Goal: Share content: Share content

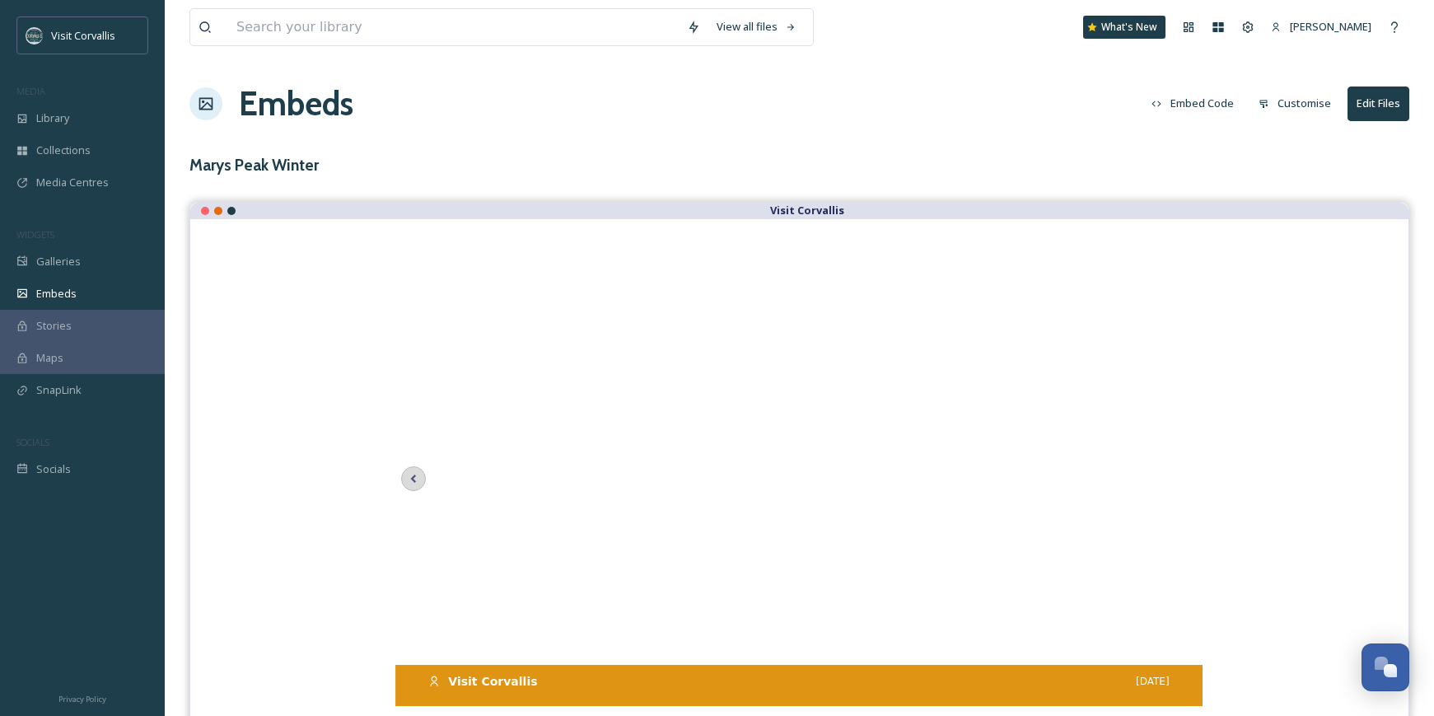
scroll to position [24, 0]
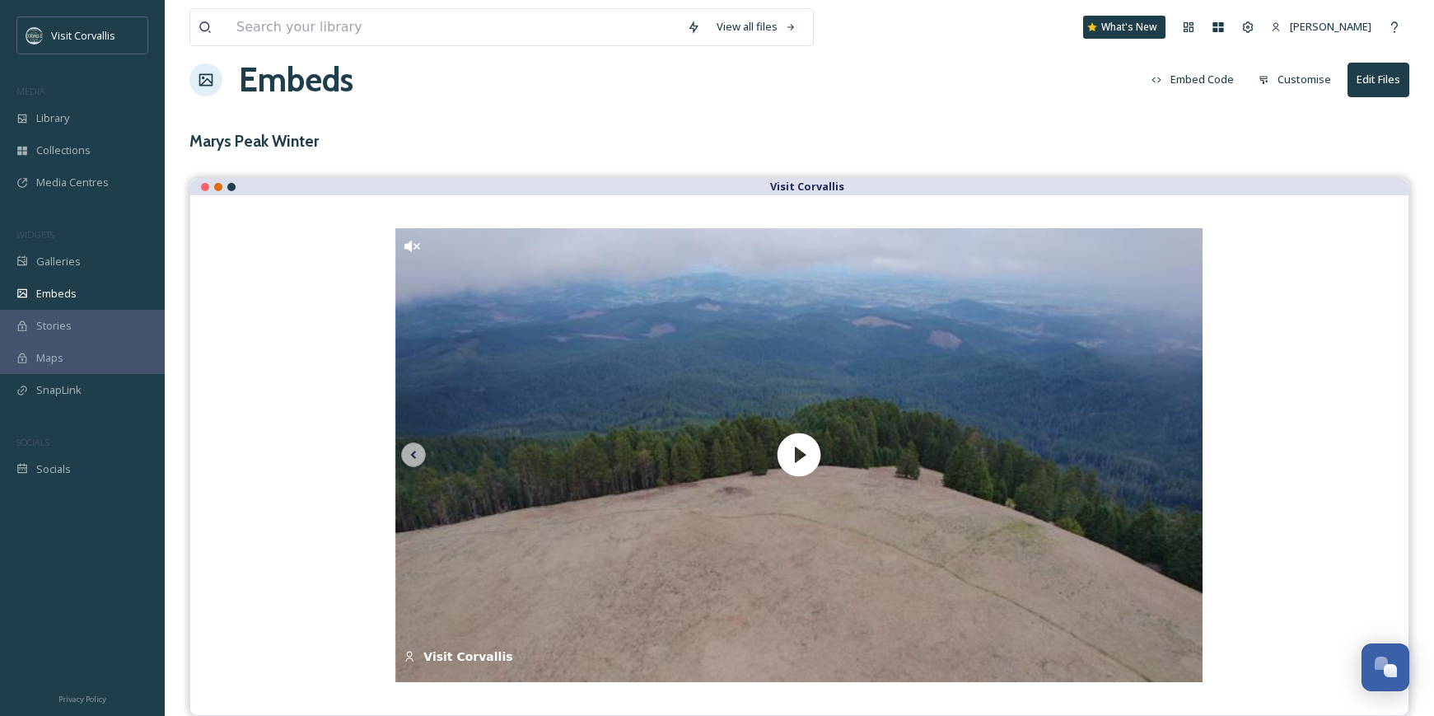
click at [1291, 77] on button "Customise" at bounding box center [1295, 79] width 89 height 32
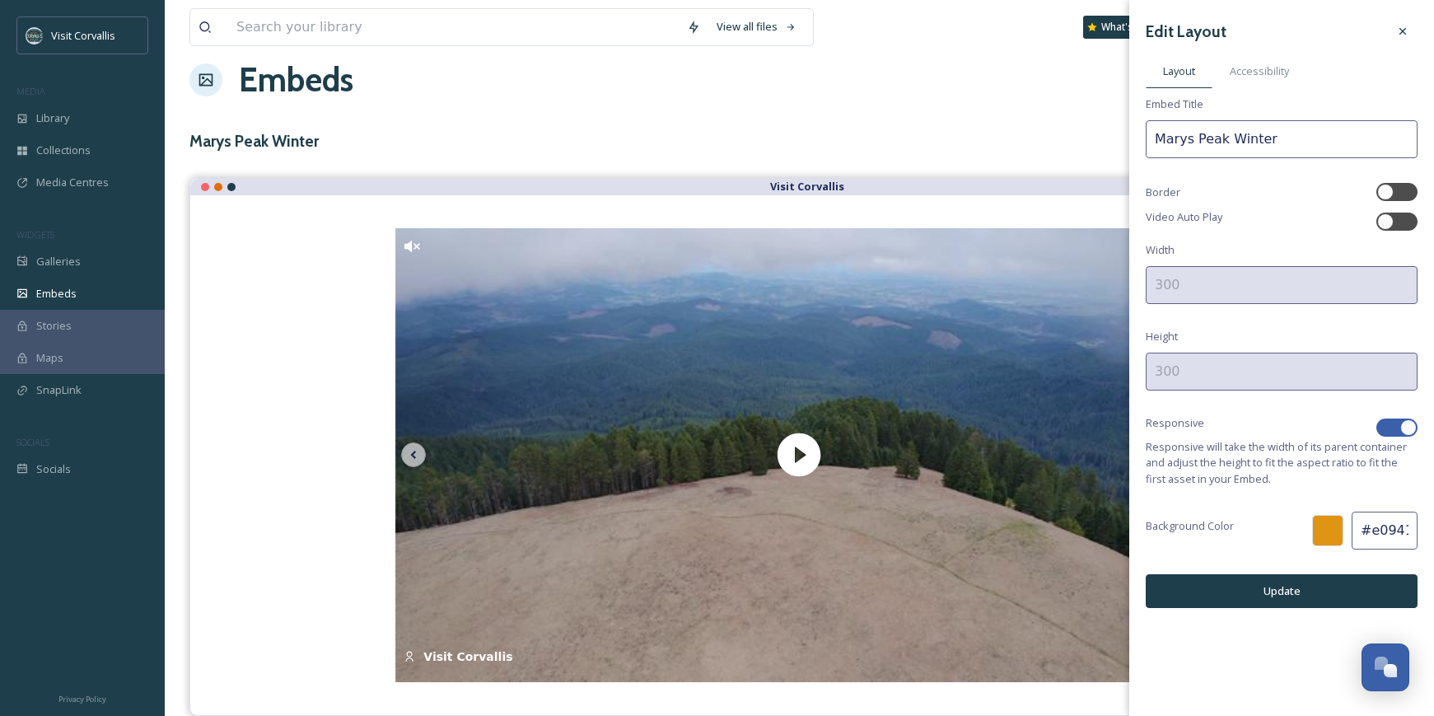
click at [1408, 429] on div at bounding box center [1409, 427] width 16 height 16
checkbox input "false"
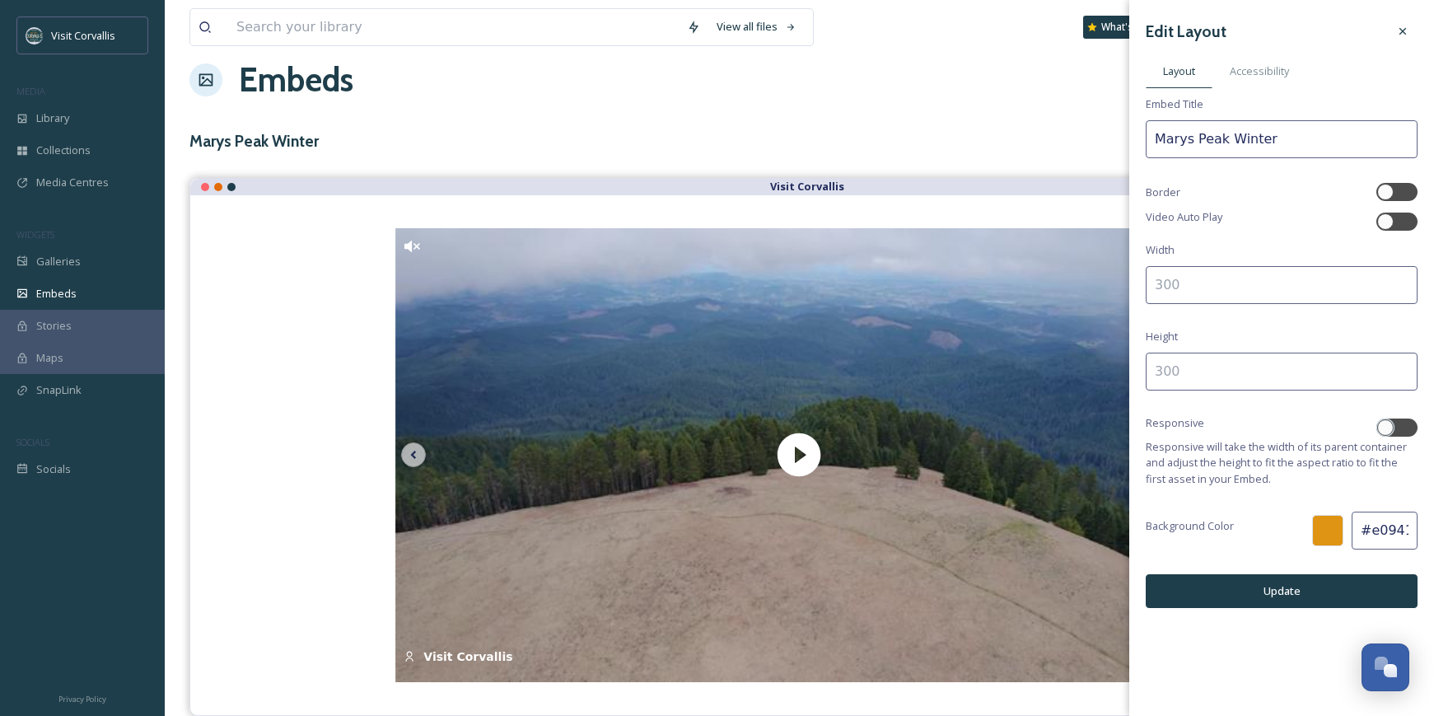
click at [1182, 281] on input at bounding box center [1282, 285] width 272 height 38
type input "f"
click at [1226, 281] on input at bounding box center [1282, 285] width 272 height 38
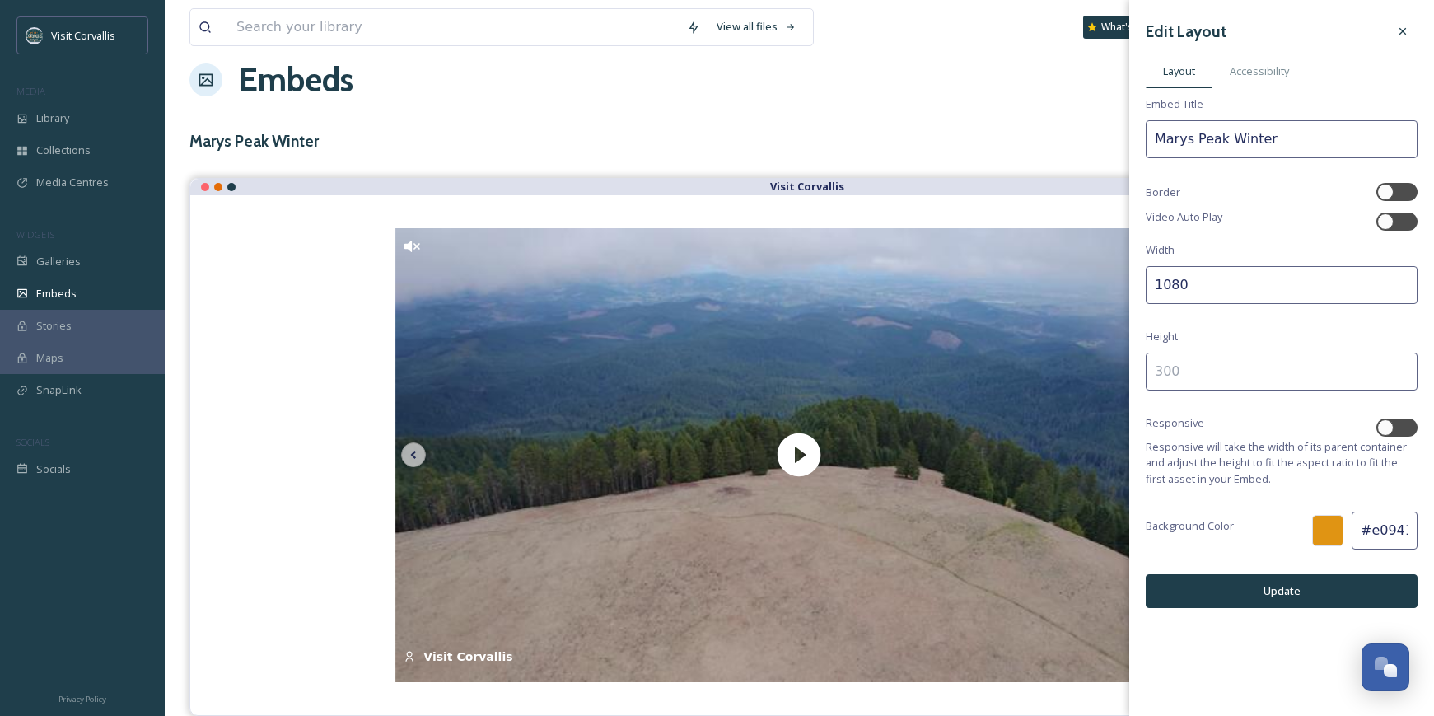
type input "1080"
type input "1920"
click at [1281, 583] on button "Update" at bounding box center [1282, 591] width 272 height 34
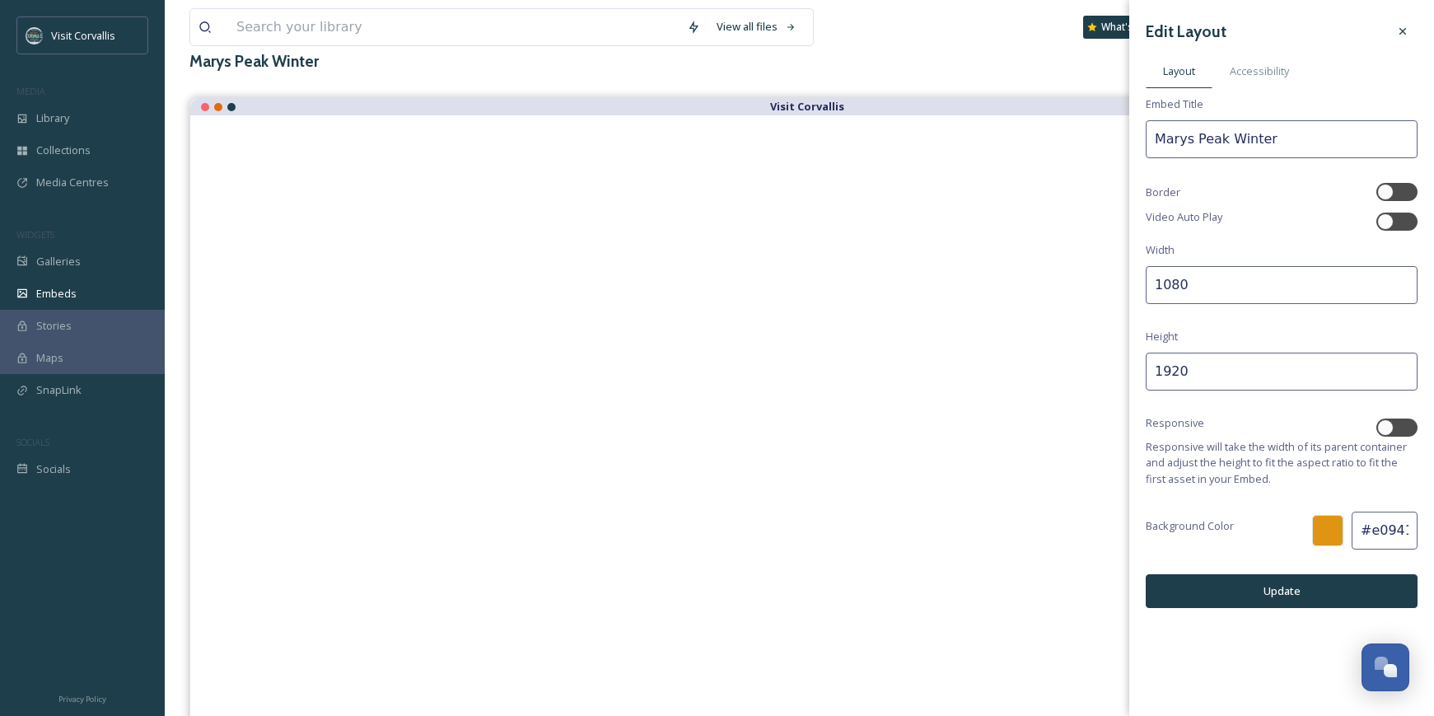
scroll to position [115, 0]
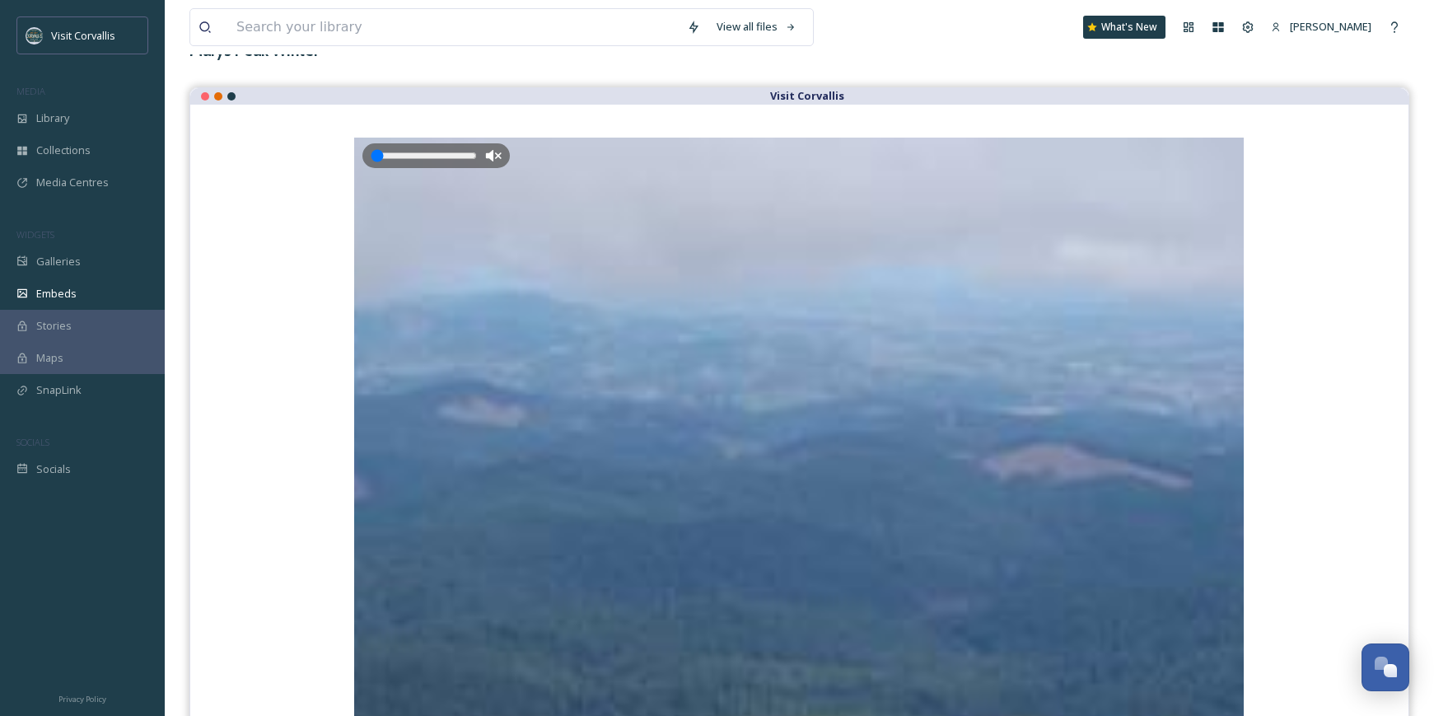
click at [372, 157] on input "range" at bounding box center [424, 155] width 106 height 13
click at [373, 154] on input "range" at bounding box center [424, 155] width 106 height 13
drag, startPoint x: 373, startPoint y: 154, endPoint x: 452, endPoint y: 157, distance: 79.2
click at [452, 157] on input "range" at bounding box center [424, 155] width 106 height 13
type input "0"
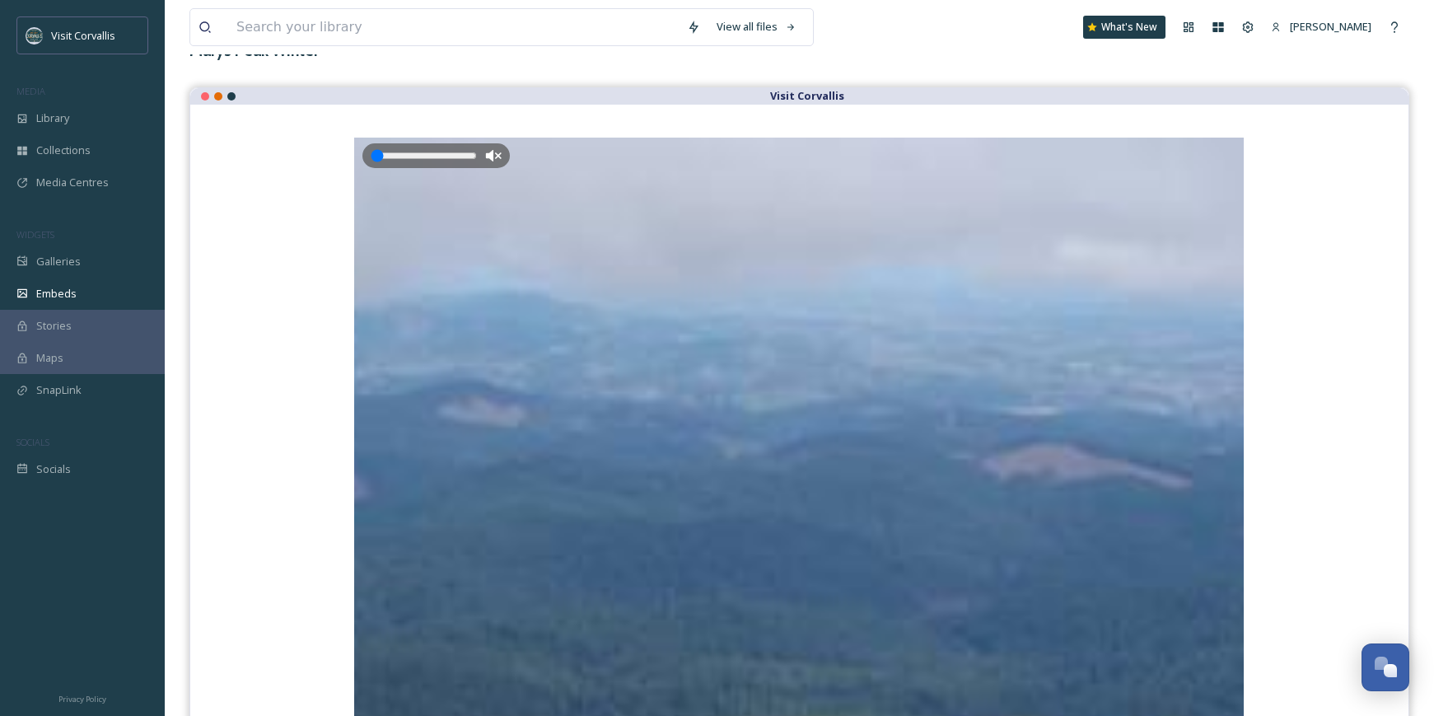
drag, startPoint x: 450, startPoint y: 157, endPoint x: 365, endPoint y: 157, distance: 84.9
click at [371, 157] on input "range" at bounding box center [424, 155] width 106 height 13
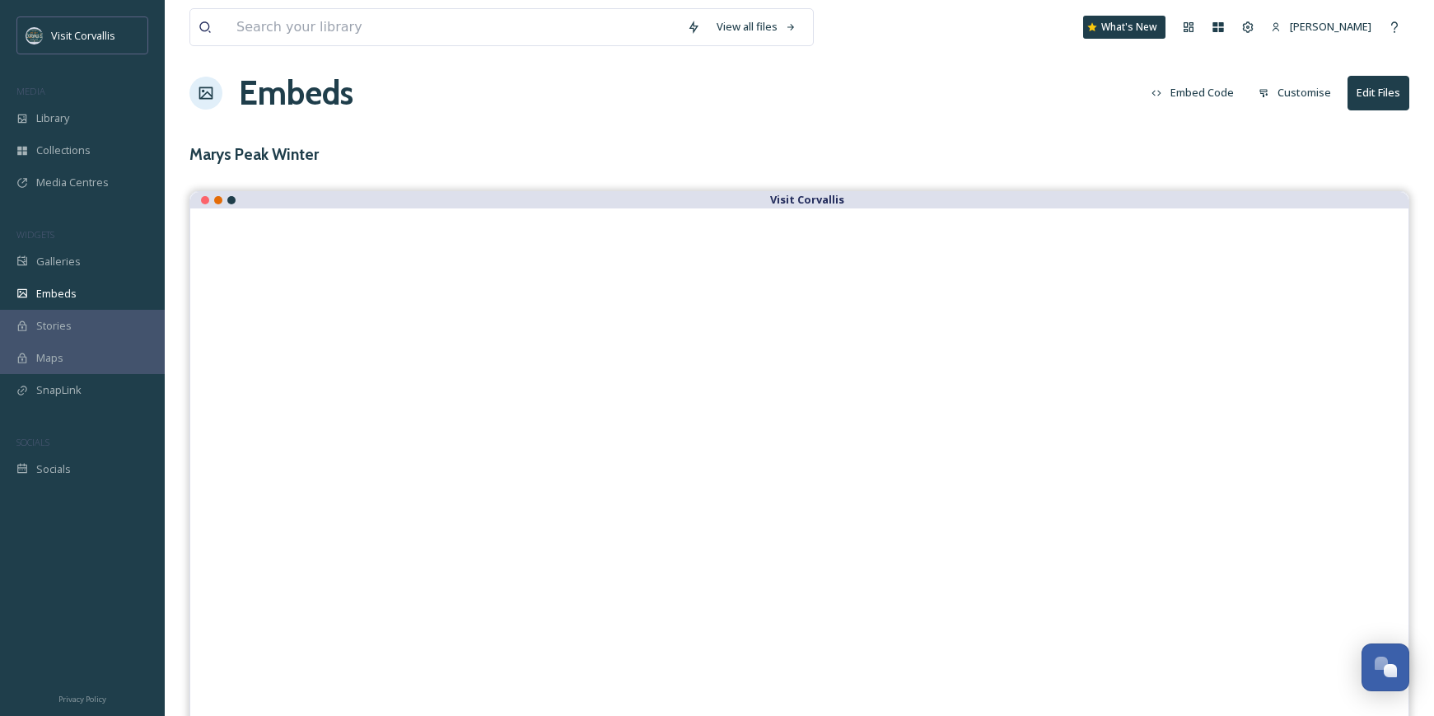
scroll to position [0, 0]
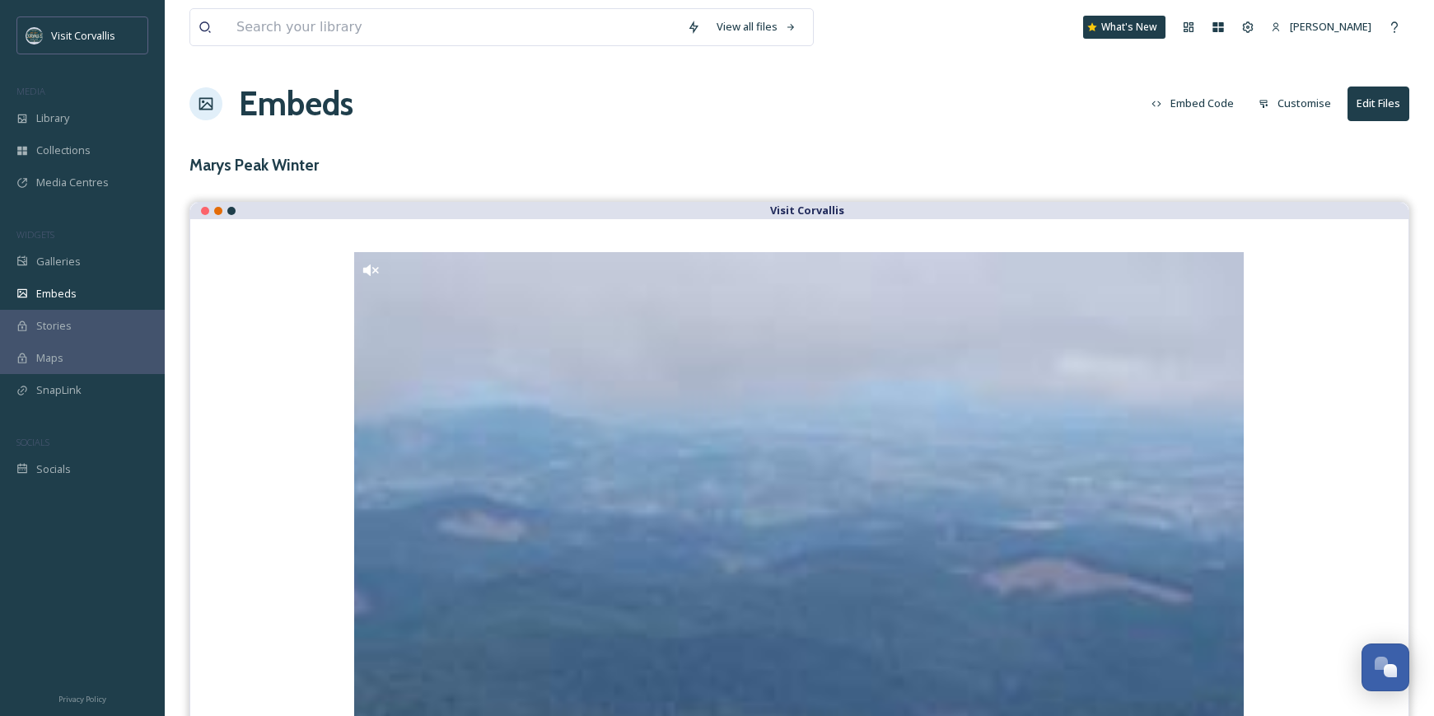
click at [1289, 102] on button "Customise" at bounding box center [1295, 103] width 89 height 32
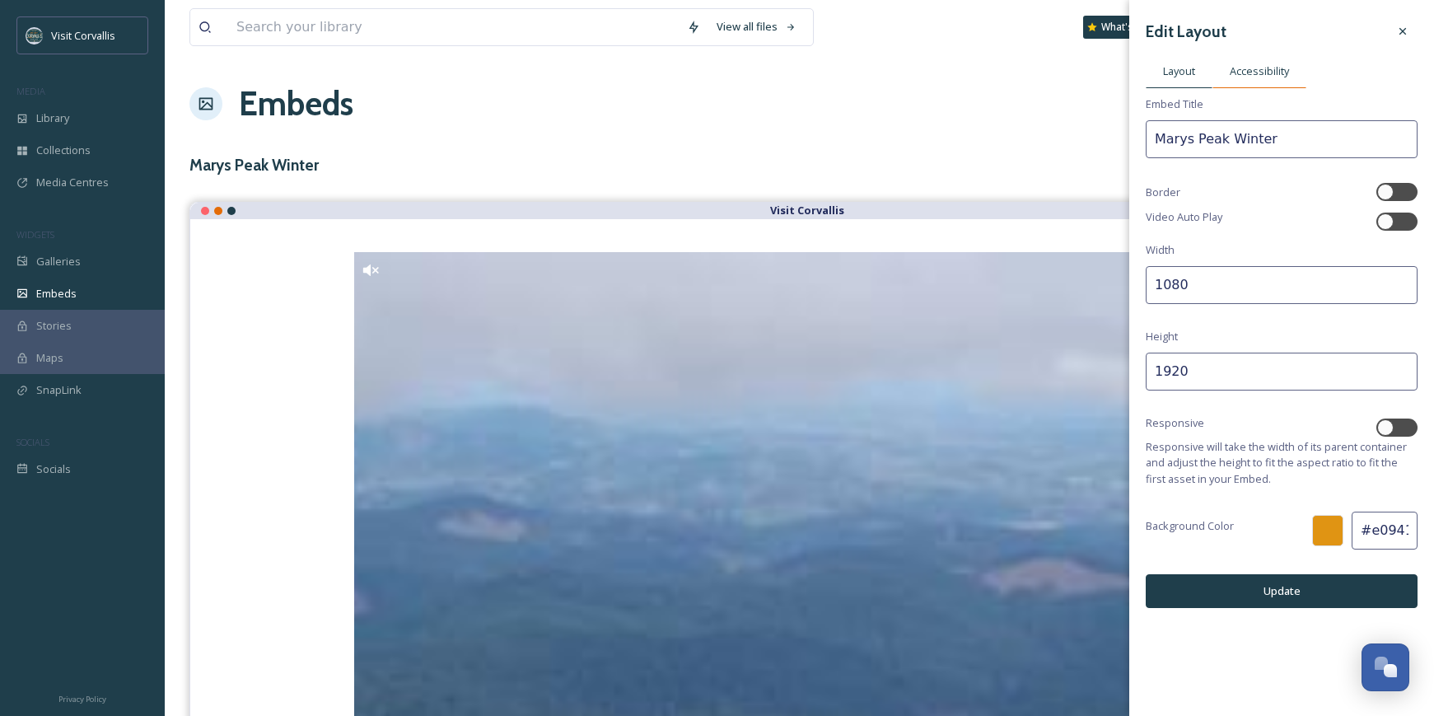
click at [1240, 69] on span "Accessibility" at bounding box center [1259, 71] width 59 height 16
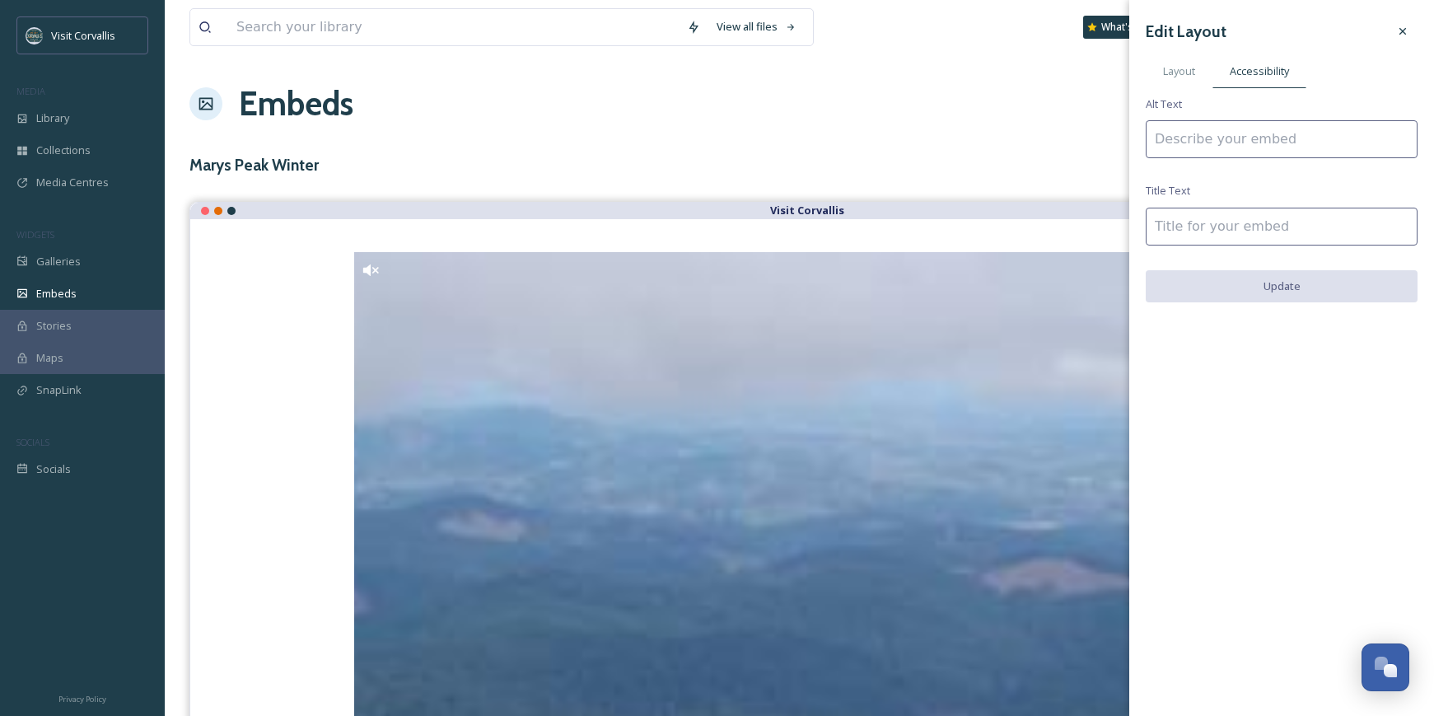
click at [1235, 137] on input at bounding box center [1282, 139] width 272 height 38
drag, startPoint x: 1356, startPoint y: 139, endPoint x: 1144, endPoint y: 125, distance: 212.2
click at [1146, 125] on input "Winter scenes from Marys Peak" at bounding box center [1282, 139] width 272 height 38
type input "Winter scenes from Marys Peak"
click at [1201, 220] on input at bounding box center [1282, 227] width 272 height 38
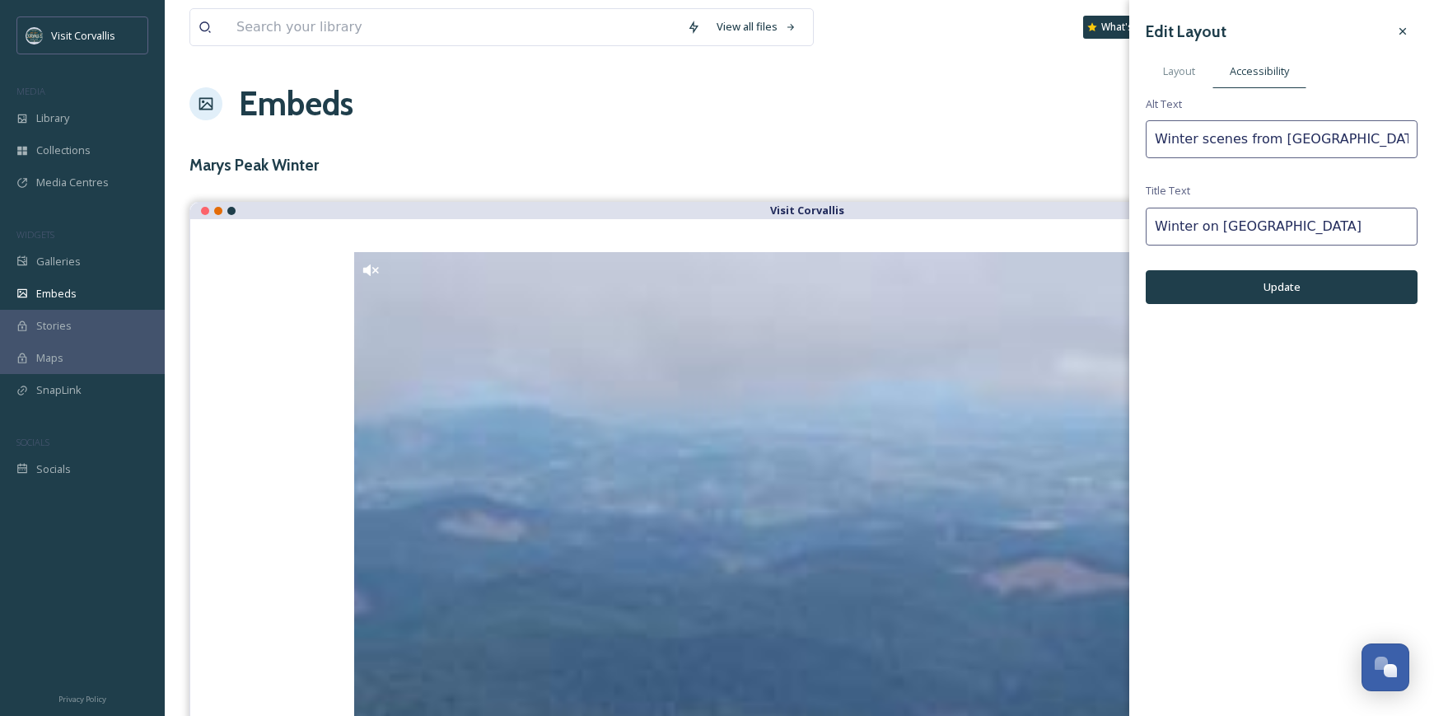
type input "Winter on Marys Peak"
click at [1358, 288] on button "Update" at bounding box center [1282, 287] width 272 height 34
click at [1178, 67] on span "Layout" at bounding box center [1179, 71] width 32 height 16
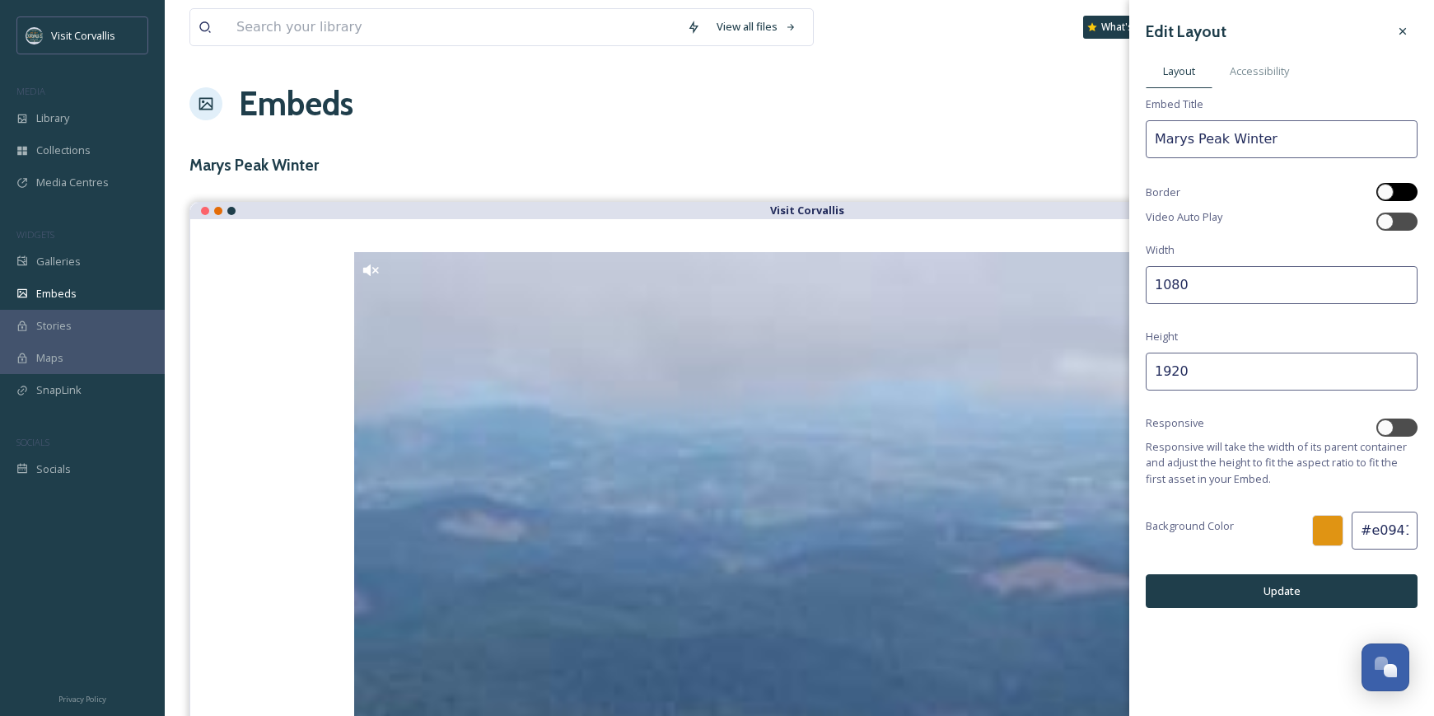
click at [1383, 194] on div at bounding box center [1386, 192] width 16 height 16
checkbox input "true"
click at [1408, 34] on icon at bounding box center [1403, 31] width 13 height 13
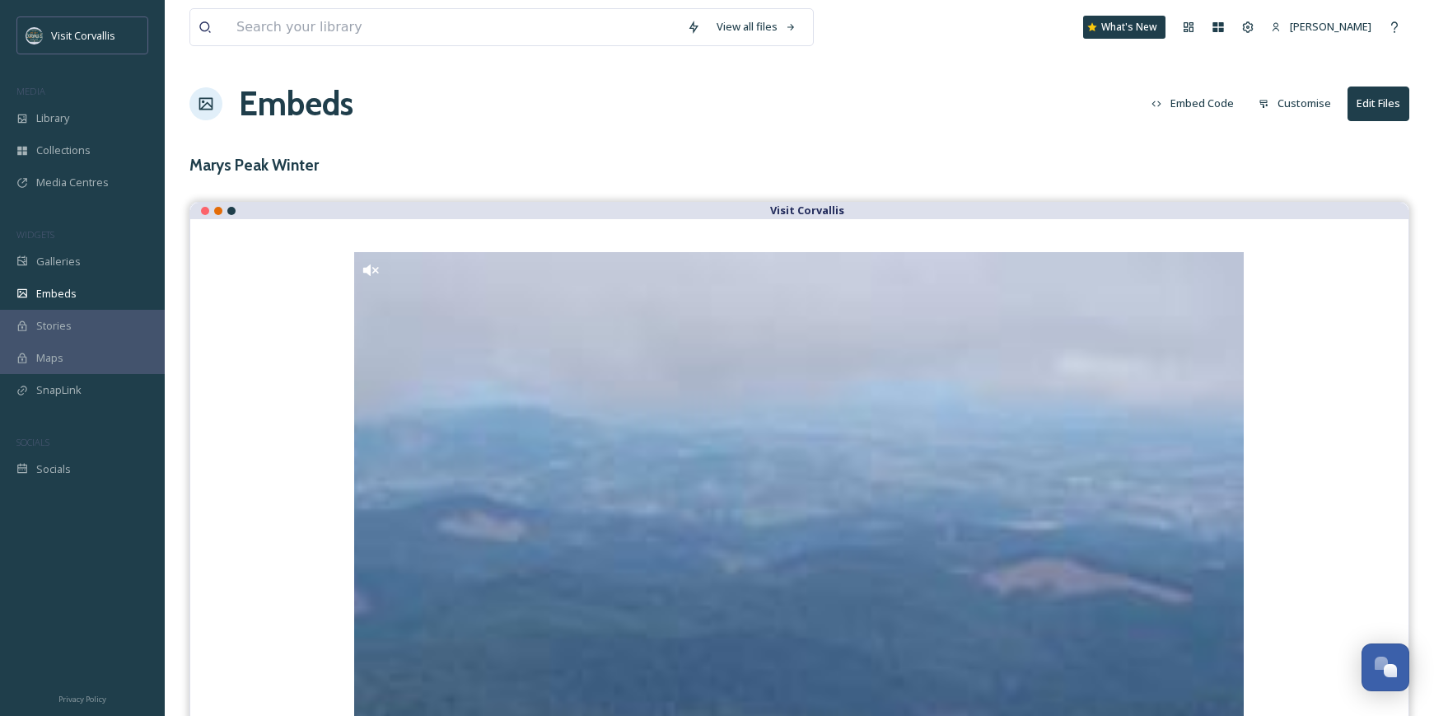
click at [1378, 102] on button "Edit Files" at bounding box center [1379, 104] width 62 height 34
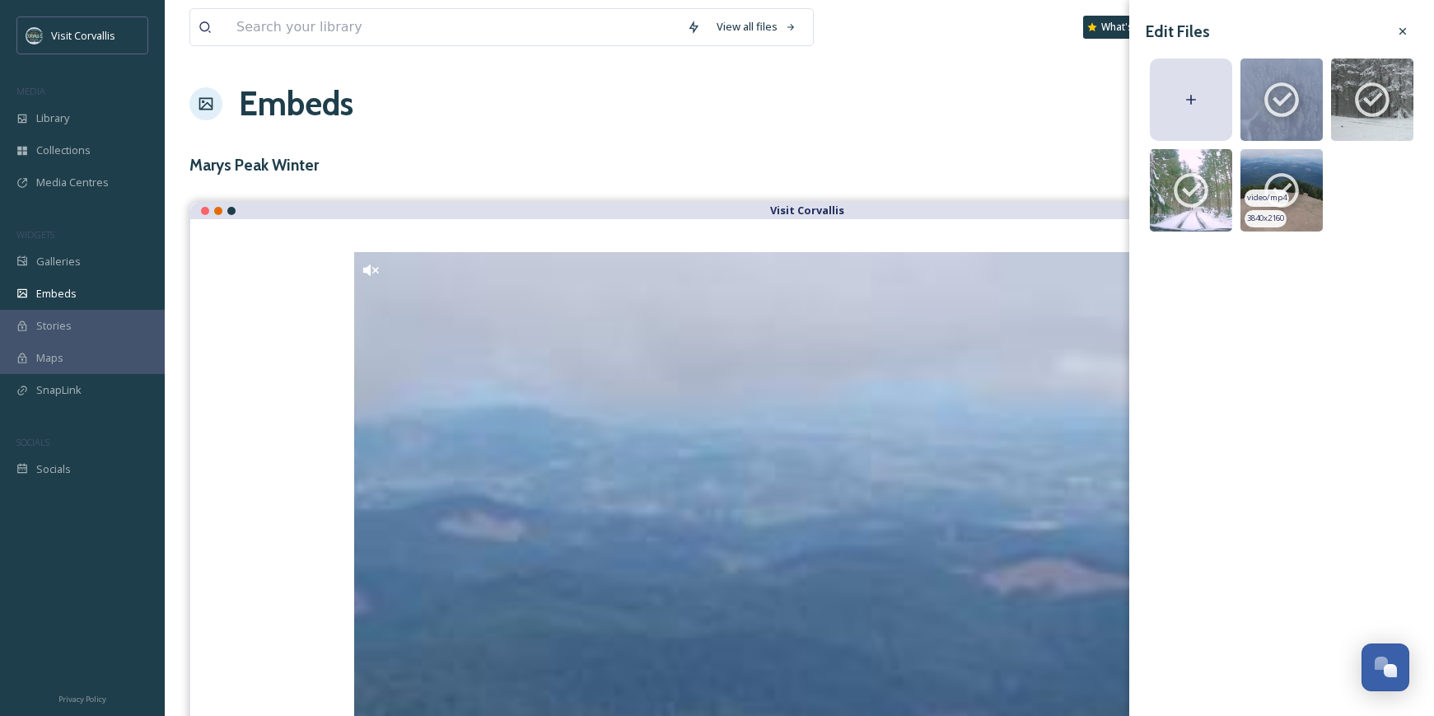
click at [1289, 177] on icon at bounding box center [1282, 190] width 35 height 35
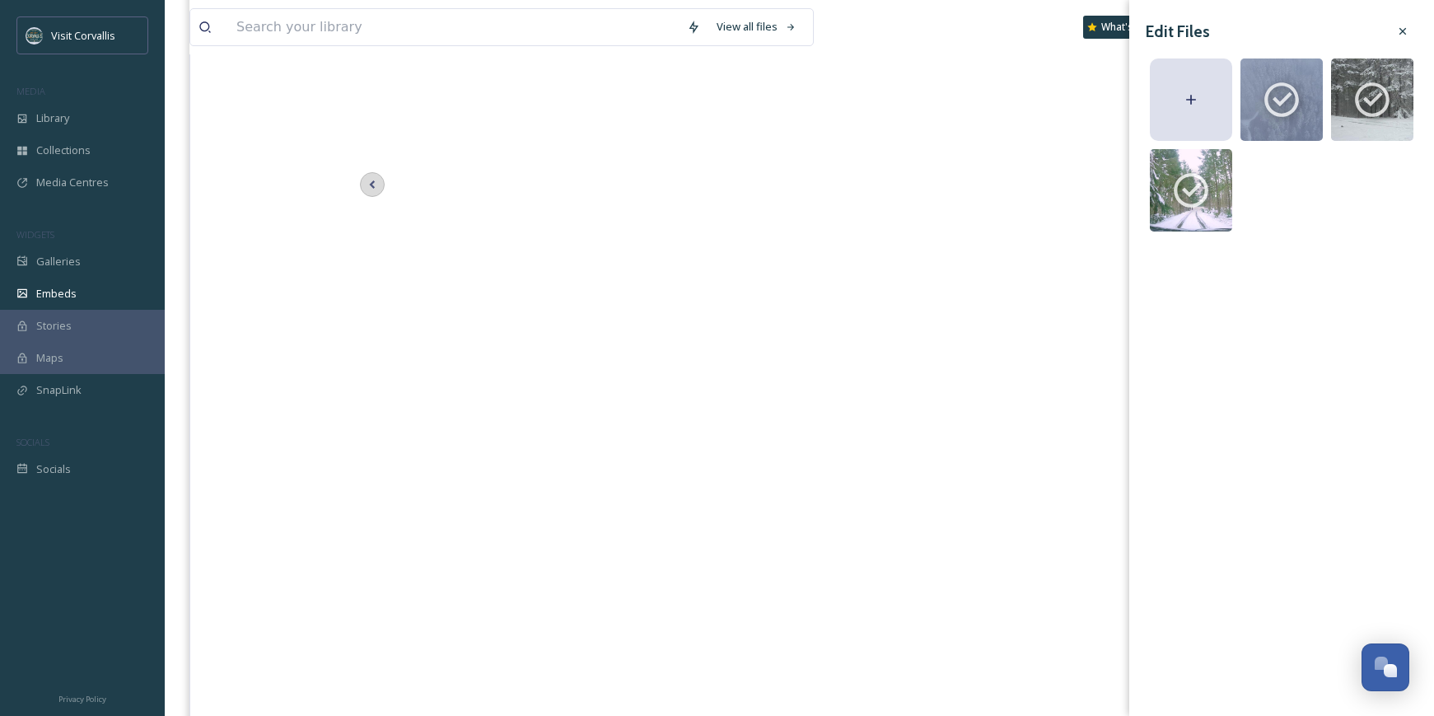
scroll to position [897, 0]
drag, startPoint x: 1406, startPoint y: 28, endPoint x: 1172, endPoint y: 97, distance: 244.8
click at [1406, 29] on icon at bounding box center [1403, 31] width 13 height 13
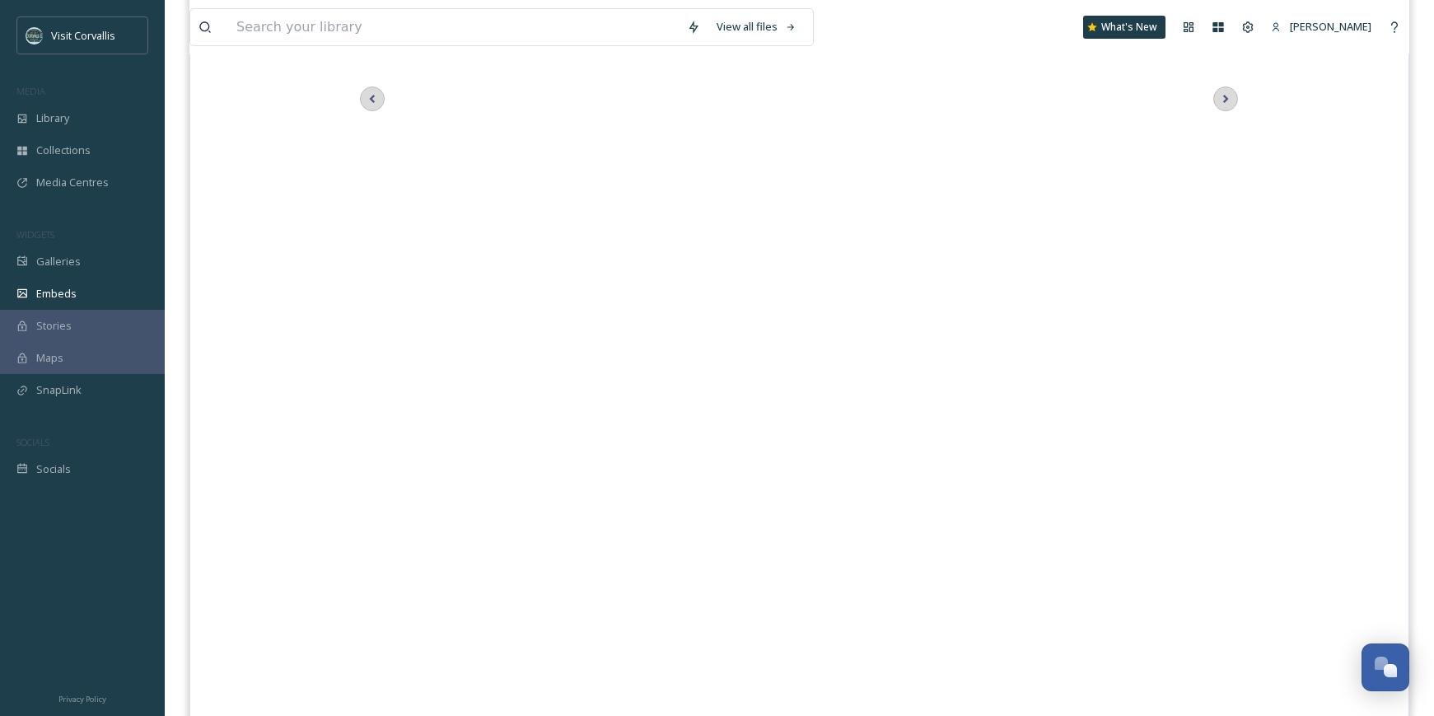
scroll to position [899, 0]
click at [1239, 146] on div "Visit Corvallis Oct 08 Visit Corvallis Visit Corvallis Oct 08 Visit Corvallis V…" at bounding box center [799, 144] width 890 height 1582
click at [1232, 145] on icon at bounding box center [1225, 144] width 23 height 25
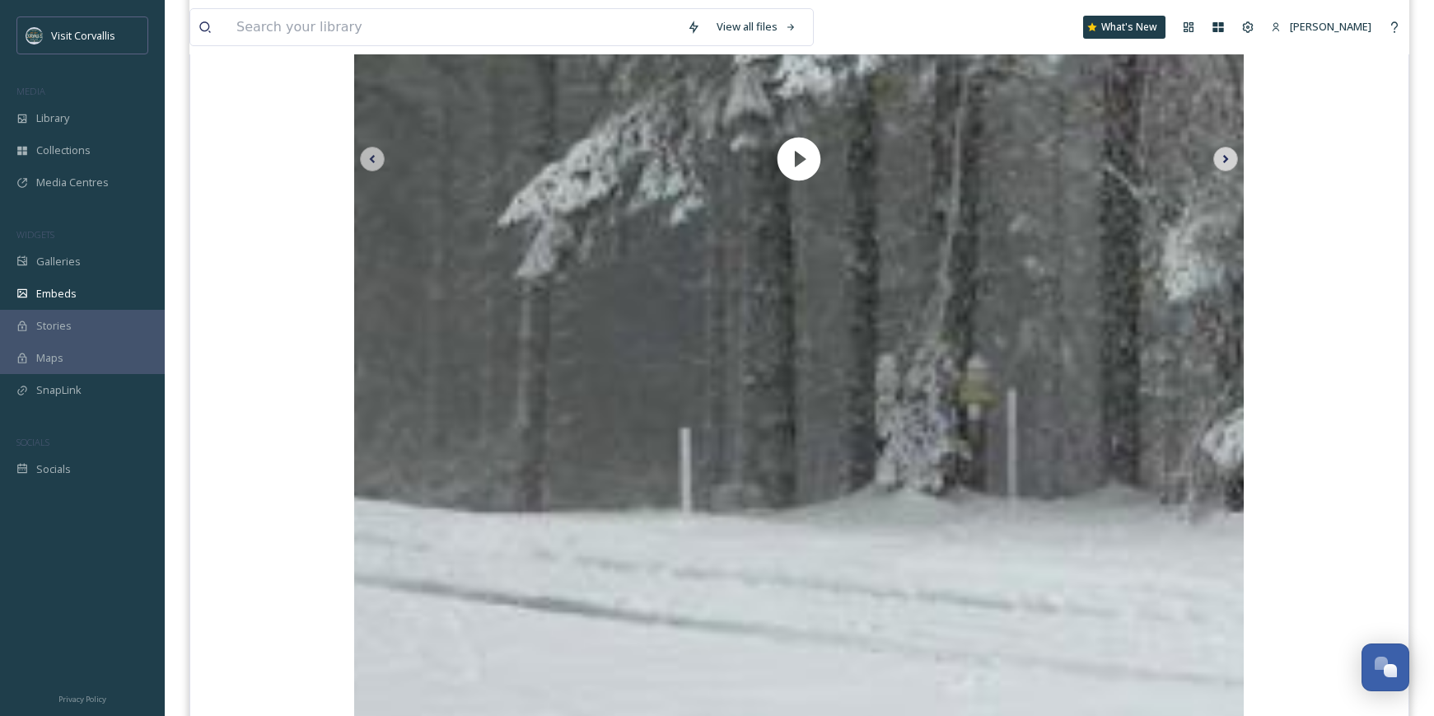
click at [1224, 161] on icon at bounding box center [1227, 159] width 6 height 8
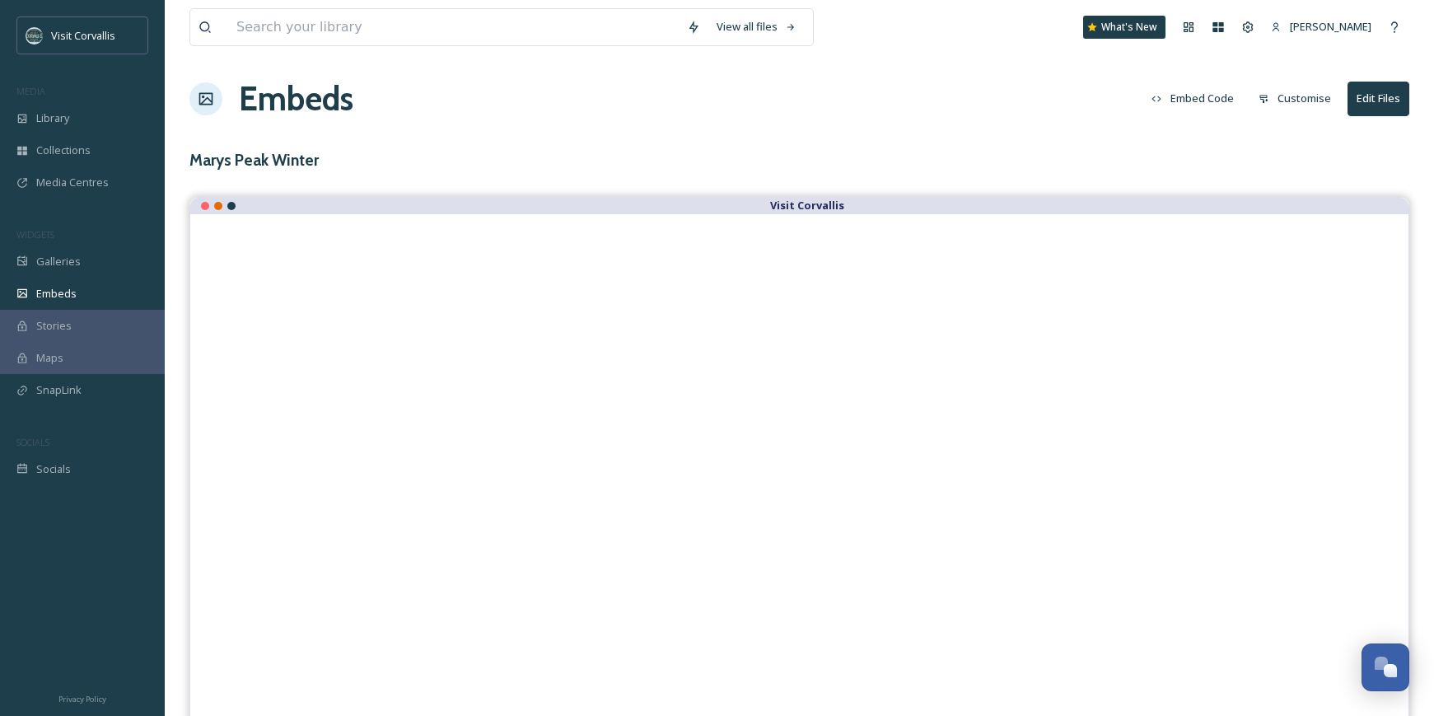
scroll to position [0, 0]
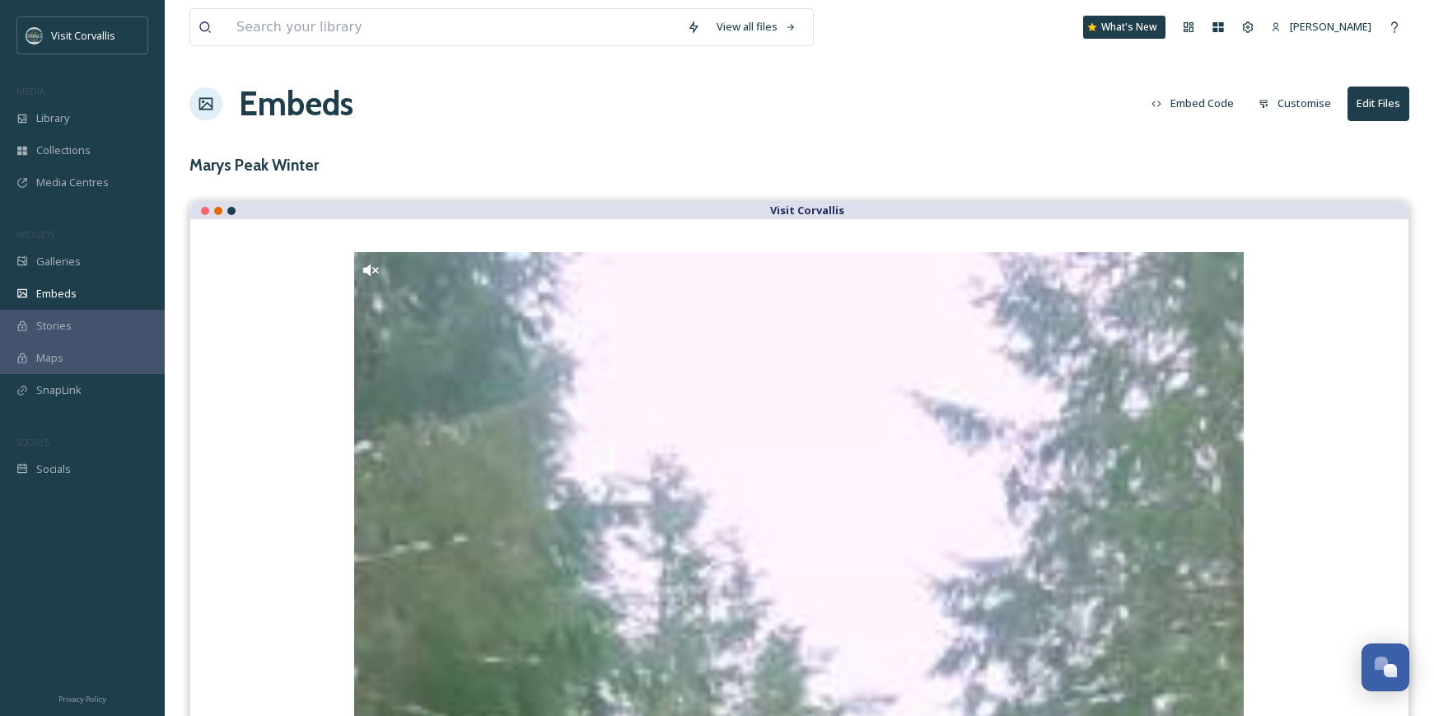
click at [1222, 104] on button "Embed Code" at bounding box center [1193, 103] width 99 height 32
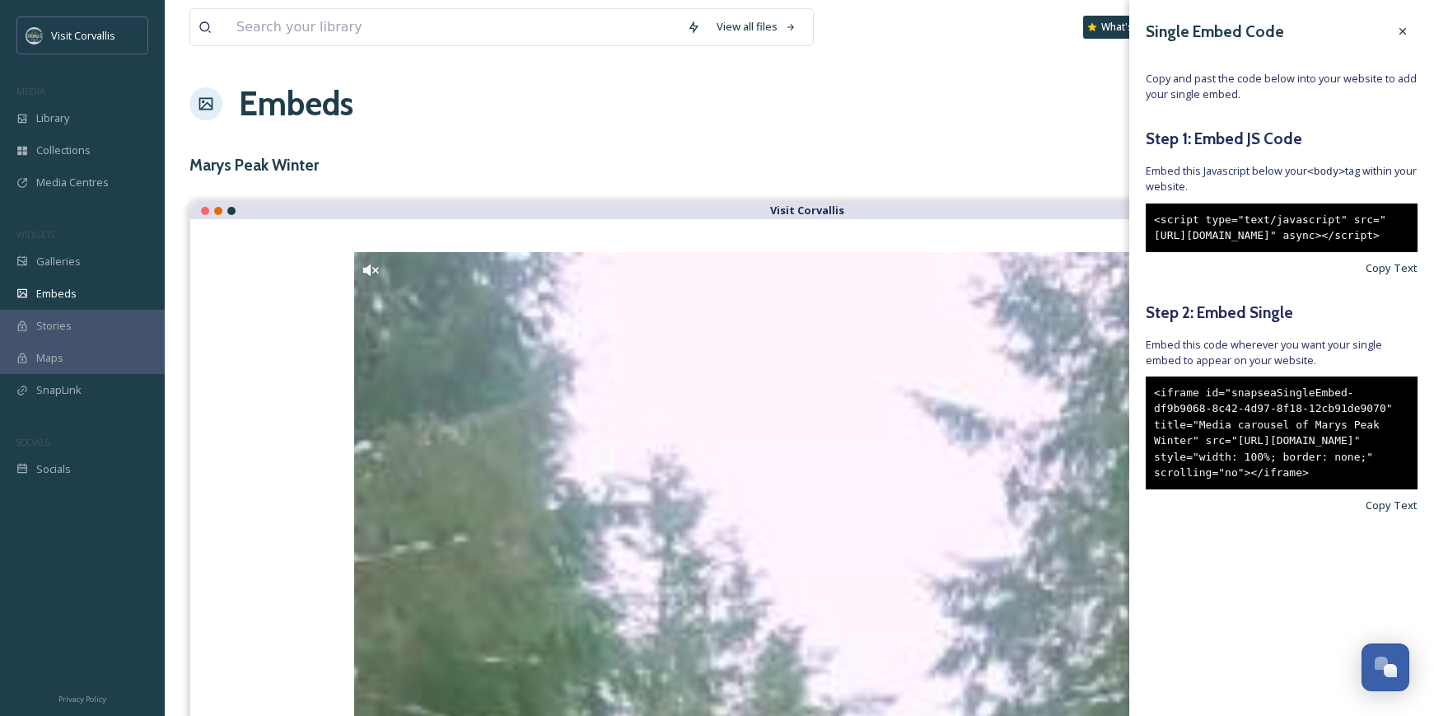
click at [924, 116] on div "Embeds Embed Code Customise Edit Files" at bounding box center [799, 103] width 1220 height 49
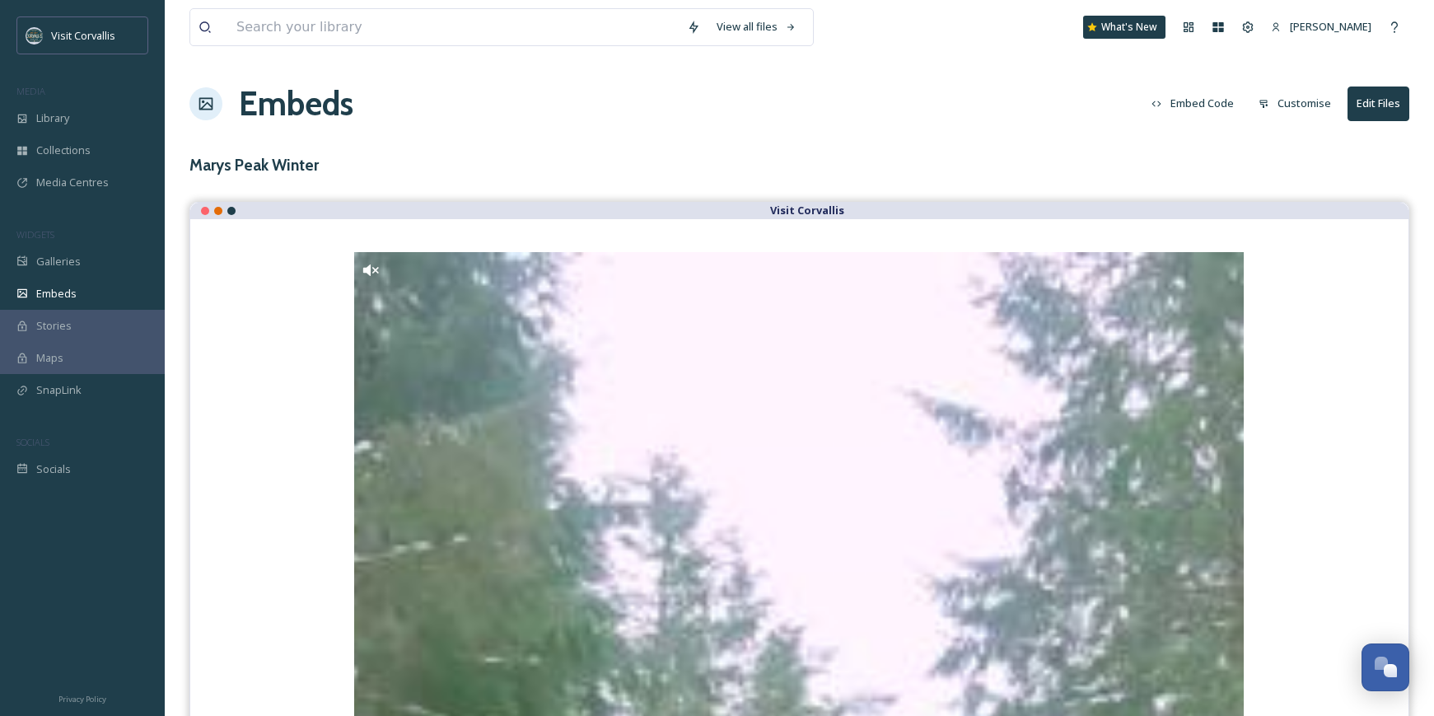
click at [1208, 102] on button "Embed Code" at bounding box center [1193, 103] width 99 height 32
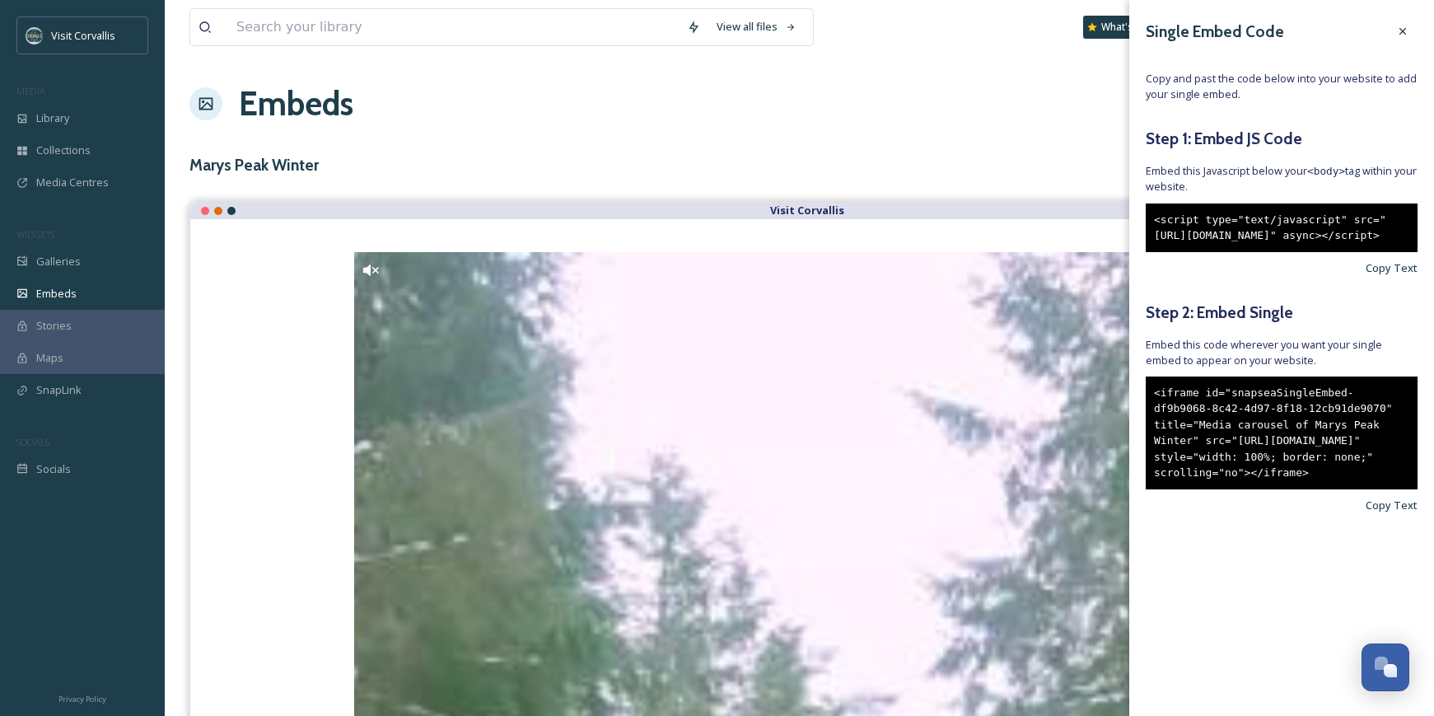
drag, startPoint x: 1212, startPoint y: 286, endPoint x: 1154, endPoint y: 224, distance: 84.5
click at [1154, 224] on div "<script type="text/javascript" src="[URL][DOMAIN_NAME]" async></script>" at bounding box center [1282, 228] width 272 height 49
copy div "<script type="text/javascript" src="[URL][DOMAIN_NAME]" async></script>"
click at [1409, 31] on icon at bounding box center [1403, 31] width 13 height 13
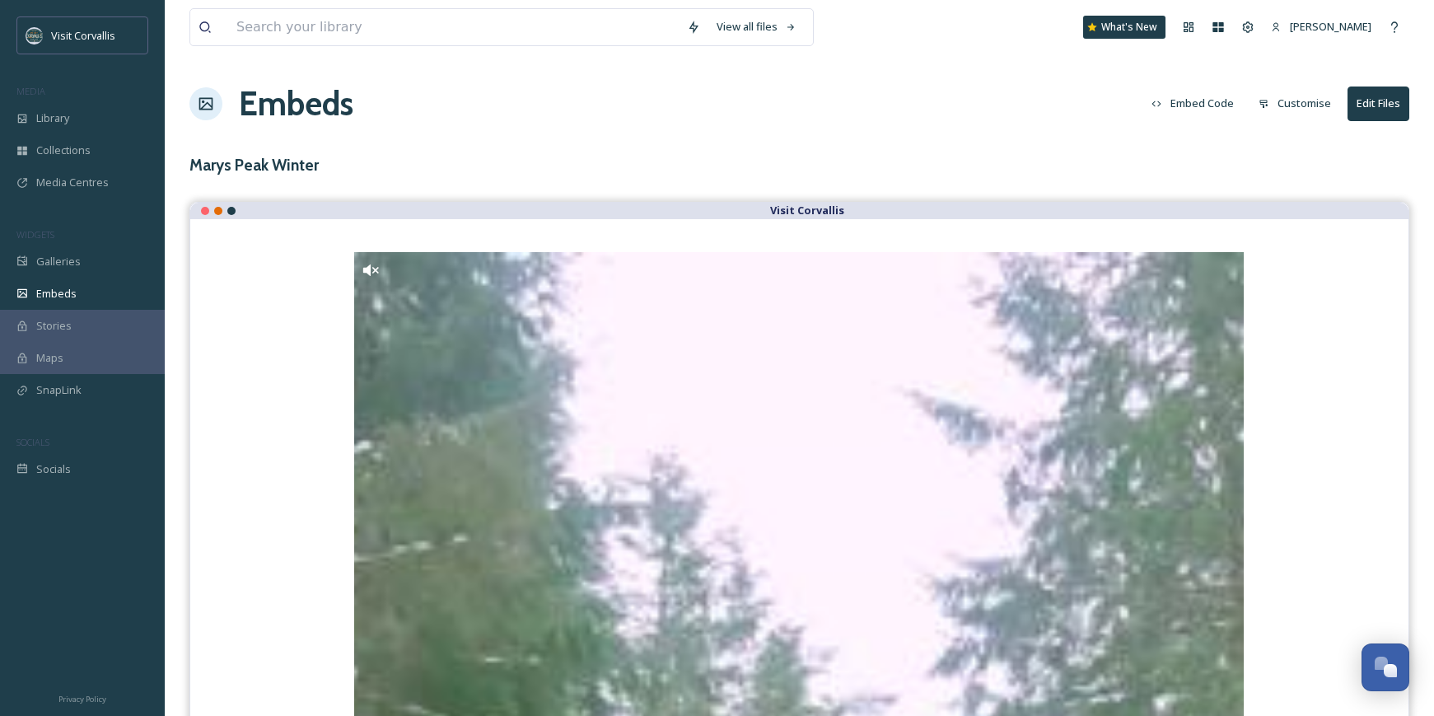
click at [837, 102] on div "Embeds Embed Code Customise Edit Files" at bounding box center [799, 103] width 1220 height 49
click at [53, 283] on div "Embeds" at bounding box center [82, 294] width 165 height 32
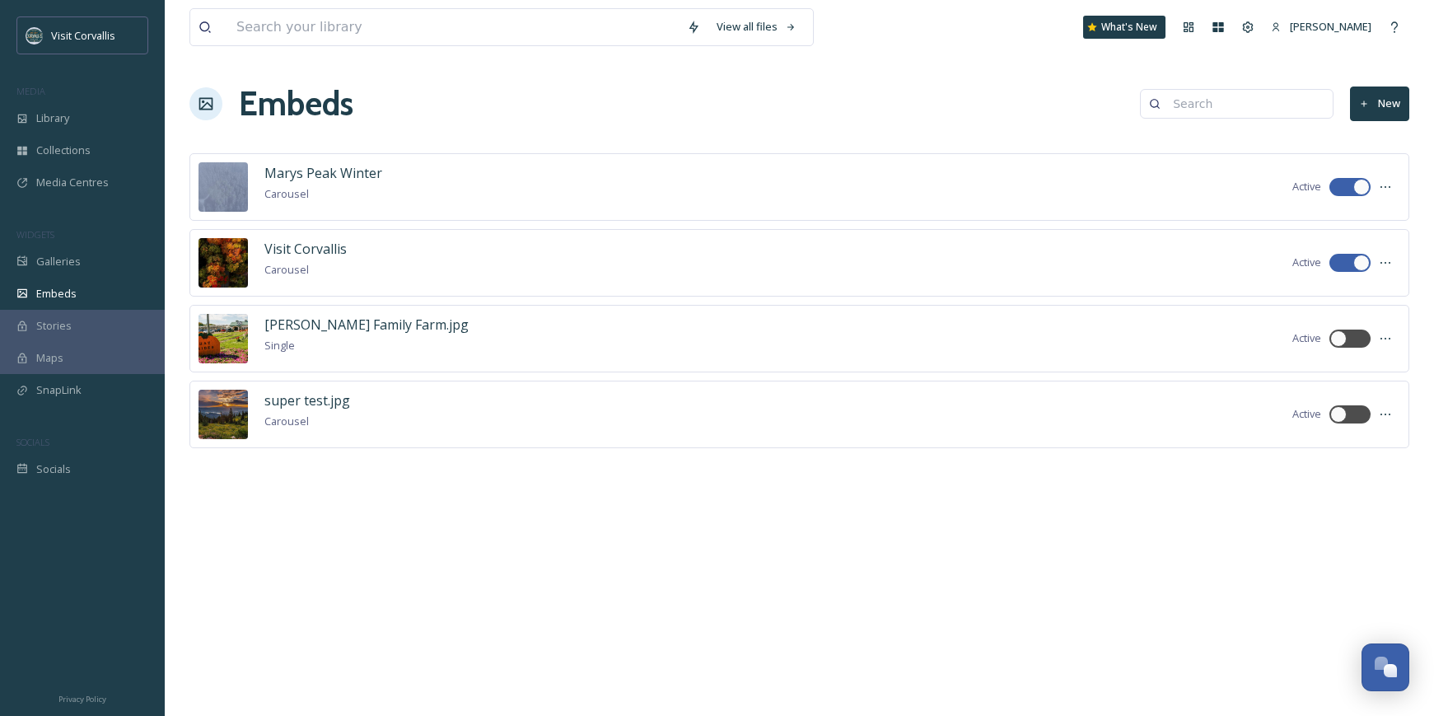
click at [1394, 100] on button "New" at bounding box center [1379, 104] width 59 height 34
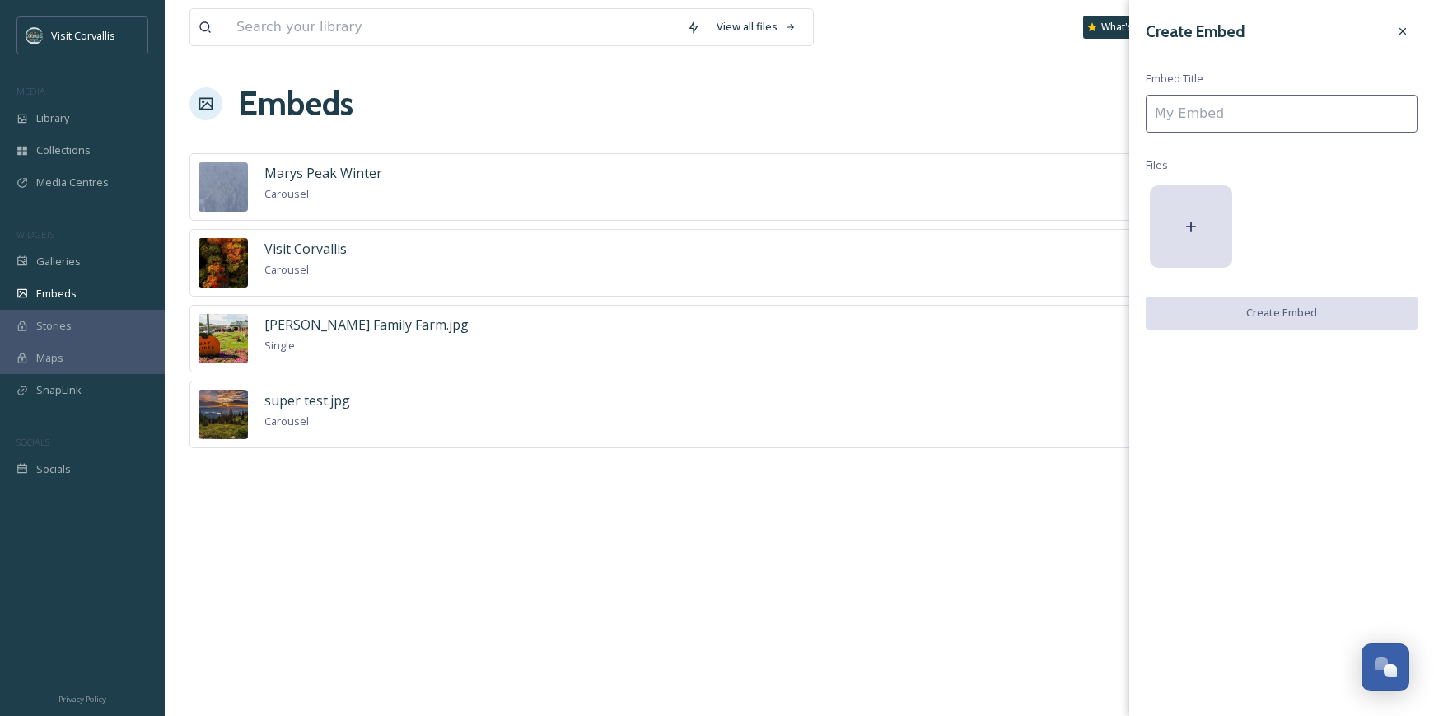
click at [1268, 115] on input at bounding box center [1282, 114] width 272 height 38
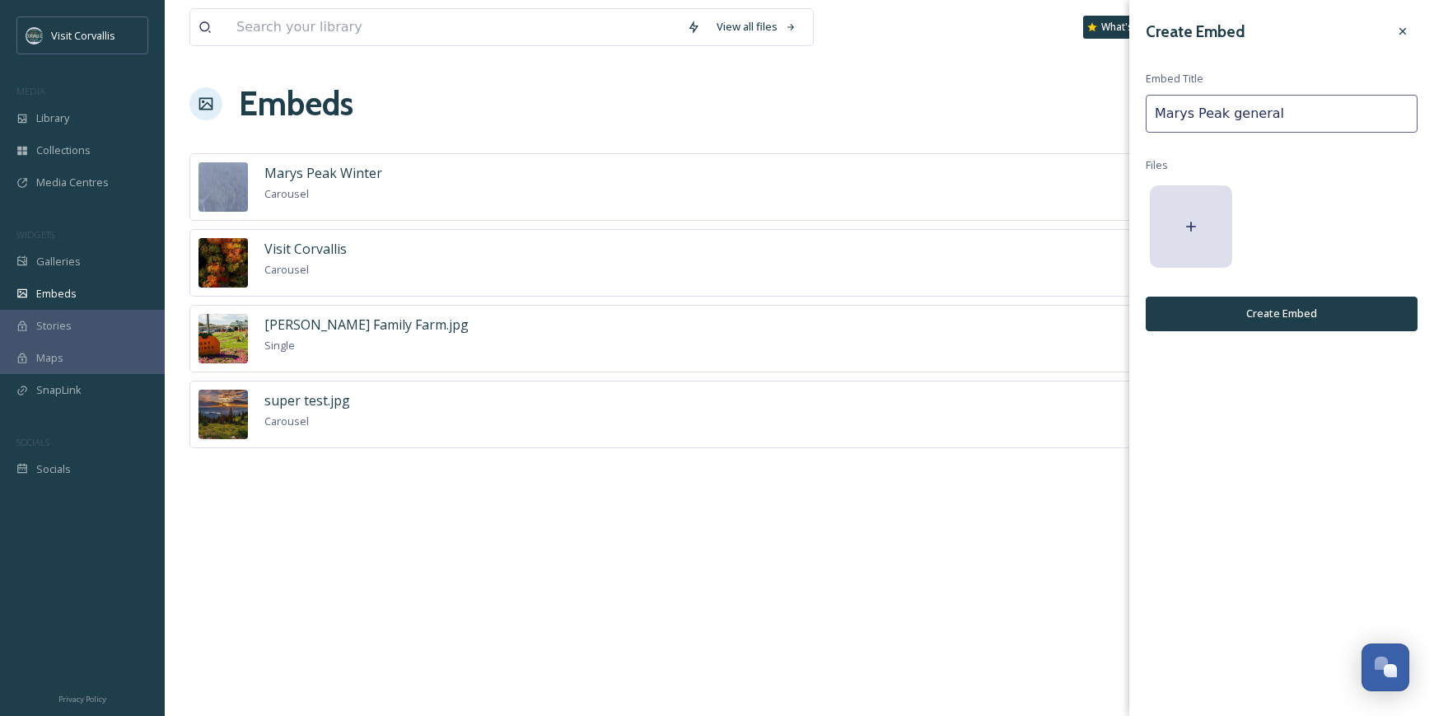
type input "Marys Peak general"
click at [1261, 313] on button "Create Embed" at bounding box center [1282, 314] width 272 height 34
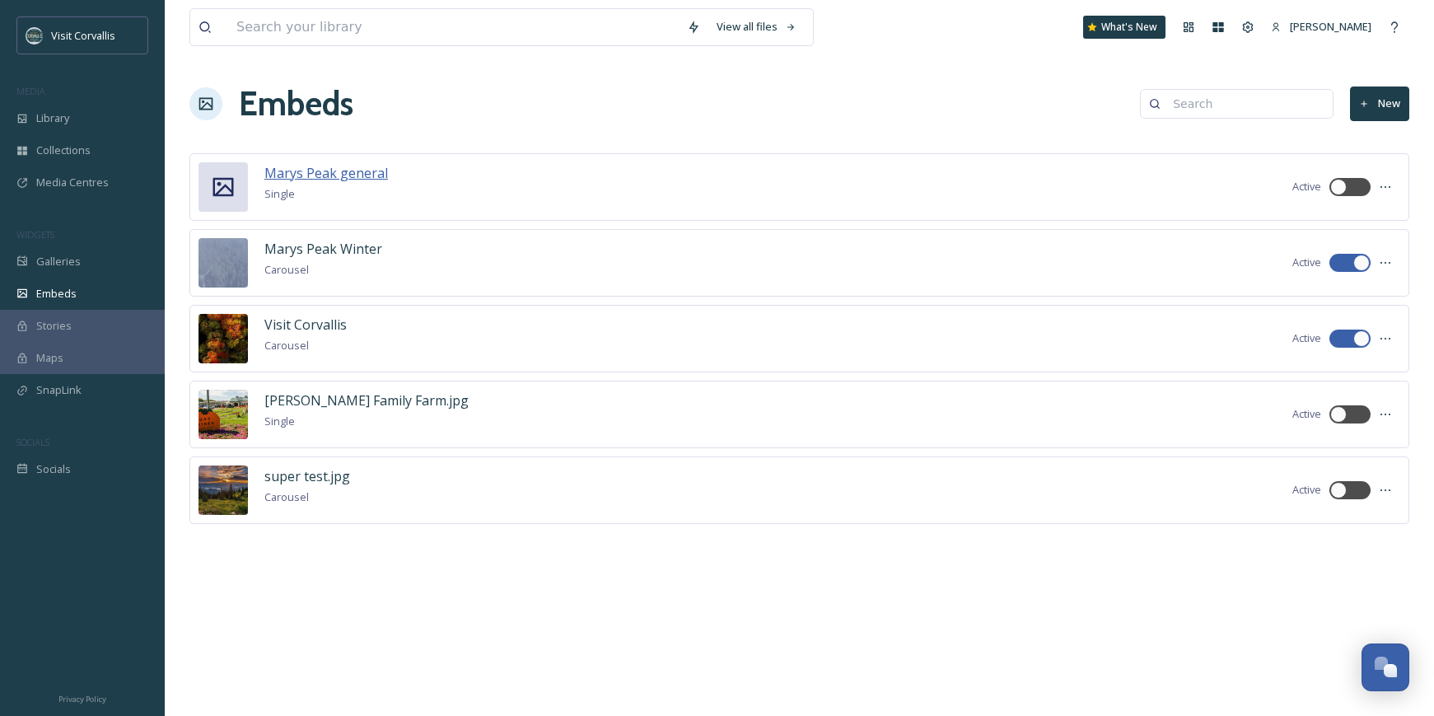
click at [306, 168] on span "Marys Peak general" at bounding box center [326, 173] width 124 height 18
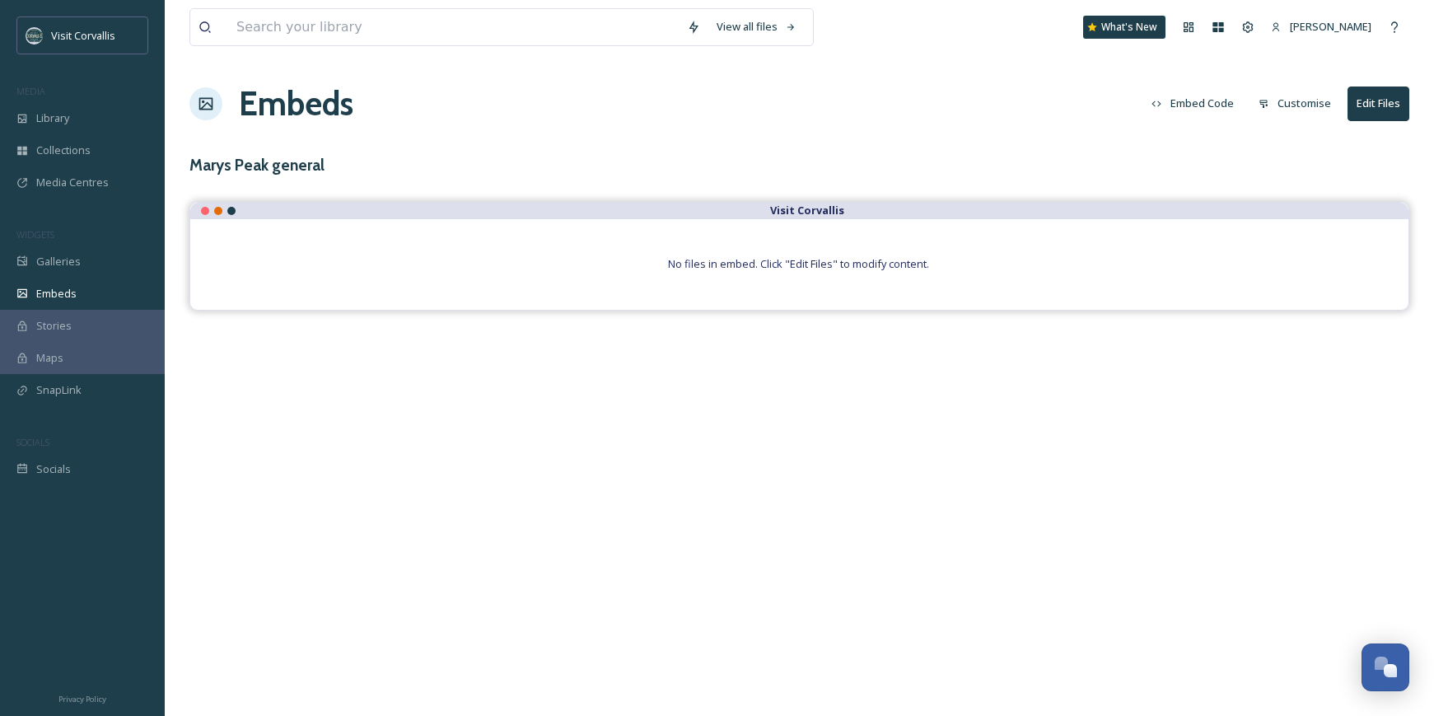
click at [1376, 107] on button "Edit Files" at bounding box center [1379, 104] width 62 height 34
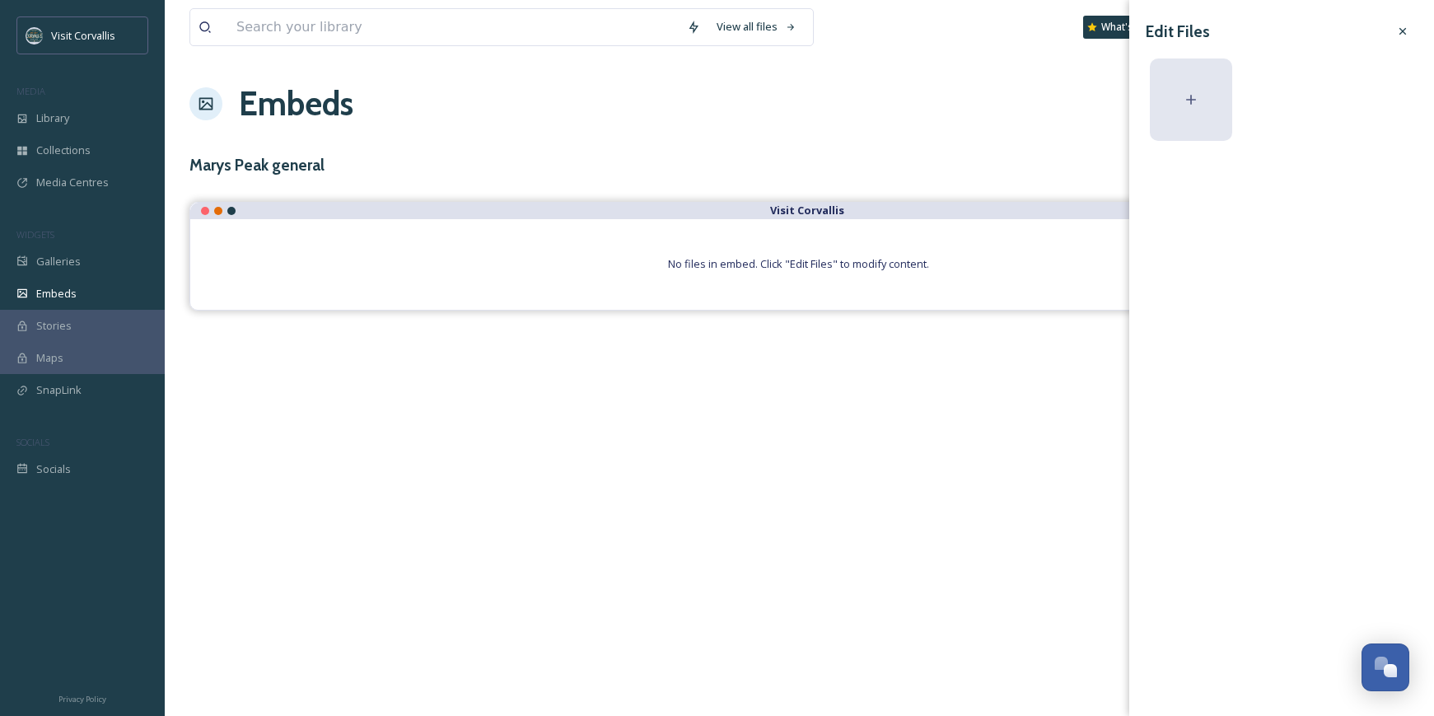
click at [1205, 101] on div at bounding box center [1191, 99] width 82 height 82
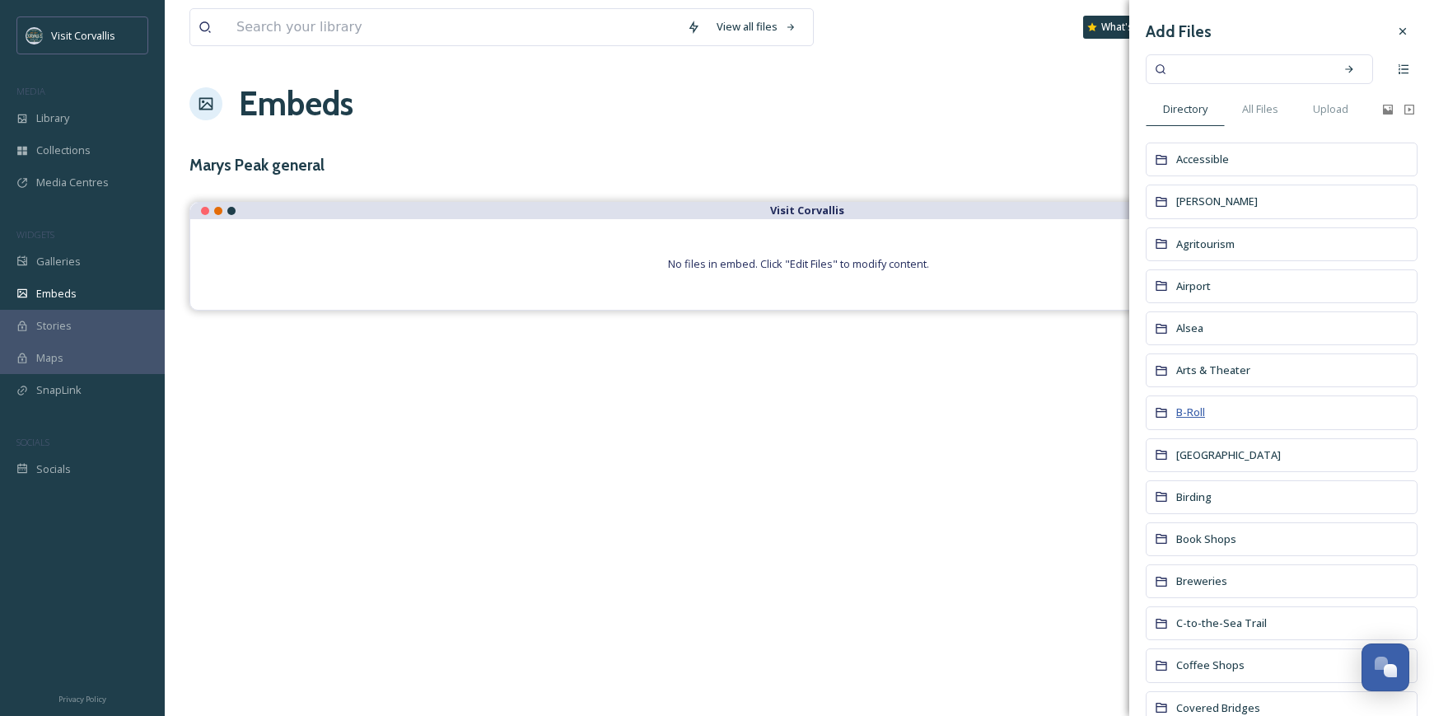
click at [1197, 414] on span "B-Roll" at bounding box center [1191, 412] width 29 height 15
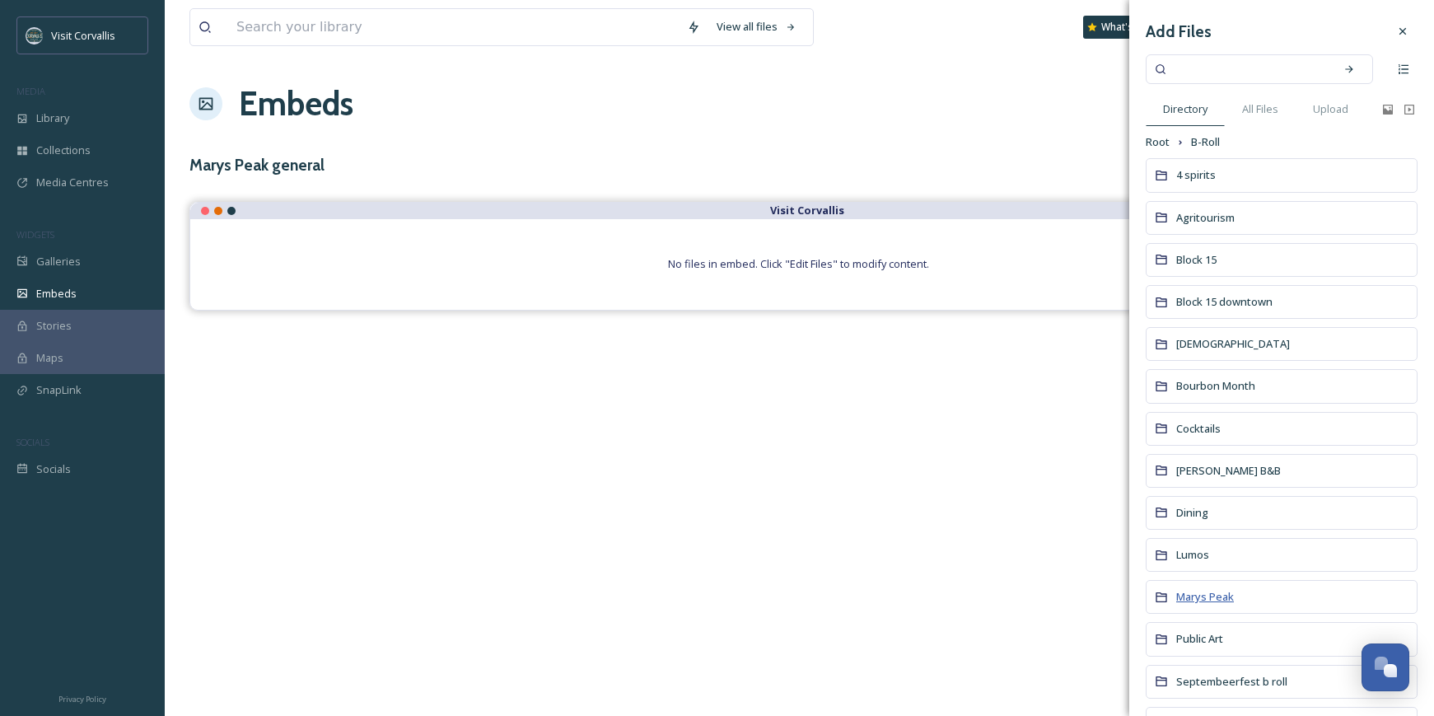
click at [1191, 596] on span "Marys Peak" at bounding box center [1206, 596] width 58 height 15
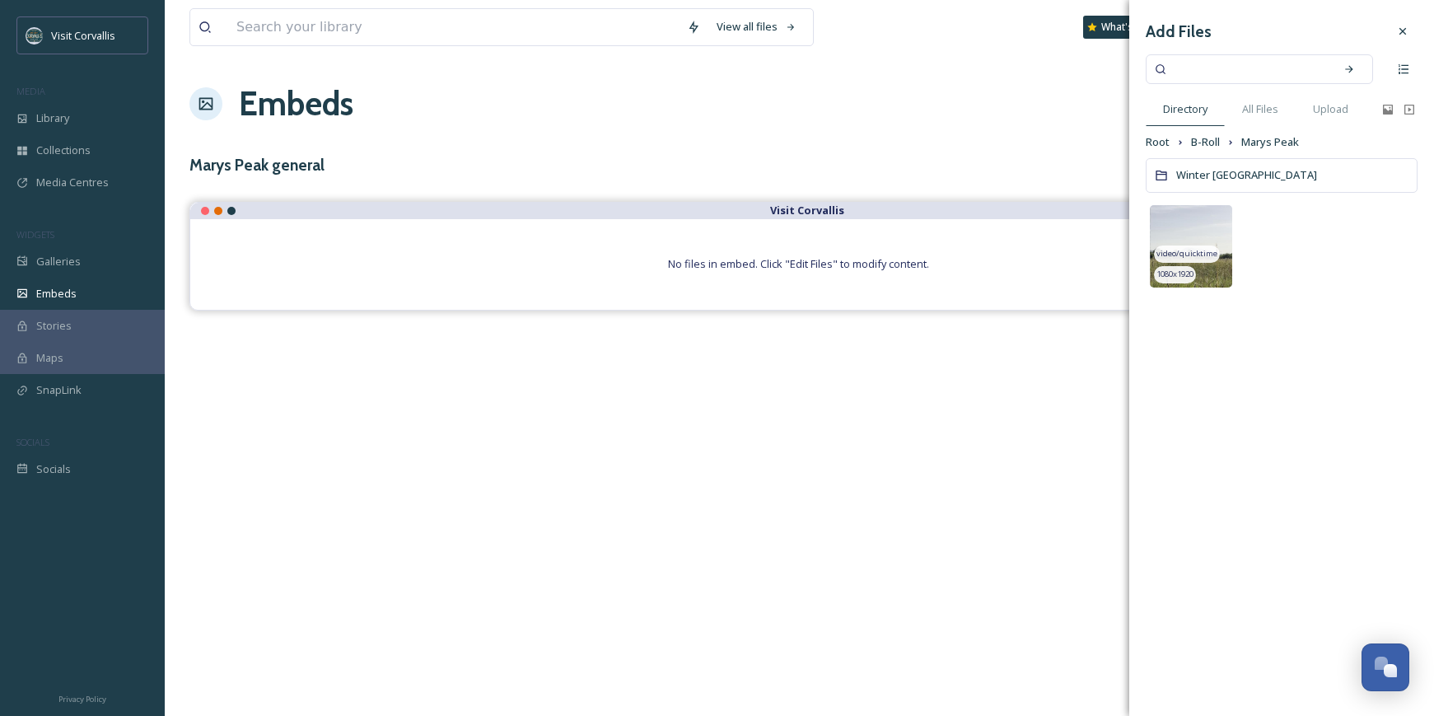
click at [1165, 241] on img at bounding box center [1191, 246] width 82 height 82
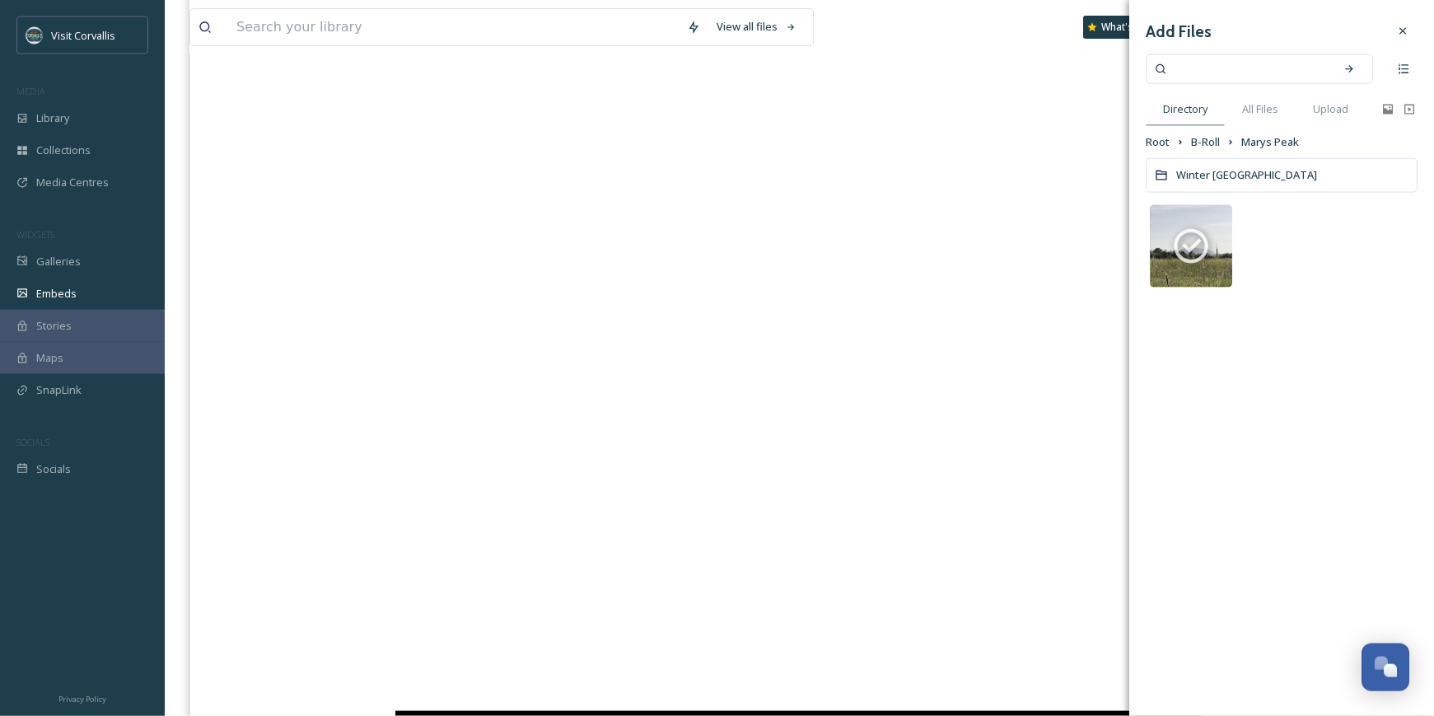
scroll to position [849, 0]
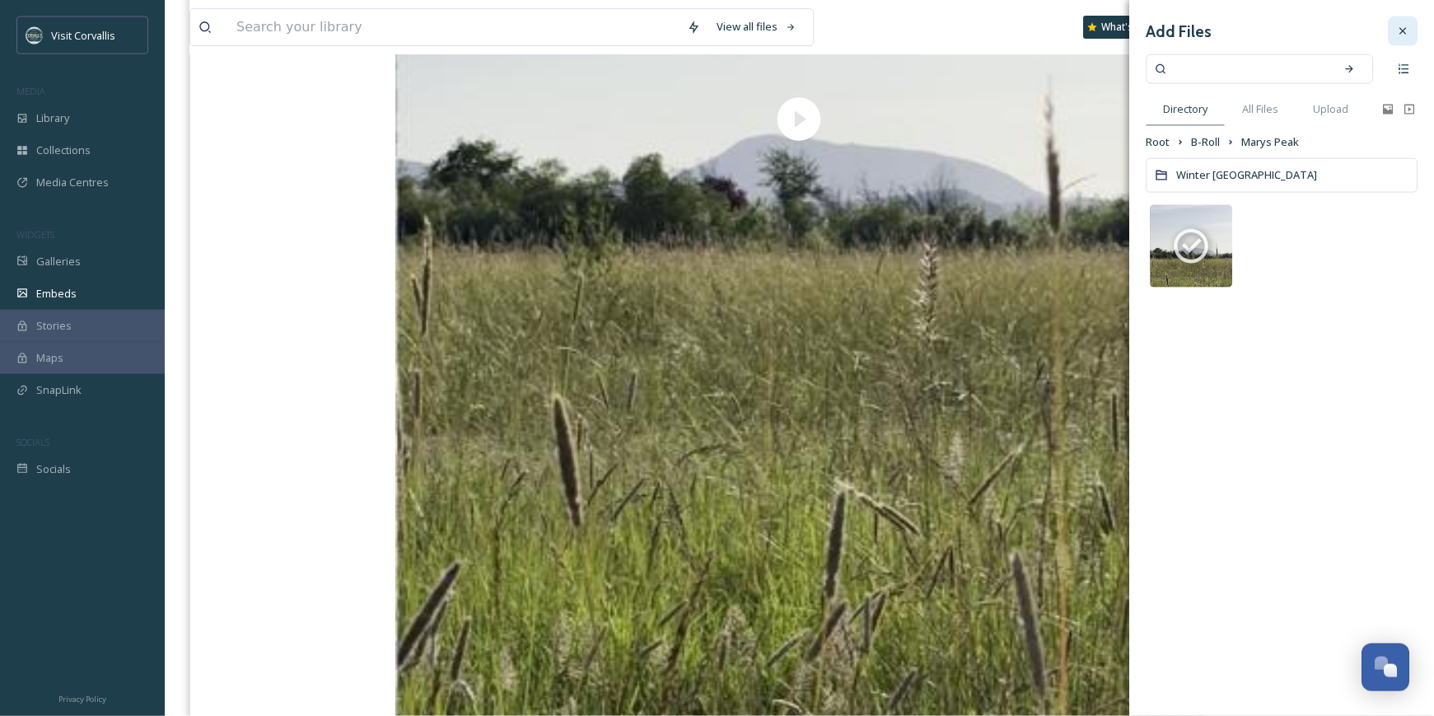
click at [1397, 24] on div at bounding box center [1403, 31] width 30 height 30
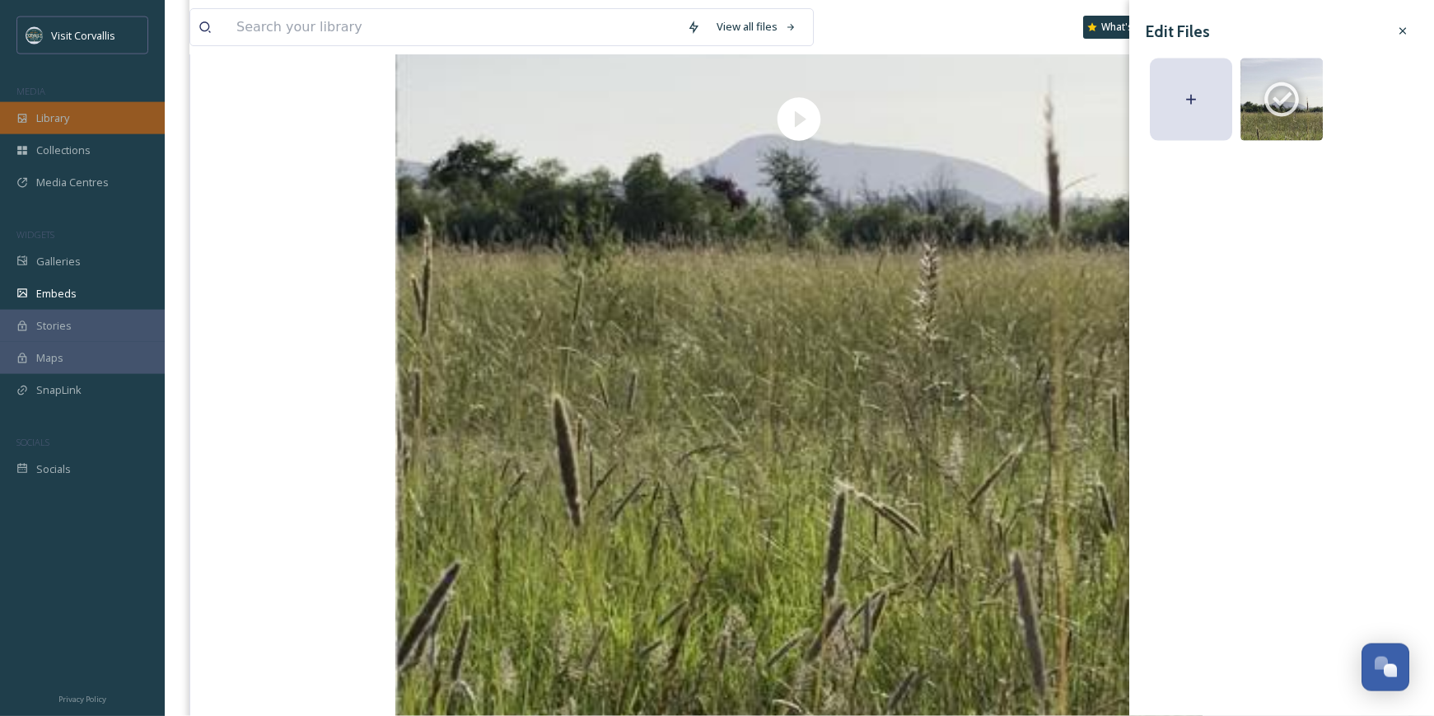
click at [65, 113] on span "Library" at bounding box center [52, 118] width 33 height 16
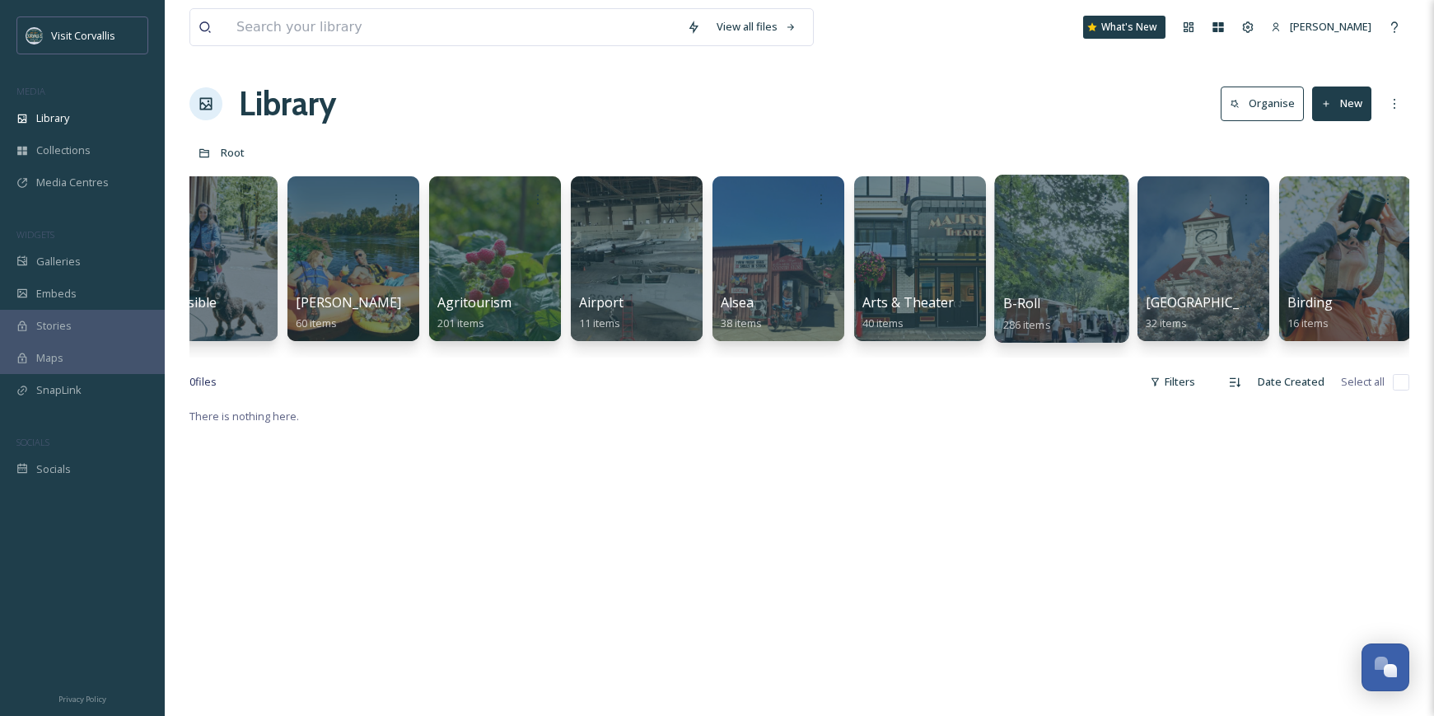
scroll to position [0, 60]
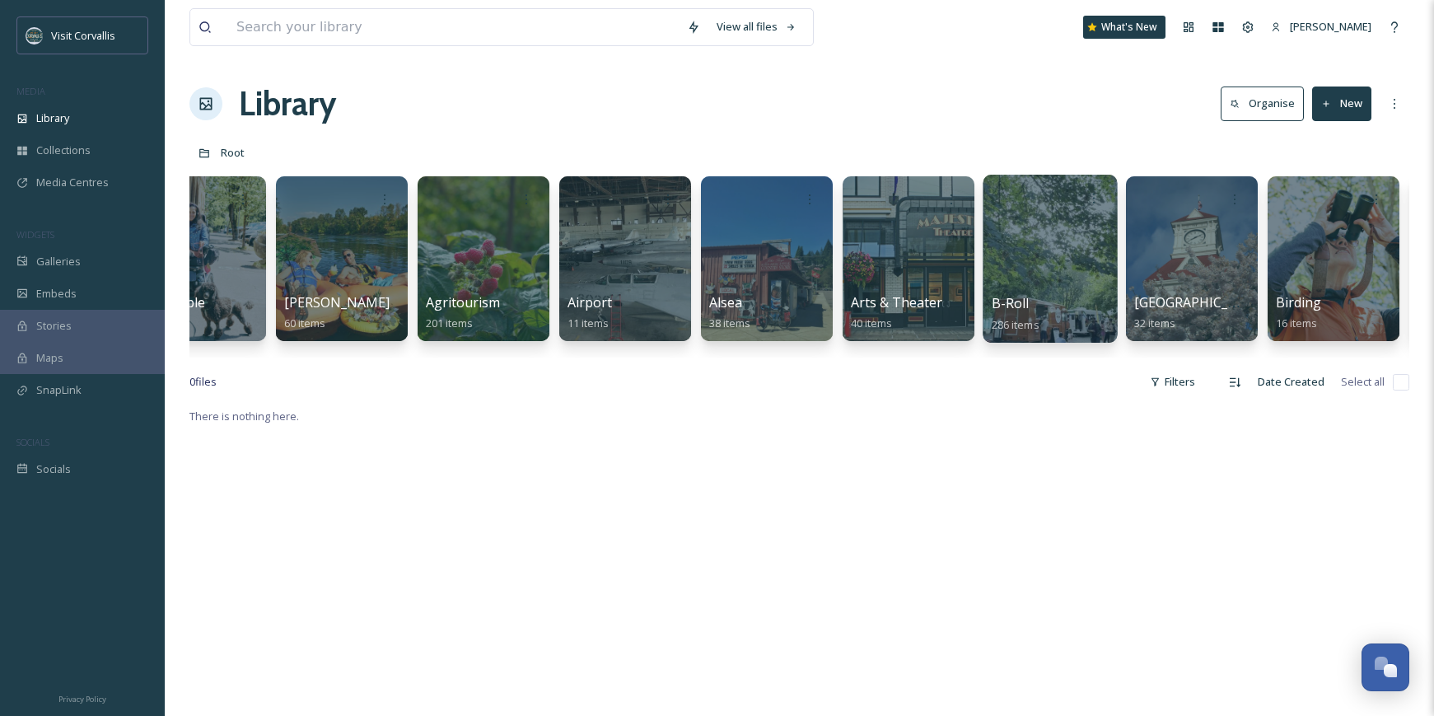
click at [1051, 249] on div at bounding box center [1050, 259] width 134 height 168
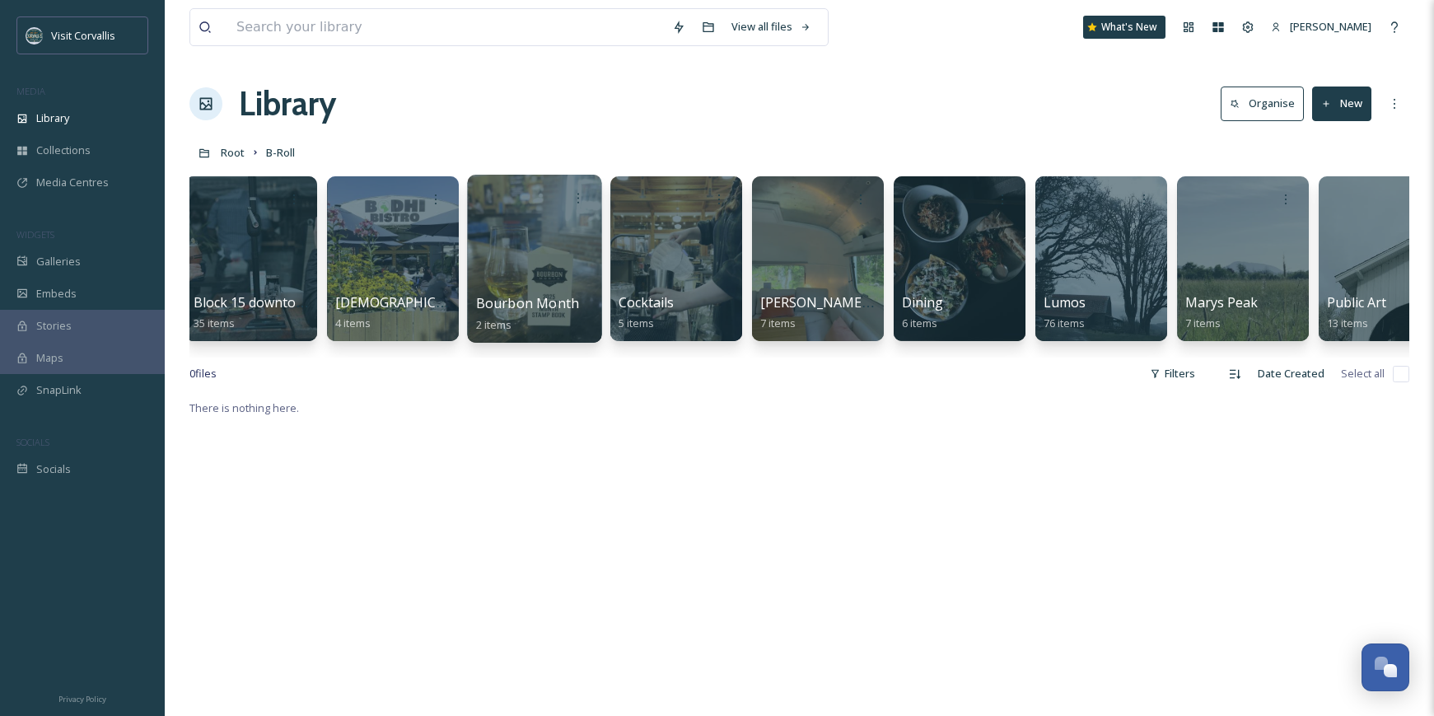
scroll to position [0, 443]
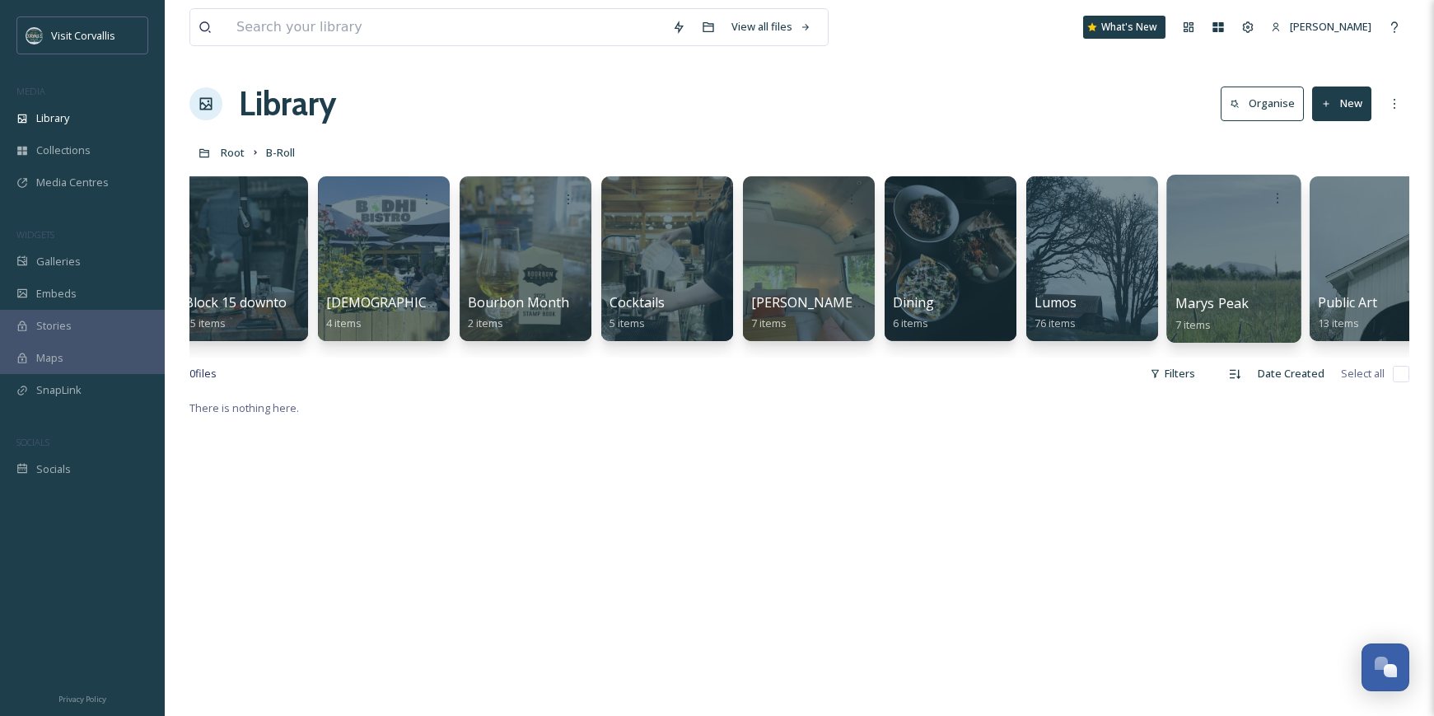
click at [1252, 235] on div at bounding box center [1234, 259] width 134 height 168
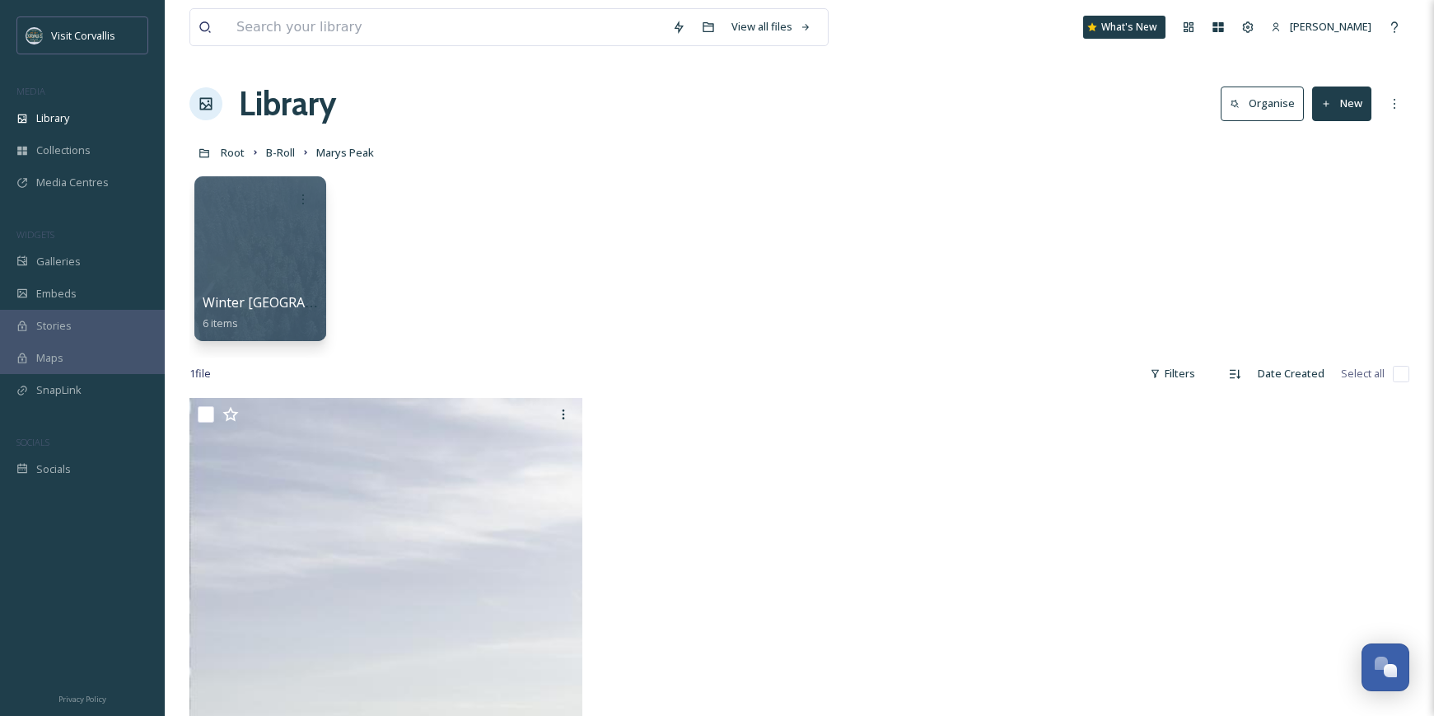
click at [1351, 103] on button "New" at bounding box center [1341, 104] width 59 height 34
click at [1333, 139] on span "File Upload" at bounding box center [1335, 142] width 54 height 16
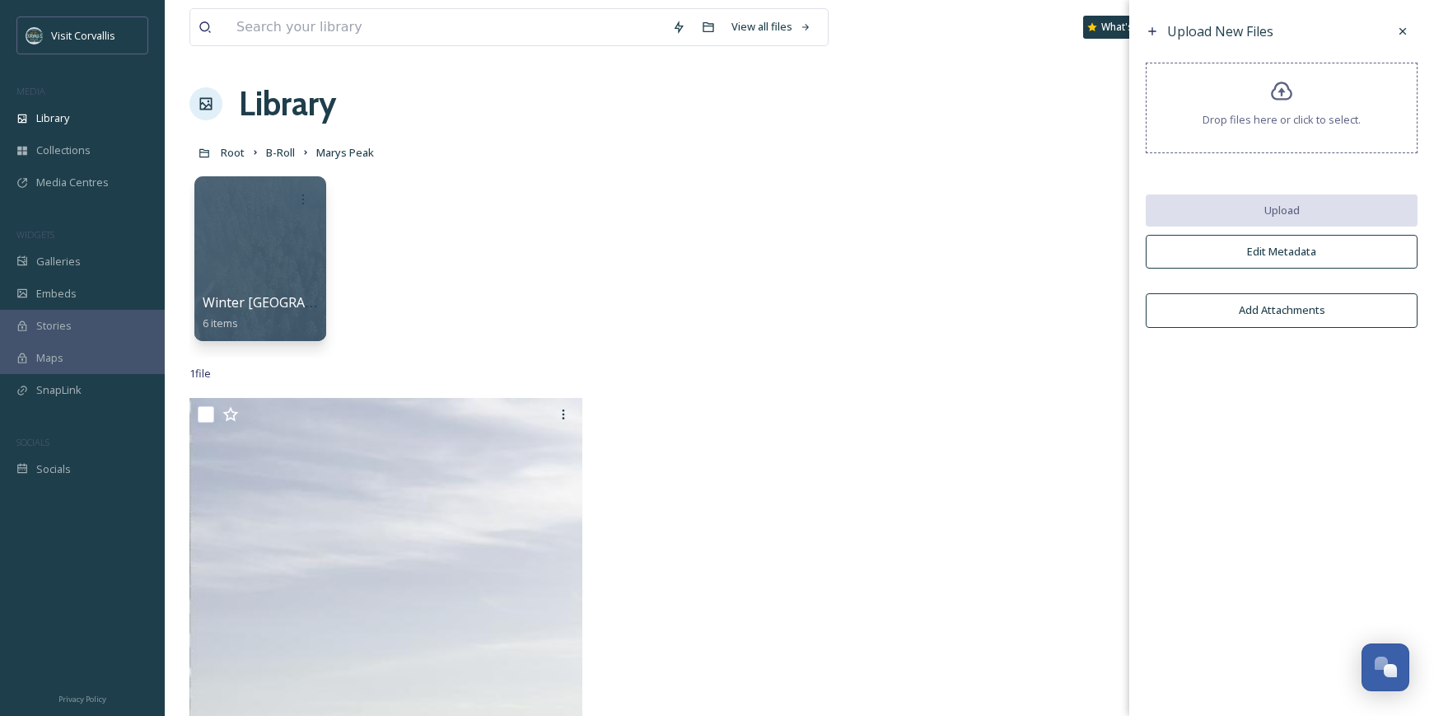
click at [1215, 254] on button "Edit Metadata" at bounding box center [1282, 252] width 272 height 34
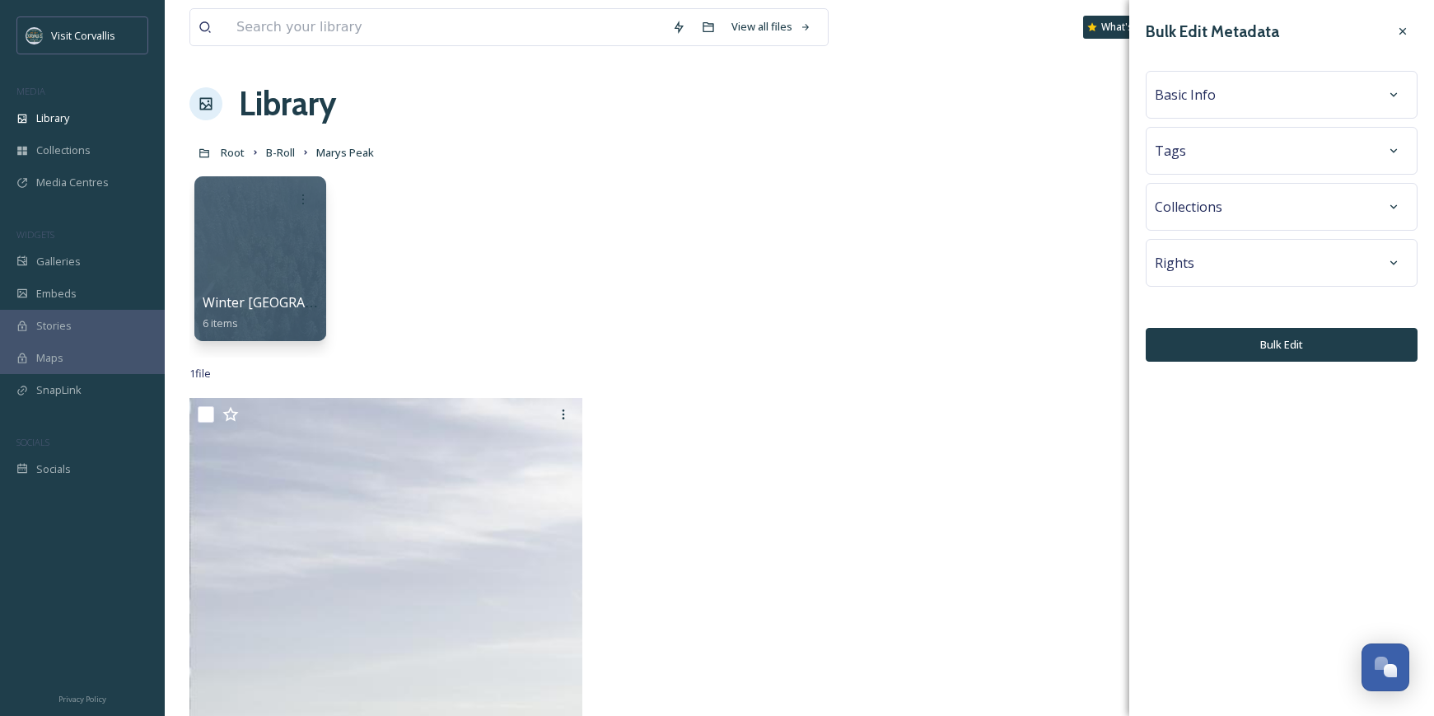
click at [1234, 97] on div "Basic Info" at bounding box center [1282, 95] width 254 height 30
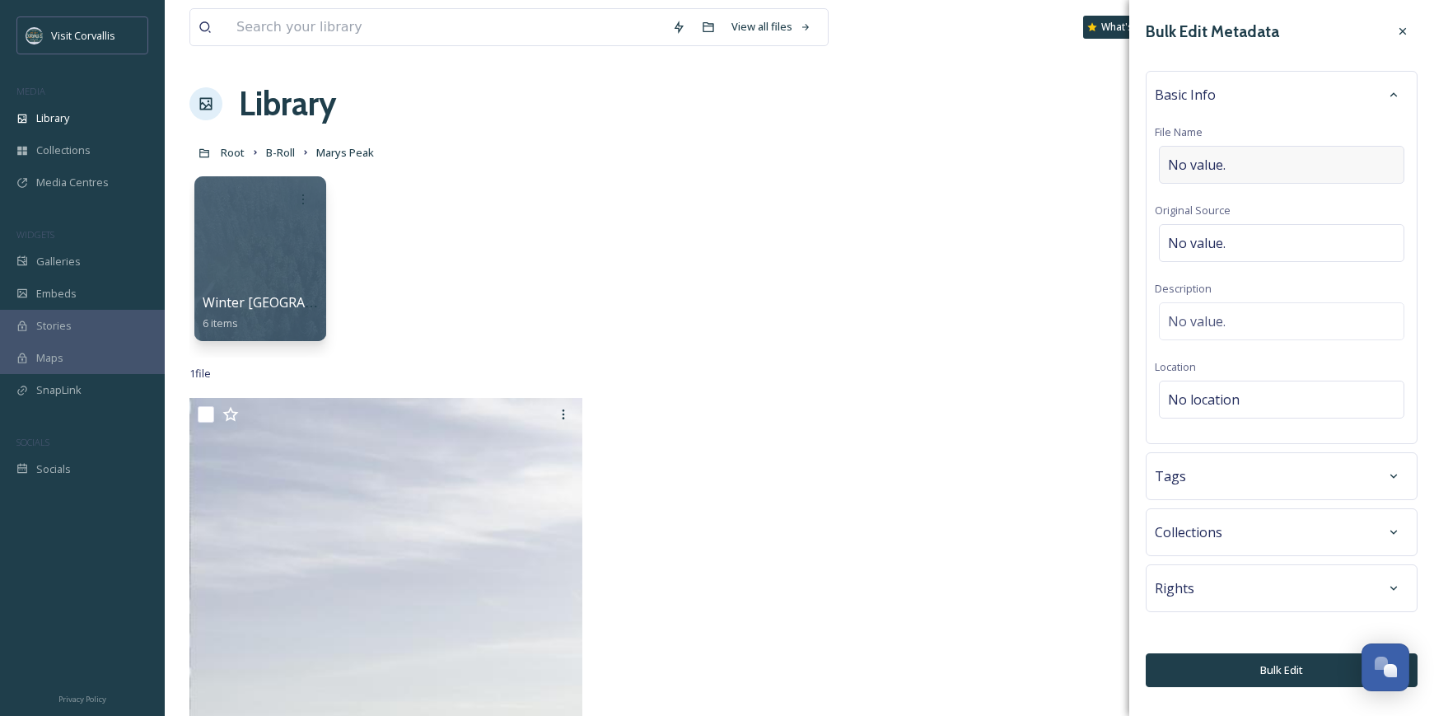
click at [1219, 158] on span "No value." at bounding box center [1197, 165] width 58 height 20
type input "B roll Marys Peak"
click at [1200, 168] on input "B roll Marys Peak" at bounding box center [1282, 165] width 254 height 38
click at [1209, 308] on div "No value." at bounding box center [1282, 321] width 246 height 38
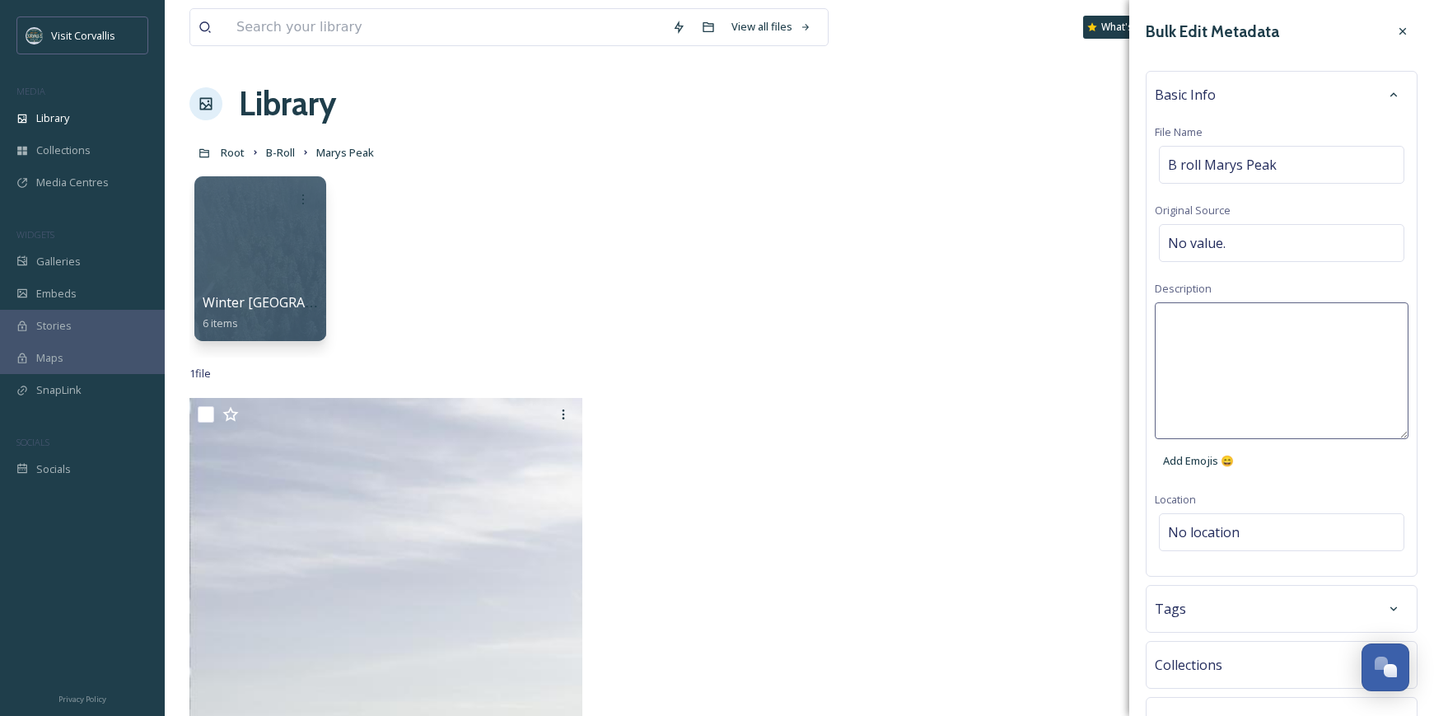
click at [1209, 308] on textarea at bounding box center [1282, 370] width 254 height 137
type textarea "General b roll of Marys Peak."
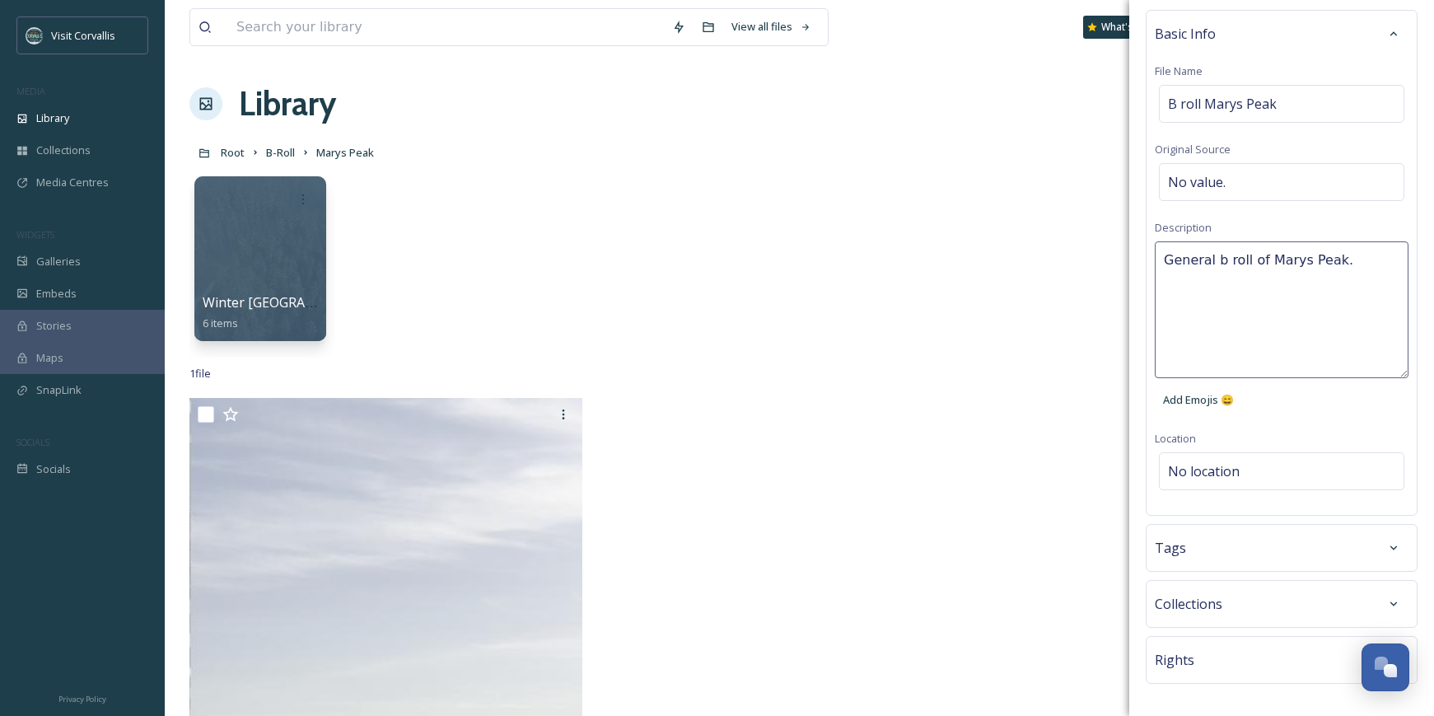
scroll to position [116, 0]
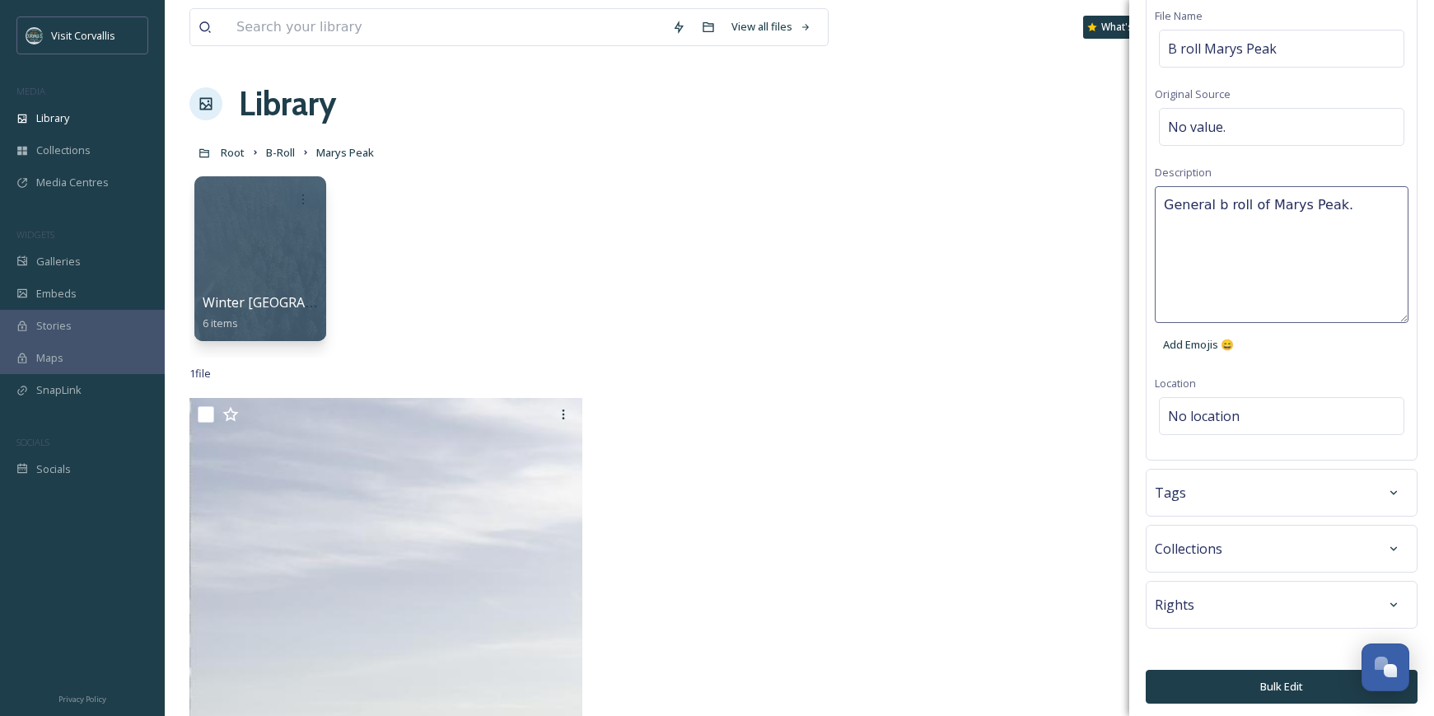
click at [1227, 490] on div "Tags" at bounding box center [1282, 493] width 254 height 30
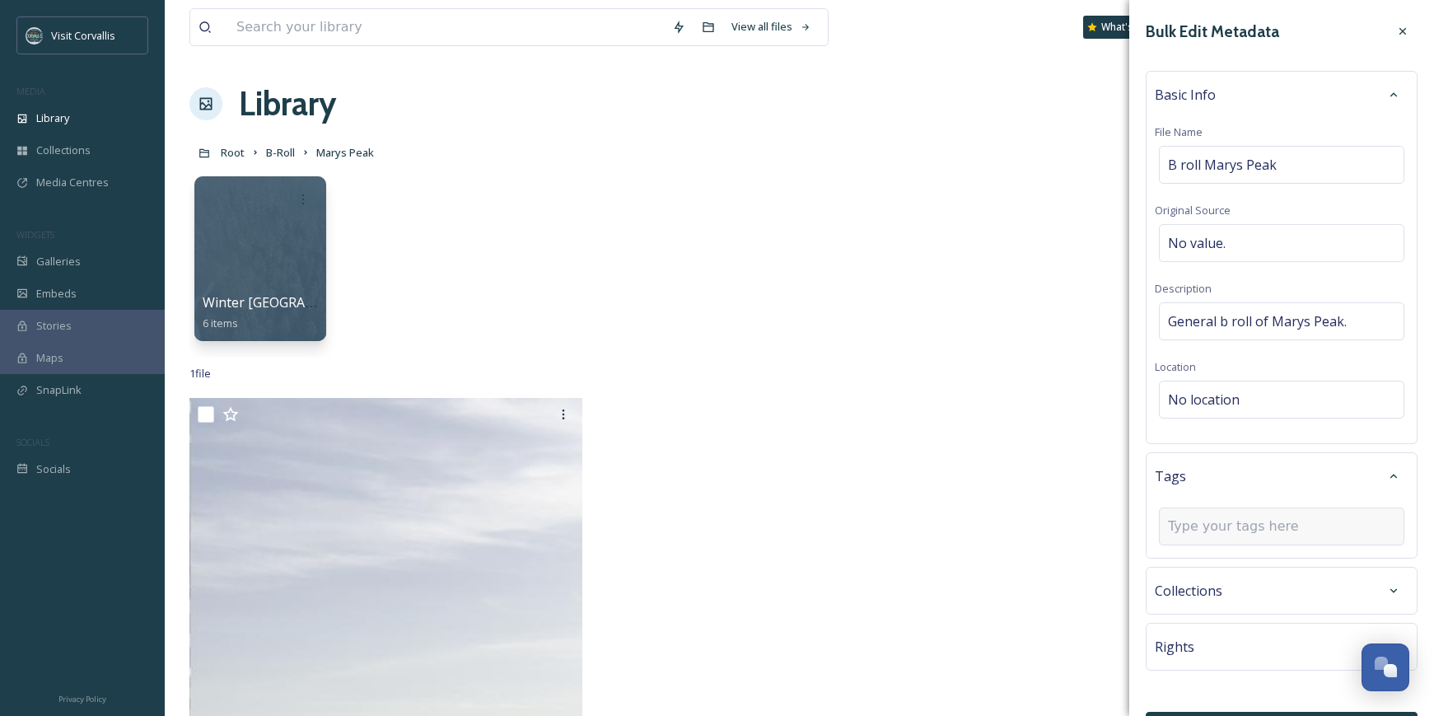
click at [1205, 533] on input at bounding box center [1250, 527] width 165 height 20
type input "b roll"
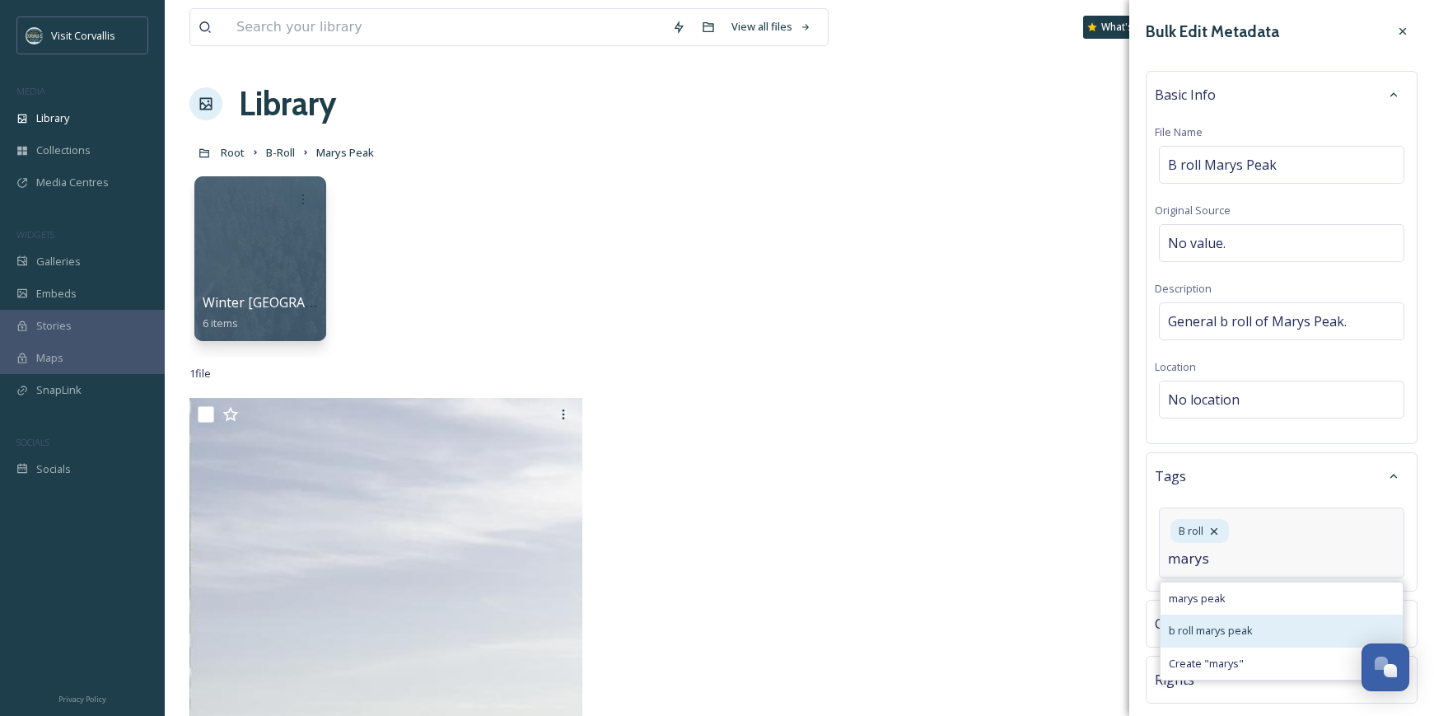
type input "marys"
click at [1211, 634] on span "b roll marys peak" at bounding box center [1211, 631] width 84 height 16
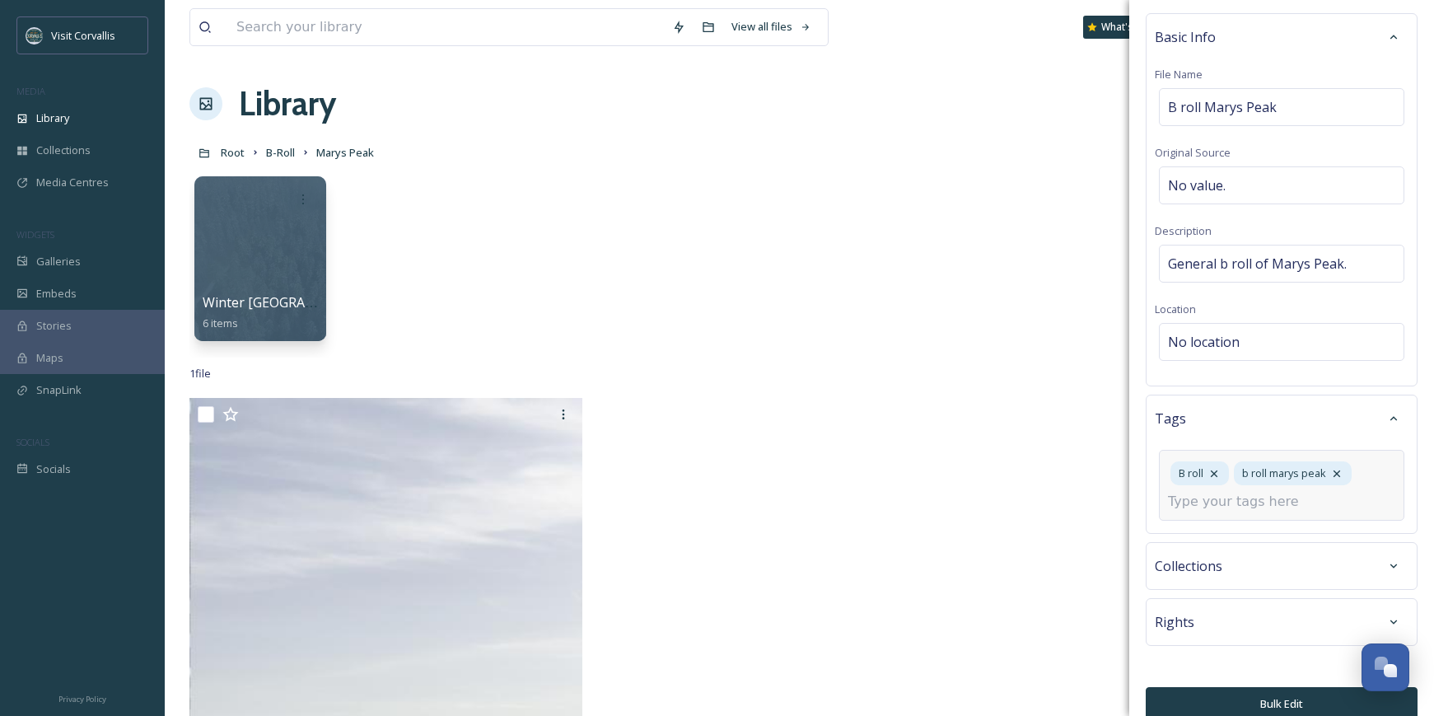
scroll to position [79, 0]
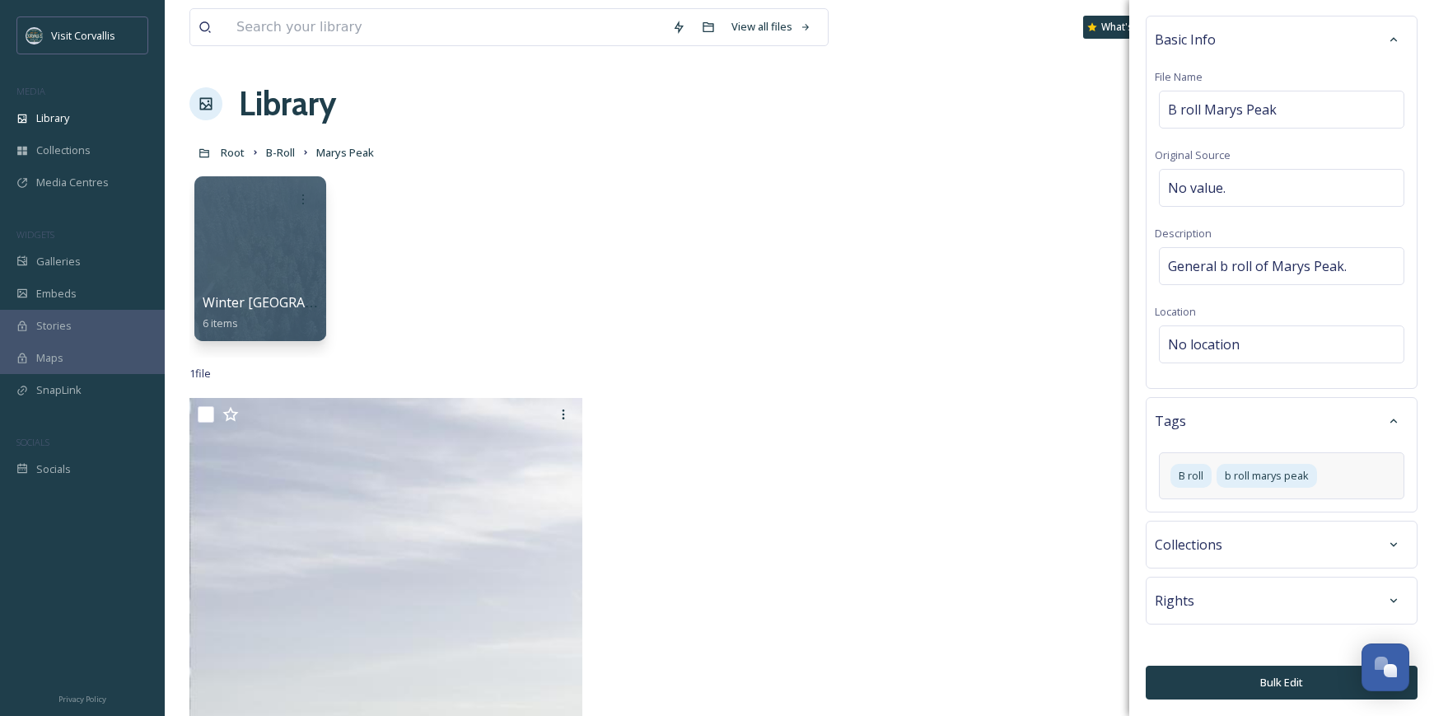
click at [1226, 597] on div "Rights" at bounding box center [1282, 601] width 254 height 30
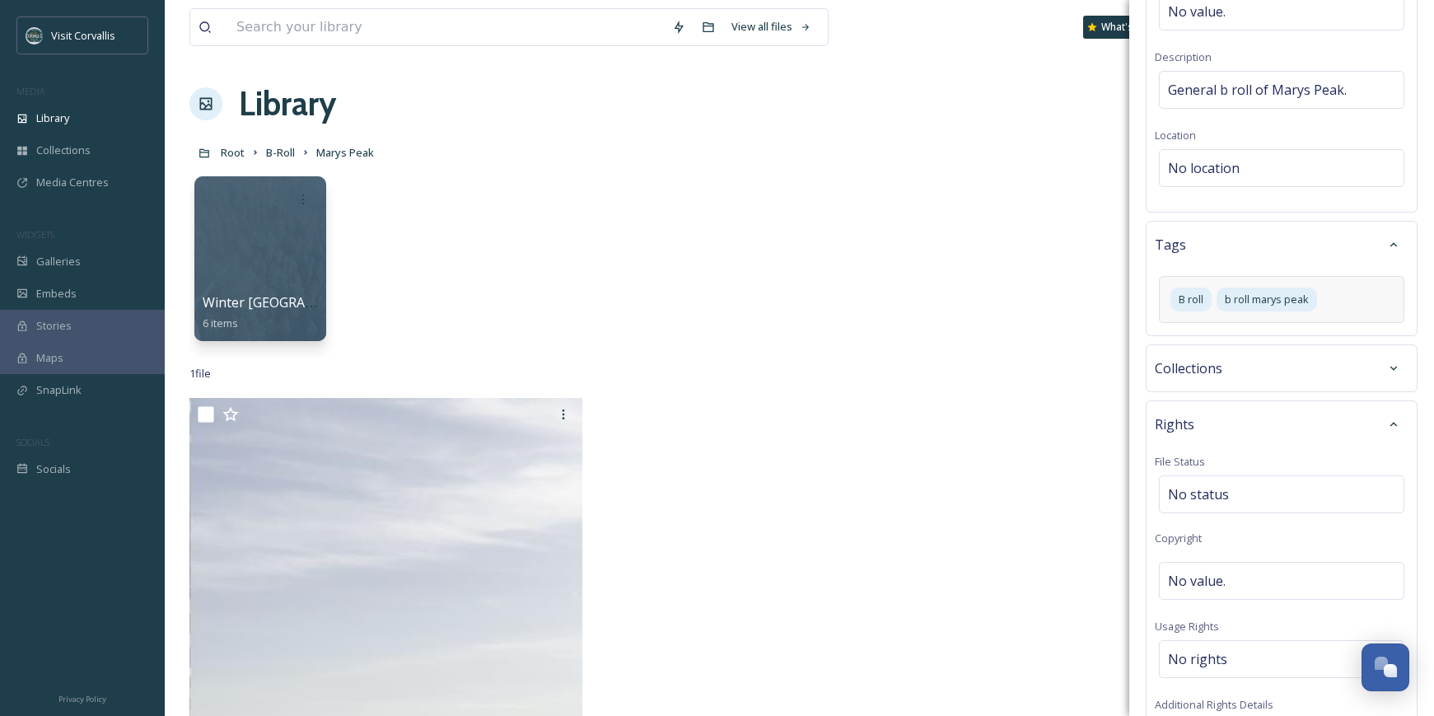
scroll to position [234, 0]
click at [1208, 571] on span "No value." at bounding box center [1197, 578] width 58 height 20
type input "[PERSON_NAME]"
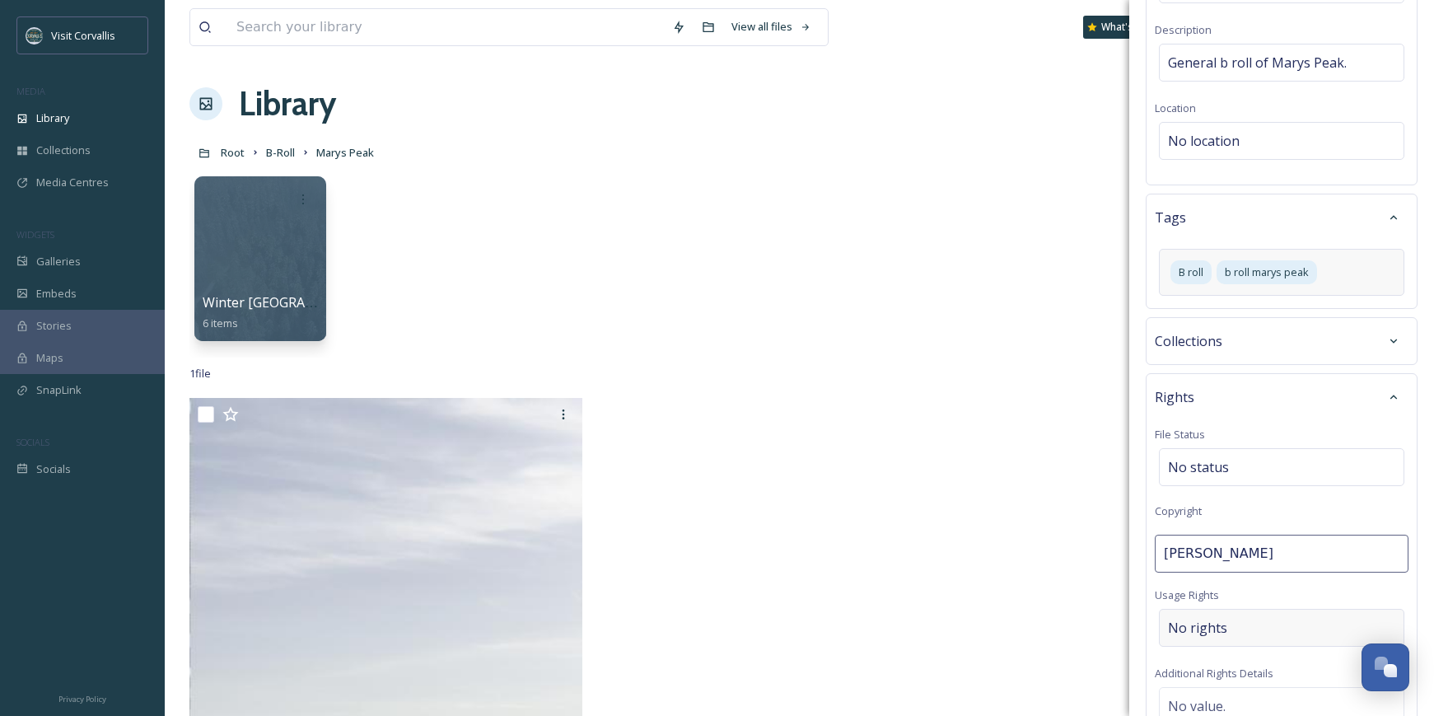
click at [1205, 619] on div "No rights" at bounding box center [1282, 628] width 246 height 38
click at [1190, 637] on input at bounding box center [1254, 636] width 181 height 36
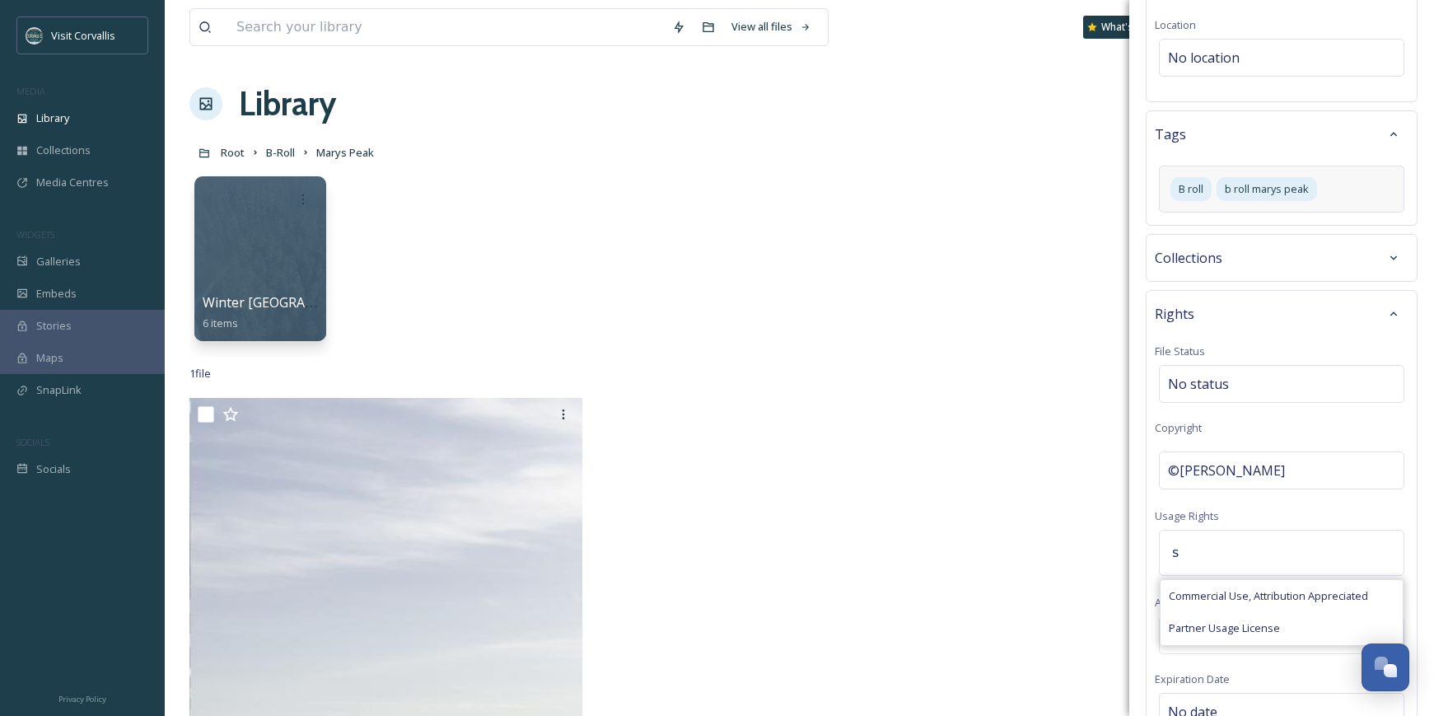
scroll to position [347, 0]
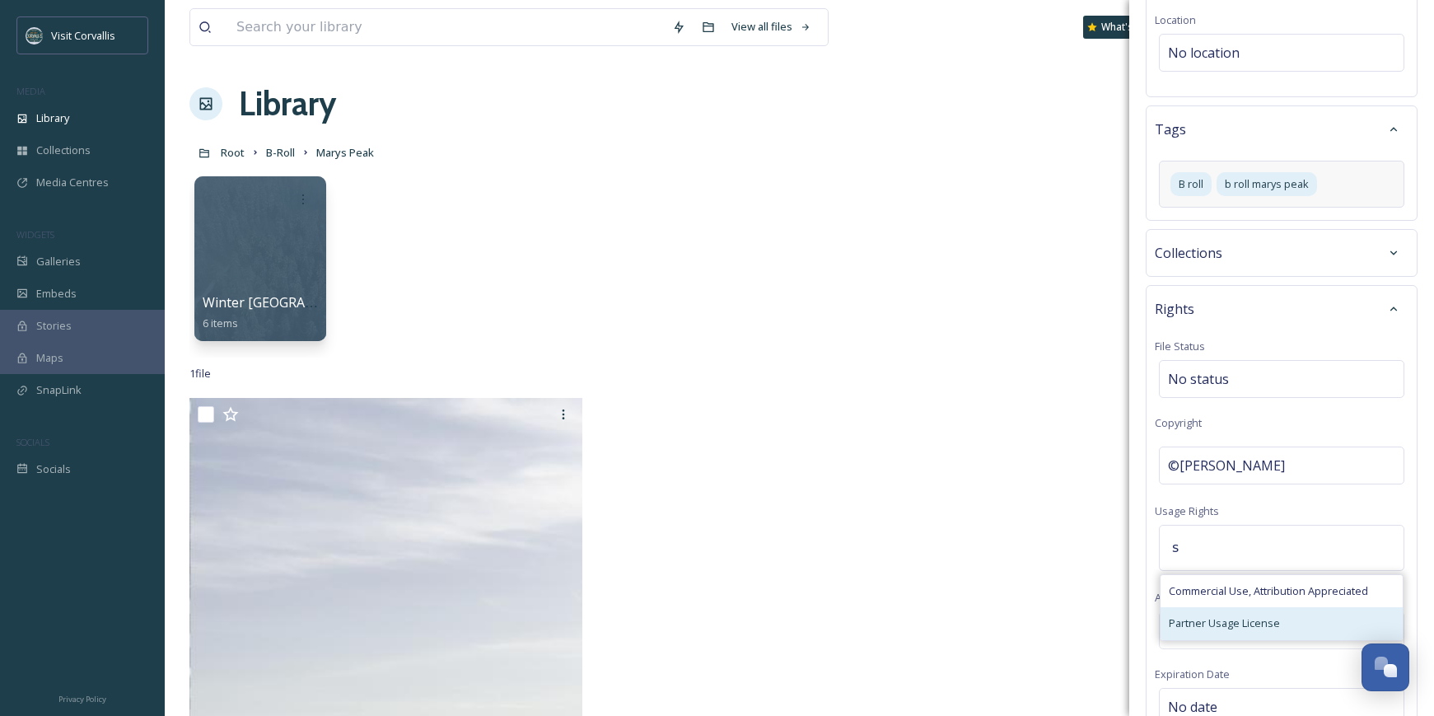
type input "s"
click at [1212, 617] on span "Partner Usage License" at bounding box center [1224, 623] width 111 height 16
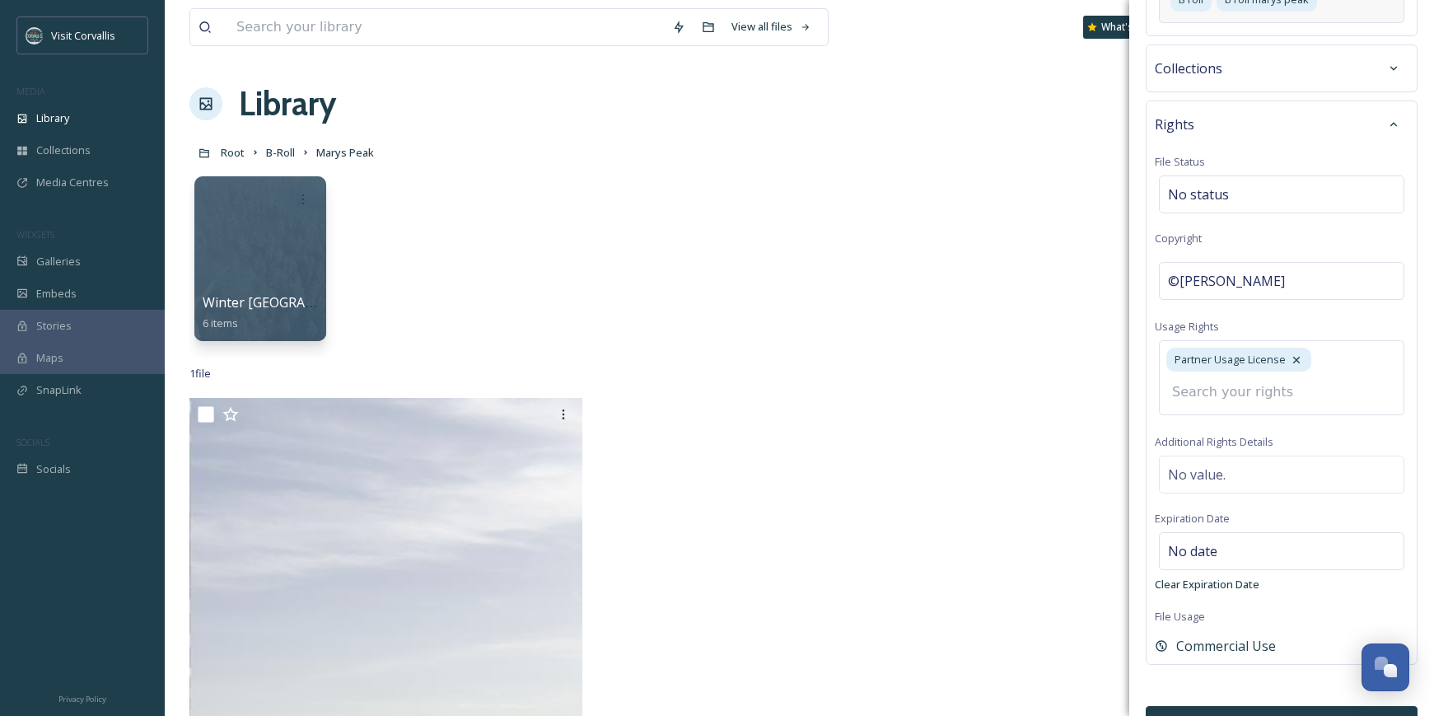
scroll to position [573, 0]
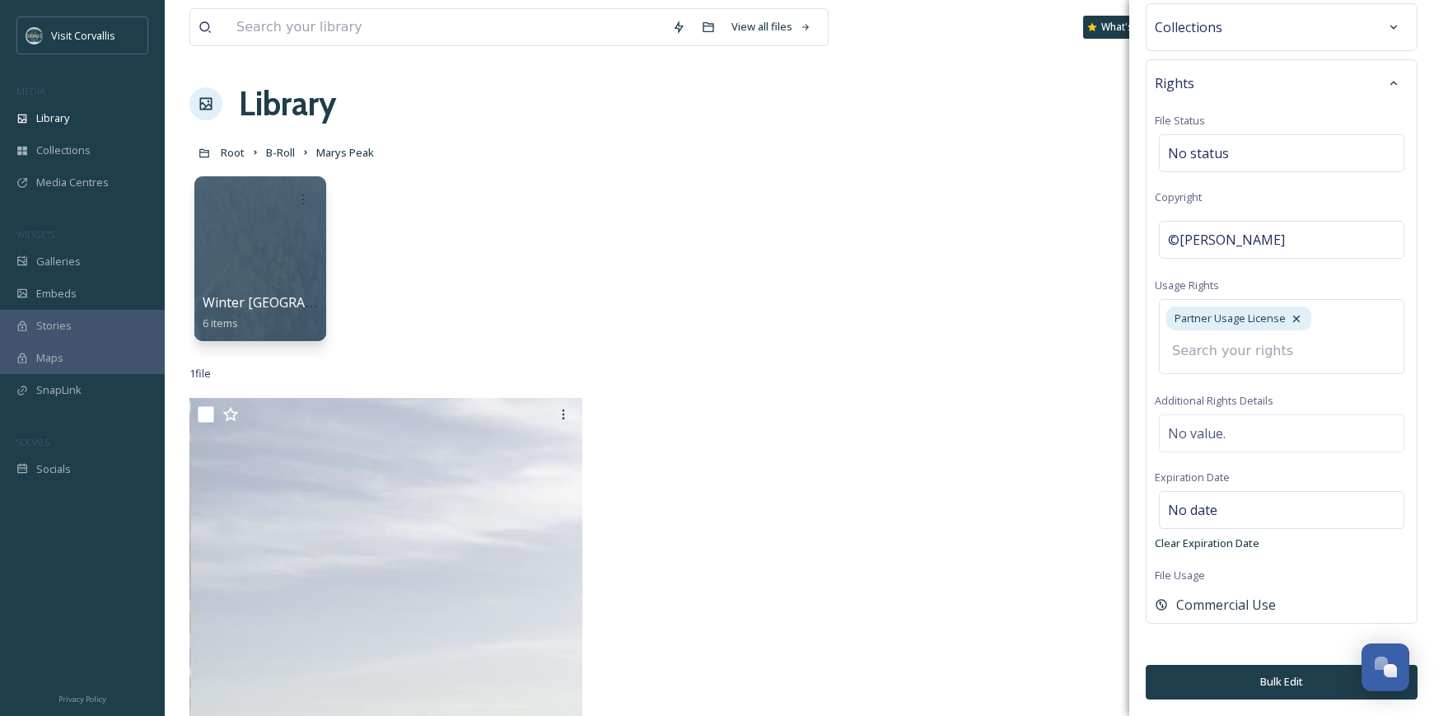
click at [1226, 685] on button "Bulk Edit" at bounding box center [1282, 682] width 272 height 34
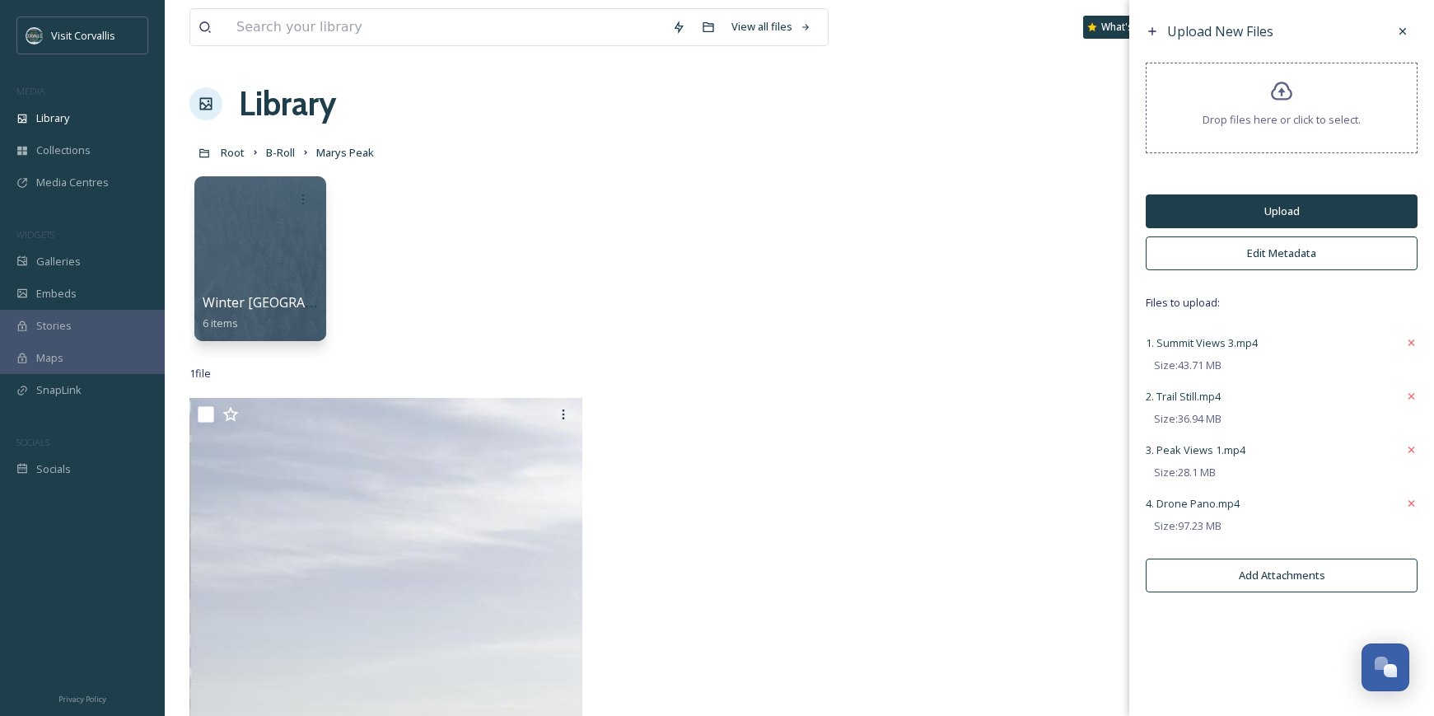
click at [1273, 208] on button "Upload" at bounding box center [1282, 211] width 272 height 34
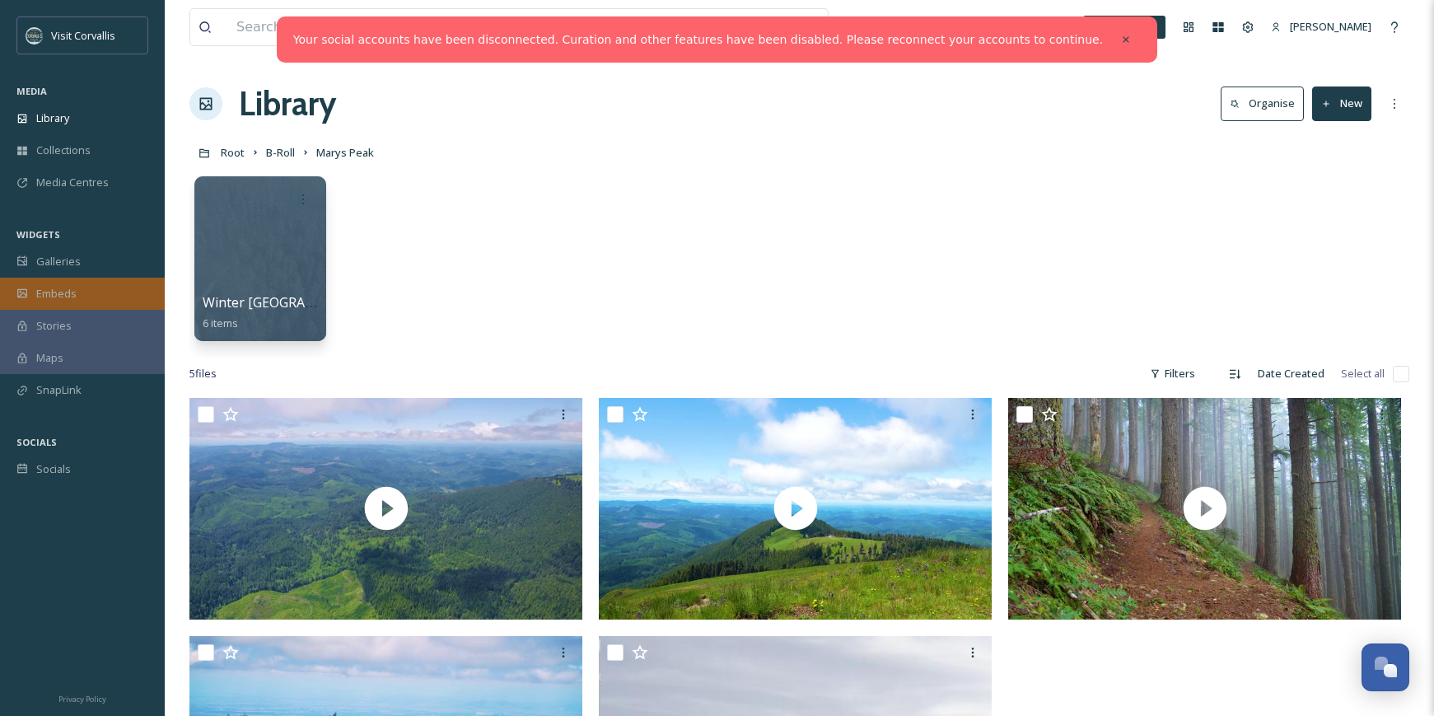
click at [47, 288] on span "Embeds" at bounding box center [56, 294] width 40 height 16
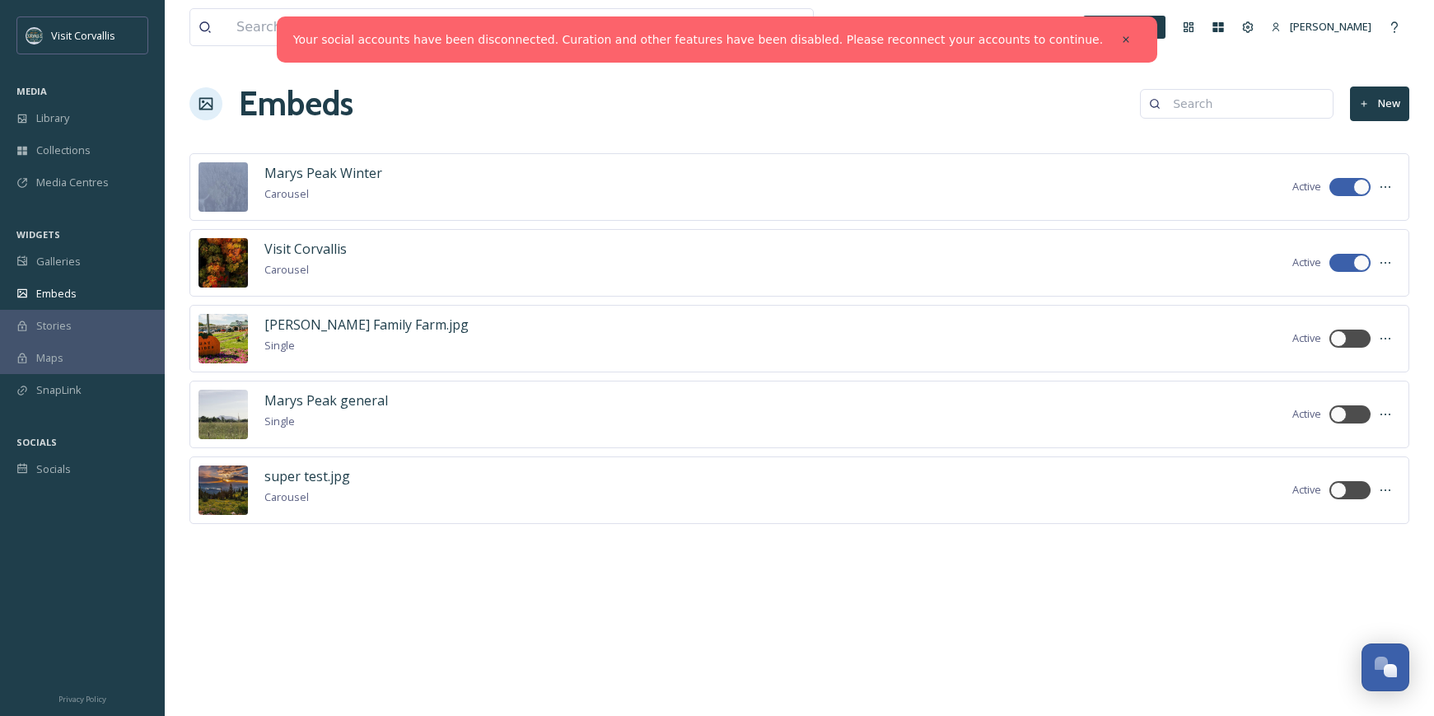
click at [1373, 104] on button "New" at bounding box center [1379, 104] width 59 height 34
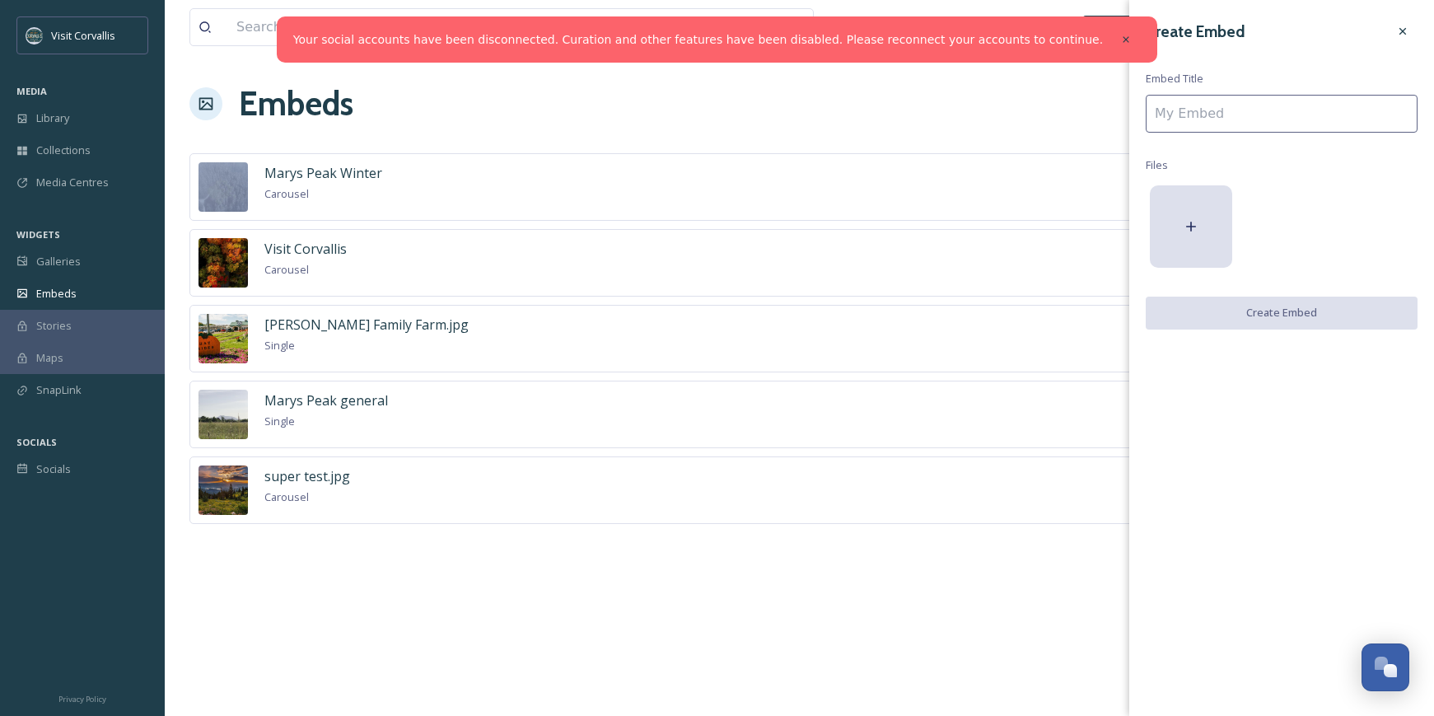
click at [770, 573] on div "Marys Peak Winter Carousel Active Visit Corvallis Carousel Active [PERSON_NAME]…" at bounding box center [799, 363] width 1220 height 420
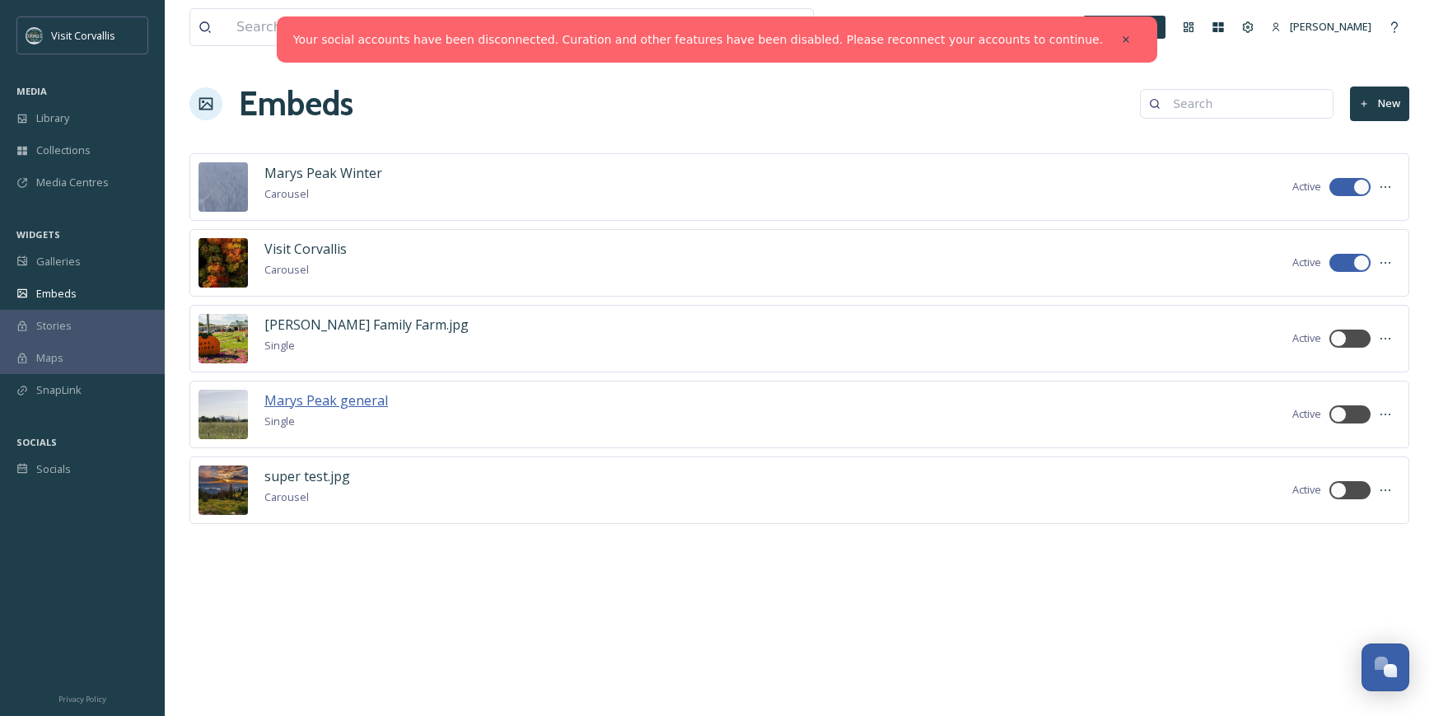
click at [297, 399] on span "Marys Peak general" at bounding box center [326, 400] width 124 height 18
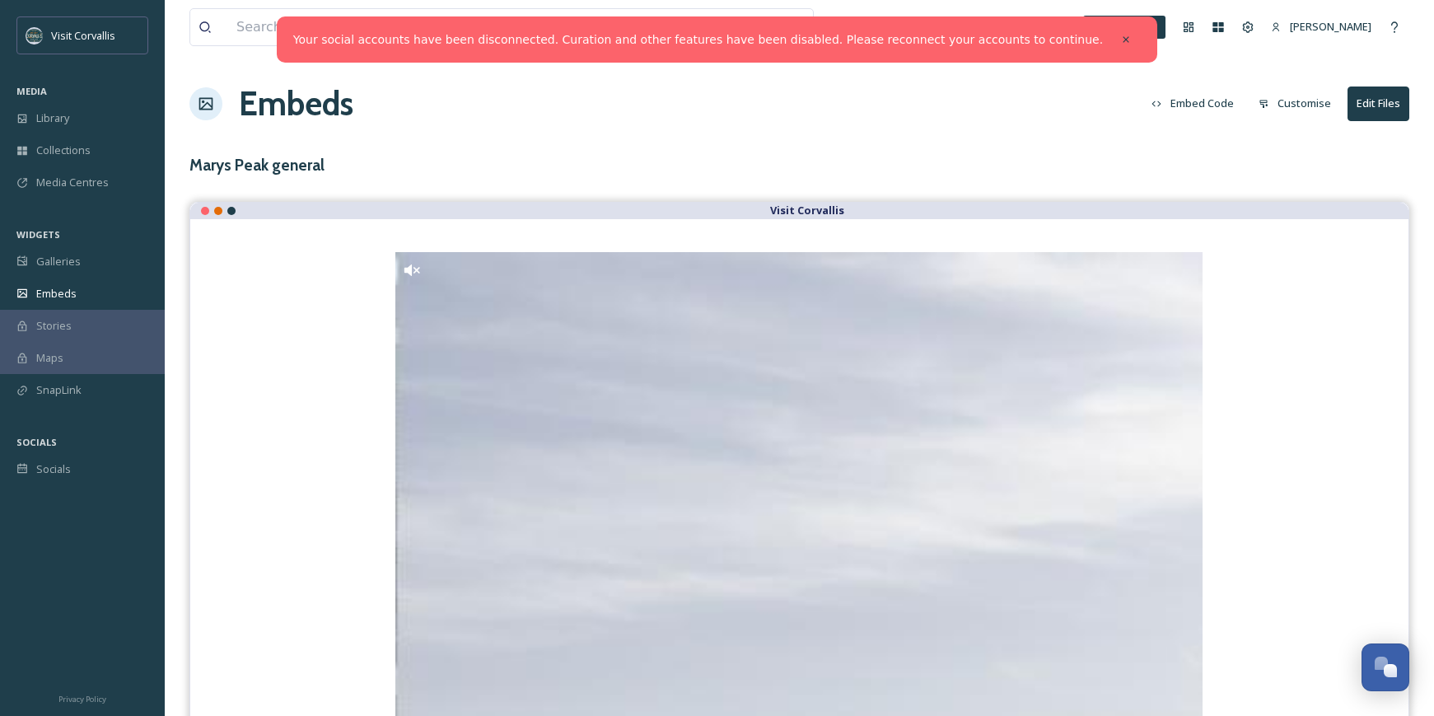
click at [1369, 105] on button "Edit Files" at bounding box center [1379, 104] width 62 height 34
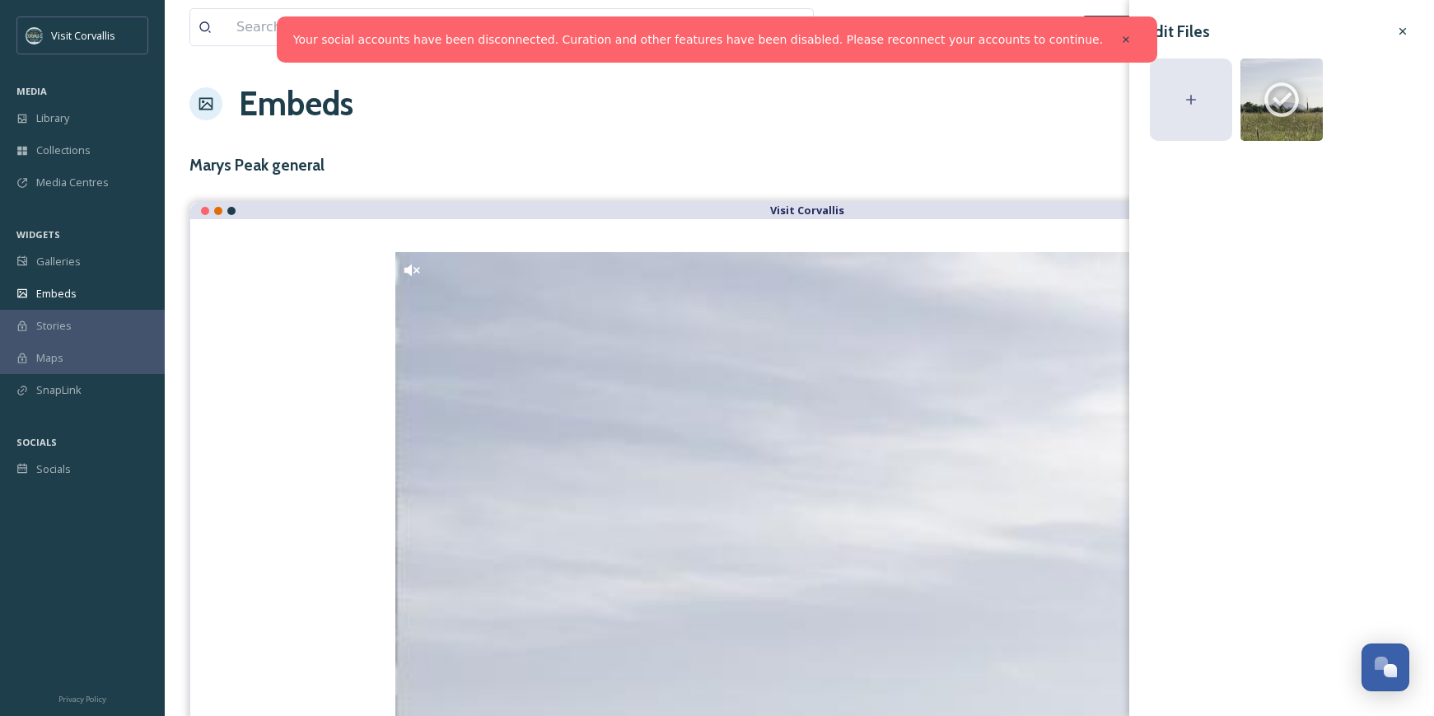
click at [1185, 113] on div at bounding box center [1191, 99] width 82 height 82
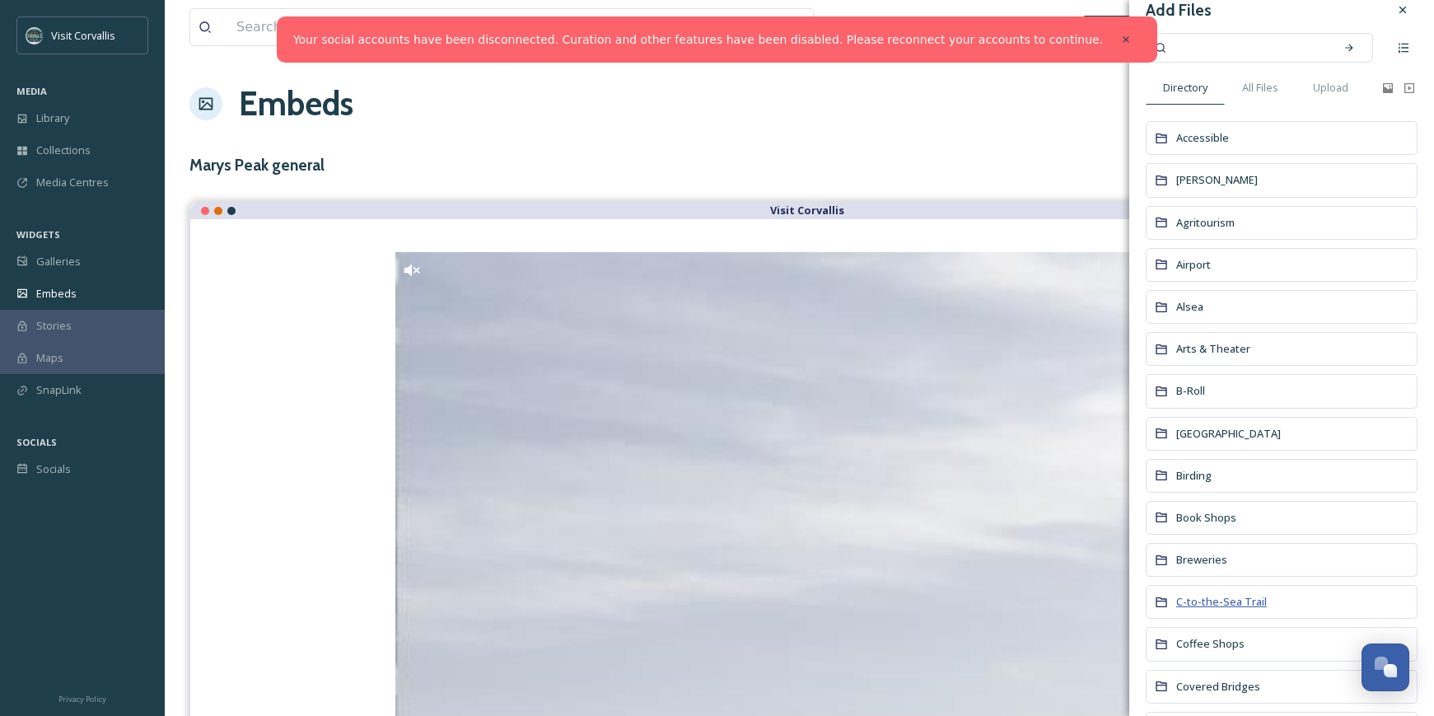
scroll to position [26, 0]
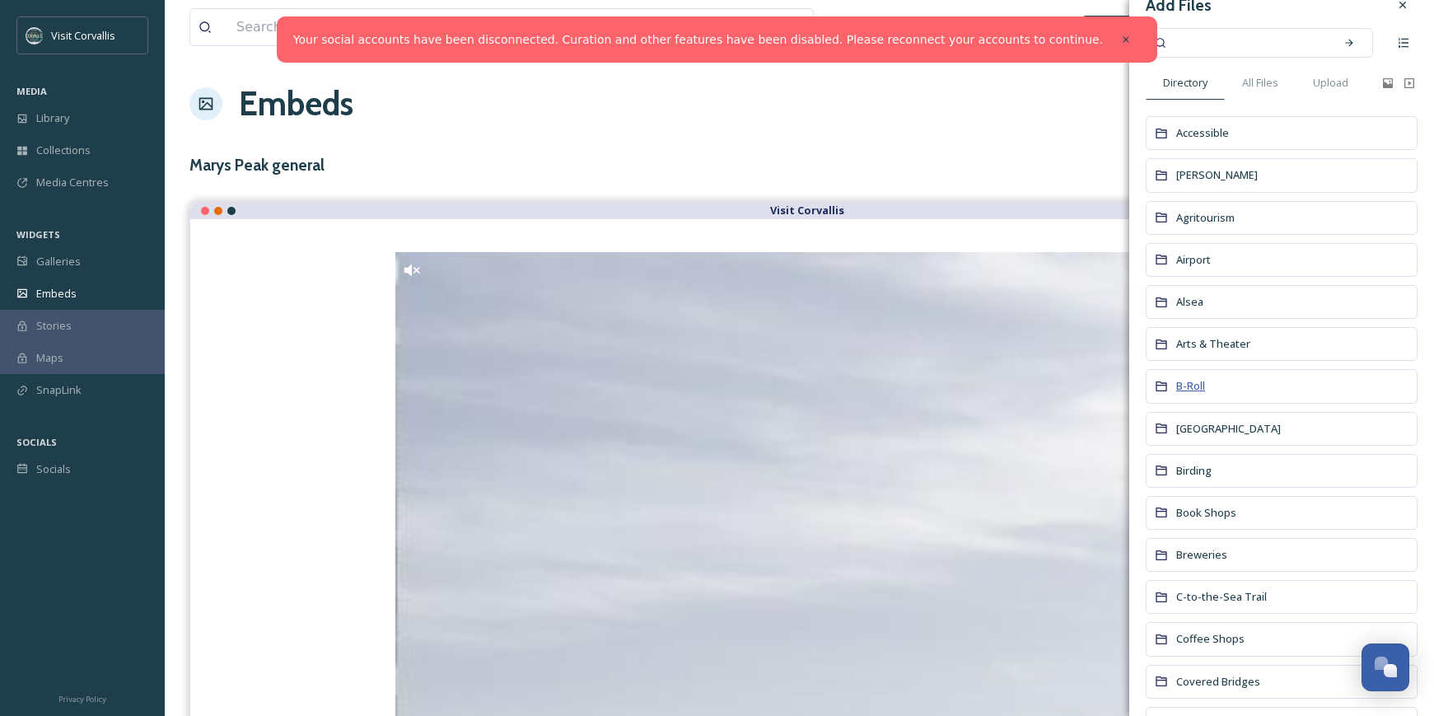
click at [1187, 386] on span "B-Roll" at bounding box center [1191, 385] width 29 height 15
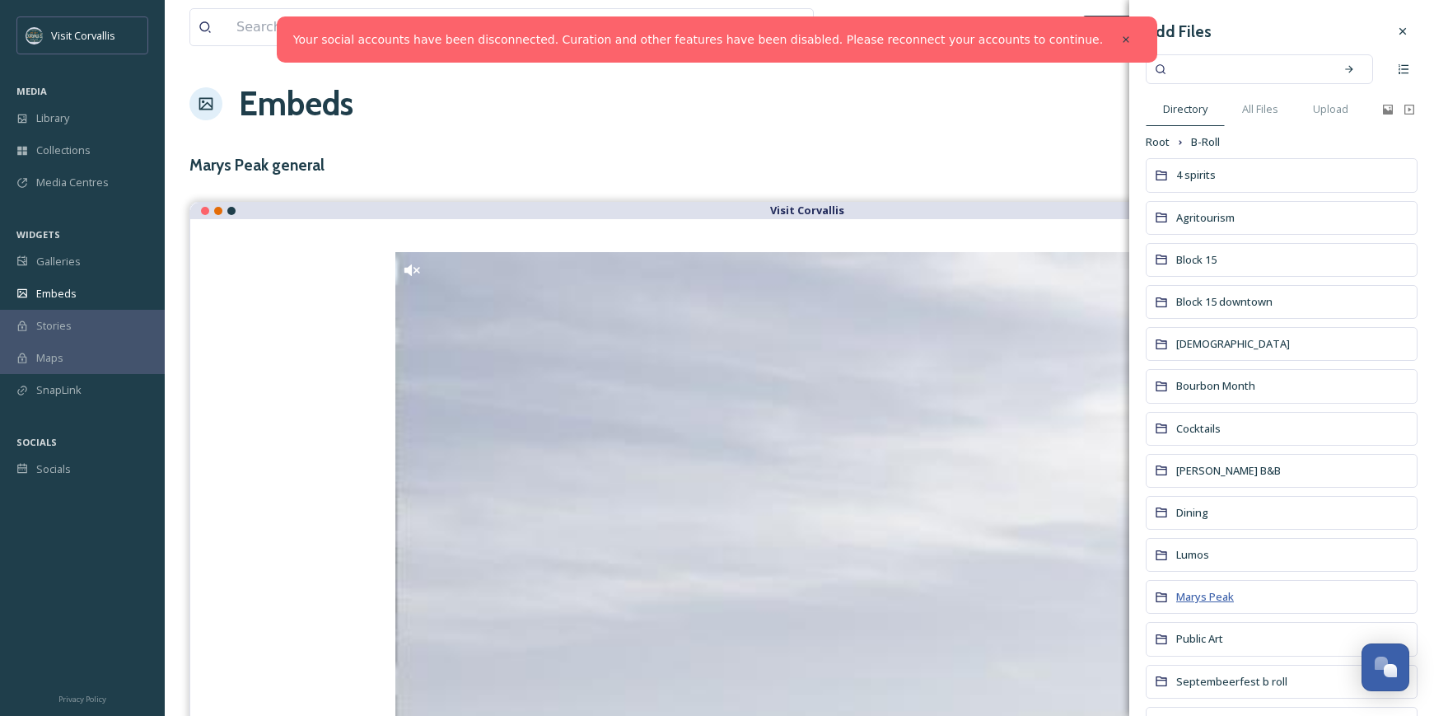
click at [1198, 597] on span "Marys Peak" at bounding box center [1206, 596] width 58 height 15
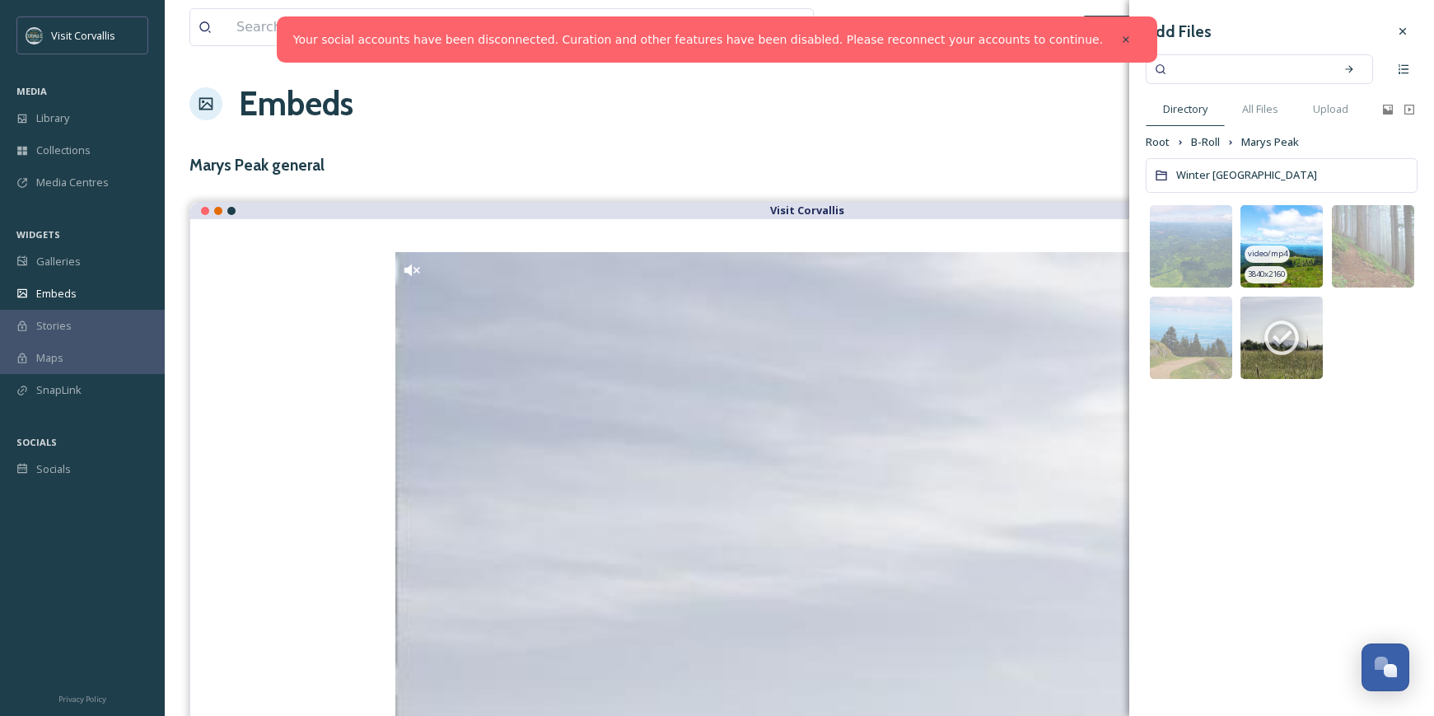
click at [1289, 229] on img at bounding box center [1282, 246] width 82 height 82
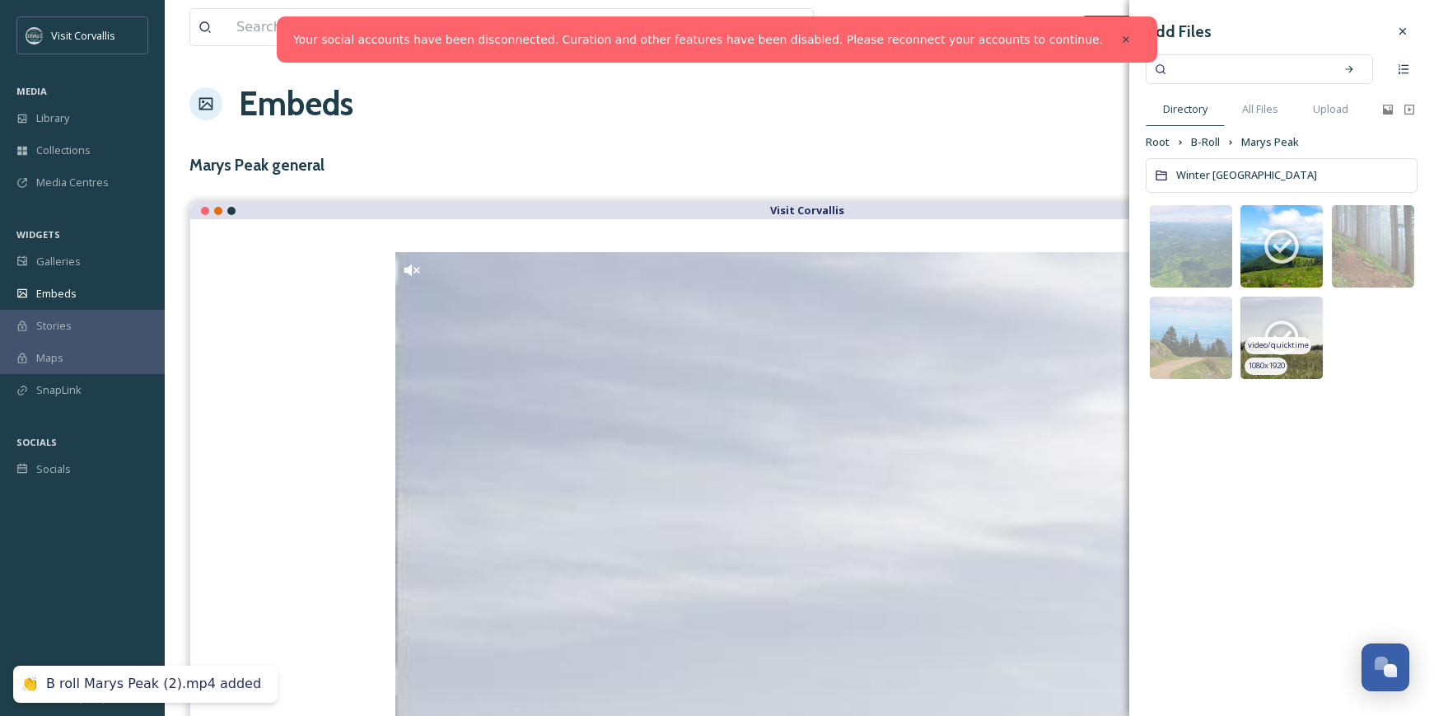
click at [1296, 318] on icon at bounding box center [1281, 337] width 41 height 41
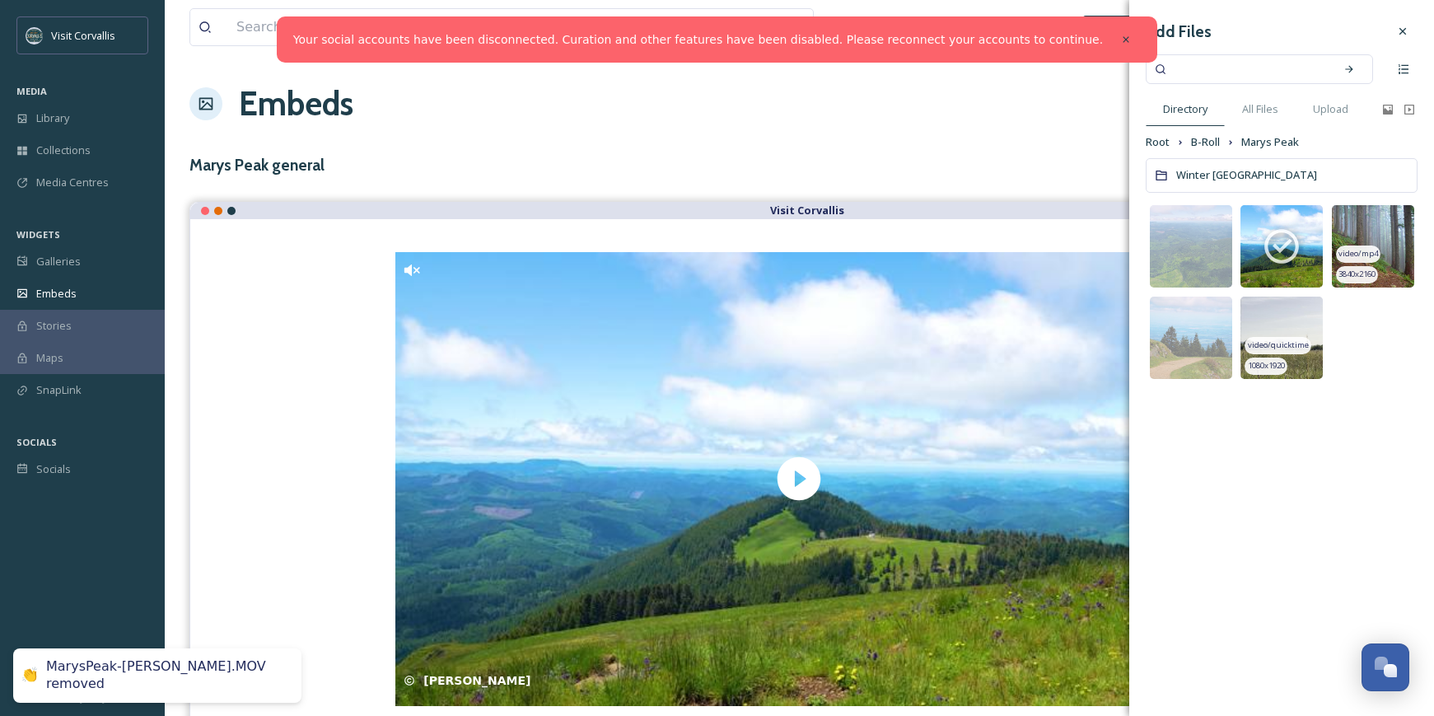
click at [1361, 240] on img at bounding box center [1373, 246] width 82 height 82
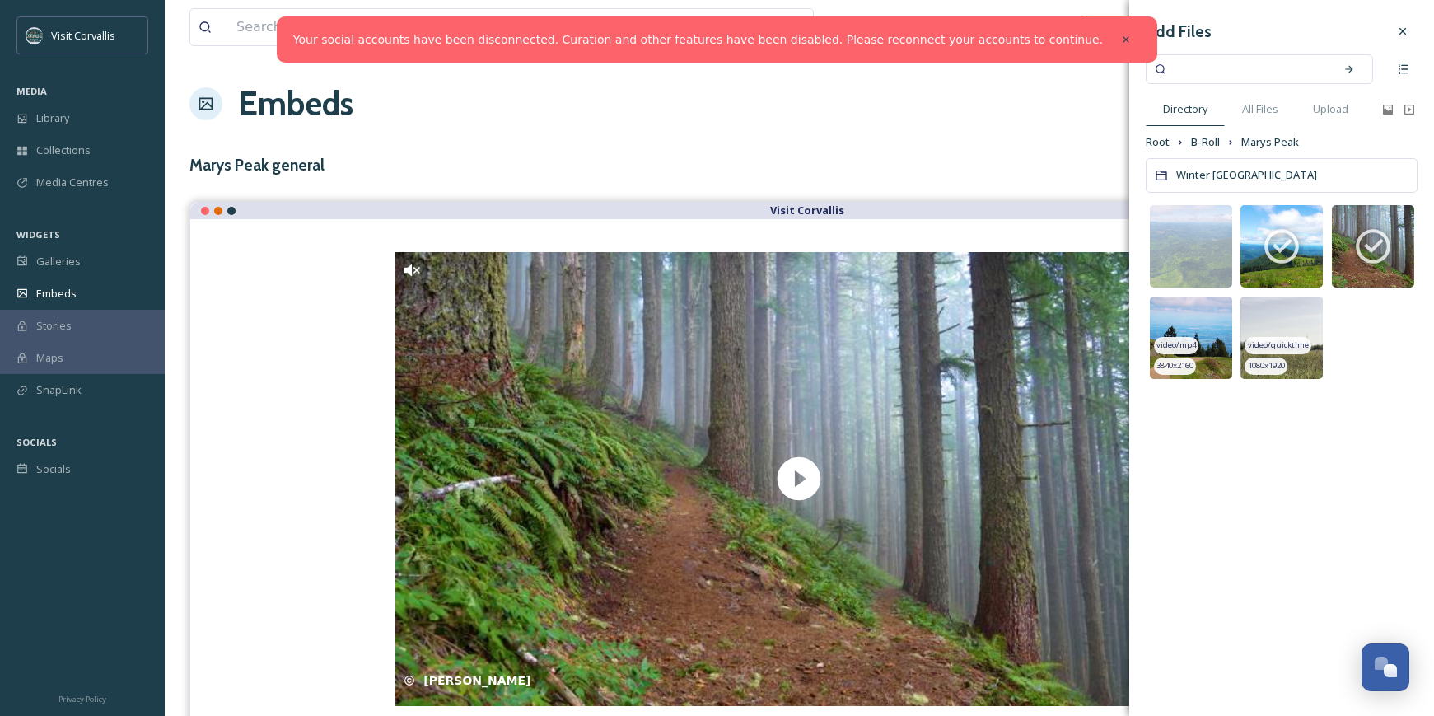
click at [1180, 326] on img at bounding box center [1191, 338] width 82 height 82
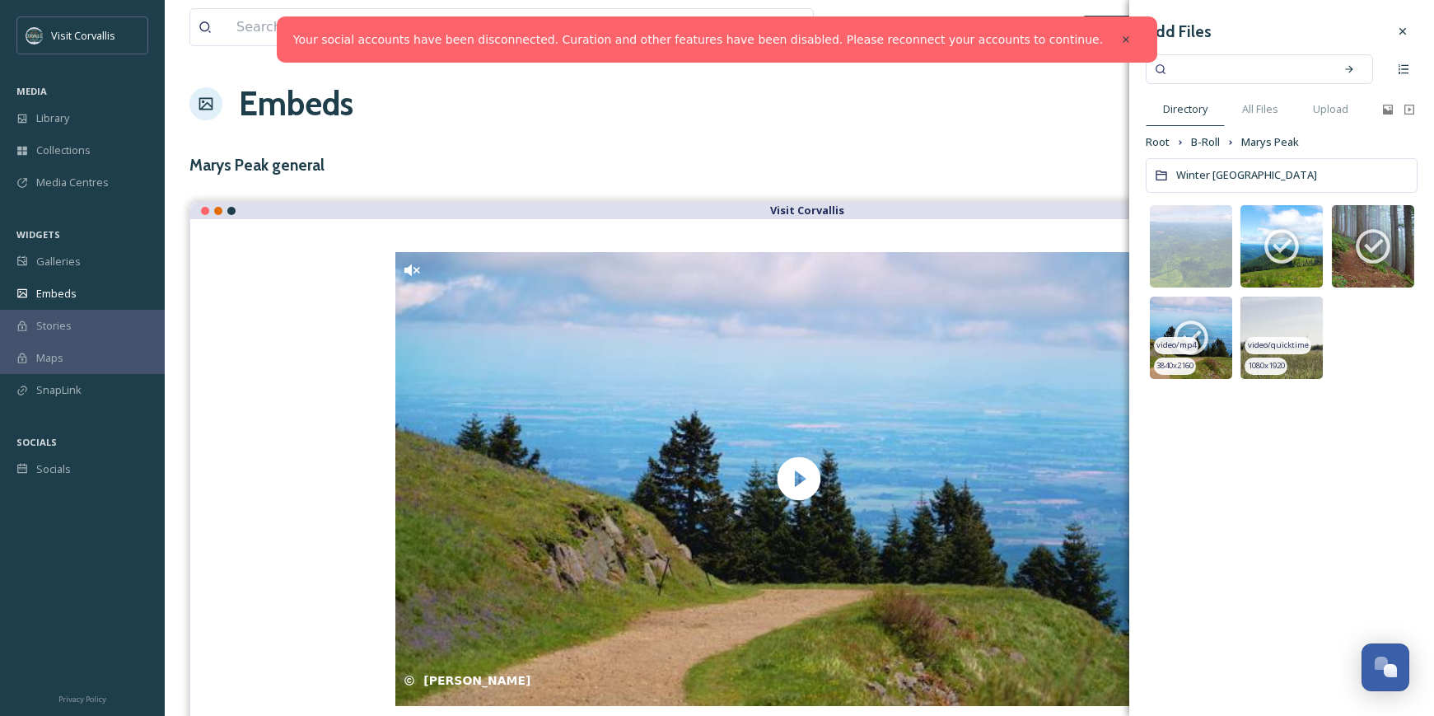
click at [1191, 327] on icon at bounding box center [1191, 337] width 41 height 41
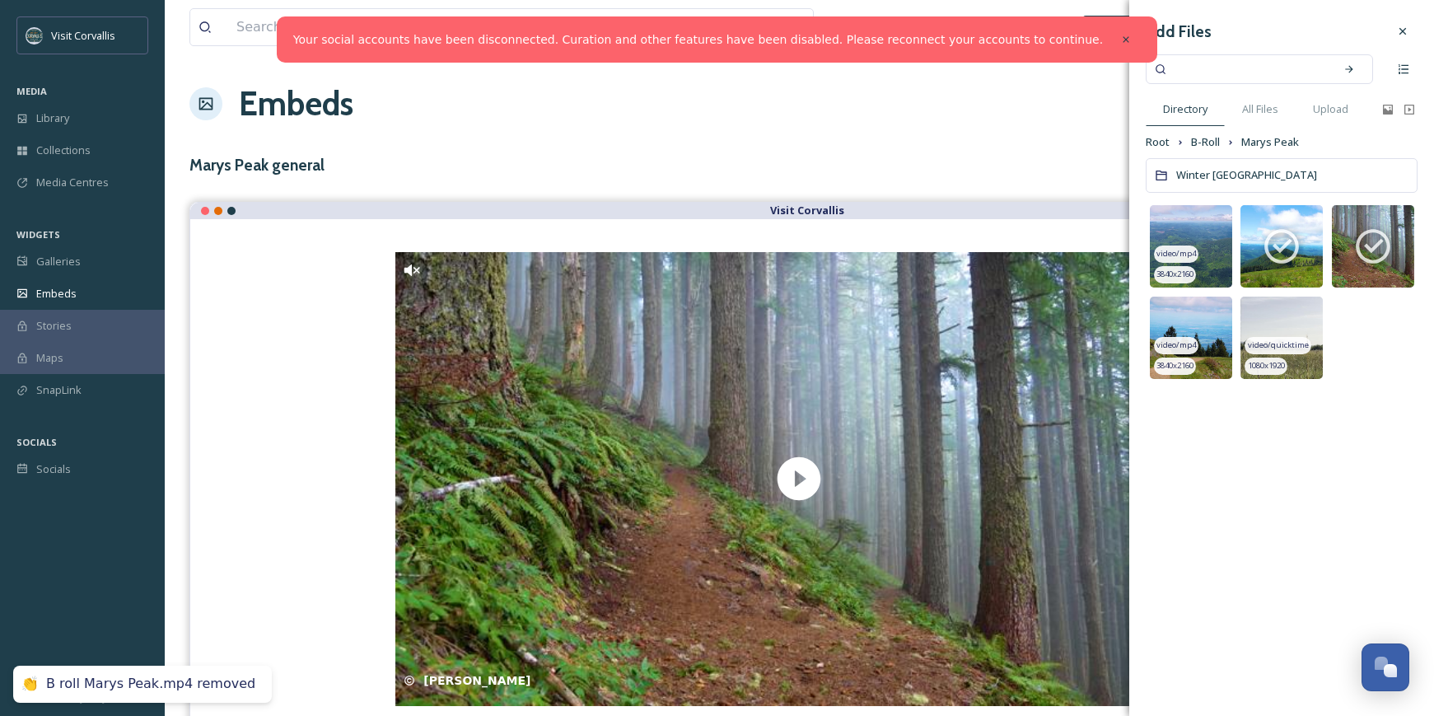
click at [1191, 251] on span "video/mp4" at bounding box center [1177, 254] width 40 height 12
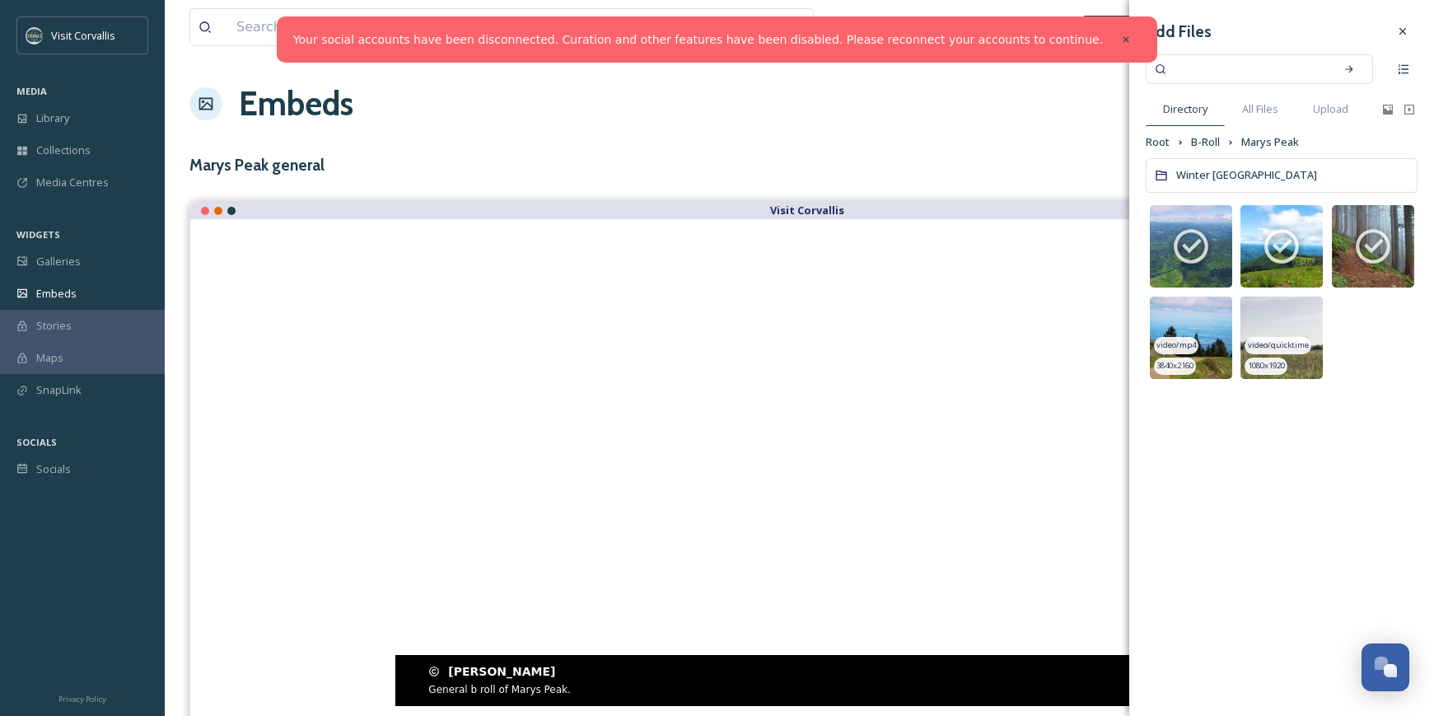
scroll to position [24, 0]
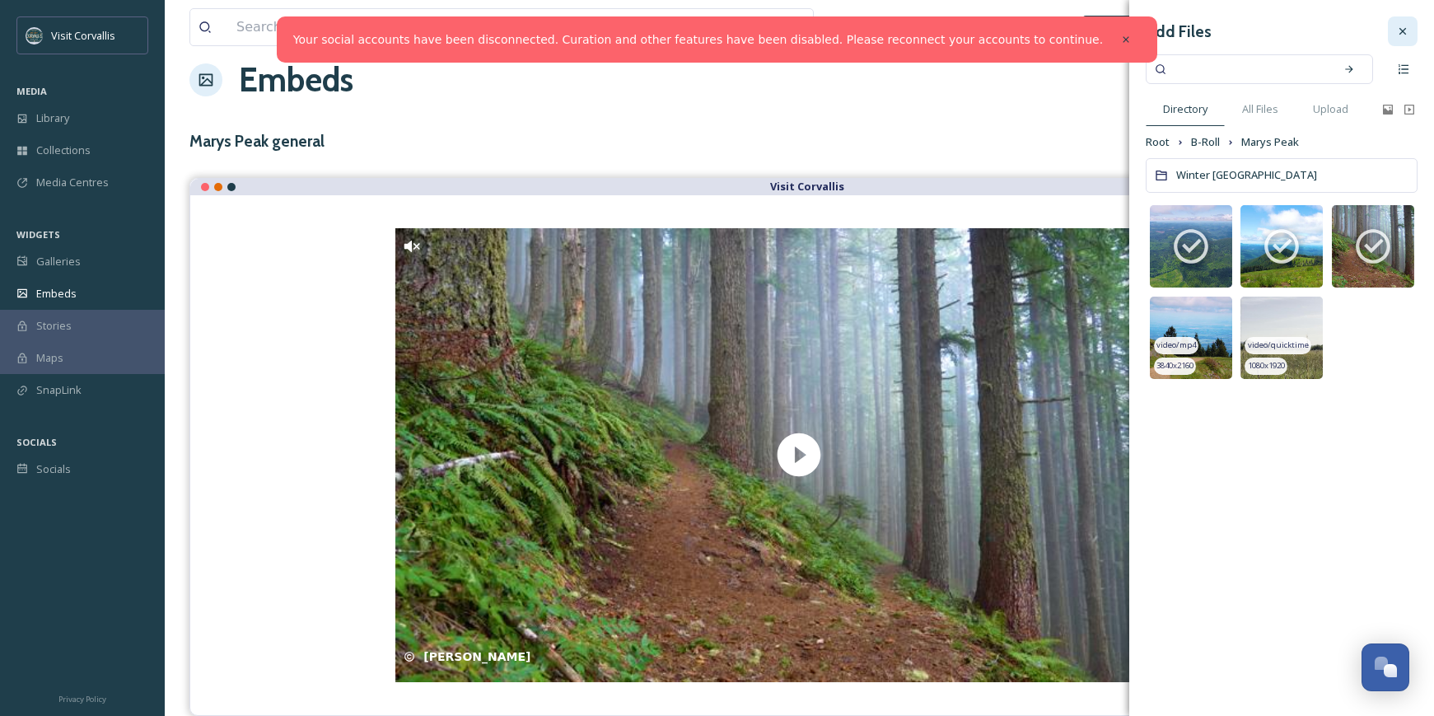
click at [1404, 32] on icon at bounding box center [1403, 31] width 7 height 7
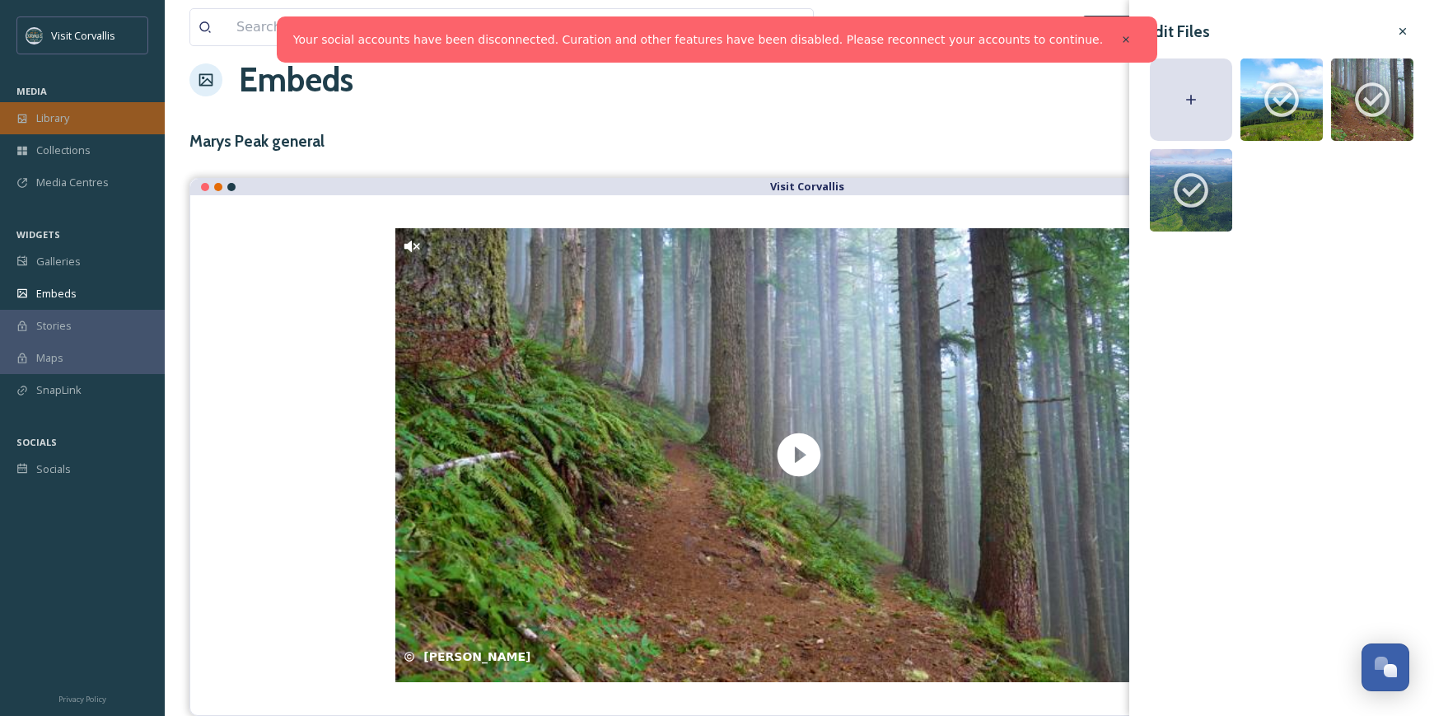
click at [79, 116] on div "Library" at bounding box center [82, 118] width 165 height 32
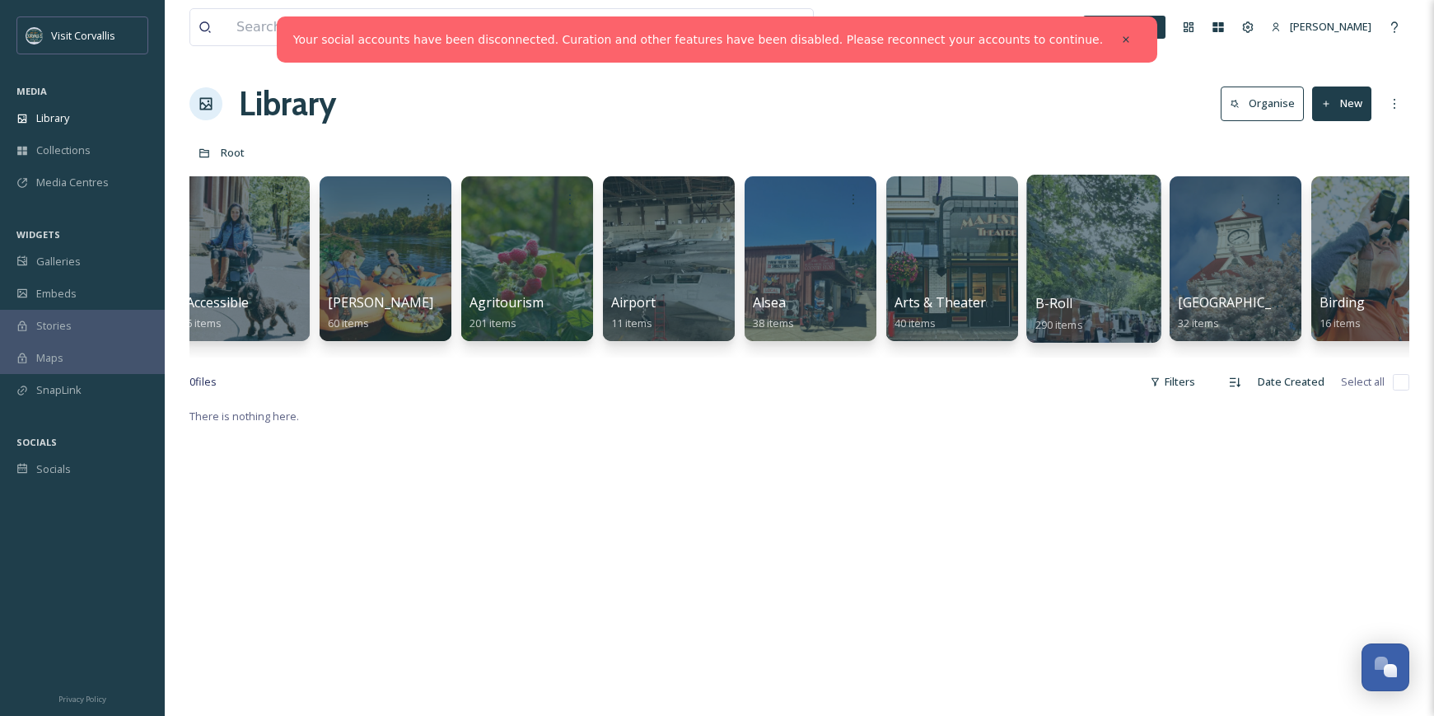
scroll to position [0, 17]
click at [1083, 250] on div at bounding box center [1093, 259] width 134 height 168
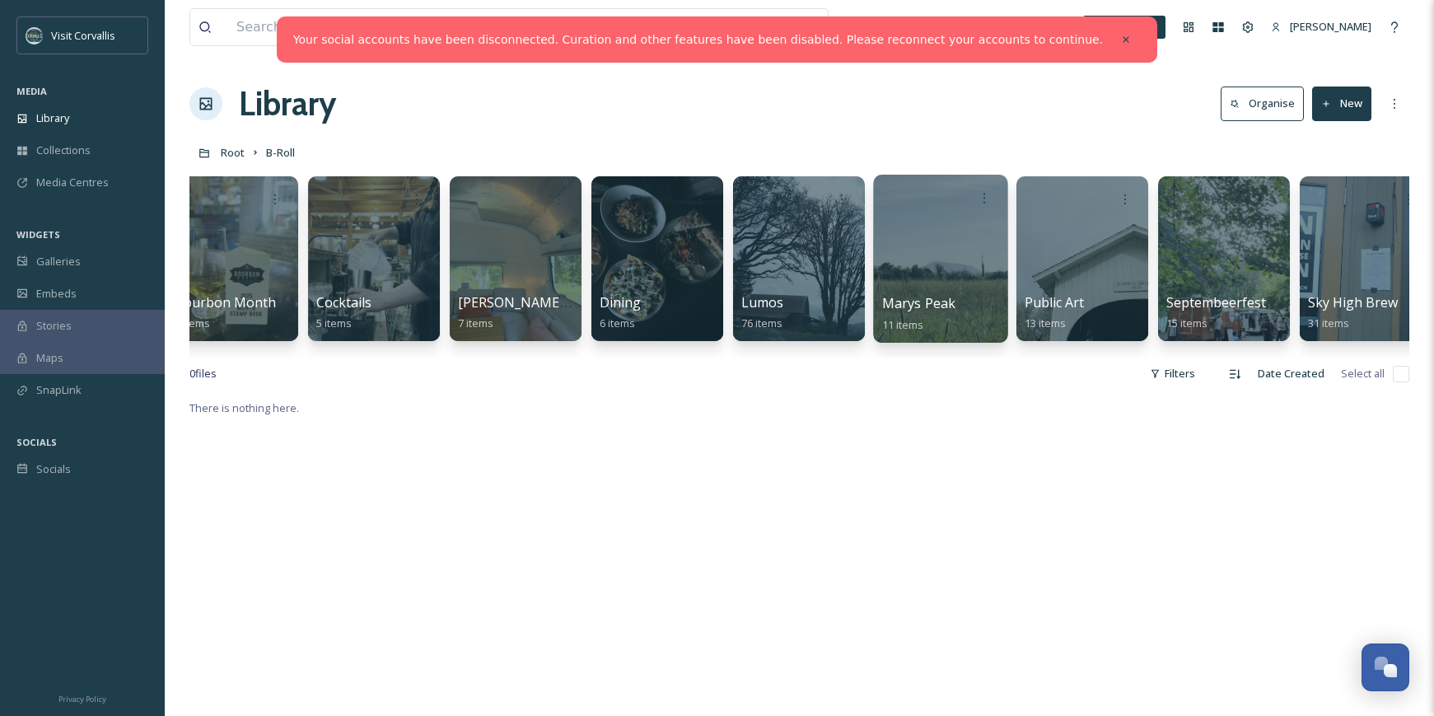
scroll to position [0, 764]
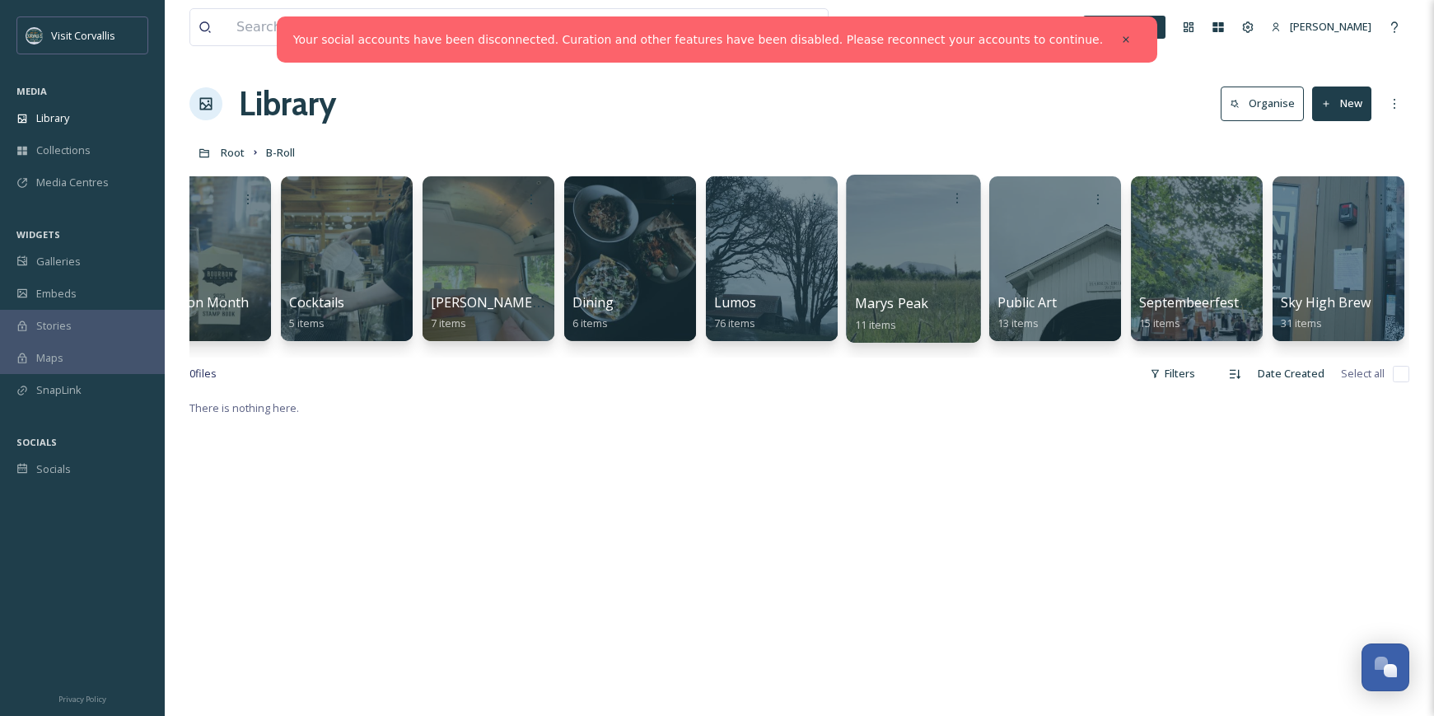
click at [929, 275] on div at bounding box center [913, 259] width 134 height 168
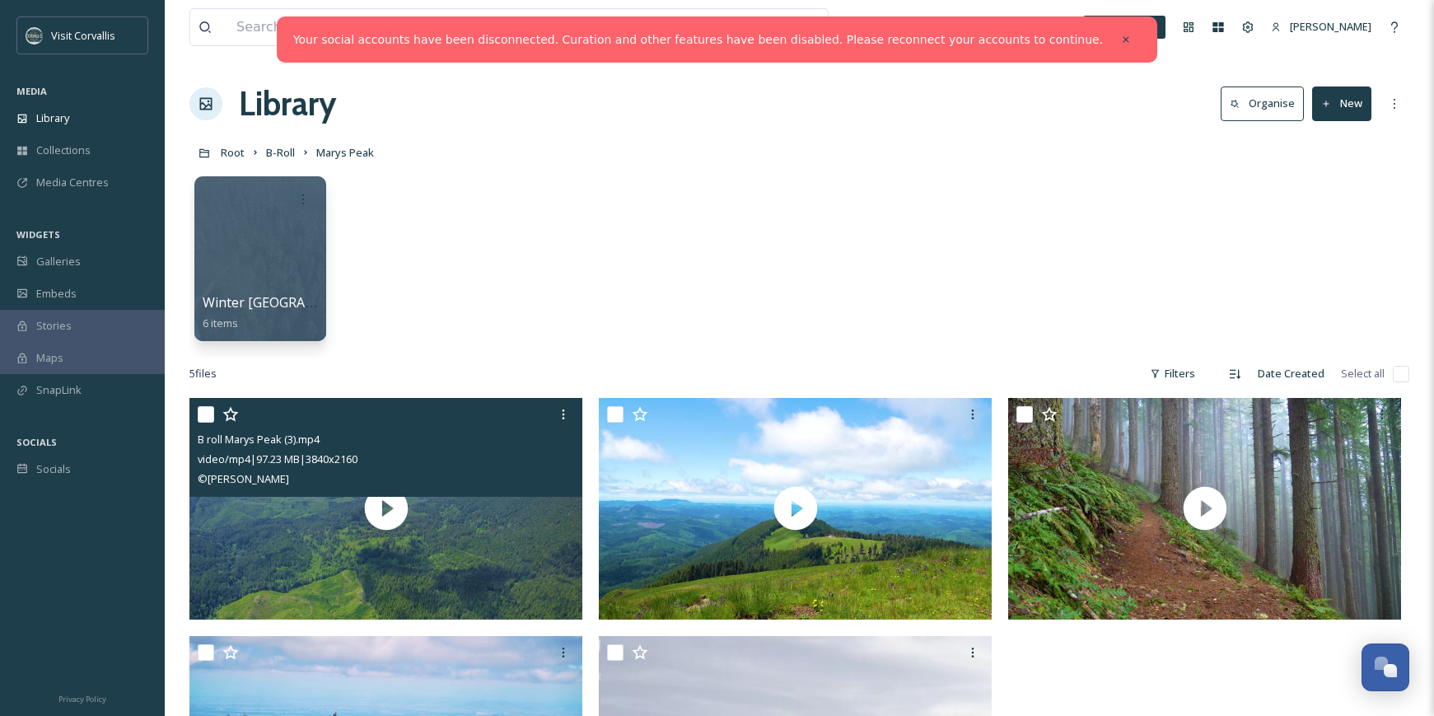
click at [211, 411] on input "checkbox" at bounding box center [206, 414] width 16 height 16
checkbox input "true"
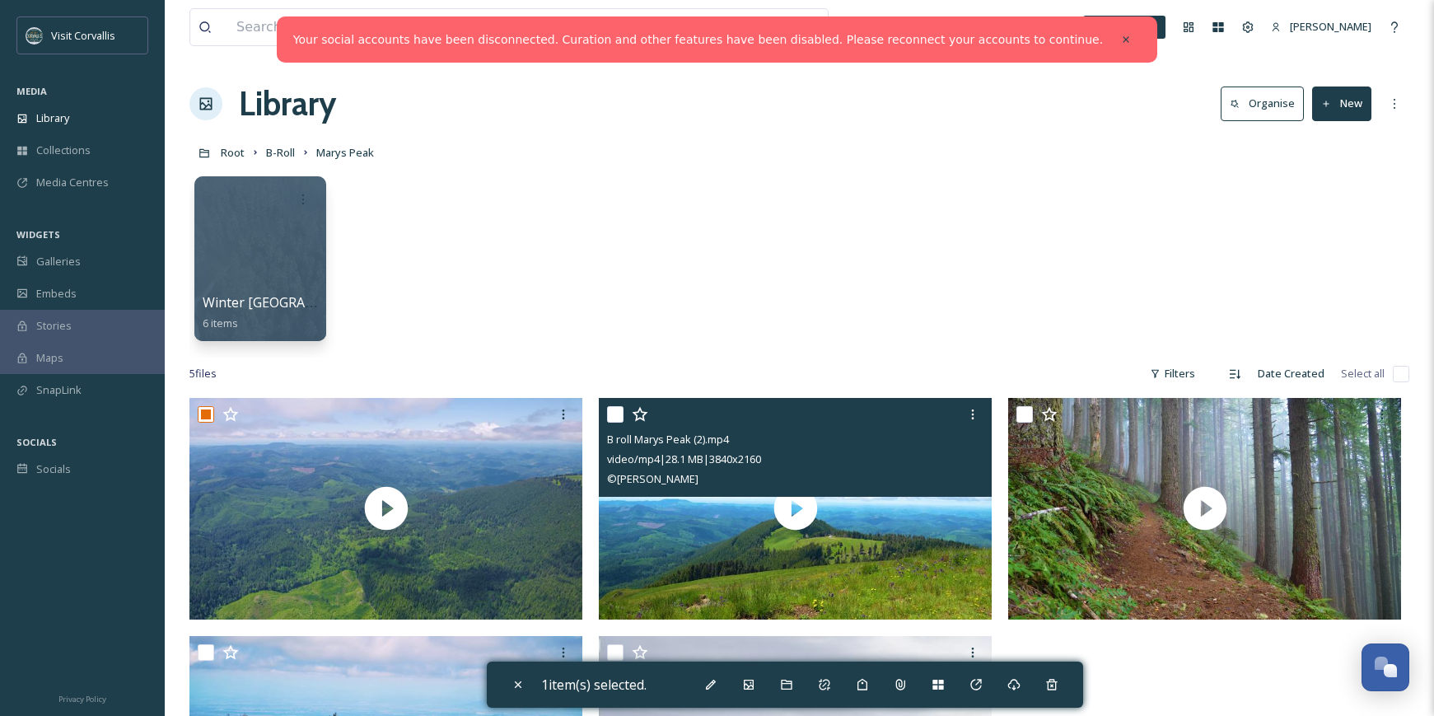
click at [615, 414] on input "checkbox" at bounding box center [615, 414] width 16 height 16
checkbox input "true"
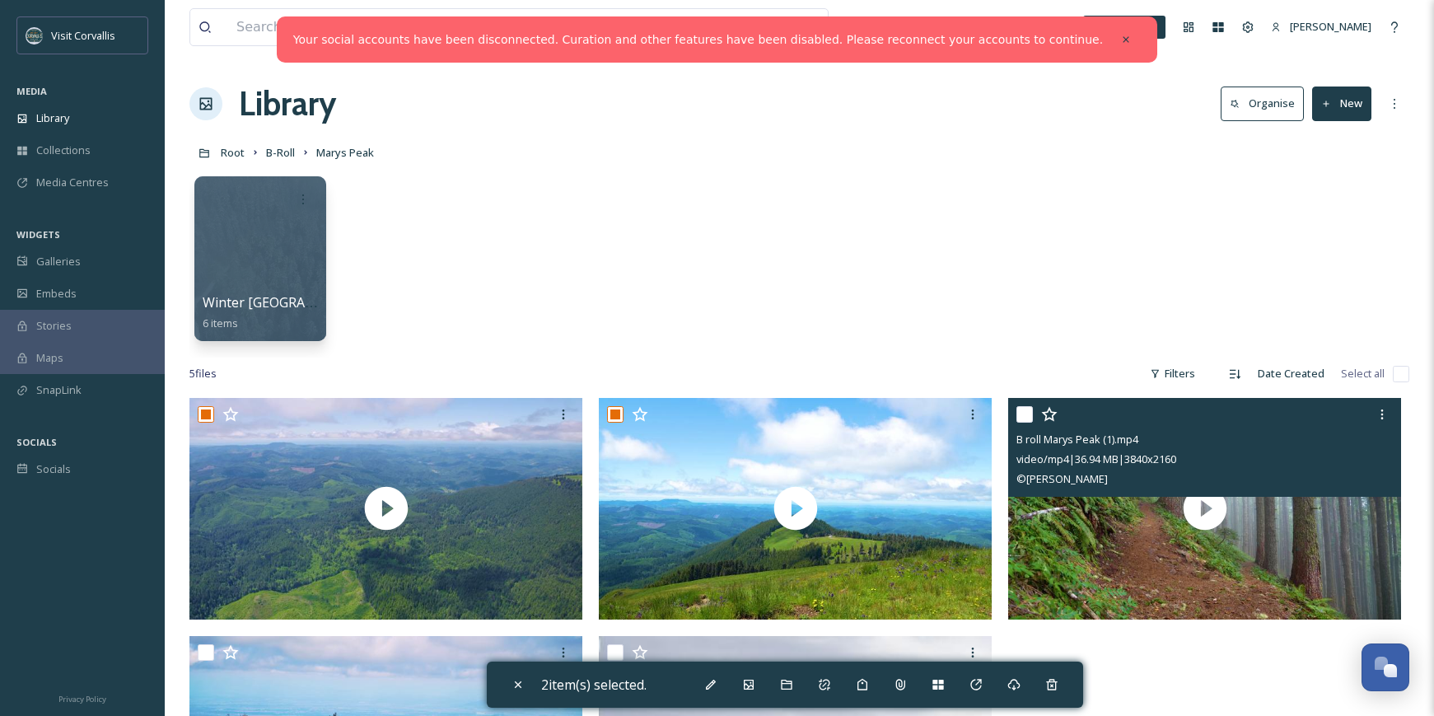
click at [1025, 412] on input "checkbox" at bounding box center [1025, 414] width 16 height 16
checkbox input "true"
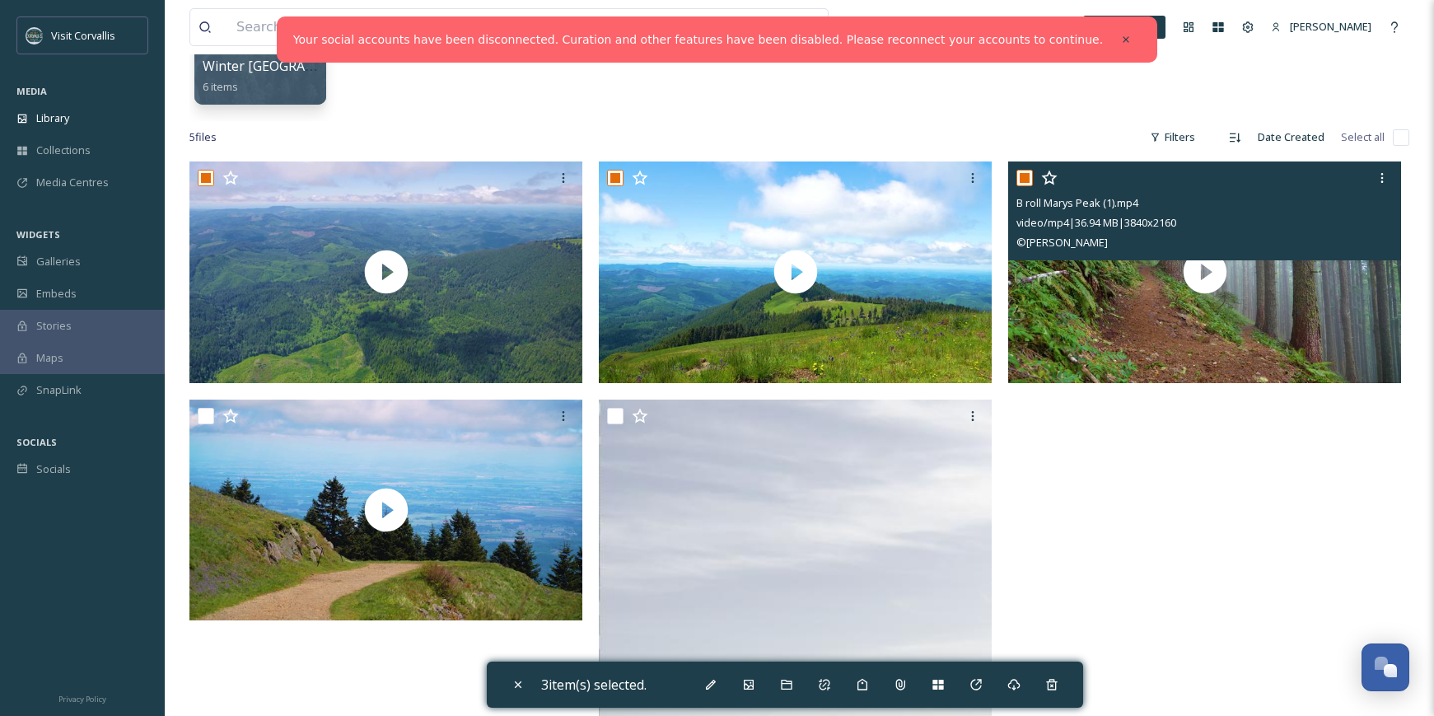
scroll to position [274, 0]
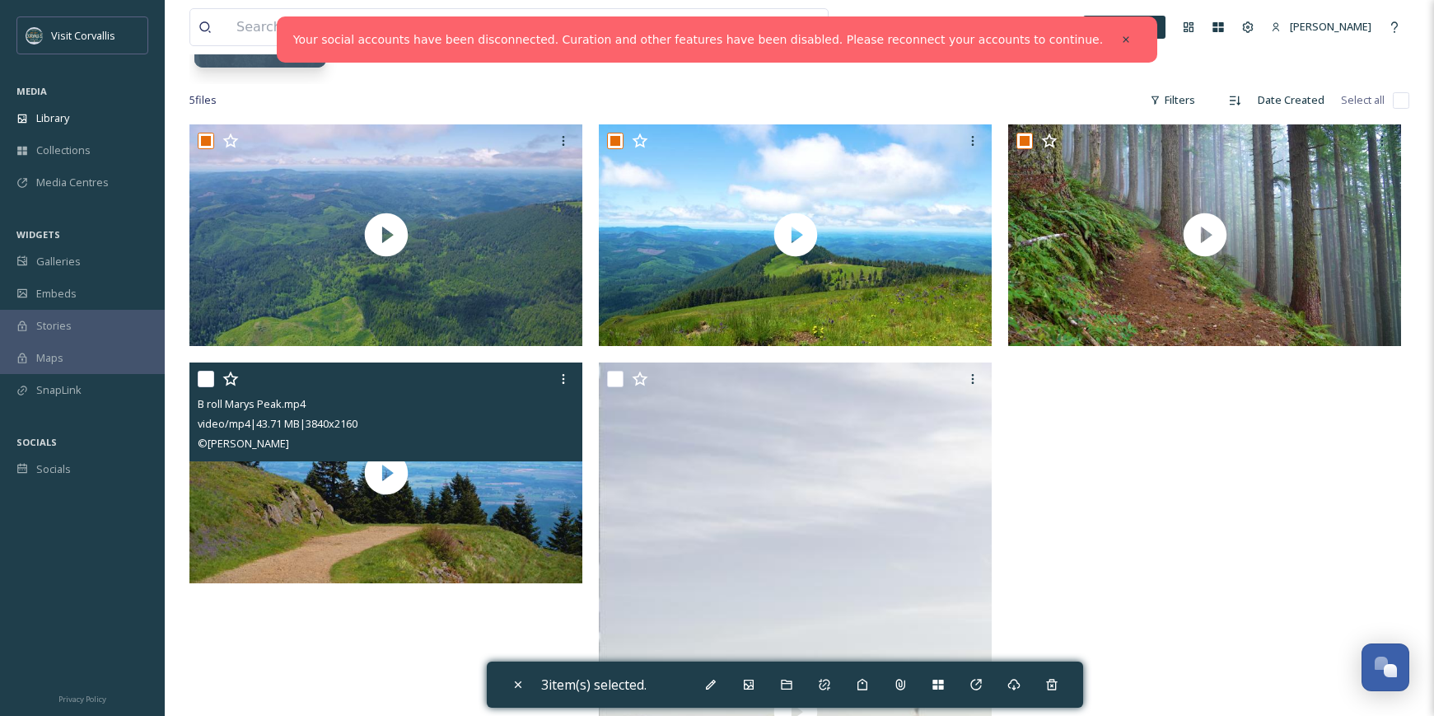
click at [205, 381] on input "checkbox" at bounding box center [206, 379] width 16 height 16
checkbox input "true"
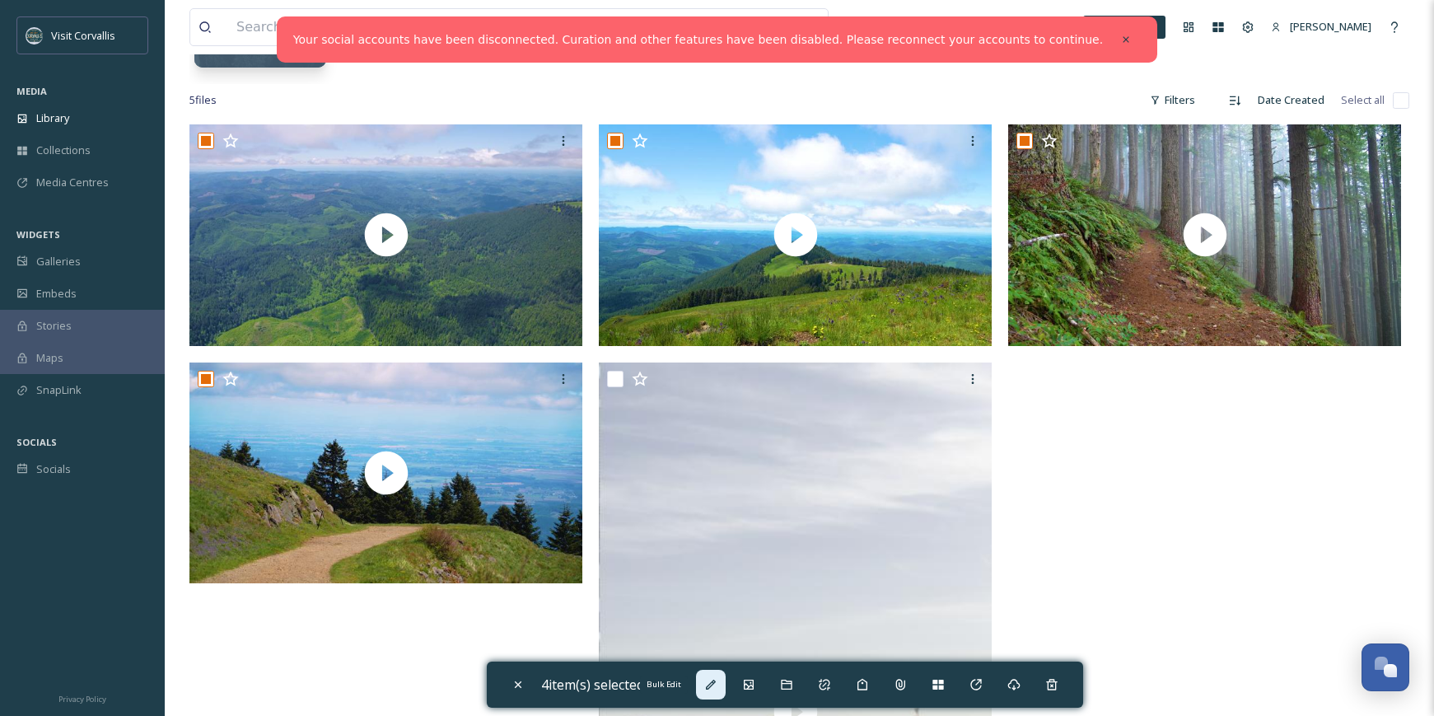
click at [710, 690] on icon at bounding box center [710, 684] width 13 height 13
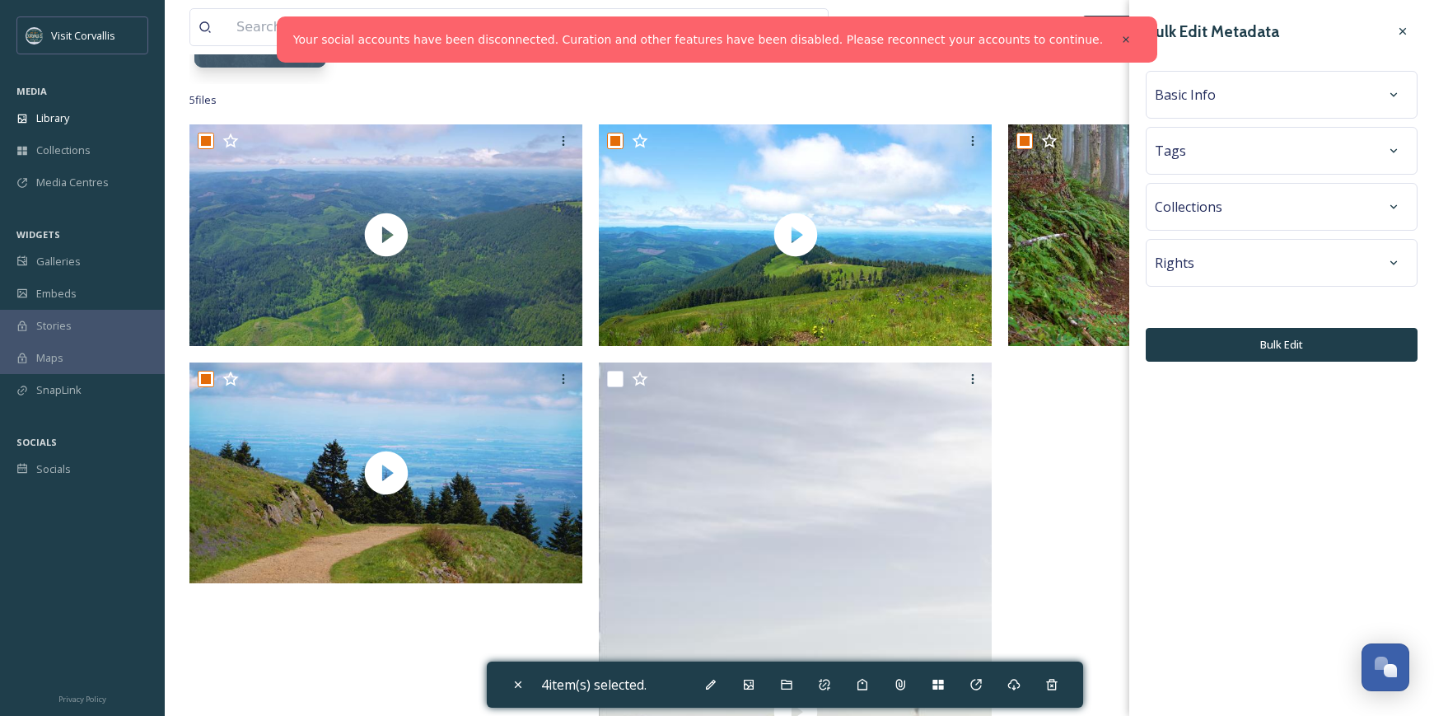
click at [1275, 105] on div "Basic Info" at bounding box center [1282, 95] width 254 height 30
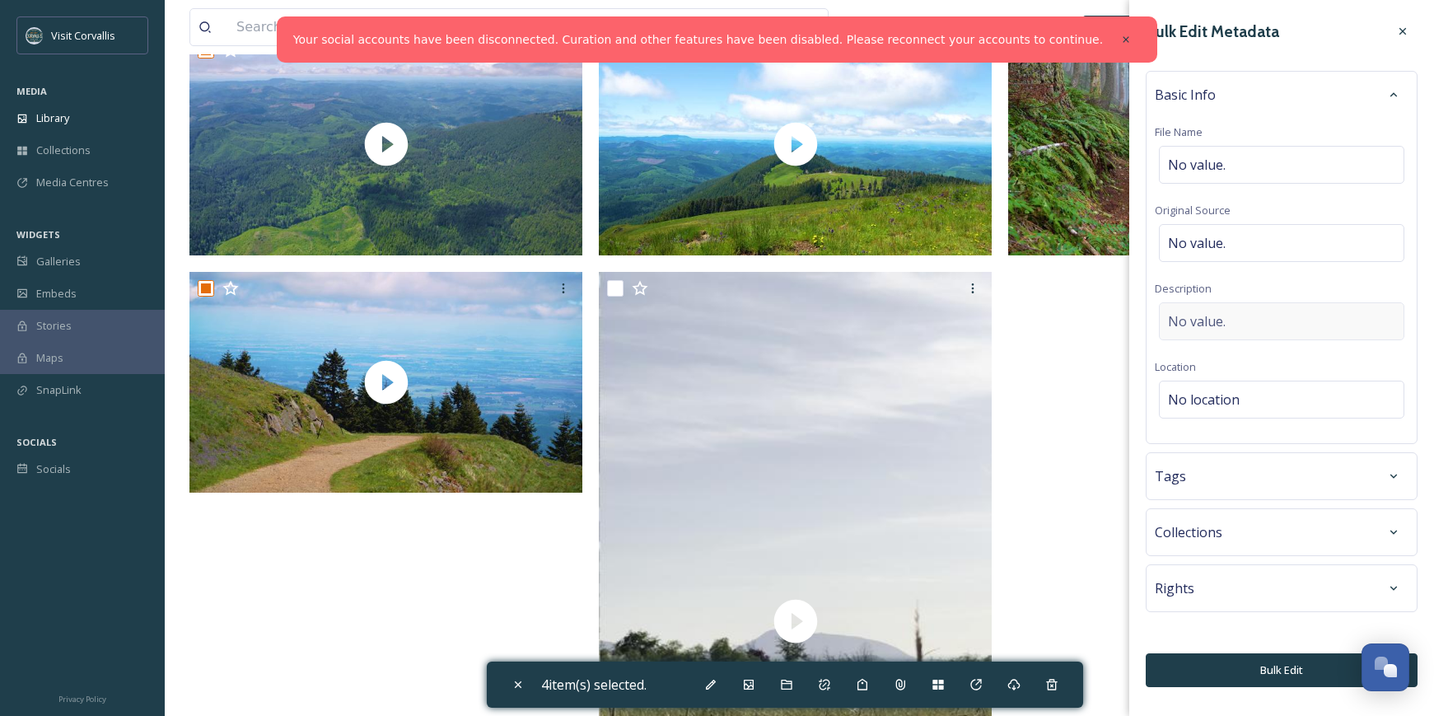
scroll to position [647, 0]
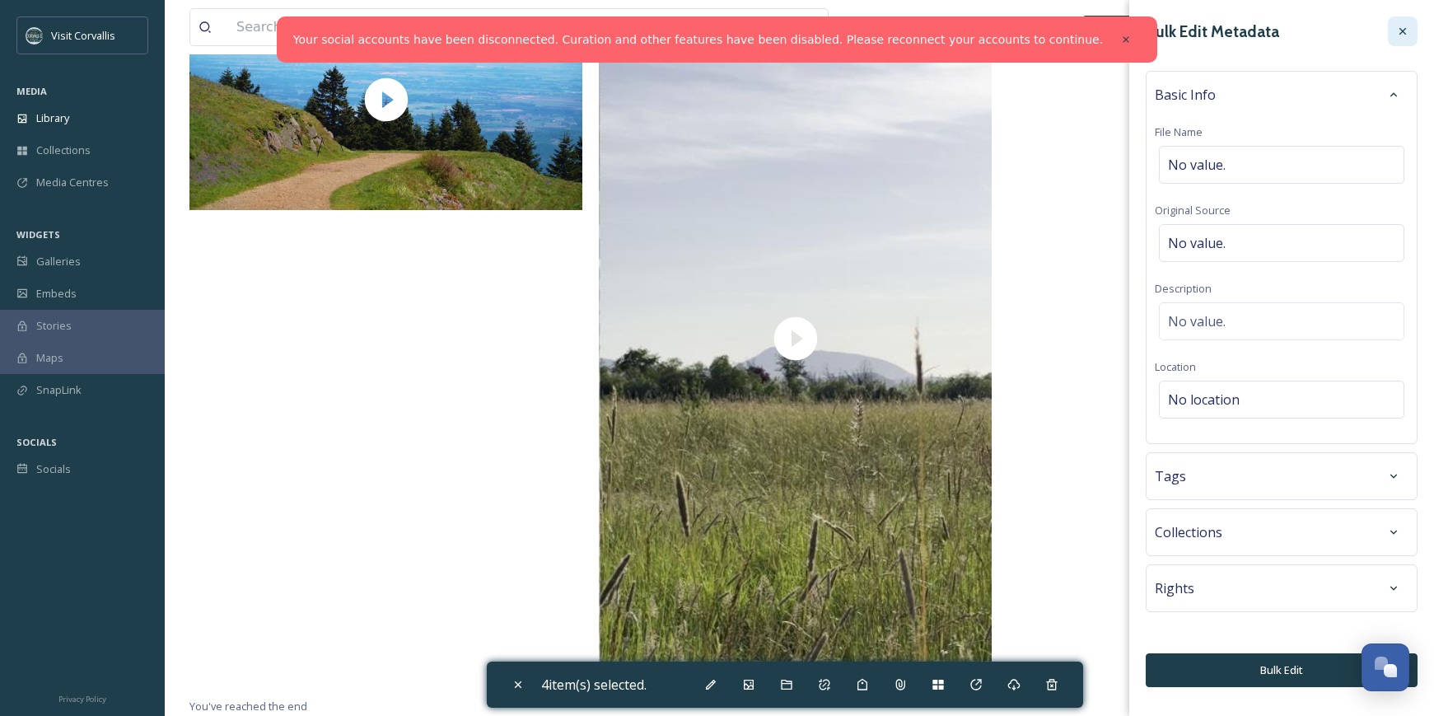
click at [1405, 27] on icon at bounding box center [1403, 31] width 13 height 13
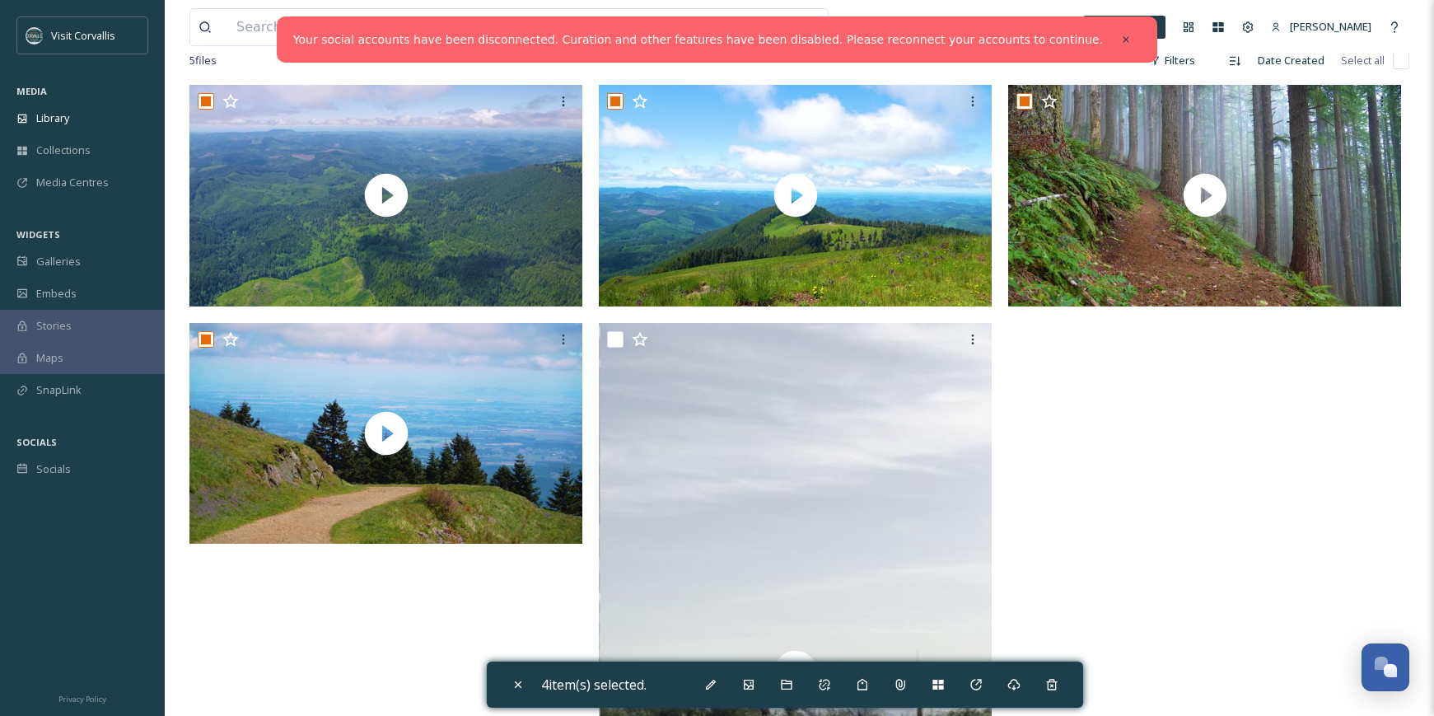
scroll to position [0, 0]
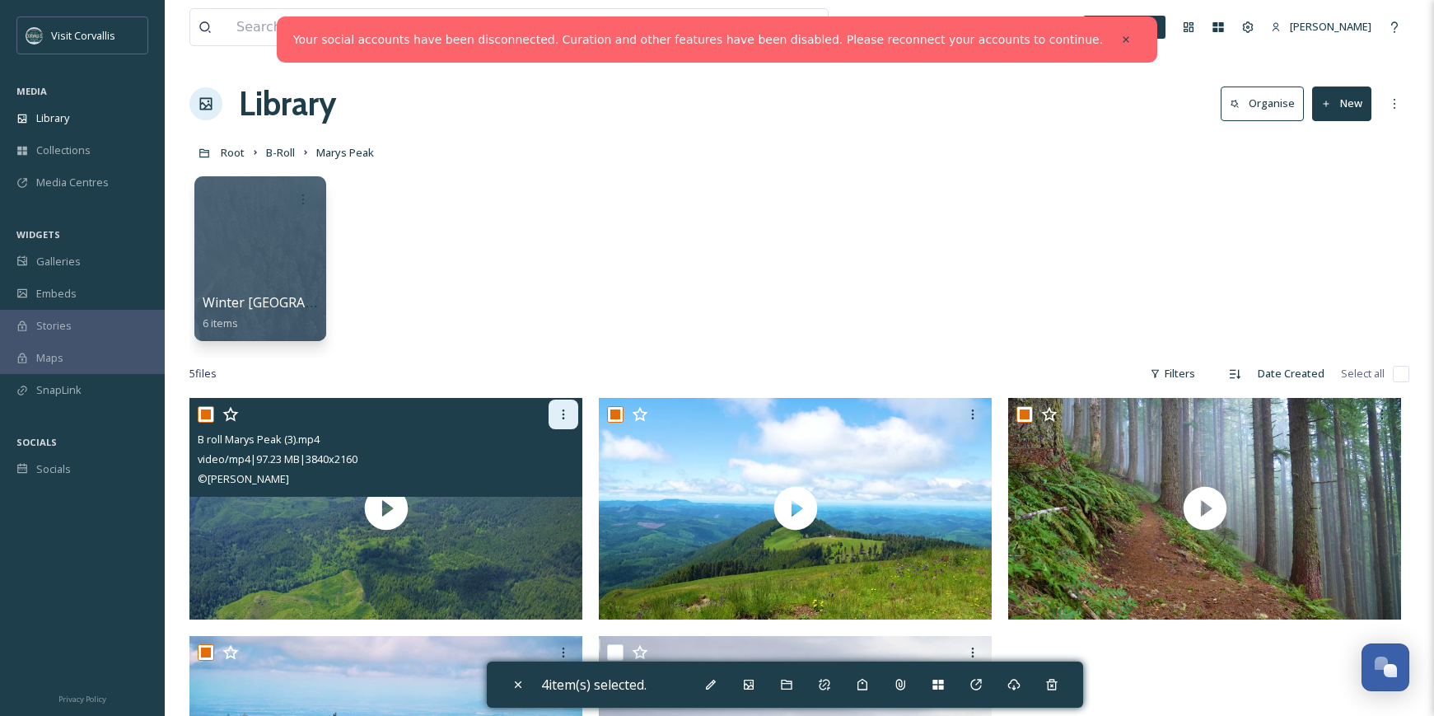
click at [560, 414] on icon at bounding box center [563, 414] width 13 height 13
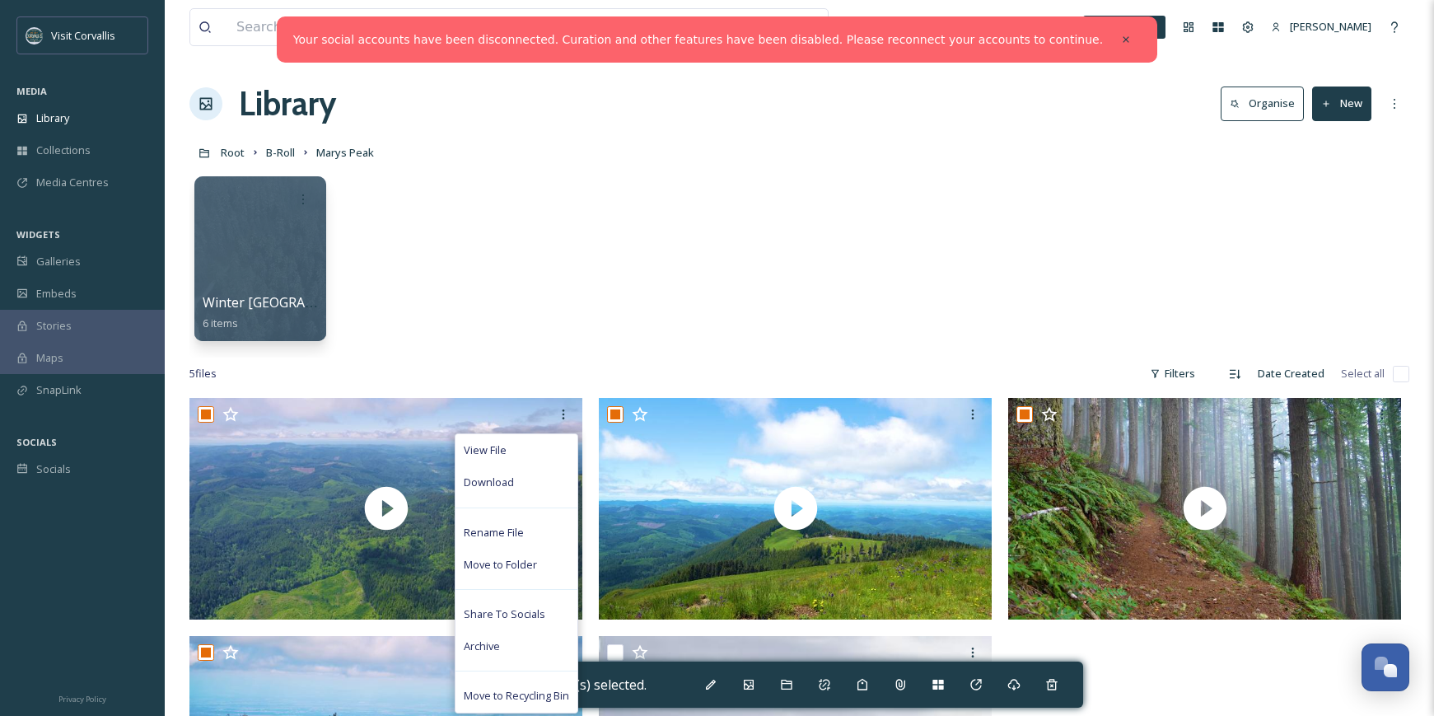
click at [866, 283] on div "Winter Marys Peak 6 items" at bounding box center [799, 262] width 1220 height 189
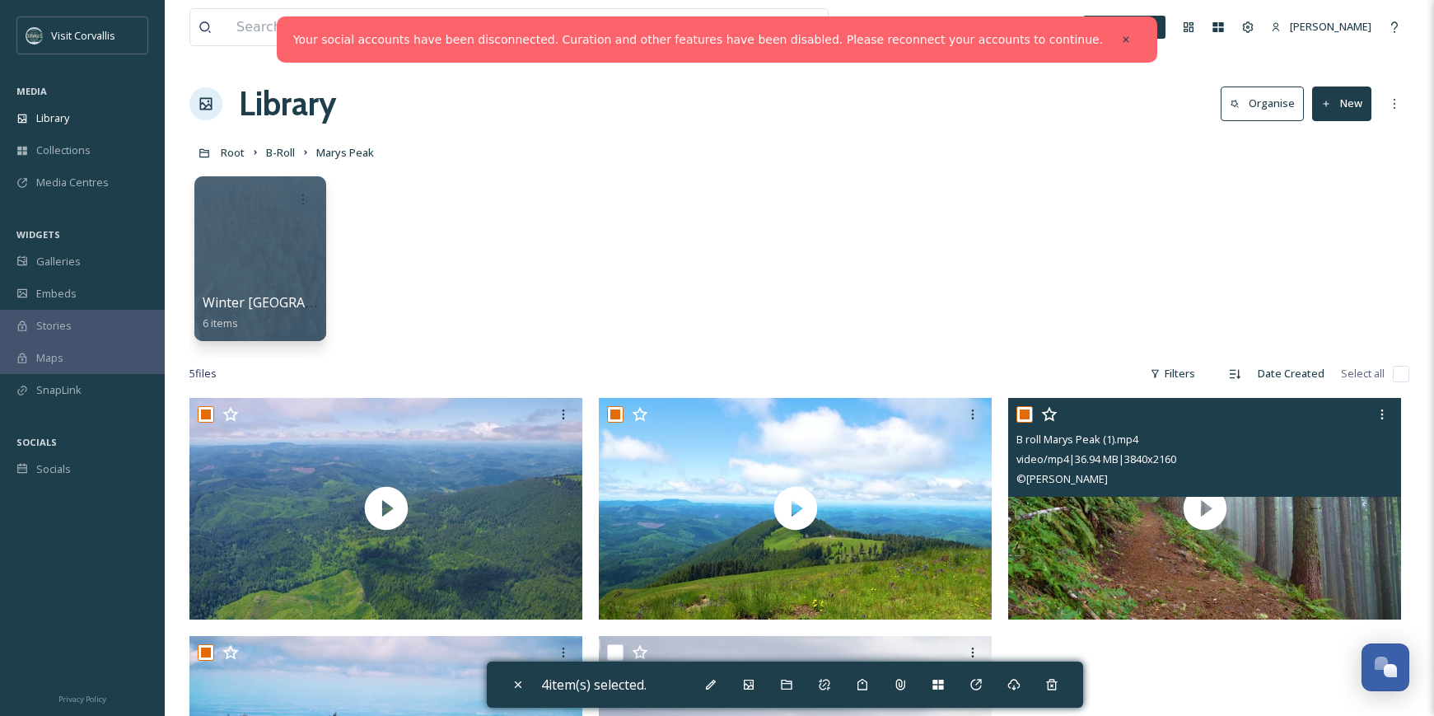
click at [1026, 413] on input "checkbox" at bounding box center [1025, 414] width 16 height 16
checkbox input "false"
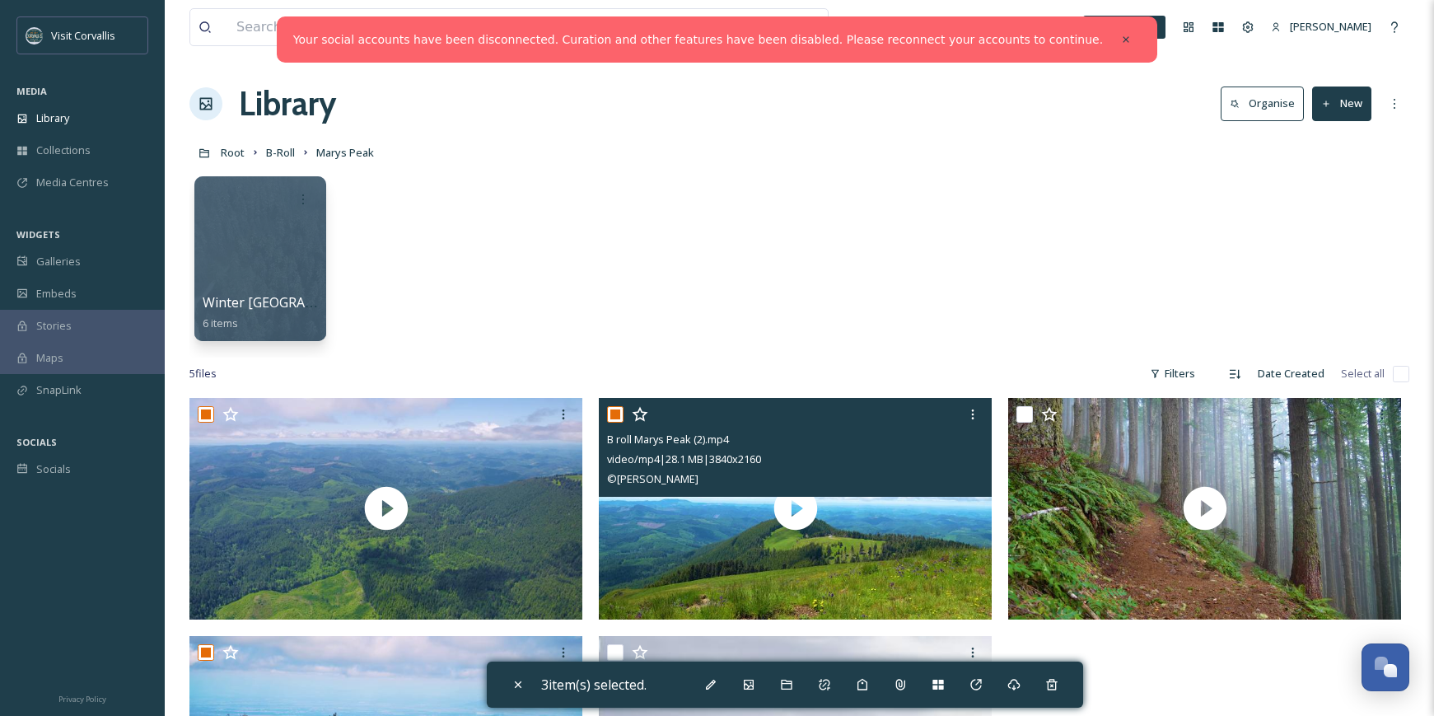
click at [612, 405] on div at bounding box center [797, 415] width 381 height 30
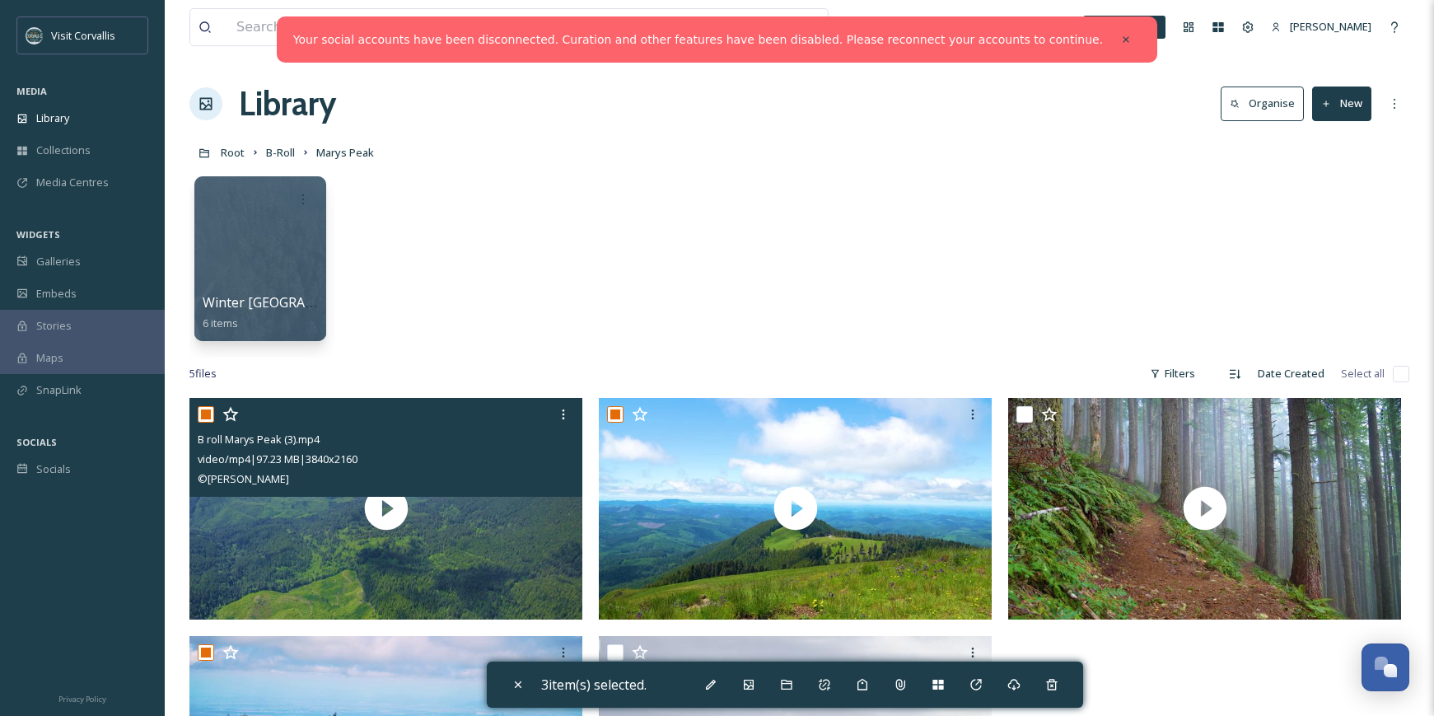
click at [210, 410] on input "checkbox" at bounding box center [206, 414] width 16 height 16
checkbox input "false"
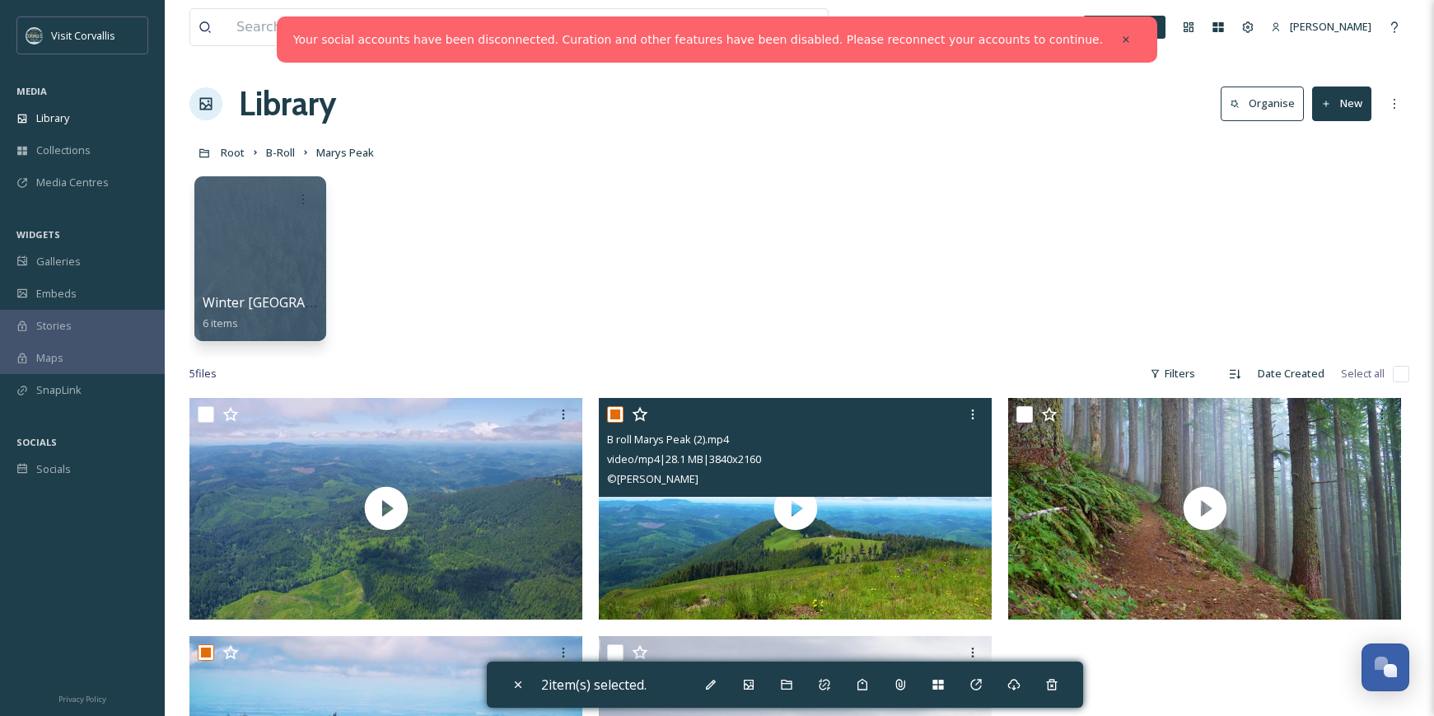
click at [615, 409] on input "checkbox" at bounding box center [615, 414] width 16 height 16
checkbox input "false"
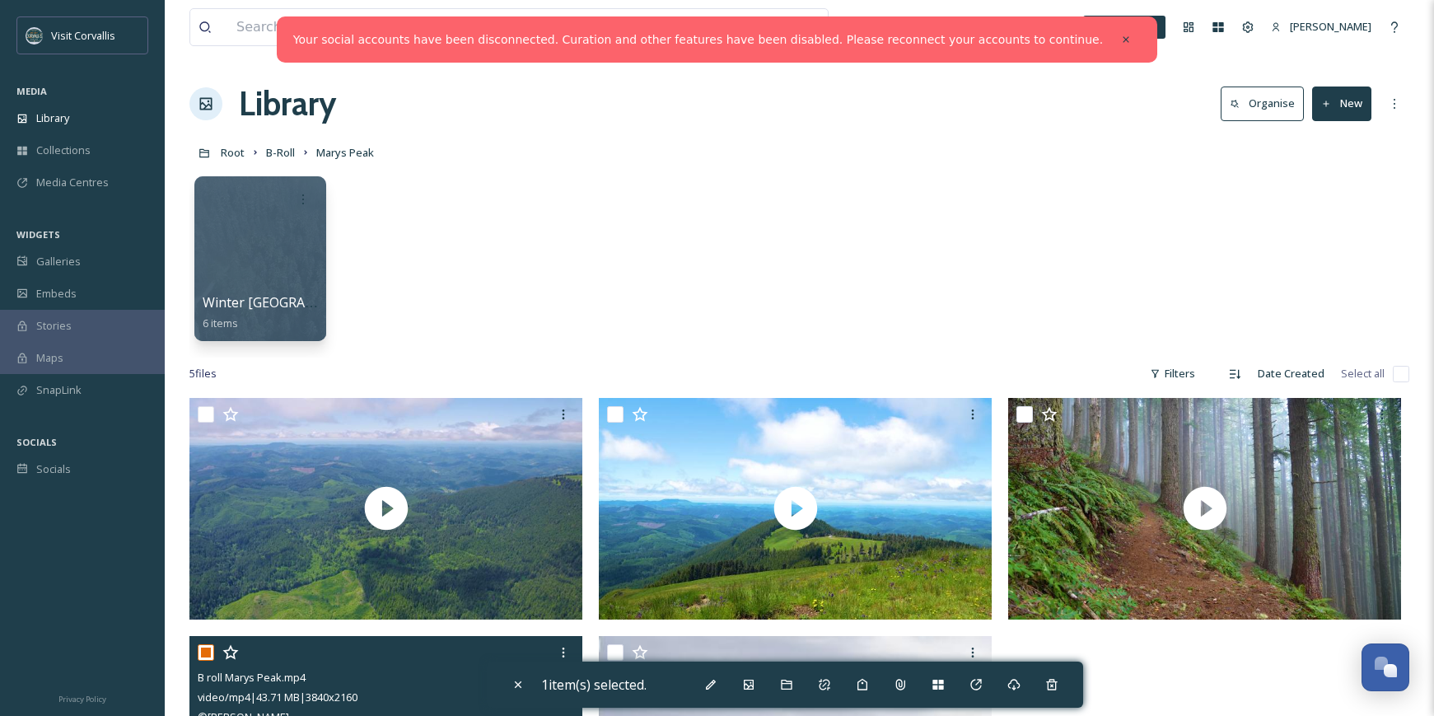
click at [208, 652] on input "checkbox" at bounding box center [206, 652] width 16 height 16
checkbox input "false"
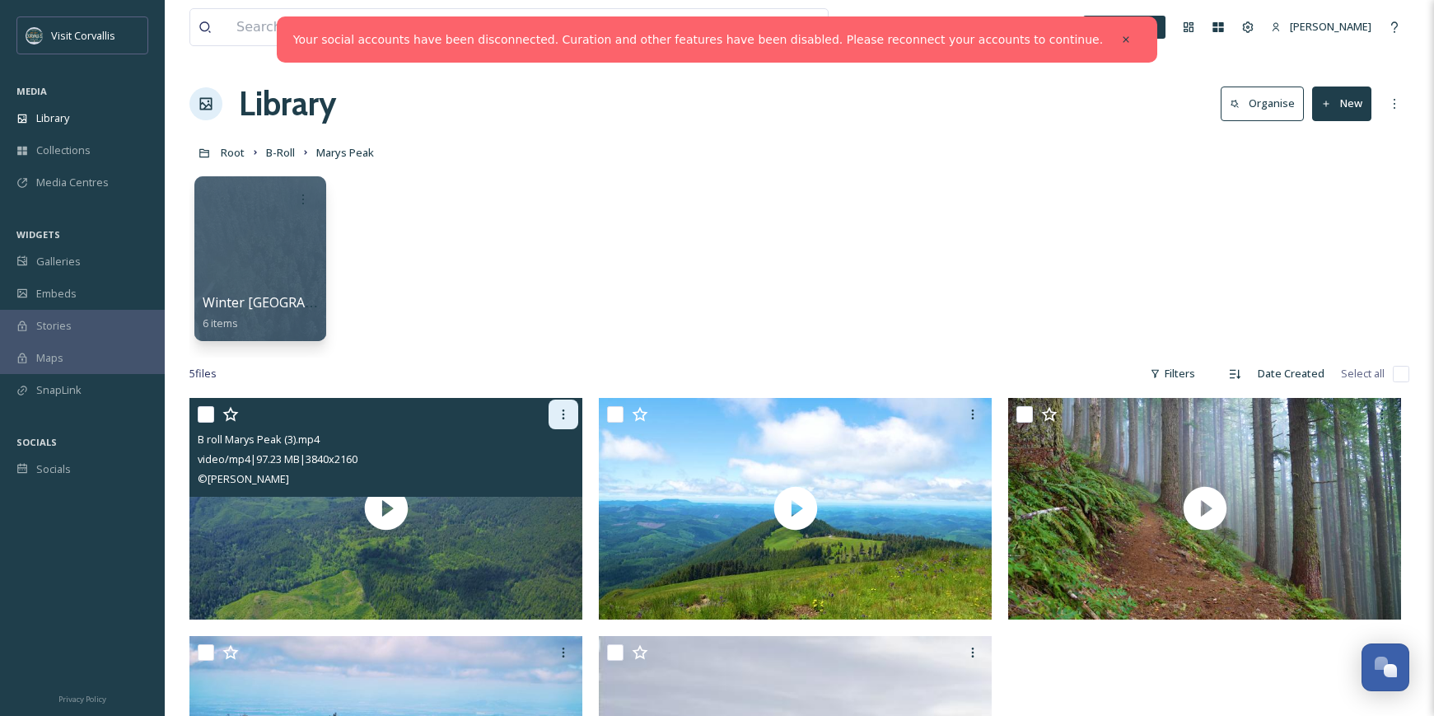
click at [567, 411] on icon at bounding box center [563, 414] width 13 height 13
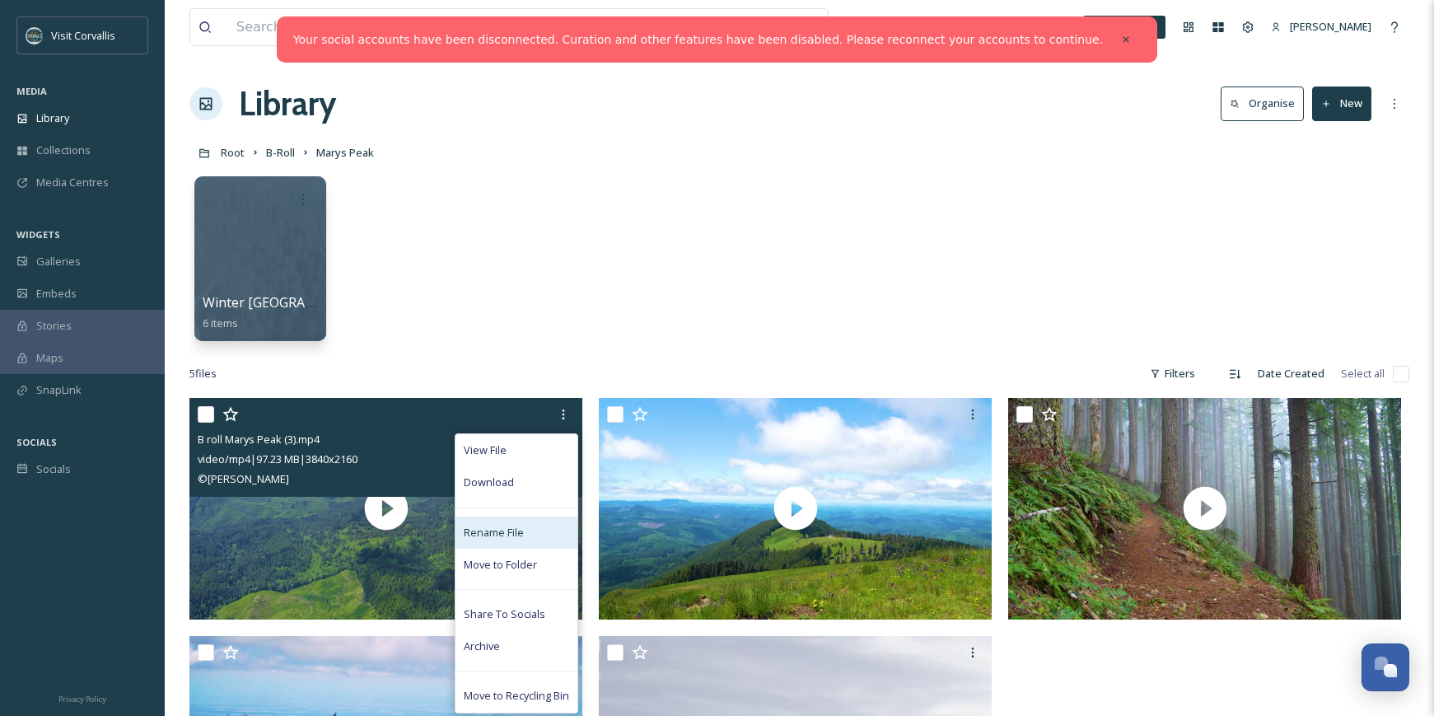
click at [522, 524] on div "Rename File" at bounding box center [517, 533] width 122 height 32
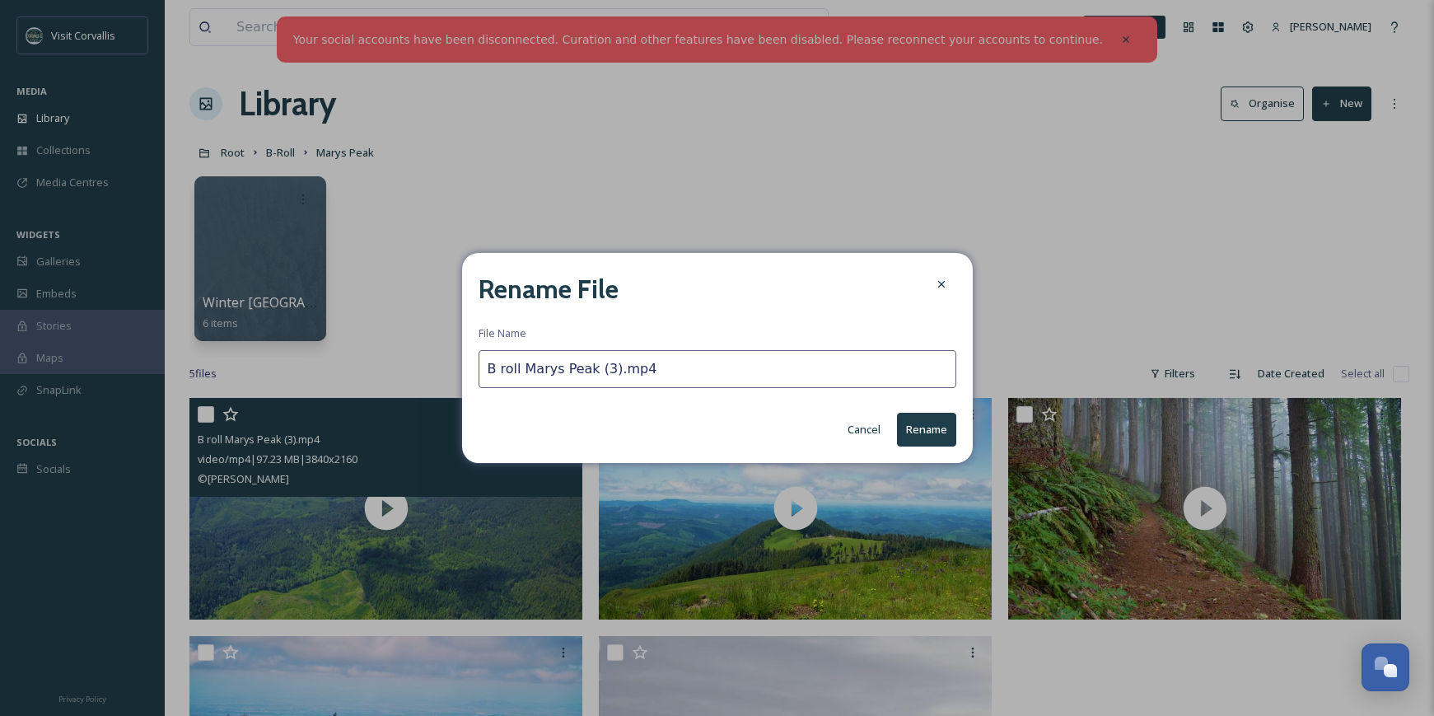
drag, startPoint x: 522, startPoint y: 371, endPoint x: 450, endPoint y: 363, distance: 73.0
click at [479, 363] on input "B roll Marys Peak (3).mp4" at bounding box center [718, 369] width 478 height 38
click at [576, 370] on input "Marys Peak (3).mp4" at bounding box center [718, 369] width 478 height 38
drag, startPoint x: 593, startPoint y: 370, endPoint x: 470, endPoint y: 376, distance: 122.9
click at [479, 376] on input "Marys Peak views.mp4" at bounding box center [718, 369] width 478 height 38
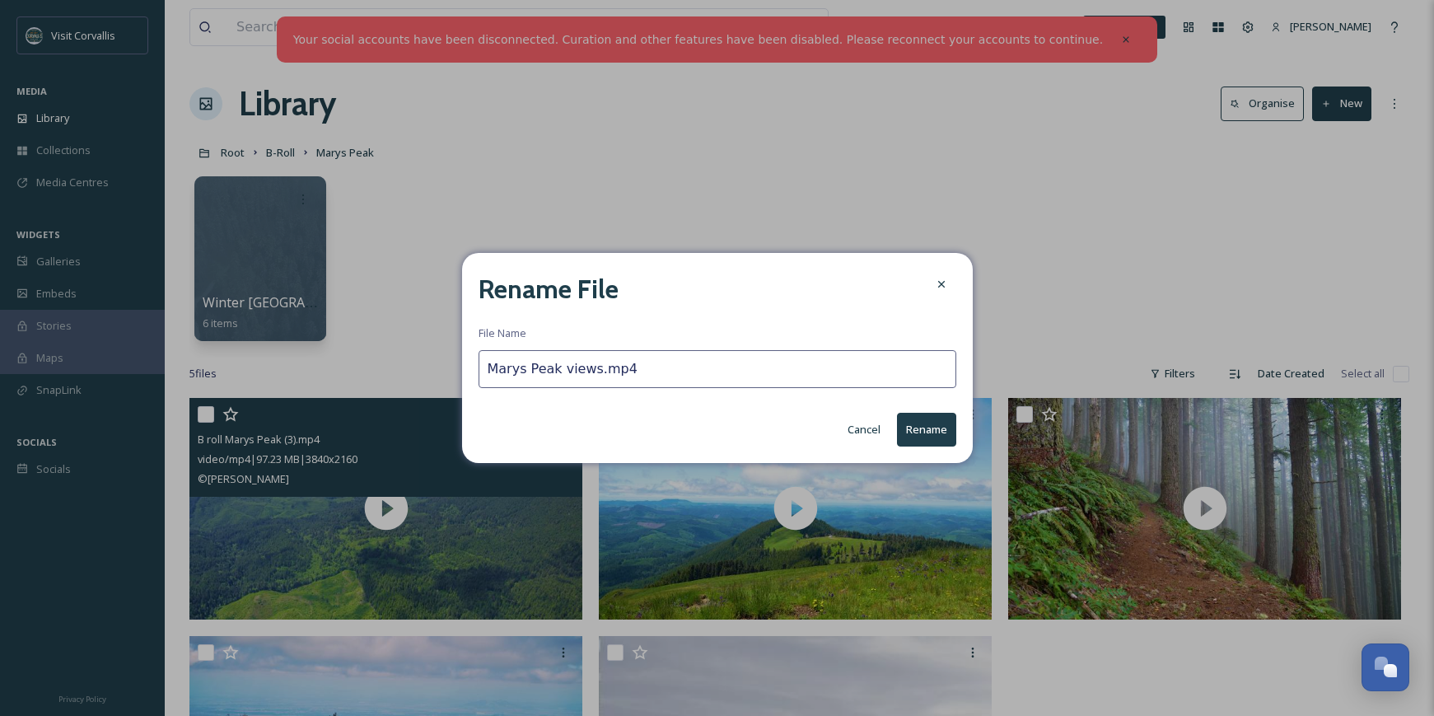
type input "Marys Peak views.mp4"
click at [916, 431] on button "Rename" at bounding box center [926, 430] width 59 height 34
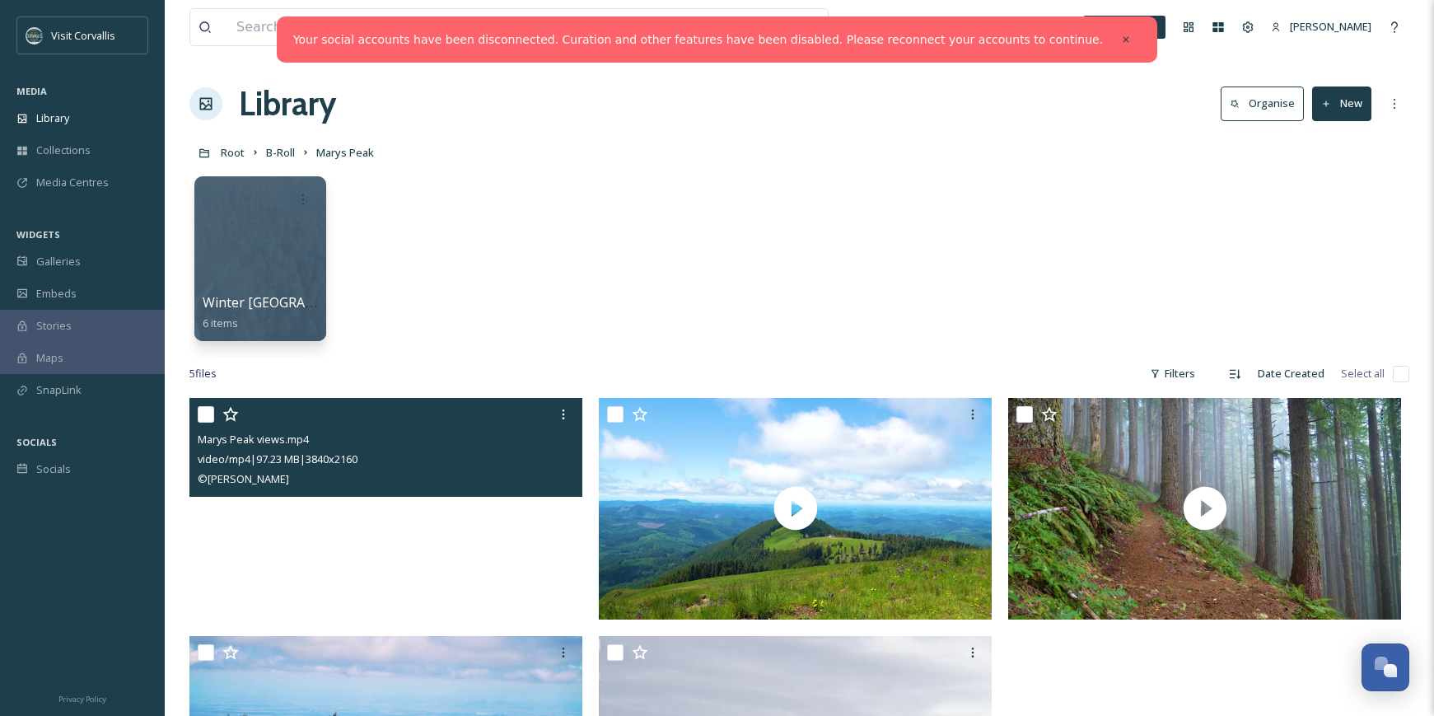
click at [456, 515] on video "Marys Peak views.mp4" at bounding box center [385, 508] width 393 height 221
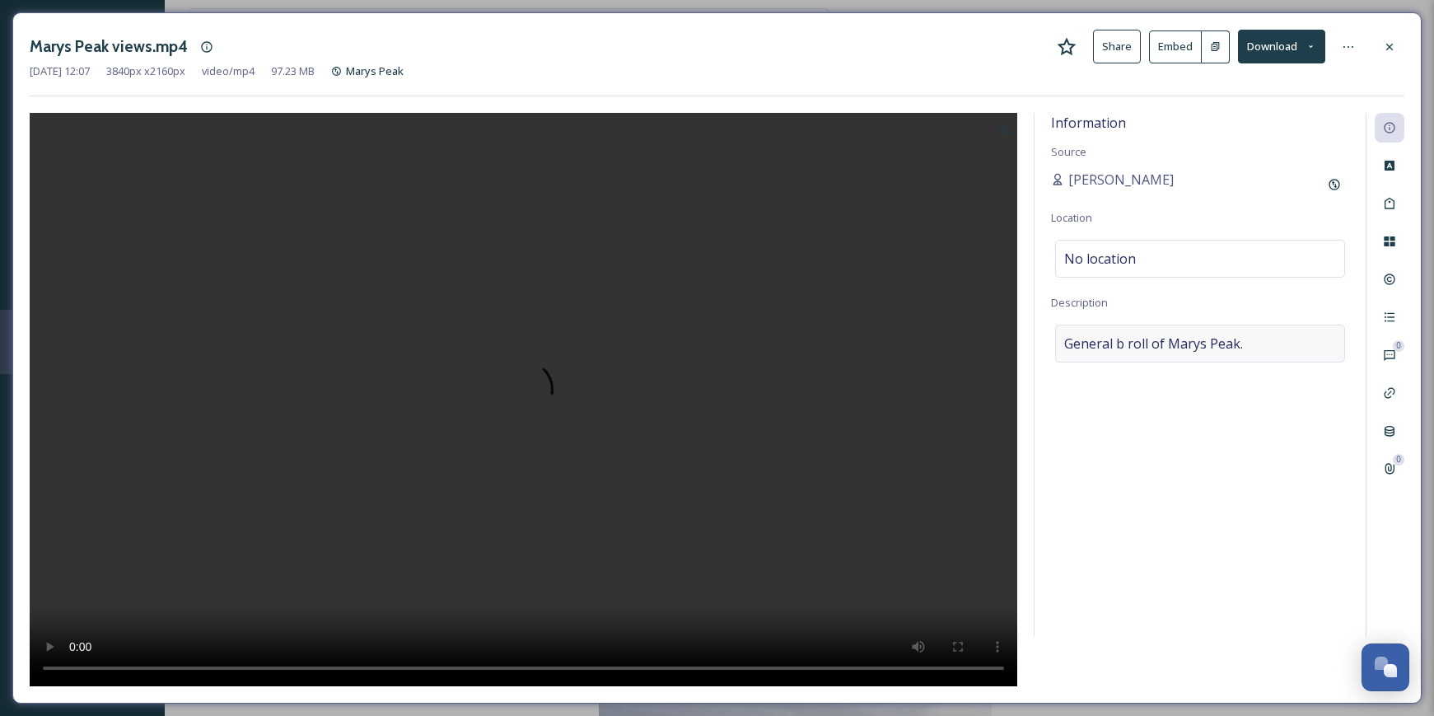
click at [1242, 341] on div "General b roll of Marys Peak." at bounding box center [1200, 344] width 290 height 38
drag, startPoint x: 1238, startPoint y: 345, endPoint x: 1060, endPoint y: 346, distance: 177.1
click at [1060, 346] on textarea "General b roll of Marys Peak." at bounding box center [1200, 393] width 298 height 137
paste textarea "Marys Peak views"
type textarea "Marys Peak views"
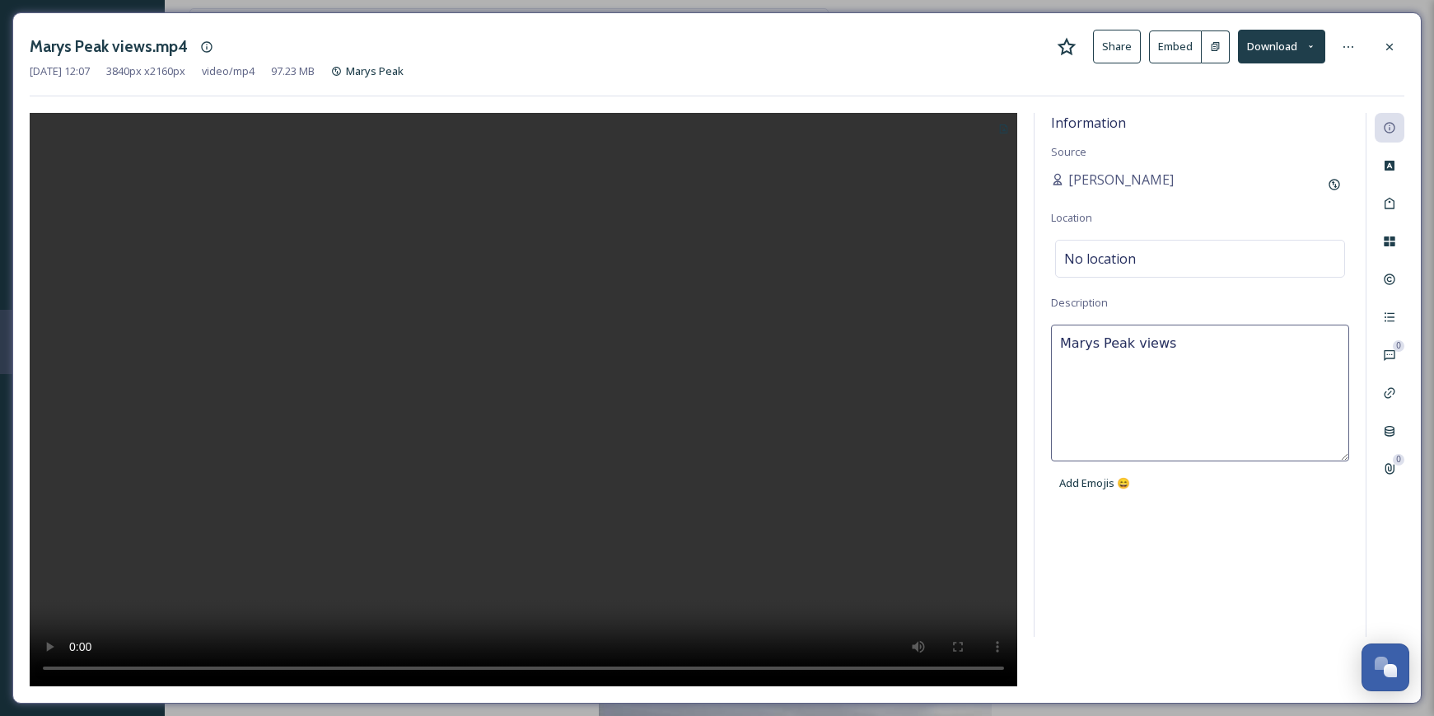
click at [1207, 382] on textarea "Marys Peak views" at bounding box center [1200, 393] width 298 height 137
click at [1172, 255] on div "No location" at bounding box center [1200, 259] width 290 height 38
click at [1172, 255] on input at bounding box center [1200, 259] width 288 height 36
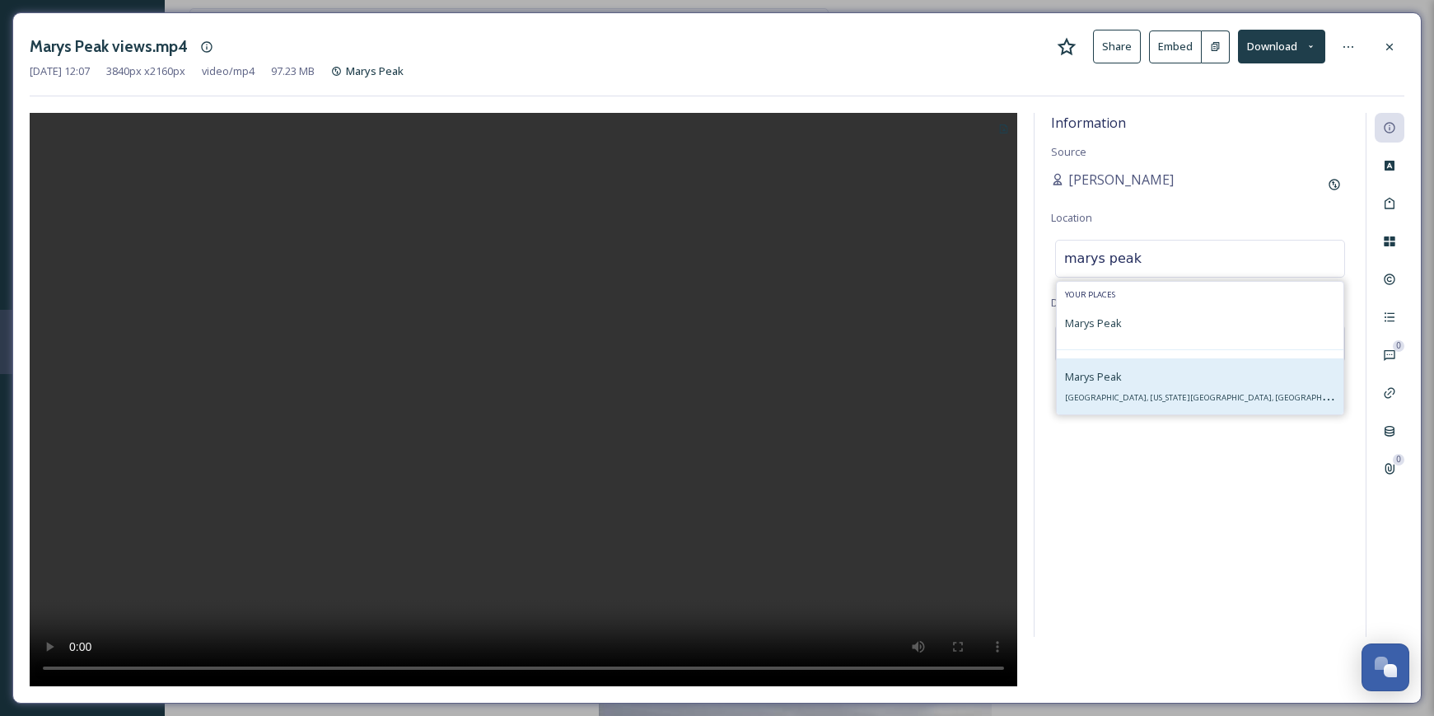
type input "marys peak"
click at [1111, 382] on span "Marys Peak" at bounding box center [1093, 376] width 57 height 15
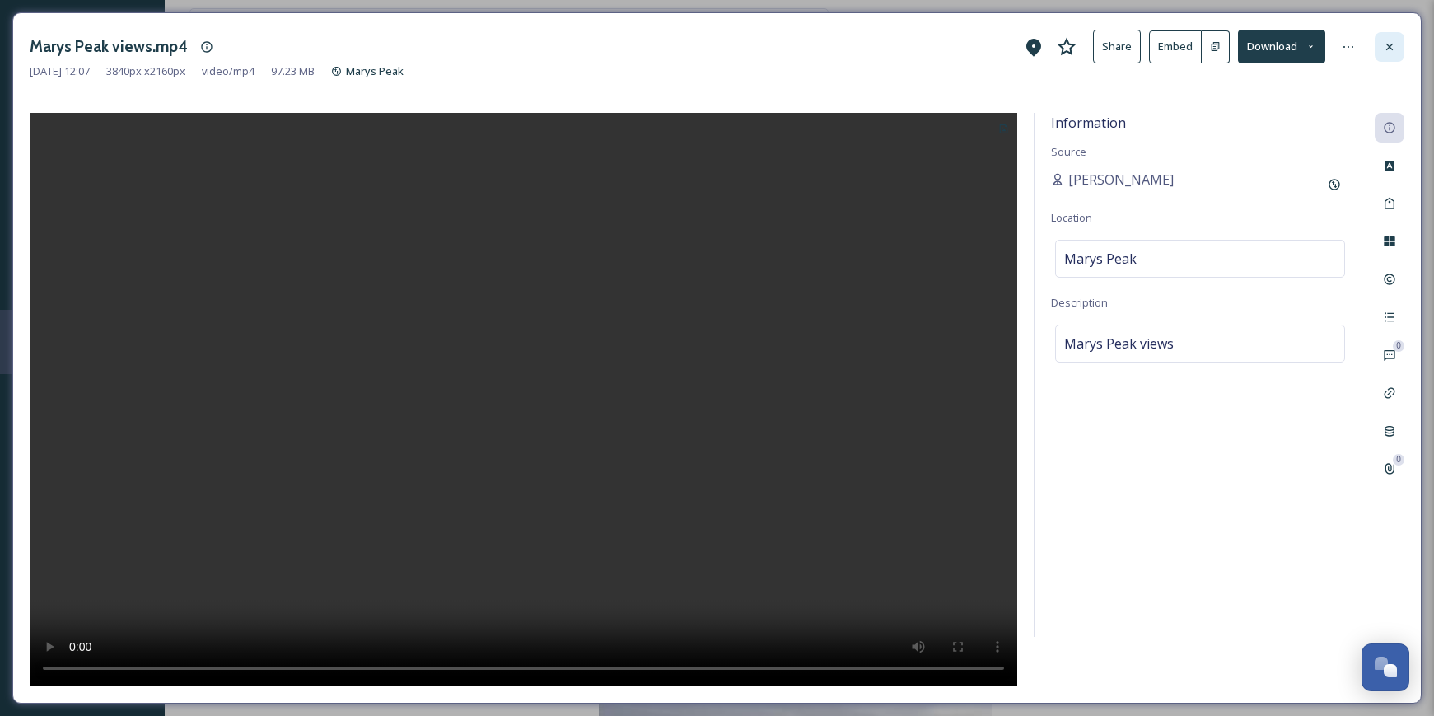
click at [1383, 43] on div at bounding box center [1390, 47] width 30 height 30
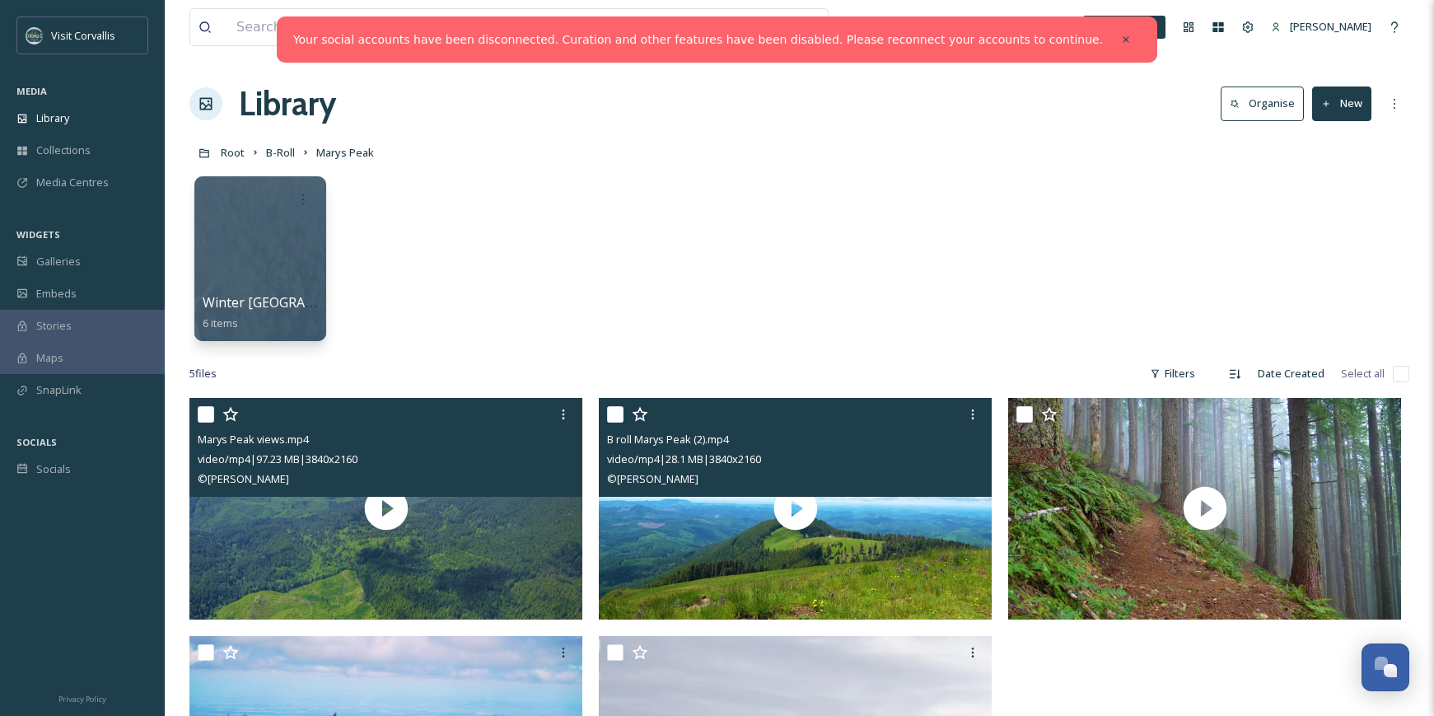
click at [871, 466] on div "video/mp4 | 28.1 MB | 3840 x 2160" at bounding box center [797, 459] width 381 height 20
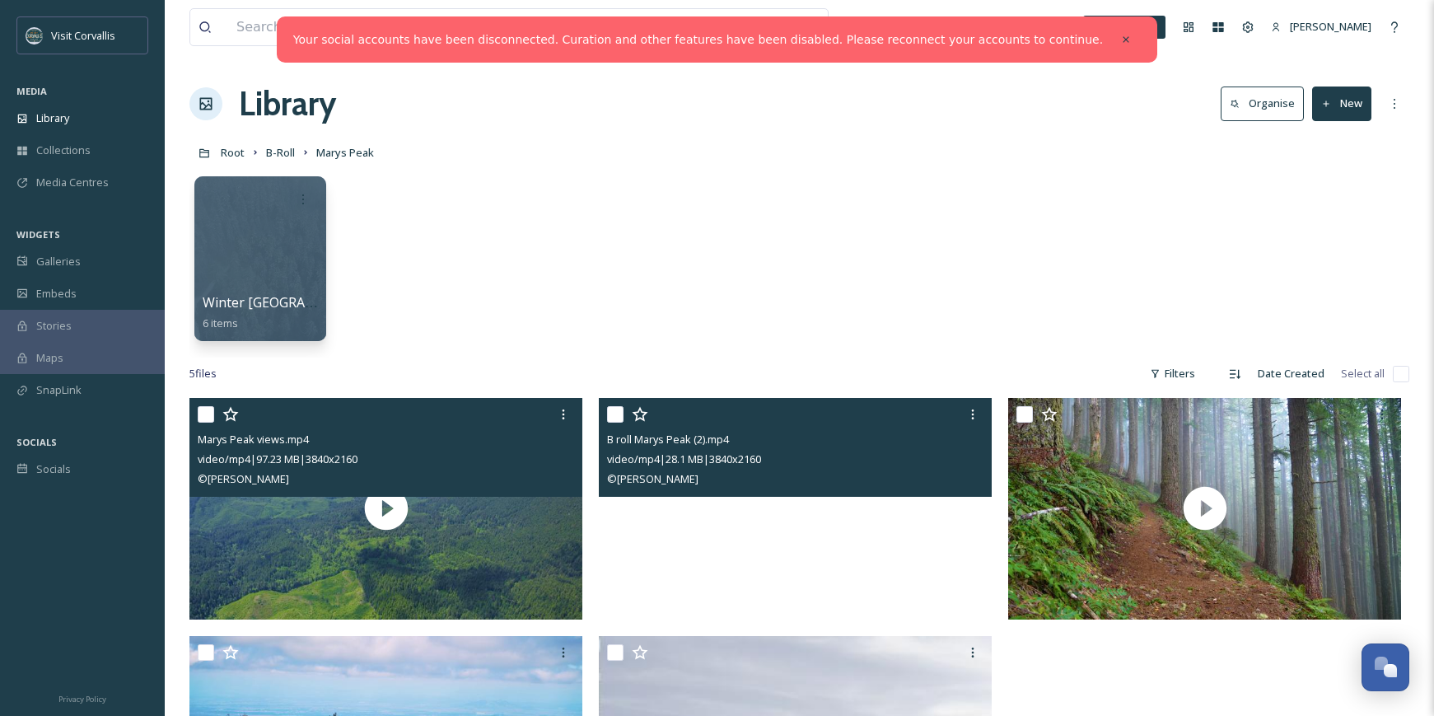
click at [864, 536] on video "B roll Marys Peak (2).mp4" at bounding box center [795, 508] width 393 height 221
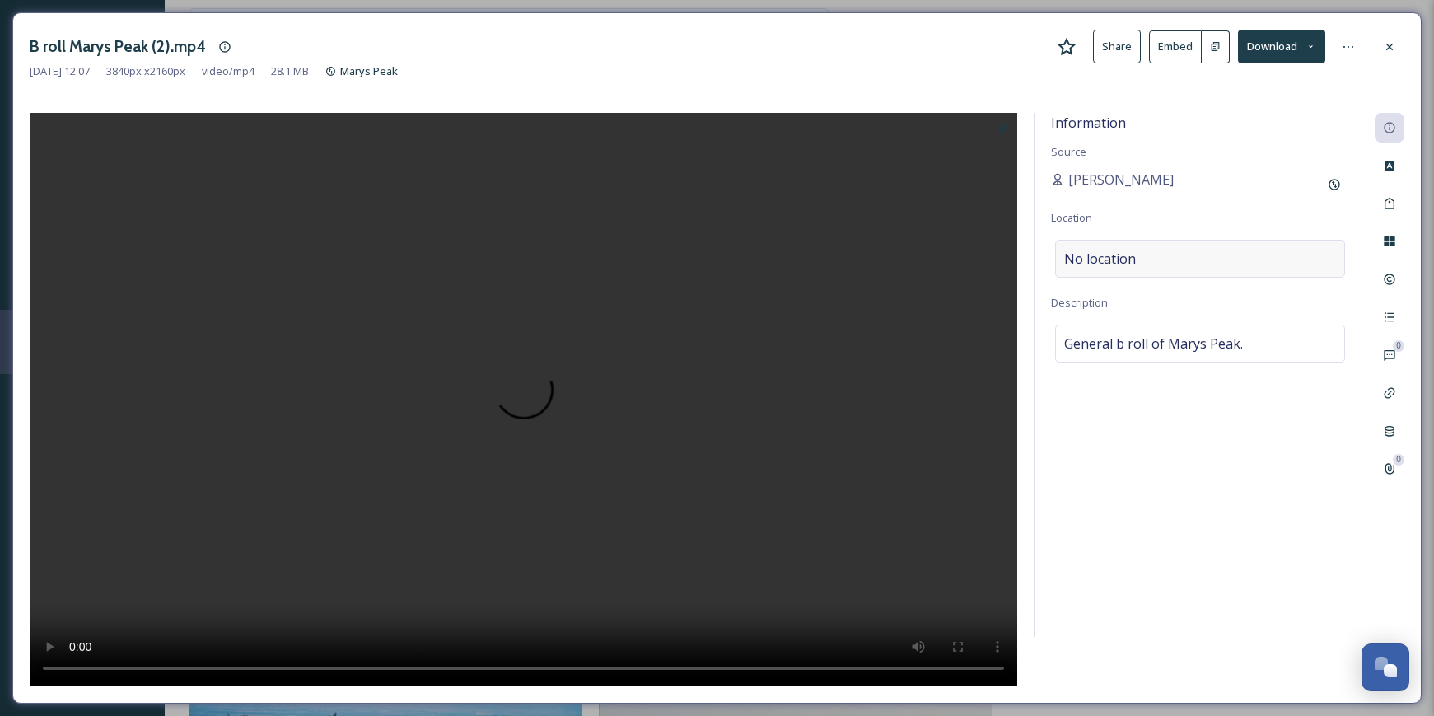
click at [1152, 256] on div "No location" at bounding box center [1200, 259] width 290 height 38
click at [1152, 256] on input at bounding box center [1200, 259] width 288 height 36
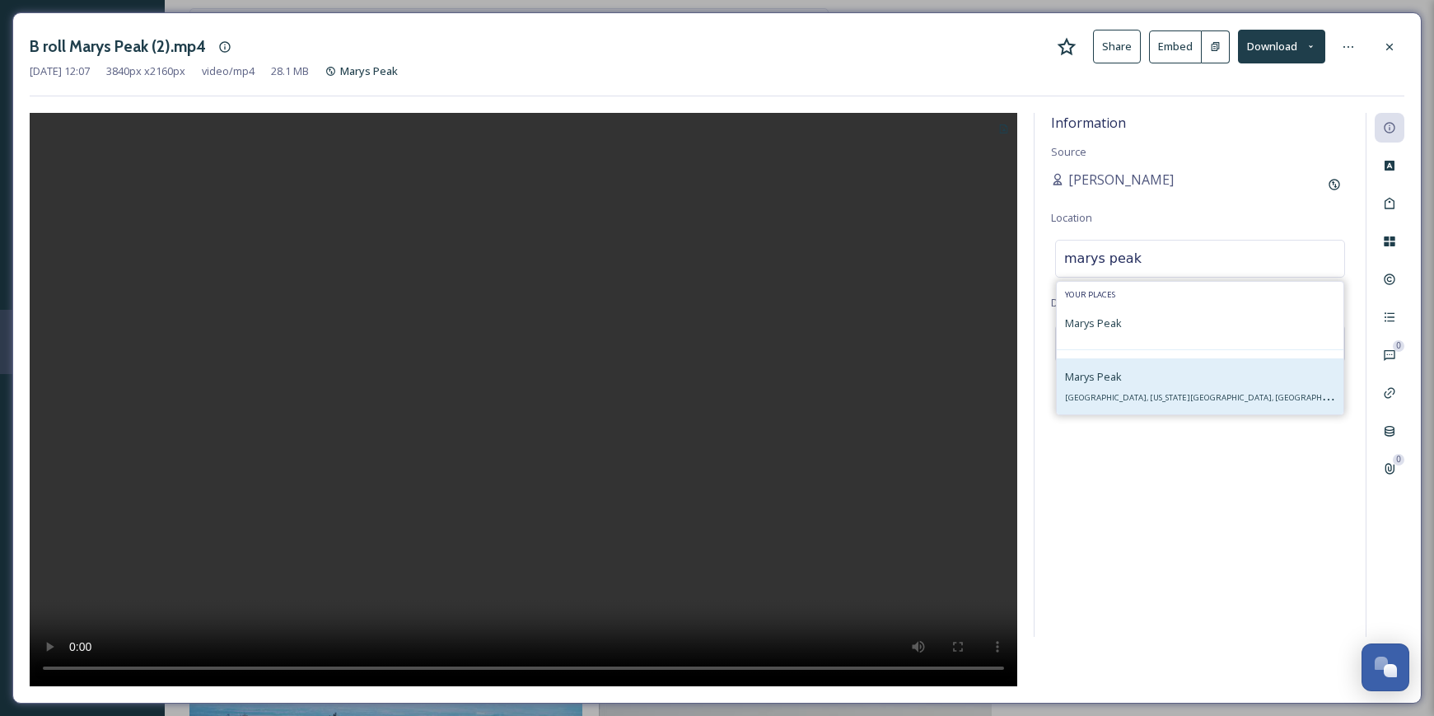
type input "marys peak"
click at [1117, 384] on span "Marys Peak" at bounding box center [1093, 376] width 57 height 15
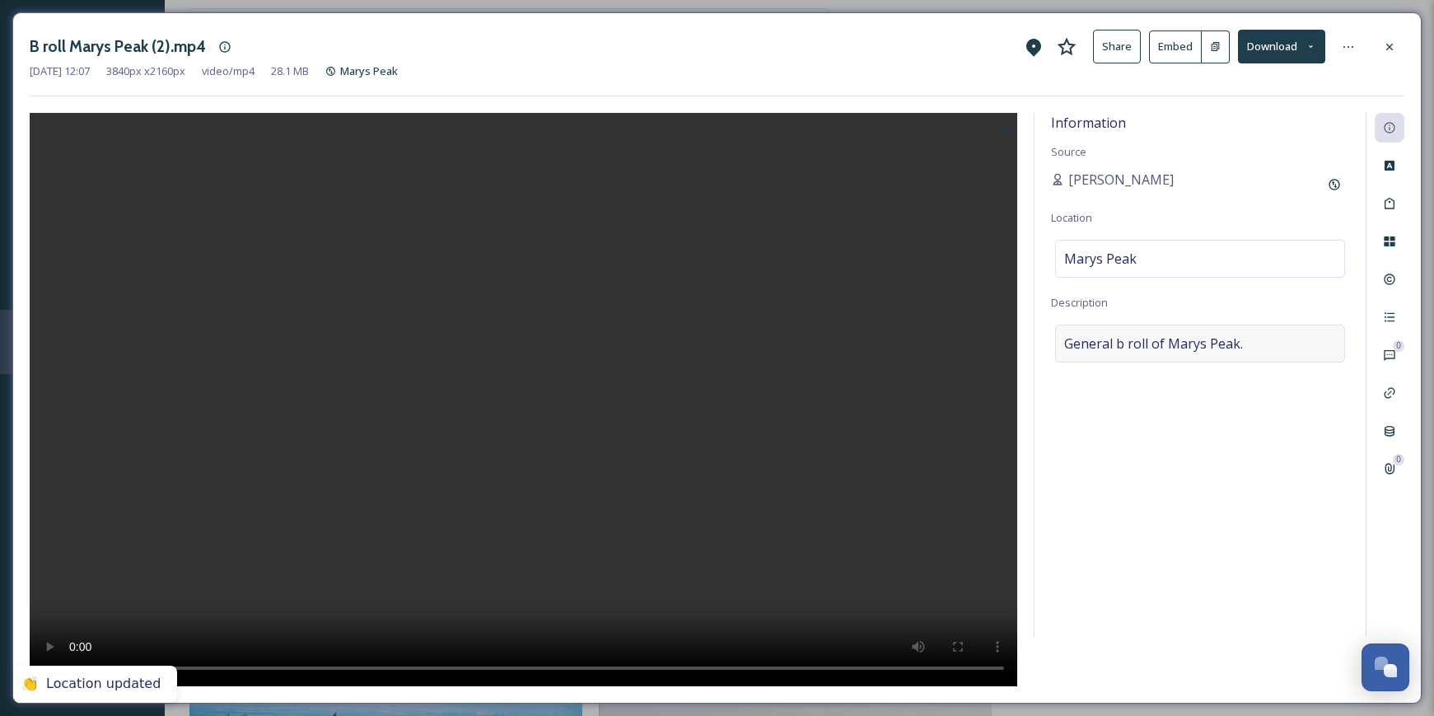
click at [1186, 336] on span "General b roll of Marys Peak." at bounding box center [1153, 344] width 179 height 20
drag, startPoint x: 1239, startPoint y: 347, endPoint x: 1027, endPoint y: 339, distance: 211.9
click at [1051, 339] on textarea "General b roll of Marys Peak." at bounding box center [1200, 393] width 298 height 137
paste textarea "Marys Peak views"
type textarea "Marys Peak views"
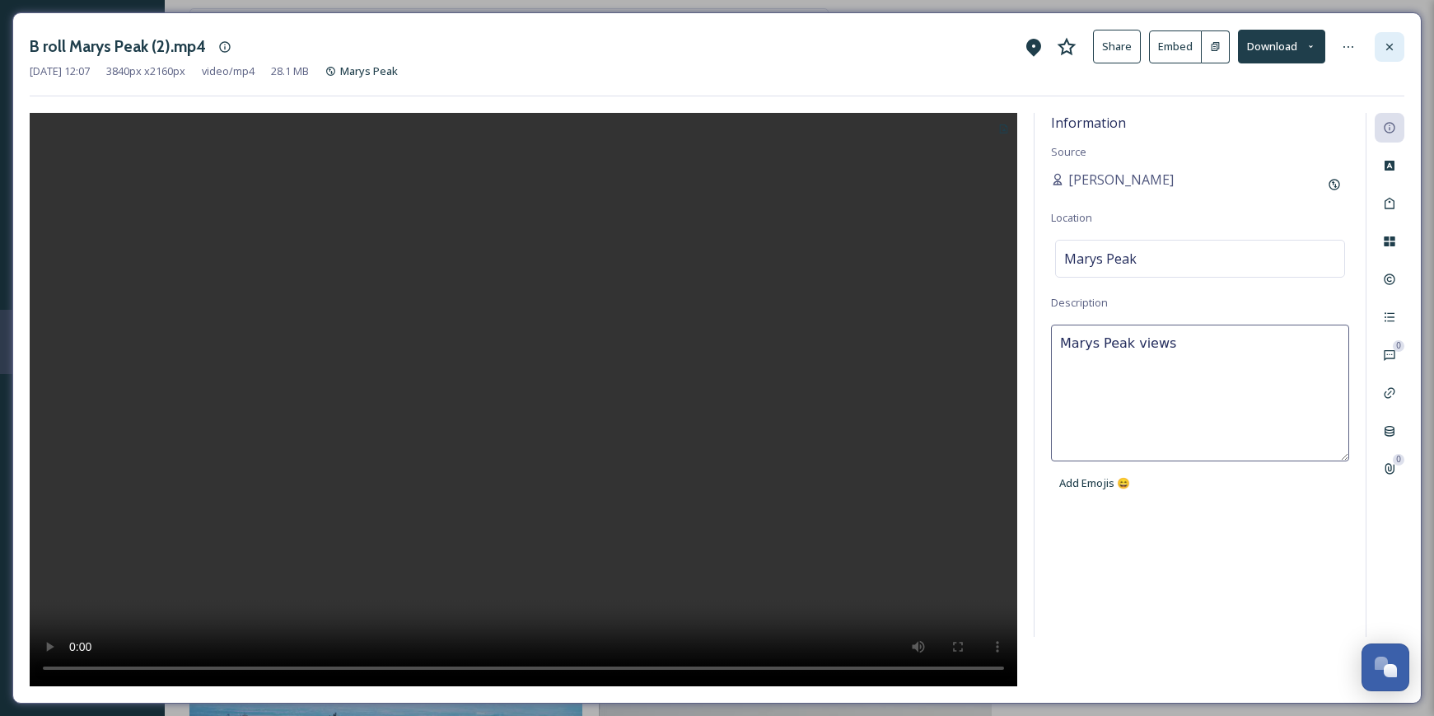
click at [1388, 50] on icon at bounding box center [1389, 46] width 13 height 13
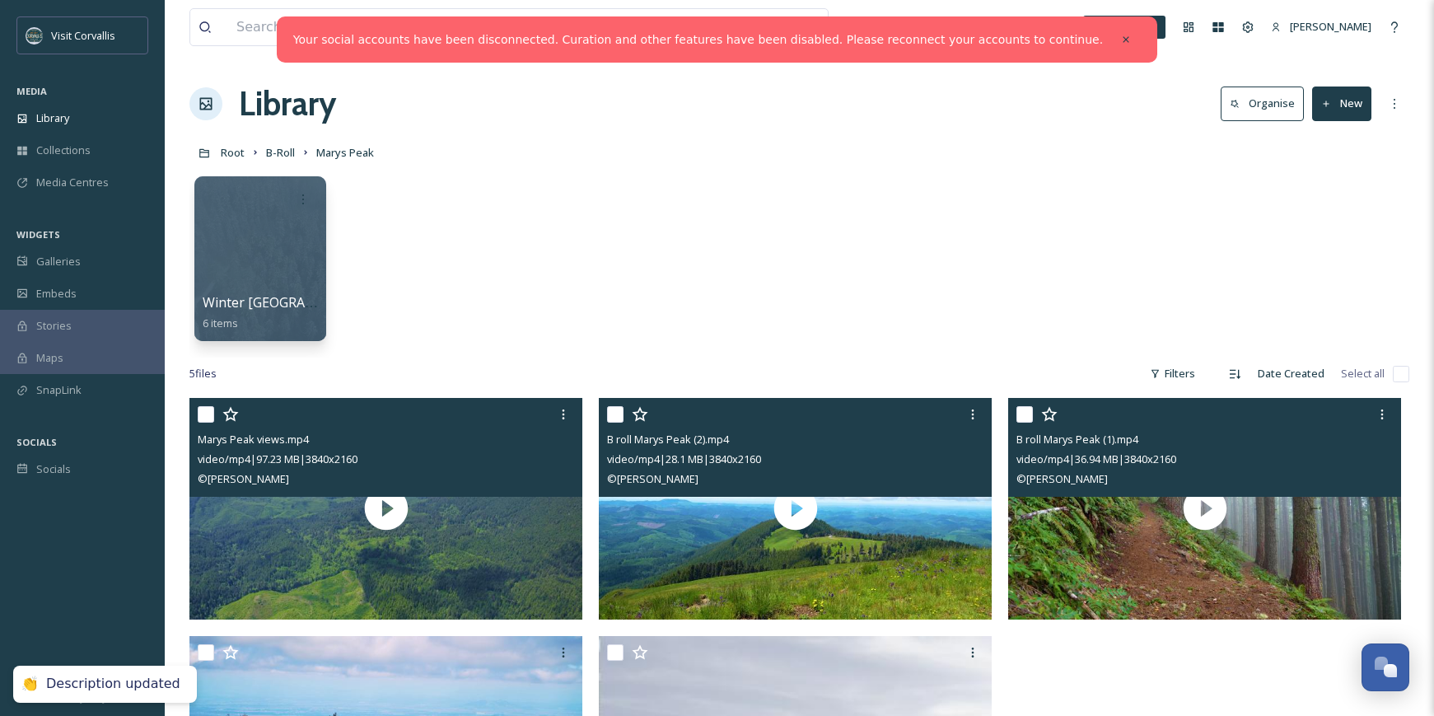
click at [1120, 471] on div "© [PERSON_NAME]" at bounding box center [1207, 479] width 381 height 20
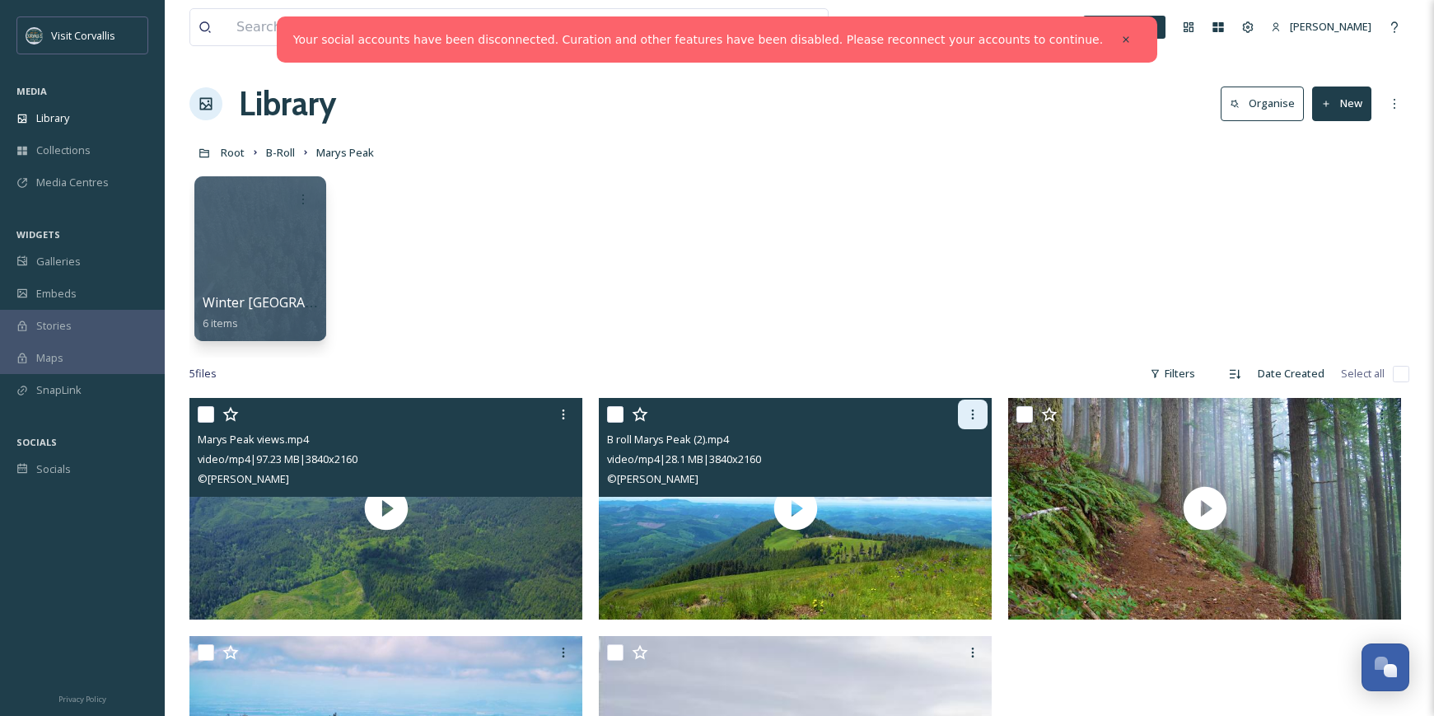
click at [971, 414] on icon at bounding box center [972, 414] width 13 height 13
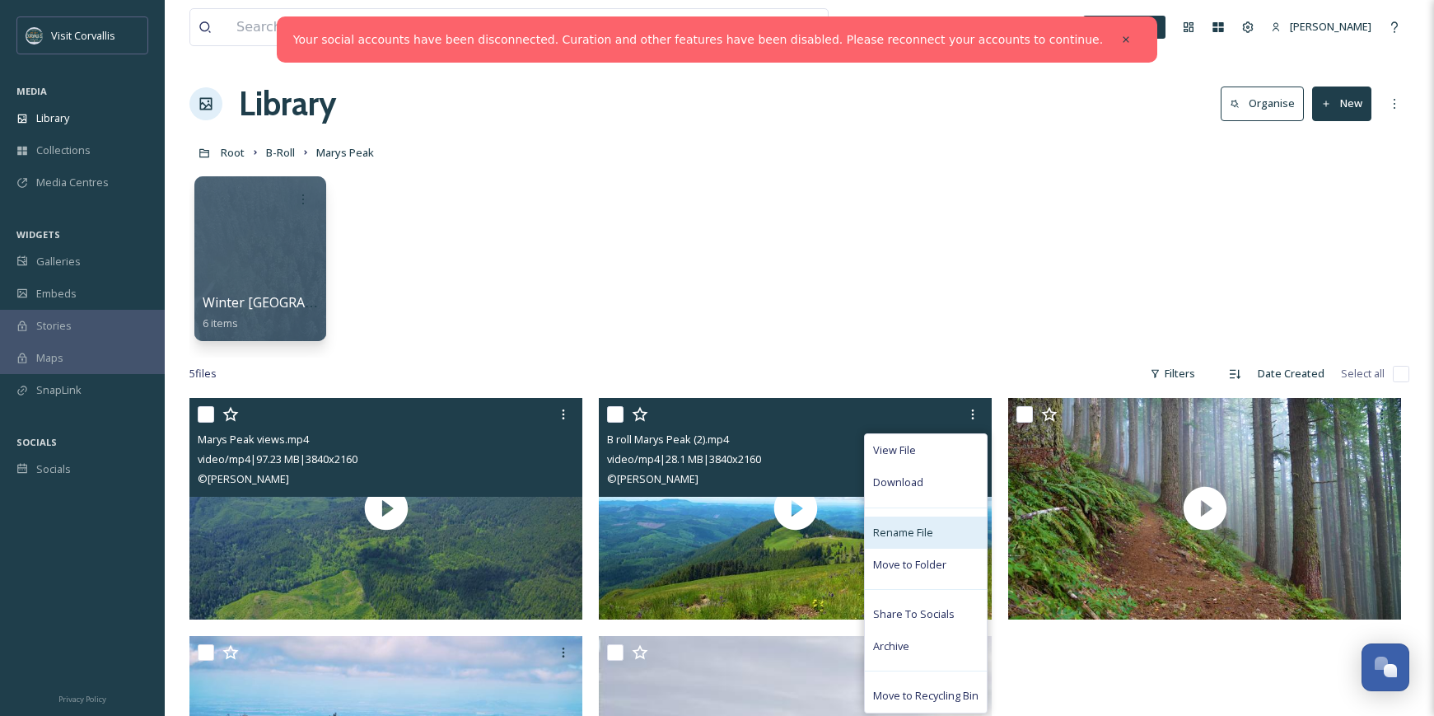
click at [918, 526] on span "Rename File" at bounding box center [903, 533] width 60 height 16
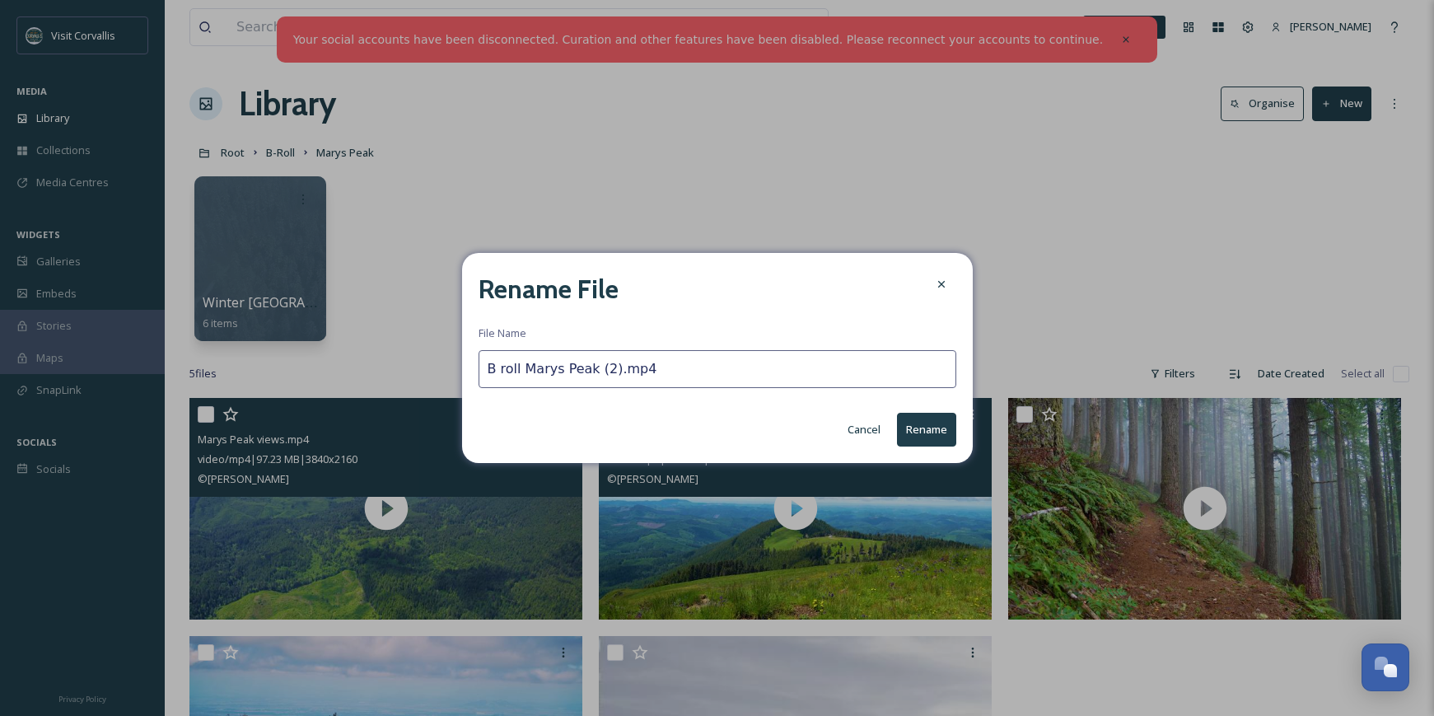
drag, startPoint x: 599, startPoint y: 367, endPoint x: 447, endPoint y: 344, distance: 153.2
click at [479, 350] on input "B roll Marys Peak (2).mp4" at bounding box center [718, 369] width 478 height 38
paste input "Marys Peak views"
type input "Marys Peak views2.mp4"
click at [941, 430] on button "Rename" at bounding box center [926, 430] width 59 height 34
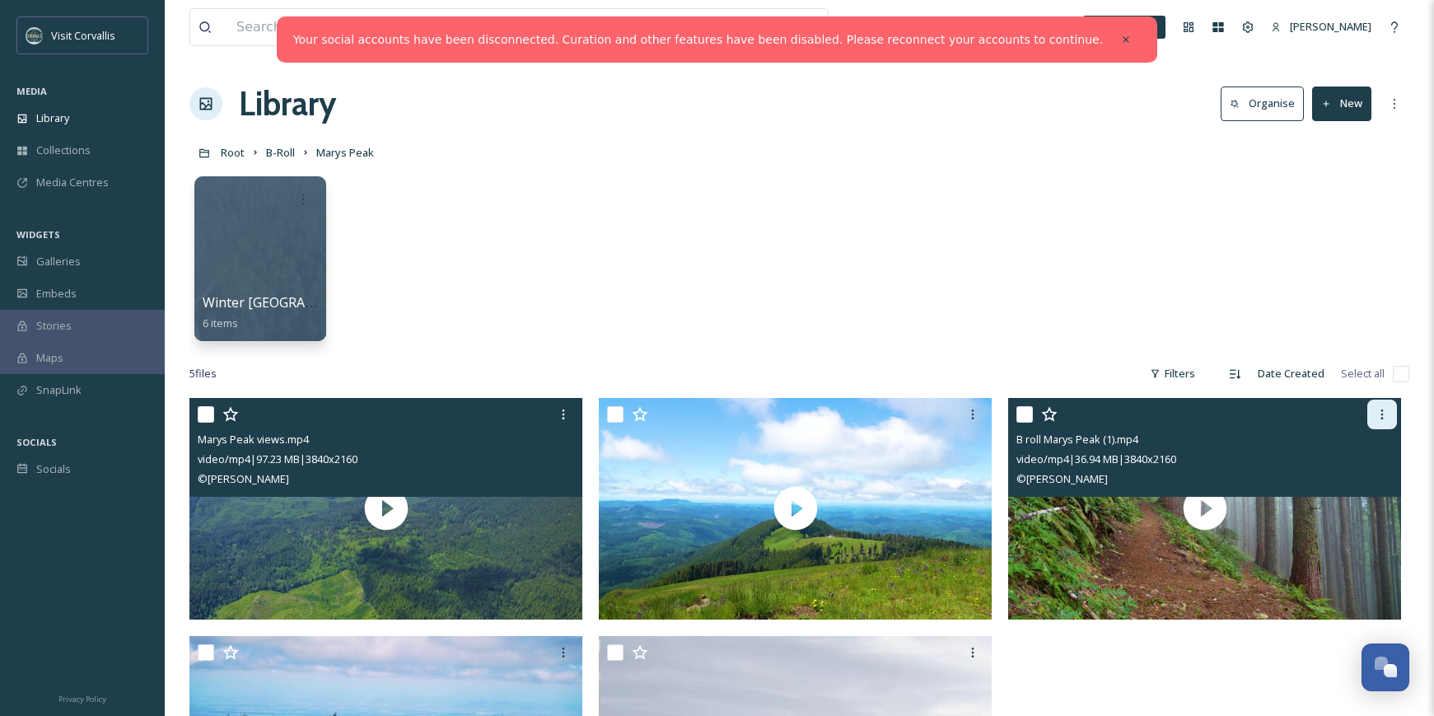
click at [1380, 411] on icon at bounding box center [1382, 414] width 13 height 13
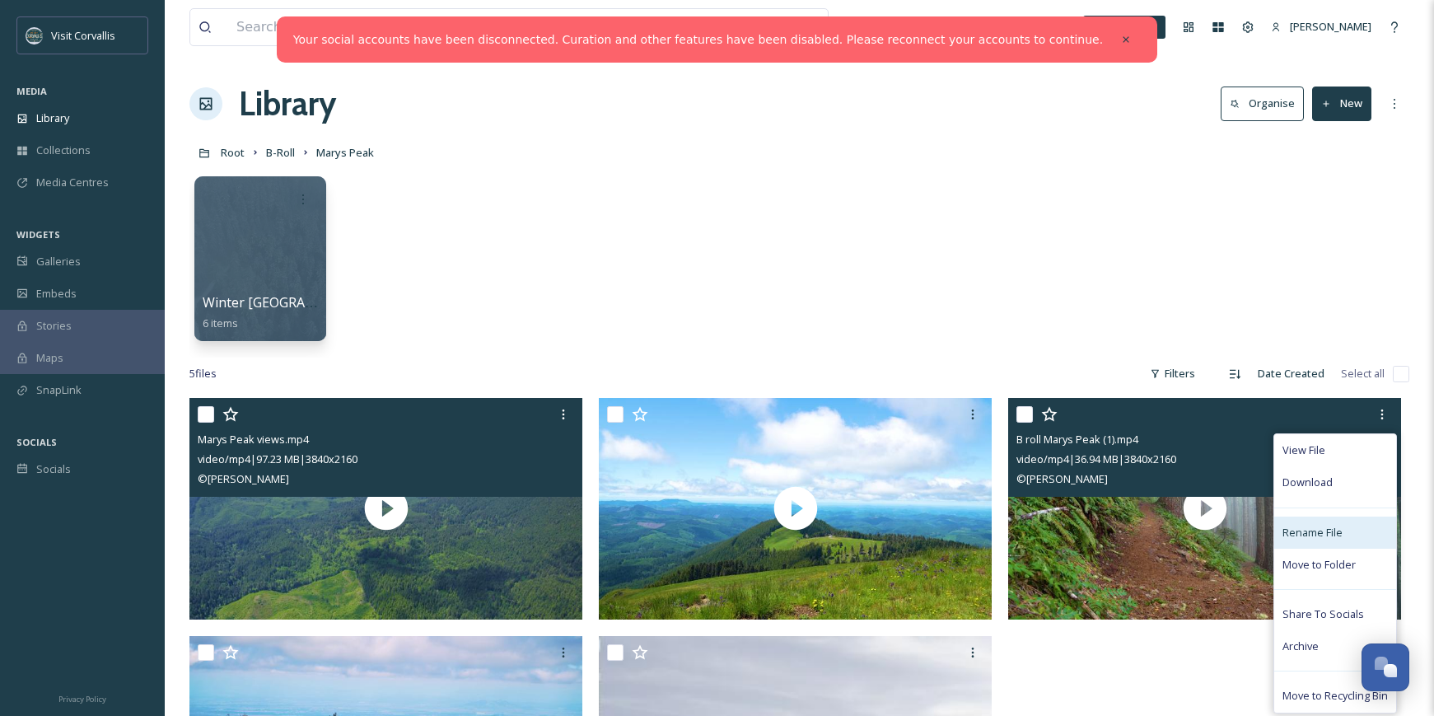
click at [1306, 526] on span "Rename File" at bounding box center [1313, 533] width 60 height 16
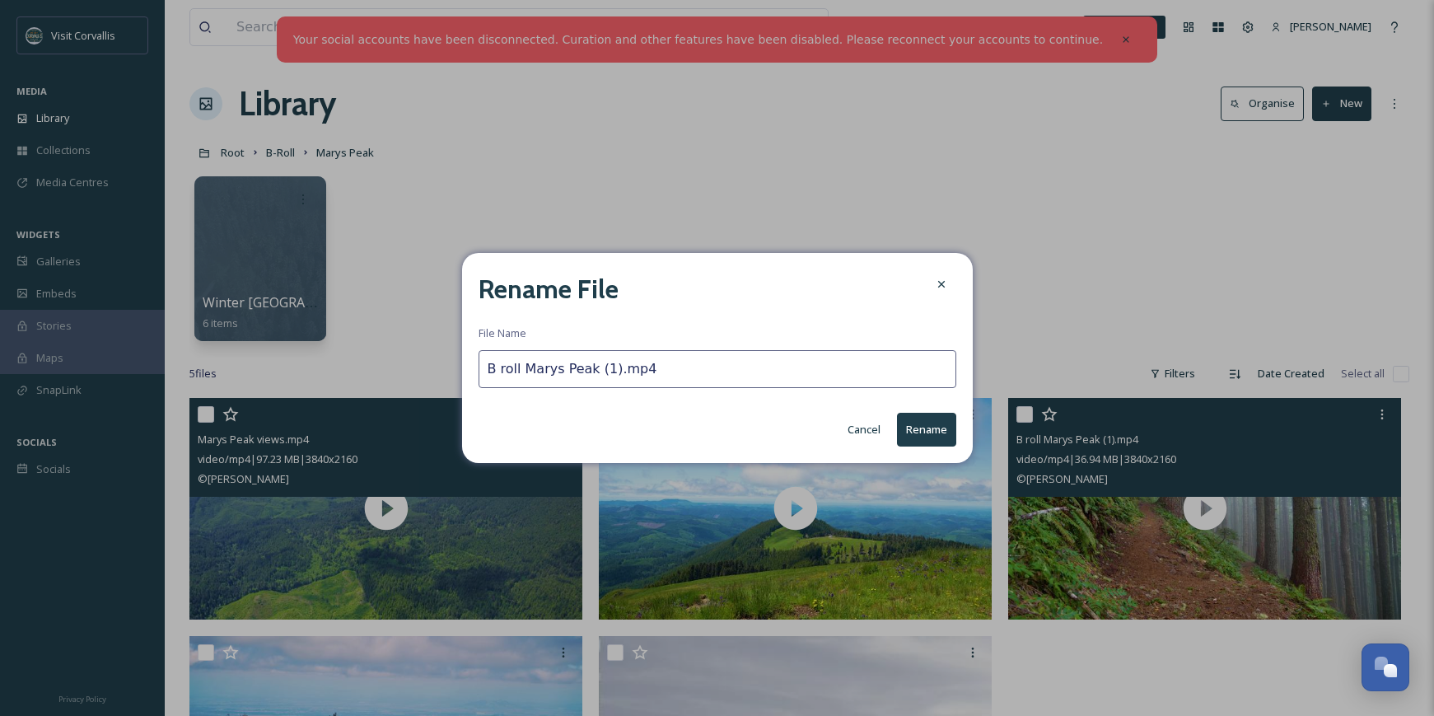
drag, startPoint x: 597, startPoint y: 368, endPoint x: 498, endPoint y: 354, distance: 100.7
click at [498, 354] on input "B roll Marys Peak (1).mp4" at bounding box center [718, 369] width 478 height 38
paste input "Marys Peak views"
type input "Marys Peak views1.mp4"
click at [929, 434] on button "Rename" at bounding box center [926, 430] width 59 height 34
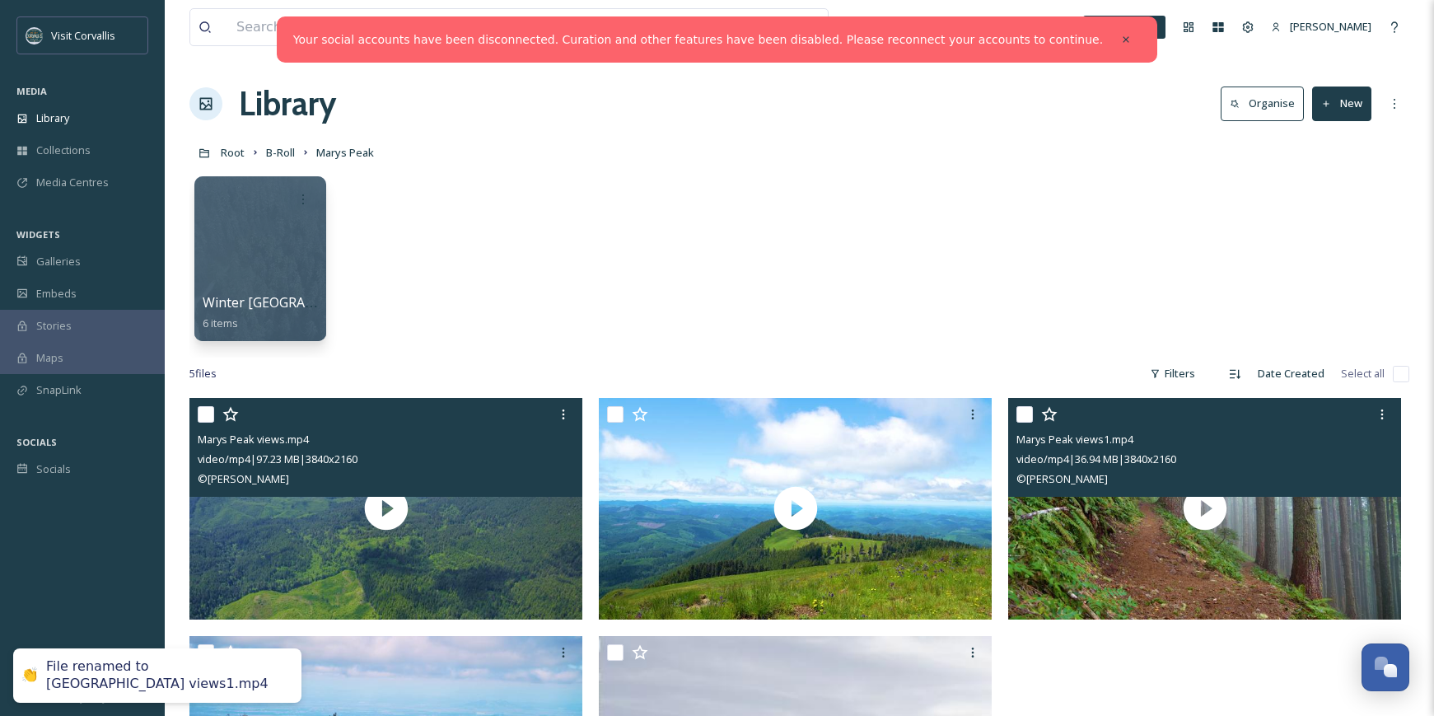
click at [1275, 452] on div "video/mp4 | 36.94 MB | 3840 x 2160" at bounding box center [1207, 459] width 381 height 20
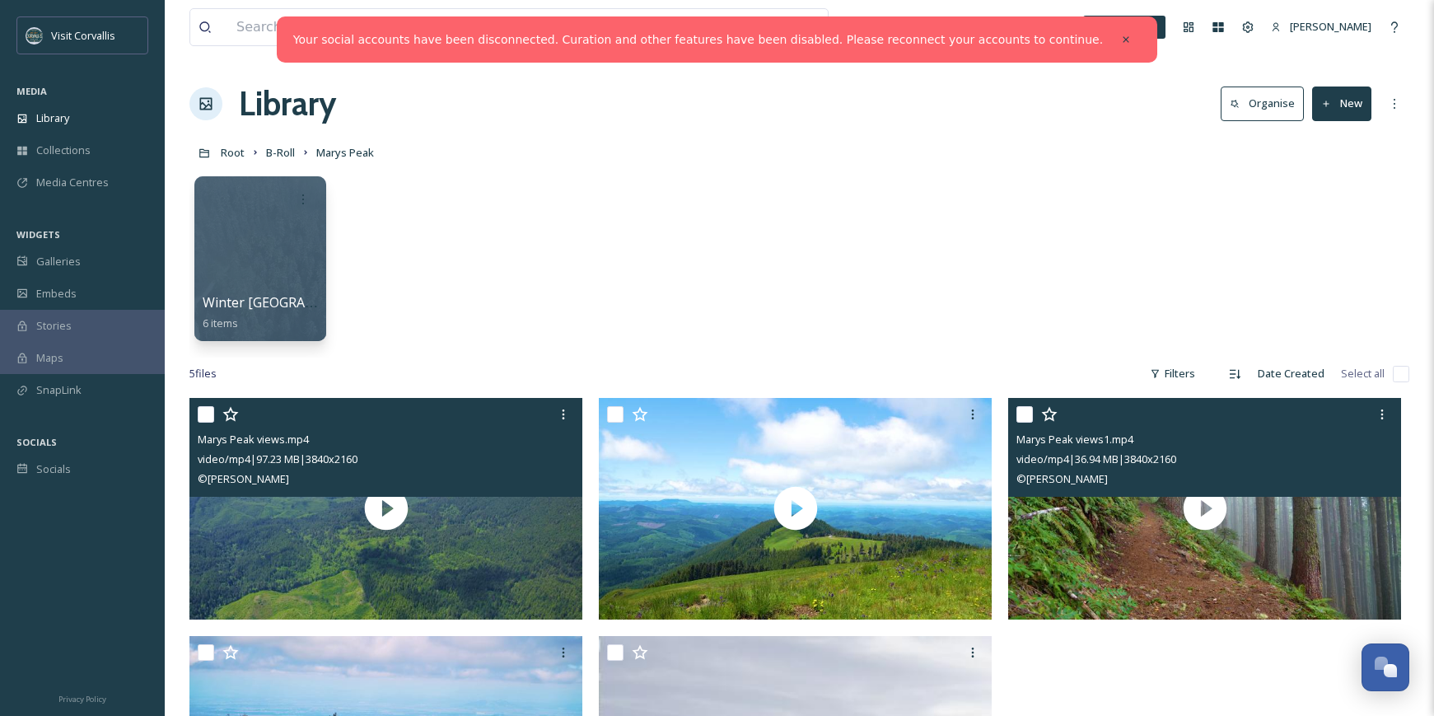
click at [1299, 469] on div "video/mp4 | 36.94 MB | 3840 x 2160" at bounding box center [1207, 459] width 381 height 20
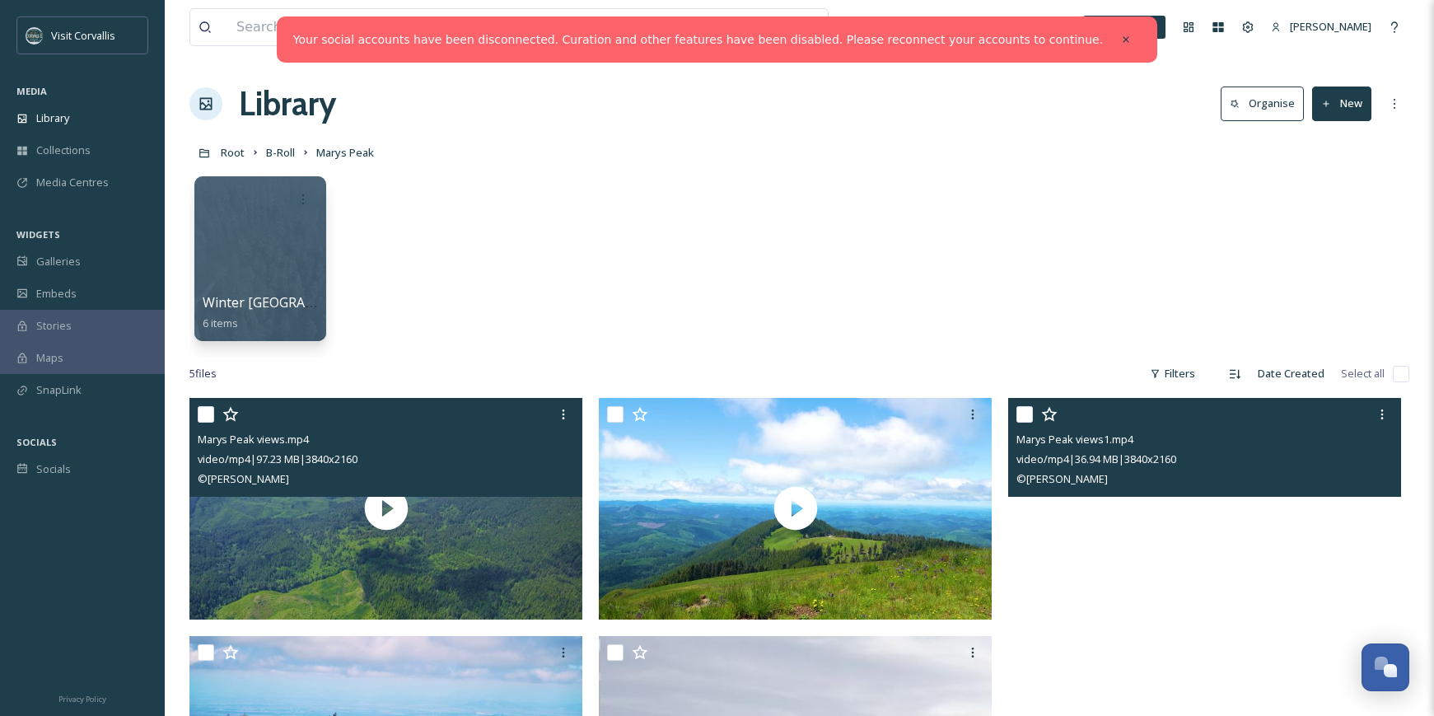
click at [1287, 532] on video "Marys Peak views1.mp4" at bounding box center [1204, 508] width 393 height 221
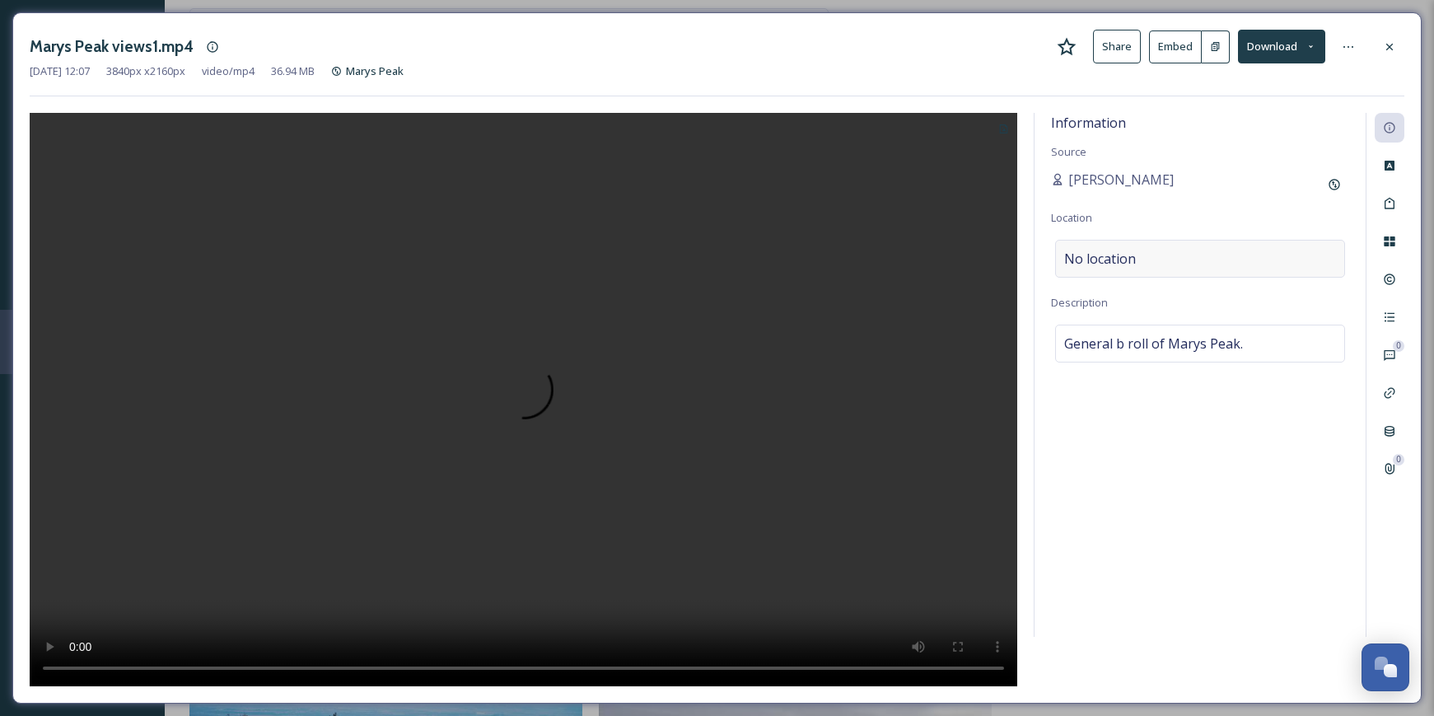
click at [1139, 260] on div "No location" at bounding box center [1200, 259] width 290 height 38
click at [1139, 260] on input at bounding box center [1200, 259] width 288 height 36
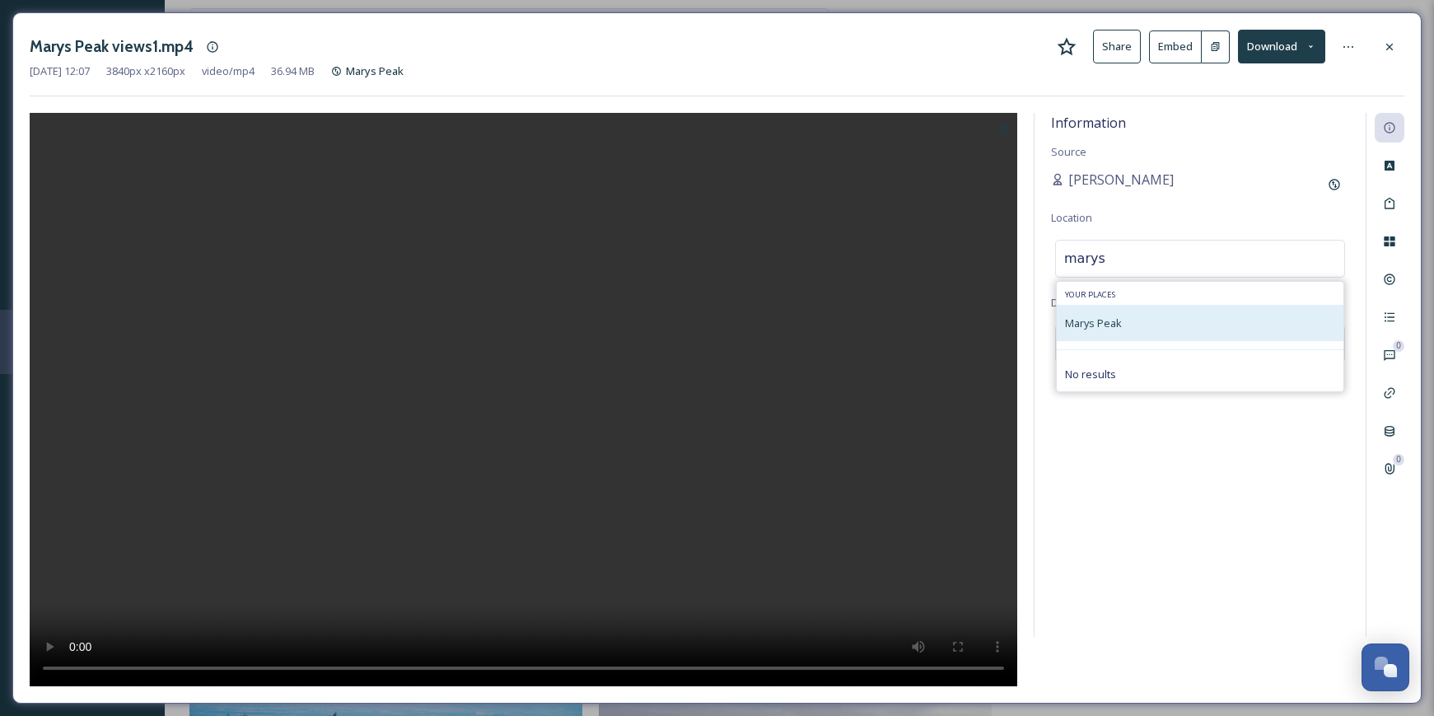
click at [1128, 317] on div "Marys Peak" at bounding box center [1200, 323] width 287 height 36
click at [1087, 326] on span "Marys Peak" at bounding box center [1093, 323] width 57 height 15
click at [1126, 258] on input "marys" at bounding box center [1200, 259] width 288 height 36
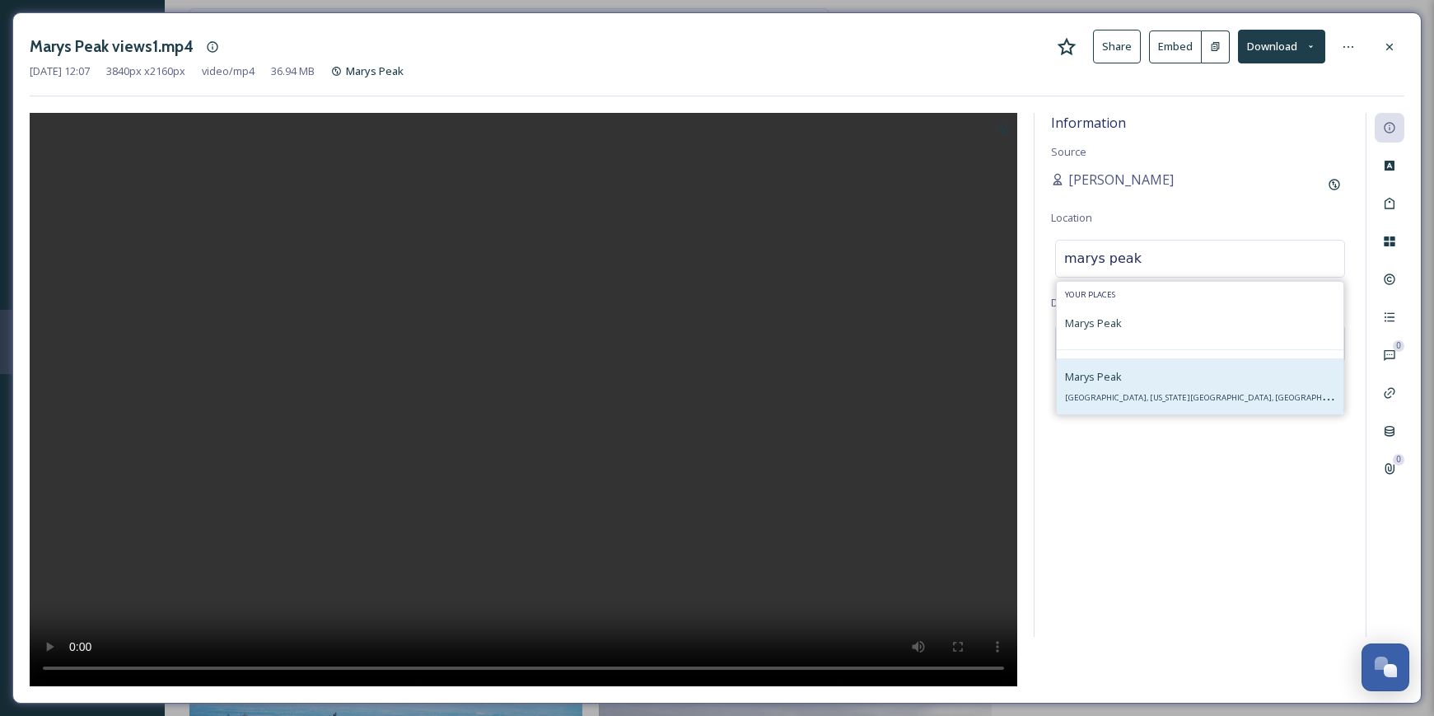
type input "marys peak"
click at [1107, 367] on div "Marys Peak [GEOGRAPHIC_DATA], [US_STATE][GEOGRAPHIC_DATA], [GEOGRAPHIC_DATA]" at bounding box center [1200, 387] width 270 height 40
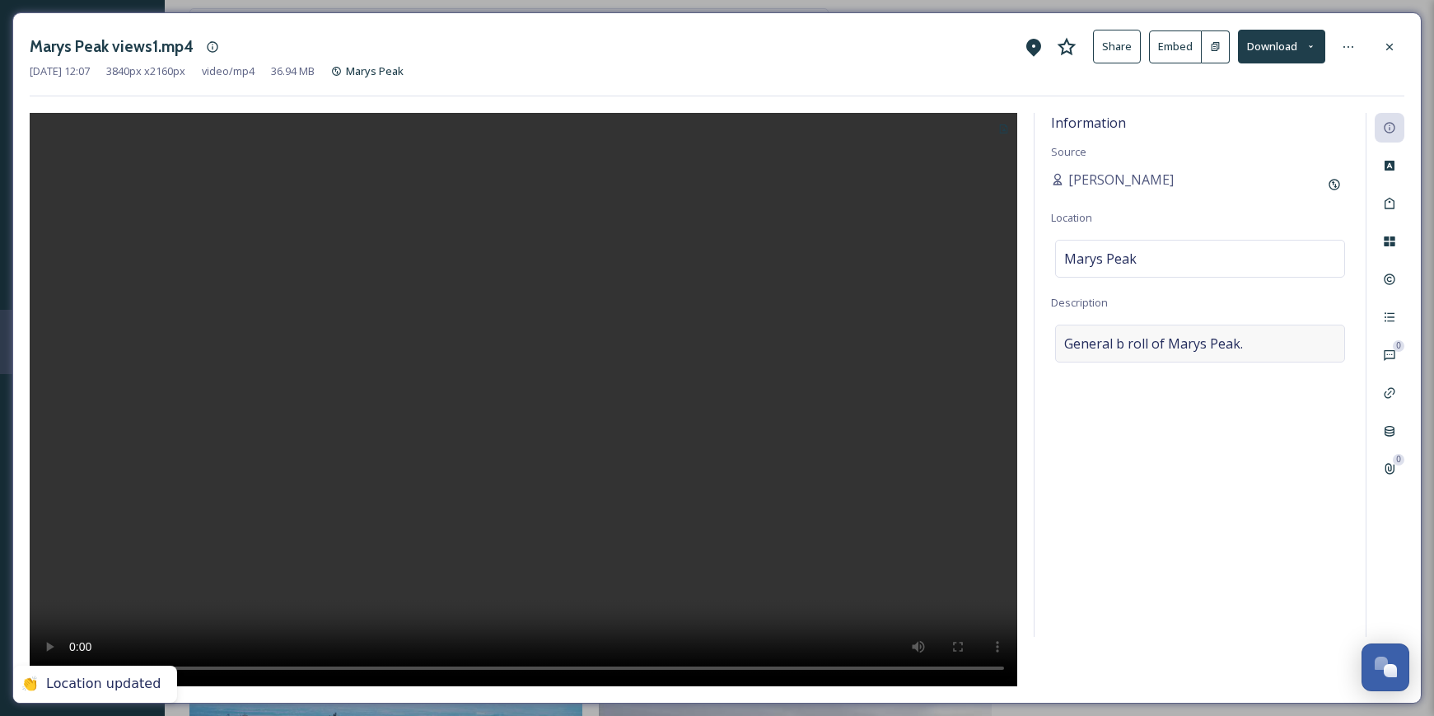
click at [1179, 344] on span "General b roll of Marys Peak." at bounding box center [1153, 344] width 179 height 20
drag, startPoint x: 1228, startPoint y: 347, endPoint x: 1054, endPoint y: 349, distance: 173.9
click at [1054, 349] on textarea "General b roll of Marys Peak." at bounding box center [1200, 393] width 298 height 137
paste textarea "Marys Peak views"
type textarea "Marys Peak views."
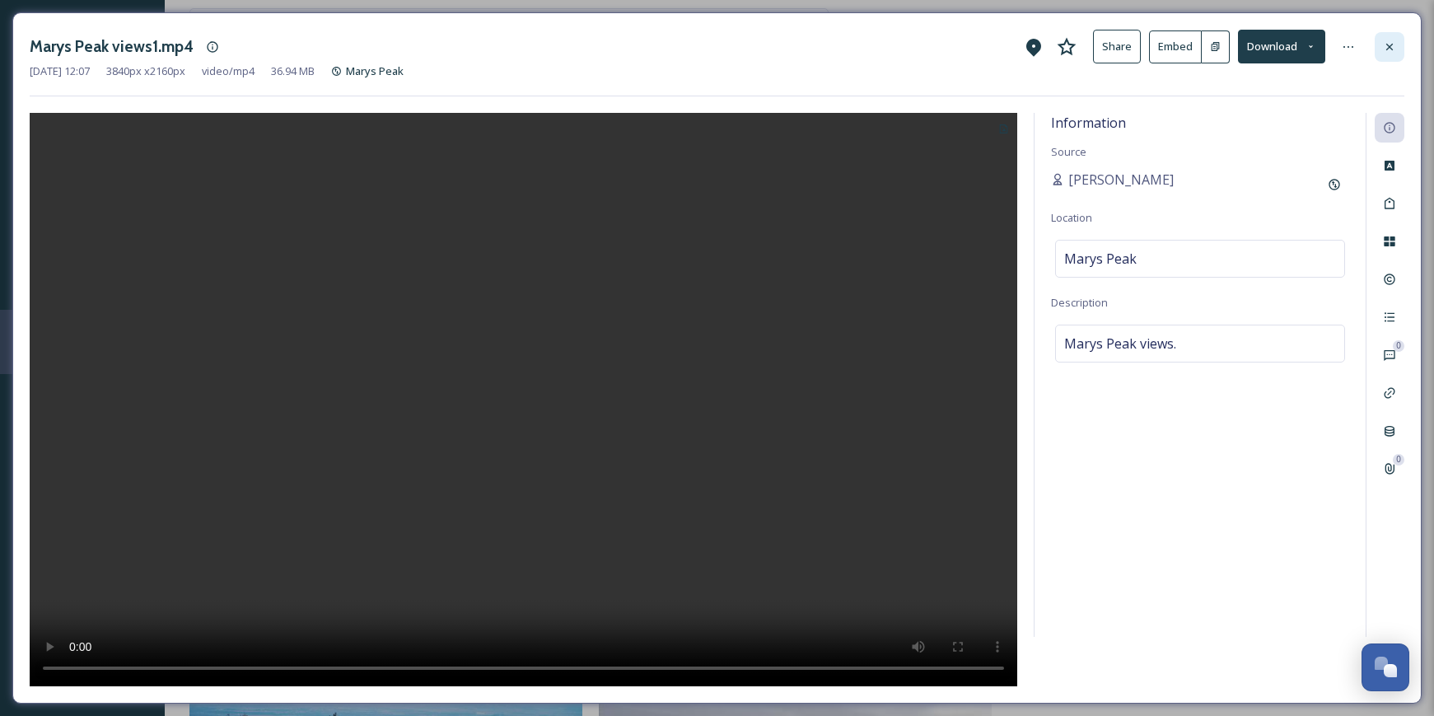
click at [1394, 45] on icon at bounding box center [1389, 46] width 13 height 13
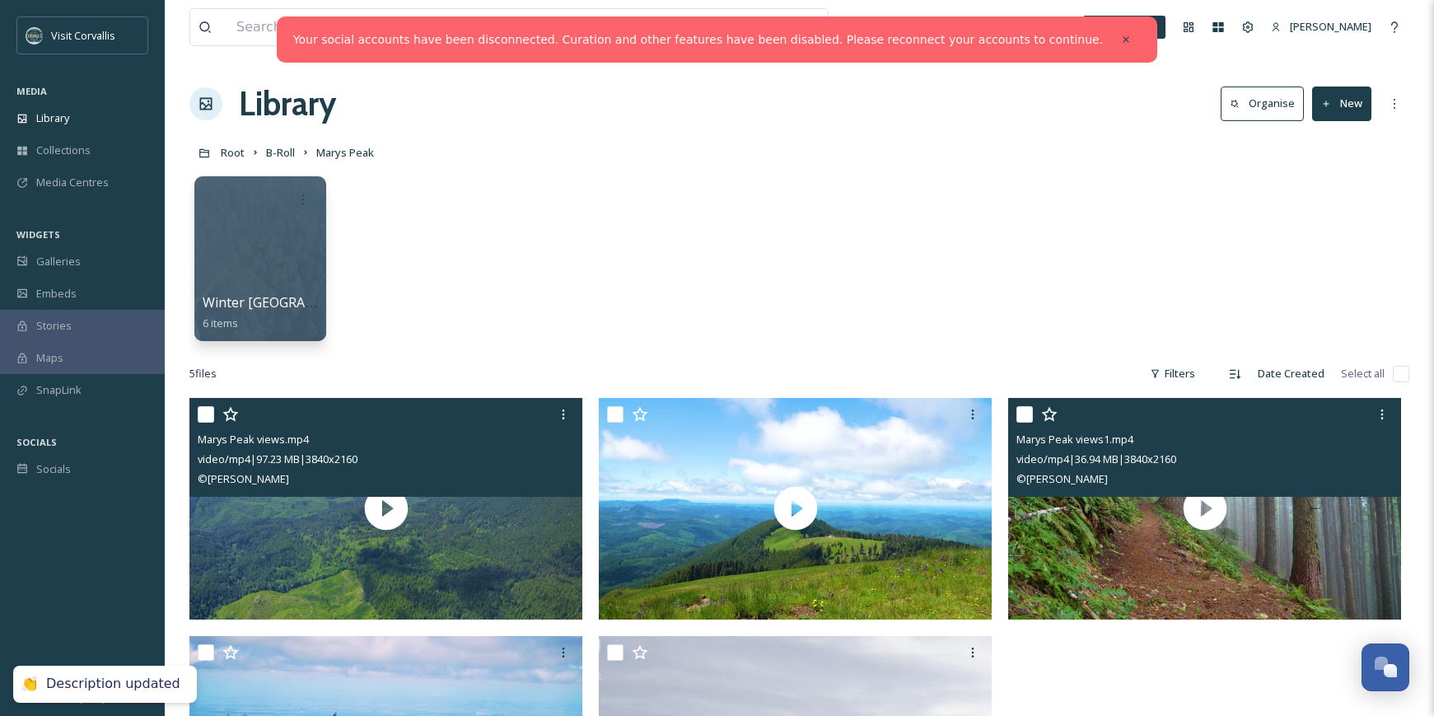
click at [781, 266] on div "Winter Marys Peak 6 items" at bounding box center [799, 262] width 1220 height 189
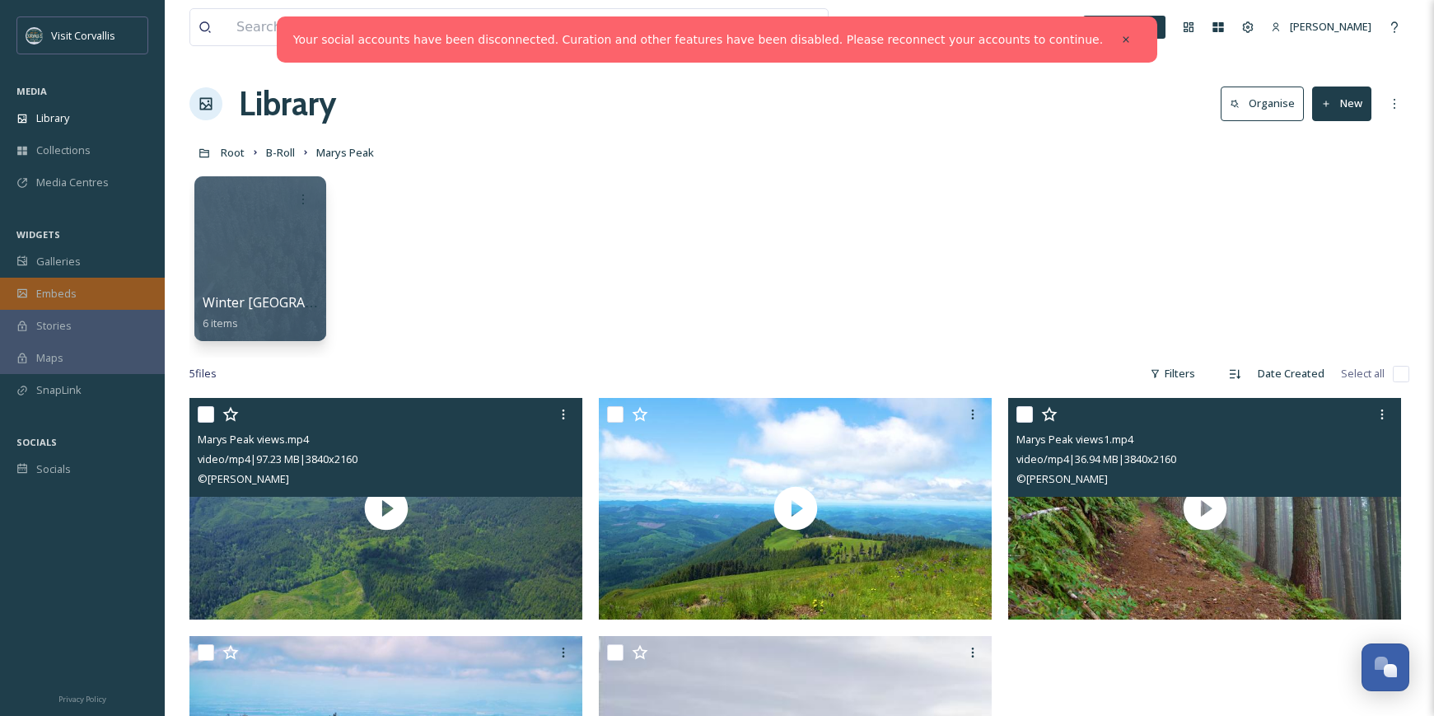
click at [49, 288] on span "Embeds" at bounding box center [56, 294] width 40 height 16
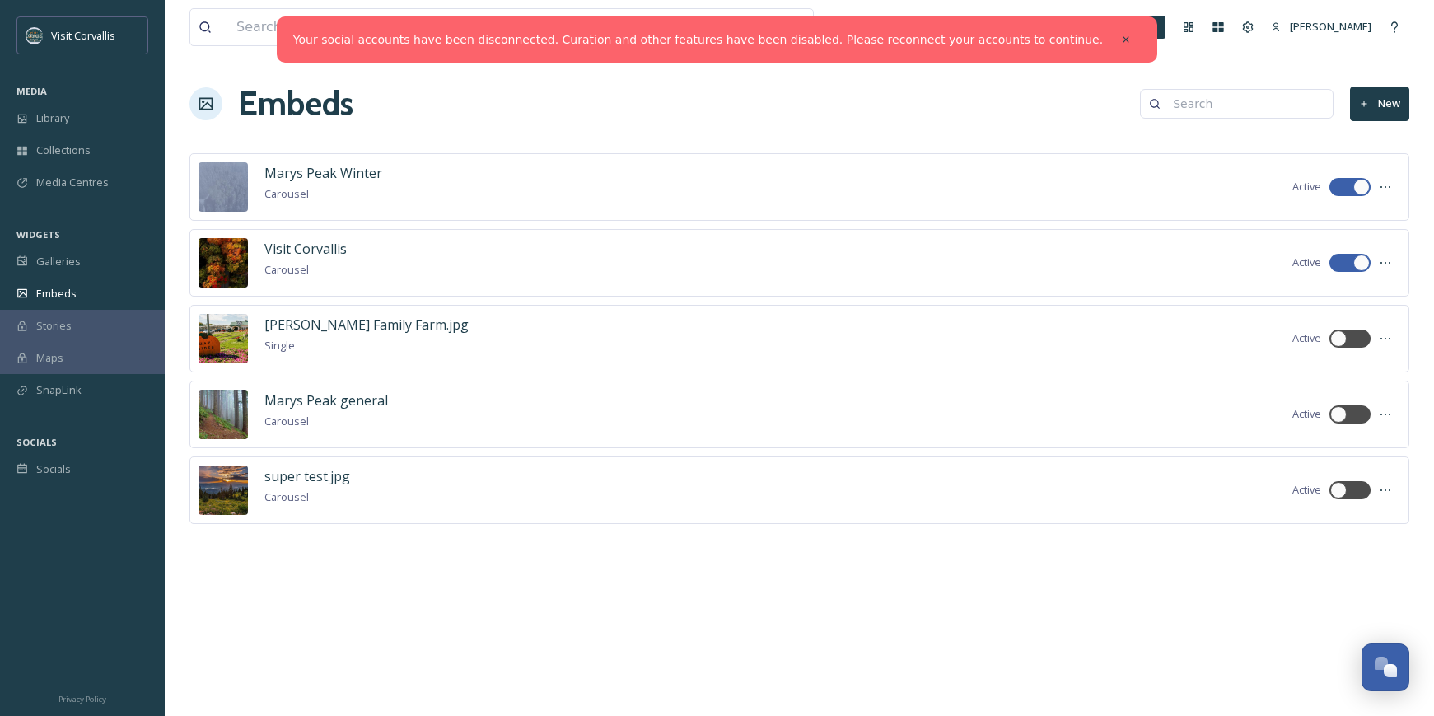
click at [1105, 409] on div "Marys Peak general Carousel Active" at bounding box center [799, 415] width 1220 height 68
click at [372, 403] on span "Marys Peak general" at bounding box center [326, 400] width 124 height 18
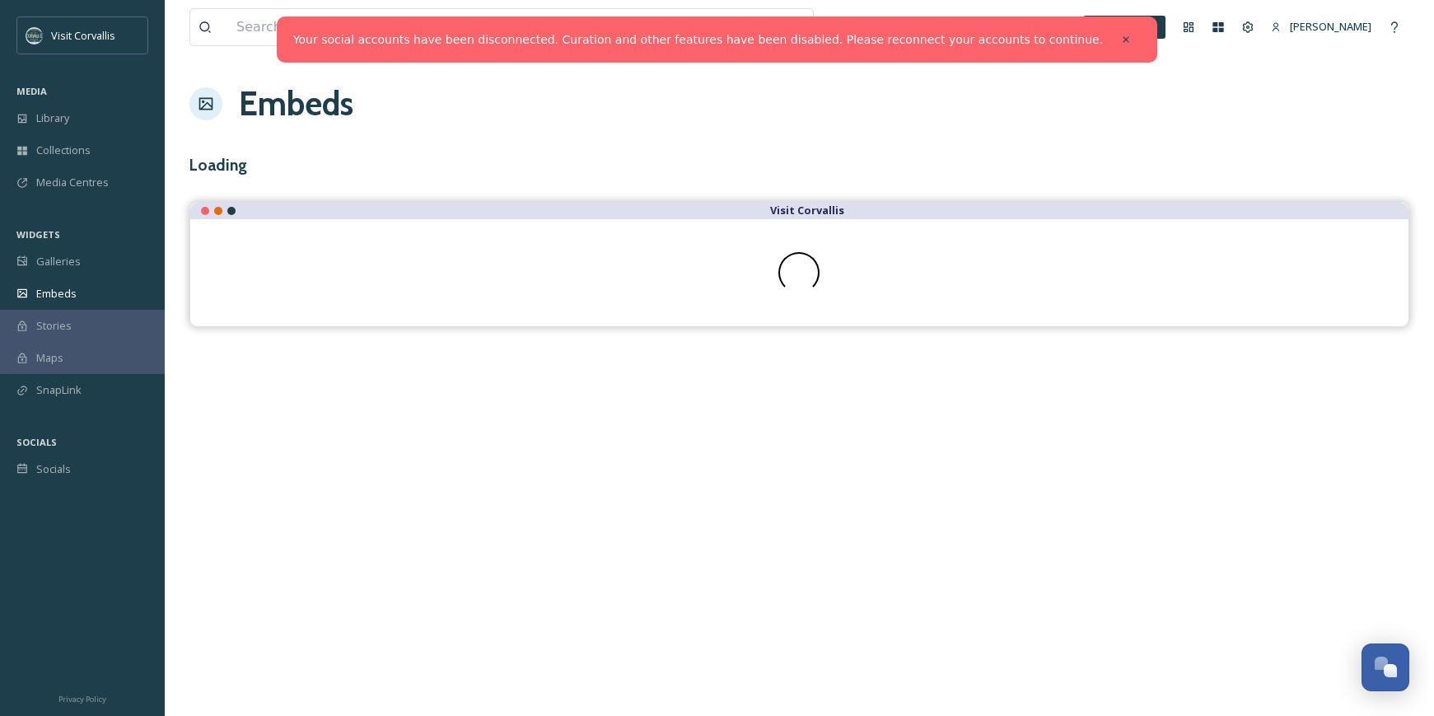
click at [372, 401] on div "View all files What's New [PERSON_NAME] Embeds Loading Visit Corvallis" at bounding box center [800, 358] width 1270 height 716
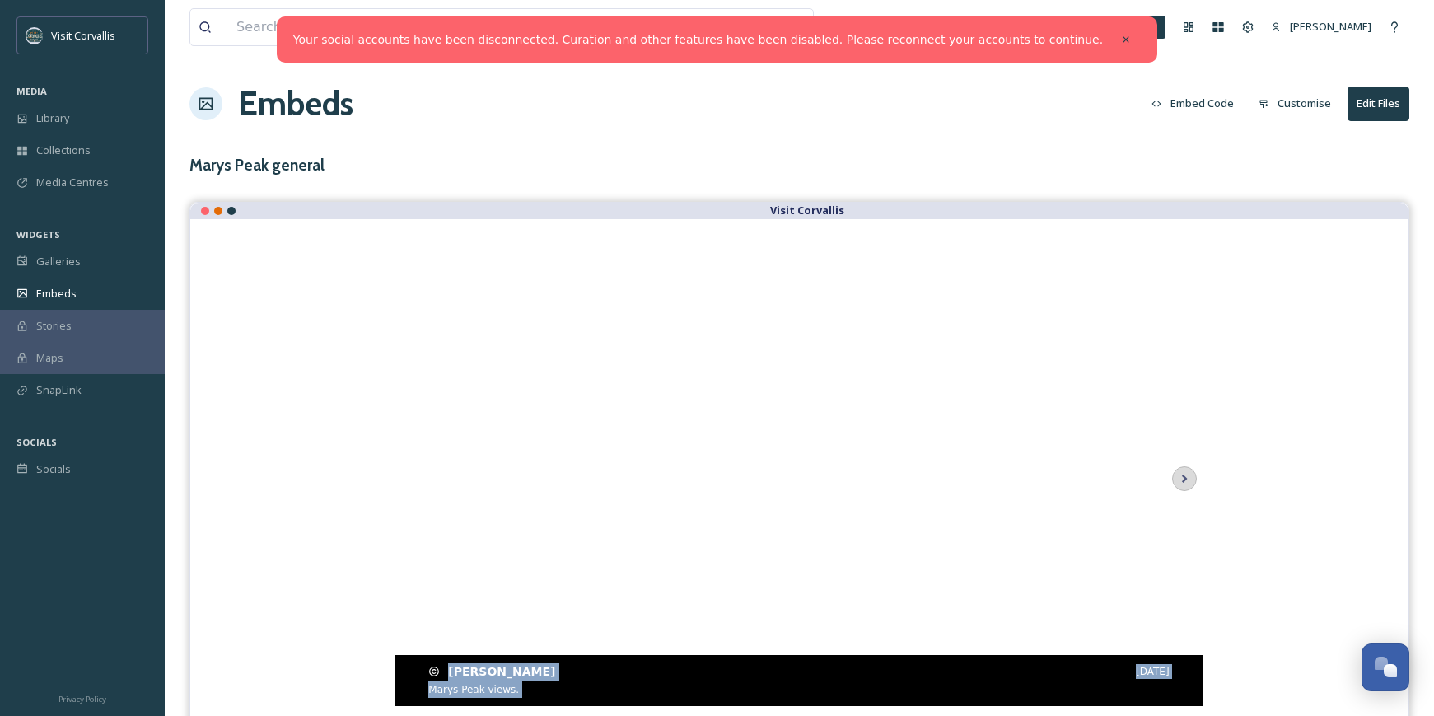
click at [1185, 497] on video "Marys Peak views." at bounding box center [798, 479] width 807 height 454
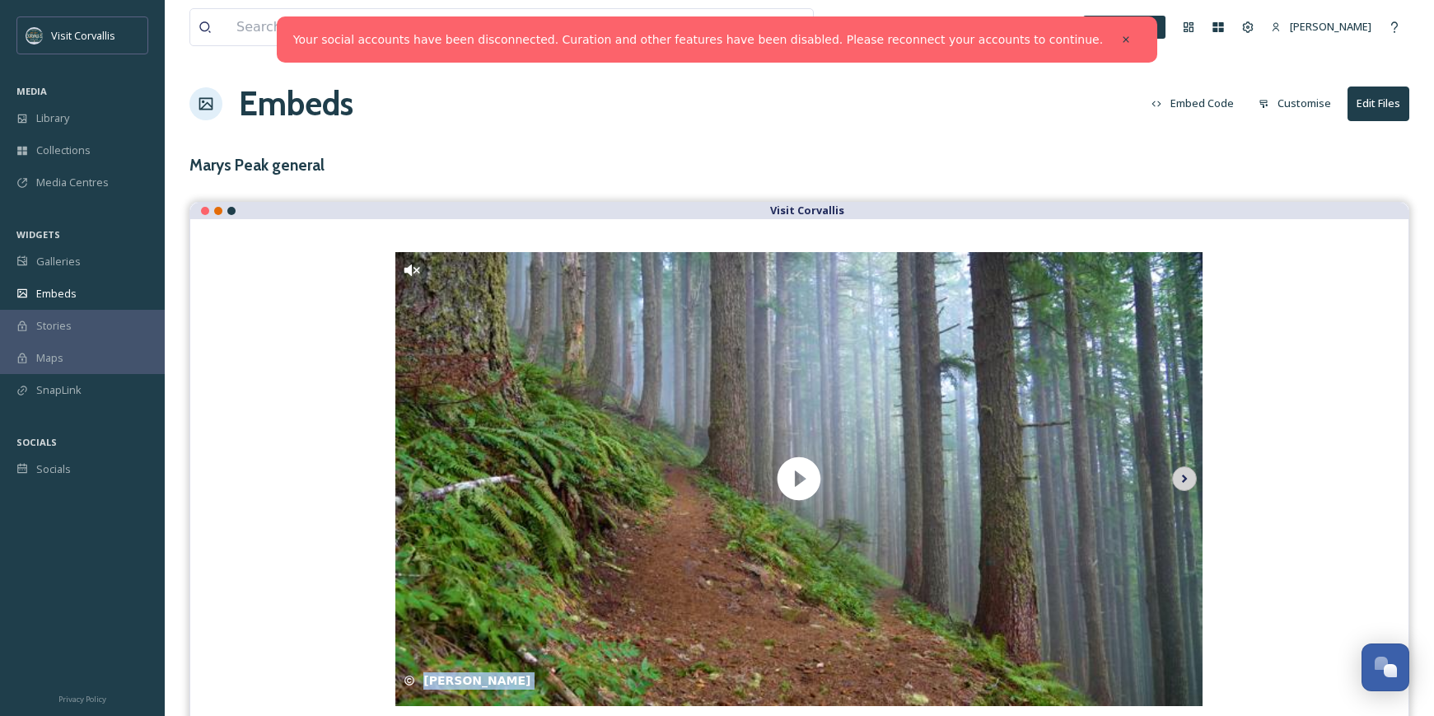
click at [1184, 480] on icon at bounding box center [1185, 479] width 6 height 8
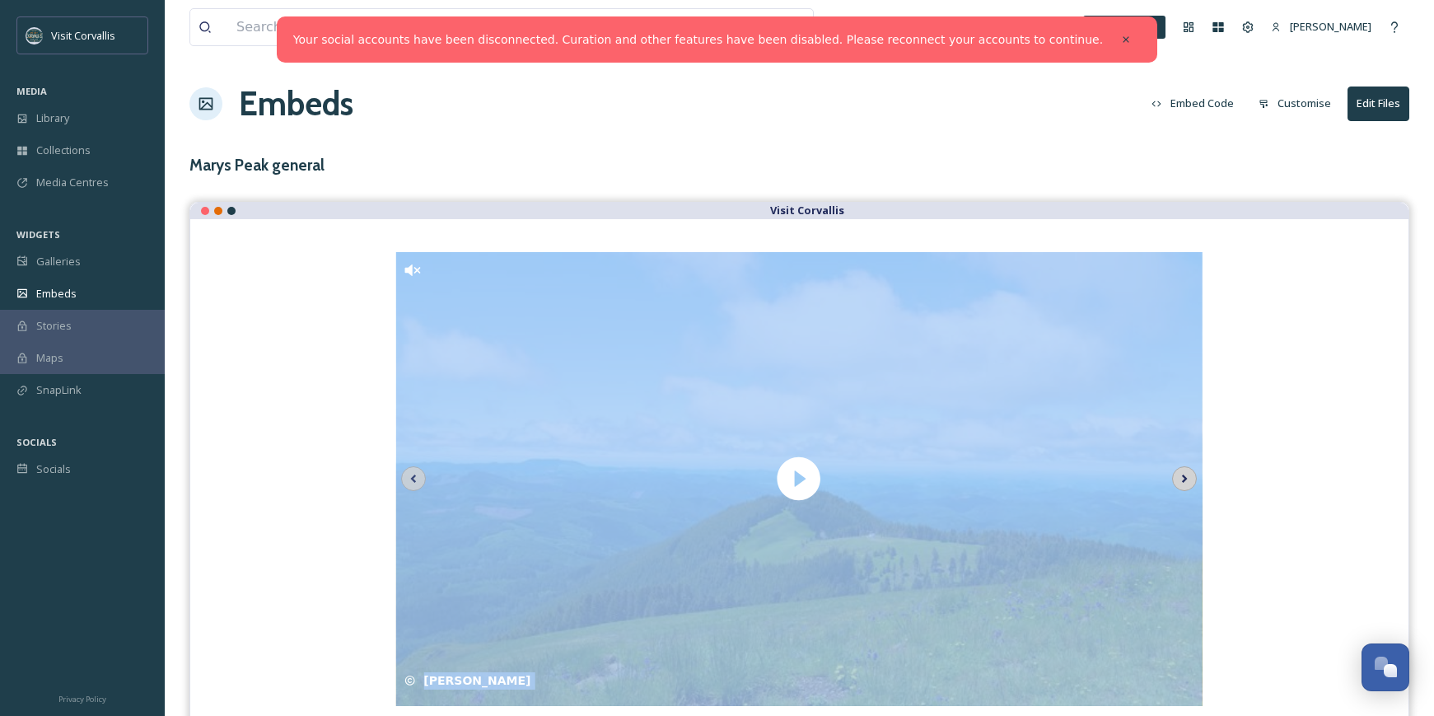
click at [1188, 478] on icon at bounding box center [1184, 478] width 23 height 25
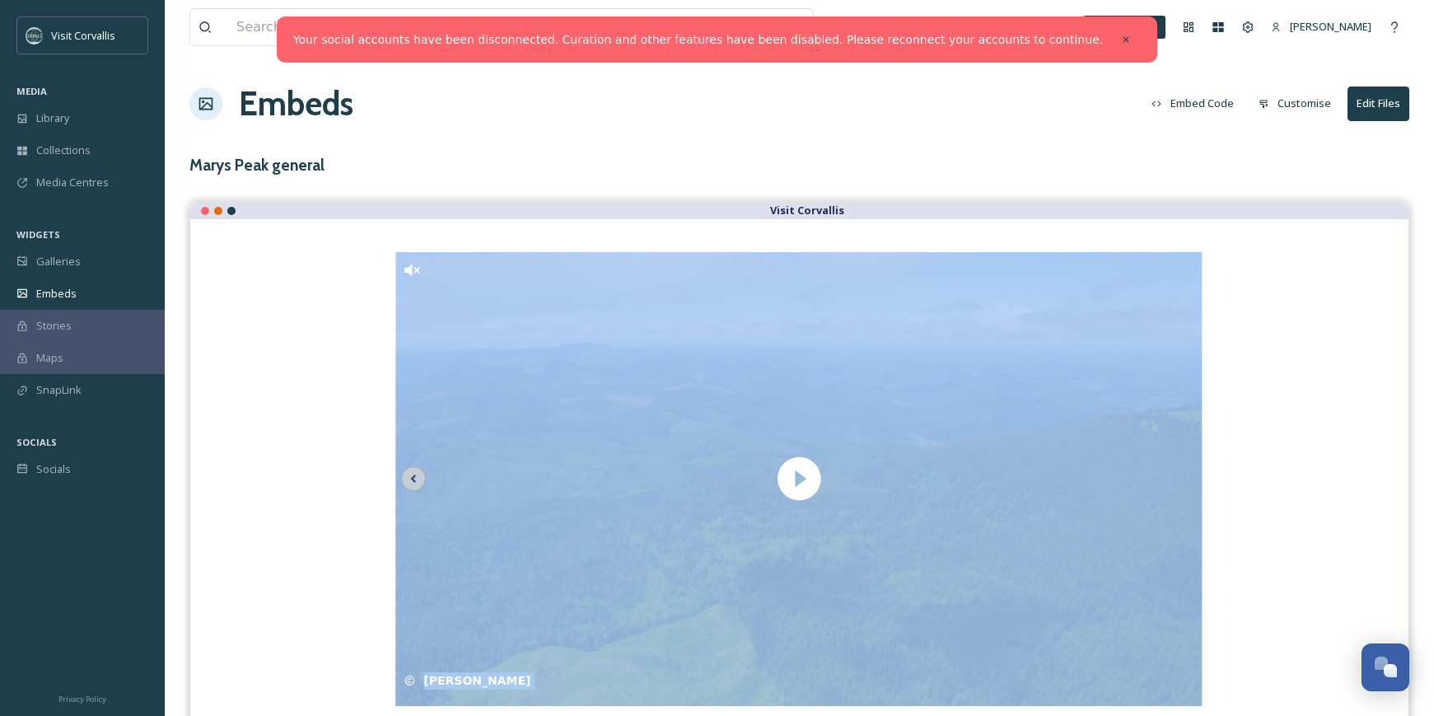
scroll to position [24, 0]
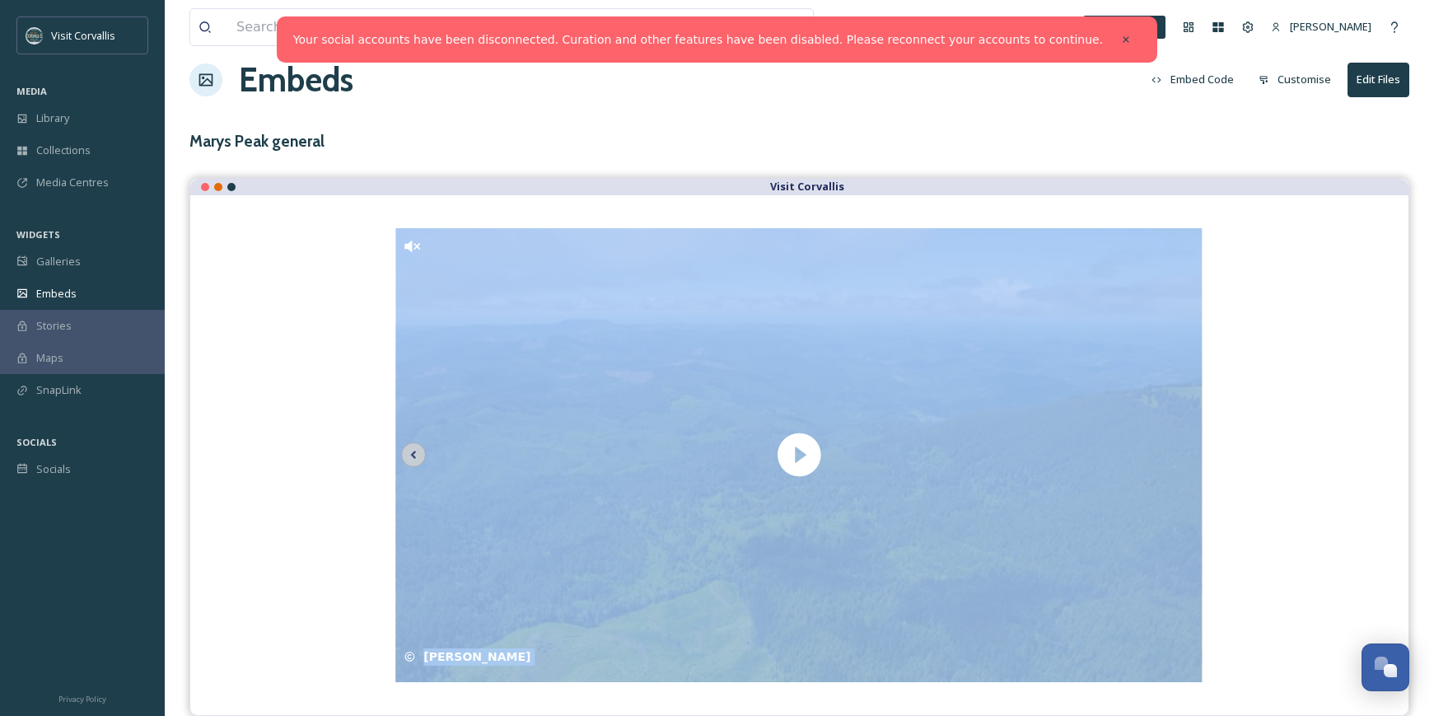
click at [1210, 75] on button "Embed Code" at bounding box center [1193, 79] width 99 height 32
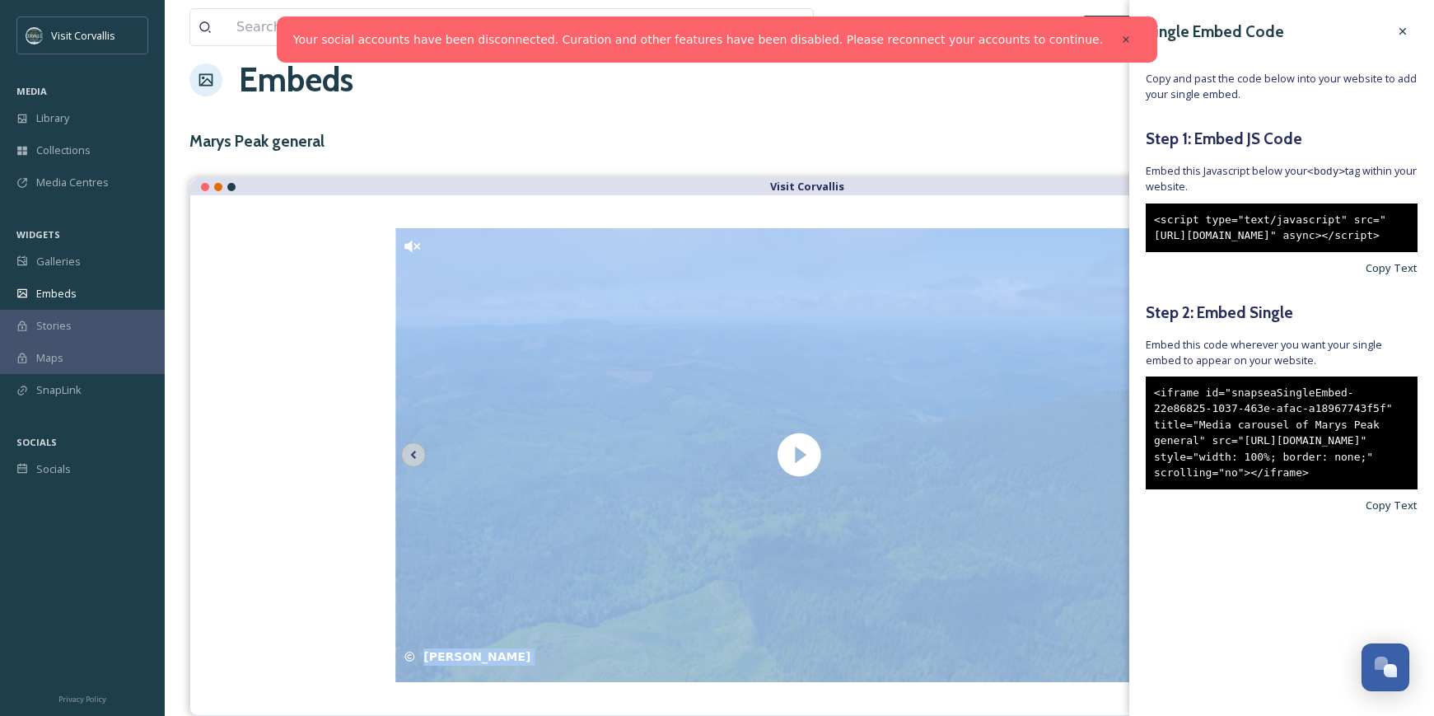
drag, startPoint x: 1214, startPoint y: 284, endPoint x: 1153, endPoint y: 215, distance: 91.7
click at [1154, 218] on div "<script type="text/javascript" src="[URL][DOMAIN_NAME]" async></script>" at bounding box center [1282, 228] width 272 height 49
copy div "<script type="text/javascript" src="[URL][DOMAIN_NAME]" async></script>"
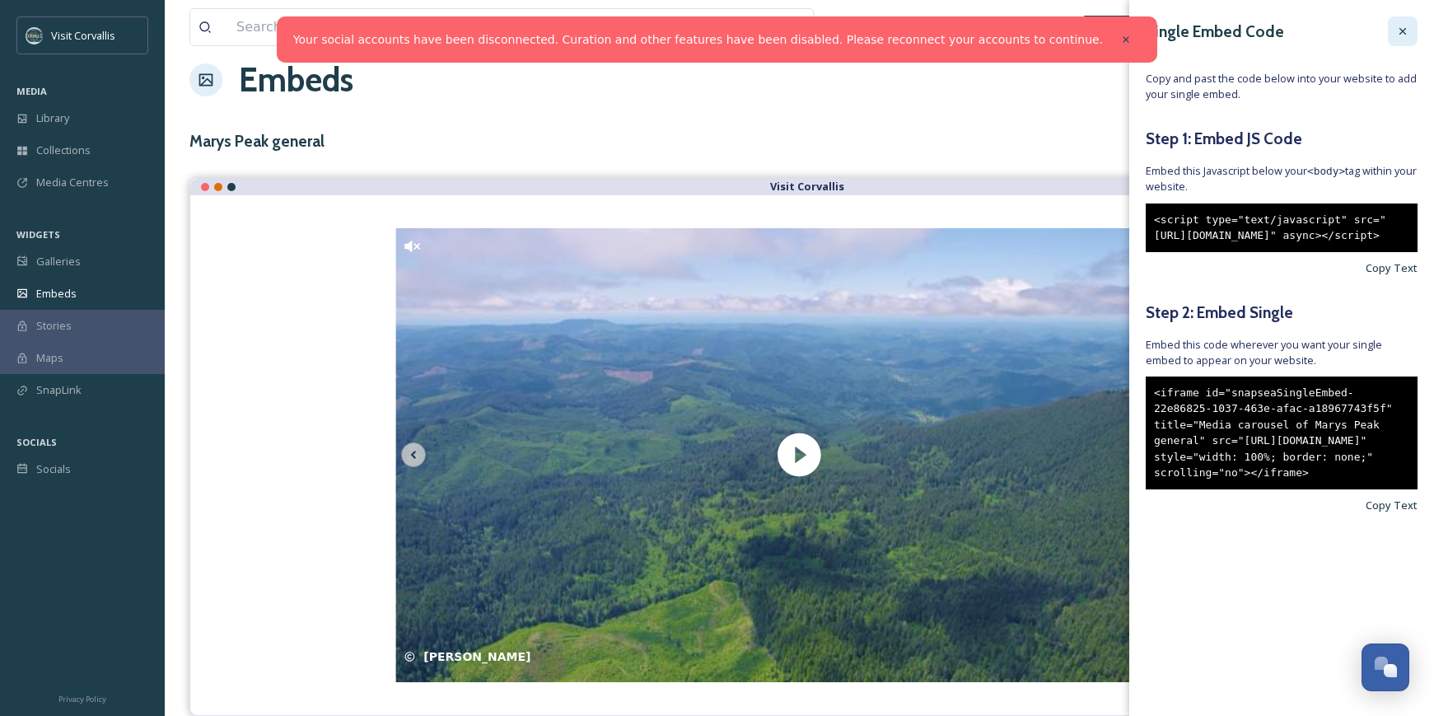
click at [1397, 36] on icon at bounding box center [1403, 31] width 13 height 13
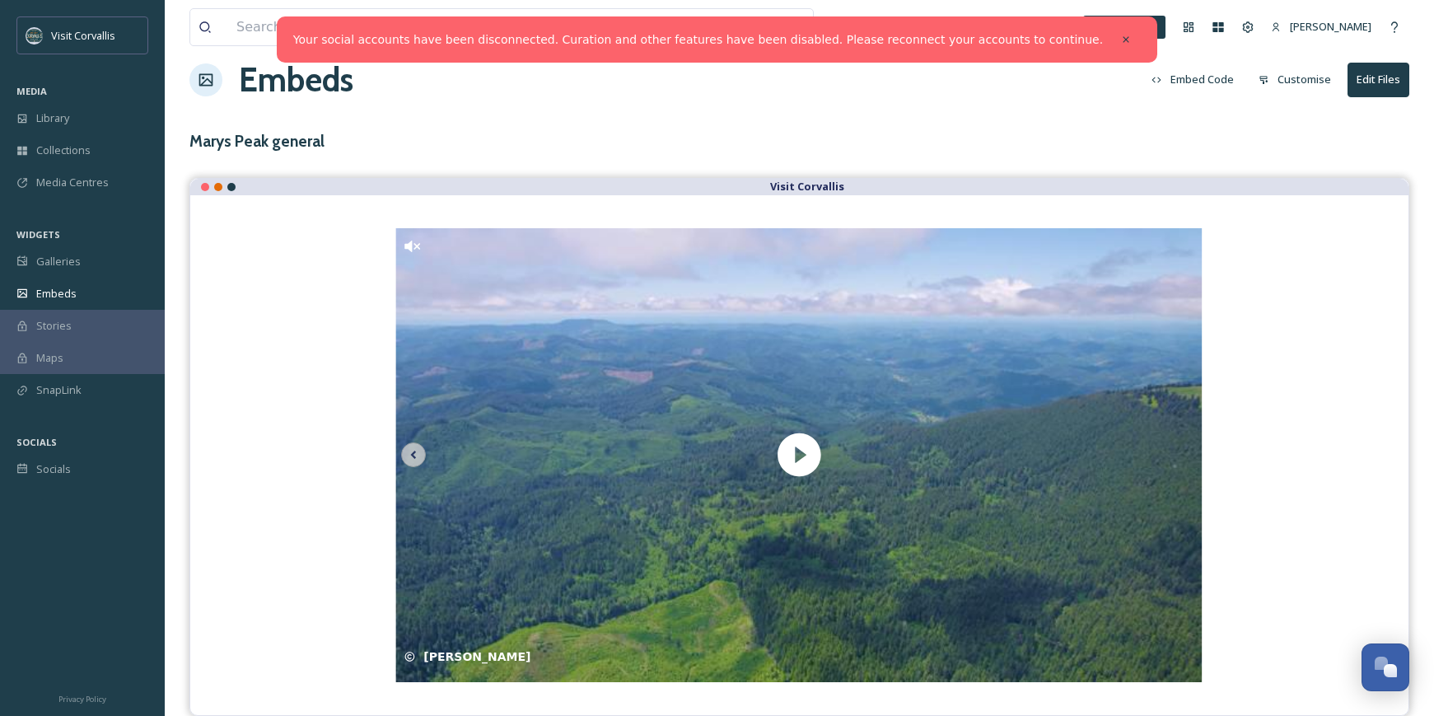
click at [1281, 82] on button "Customise" at bounding box center [1295, 79] width 89 height 32
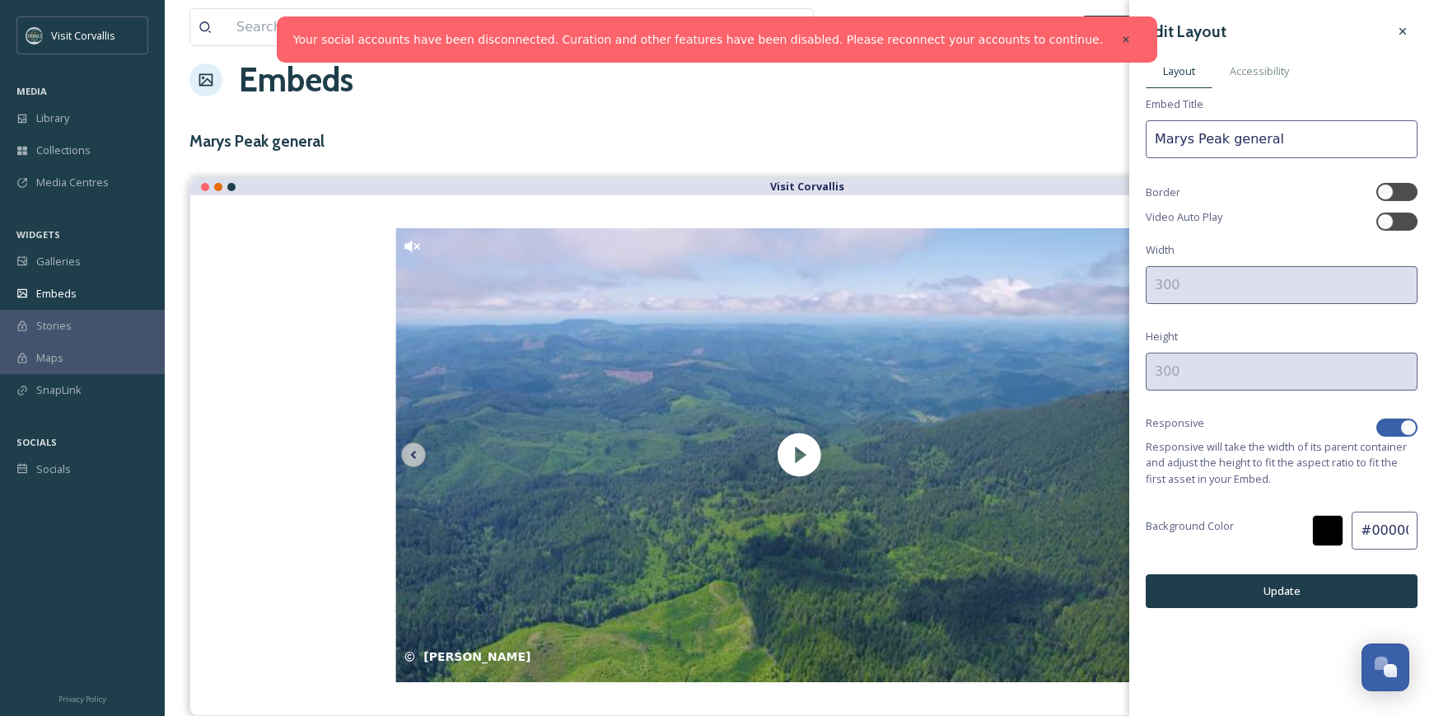
click at [1410, 432] on div at bounding box center [1409, 427] width 16 height 16
checkbox input "false"
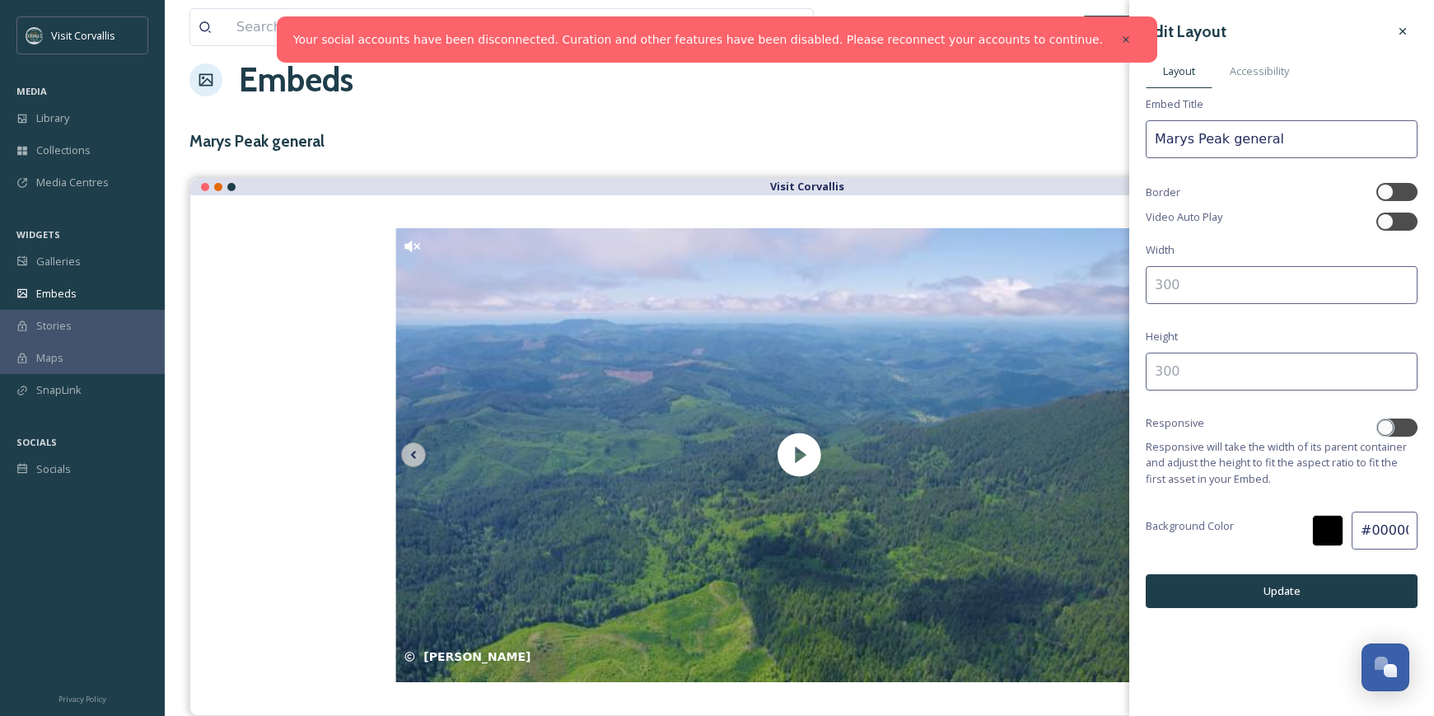
click at [1336, 530] on div at bounding box center [1327, 530] width 31 height 31
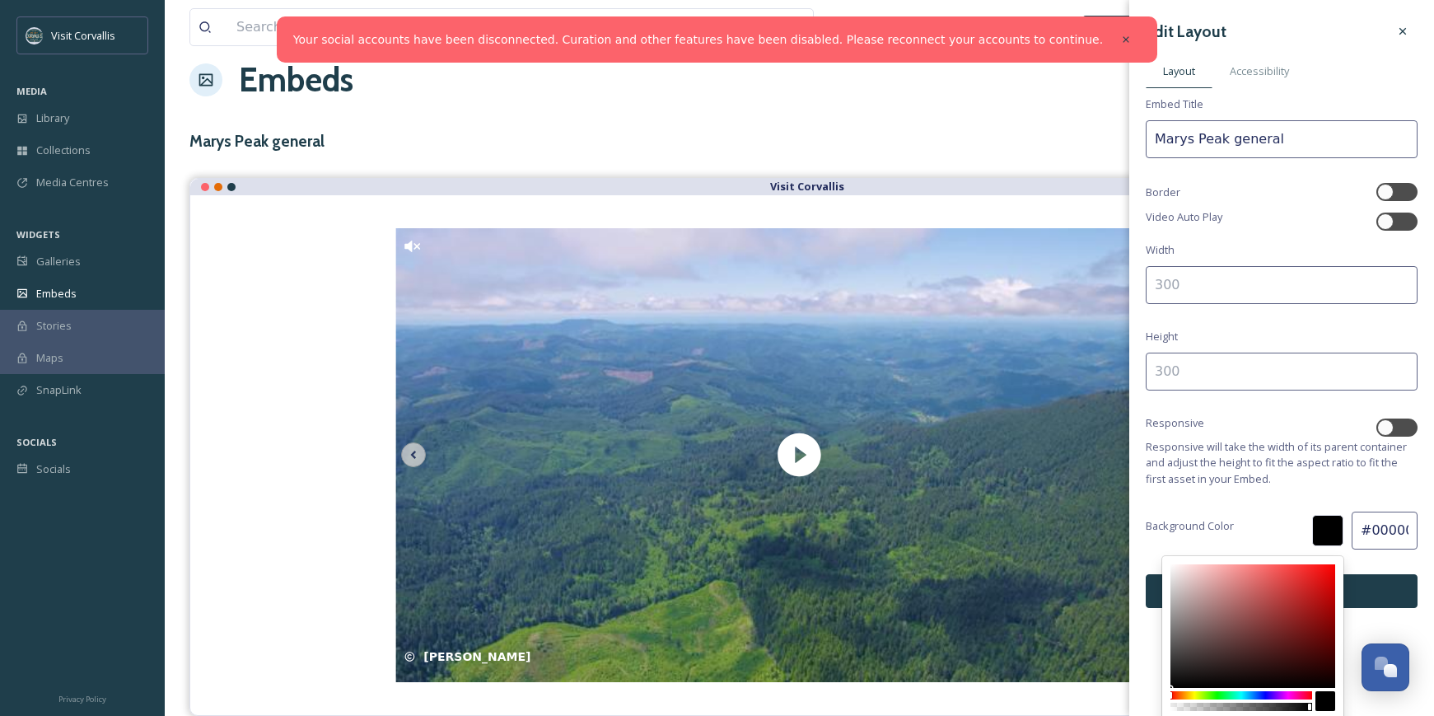
click at [1188, 697] on div at bounding box center [1242, 695] width 142 height 8
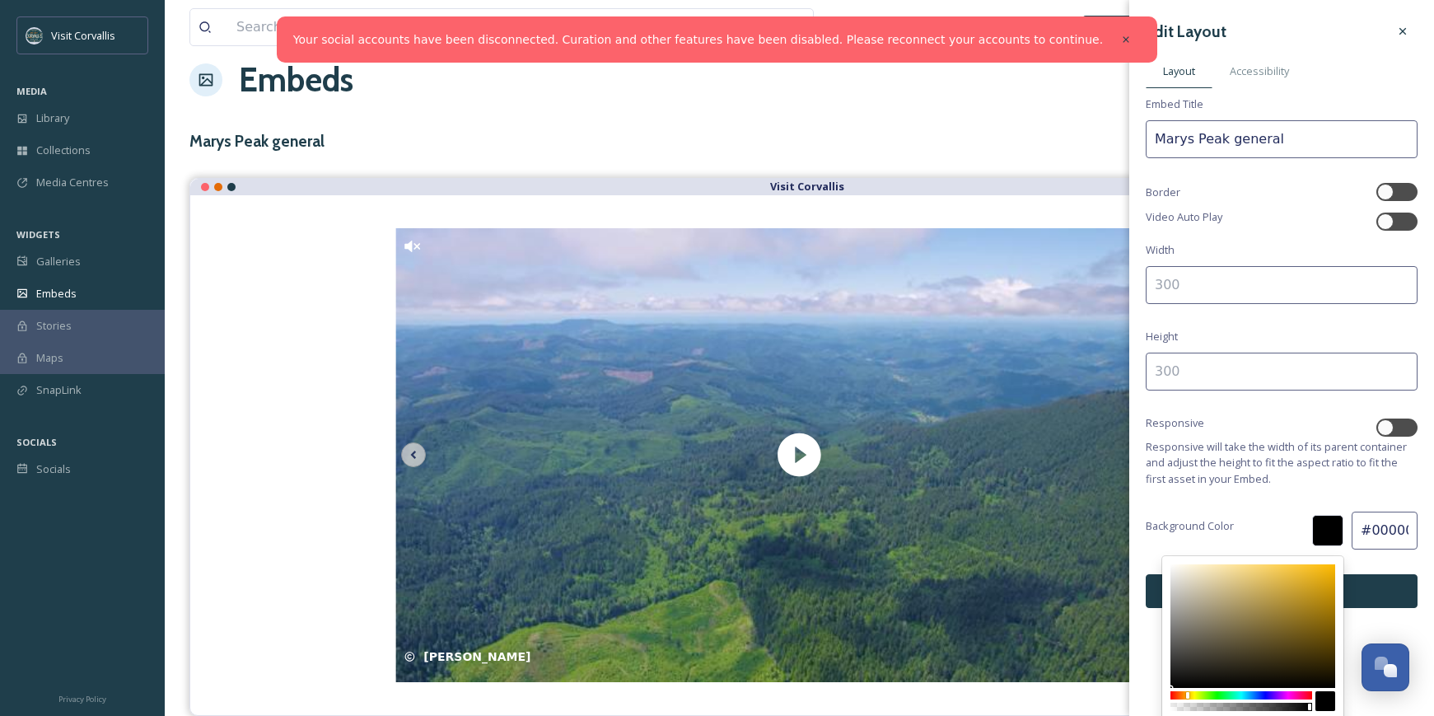
type input "#e7b839"
type input "E7B839"
type input "231"
type input "184"
type input "57"
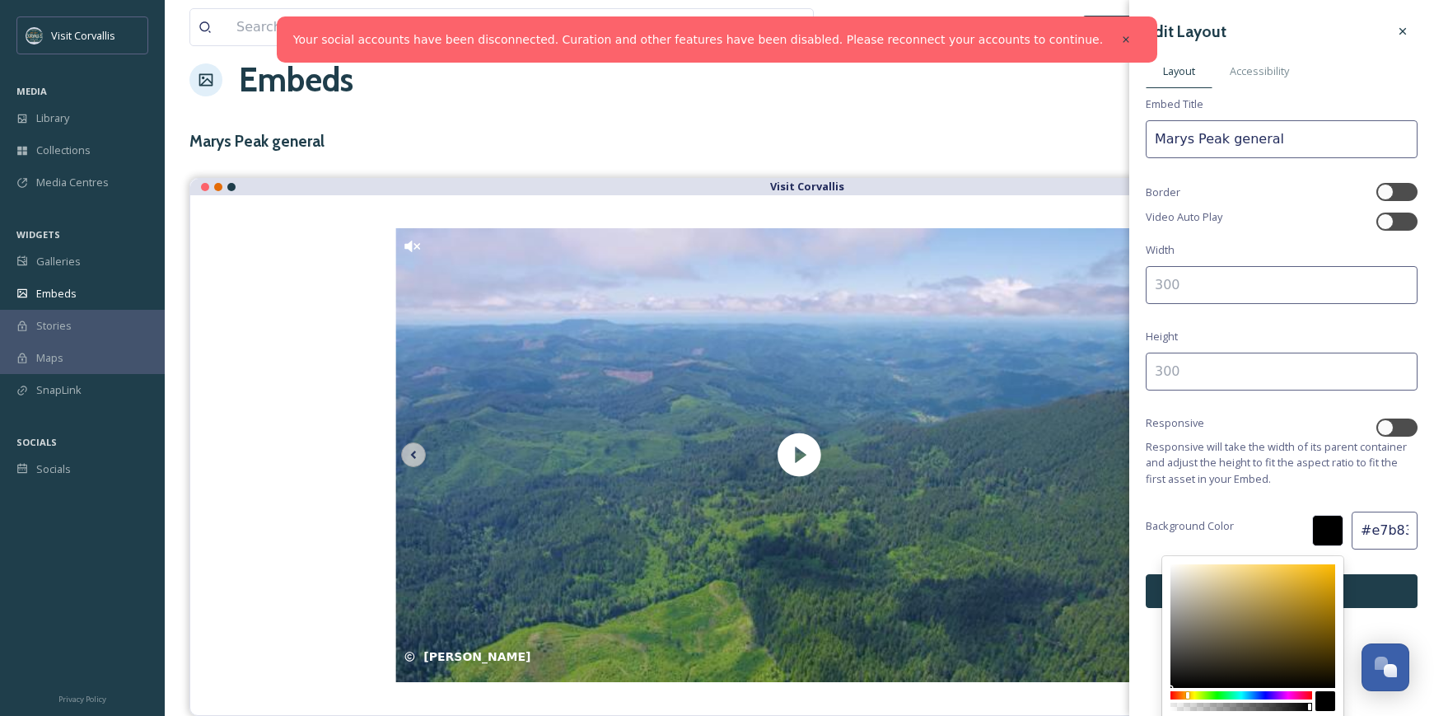
click at [1295, 576] on div at bounding box center [1253, 626] width 165 height 124
type input "#f1b30a"
type input "F1B30A"
type input "241"
type input "179"
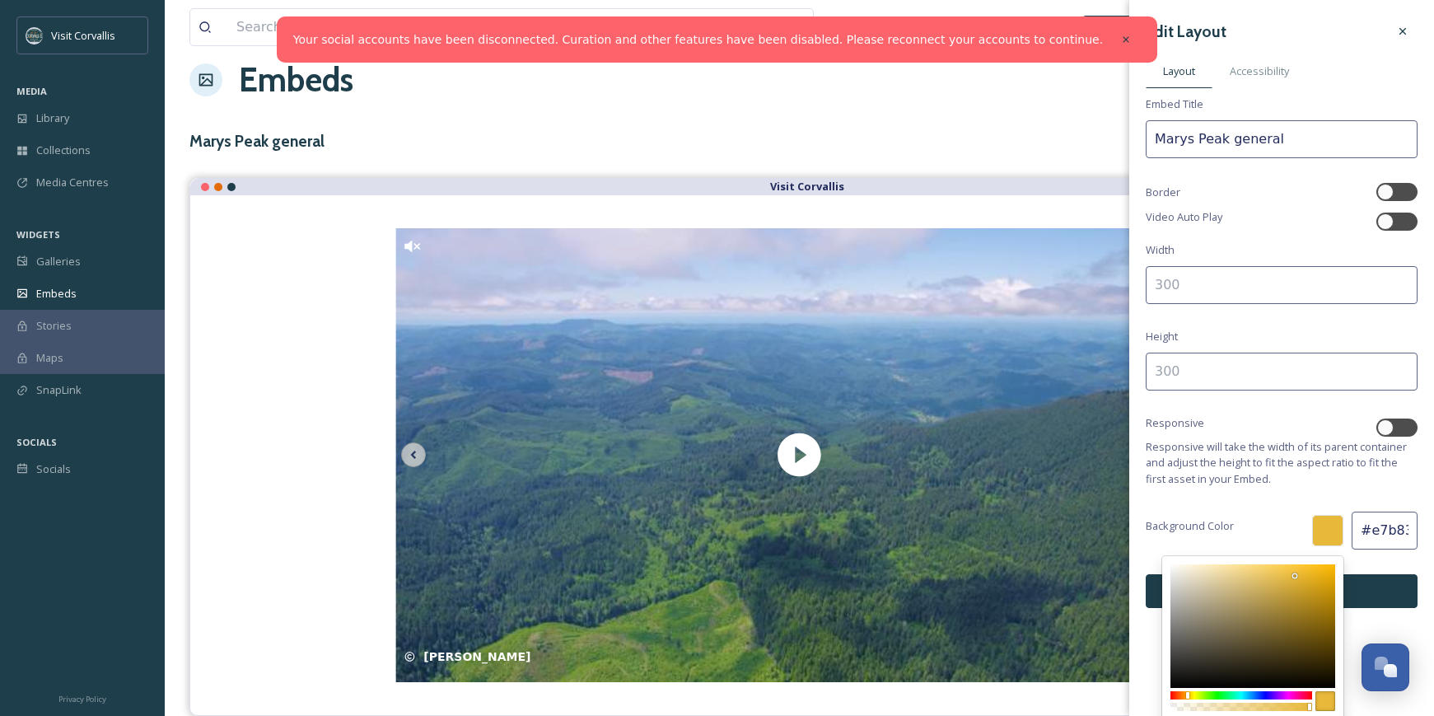
type input "10"
click at [1329, 571] on div at bounding box center [1253, 626] width 165 height 124
type input "#cf9b0b"
type input "CF9B0B"
type input "207"
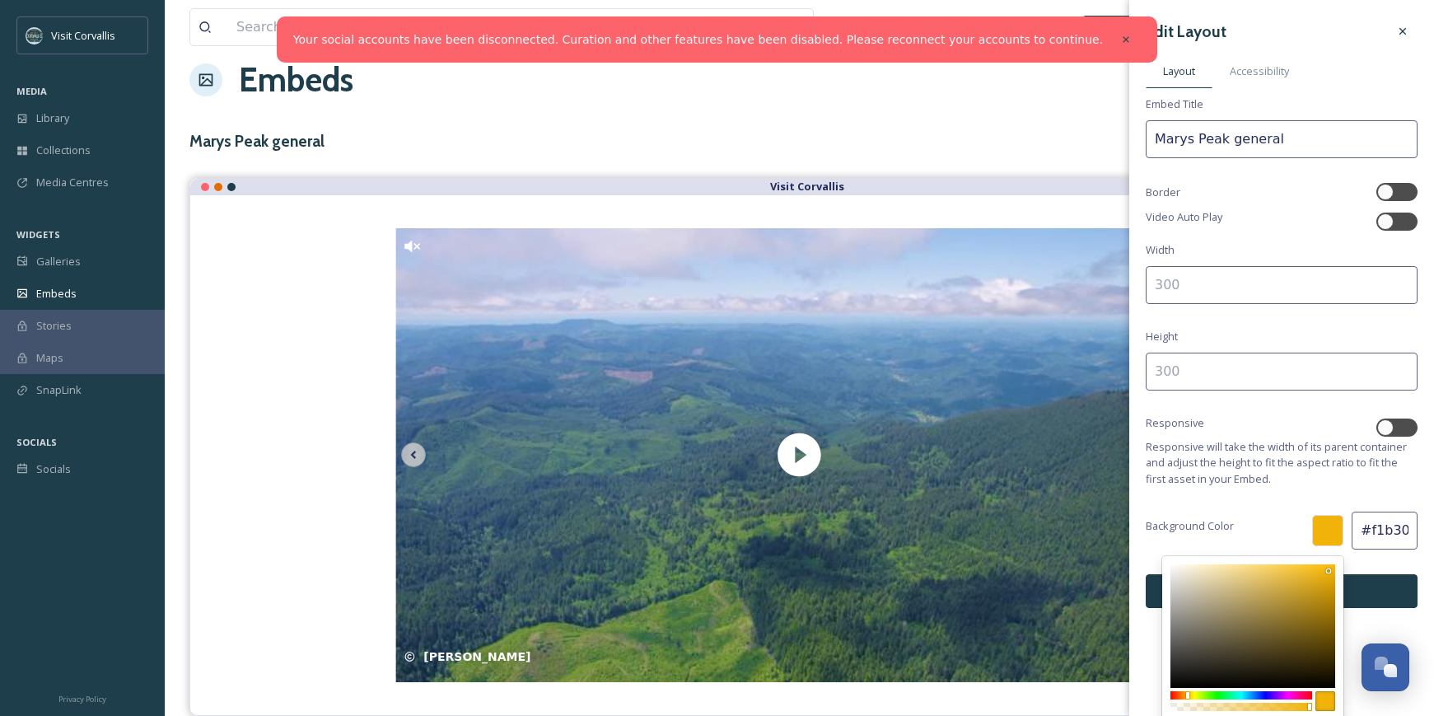
type input "155"
type input "11"
click at [1326, 587] on div at bounding box center [1253, 626] width 165 height 124
type input "#cfaf0b"
type input "CFAF0B"
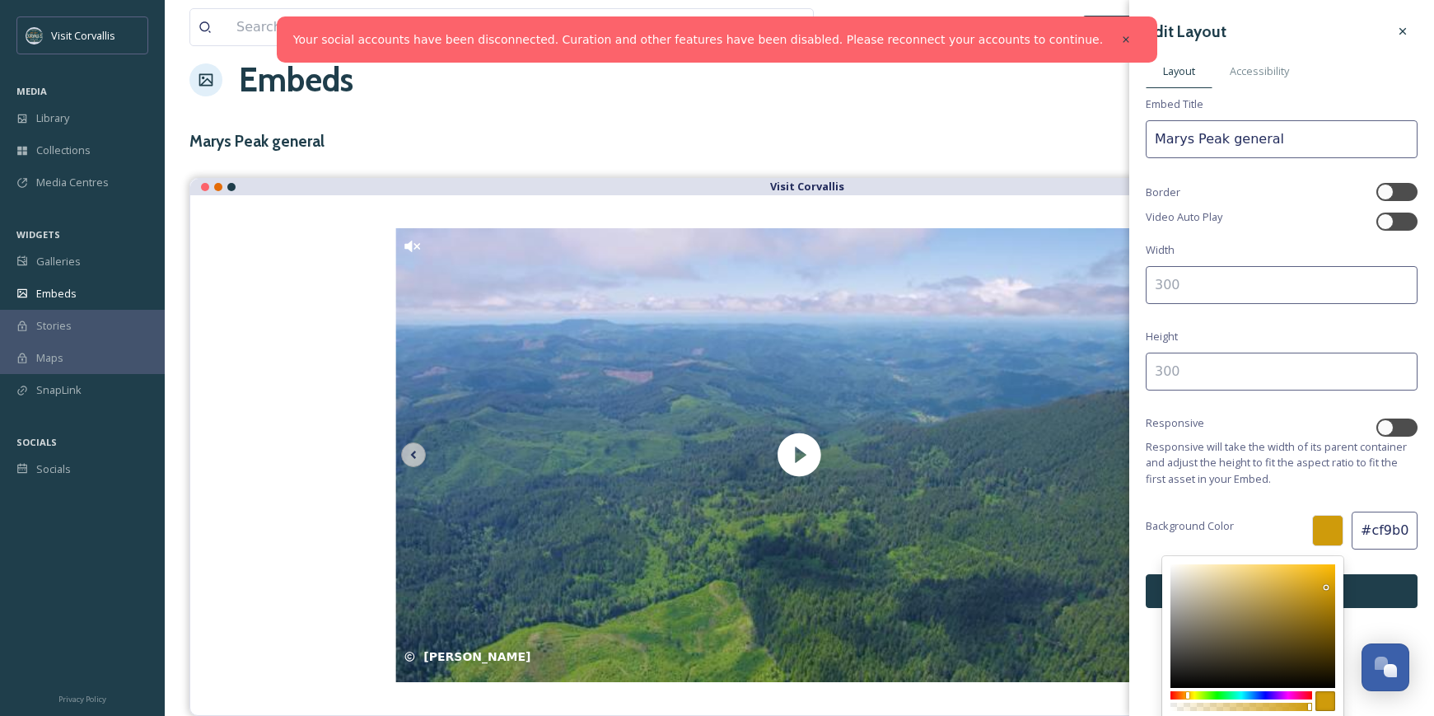
type input "175"
type input "#cfa80b"
type input "CFA80B"
type input "168"
type input "#cfa10b"
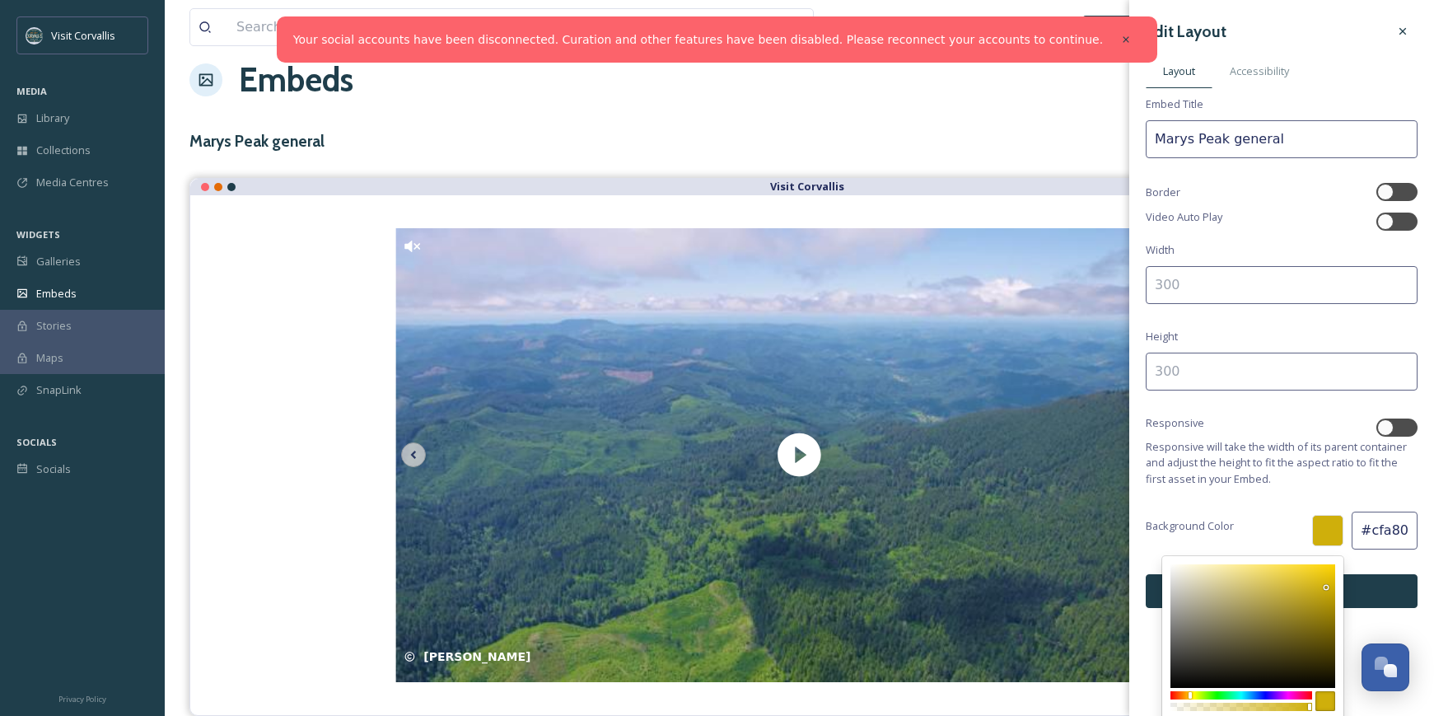
type input "CFA10B"
type input "161"
type input "#cf9b0b"
type input "CF9B0B"
type input "155"
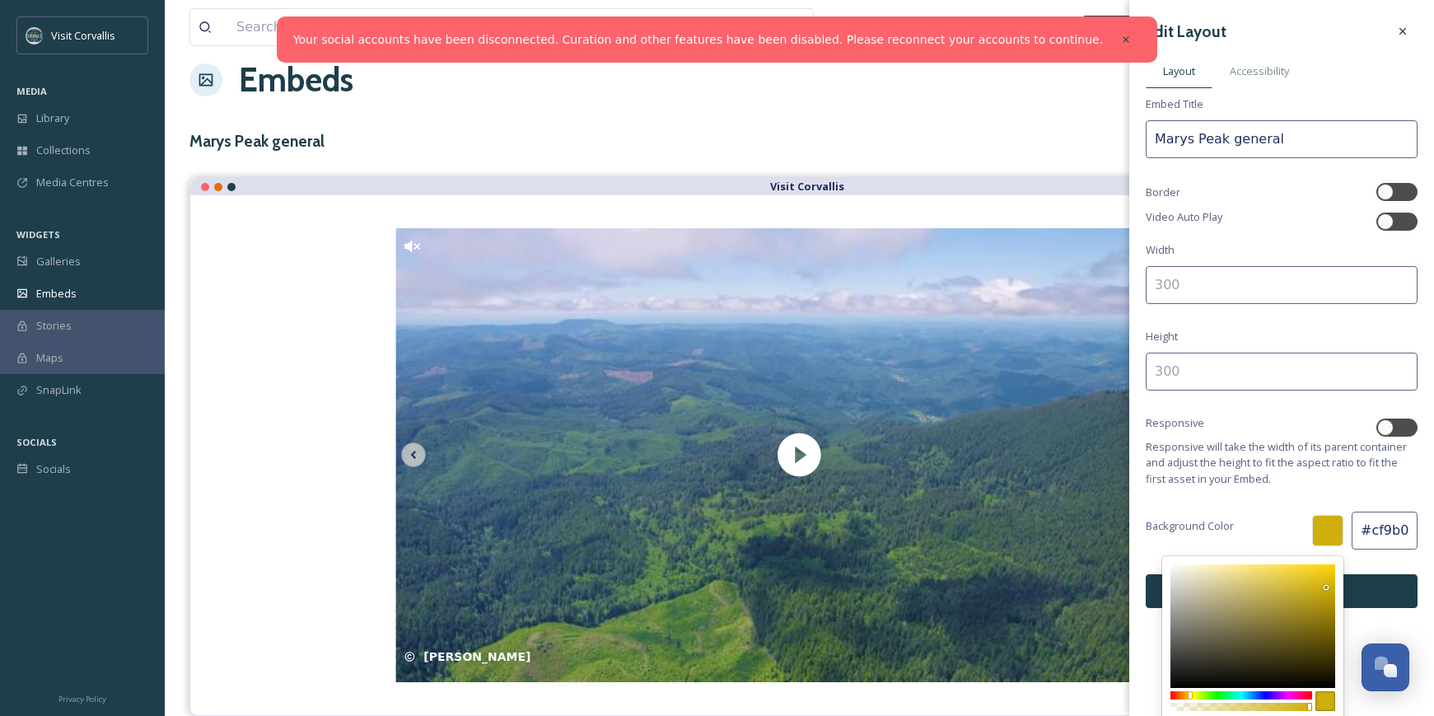
type input "#cf940b"
type input "CF940B"
type input "148"
type input "#cf8d0b"
type input "CF8D0B"
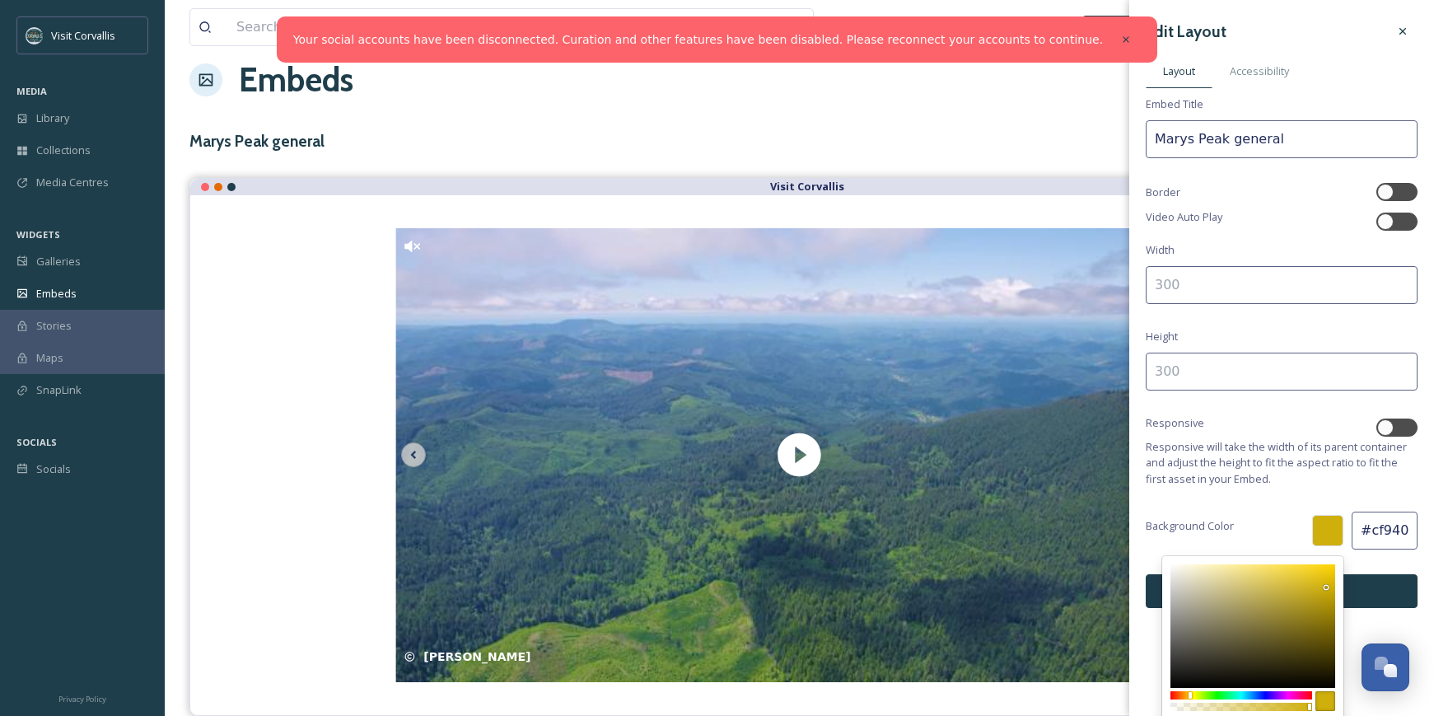
type input "141"
type input "#cf860b"
type input "CF860B"
type input "134"
type input "#cf7f0b"
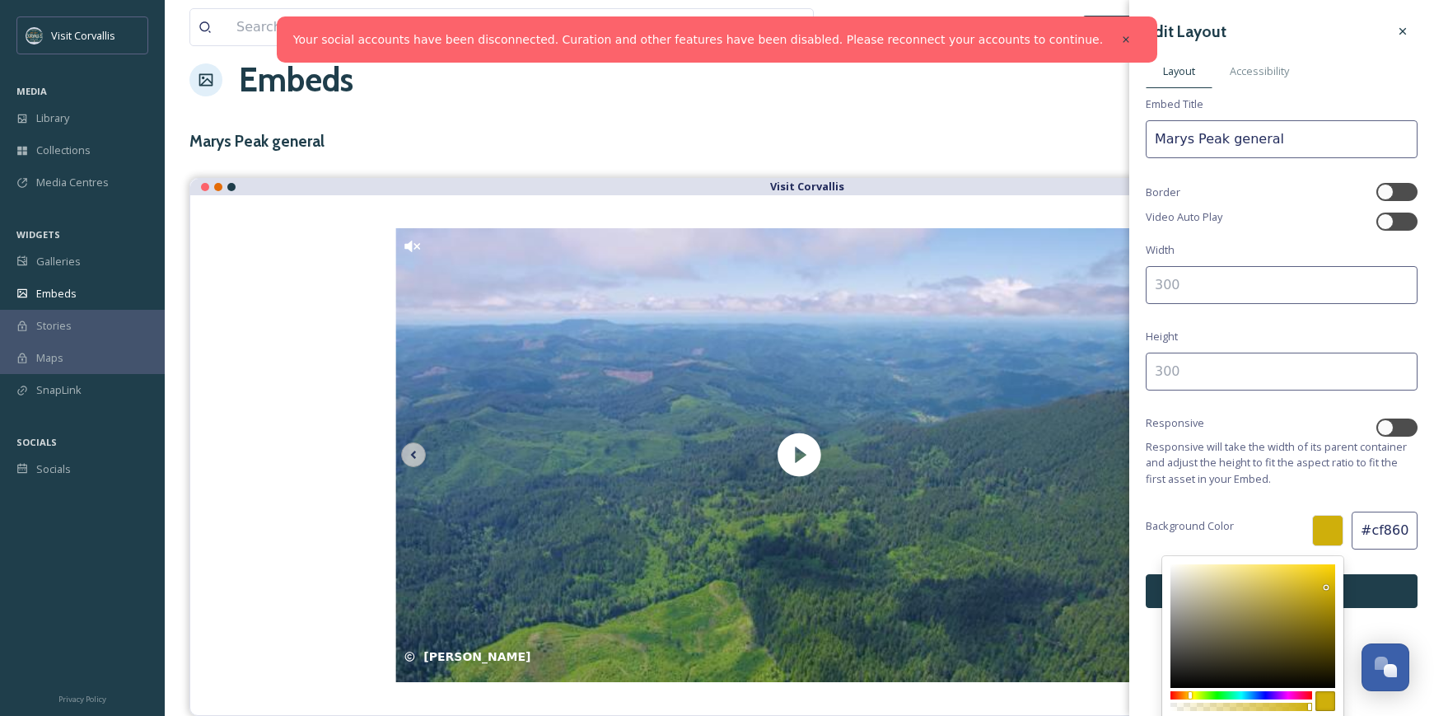
type input "CF7F0B"
type input "127"
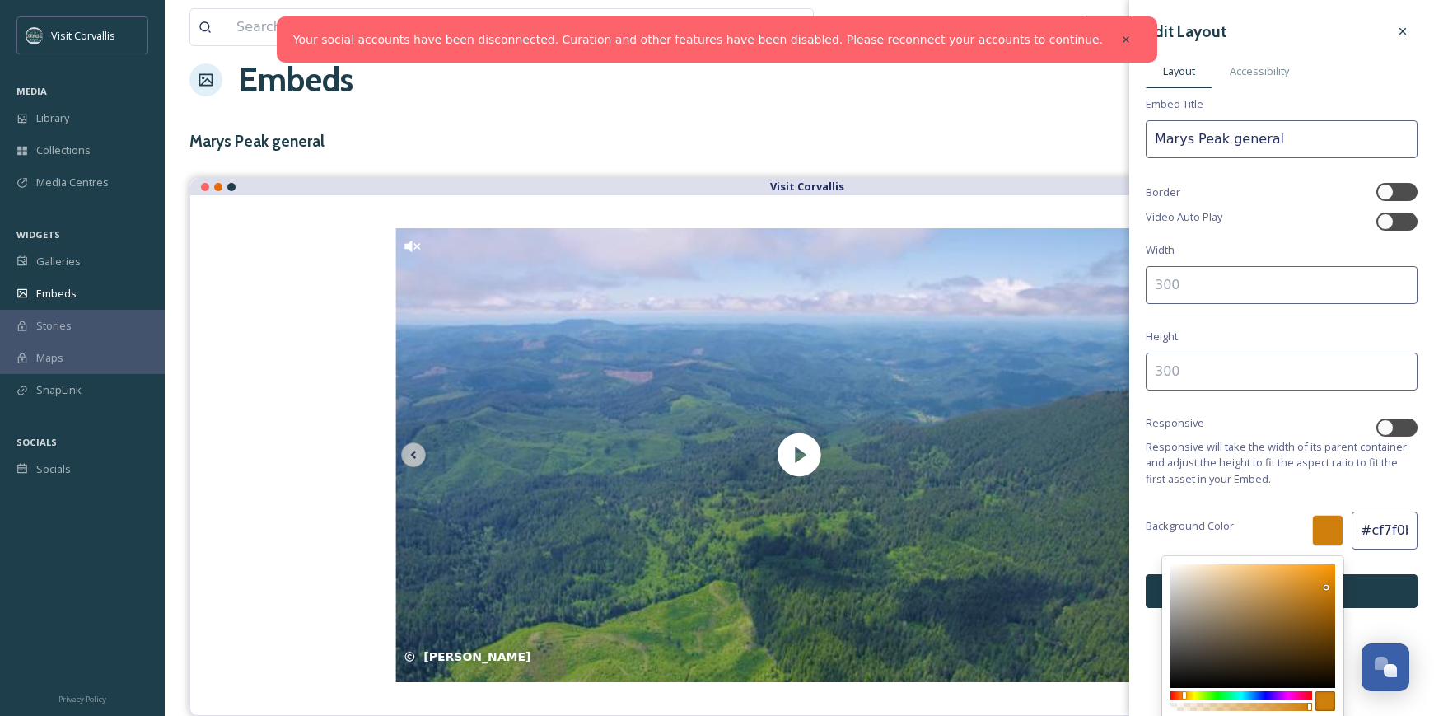
type input "#cf780b"
type input "CF780B"
type input "120"
type input "#cf720b"
type input "CF720B"
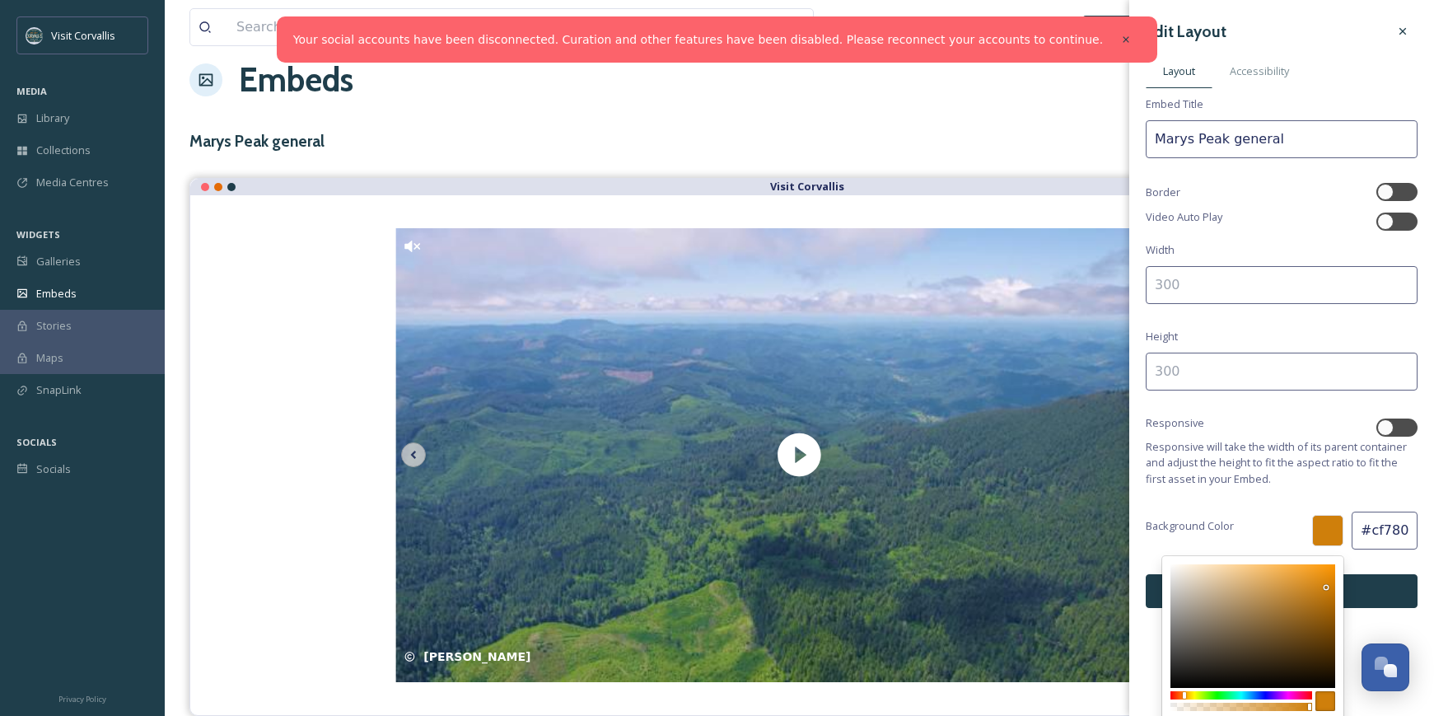
type input "114"
type input "#cf780b"
type input "CF780B"
type input "120"
type input "#cf7f0b"
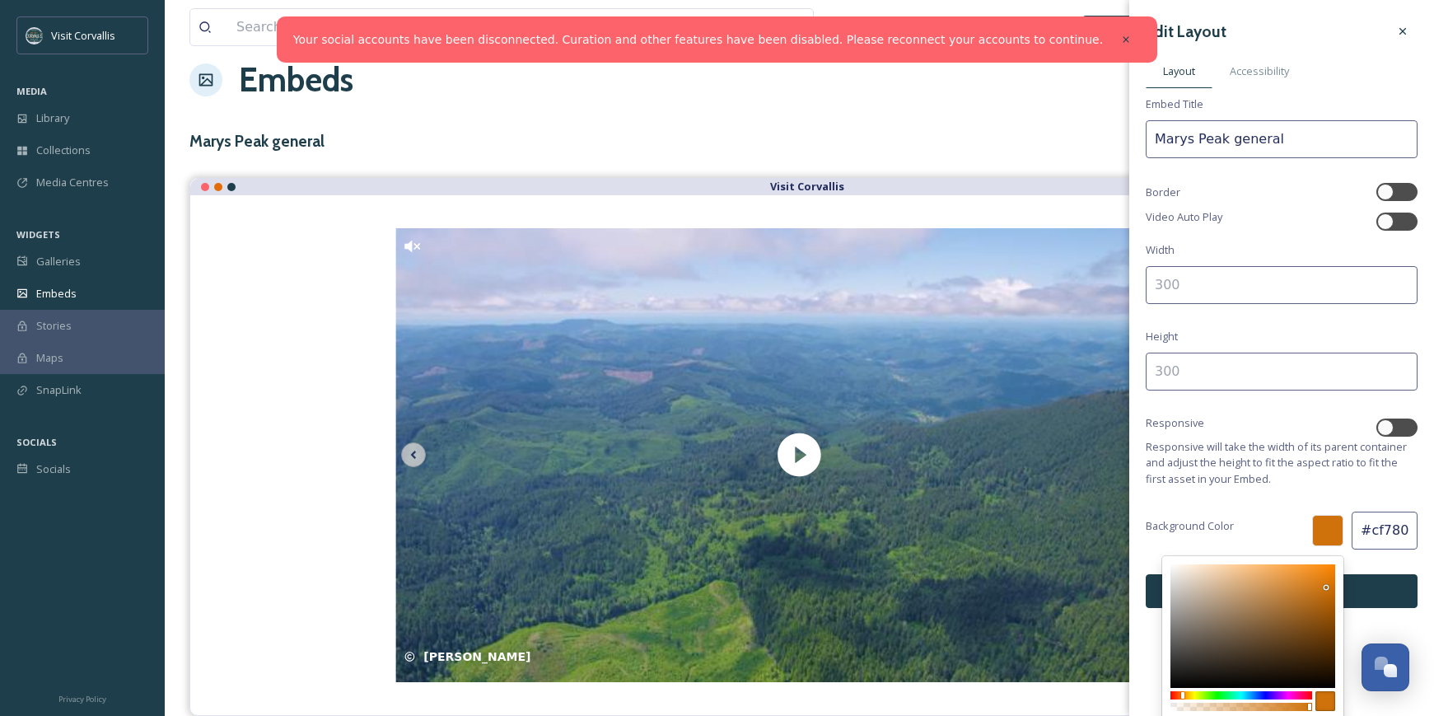
type input "CF7F0B"
type input "127"
click at [1185, 697] on div at bounding box center [1186, 694] width 3 height 7
type input "#d28c27"
type input "D28C27"
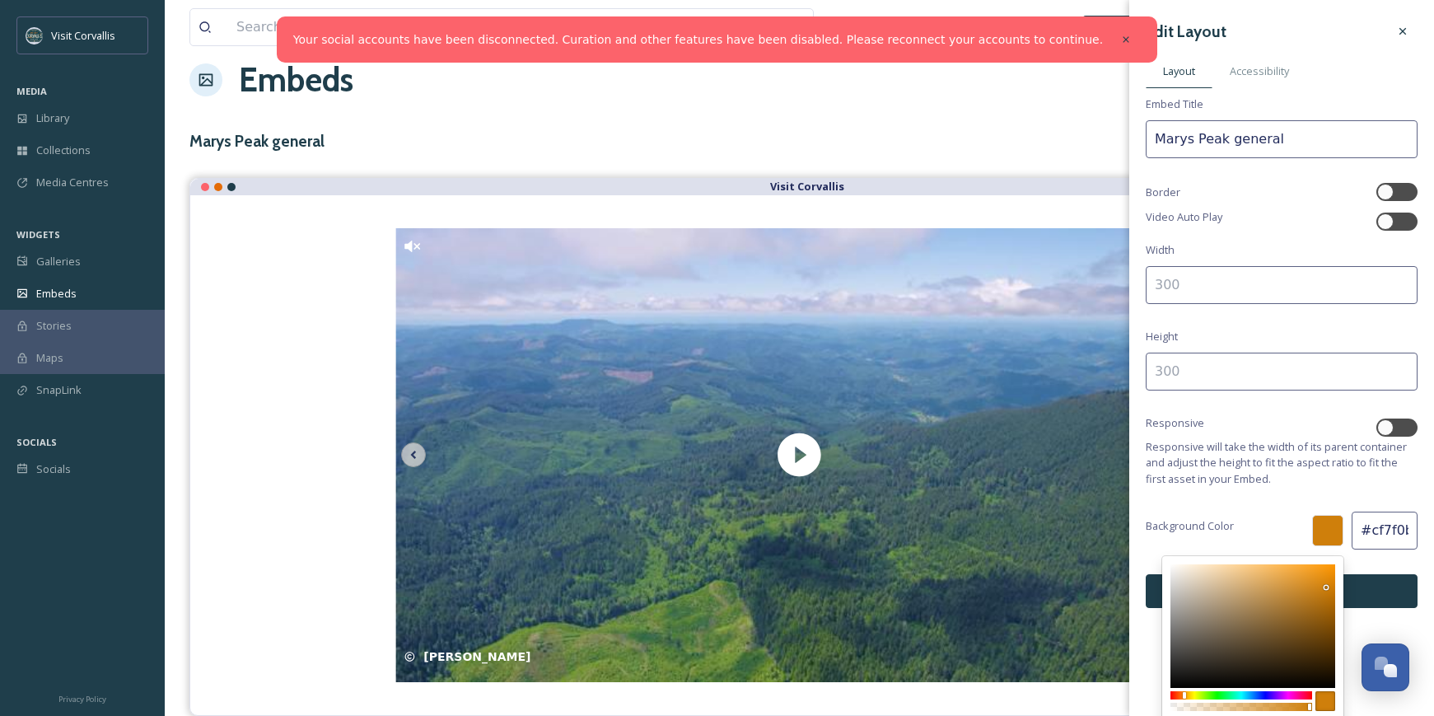
type input "210"
type input "140"
type input "39"
click at [1305, 586] on div at bounding box center [1253, 626] width 165 height 124
type input "#bb7e27"
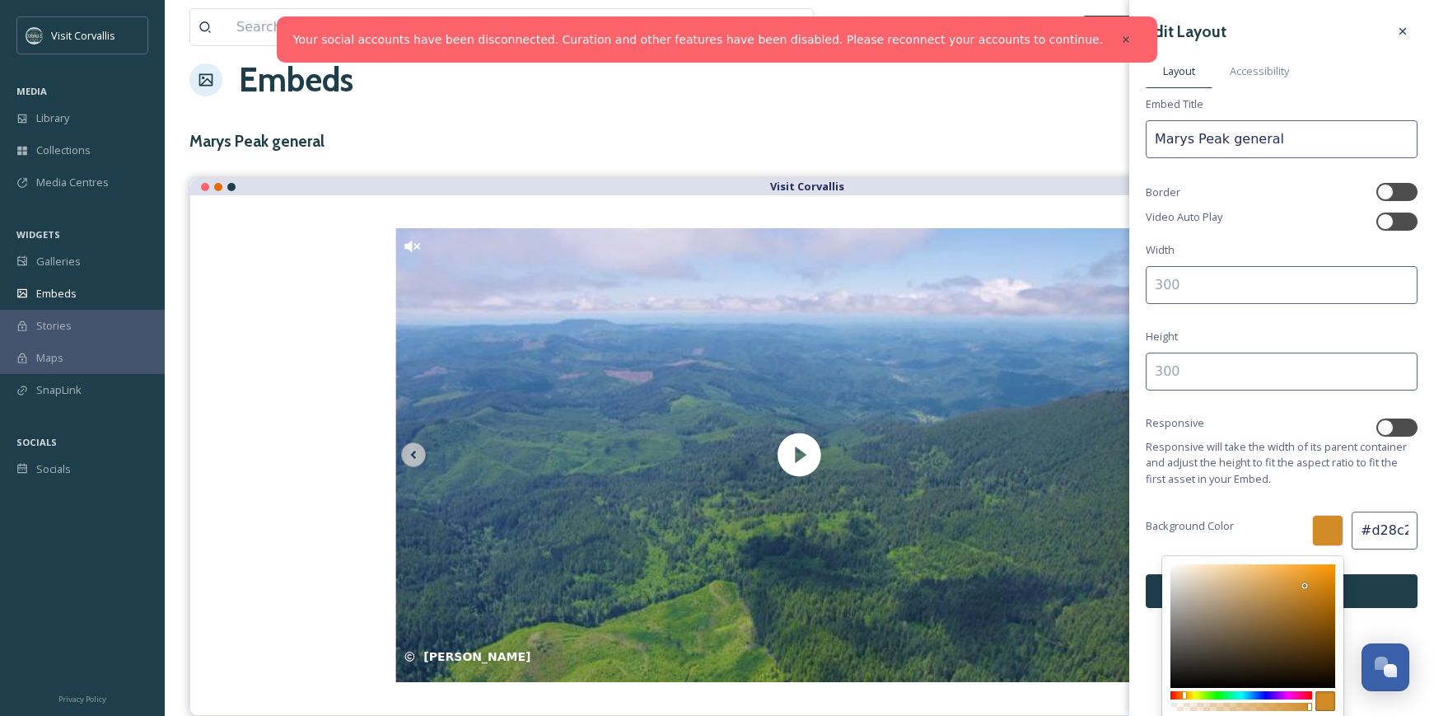
type input "BB7E27"
type input "187"
type input "126"
click at [1301, 597] on div at bounding box center [1253, 626] width 165 height 124
type input "#c78a34"
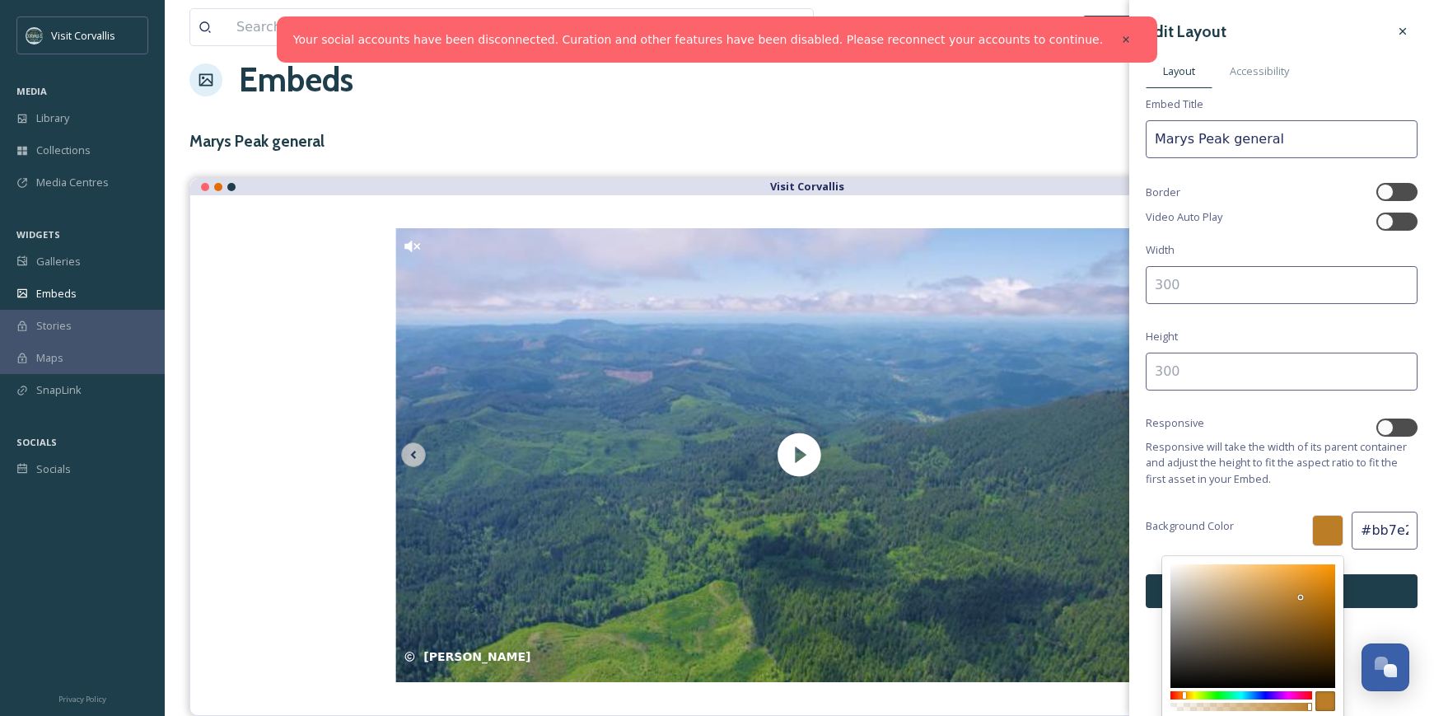
type input "C78A34"
type input "199"
type input "138"
type input "52"
click at [1293, 592] on div at bounding box center [1253, 626] width 165 height 124
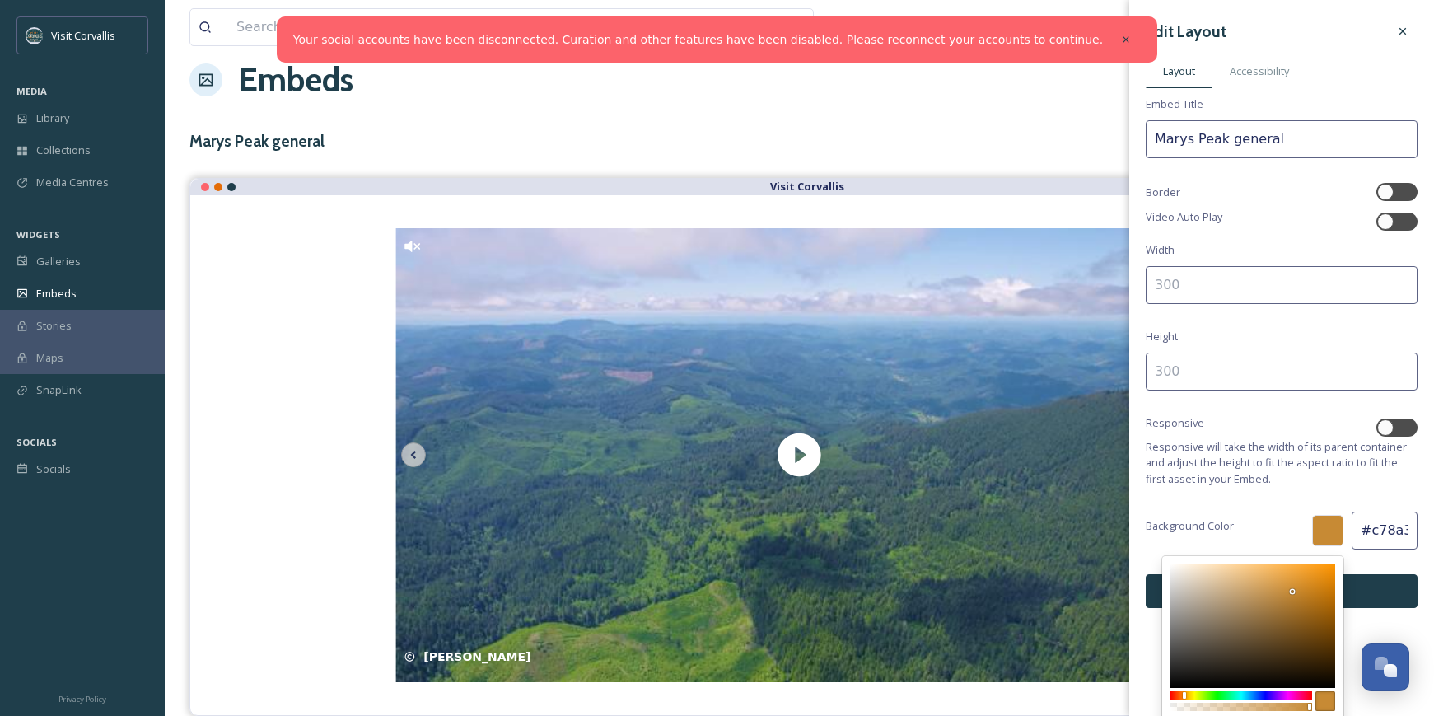
type input "#ca8c35"
type input "CA8C35"
type input "202"
type input "140"
type input "53"
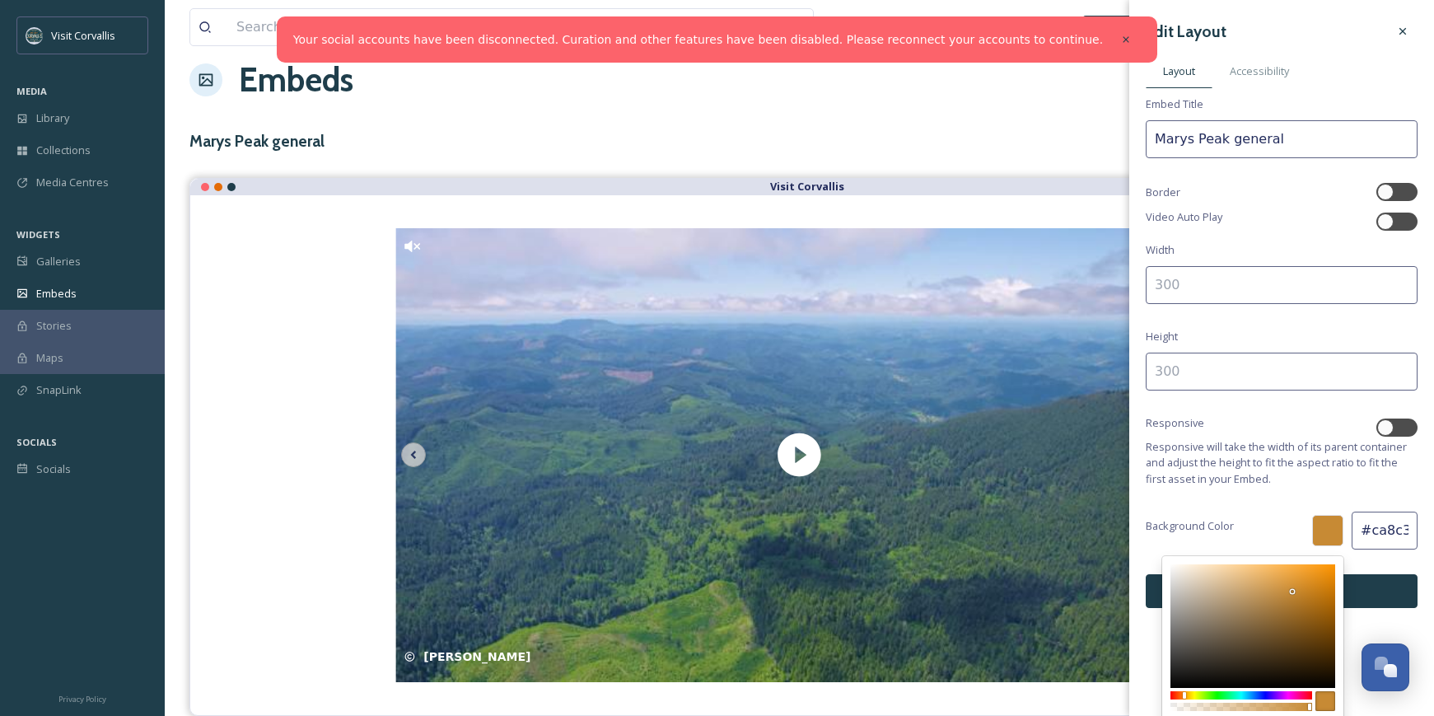
click at [1293, 590] on div at bounding box center [1292, 591] width 3 height 3
click at [1296, 508] on div "Edit Layout Layout Accessibility Embed Title Marys Peak general Border Video Au…" at bounding box center [1282, 312] width 305 height 625
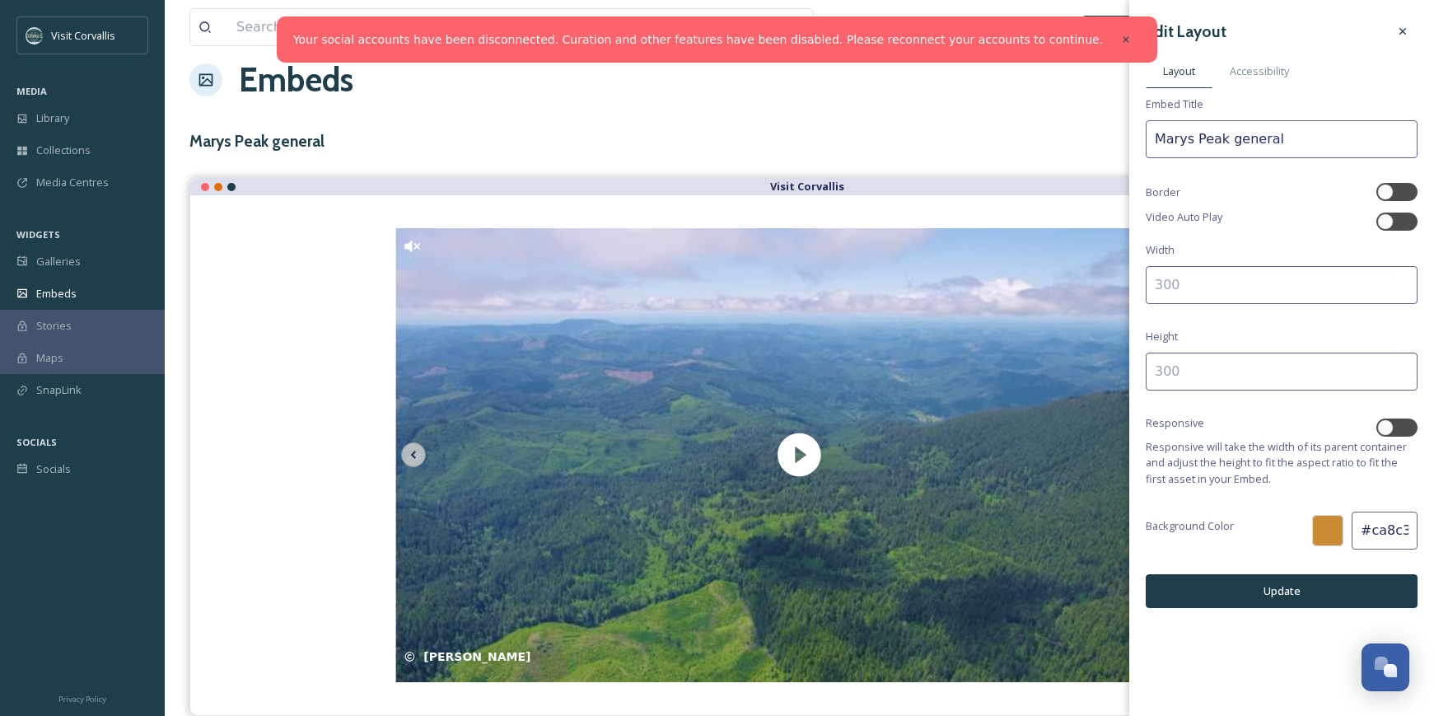
click at [1181, 281] on input at bounding box center [1282, 285] width 272 height 38
type input "1080"
type input "1920"
click at [1273, 573] on div "Edit Layout Layout Accessibility Embed Title Marys Peak general Border Video Au…" at bounding box center [1282, 312] width 305 height 625
click at [1259, 588] on button "Update" at bounding box center [1282, 591] width 272 height 34
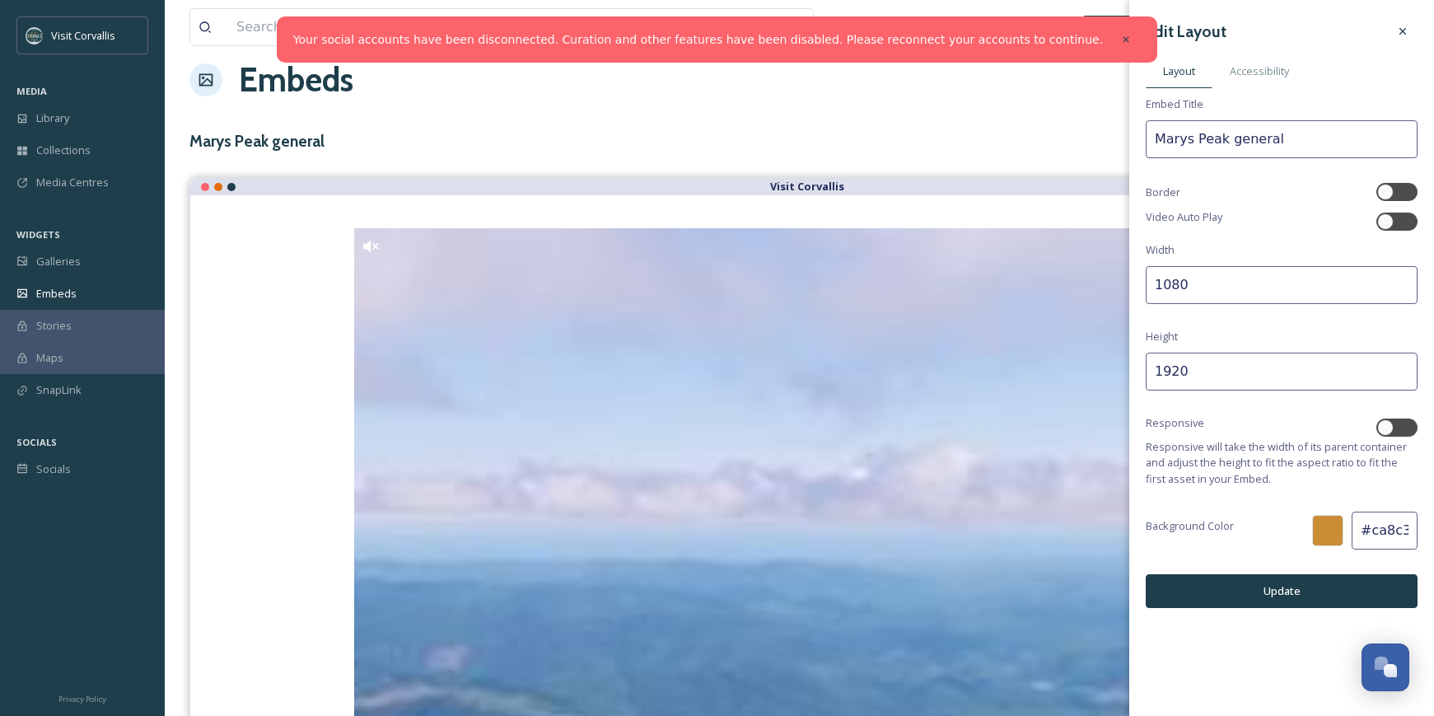
click at [1285, 141] on input "Marys Peak general" at bounding box center [1282, 139] width 272 height 38
drag, startPoint x: 1288, startPoint y: 139, endPoint x: 1090, endPoint y: 108, distance: 200.2
click at [1146, 120] on input "Marys Peak Views" at bounding box center [1282, 139] width 272 height 38
type input "Marys Peak Views"
click at [1260, 69] on span "Accessibility" at bounding box center [1259, 71] width 59 height 16
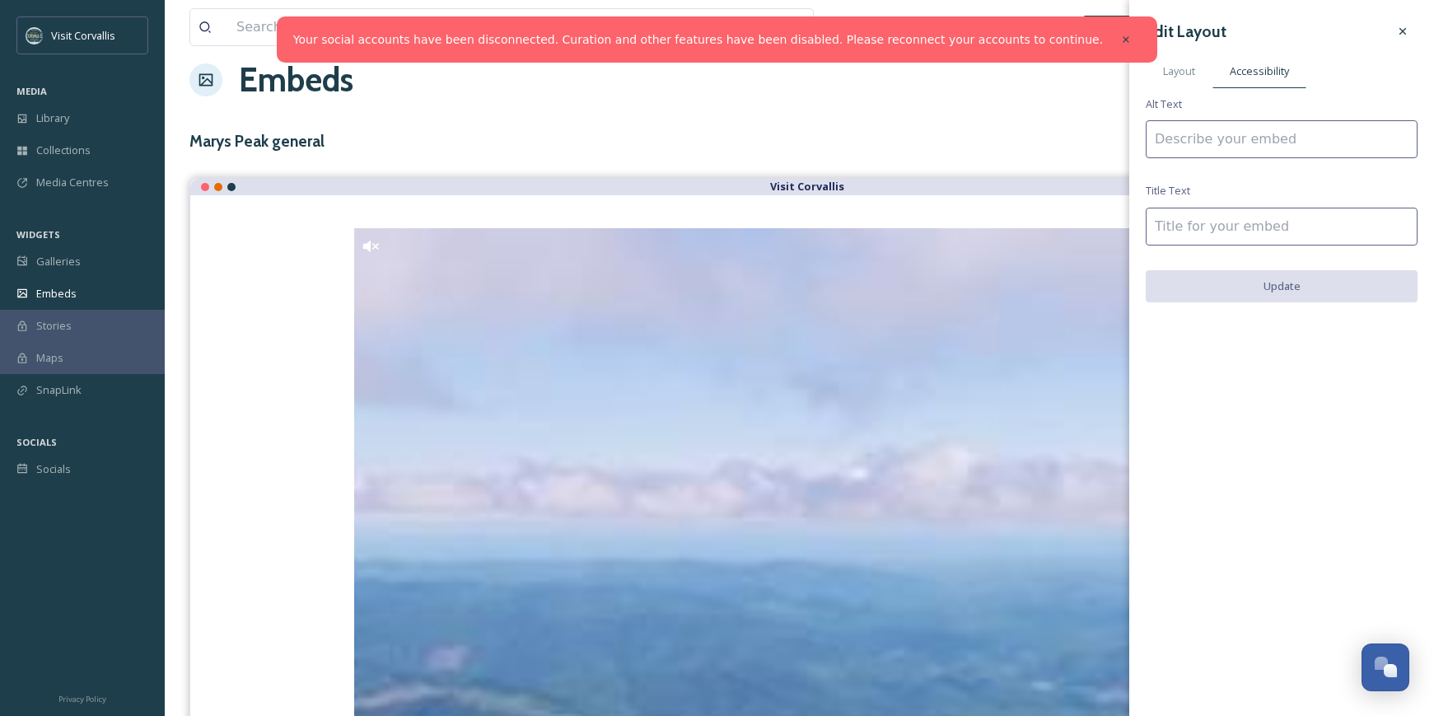
click at [1228, 147] on input at bounding box center [1282, 139] width 272 height 38
paste input "Marys Peak Views"
type input "Marys Peak Views"
click at [1228, 210] on input at bounding box center [1282, 227] width 272 height 38
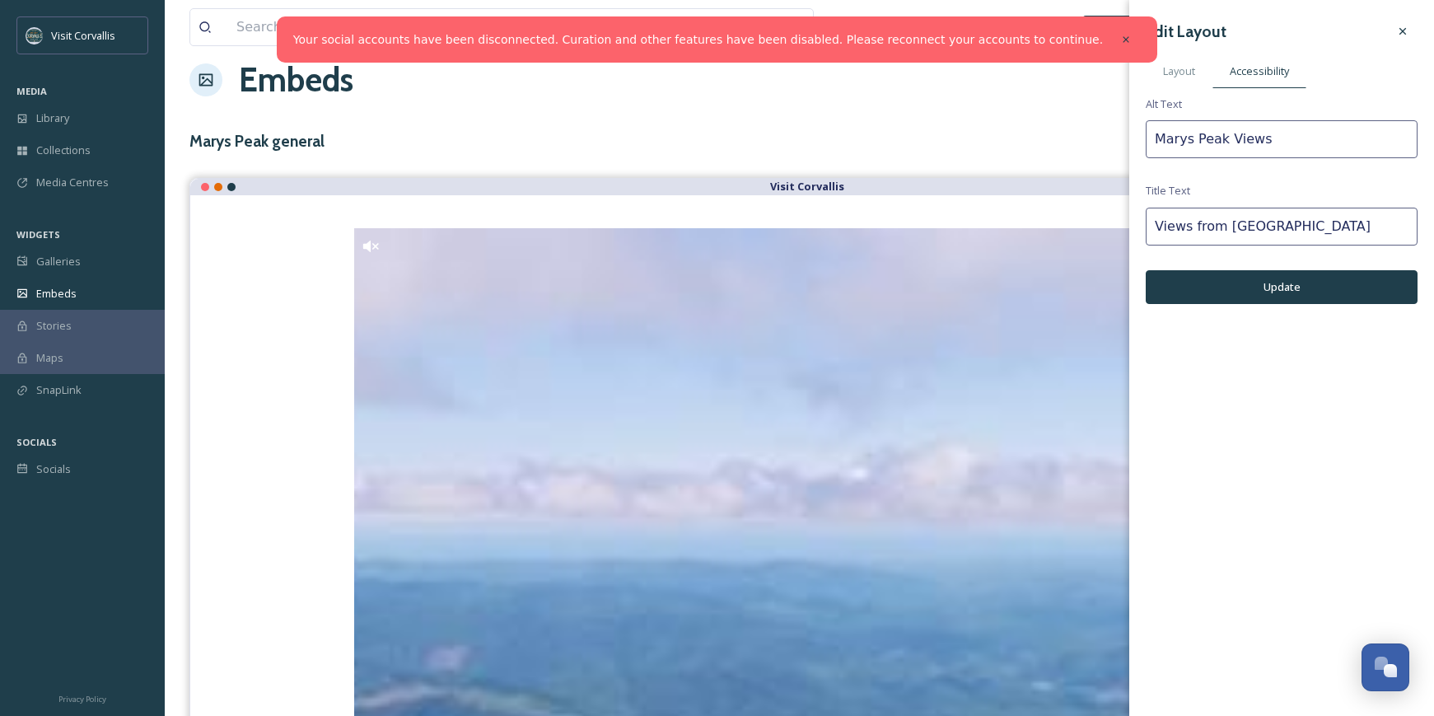
type input "Views from [GEOGRAPHIC_DATA]"
click at [1283, 293] on button "Update" at bounding box center [1282, 287] width 272 height 34
click at [1178, 76] on span "Layout" at bounding box center [1179, 71] width 32 height 16
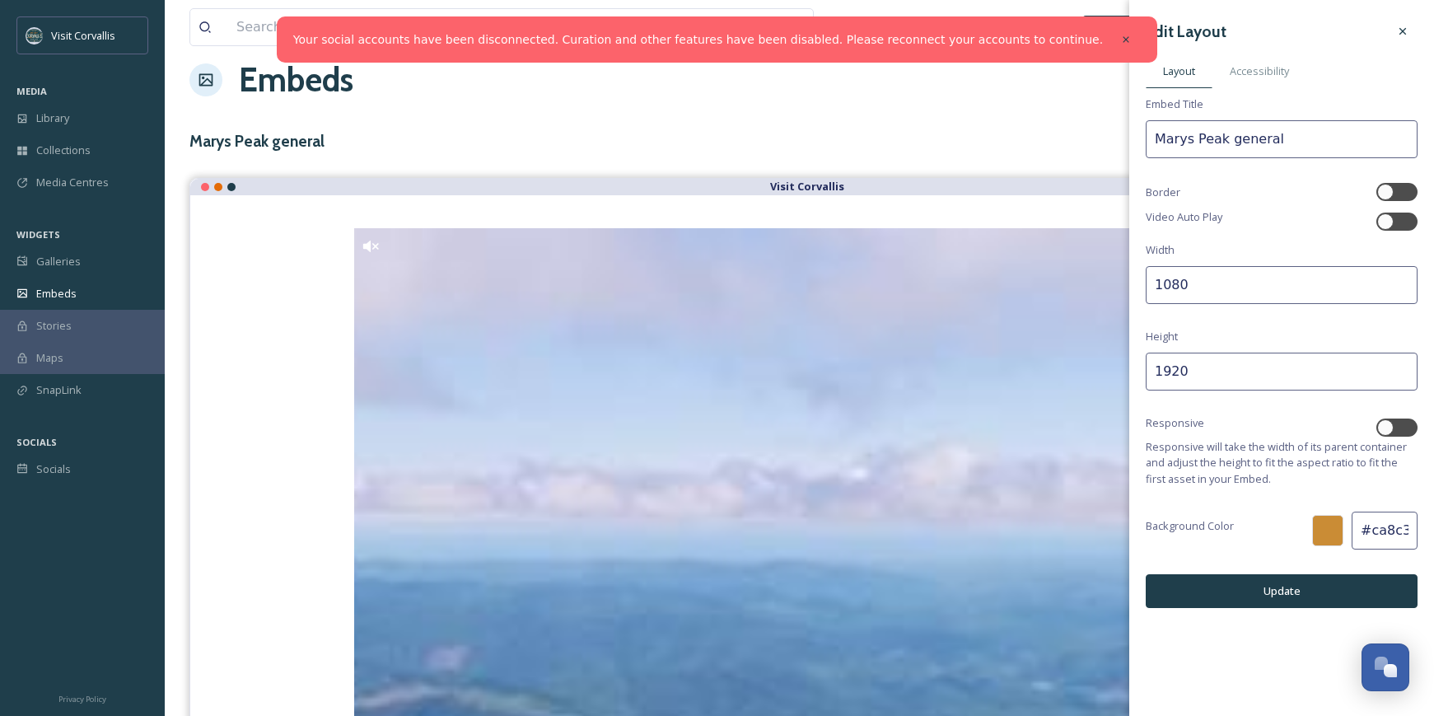
click at [1260, 592] on button "Update" at bounding box center [1282, 591] width 272 height 34
click at [1403, 33] on icon at bounding box center [1403, 31] width 13 height 13
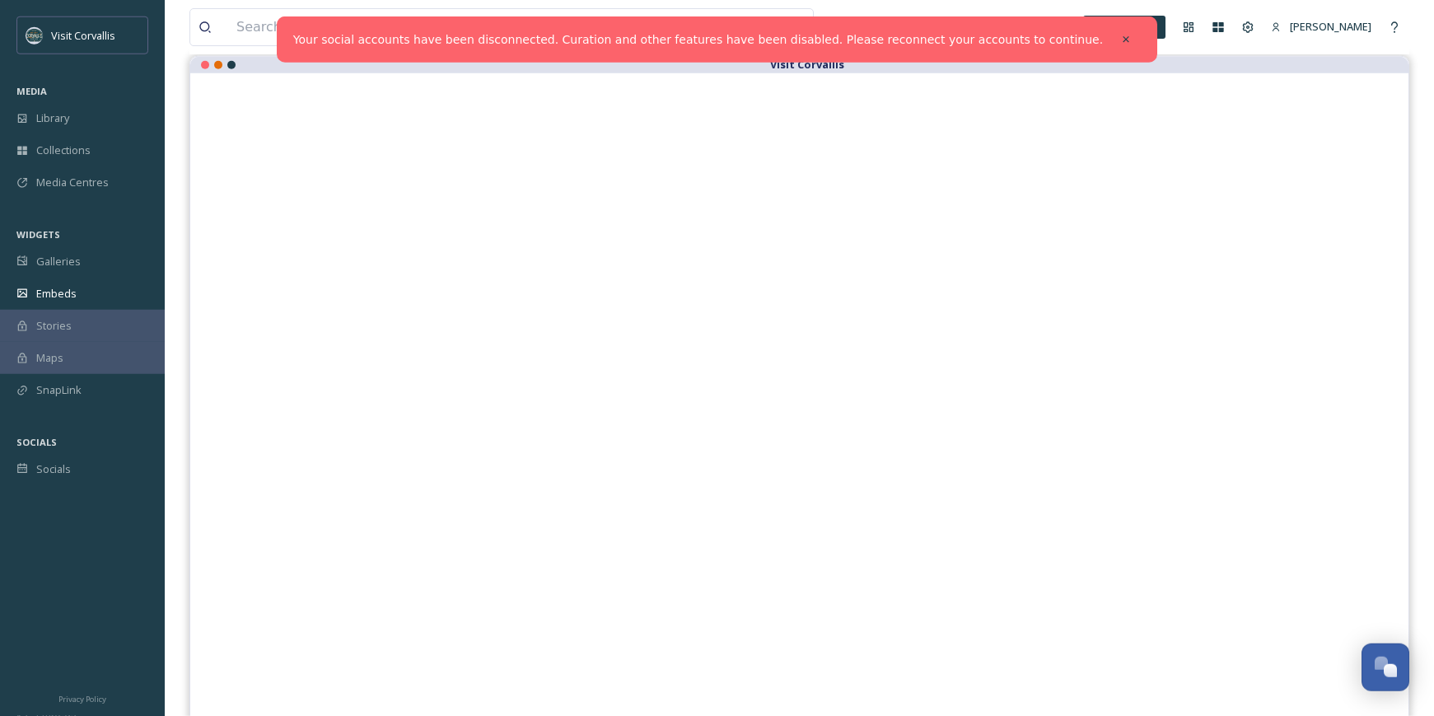
scroll to position [0, 0]
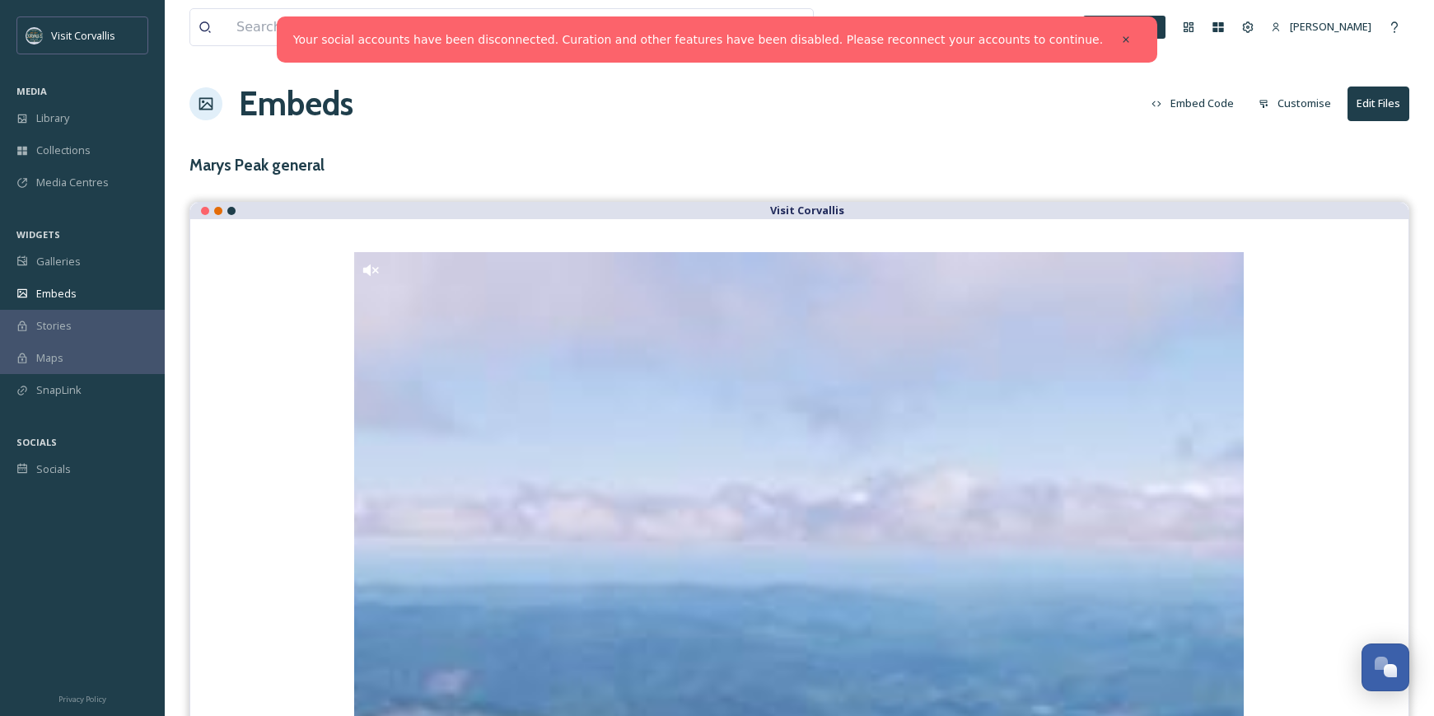
click at [1225, 113] on button "Embed Code" at bounding box center [1193, 103] width 99 height 32
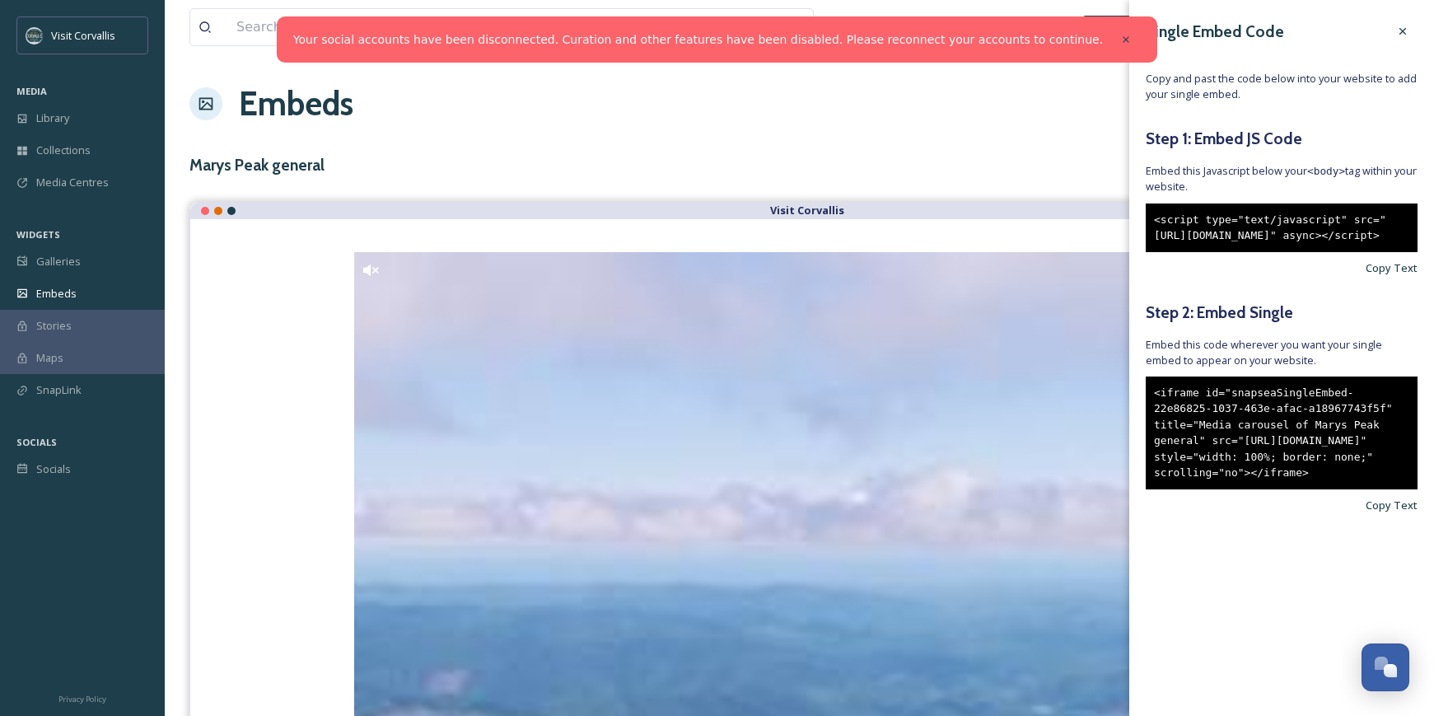
click at [1230, 252] on div "<script type="text/javascript" src="[URL][DOMAIN_NAME]" async></script>" at bounding box center [1282, 228] width 272 height 49
drag, startPoint x: 1216, startPoint y: 286, endPoint x: 1154, endPoint y: 219, distance: 91.0
click at [1154, 219] on div "<script type="text/javascript" src="[URL][DOMAIN_NAME]" async></script>" at bounding box center [1282, 228] width 272 height 49
copy div "<script type="text/javascript" src="[URL][DOMAIN_NAME]" async></script>"
drag, startPoint x: 1216, startPoint y: 572, endPoint x: 1153, endPoint y: 442, distance: 144.1
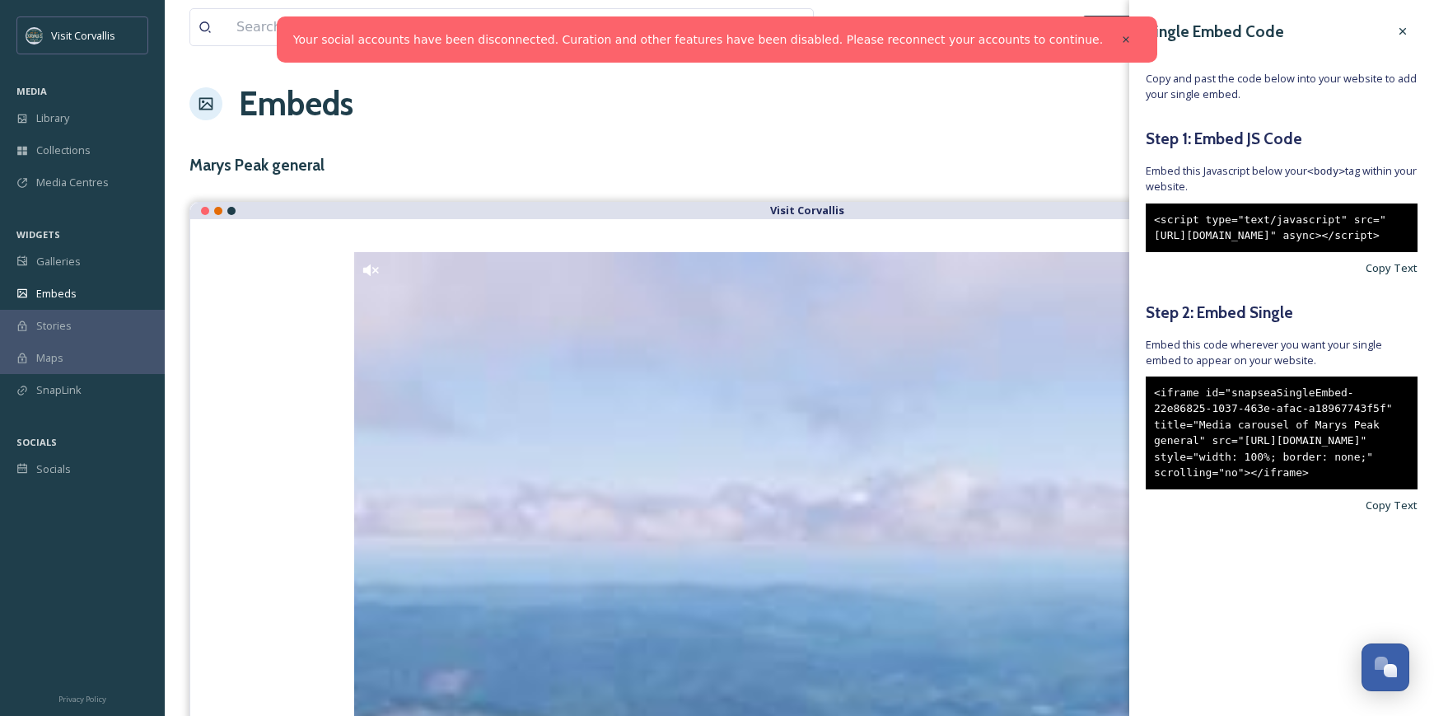
click at [1153, 442] on div "<iframe id="snapseaSingleEmbed-22e86825-1037-463e-afac-a18967743f5f" title="Med…" at bounding box center [1282, 433] width 272 height 113
copy div "<iframe id="snapseaSingleEmbed-22e86825-1037-463e-afac-a18967743f5f" title="Med…"
click at [1399, 34] on icon at bounding box center [1403, 31] width 13 height 13
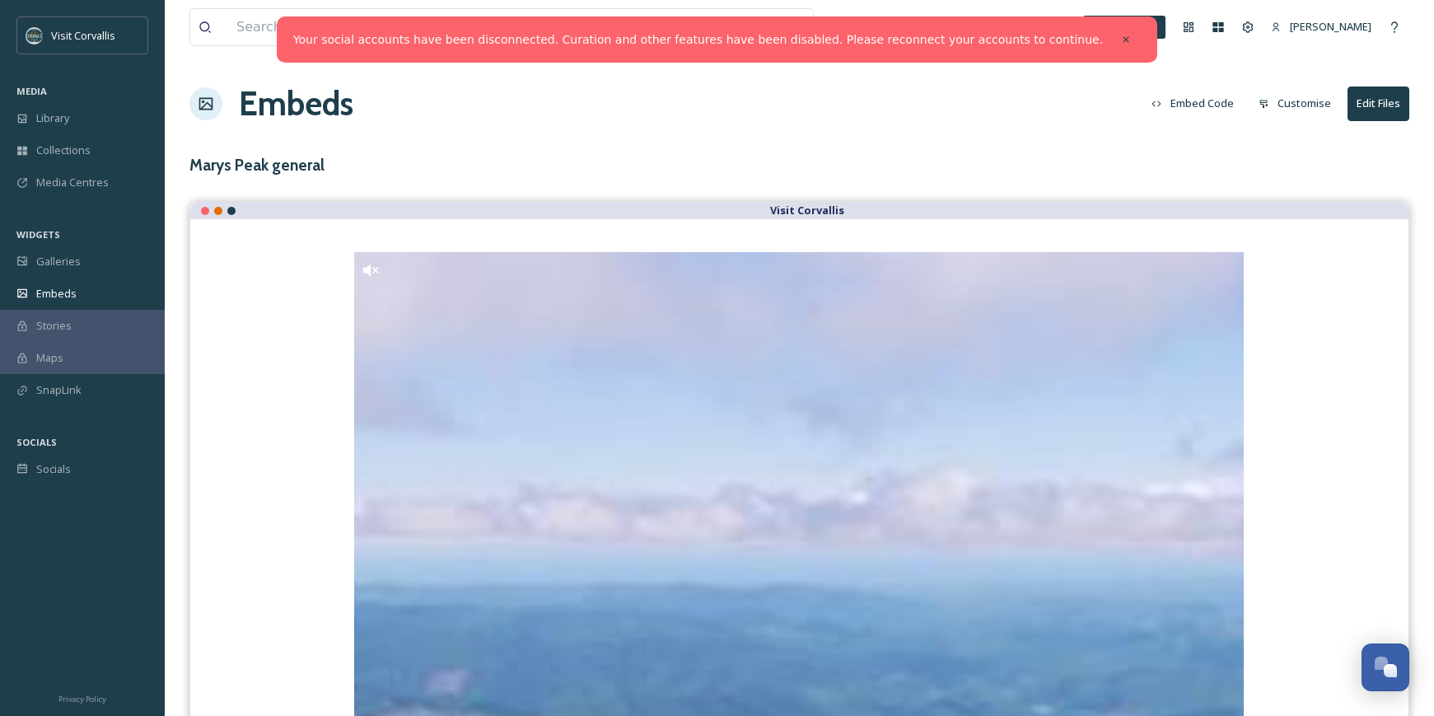
click at [1210, 108] on button "Embed Code" at bounding box center [1193, 103] width 99 height 32
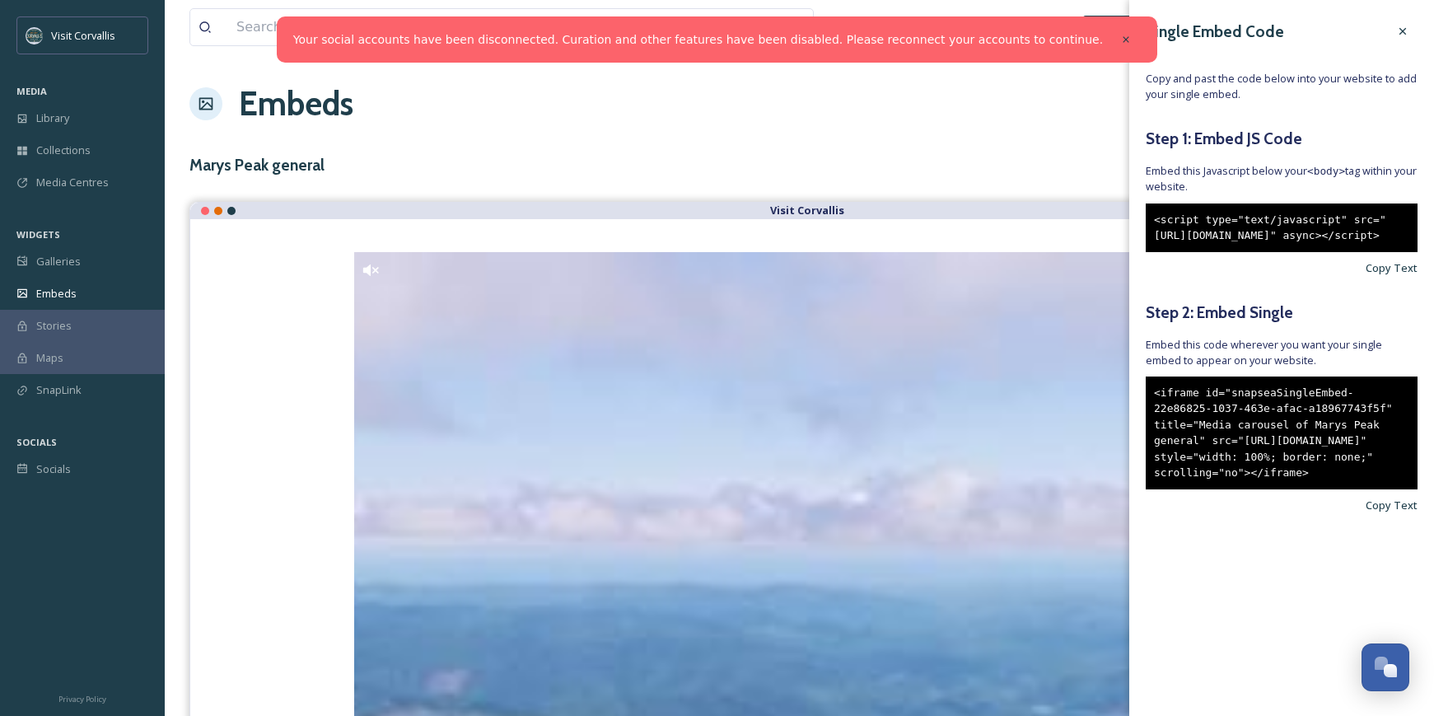
click at [1406, 36] on icon at bounding box center [1403, 31] width 13 height 13
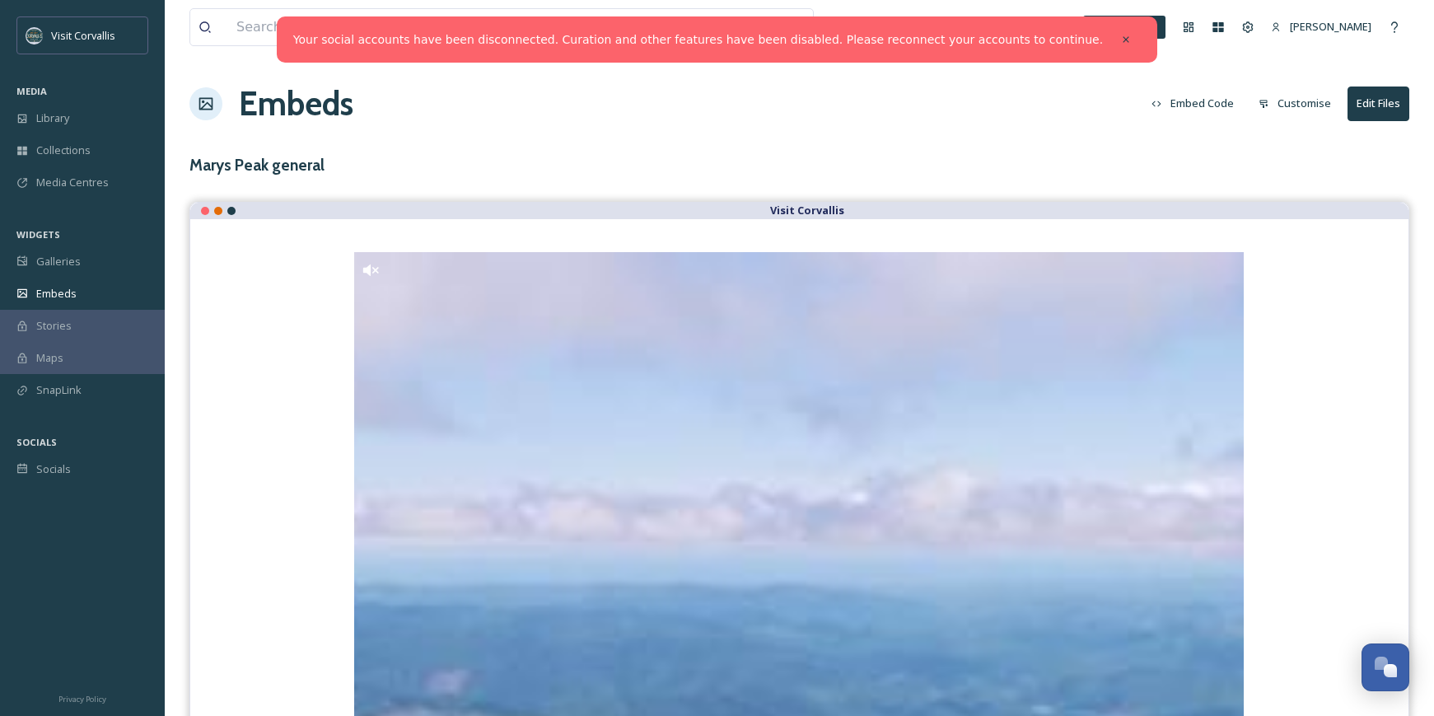
click at [1303, 103] on button "Customise" at bounding box center [1295, 103] width 89 height 32
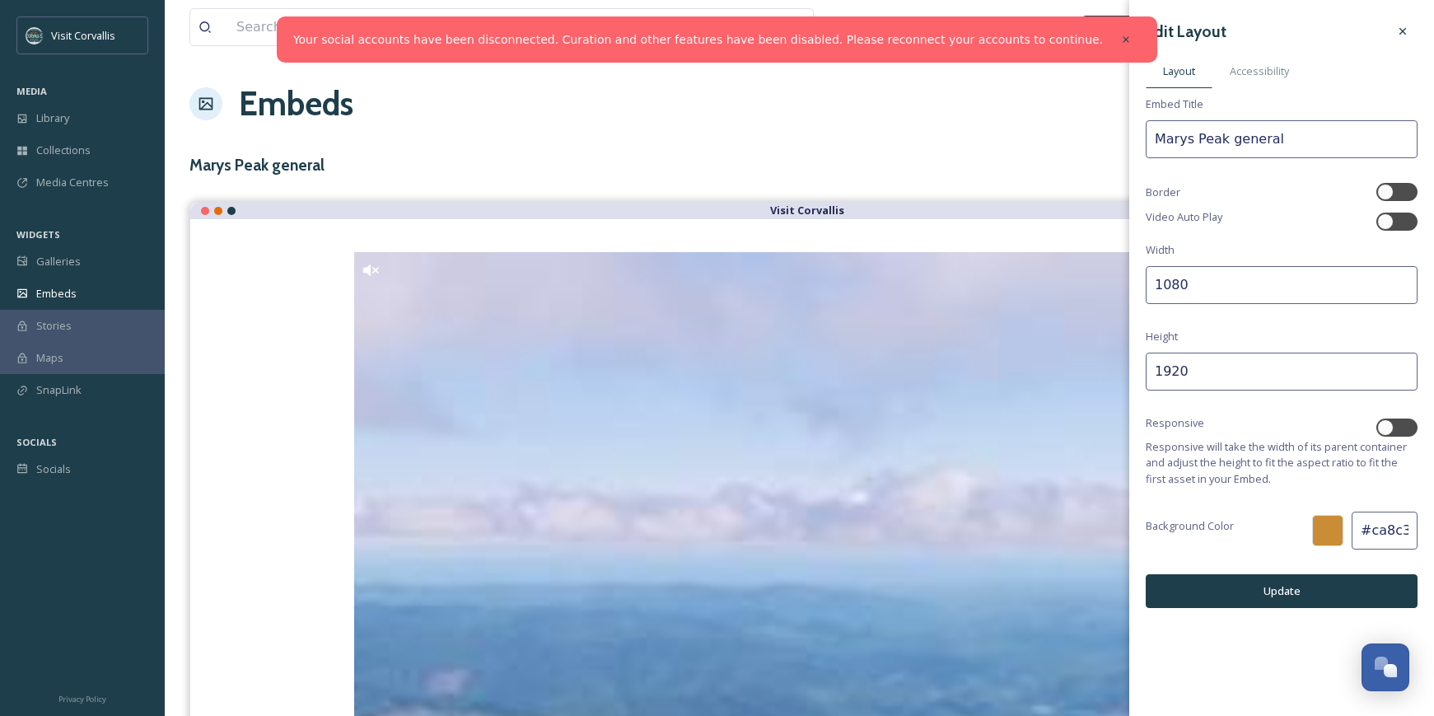
drag, startPoint x: 1195, startPoint y: 289, endPoint x: 1086, endPoint y: 289, distance: 108.8
click at [1146, 289] on input "1080" at bounding box center [1282, 285] width 272 height 38
click at [1334, 536] on div at bounding box center [1327, 530] width 31 height 31
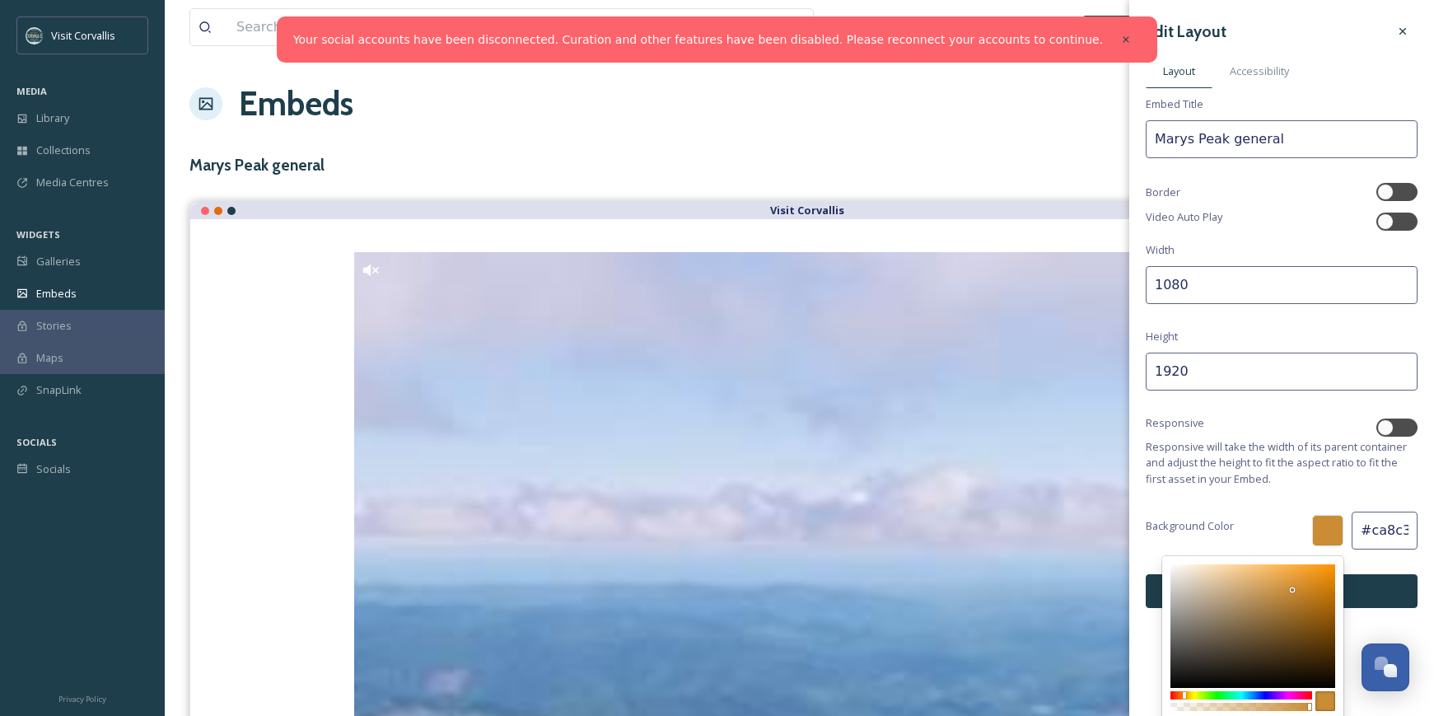
type input "#e0a34e"
type input "E0A34E"
type input "224"
type input "163"
type input "78"
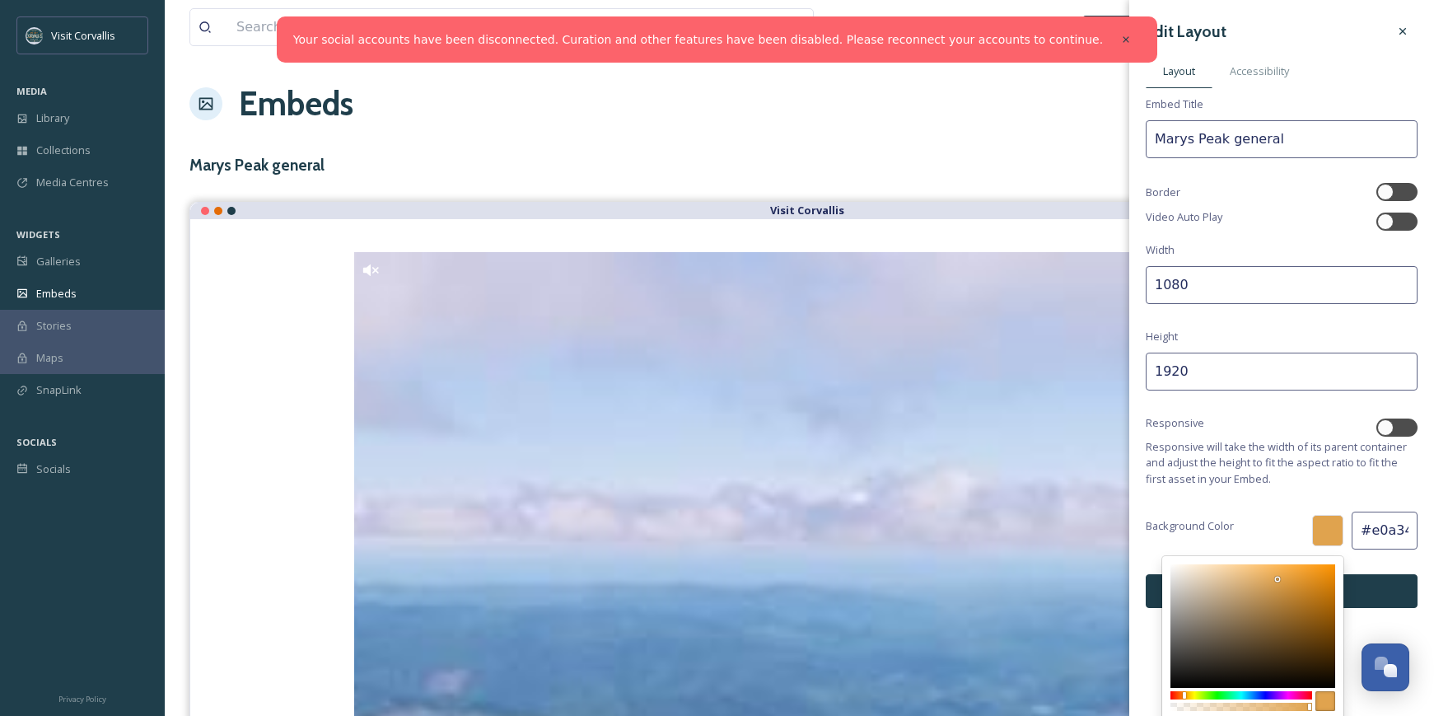
click at [1278, 579] on div at bounding box center [1253, 626] width 165 height 124
type input "#e5a449"
type input "E5A449"
type input "229"
type input "164"
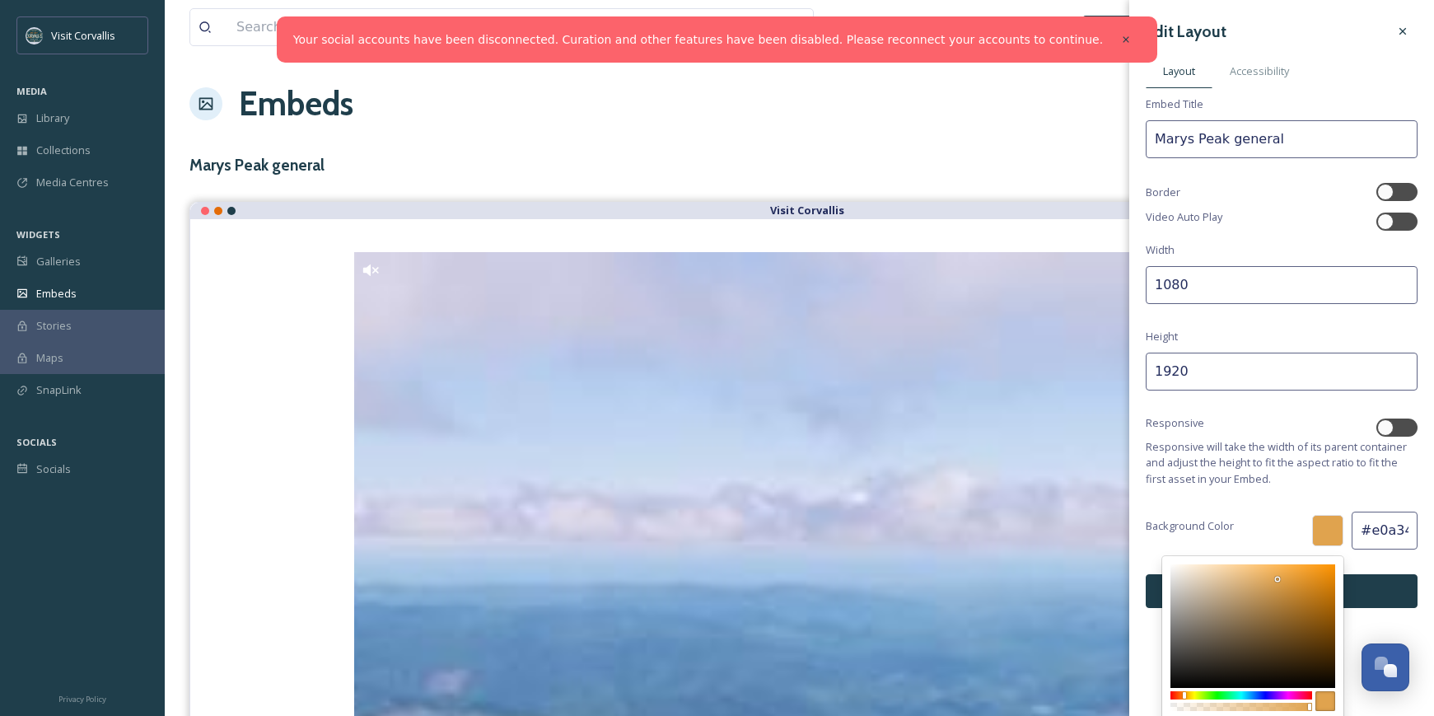
type input "73"
click at [1283, 577] on div at bounding box center [1253, 626] width 165 height 124
type input "#e9a240"
type input "E9A240"
type input "233"
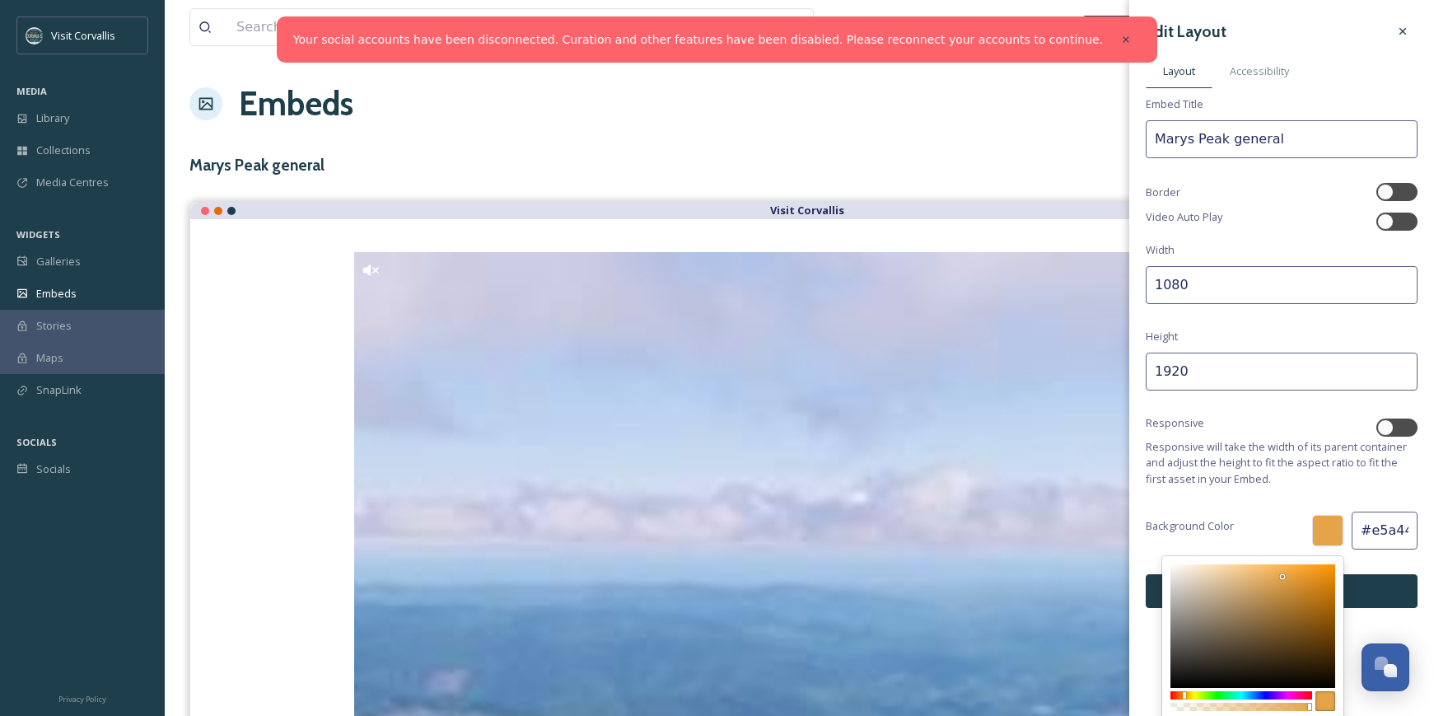
type input "162"
type input "64"
click at [1290, 575] on div at bounding box center [1253, 626] width 165 height 124
type input "#cf903a"
type input "CF903A"
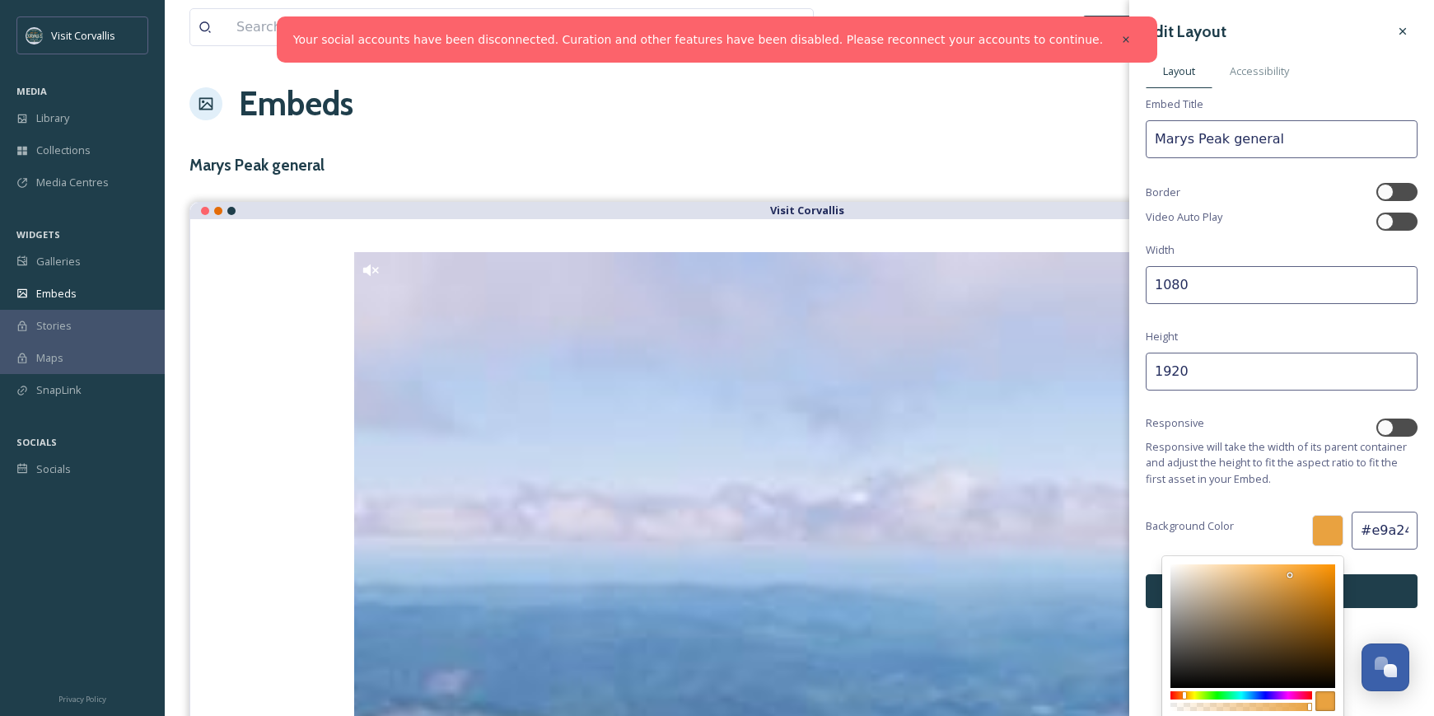
type input "207"
type input "144"
type input "58"
click at [1289, 587] on div at bounding box center [1253, 626] width 165 height 124
type input "#e9a241"
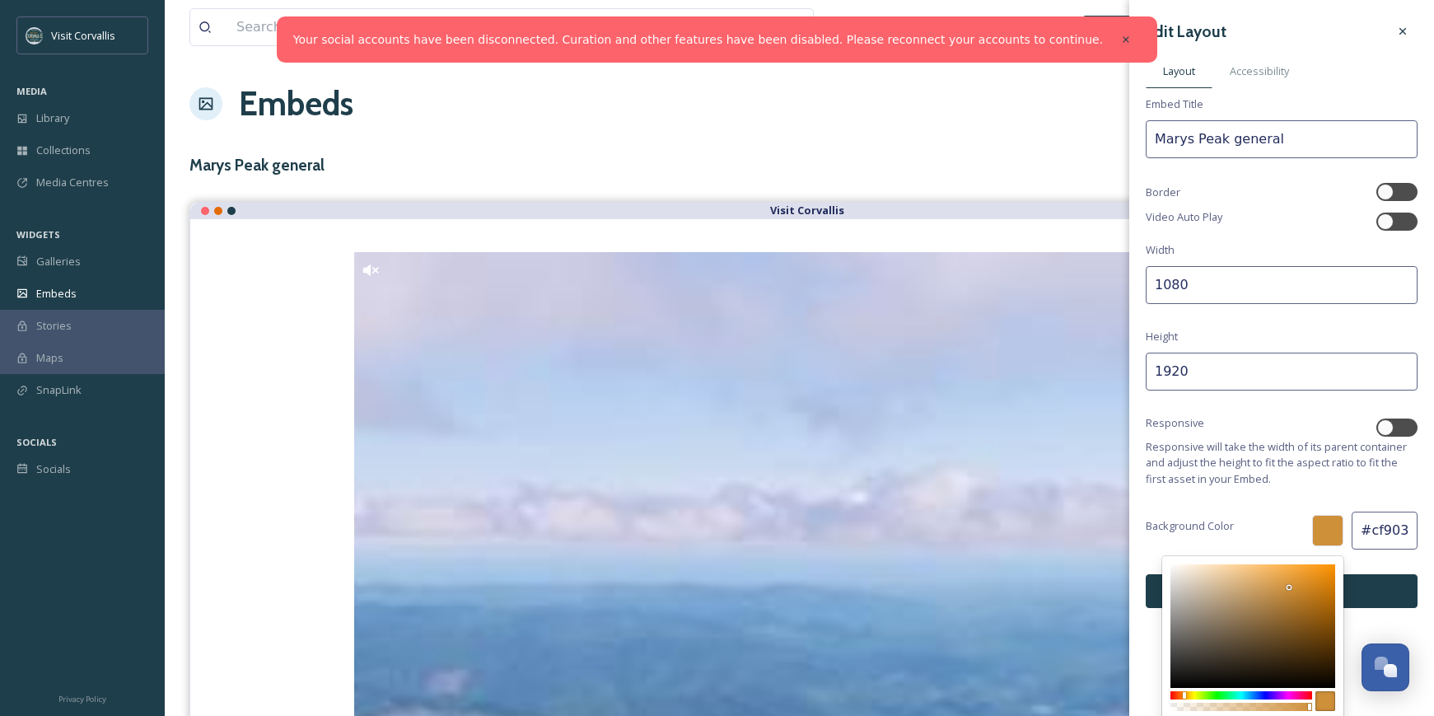
type input "E9A241"
type input "233"
type input "162"
type input "65"
click at [1289, 575] on div at bounding box center [1253, 626] width 165 height 124
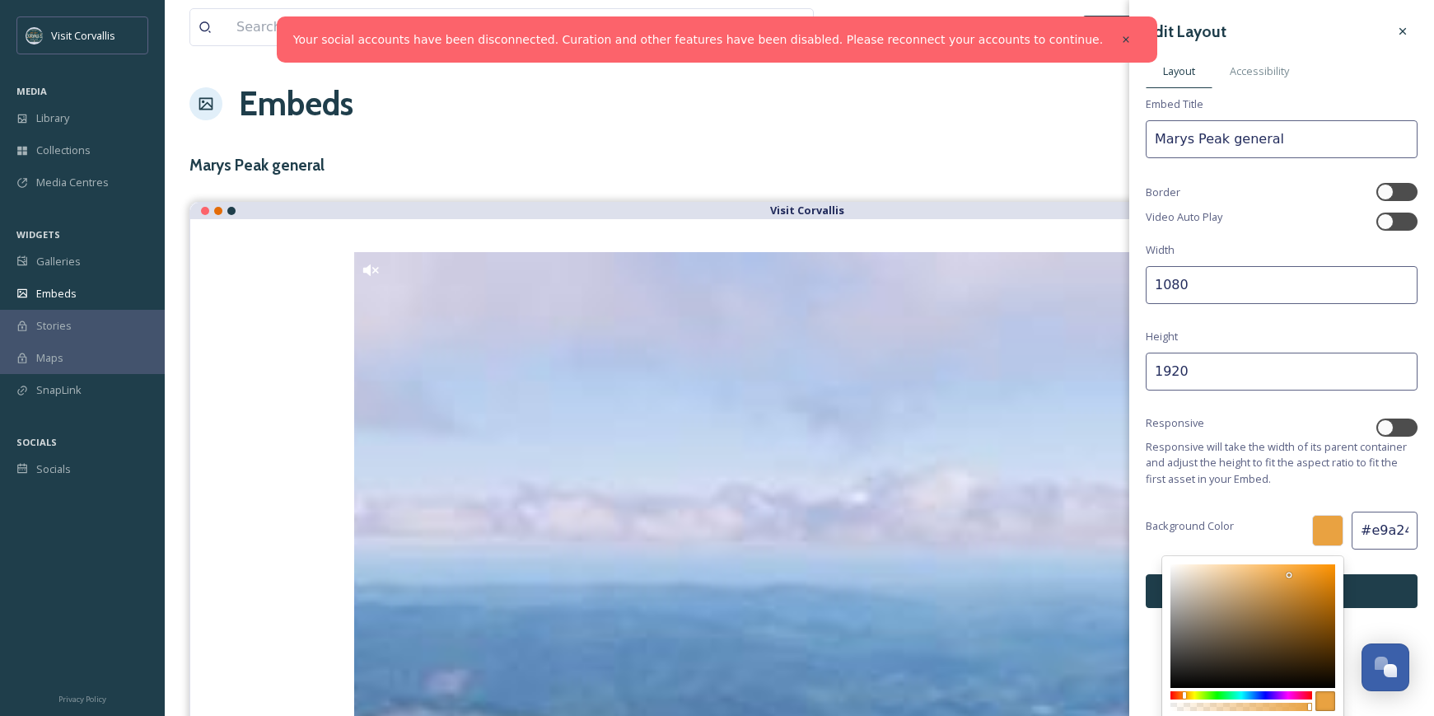
type input "#f4aa44"
type input "F4AA44"
type input "244"
type input "170"
type input "68"
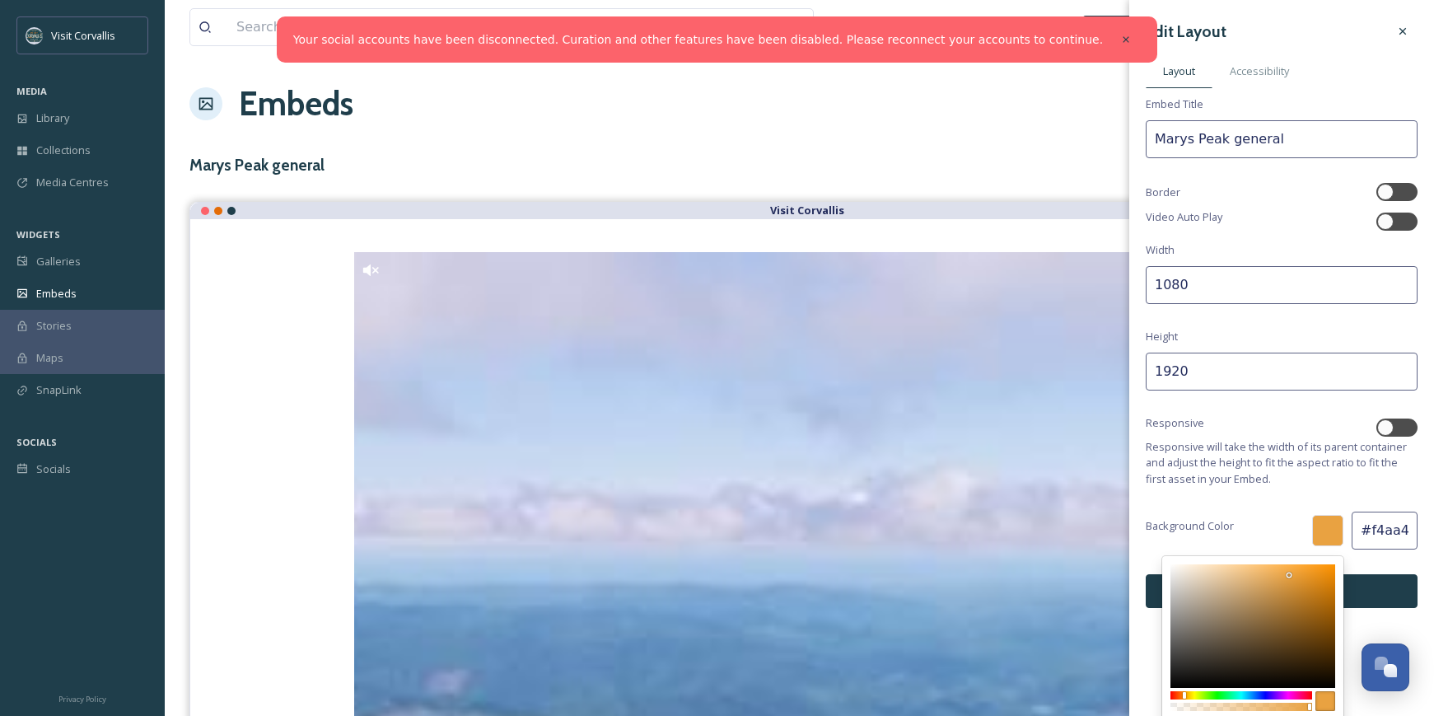
click at [1289, 569] on div at bounding box center [1253, 626] width 165 height 124
type input "#dd993d"
type input "DD993D"
type input "221"
type input "153"
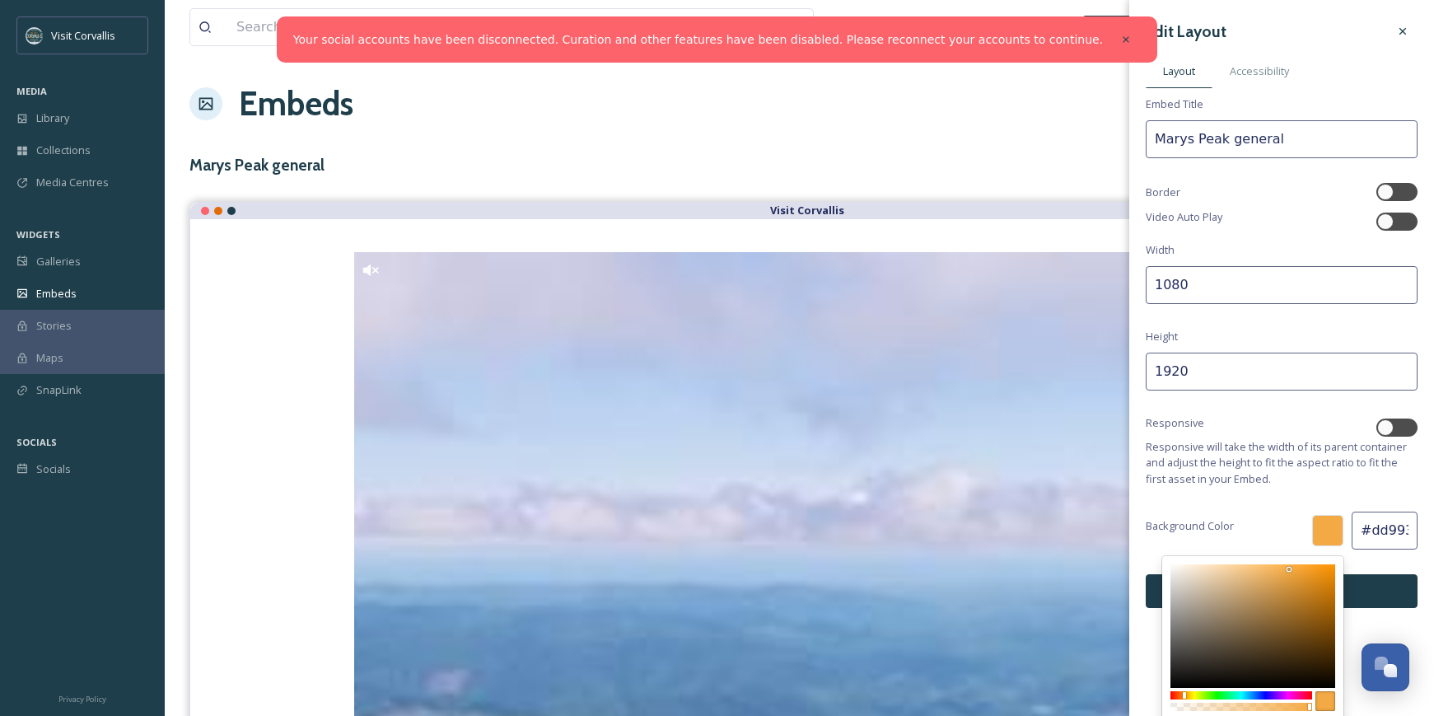
type input "61"
click at [1290, 581] on div at bounding box center [1253, 626] width 165 height 124
type input "#e39d3f"
type input "E39D3F"
type input "227"
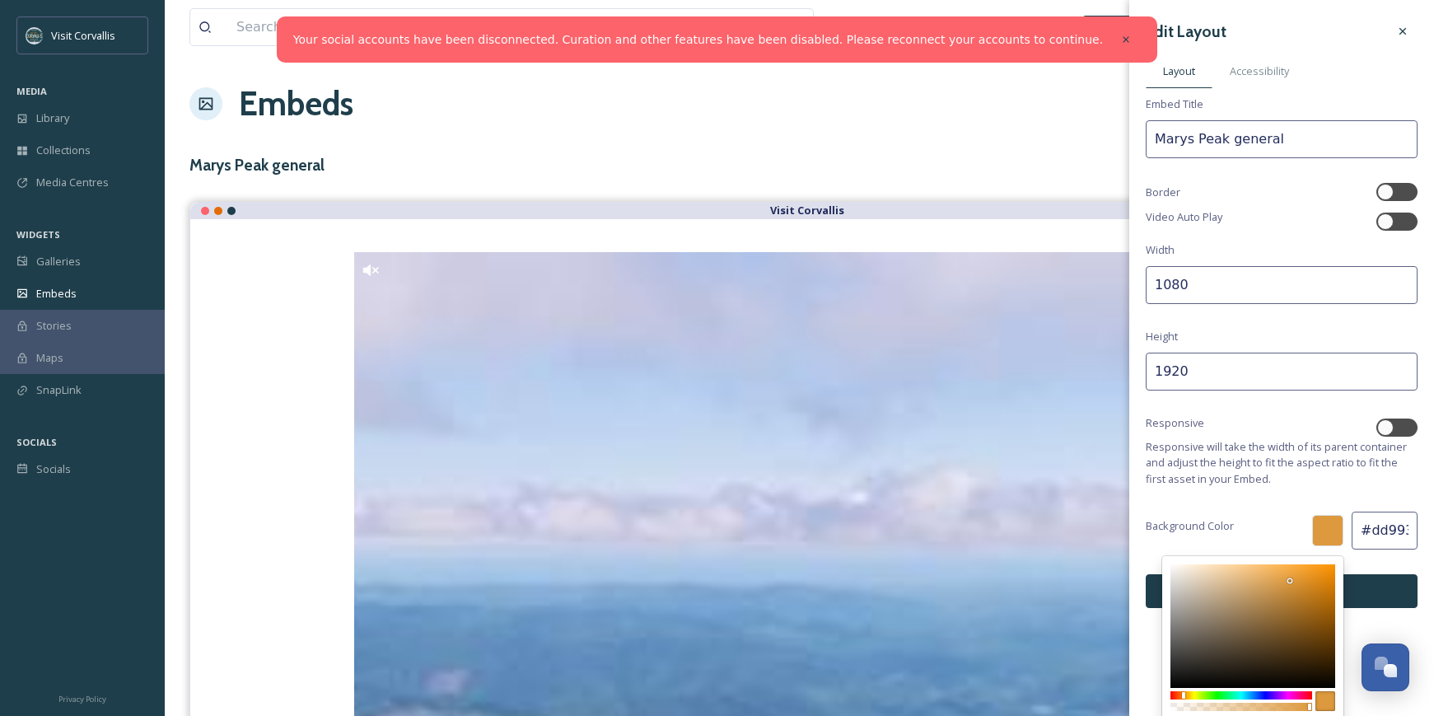
type input "157"
type input "63"
click at [1290, 578] on div at bounding box center [1253, 626] width 165 height 124
type input "#eca341"
type input "ECA341"
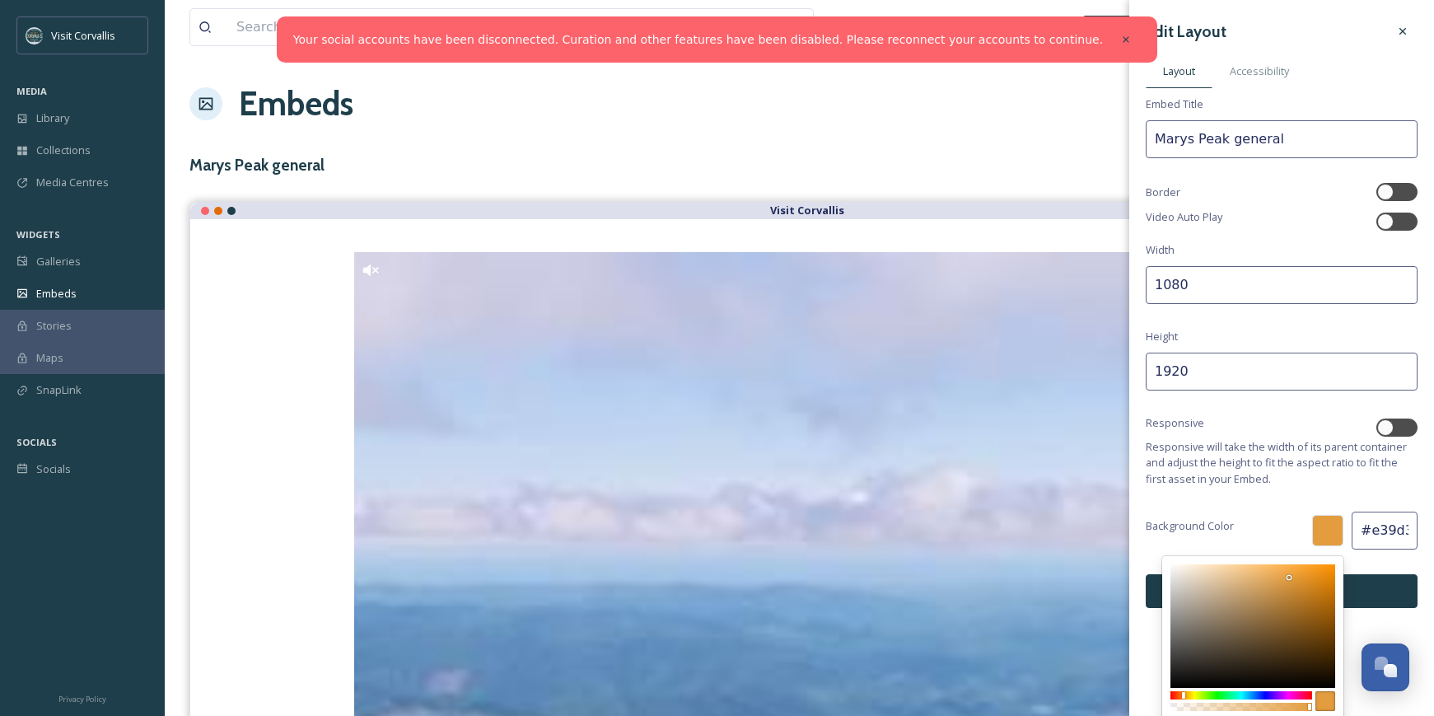
type input "236"
type input "163"
type input "65"
click at [1290, 573] on div at bounding box center [1253, 626] width 165 height 124
click at [1277, 519] on div "Background Color ECA341 hex 236 r 163 g 65 b 100 a #eca341" at bounding box center [1282, 531] width 272 height 38
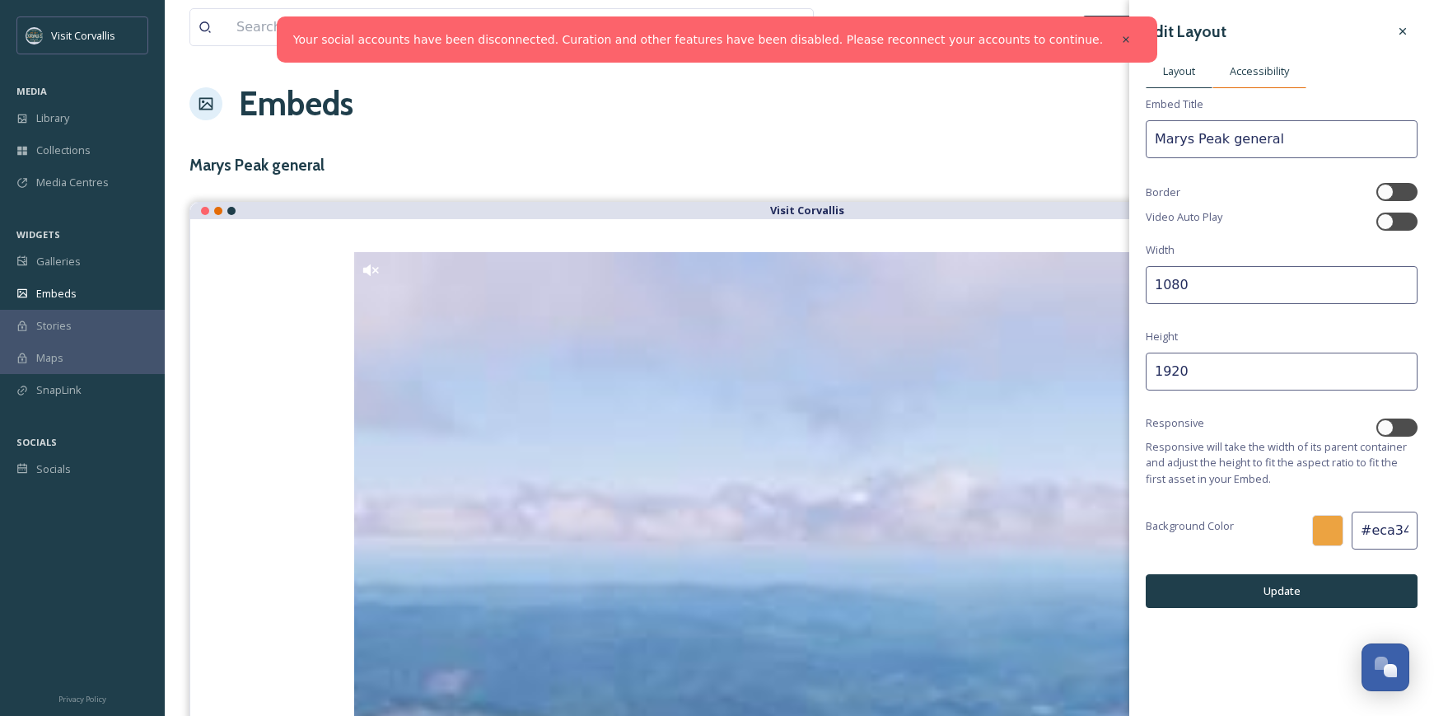
click at [1298, 73] on div "Accessibility" at bounding box center [1260, 71] width 94 height 34
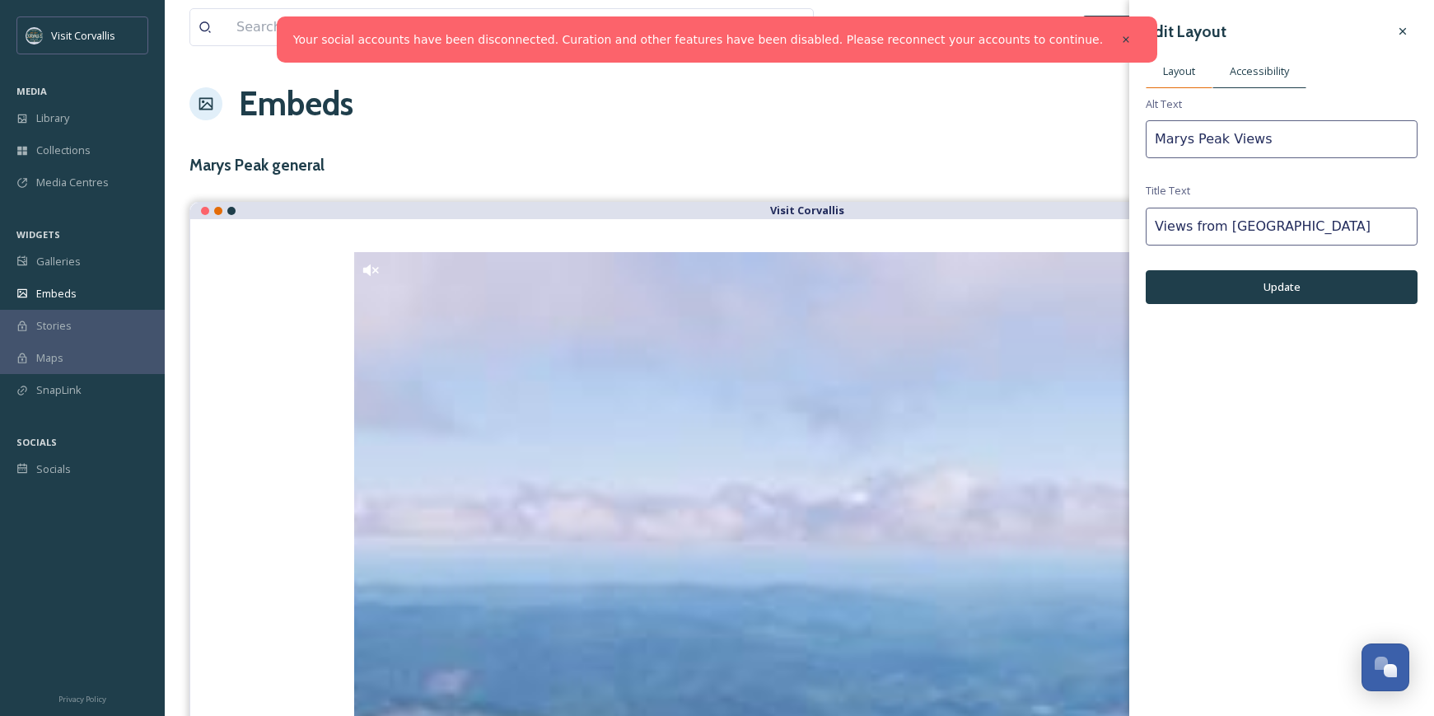
click at [1197, 80] on div "Layout" at bounding box center [1179, 71] width 67 height 34
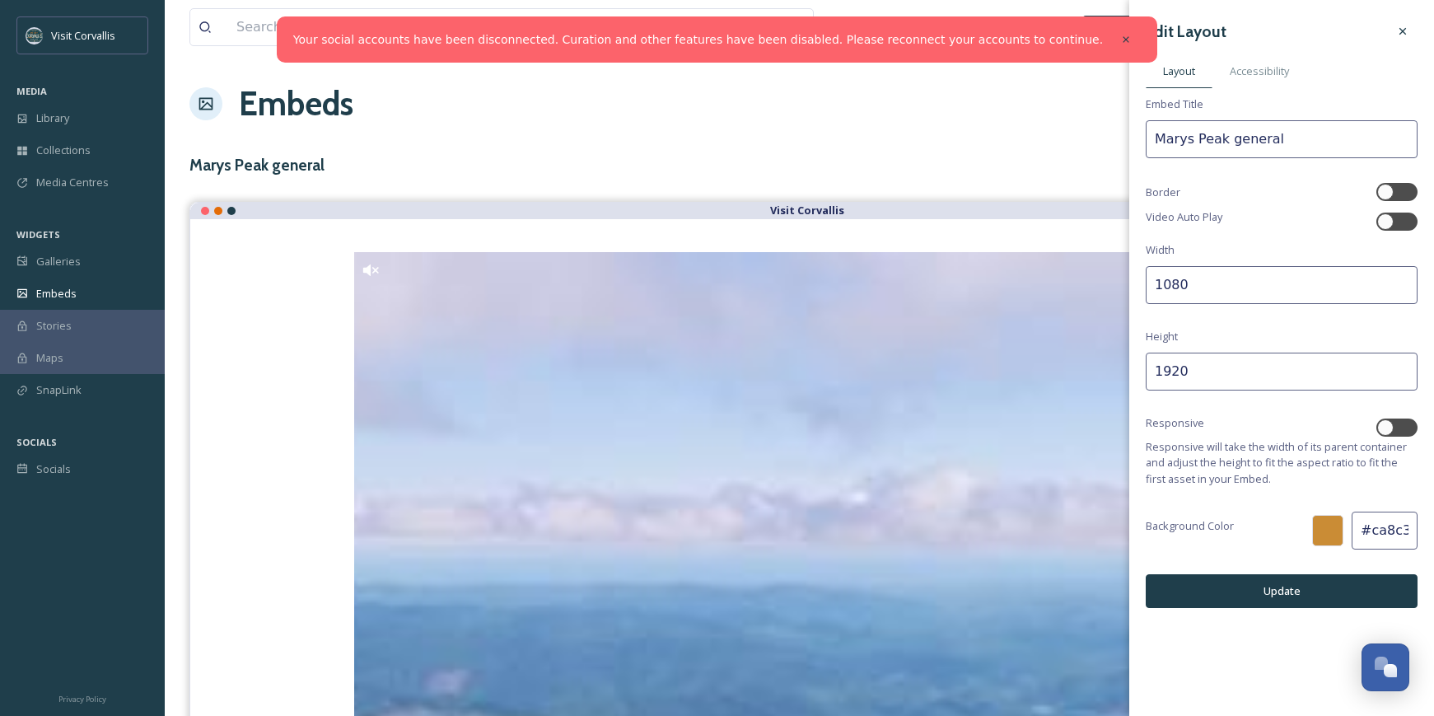
drag, startPoint x: 1284, startPoint y: 137, endPoint x: 1230, endPoint y: 141, distance: 54.5
click at [1230, 141] on input "Marys Peak general" at bounding box center [1282, 139] width 272 height 38
type input "Marys Peak"
click at [1230, 597] on button "Update" at bounding box center [1282, 591] width 272 height 34
click at [1403, 35] on icon at bounding box center [1403, 31] width 13 height 13
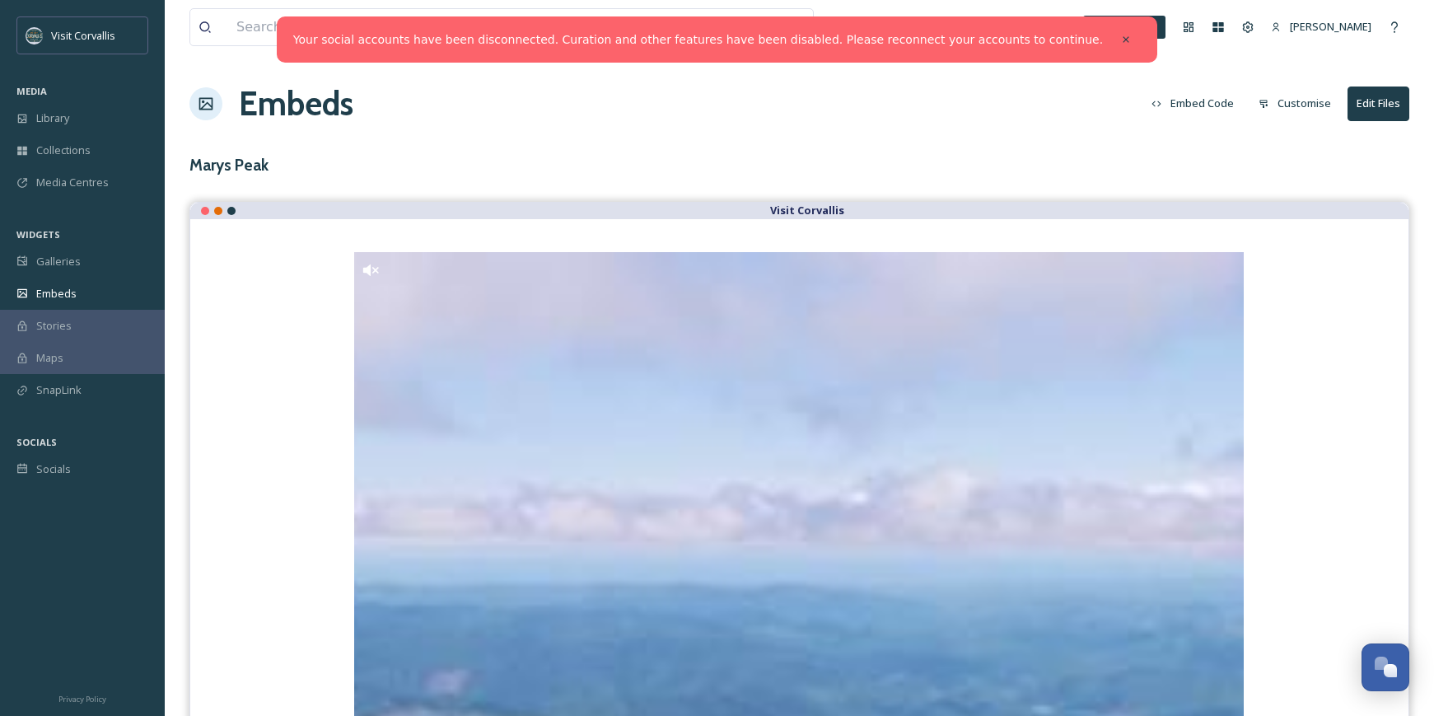
click at [1303, 110] on button "Customise" at bounding box center [1295, 103] width 89 height 32
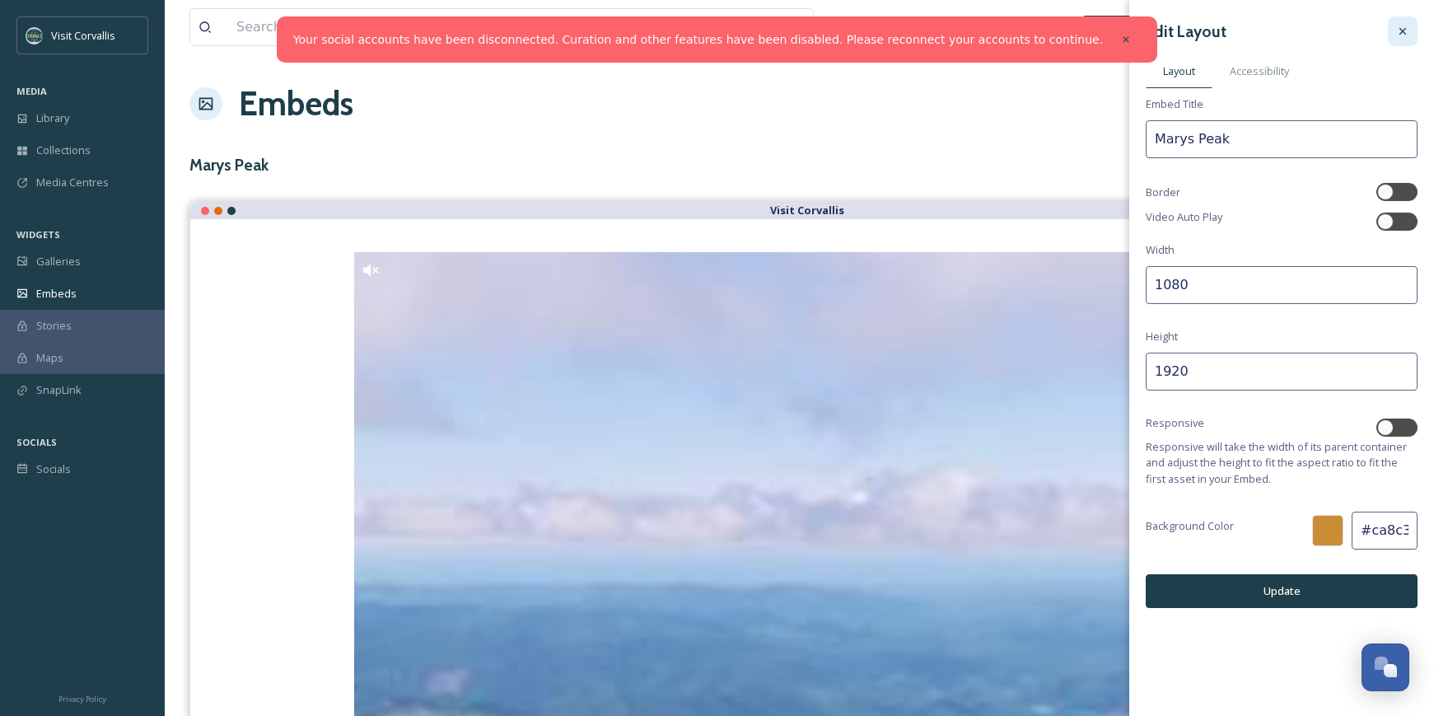
click at [1398, 32] on icon at bounding box center [1403, 31] width 13 height 13
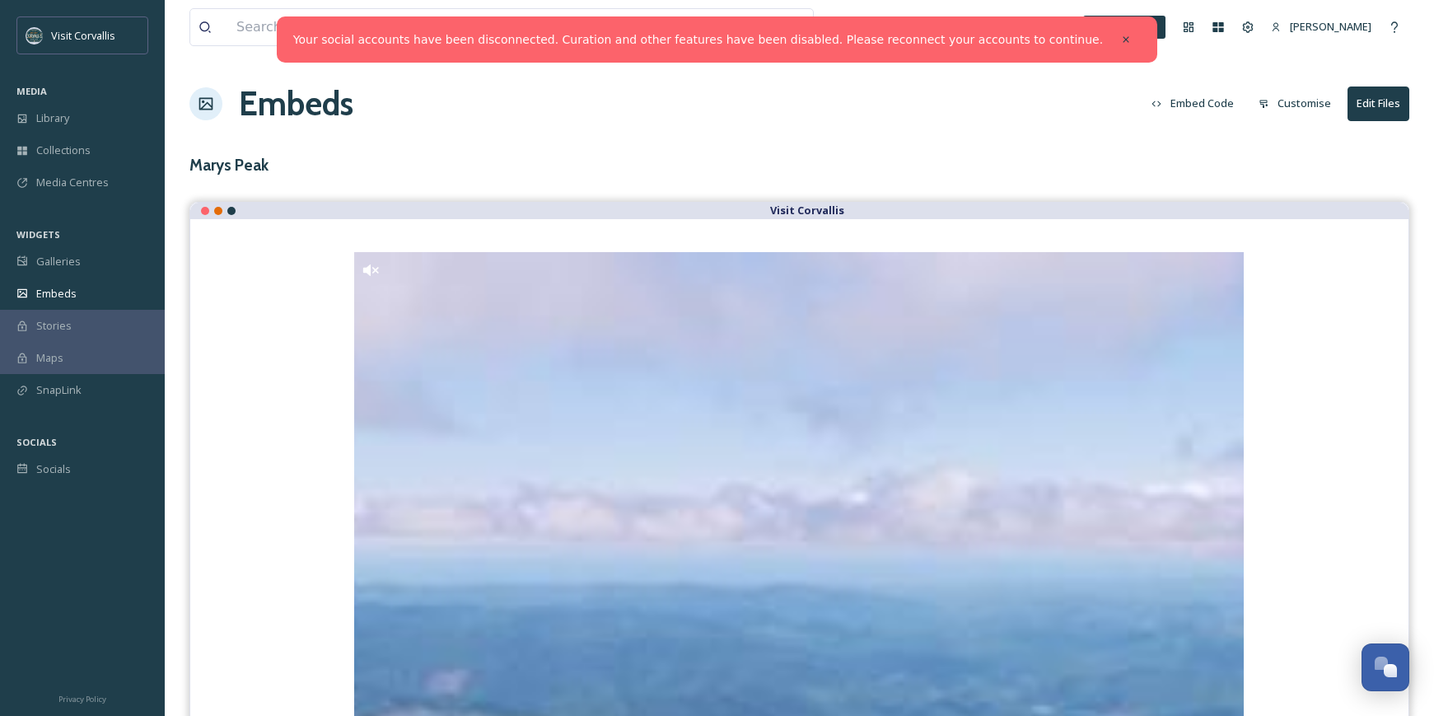
click at [1215, 107] on button "Embed Code" at bounding box center [1193, 103] width 99 height 32
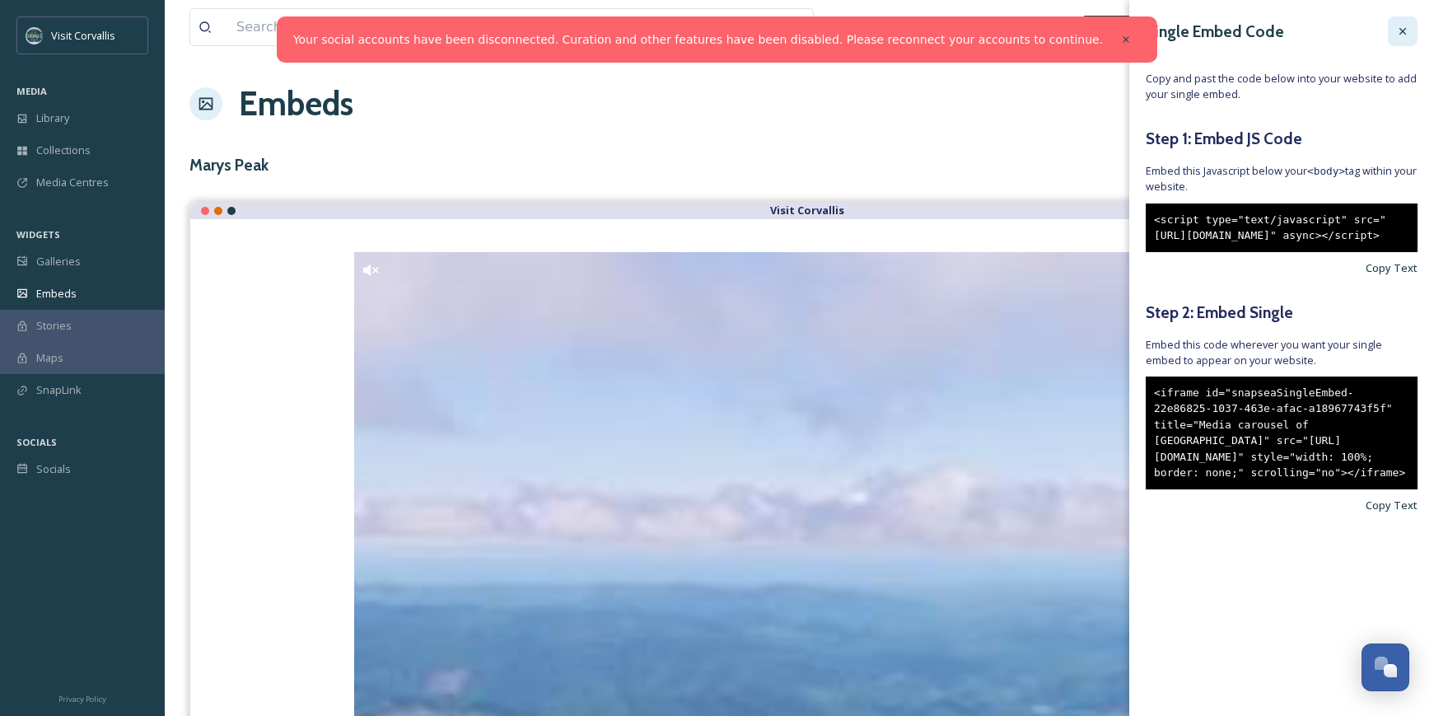
click at [1397, 35] on icon at bounding box center [1403, 31] width 13 height 13
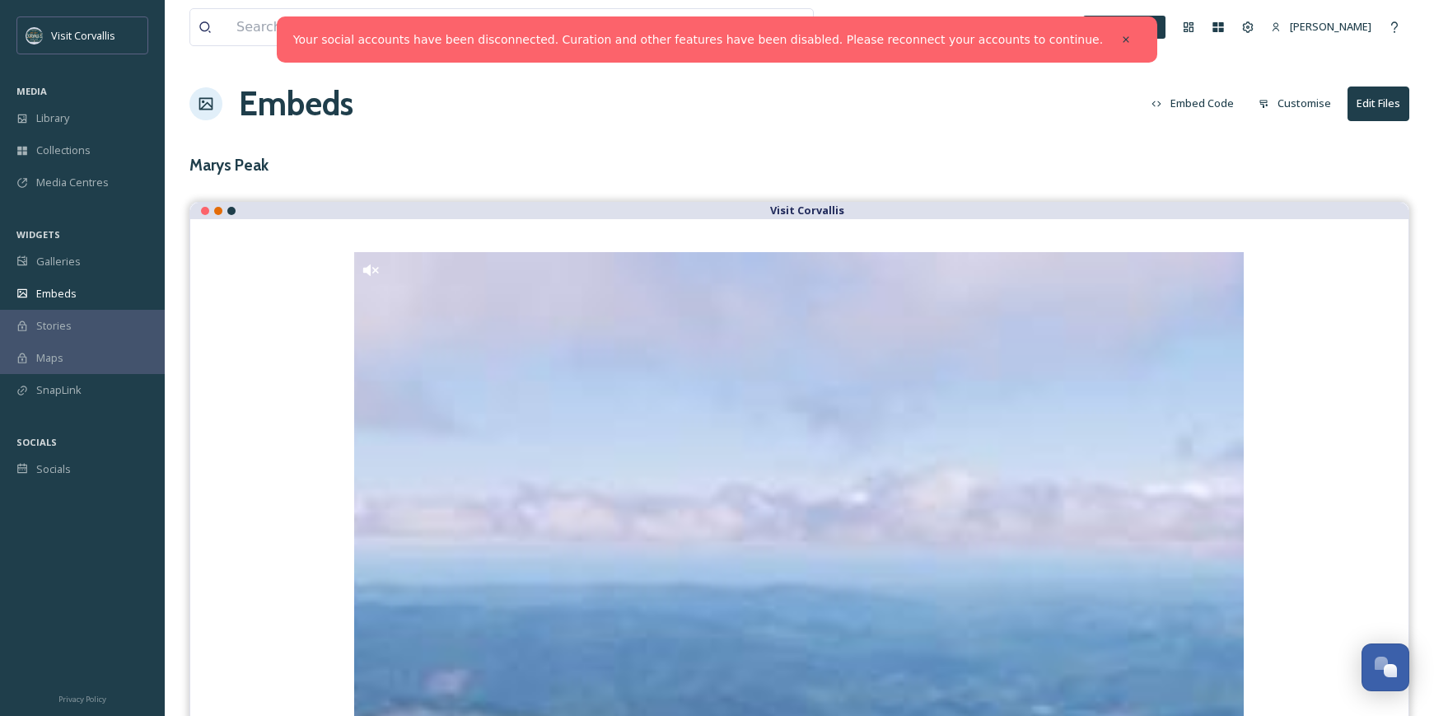
click at [1312, 101] on button "Customise" at bounding box center [1295, 103] width 89 height 32
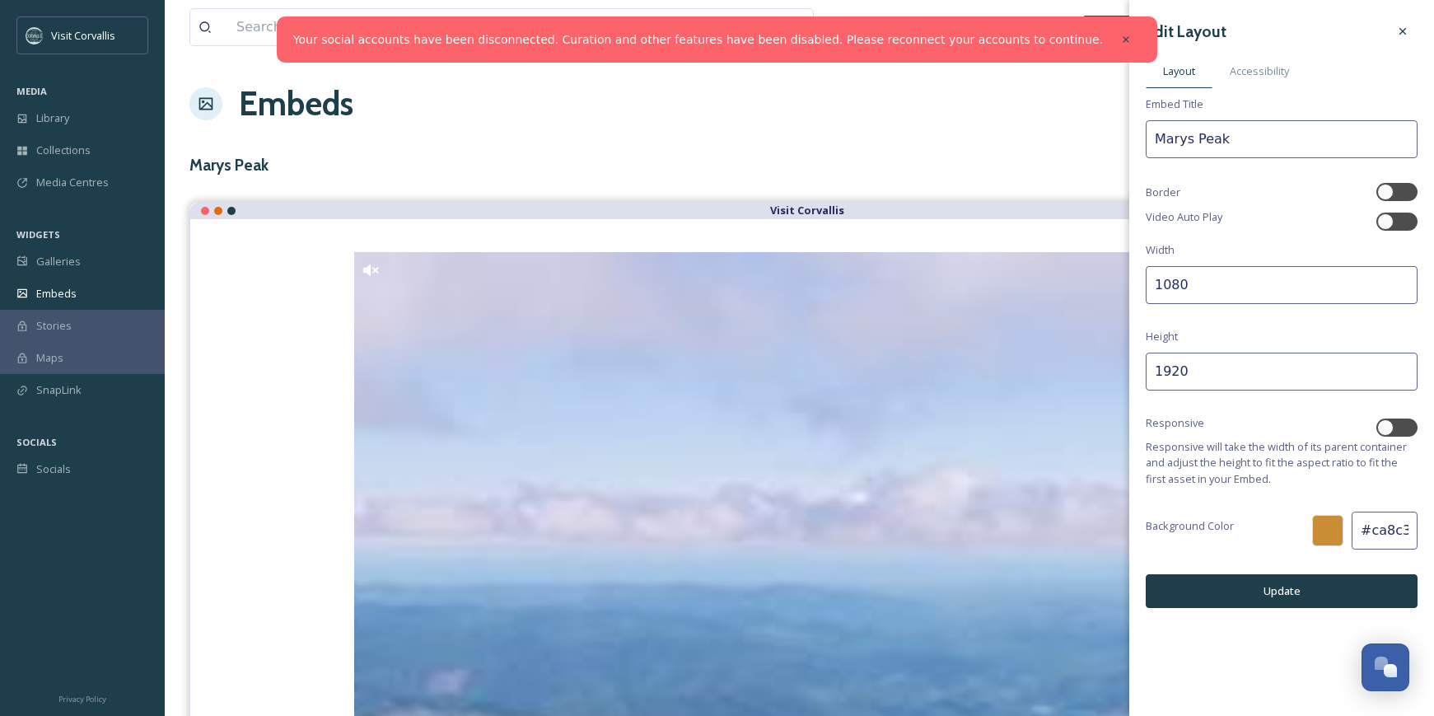
drag, startPoint x: 1195, startPoint y: 285, endPoint x: 1135, endPoint y: 285, distance: 59.3
click at [1146, 285] on input "1080" at bounding box center [1282, 285] width 272 height 38
type input "9"
type input "16"
click at [1240, 583] on button "Update" at bounding box center [1282, 591] width 272 height 34
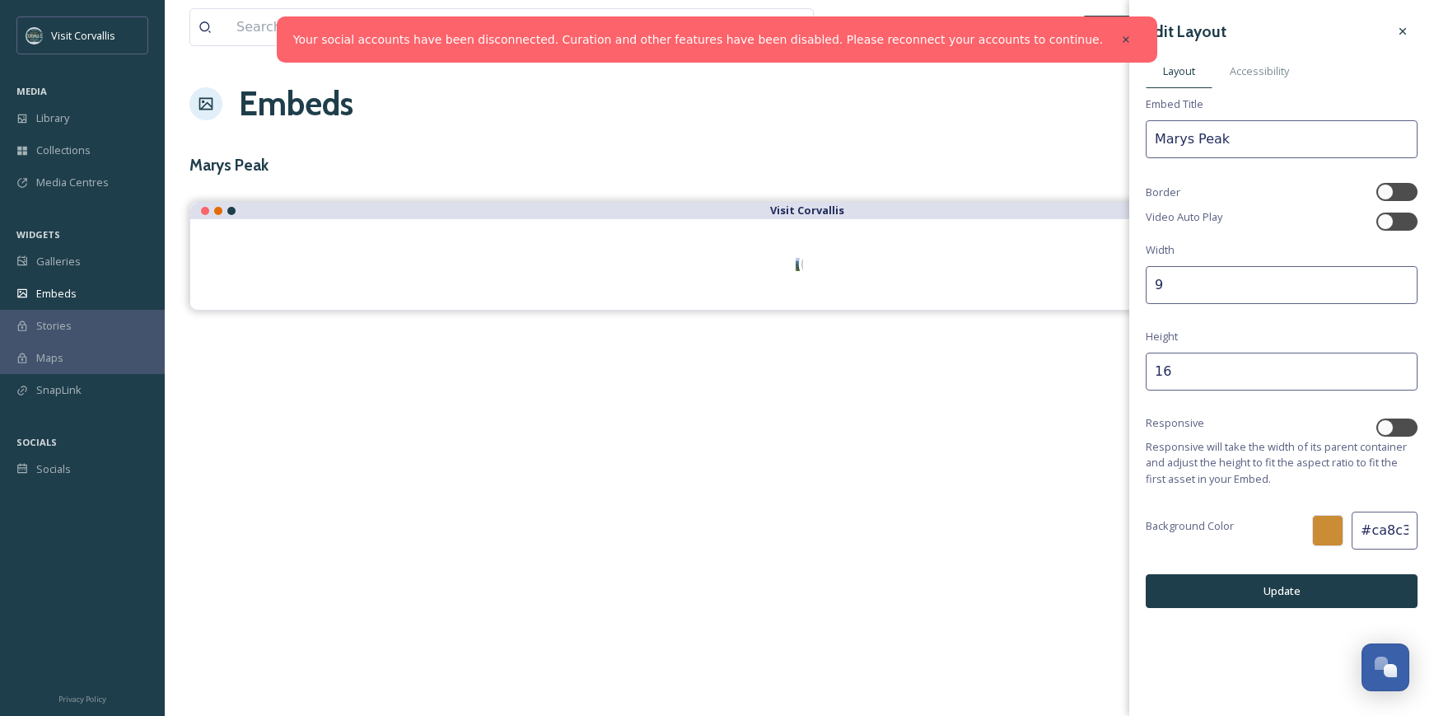
click at [1173, 290] on input "9" at bounding box center [1282, 285] width 272 height 38
type input "900"
click at [1205, 374] on input "16" at bounding box center [1282, 372] width 272 height 38
type input "1600"
click at [1231, 595] on button "Update" at bounding box center [1282, 591] width 272 height 34
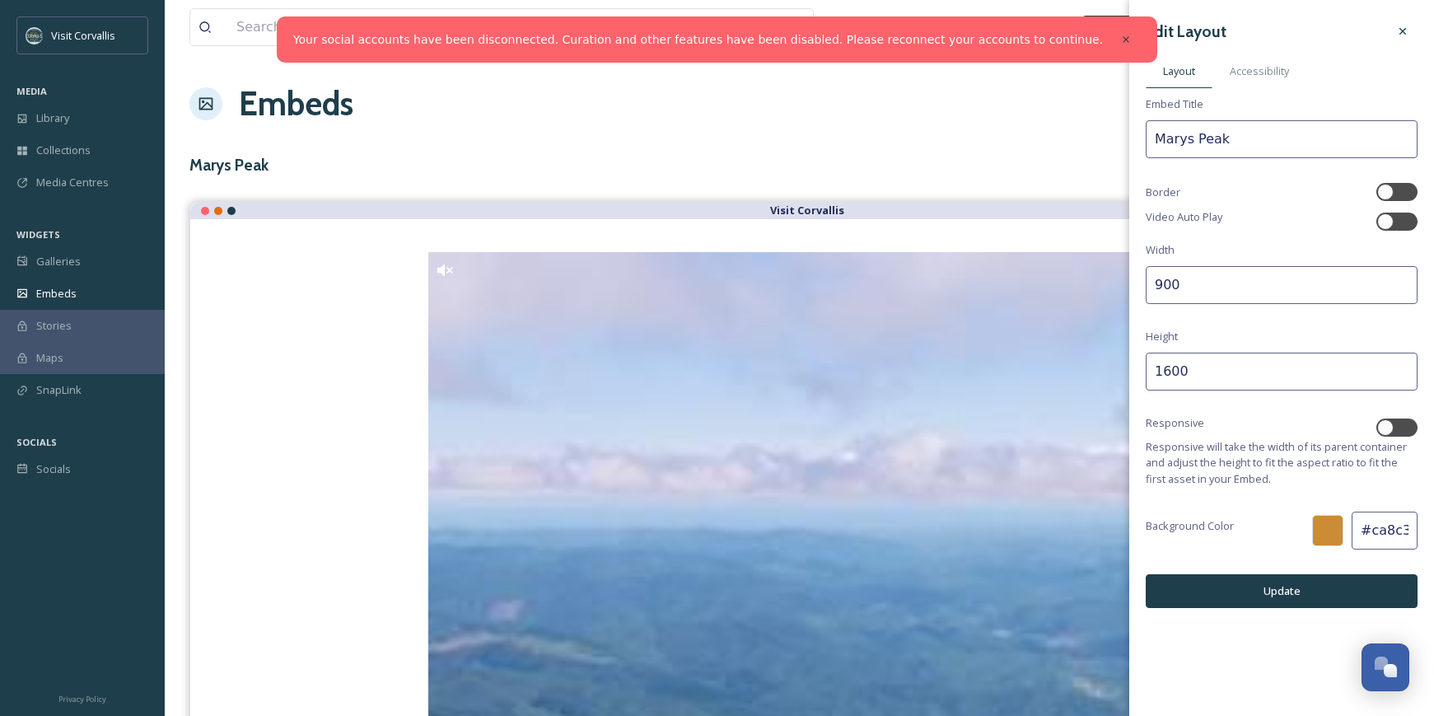
click at [1197, 289] on input "900" at bounding box center [1282, 285] width 272 height 38
type input "90"
click at [1236, 373] on input "1600" at bounding box center [1282, 372] width 272 height 38
type input "160"
click at [1291, 587] on button "Update" at bounding box center [1282, 591] width 272 height 34
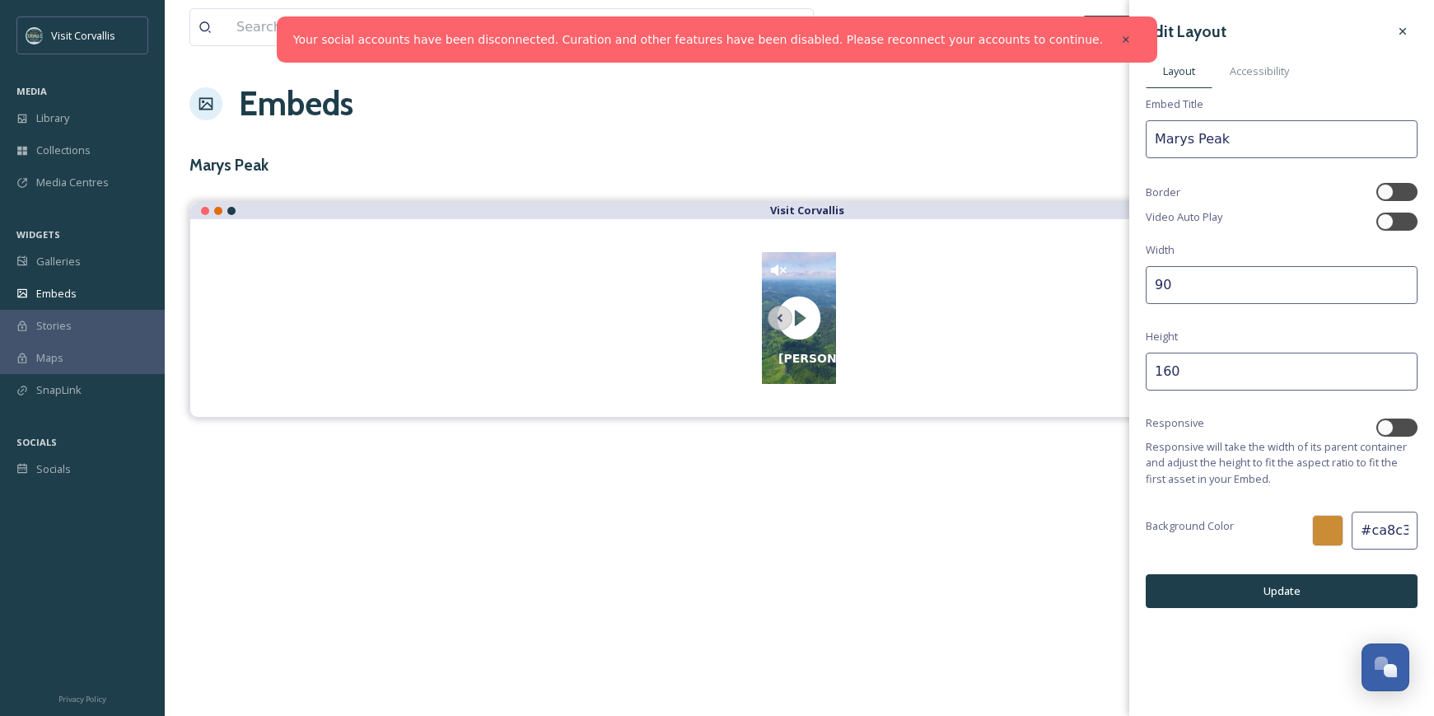
click at [1189, 288] on input "90" at bounding box center [1282, 285] width 272 height 38
type input "9"
click at [1187, 285] on input "240" at bounding box center [1282, 285] width 272 height 38
type input "270"
click at [1204, 365] on input "160" at bounding box center [1282, 372] width 272 height 38
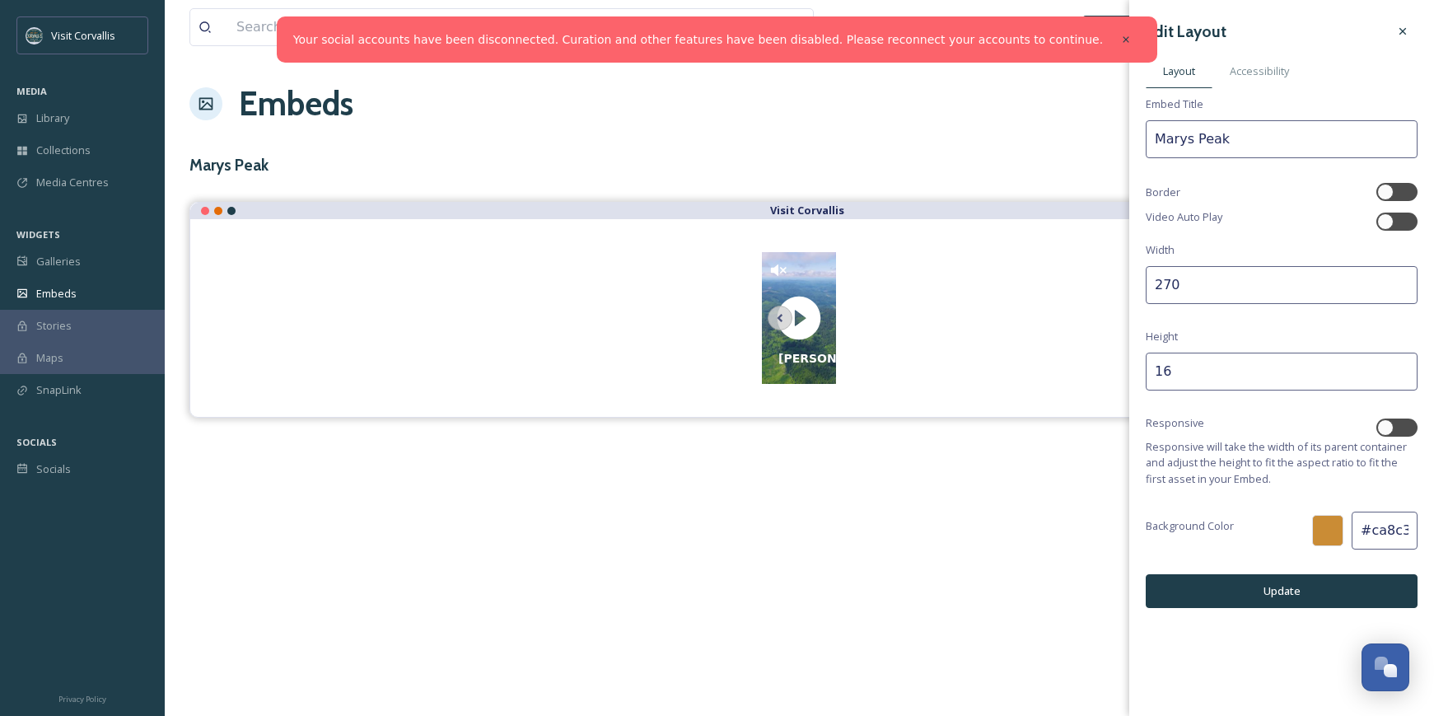
type input "1"
type input "480"
click at [1303, 595] on button "Update" at bounding box center [1282, 591] width 272 height 34
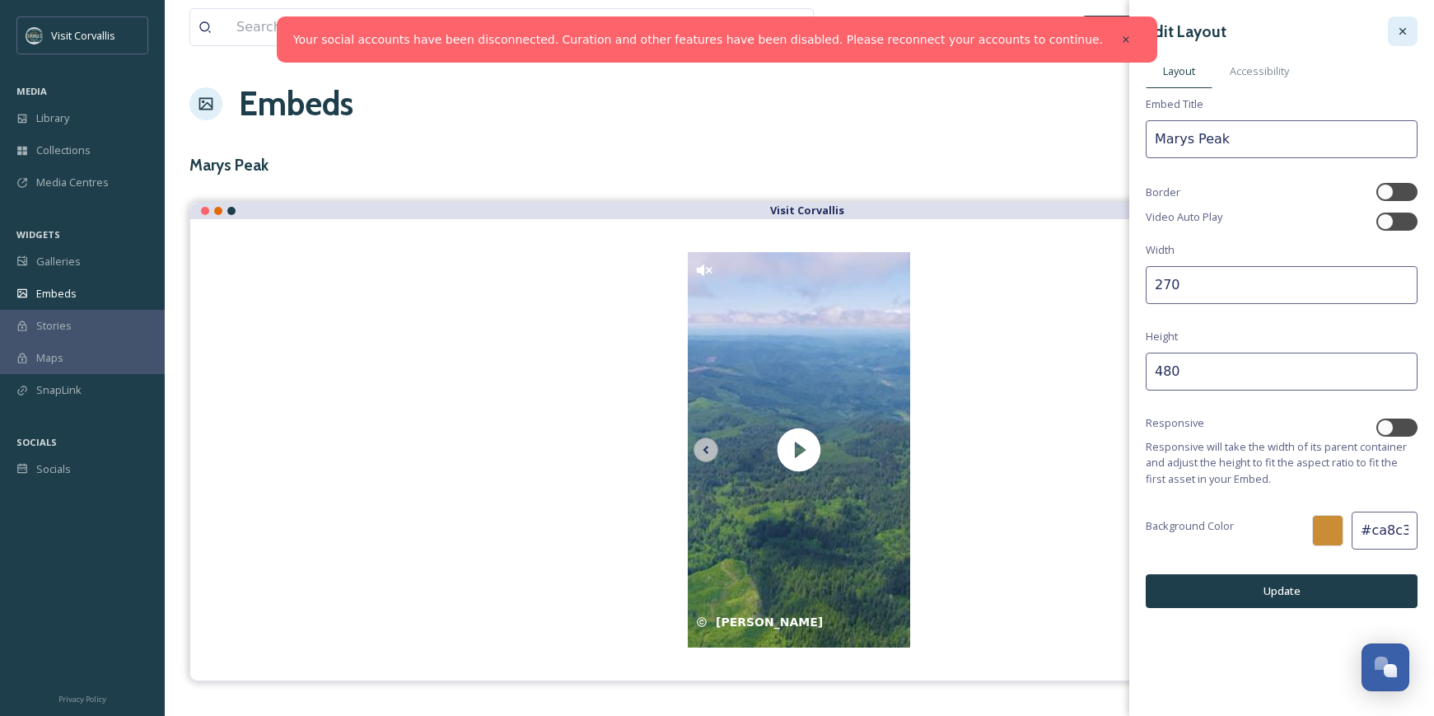
click at [1404, 35] on icon at bounding box center [1403, 31] width 13 height 13
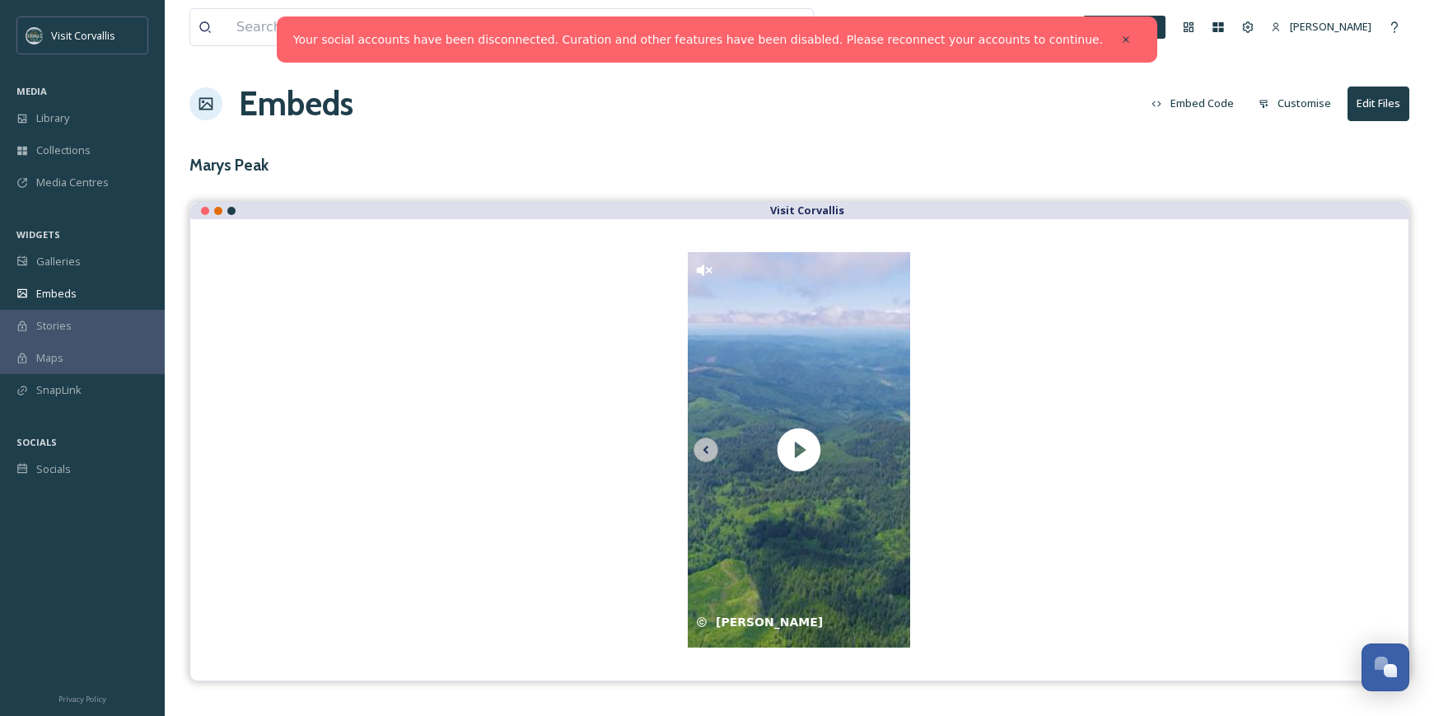
click at [1182, 101] on button "Embed Code" at bounding box center [1193, 103] width 99 height 32
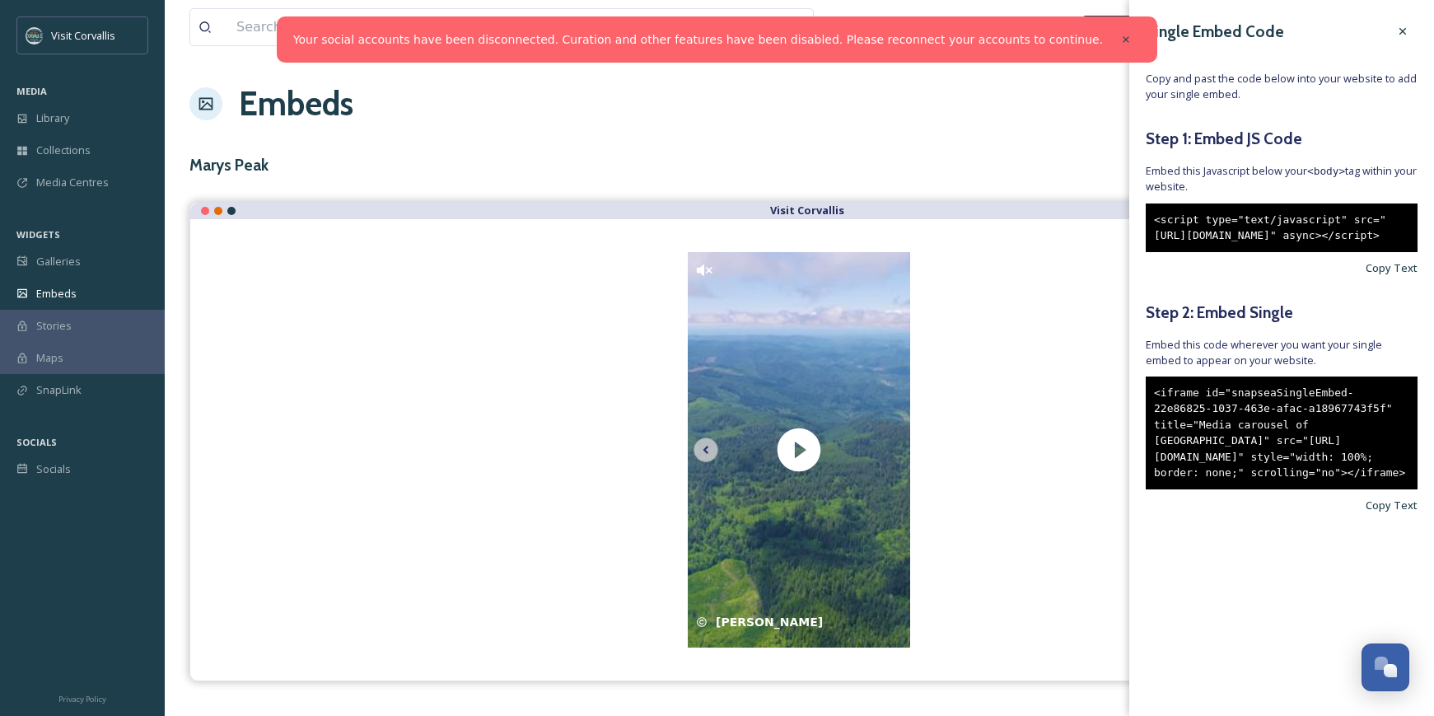
drag, startPoint x: 1213, startPoint y: 578, endPoint x: 1150, endPoint y: 443, distance: 148.9
click at [1150, 443] on div "<iframe id="snapseaSingleEmbed-22e86825-1037-463e-afac-a18967743f5f" title="Med…" at bounding box center [1282, 433] width 272 height 113
copy div "<iframe id="snapseaSingleEmbed-22e86825-1037-463e-afac-a18967743f5f" title="Med…"
click at [1401, 32] on icon at bounding box center [1403, 31] width 13 height 13
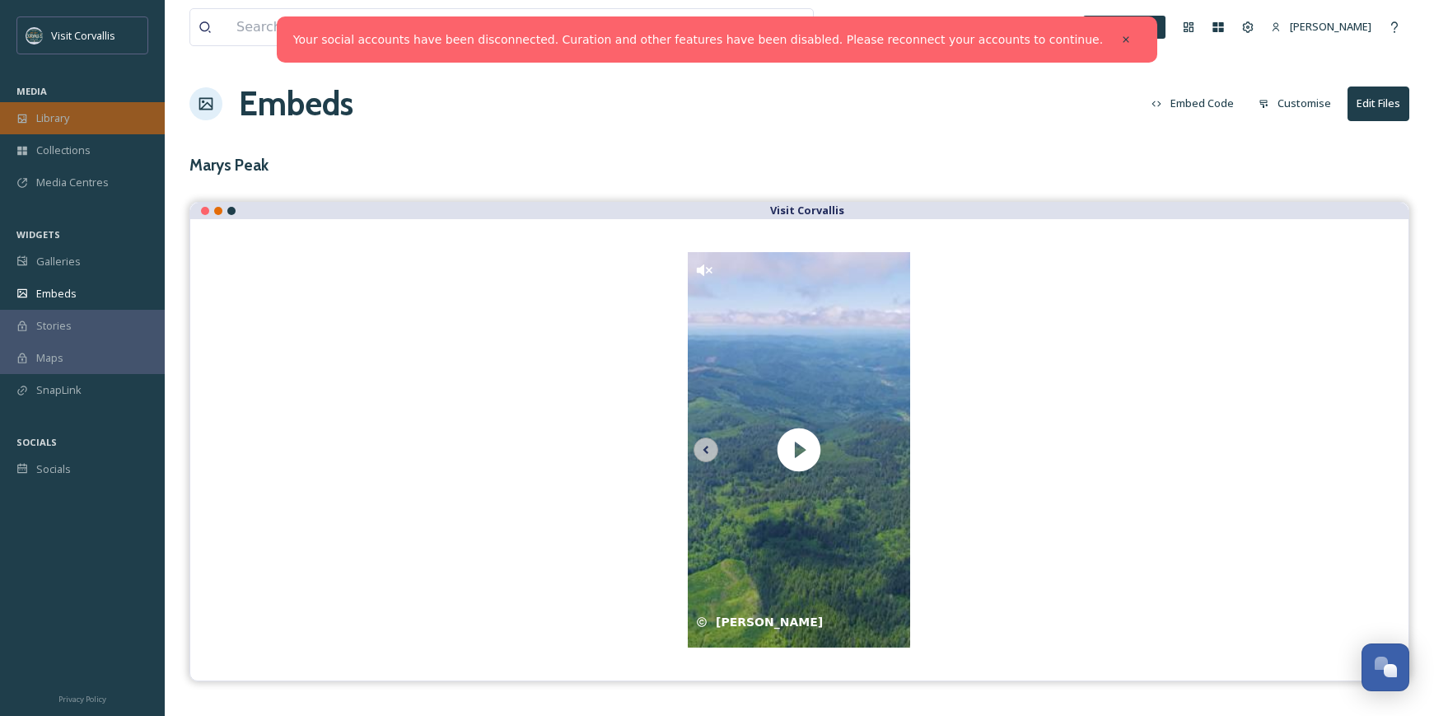
click at [117, 102] on div "Library" at bounding box center [82, 118] width 165 height 32
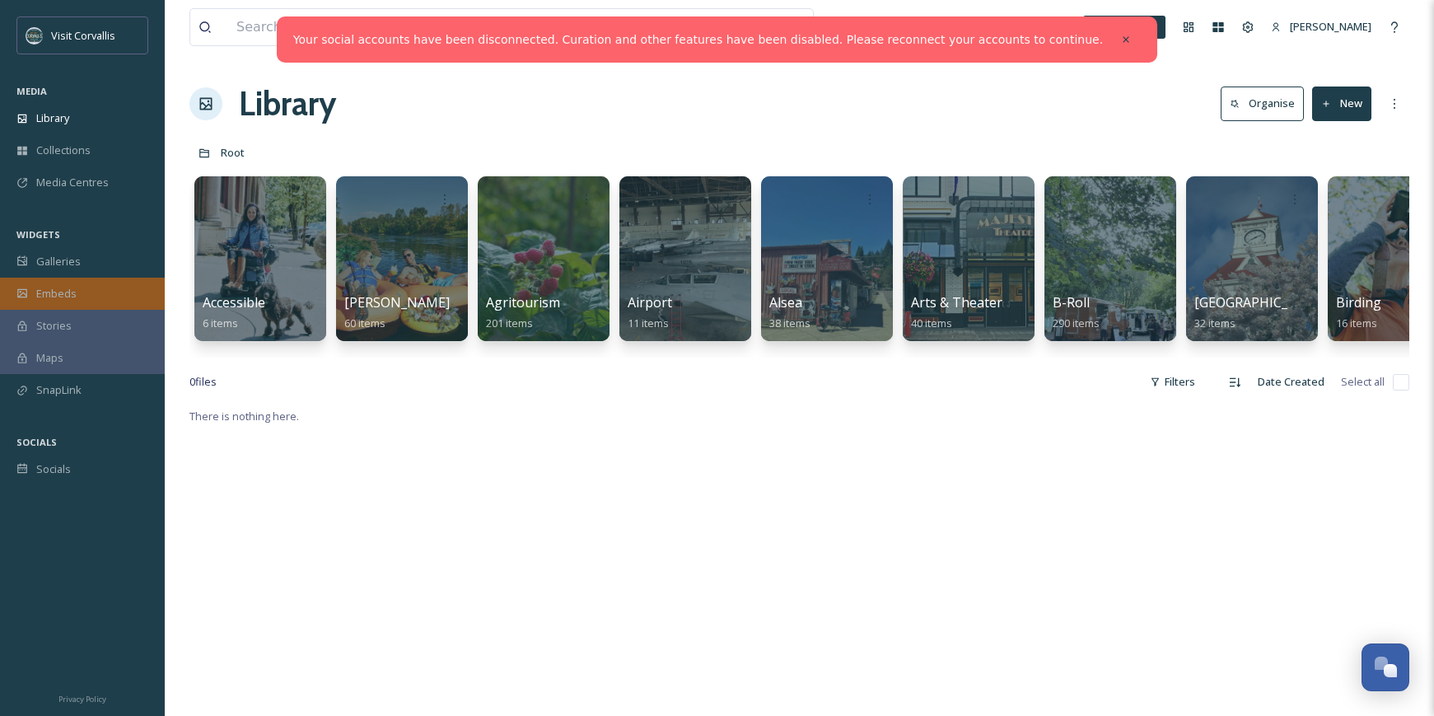
click at [75, 293] on span "Embeds" at bounding box center [56, 294] width 40 height 16
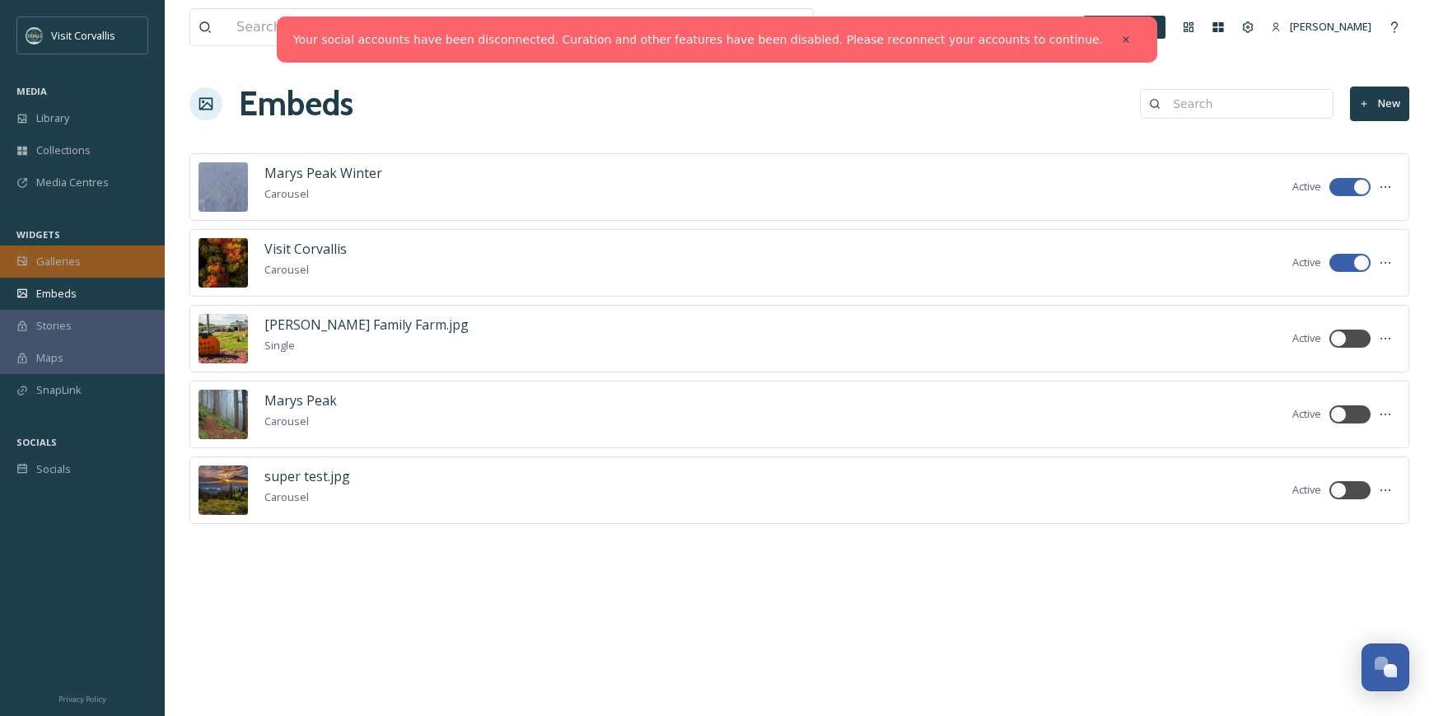
click at [76, 265] on span "Galleries" at bounding box center [58, 262] width 44 height 16
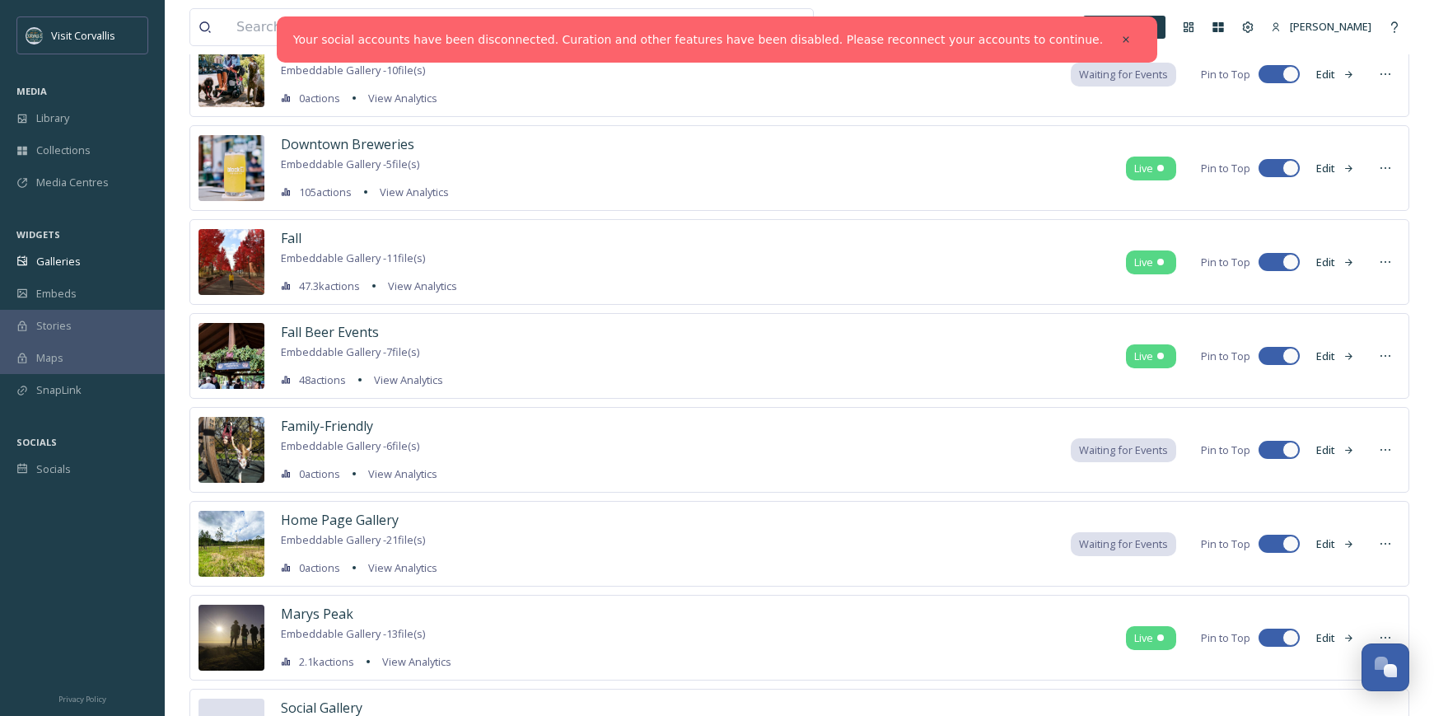
scroll to position [265, 0]
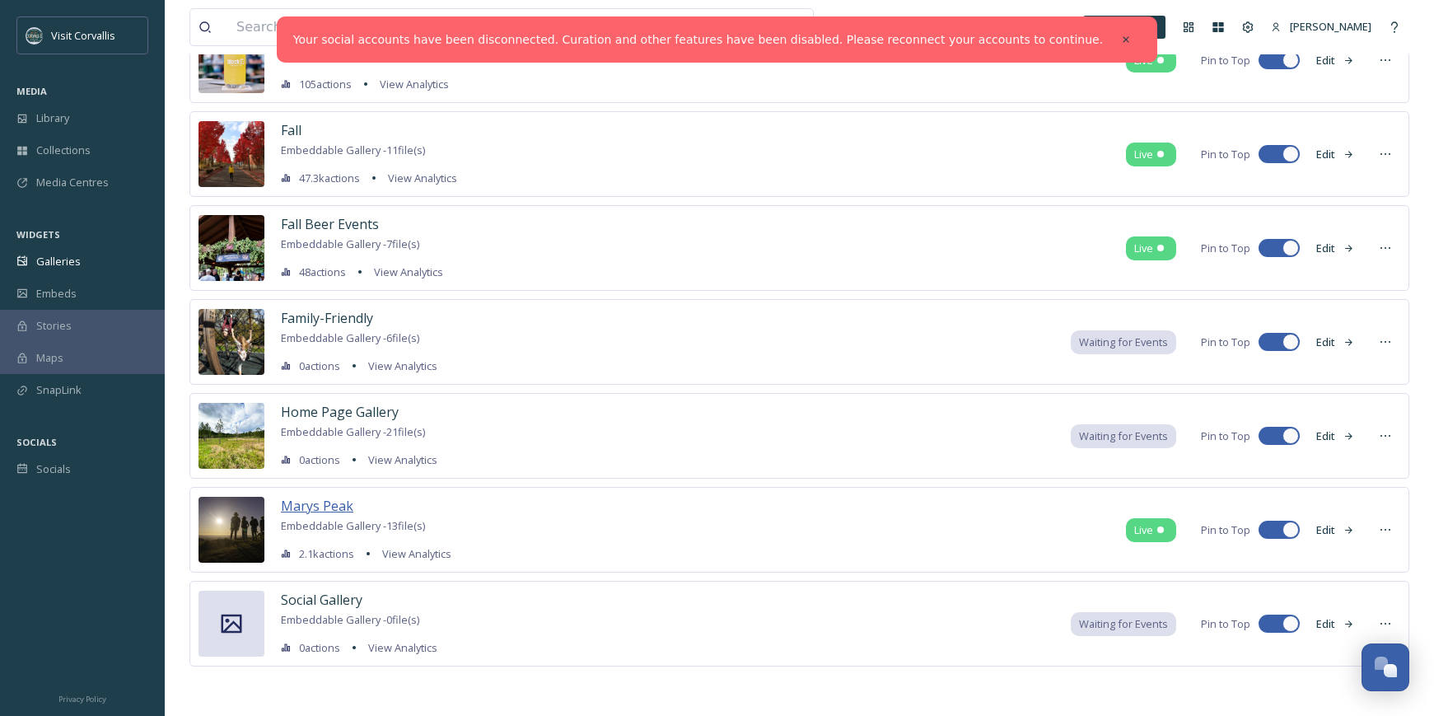
click at [318, 506] on span "Marys Peak" at bounding box center [317, 506] width 73 height 18
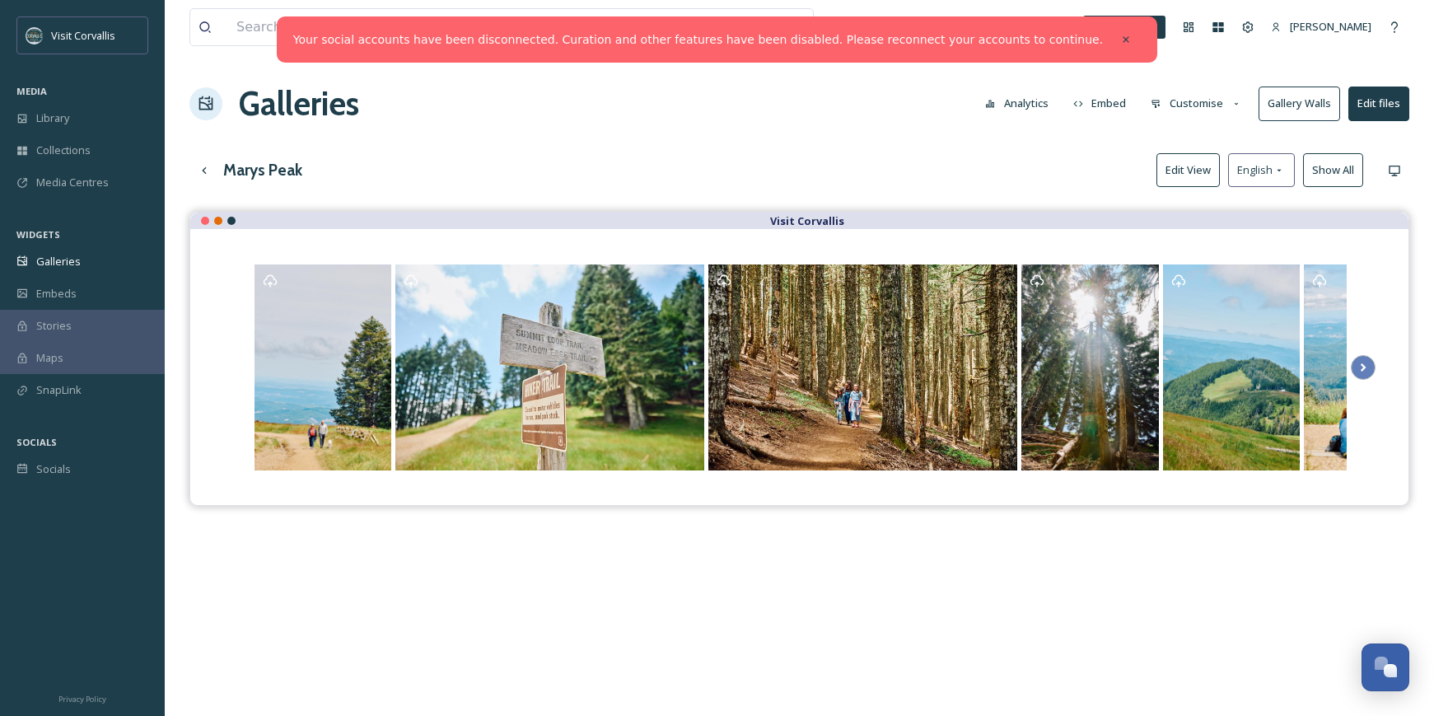
click at [1194, 101] on button "Customise" at bounding box center [1197, 103] width 108 height 32
click at [1022, 134] on div "View all files What's New [PERSON_NAME] Galleries Analytics Embed Customise Gal…" at bounding box center [800, 476] width 1270 height 952
click at [1108, 96] on button "Embed" at bounding box center [1100, 103] width 70 height 32
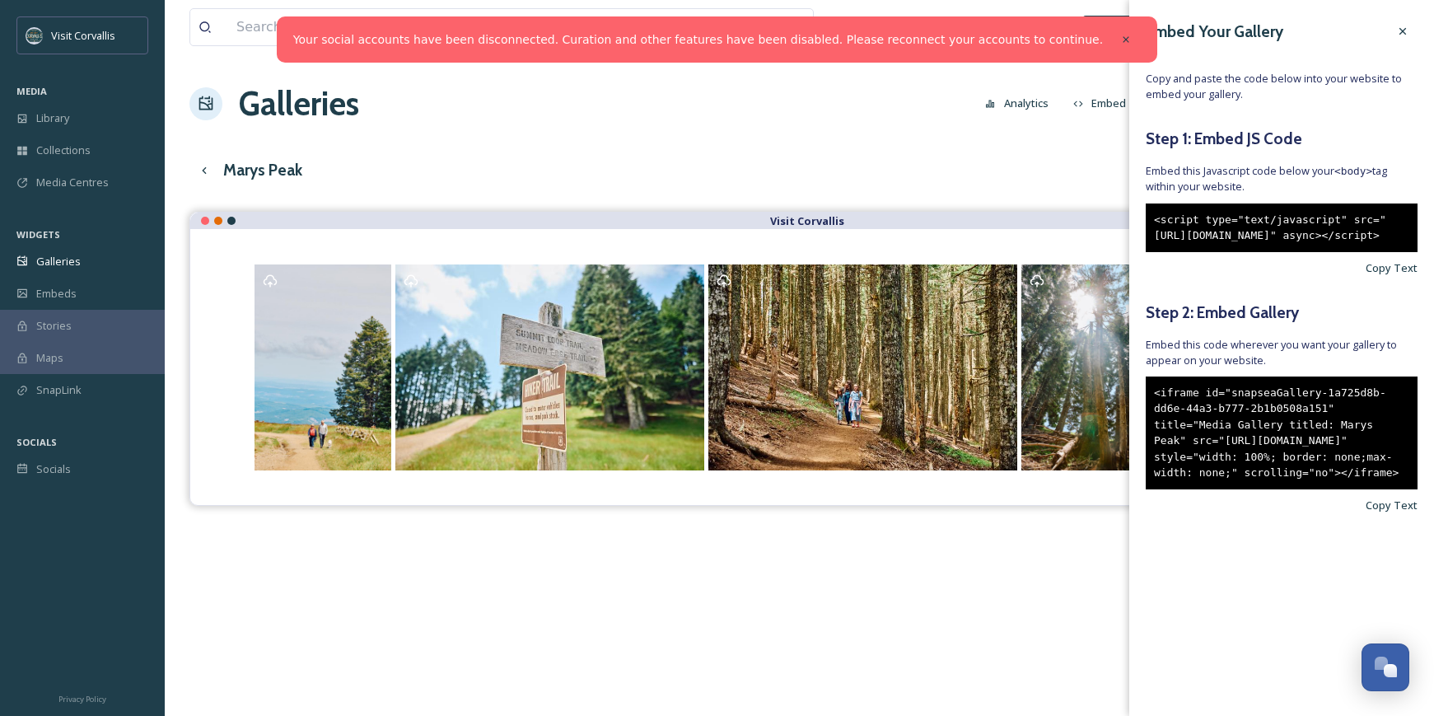
click at [1056, 155] on div "Marys Peak Edit View English Show All" at bounding box center [799, 170] width 1220 height 34
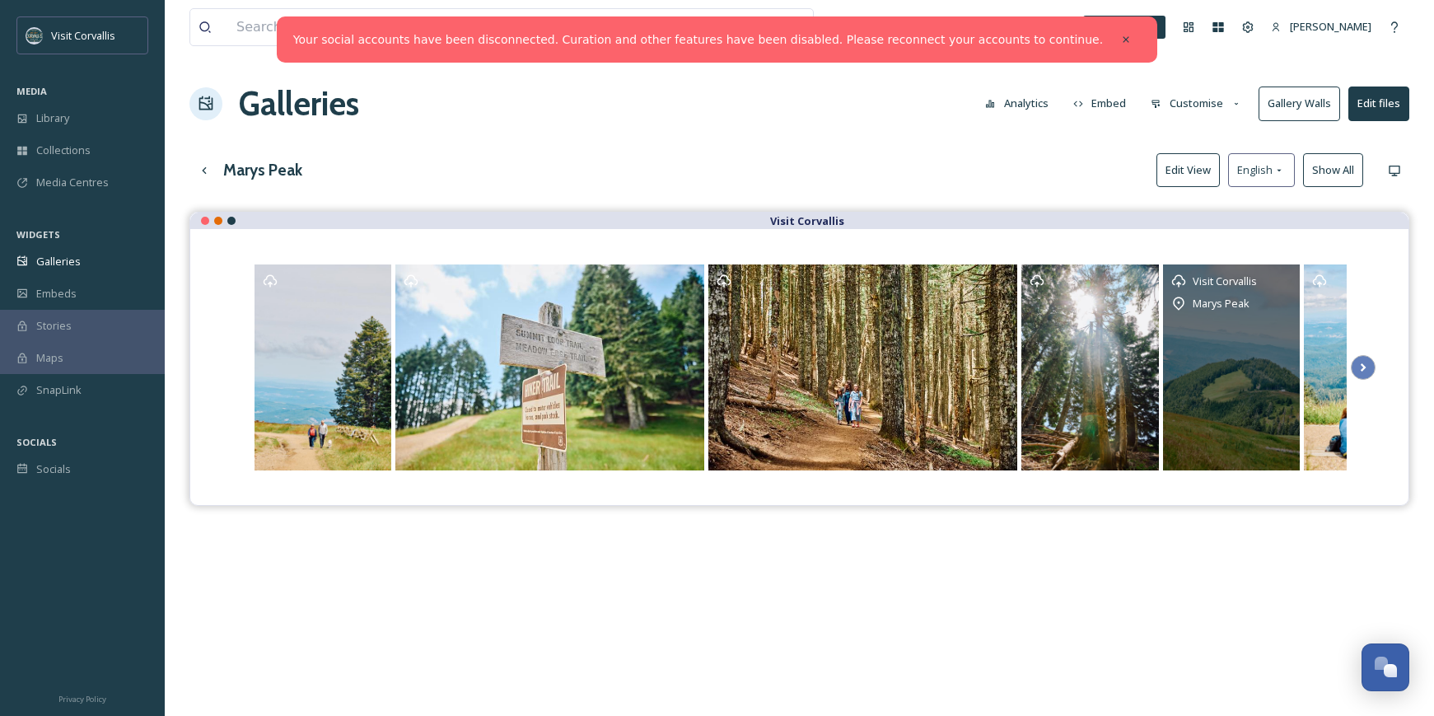
click at [1223, 343] on div "Visit Corvallis [GEOGRAPHIC_DATA]" at bounding box center [1232, 367] width 138 height 206
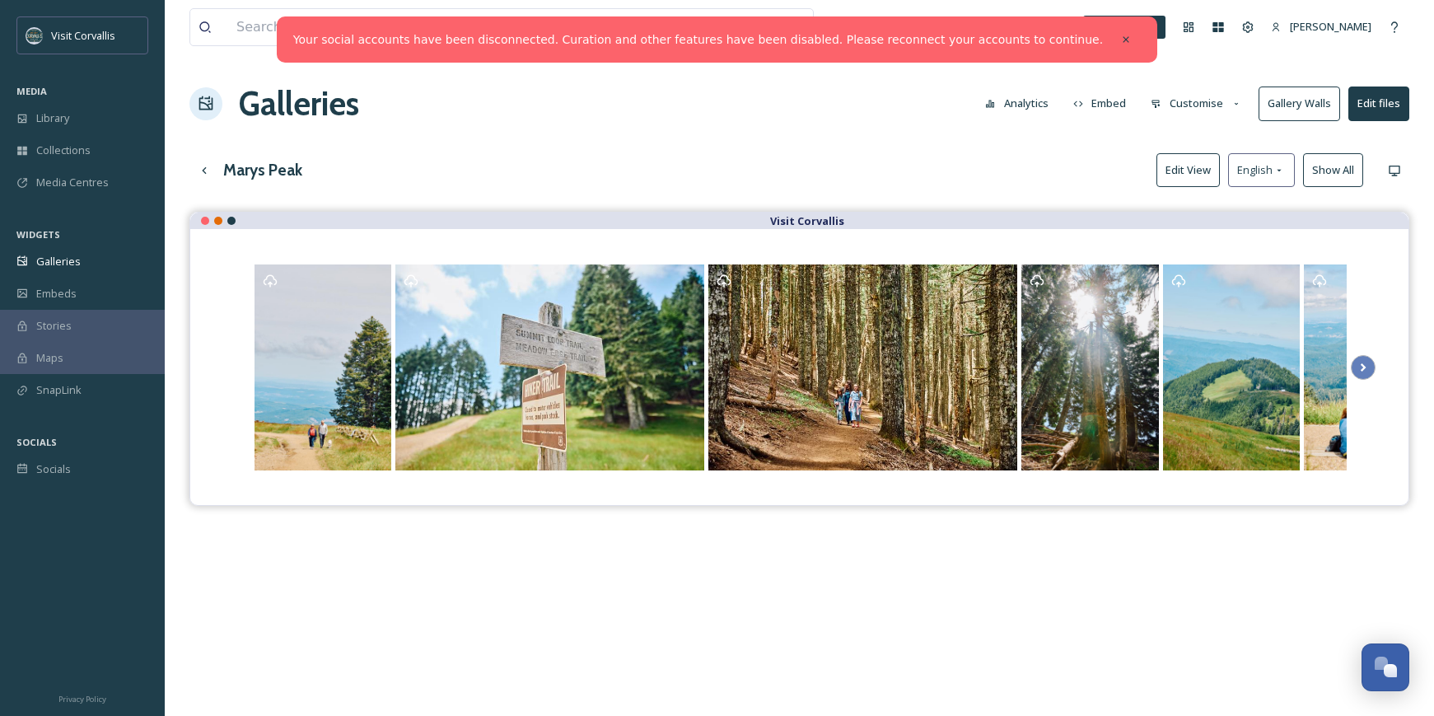
click at [1331, 100] on button "Gallery Walls" at bounding box center [1300, 104] width 82 height 34
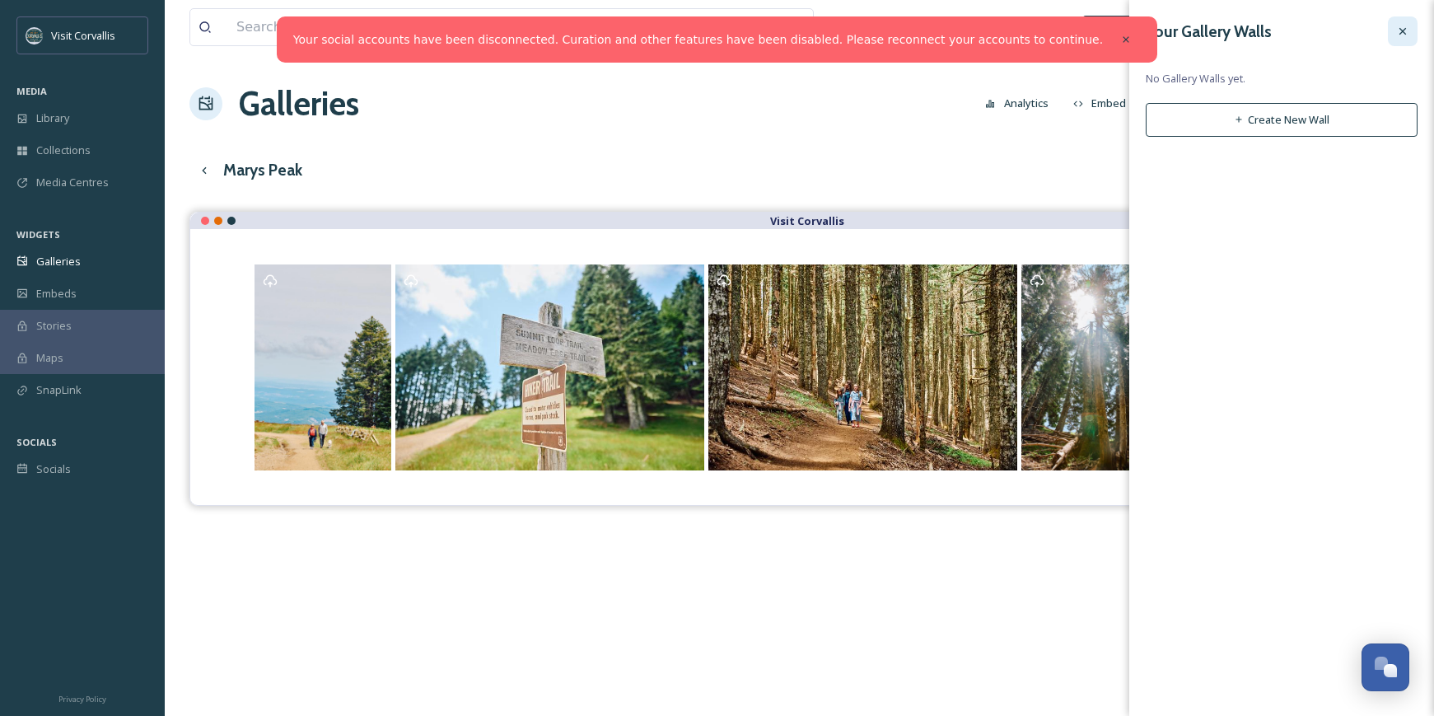
click at [1410, 37] on div at bounding box center [1403, 31] width 30 height 30
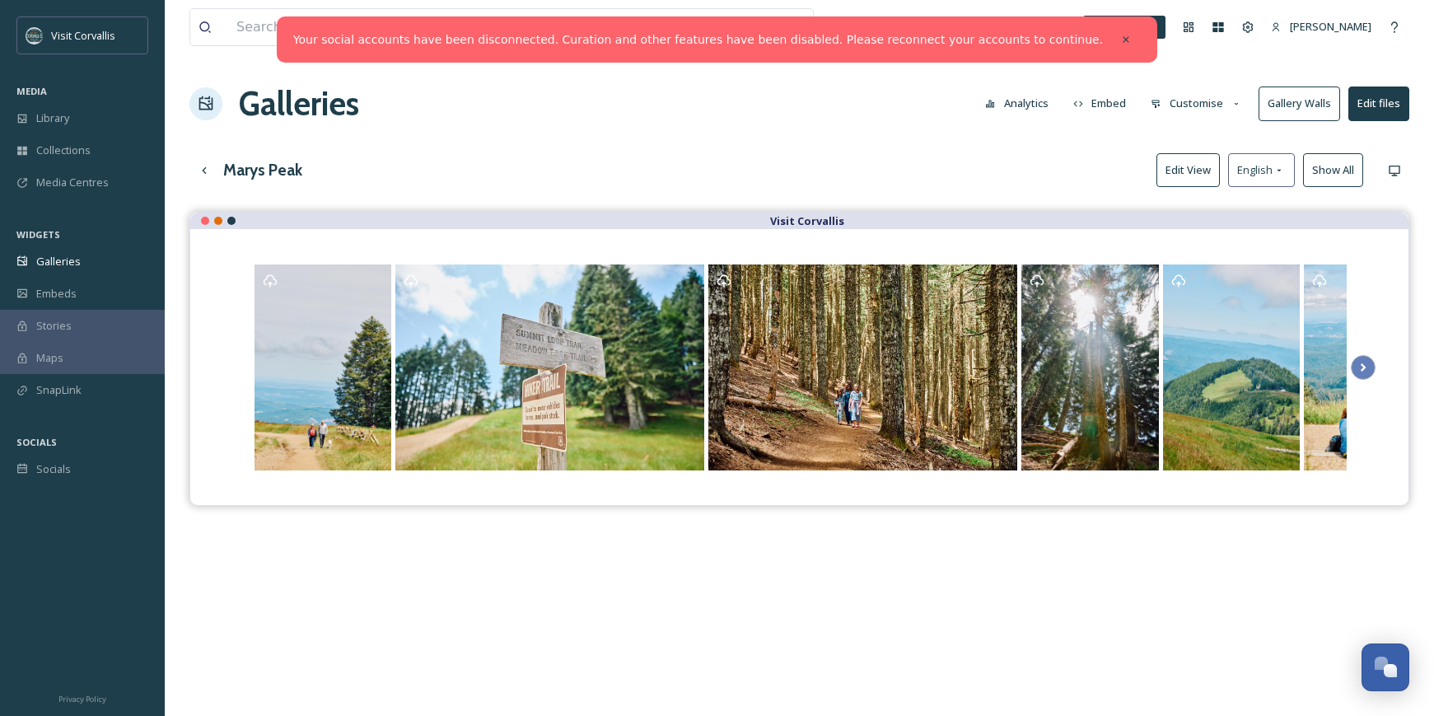
click at [1386, 98] on button "Edit files" at bounding box center [1379, 104] width 61 height 34
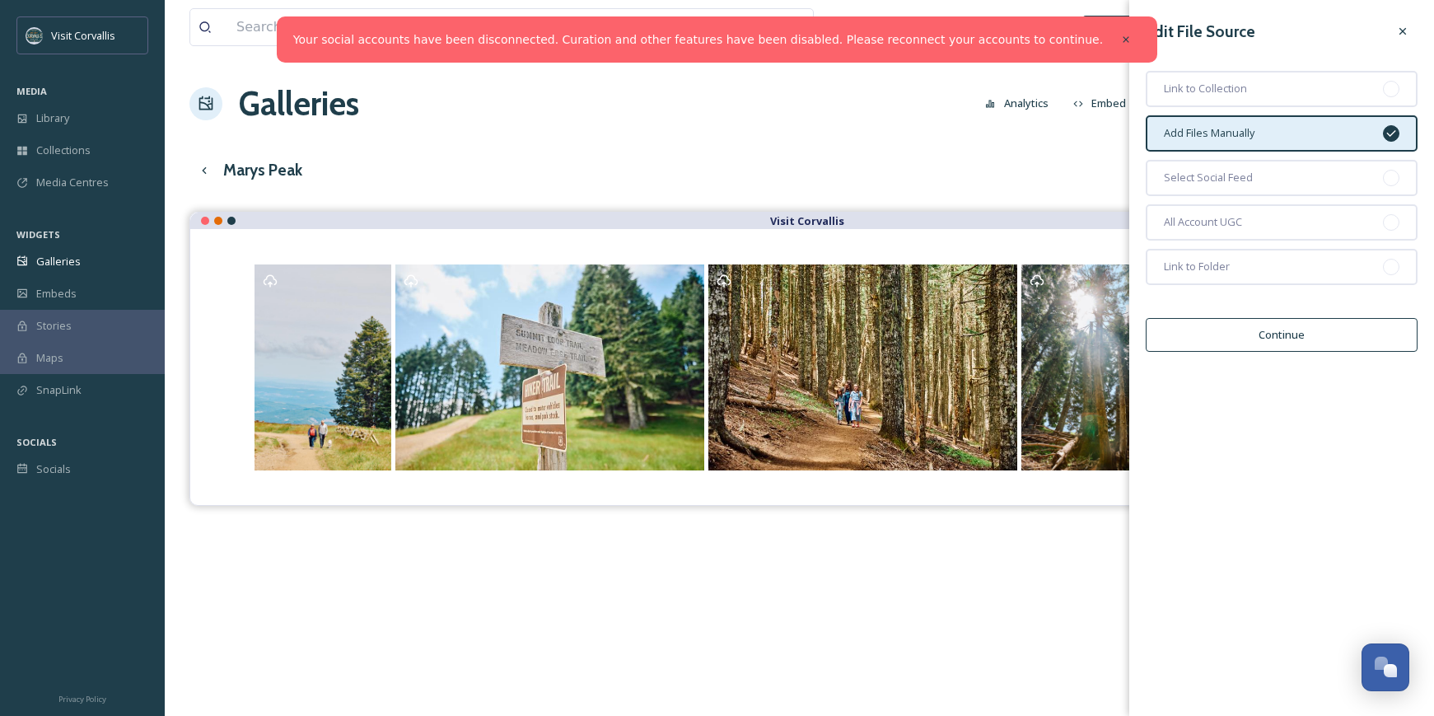
click at [1063, 171] on div "Marys Peak Edit View English Show All" at bounding box center [799, 170] width 1220 height 34
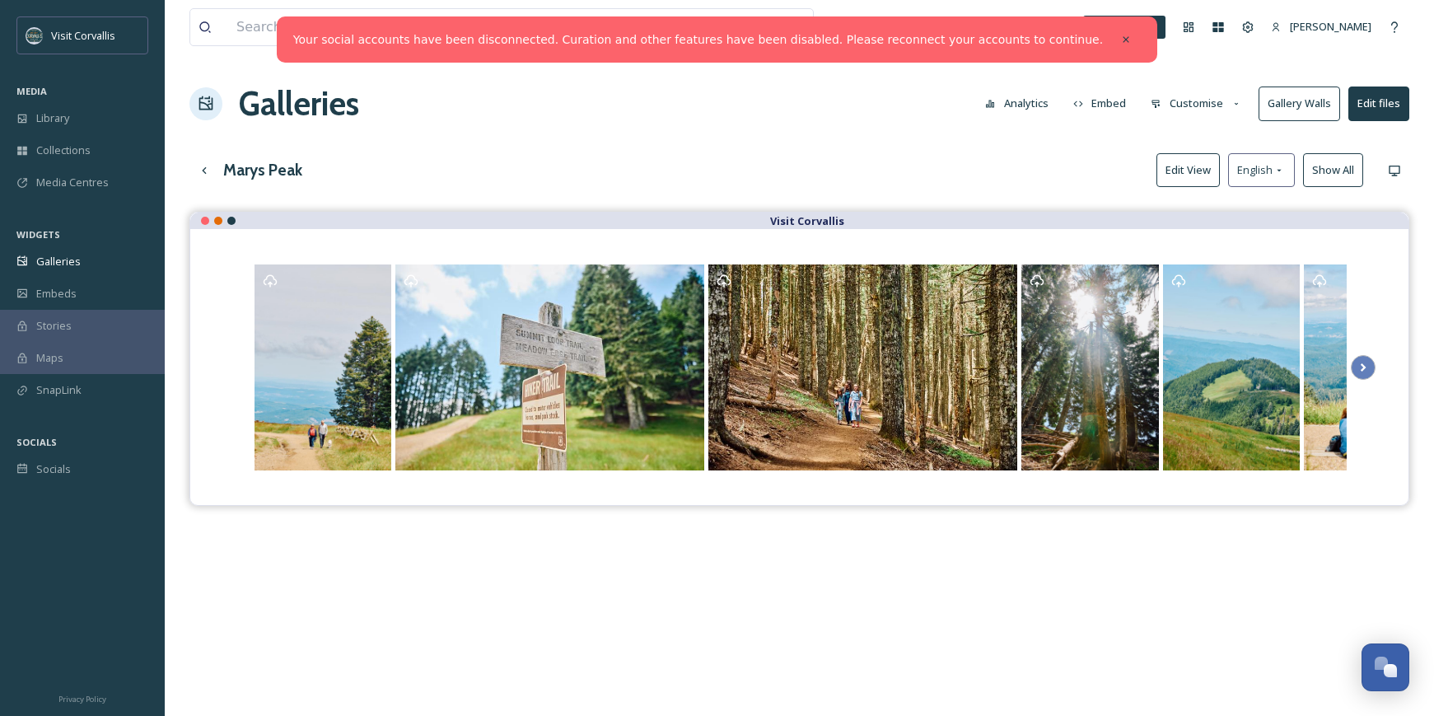
click at [1368, 101] on button "Edit files" at bounding box center [1379, 104] width 61 height 34
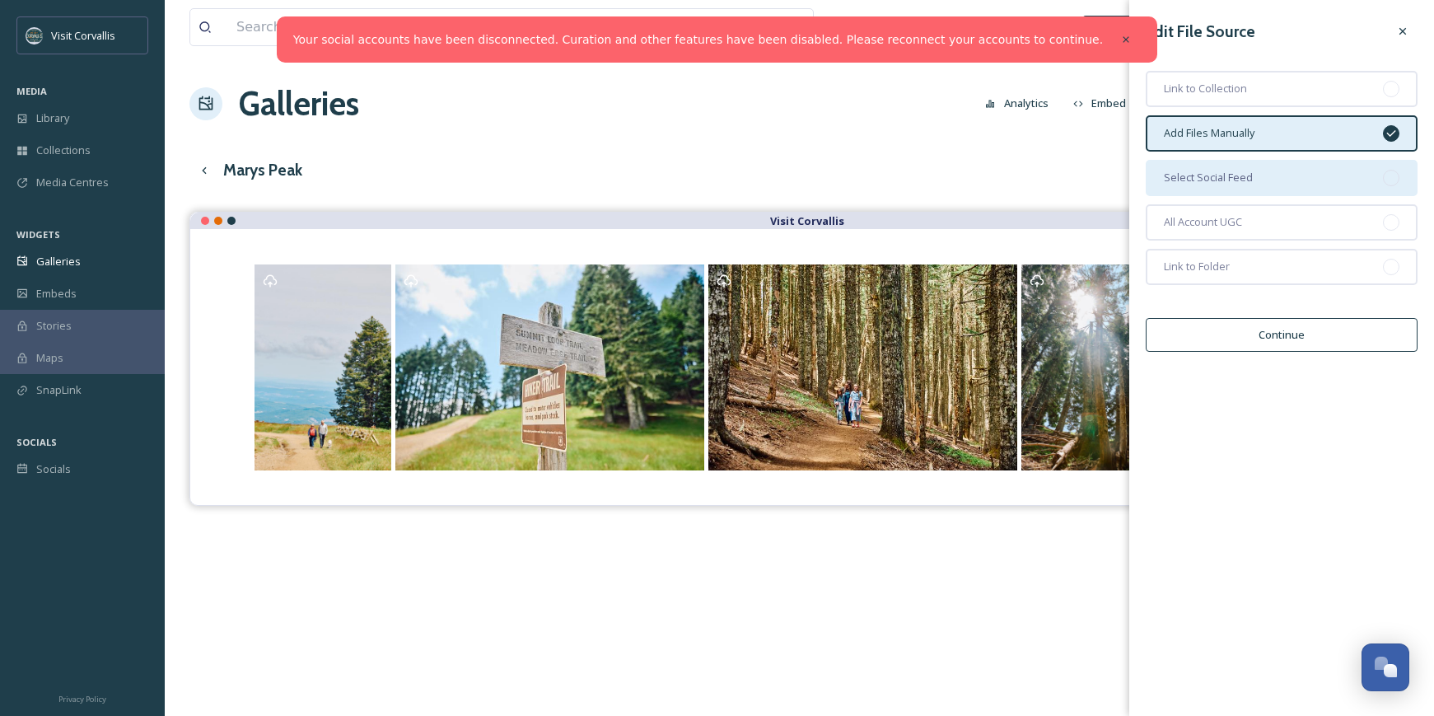
click at [1274, 175] on div "Select Social Feed" at bounding box center [1282, 178] width 272 height 36
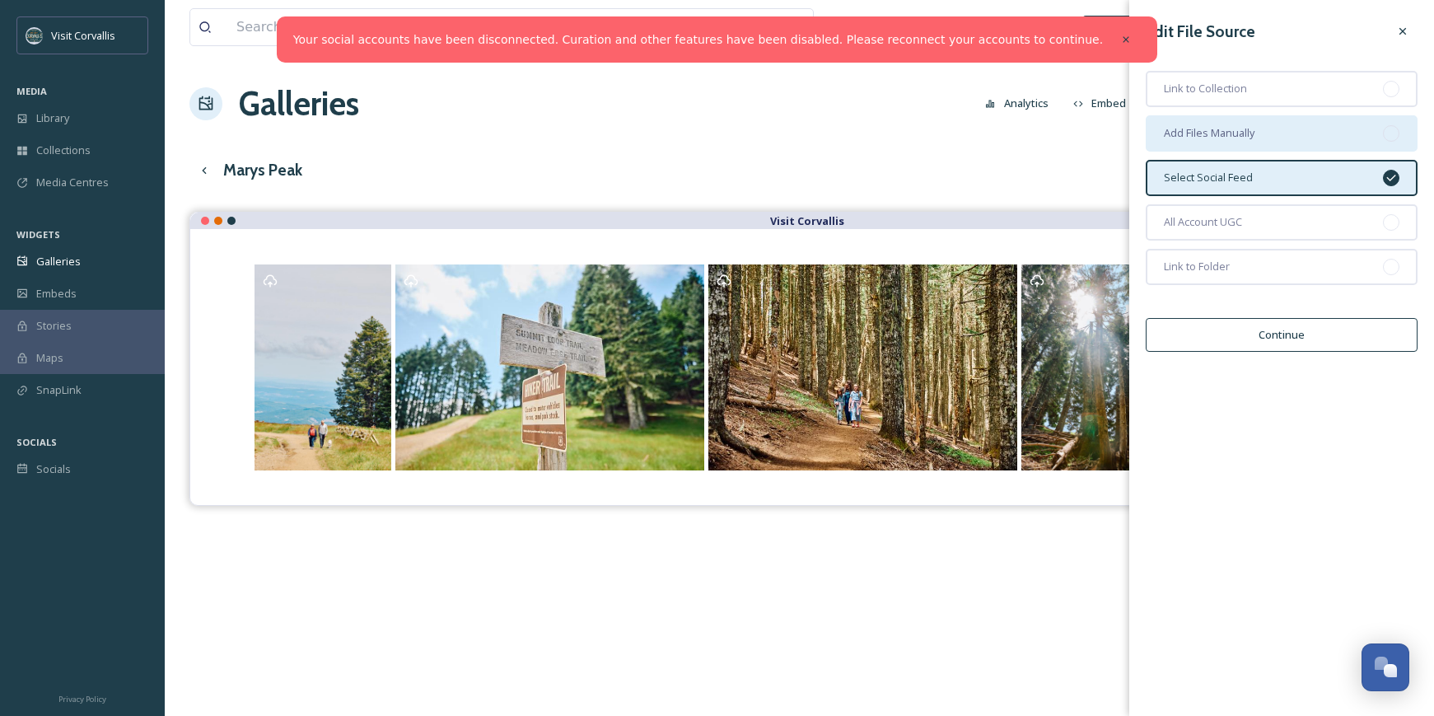
click at [1330, 126] on div "Add Files Manually" at bounding box center [1282, 133] width 272 height 36
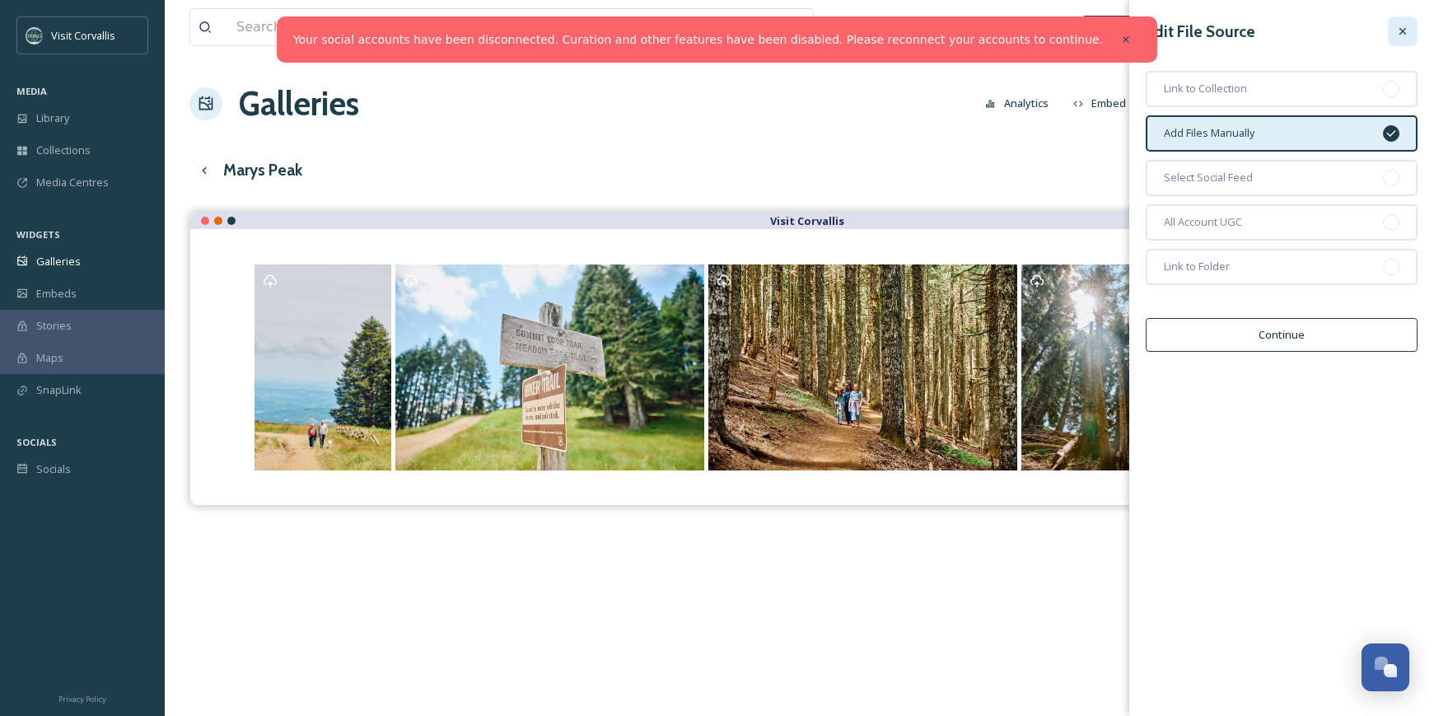
click at [1399, 35] on icon at bounding box center [1403, 31] width 13 height 13
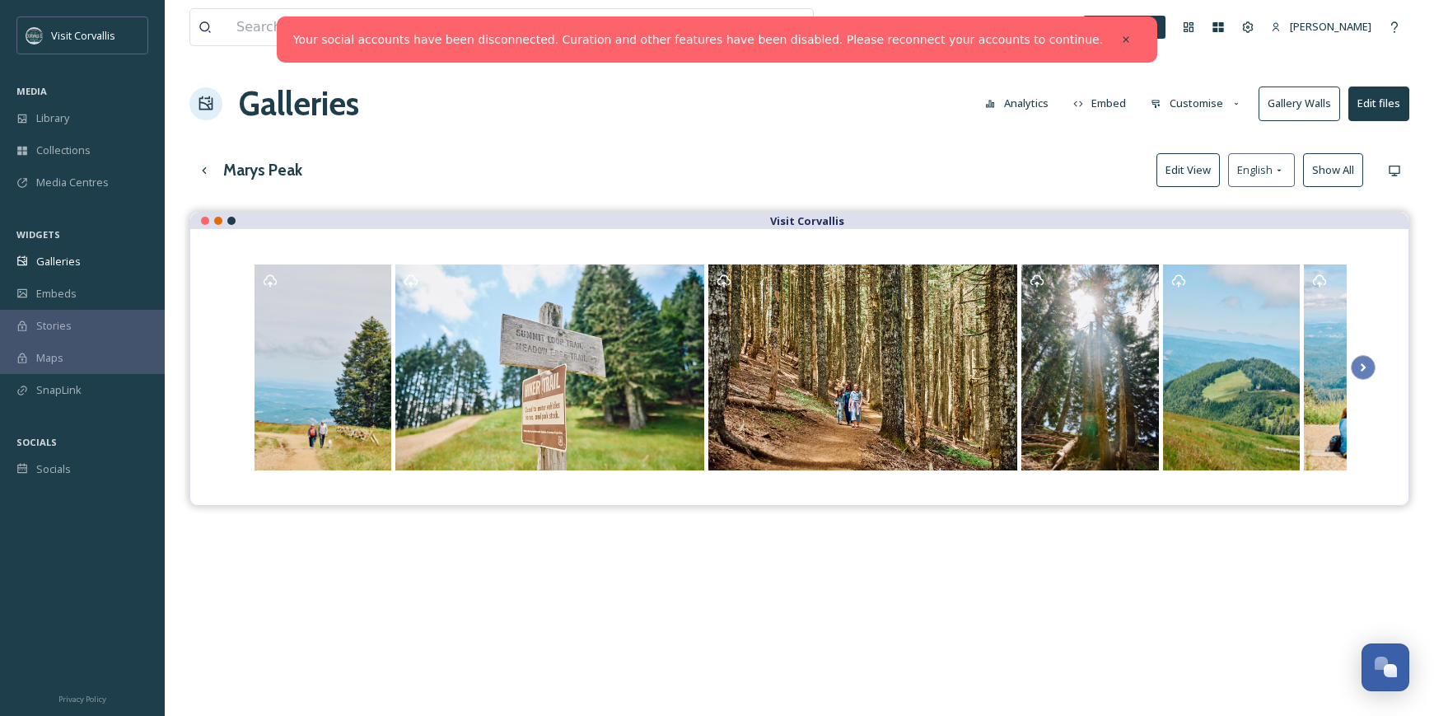
click at [1052, 137] on div "View all files What's New [PERSON_NAME] Galleries Analytics Embed Customise Gal…" at bounding box center [800, 476] width 1270 height 952
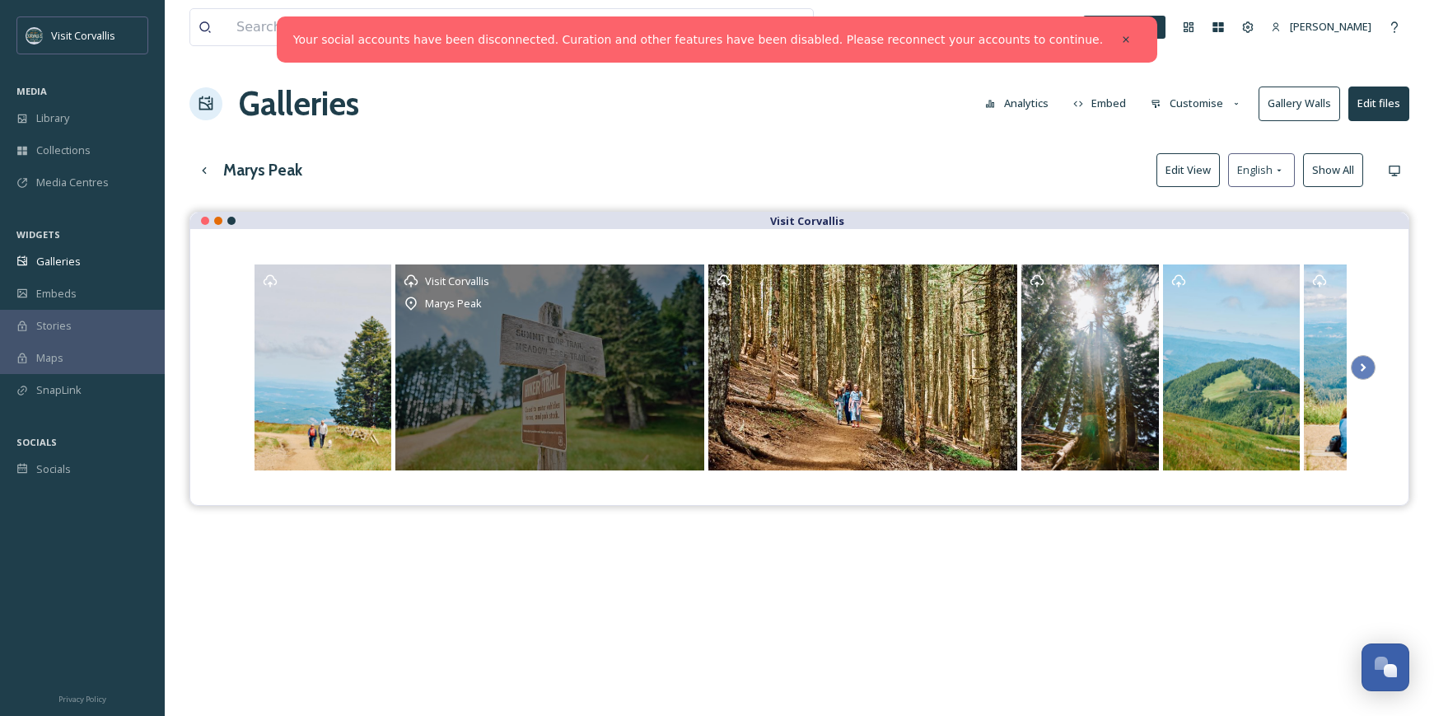
click at [468, 284] on span "Visit Corvallis" at bounding box center [457, 281] width 64 height 15
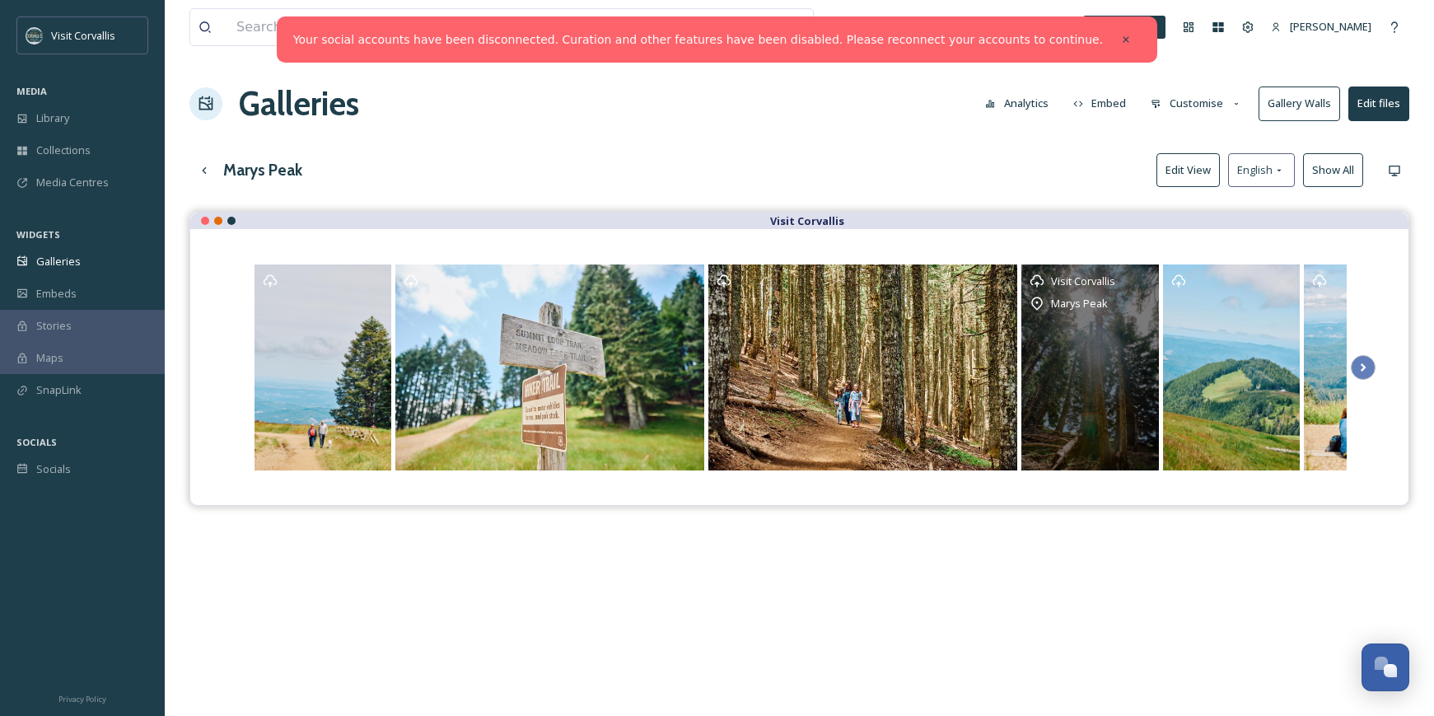
click at [1088, 306] on span "Marys Peak" at bounding box center [1079, 303] width 57 height 15
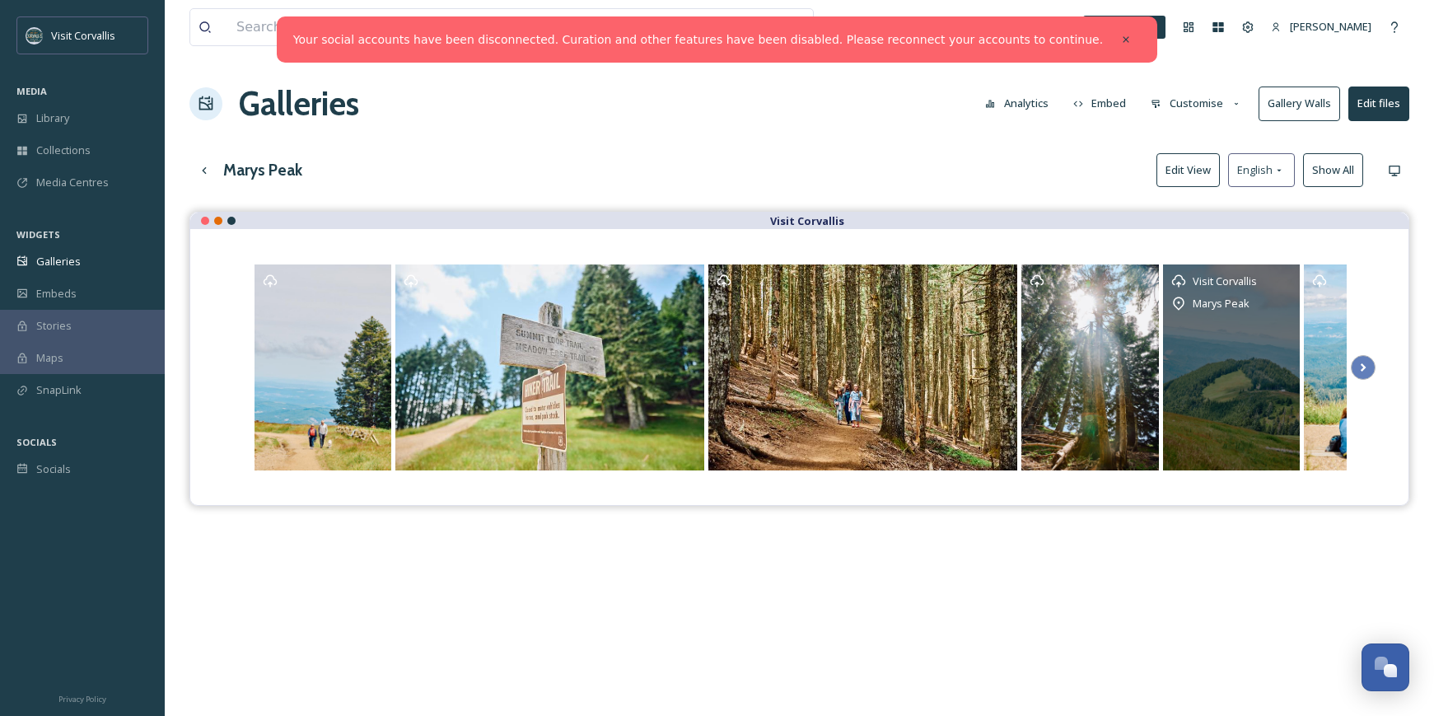
click at [1220, 307] on span "Marys Peak" at bounding box center [1221, 303] width 57 height 15
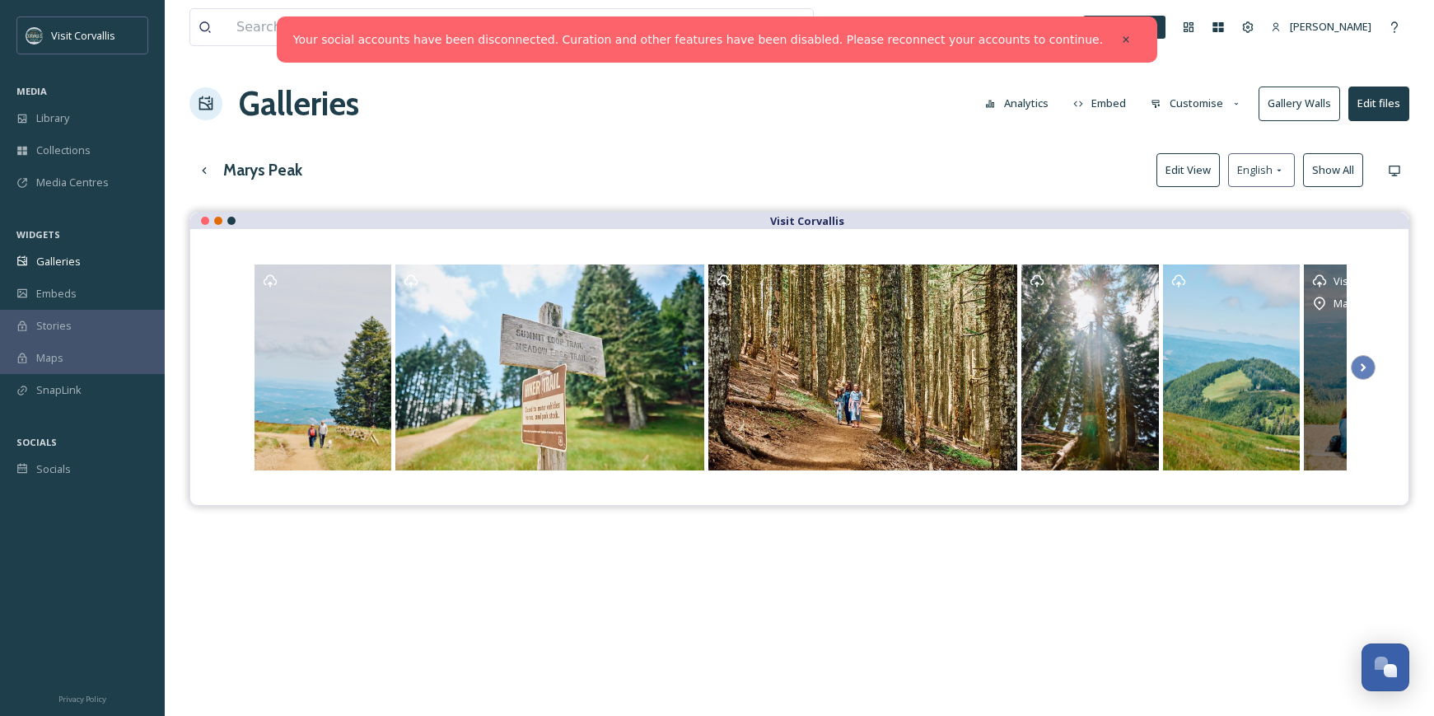
click at [1341, 285] on span "Visit Corvallis" at bounding box center [1366, 281] width 64 height 15
click at [1194, 105] on button "Customise" at bounding box center [1197, 103] width 108 height 32
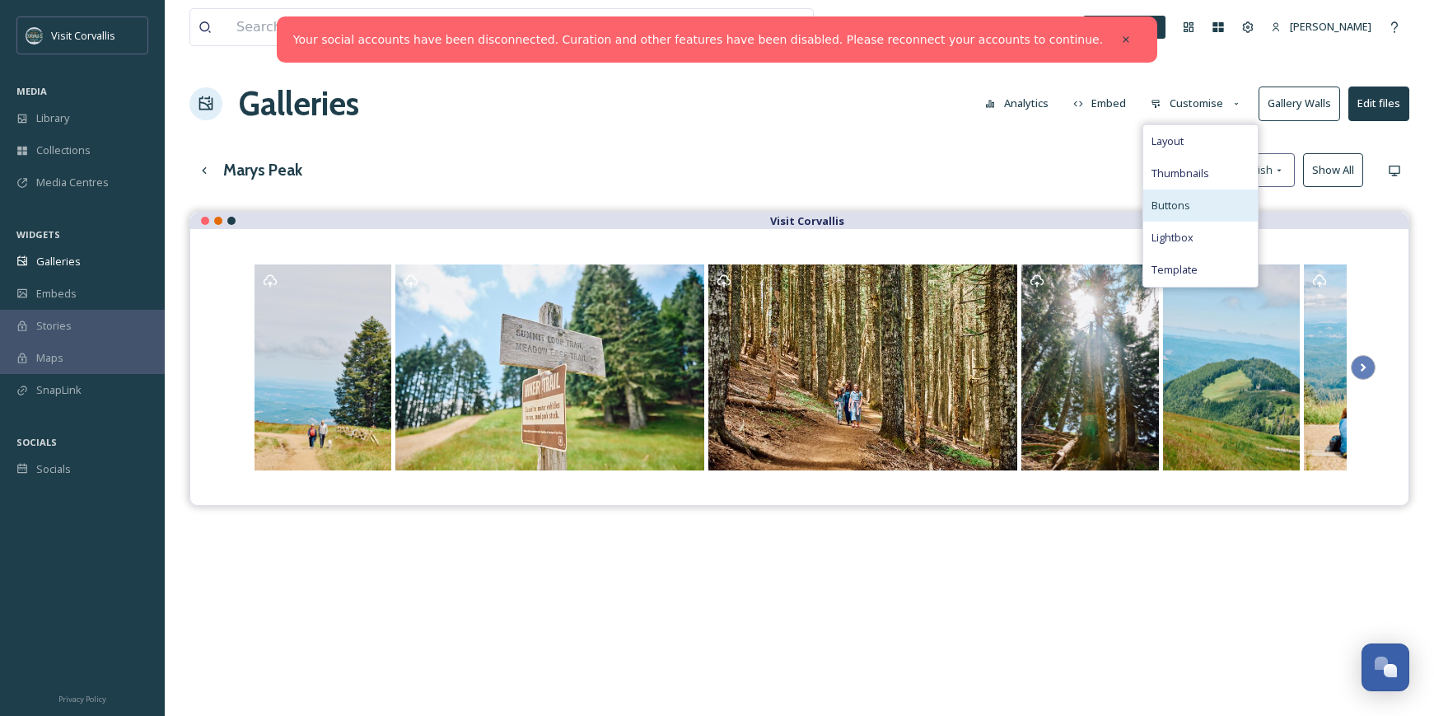
click at [1170, 200] on span "Buttons" at bounding box center [1171, 206] width 39 height 16
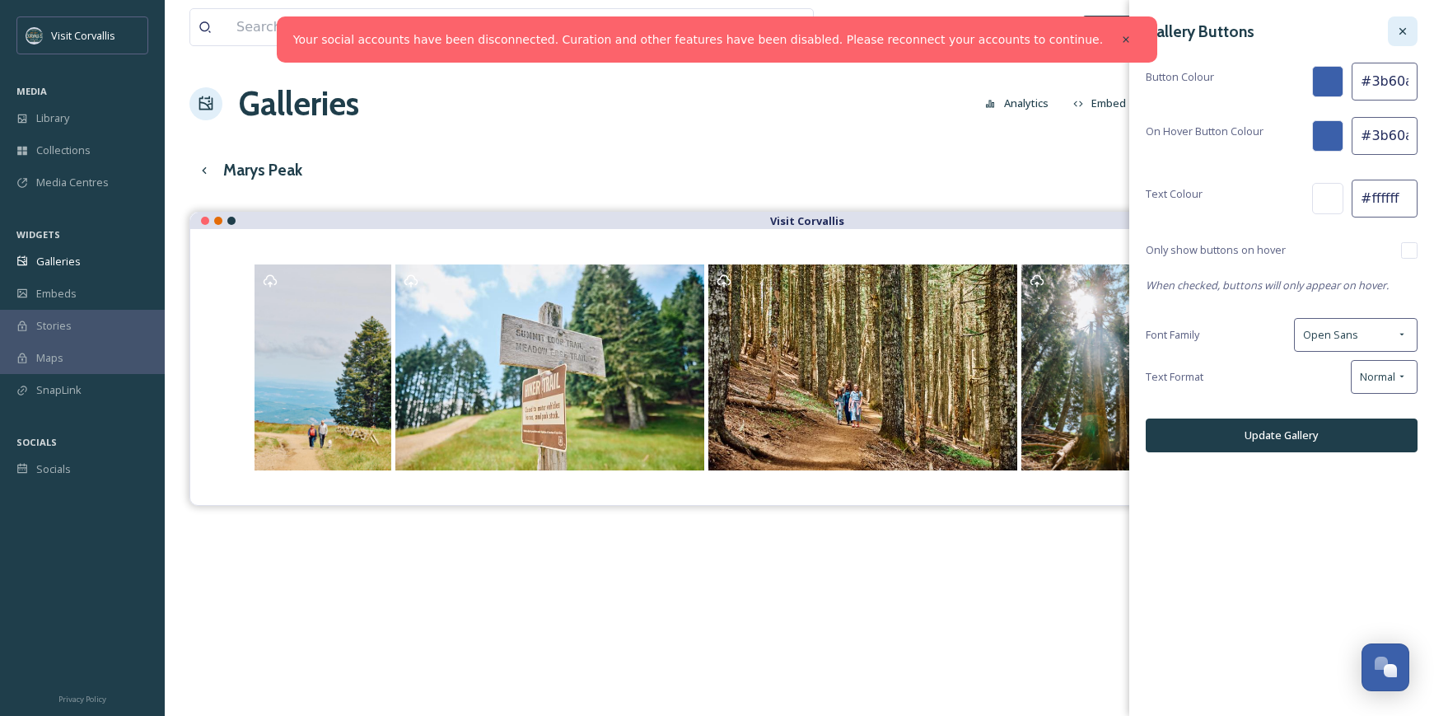
click at [1406, 30] on icon at bounding box center [1403, 31] width 13 height 13
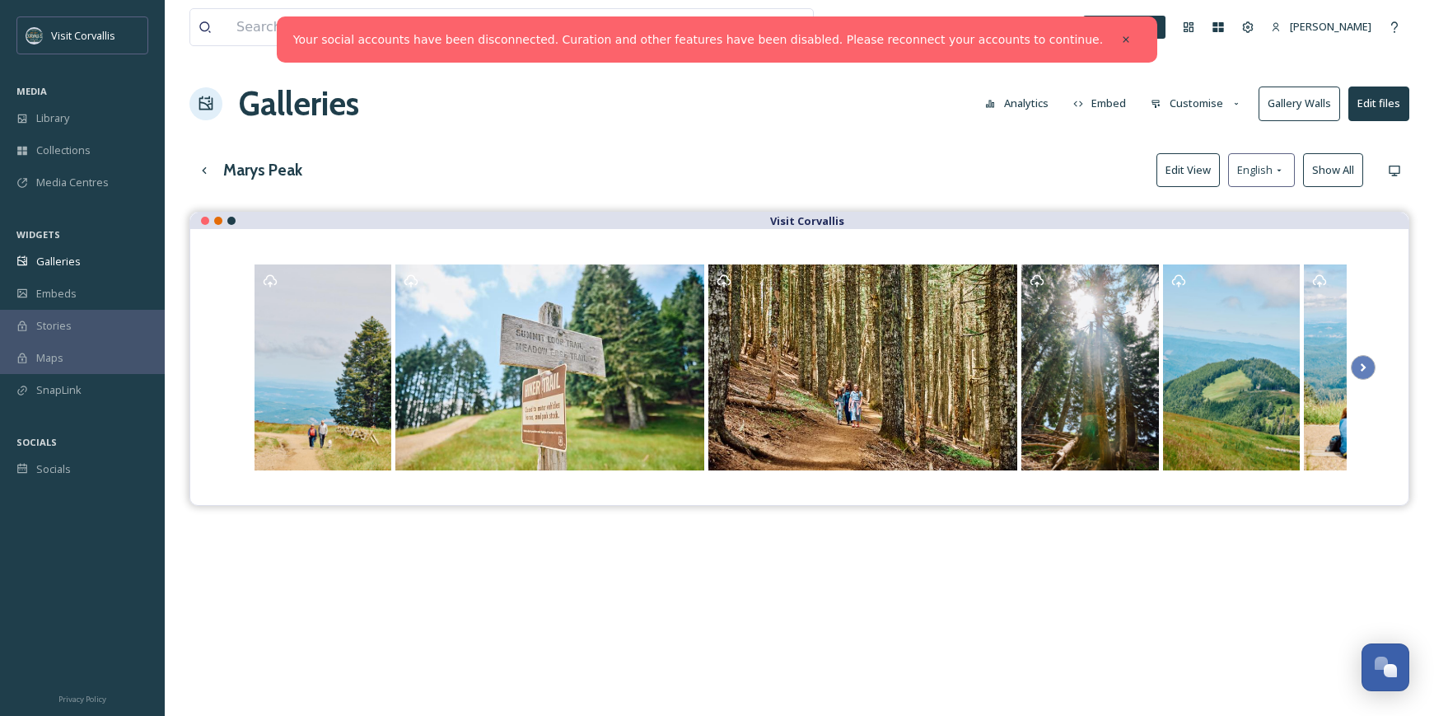
click at [1191, 108] on button "Customise" at bounding box center [1197, 103] width 108 height 32
click at [1181, 137] on span "Layout" at bounding box center [1168, 141] width 32 height 16
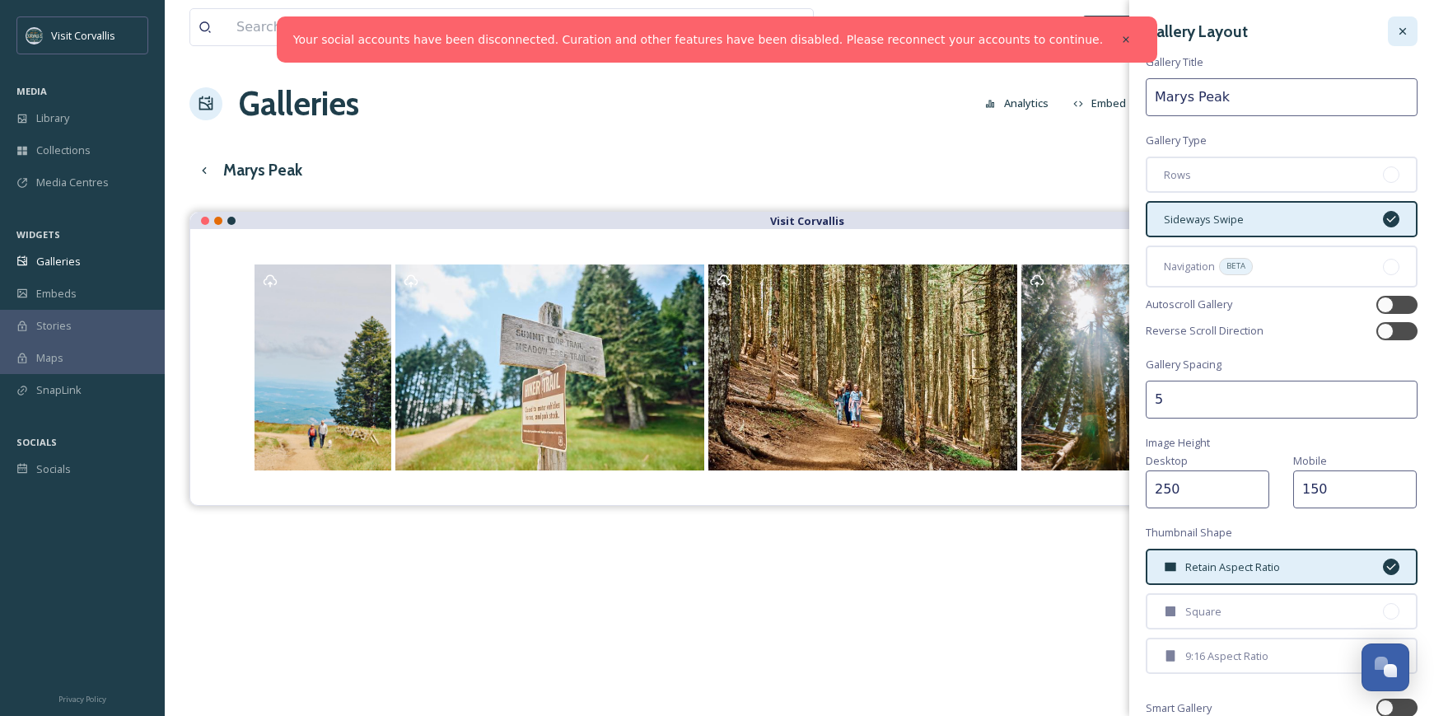
click at [1406, 40] on div at bounding box center [1403, 31] width 30 height 30
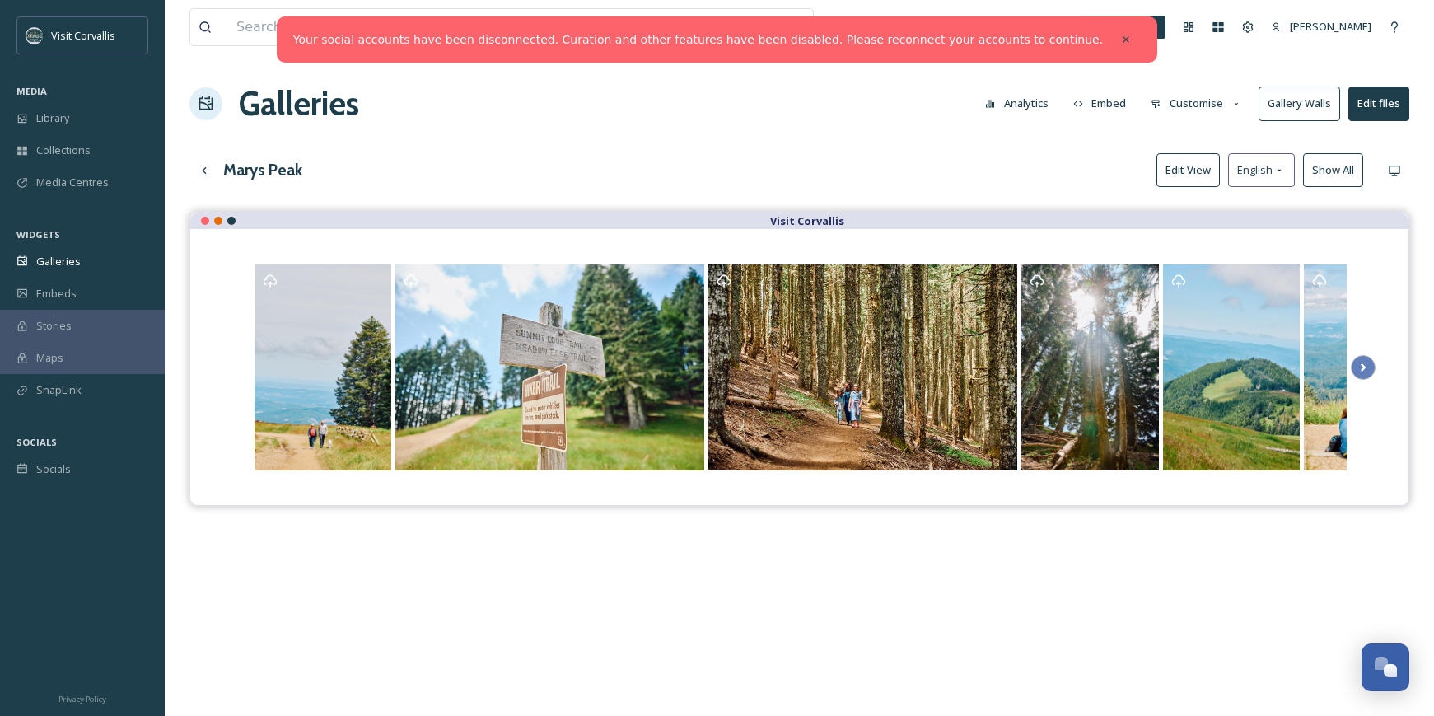
click at [1214, 110] on button "Customise" at bounding box center [1197, 103] width 108 height 32
click at [1188, 171] on span "Thumbnails" at bounding box center [1181, 174] width 58 height 16
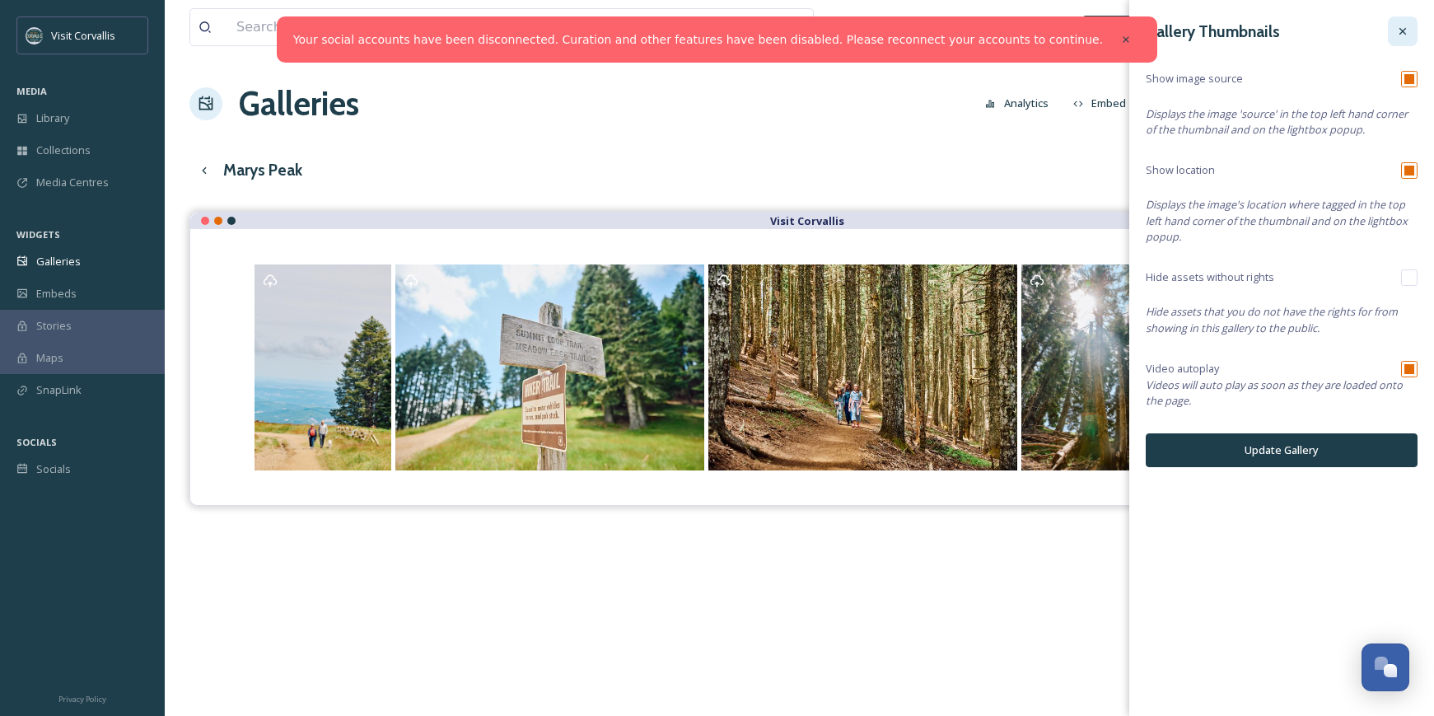
click at [1401, 28] on icon at bounding box center [1403, 31] width 13 height 13
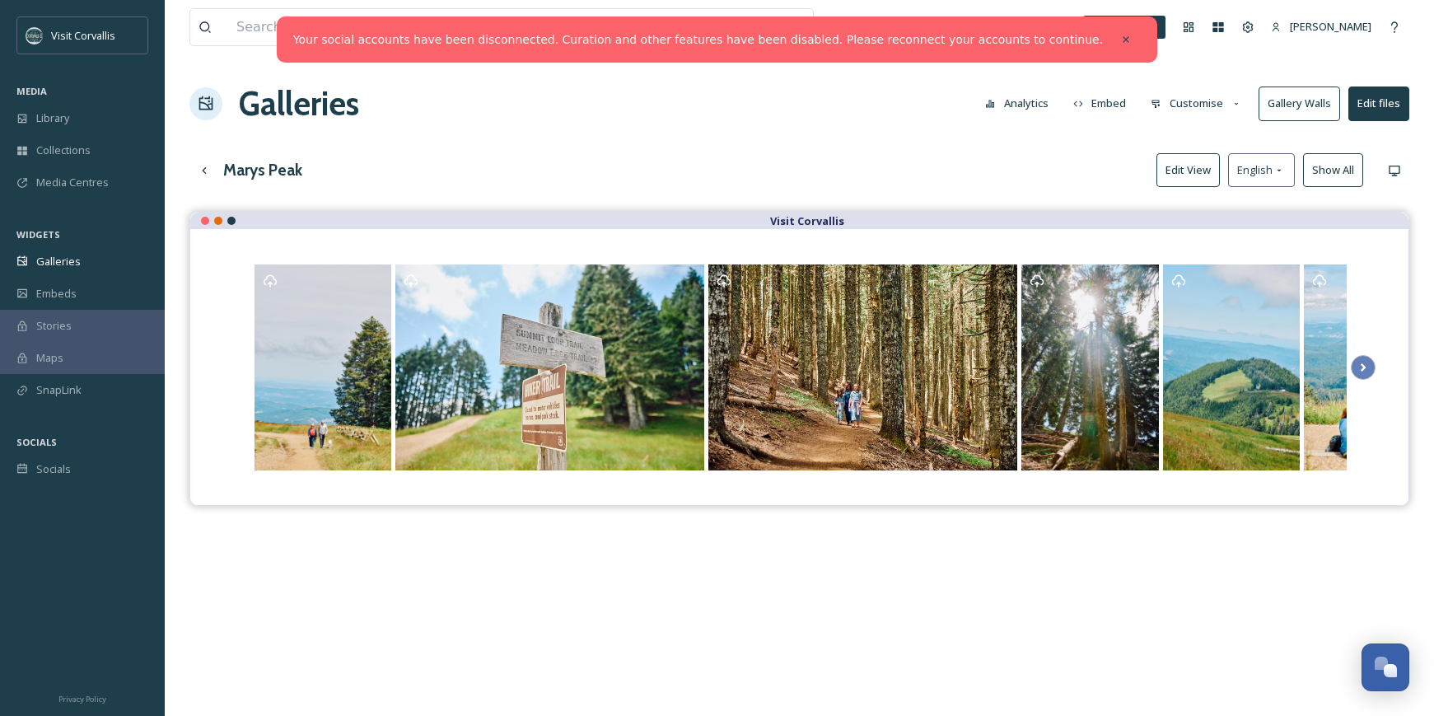
click at [1177, 107] on button "Customise" at bounding box center [1197, 103] width 108 height 32
click at [1167, 206] on span "Buttons" at bounding box center [1171, 206] width 39 height 16
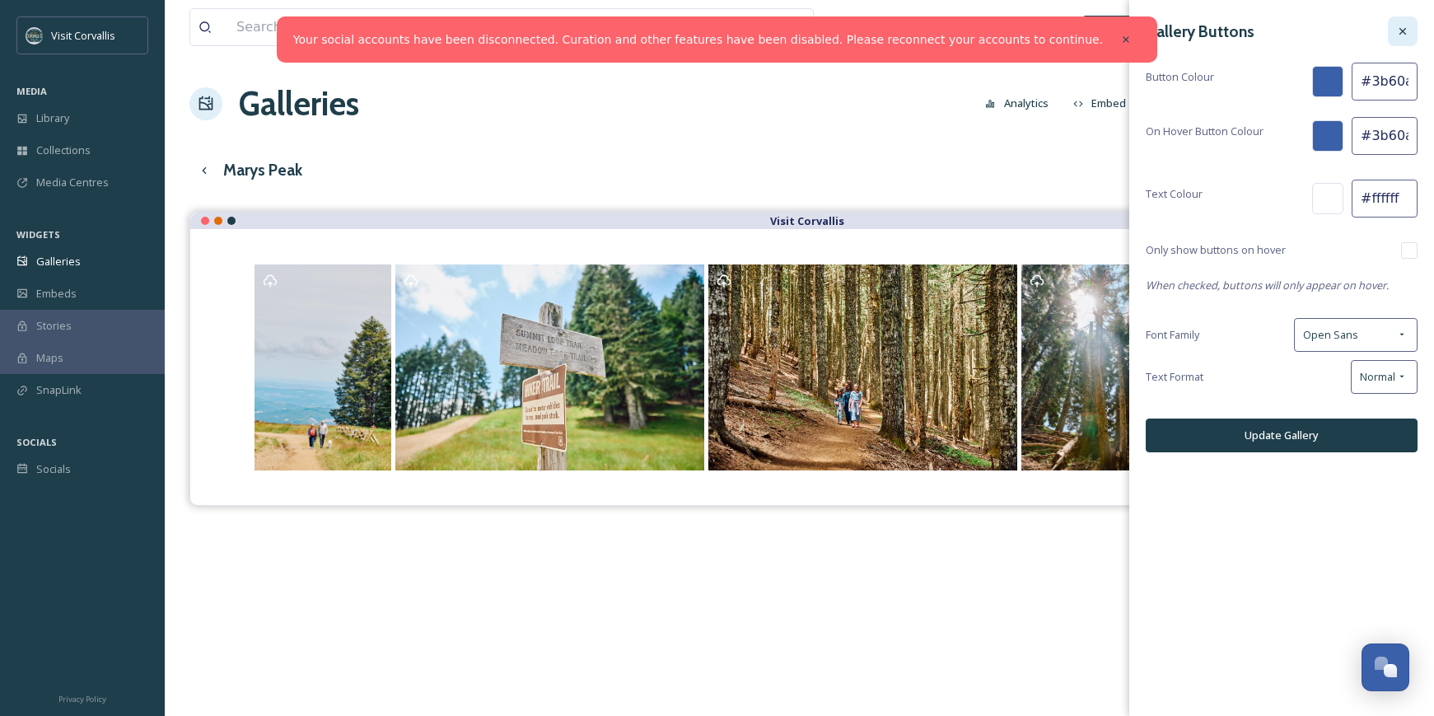
click at [1407, 32] on icon at bounding box center [1403, 31] width 13 height 13
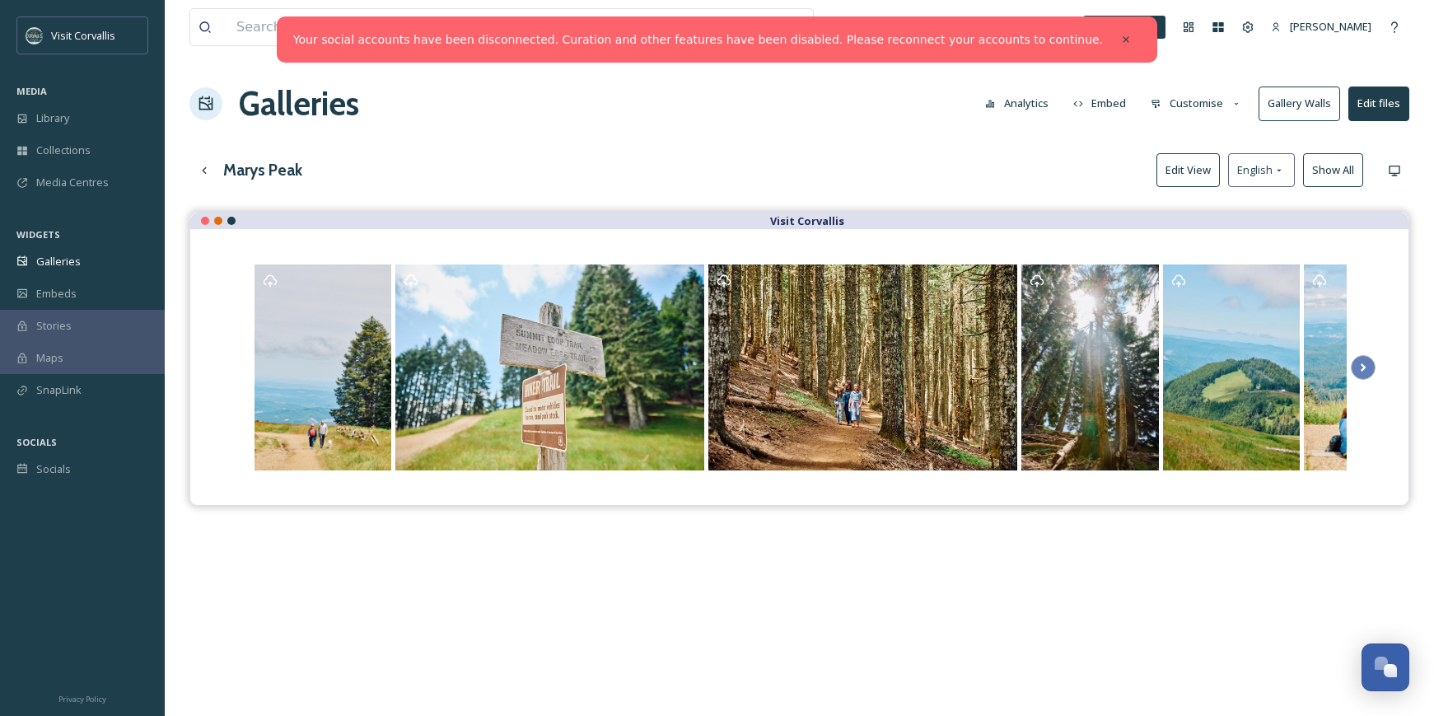
click at [1194, 104] on button "Customise" at bounding box center [1197, 103] width 108 height 32
click at [1191, 167] on span "Thumbnails" at bounding box center [1181, 174] width 58 height 16
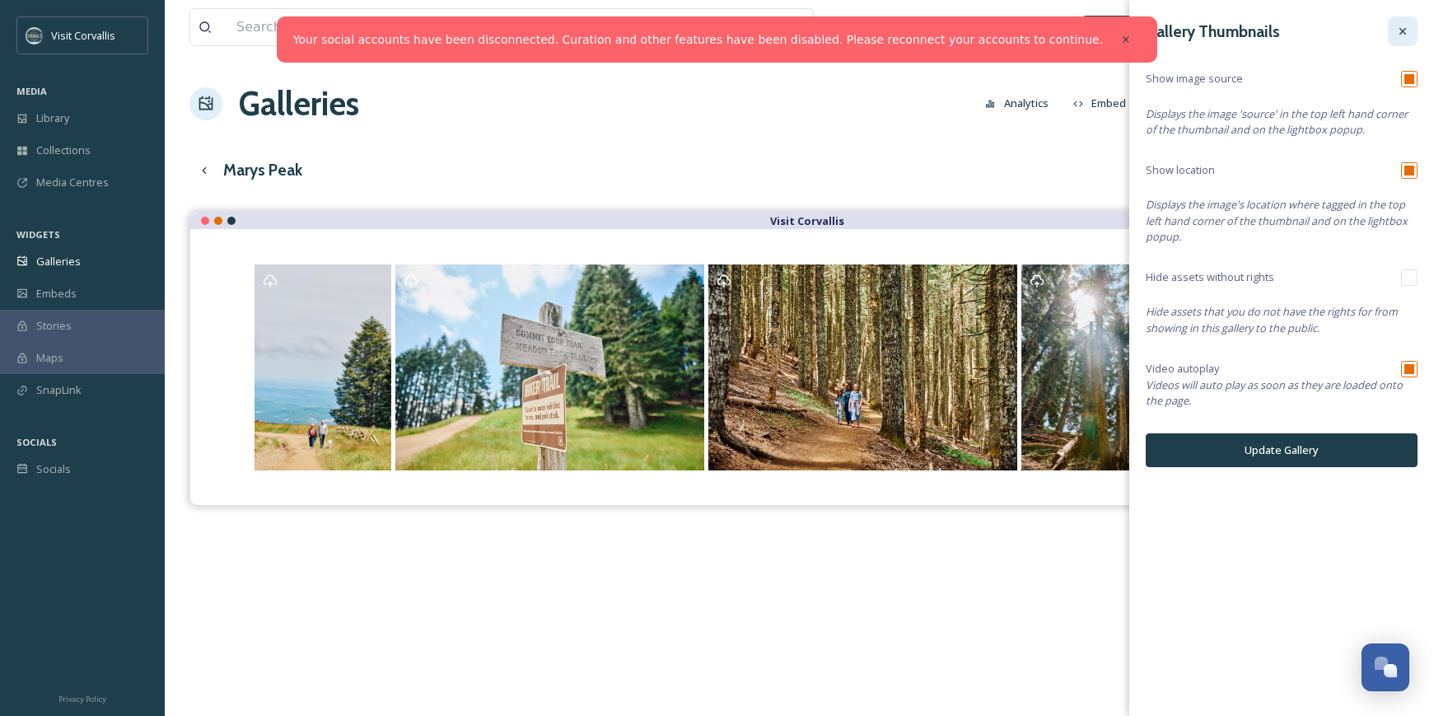
click at [1413, 28] on div at bounding box center [1403, 31] width 30 height 30
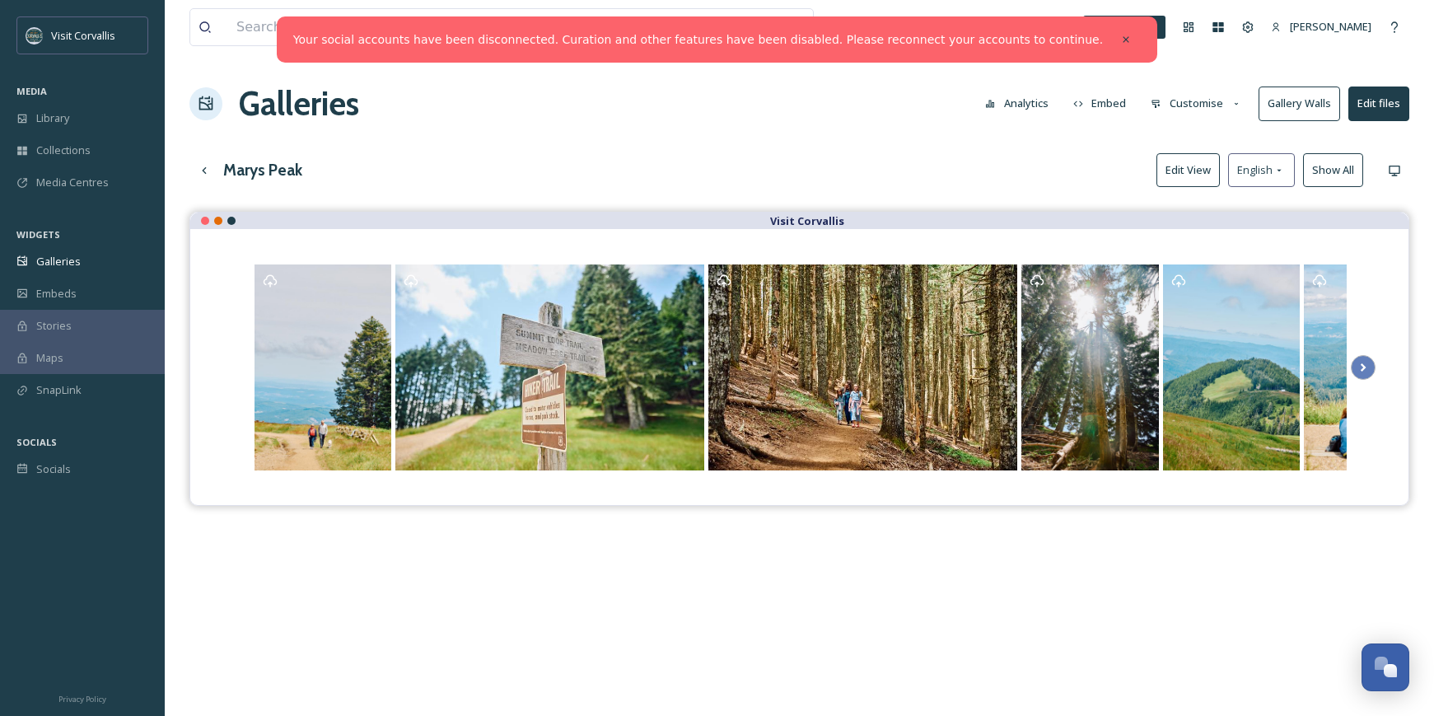
click at [1204, 110] on button "Customise" at bounding box center [1197, 103] width 108 height 32
click at [1198, 138] on div "Layout" at bounding box center [1201, 141] width 115 height 32
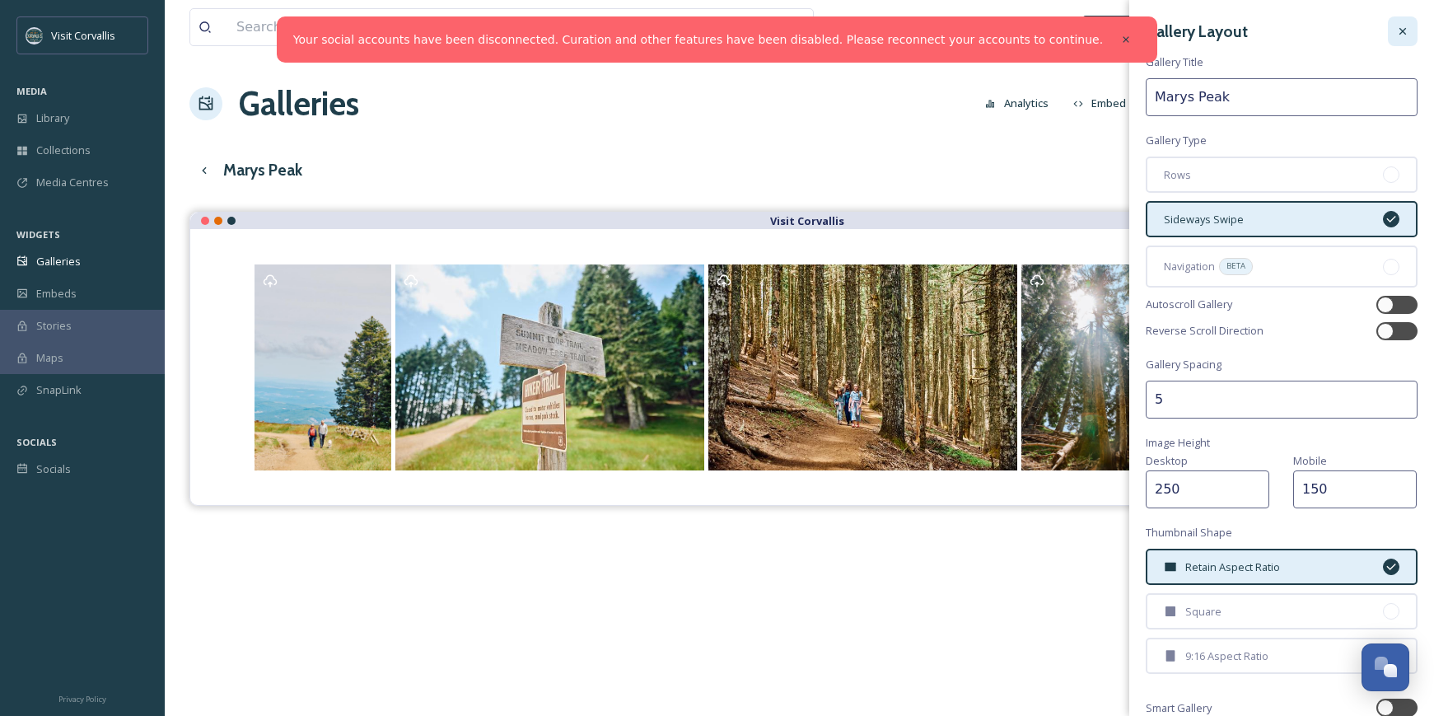
click at [1407, 26] on icon at bounding box center [1403, 31] width 13 height 13
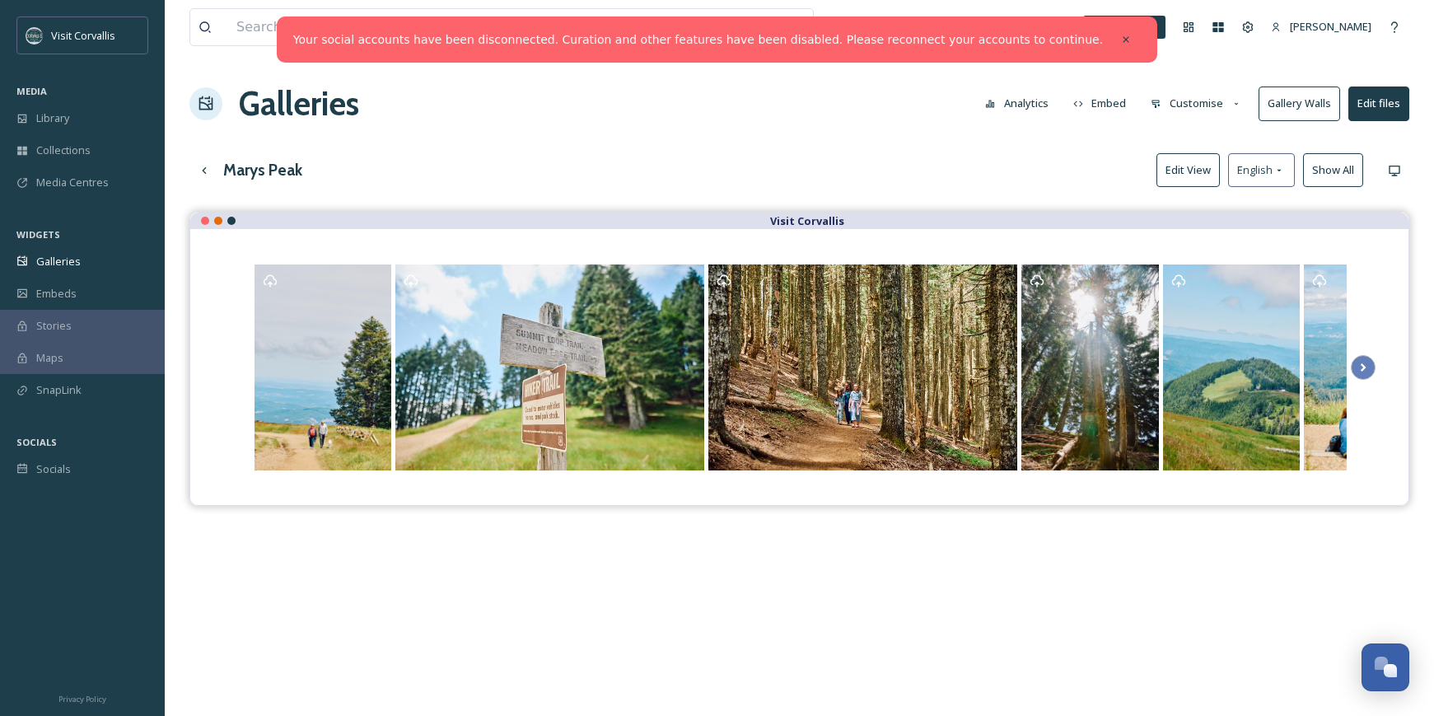
click at [1128, 105] on button "Embed" at bounding box center [1100, 103] width 70 height 32
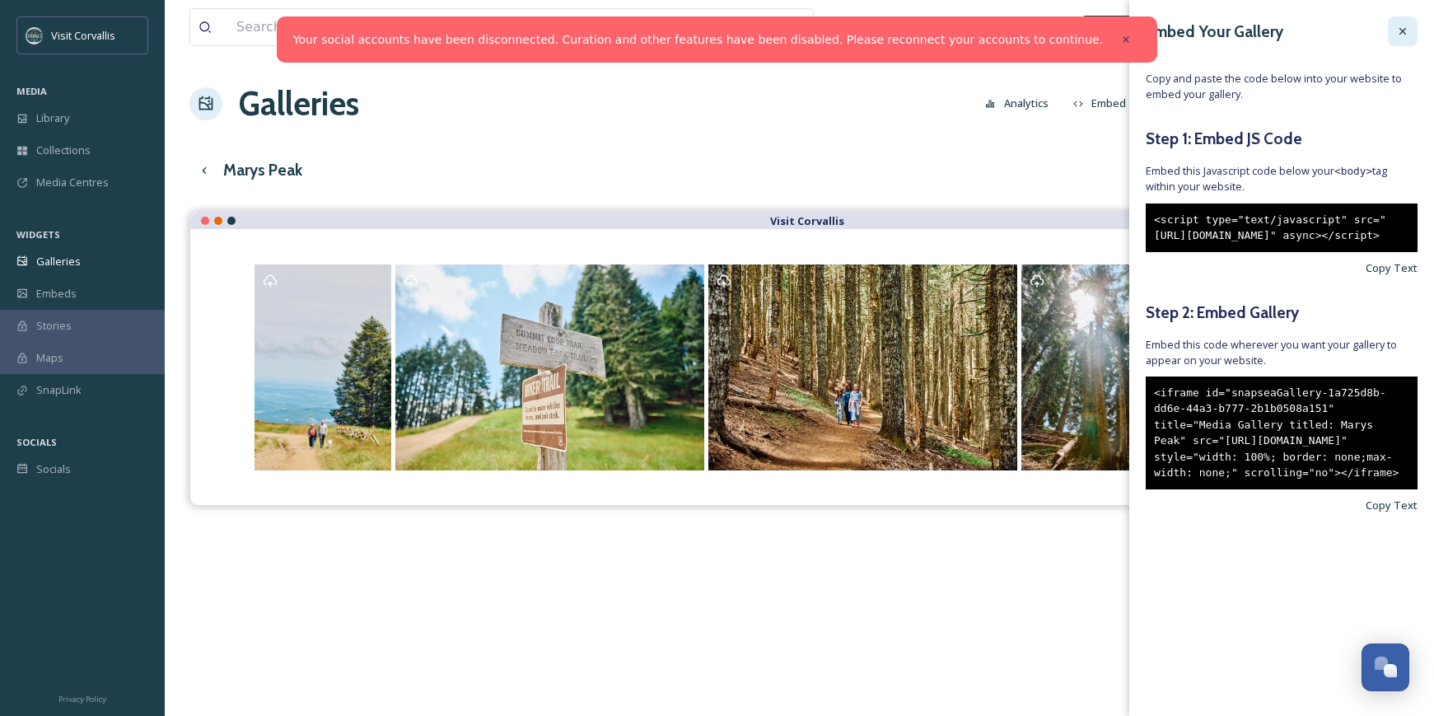
click at [1405, 22] on div at bounding box center [1403, 31] width 30 height 30
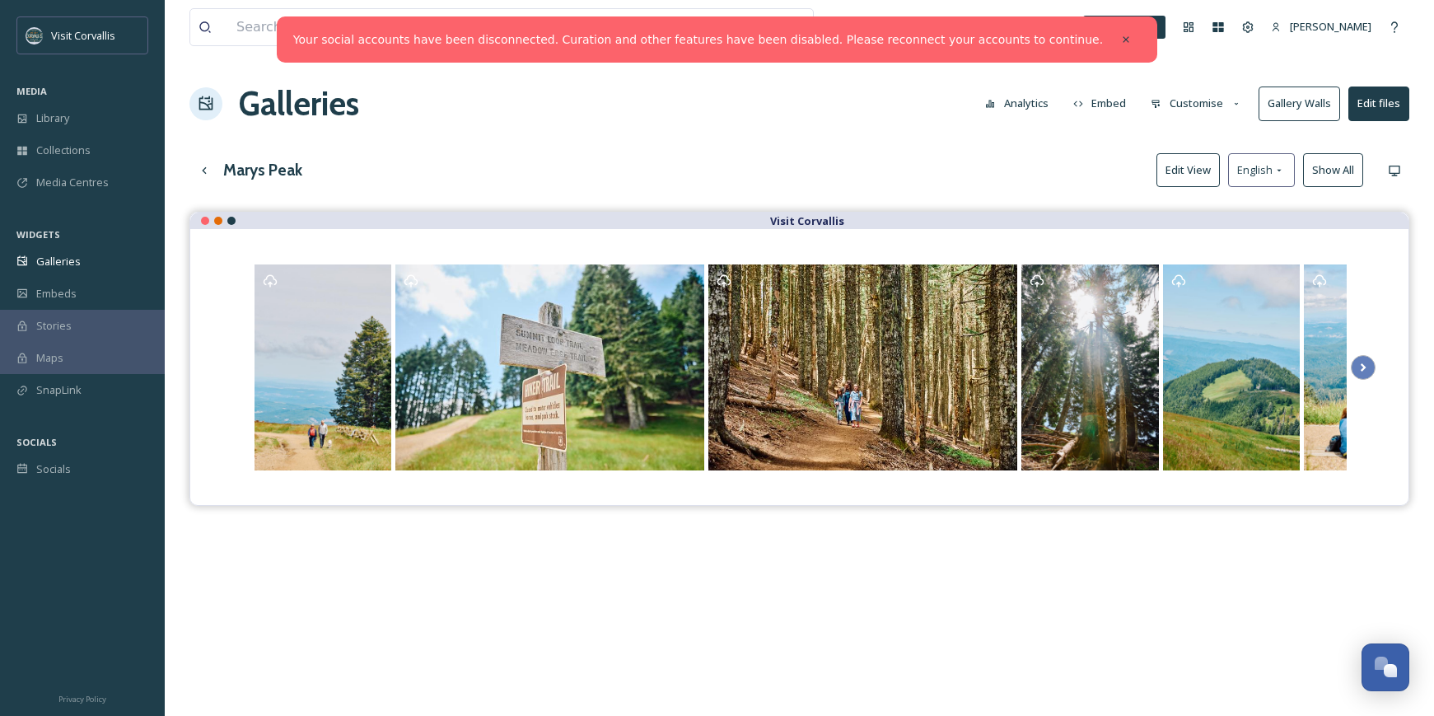
click at [1198, 101] on button "Customise" at bounding box center [1197, 103] width 108 height 32
click at [1191, 208] on span "Buttons" at bounding box center [1171, 206] width 39 height 16
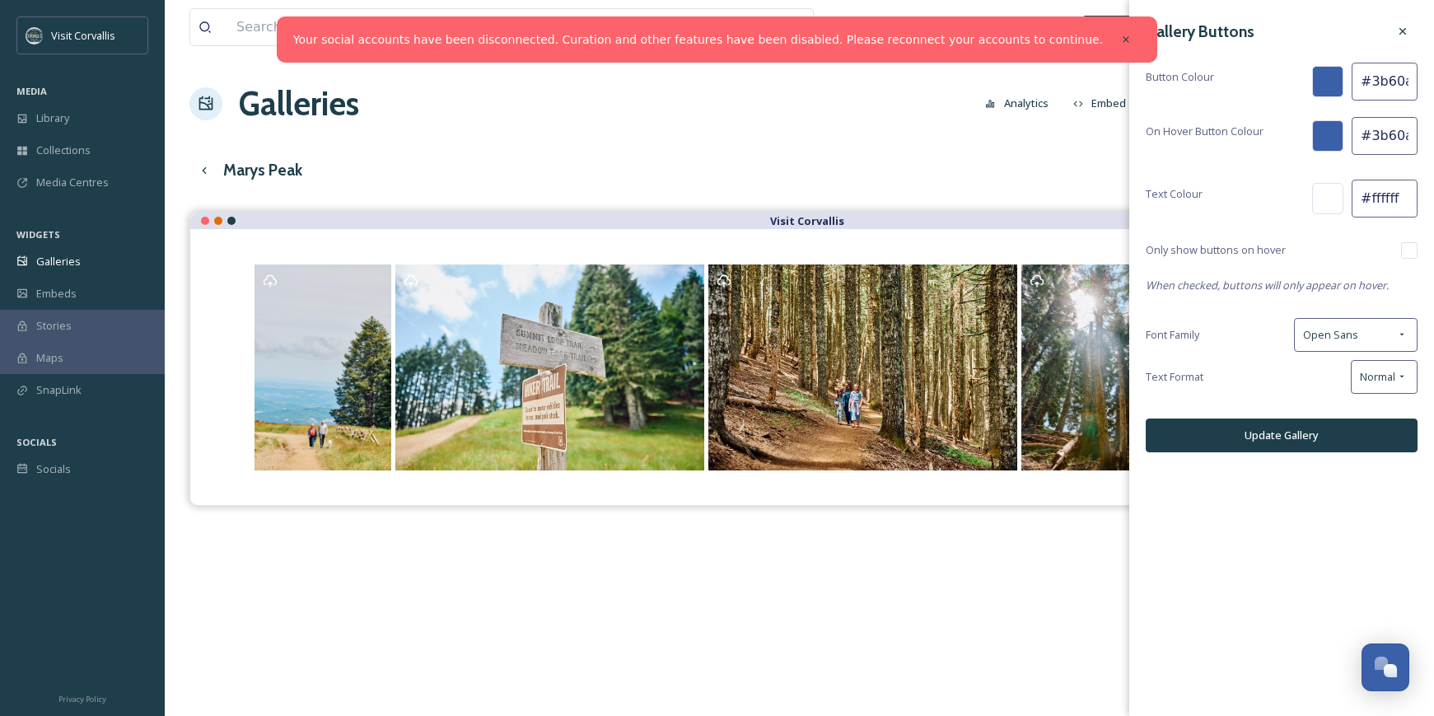
click at [1384, 85] on input "#3b60aa" at bounding box center [1385, 82] width 66 height 38
drag, startPoint x: 1410, startPoint y: 84, endPoint x: 1369, endPoint y: 83, distance: 40.4
click at [1369, 83] on input "#3b60aa" at bounding box center [1385, 82] width 66 height 38
paste input "e8802e"
click at [1397, 85] on input "#3b60aa" at bounding box center [1385, 82] width 66 height 38
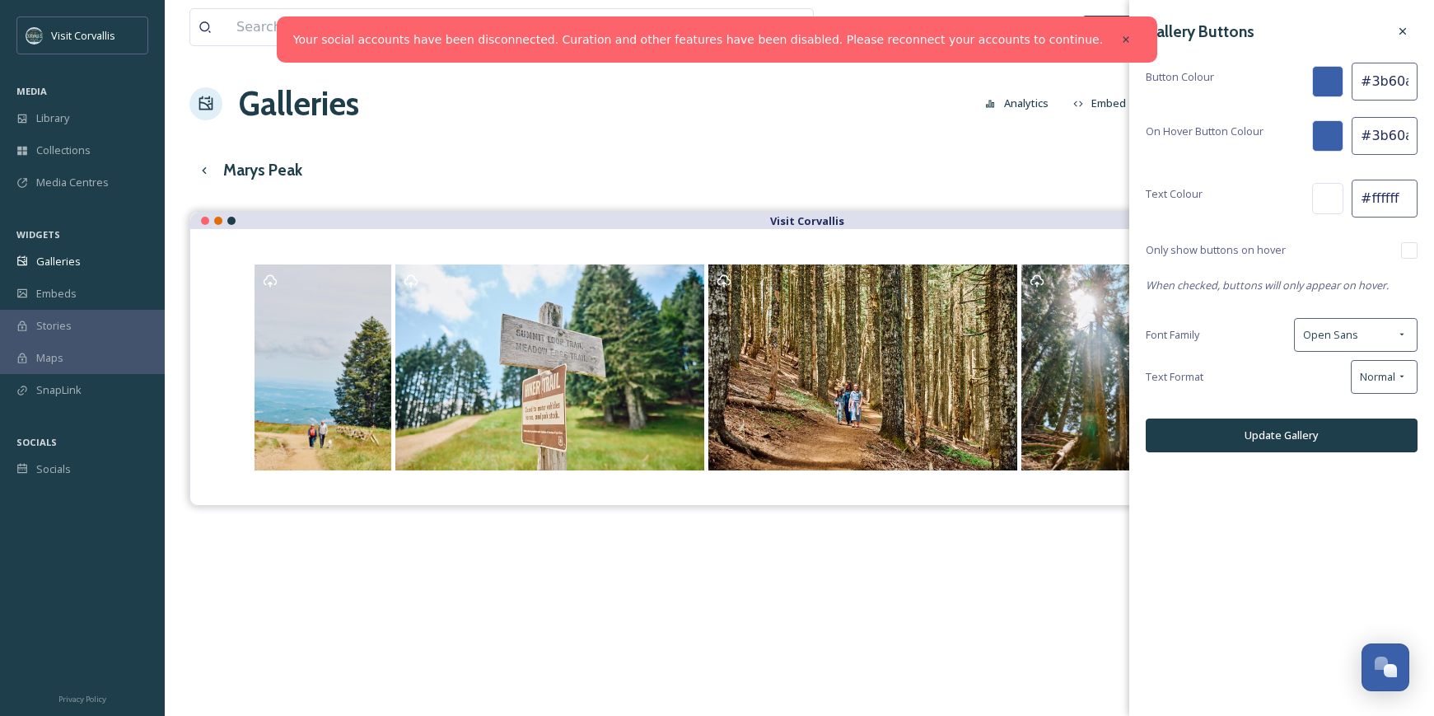
drag, startPoint x: 1406, startPoint y: 83, endPoint x: 1324, endPoint y: 82, distance: 82.4
click at [1352, 82] on input "#3b60aa" at bounding box center [1385, 82] width 66 height 38
paste input "cc9933"
click at [1363, 39] on div "Gallery Buttons" at bounding box center [1282, 31] width 272 height 30
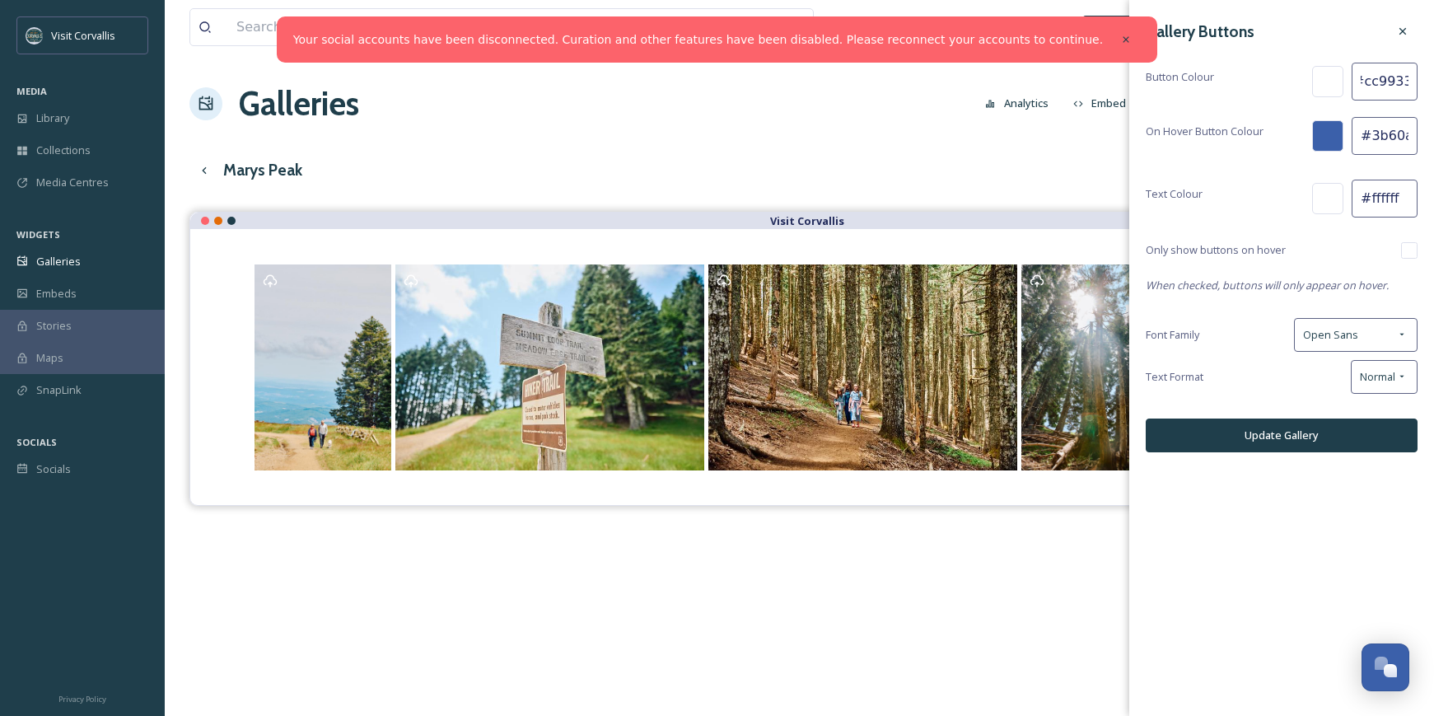
click at [1367, 74] on input "#cc9933a" at bounding box center [1385, 82] width 66 height 38
drag, startPoint x: 1408, startPoint y: 82, endPoint x: 1246, endPoint y: 82, distance: 162.3
click at [1352, 82] on input "#cc9933a" at bounding box center [1385, 82] width 66 height 38
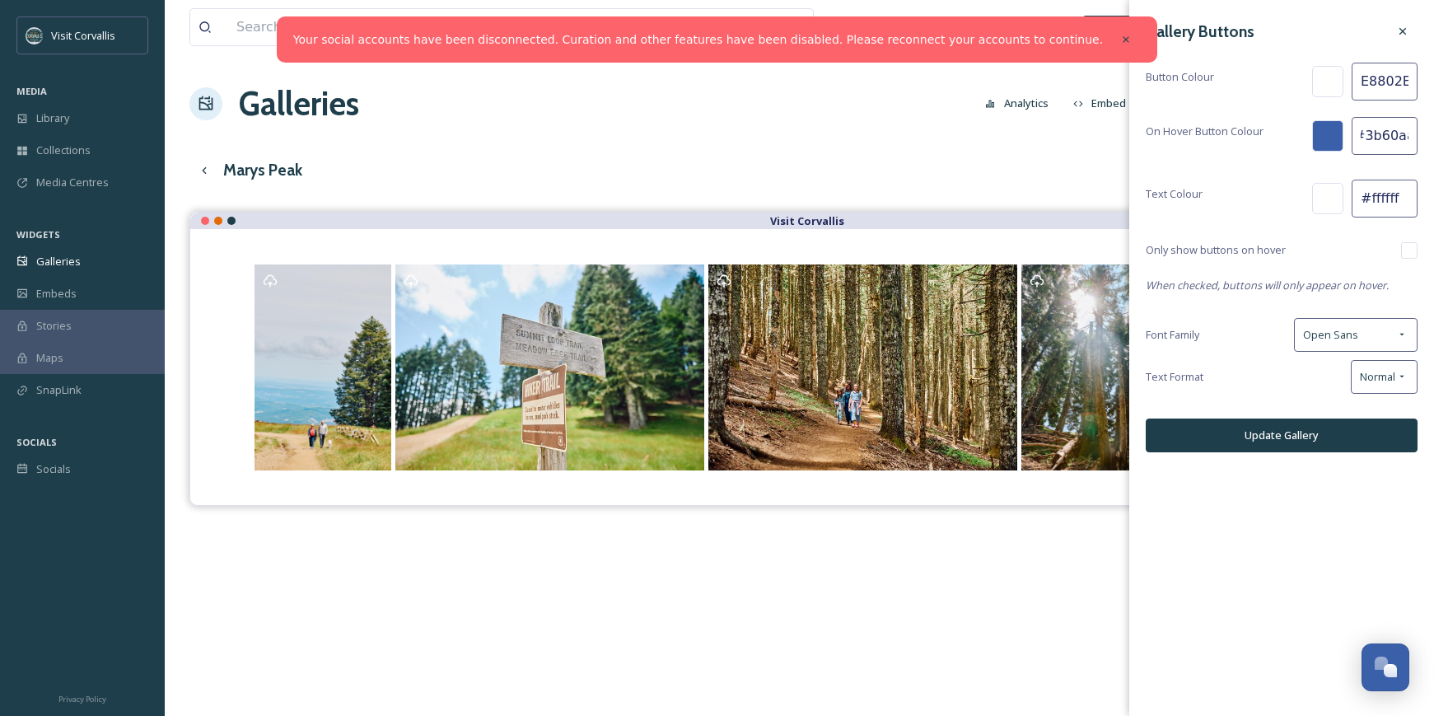
click at [1329, 85] on div at bounding box center [1327, 81] width 31 height 31
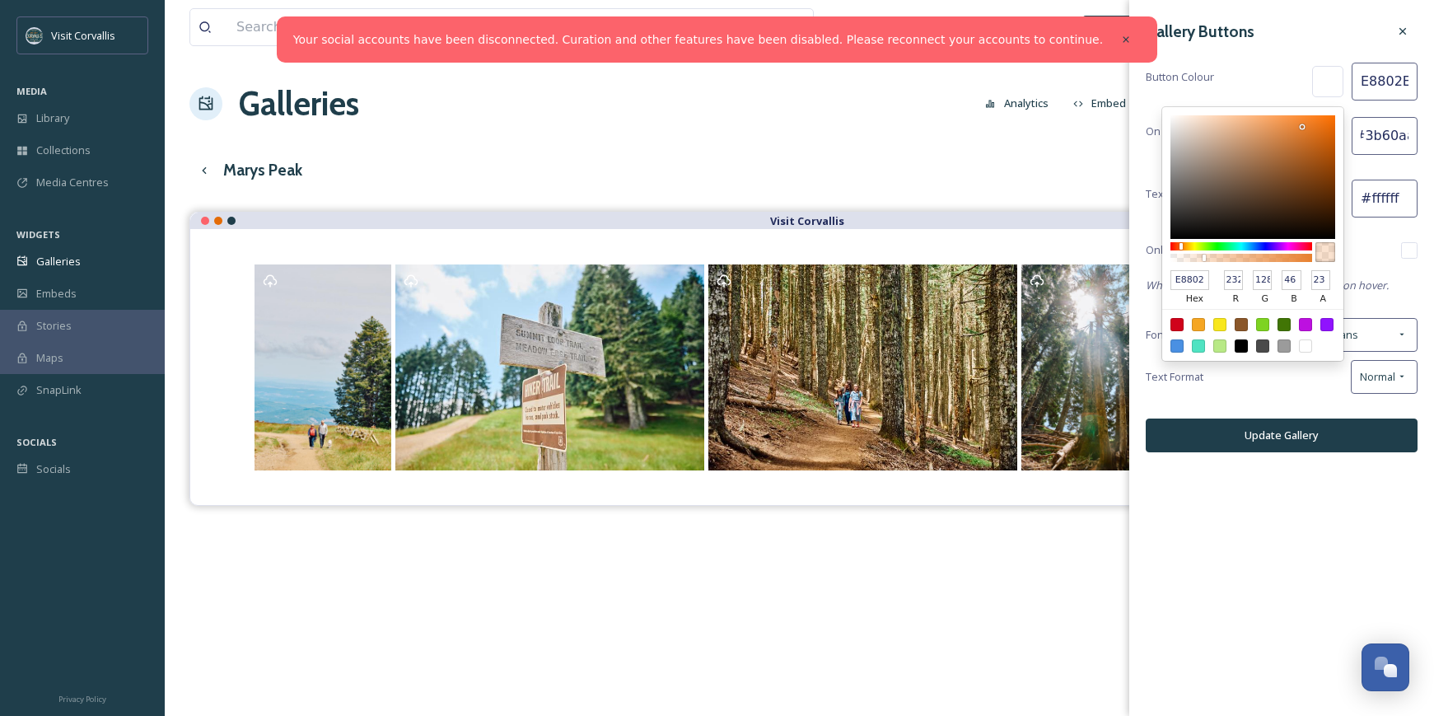
click at [1206, 278] on input "E8802E" at bounding box center [1190, 280] width 39 height 20
type input "#e8802e"
type input "#E8802E"
type input "100"
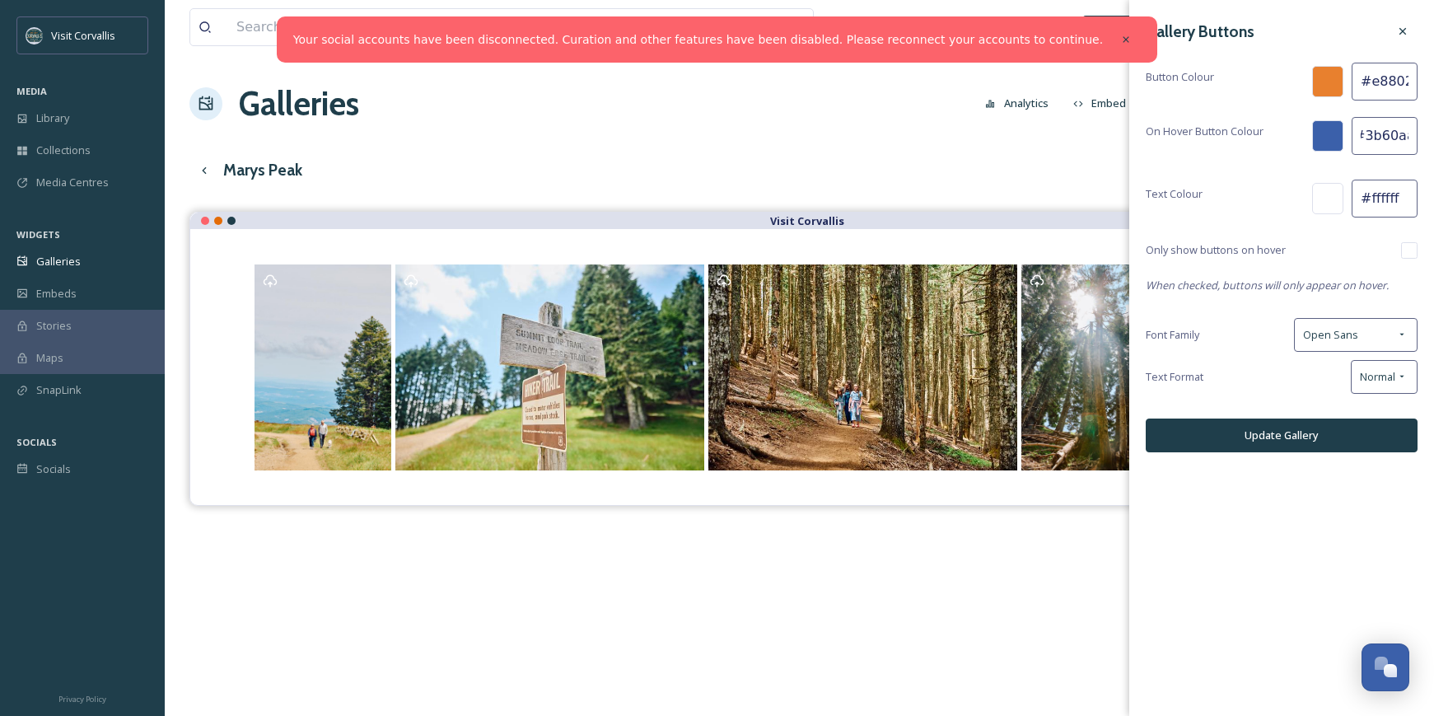
click at [1266, 71] on div "Button Colour #e8802e" at bounding box center [1282, 82] width 272 height 38
click at [1364, 141] on input "#3b60aa" at bounding box center [1385, 136] width 66 height 38
click at [1326, 138] on div at bounding box center [1327, 135] width 31 height 31
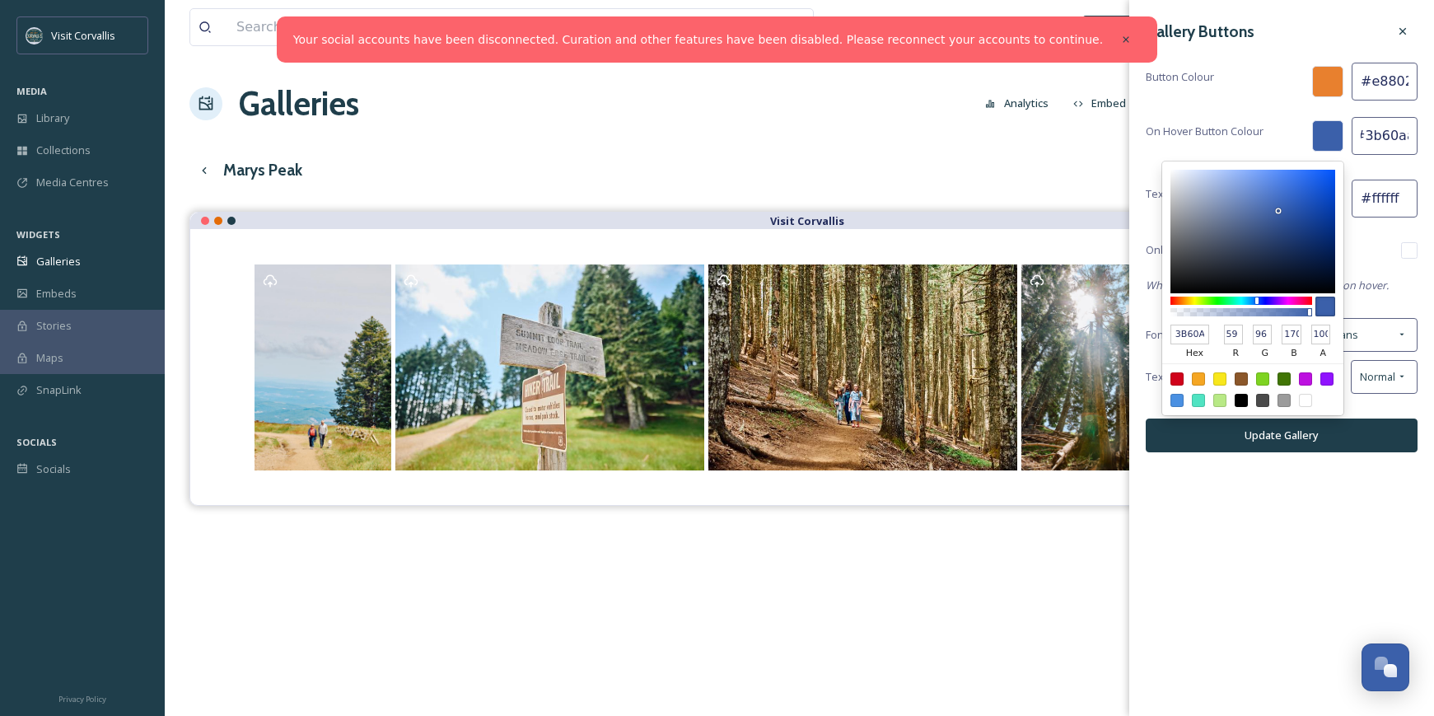
drag, startPoint x: 1205, startPoint y: 339, endPoint x: 1113, endPoint y: 339, distance: 92.3
click at [1130, 339] on div "Gallery Buttons Button Colour #e8802e On Hover Button Colour 3B60AA hex 59 r 96…" at bounding box center [1282, 358] width 305 height 716
type input "#33bbaa"
type input "3BA"
type input "51"
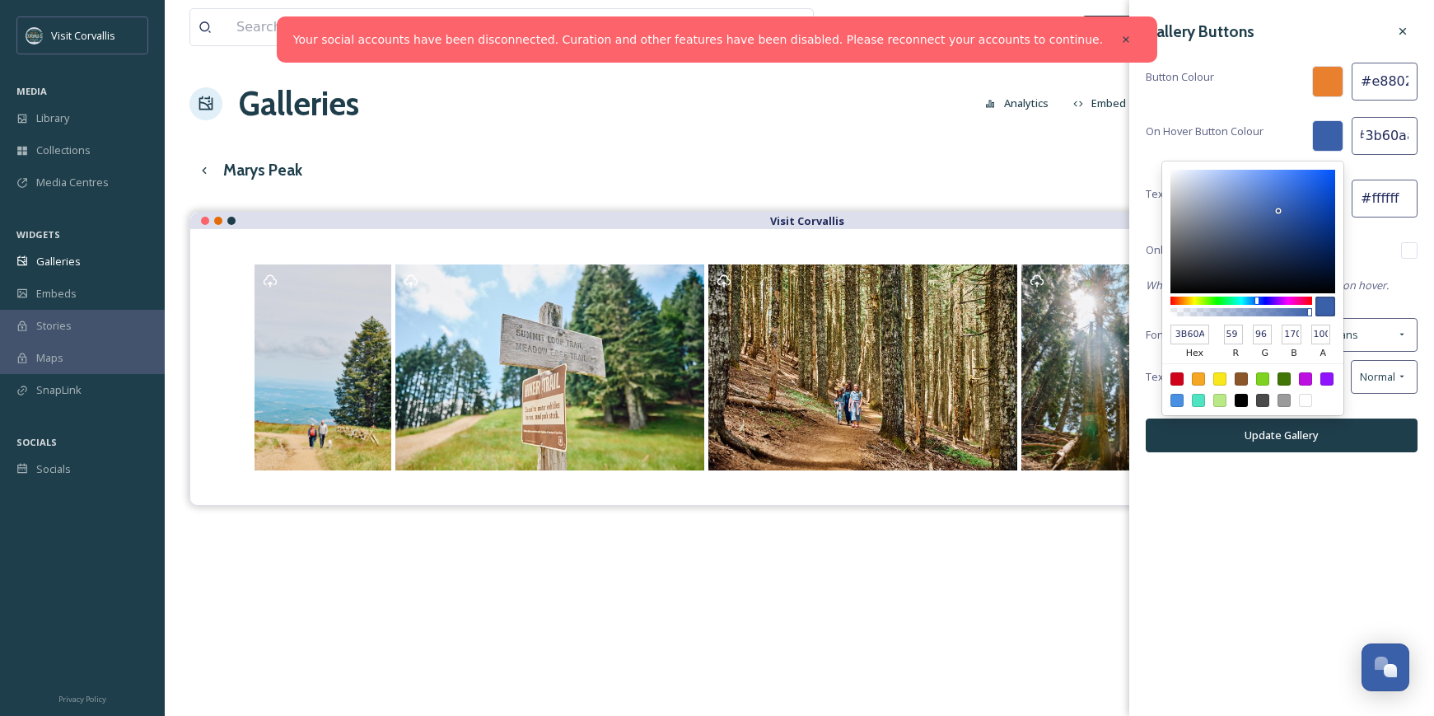
type input "187"
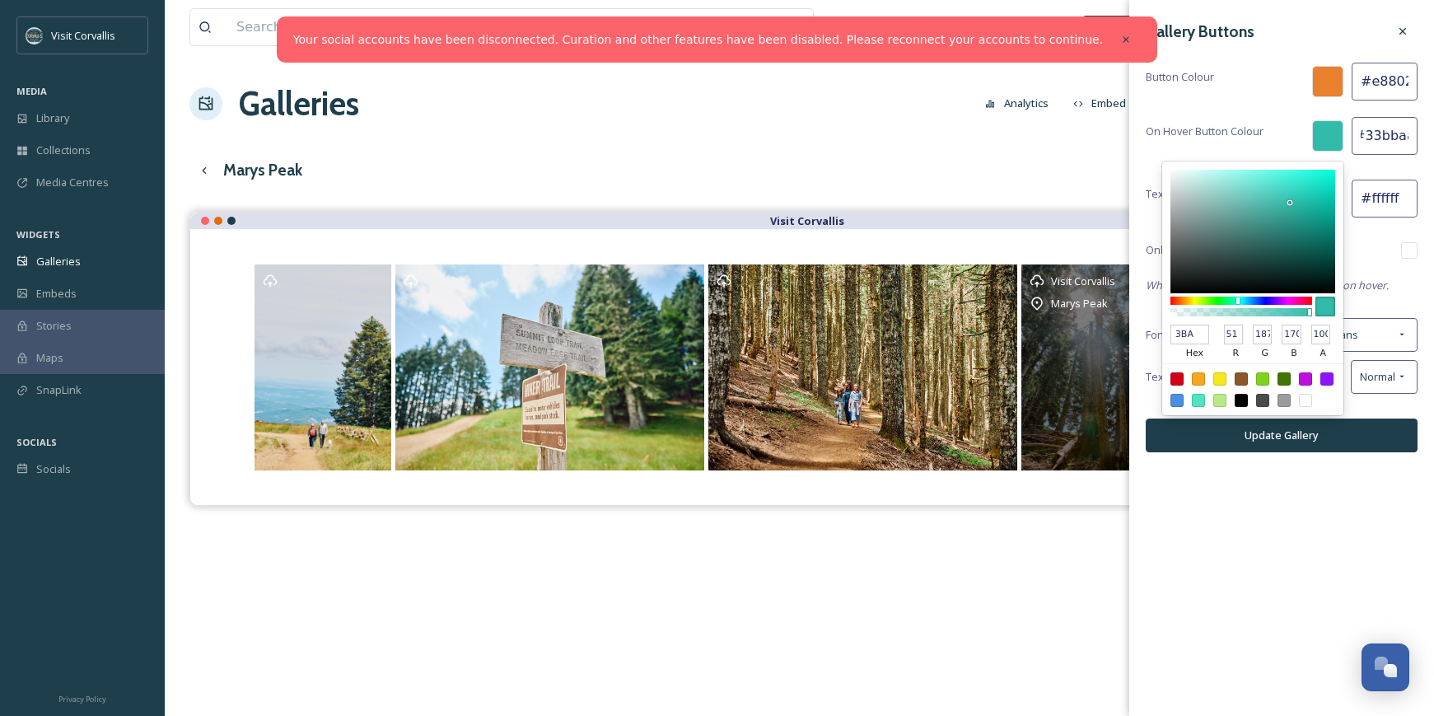
scroll to position [0, 6]
type input "A"
type input "#16"
type input "#116644"
type input "#164"
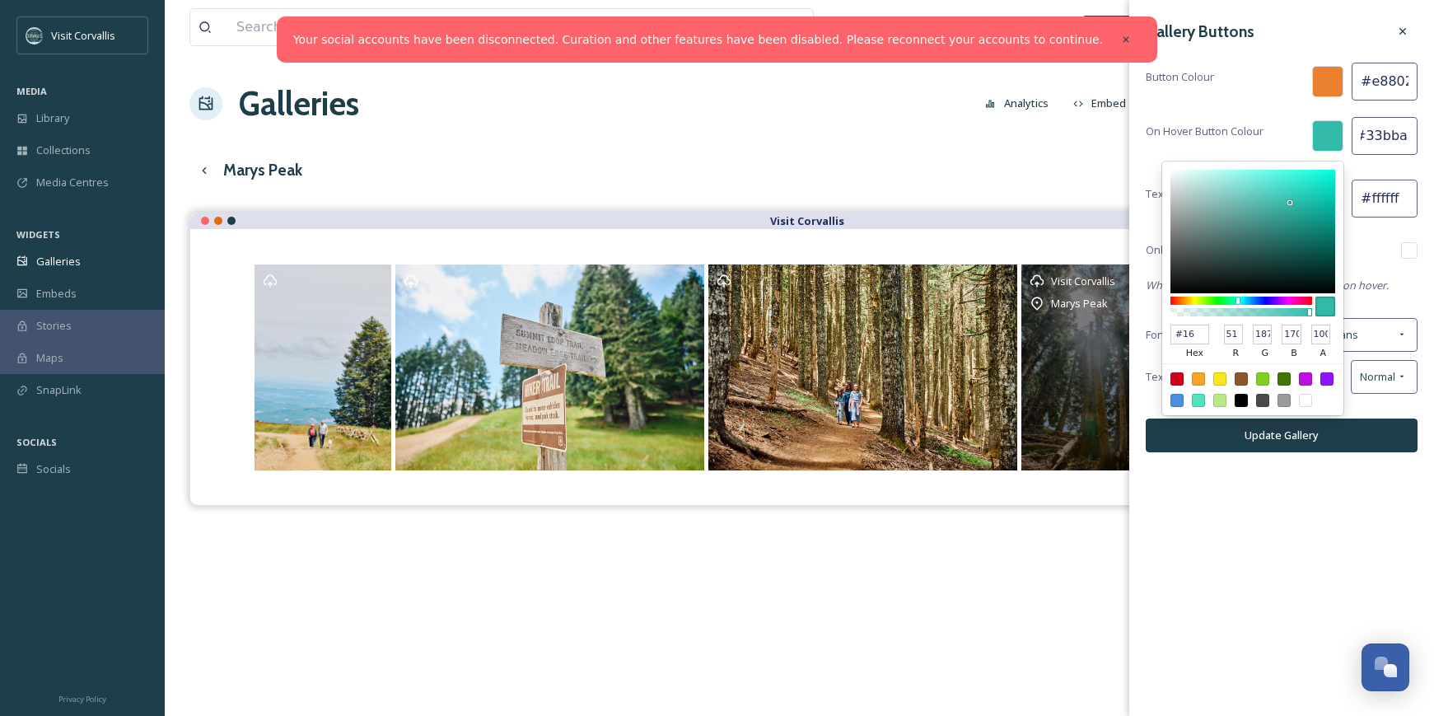
type input "17"
type input "102"
type input "68"
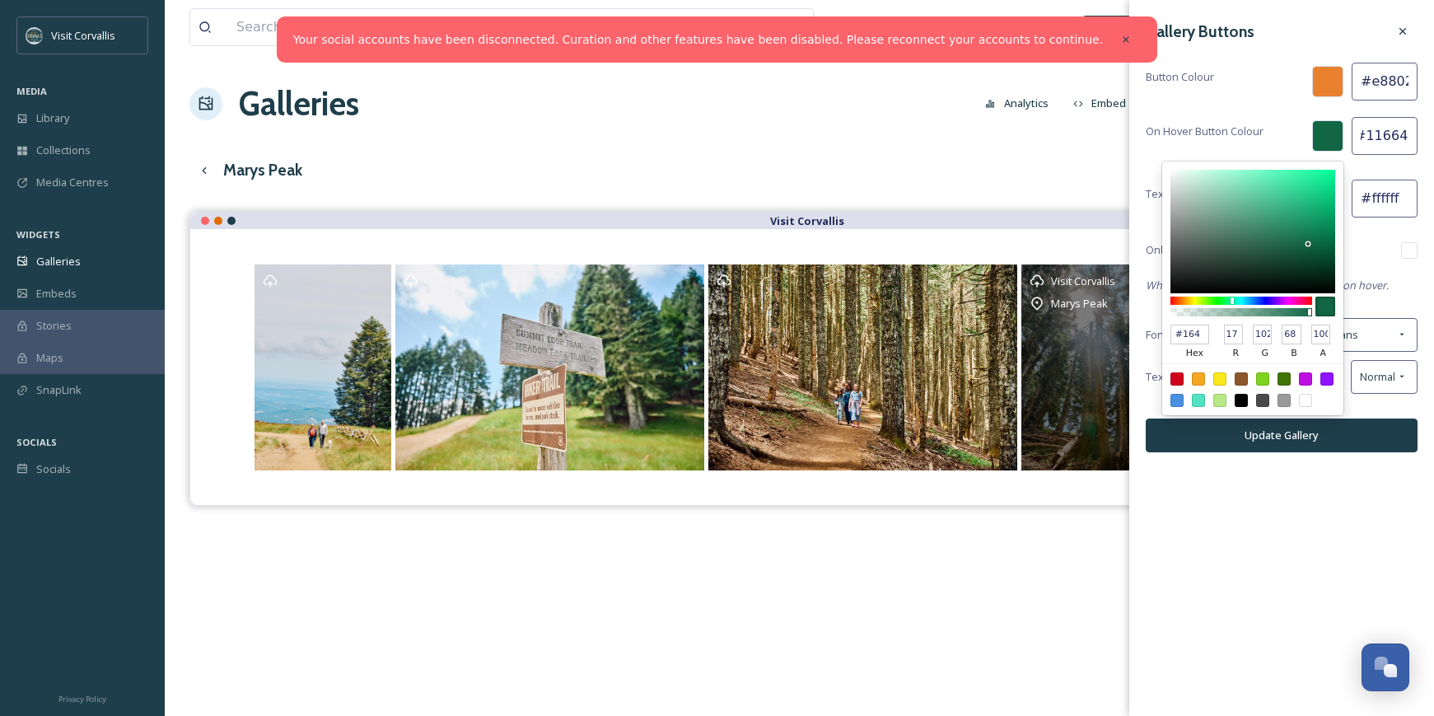
scroll to position [0, 5]
type input "#16434"
type input "#16434f"
type input "#16434F"
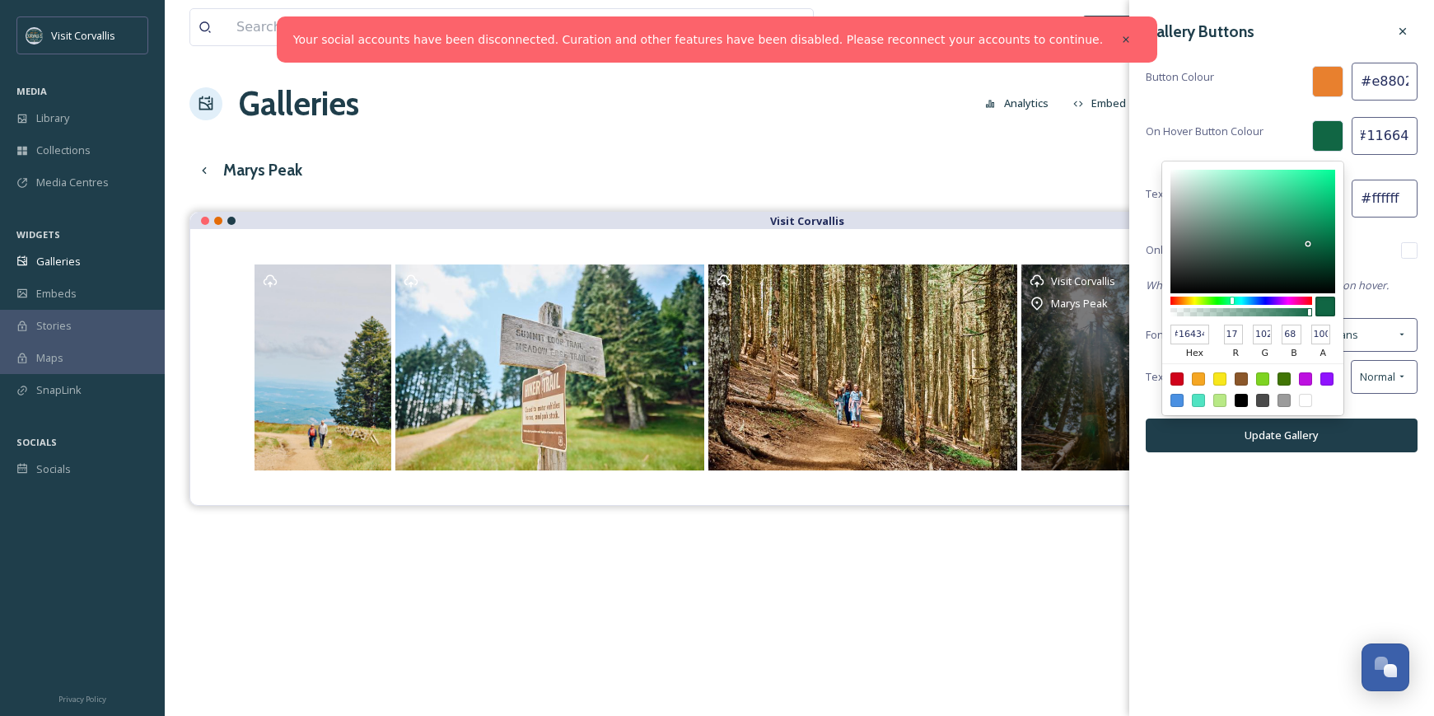
type input "22"
type input "67"
type input "79"
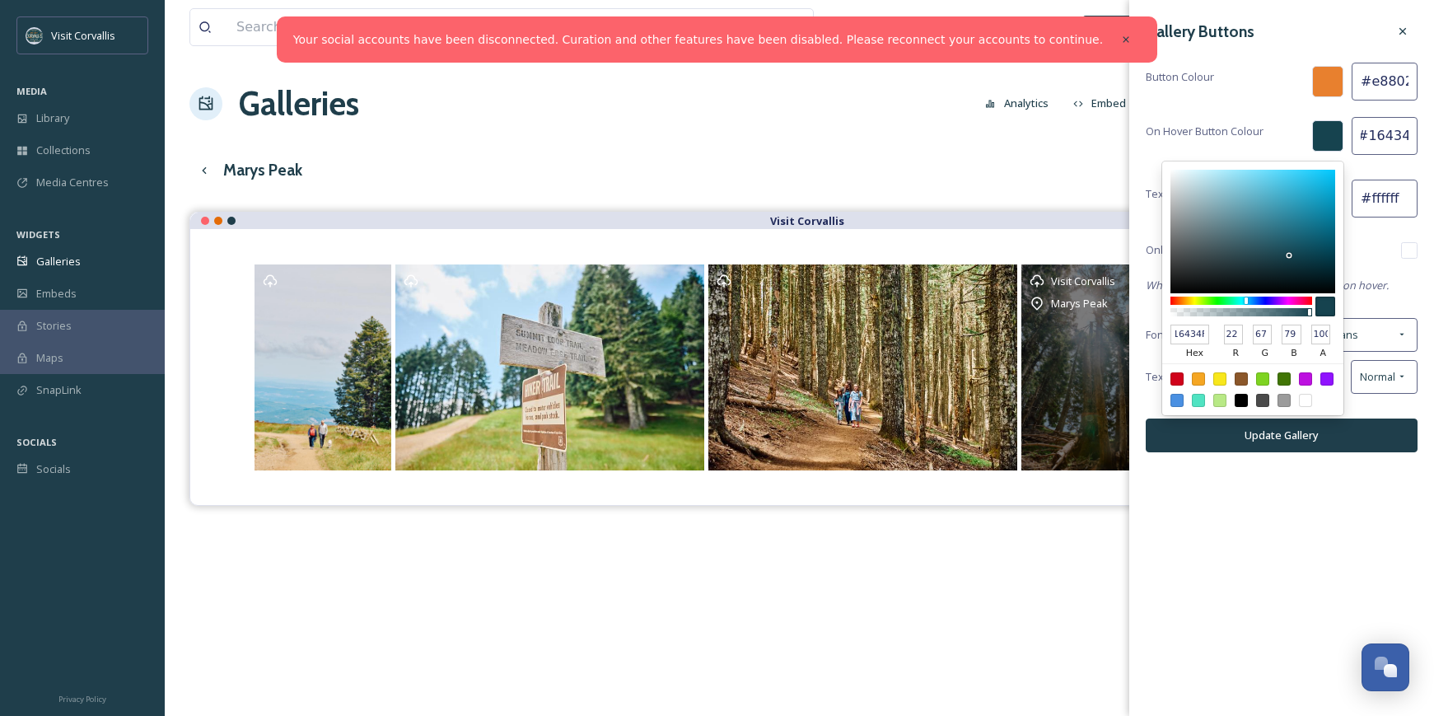
type input "#16434F"
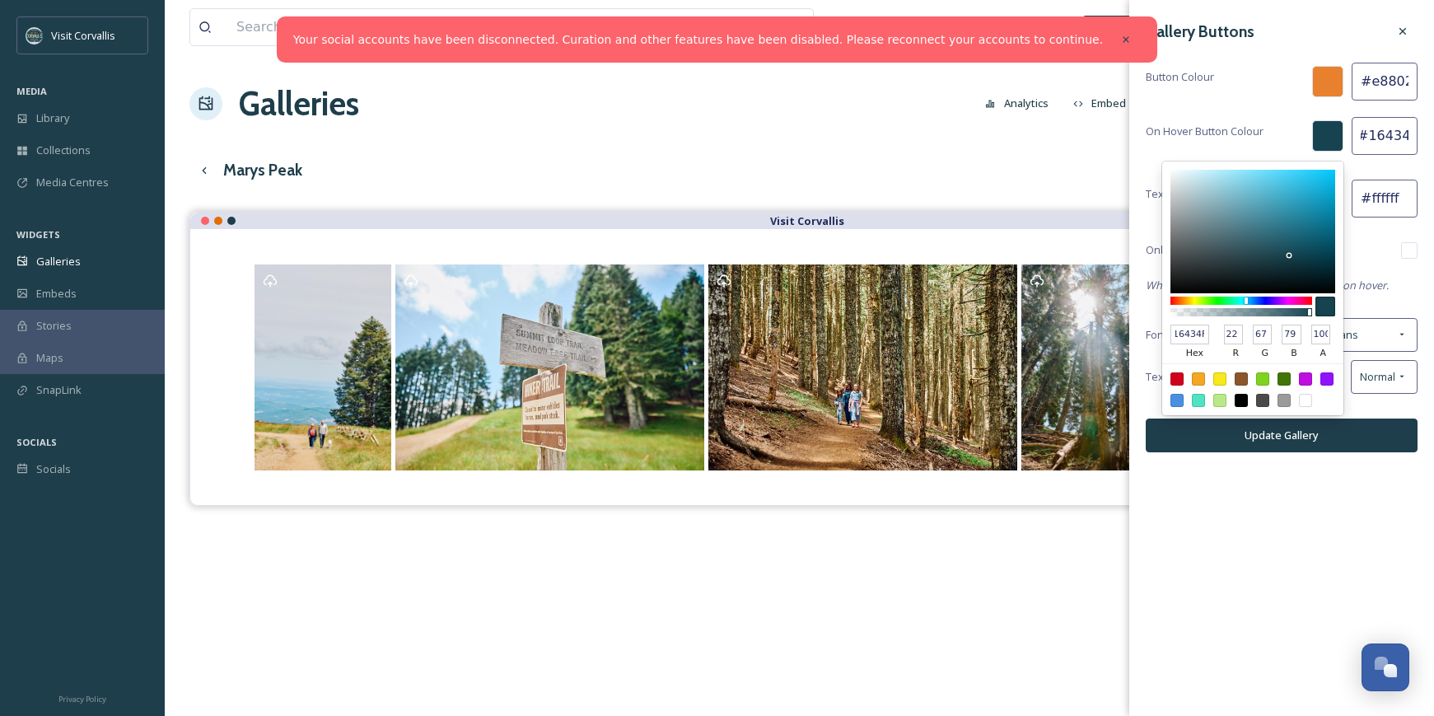
click at [1291, 43] on div "Gallery Buttons" at bounding box center [1282, 31] width 272 height 30
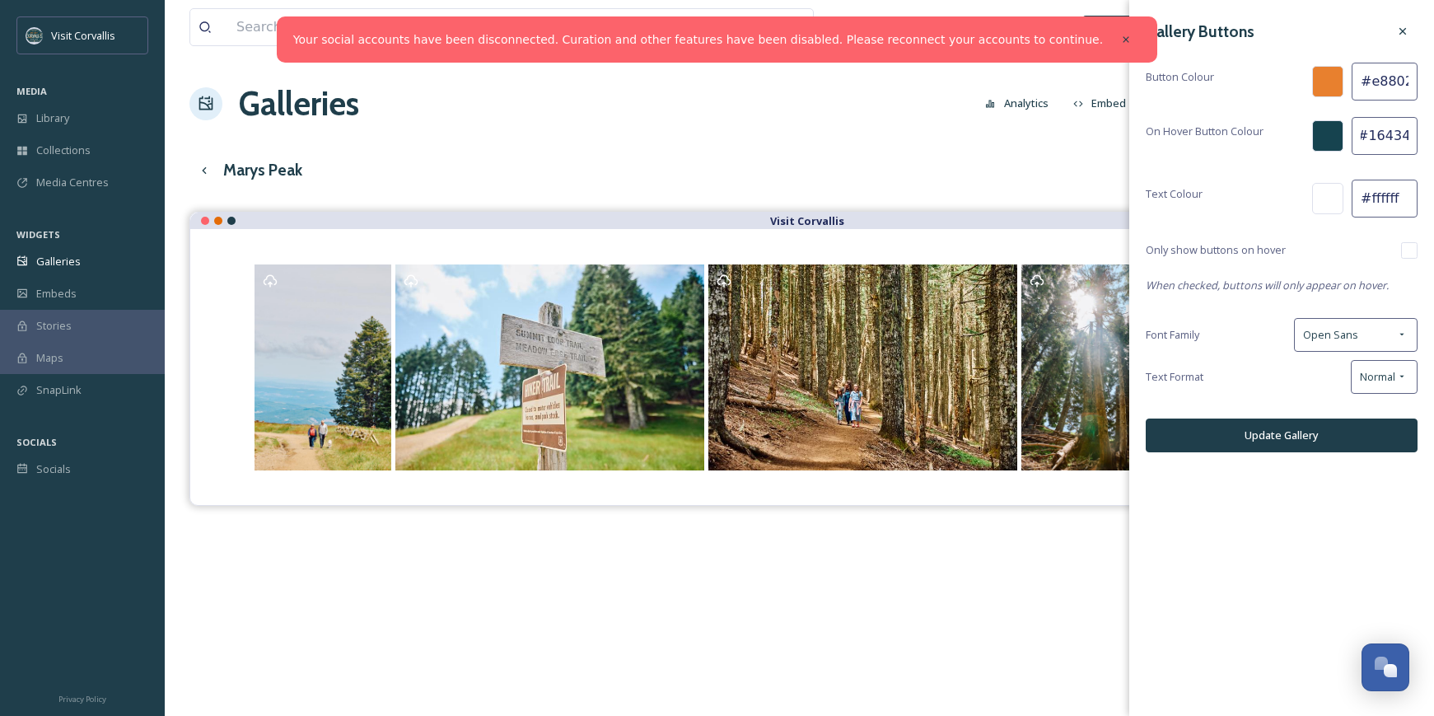
click at [1383, 136] on input "#16434f" at bounding box center [1385, 136] width 66 height 38
drag, startPoint x: 1411, startPoint y: 136, endPoint x: 1284, endPoint y: 134, distance: 126.1
click at [1284, 134] on div "On Hover Button Colour #16434f" at bounding box center [1282, 136] width 272 height 38
type input "#"
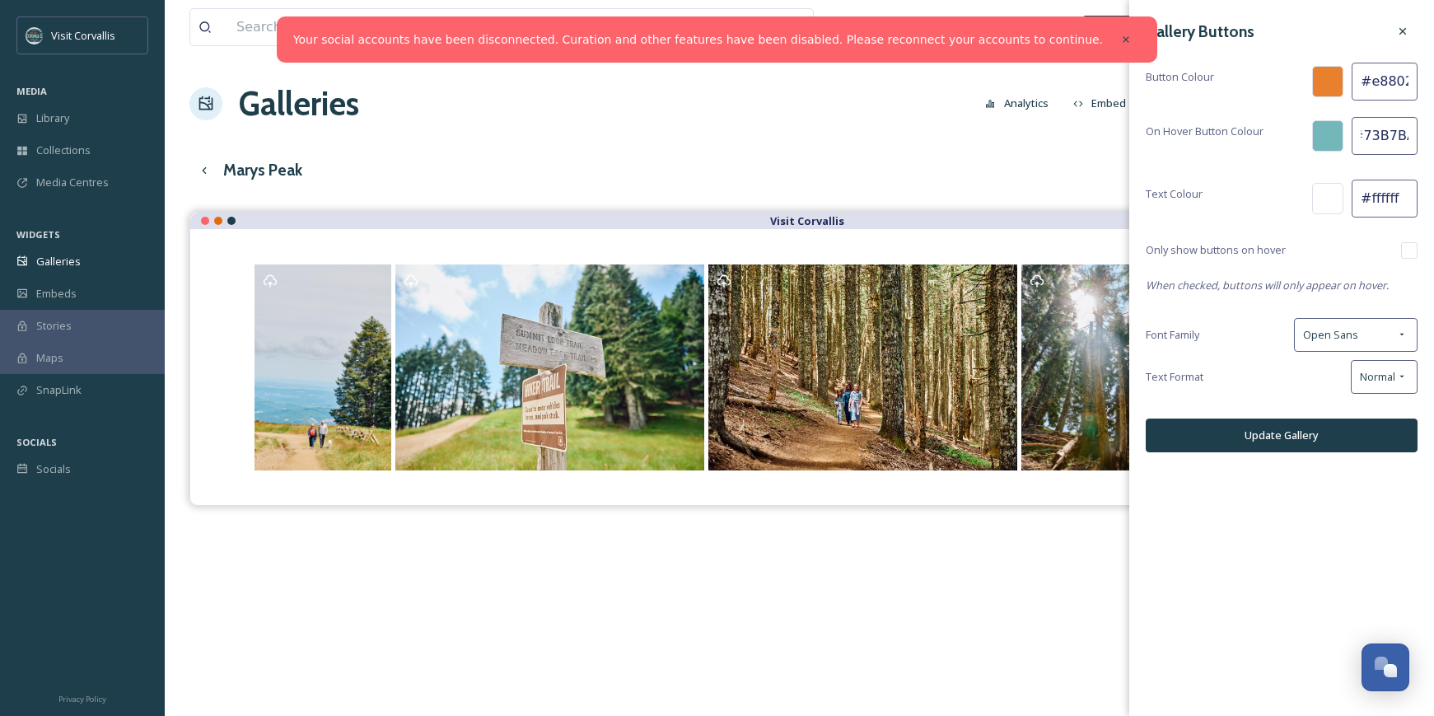
type input "#73B7BA"
click at [1328, 23] on div "Gallery Buttons" at bounding box center [1282, 31] width 272 height 30
click at [1262, 439] on button "Update Gallery" at bounding box center [1282, 436] width 272 height 34
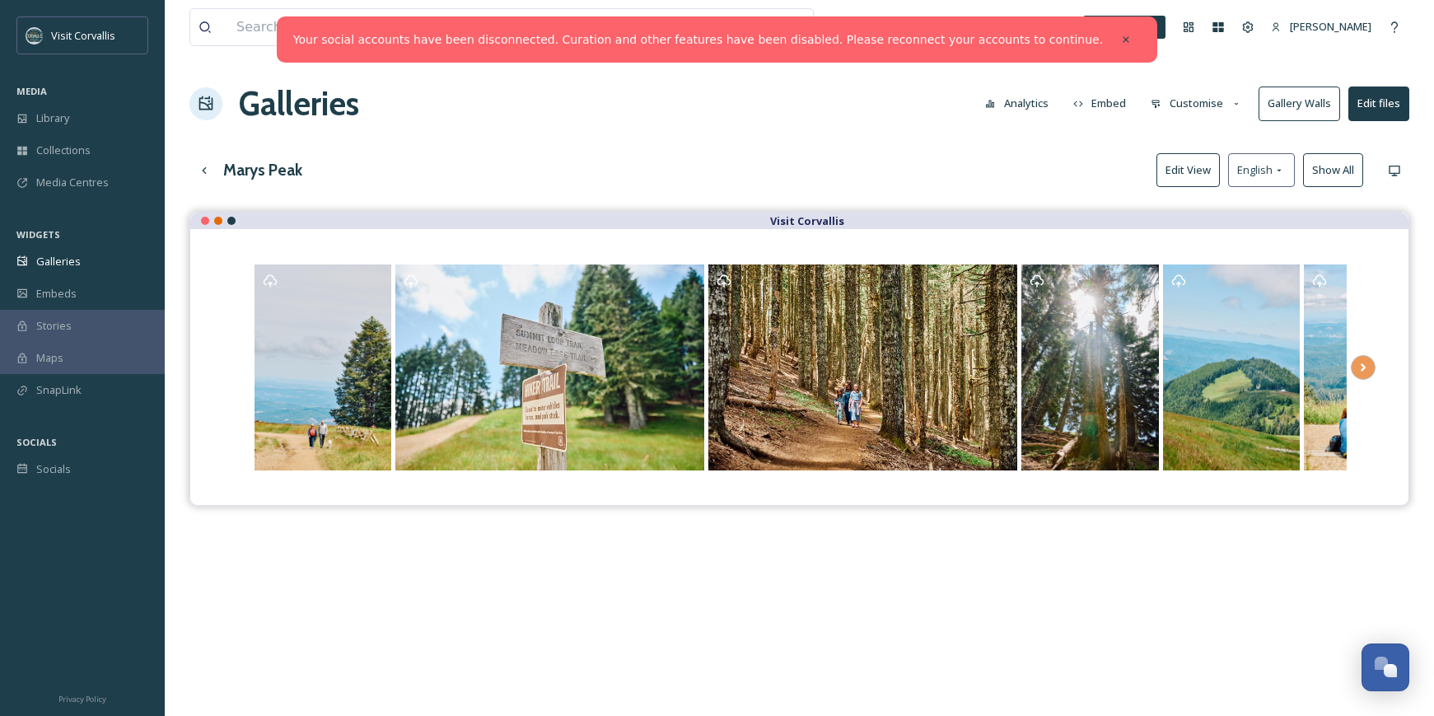
click at [1363, 101] on button "Edit files" at bounding box center [1379, 104] width 61 height 34
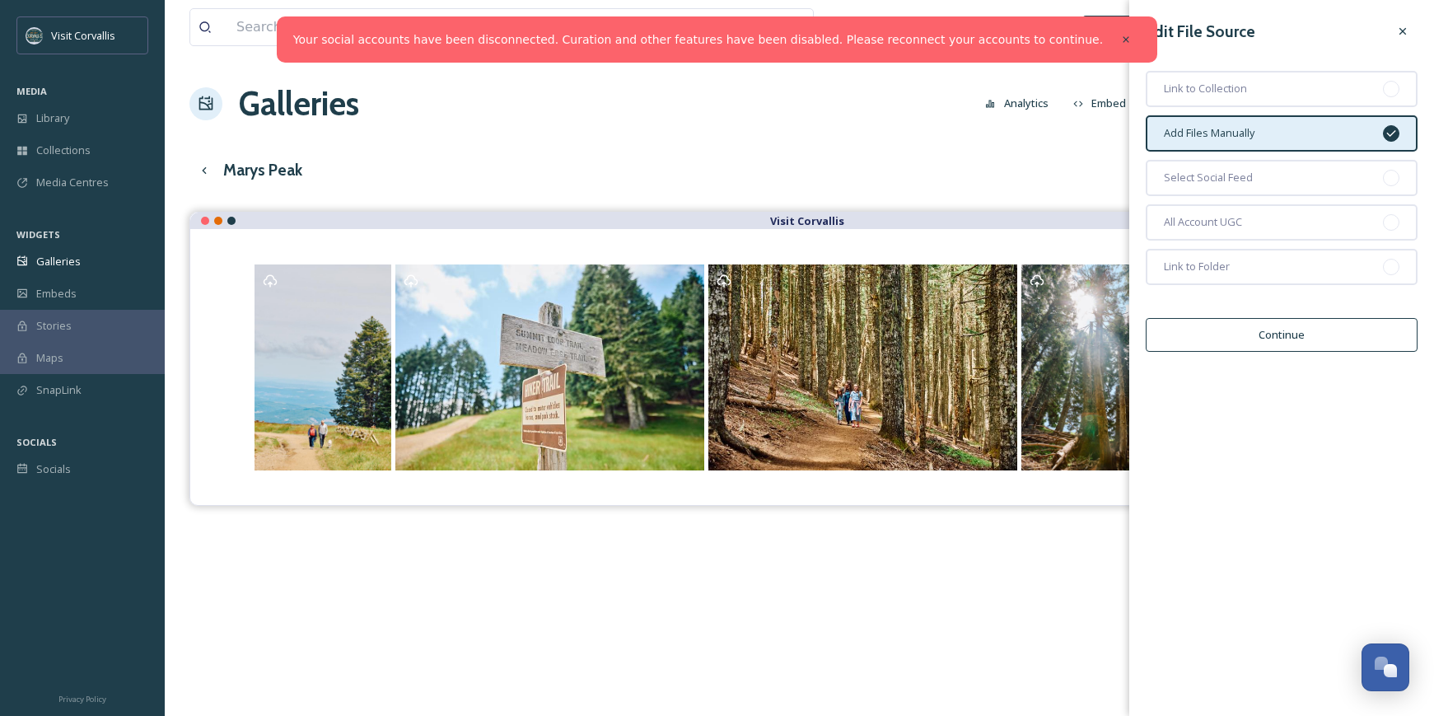
click at [1070, 176] on div "Marys Peak Edit View English Show All" at bounding box center [799, 170] width 1220 height 34
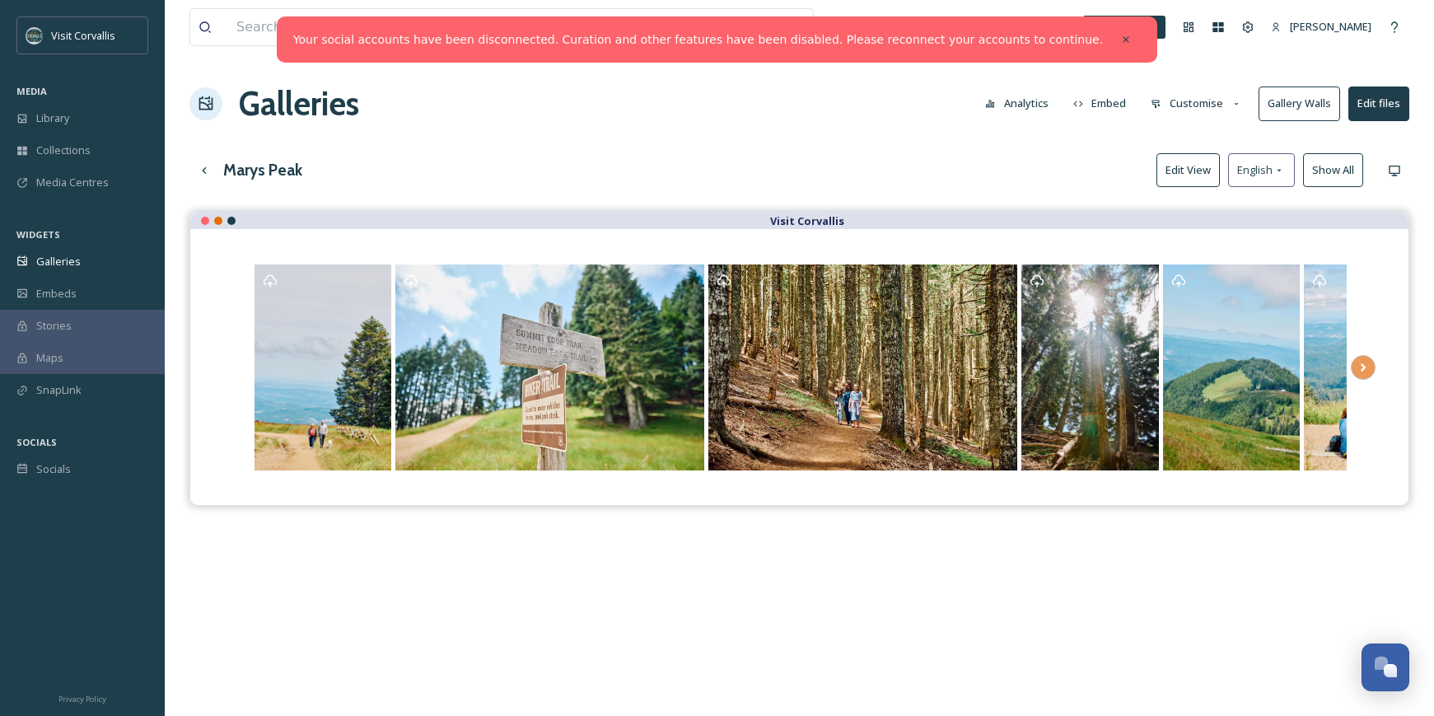
click at [1194, 109] on button "Customise" at bounding box center [1197, 103] width 108 height 32
click at [1089, 162] on div "Marys Peak Edit View English Show All" at bounding box center [799, 170] width 1220 height 34
click at [1036, 104] on button "Analytics" at bounding box center [1017, 103] width 80 height 32
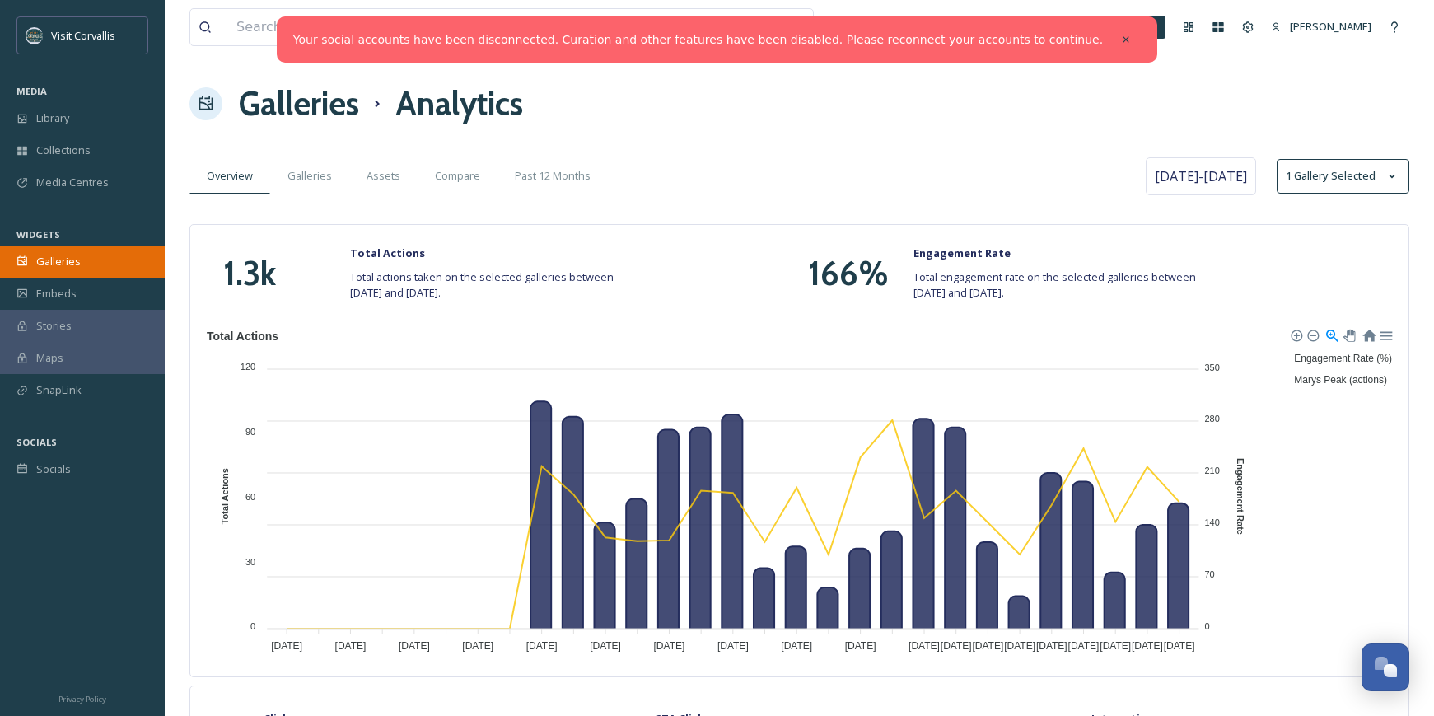
click at [56, 265] on span "Galleries" at bounding box center [58, 262] width 44 height 16
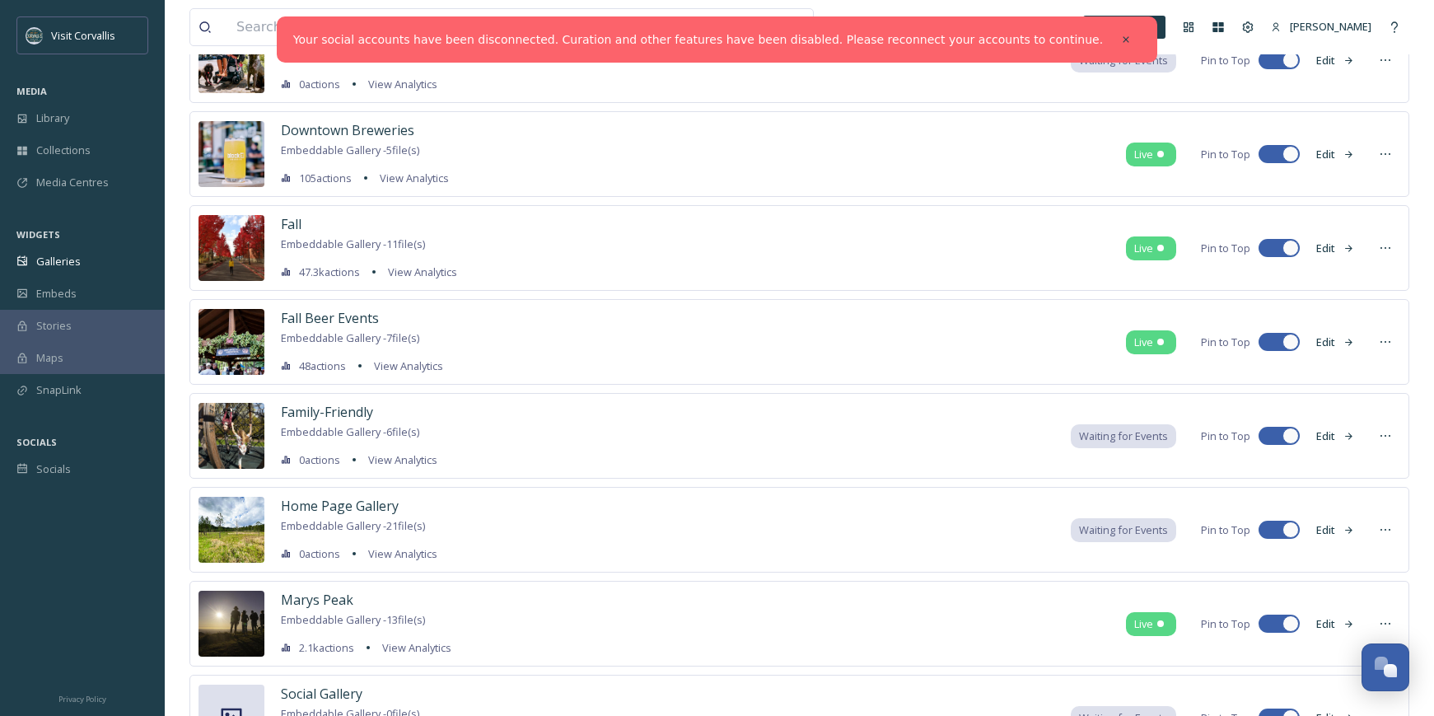
scroll to position [265, 0]
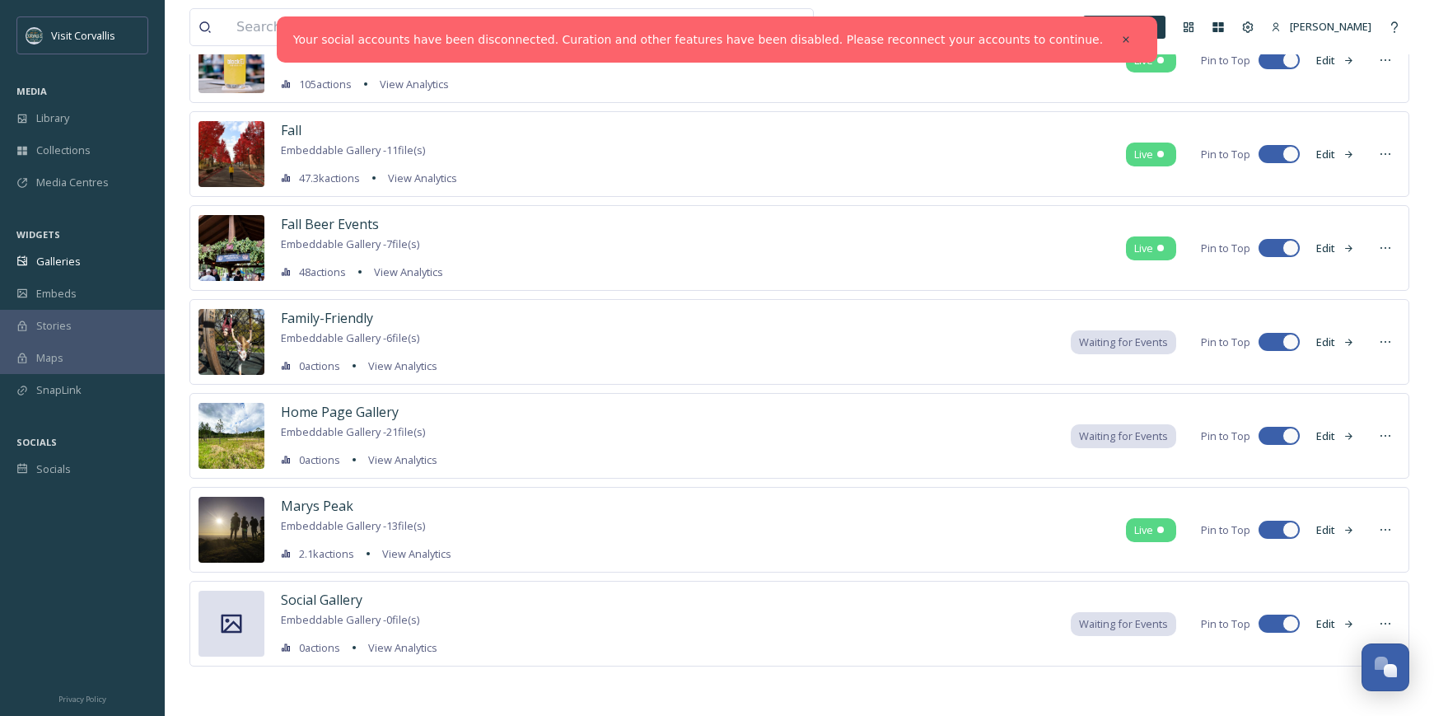
click at [1336, 529] on button "Edit" at bounding box center [1335, 530] width 54 height 32
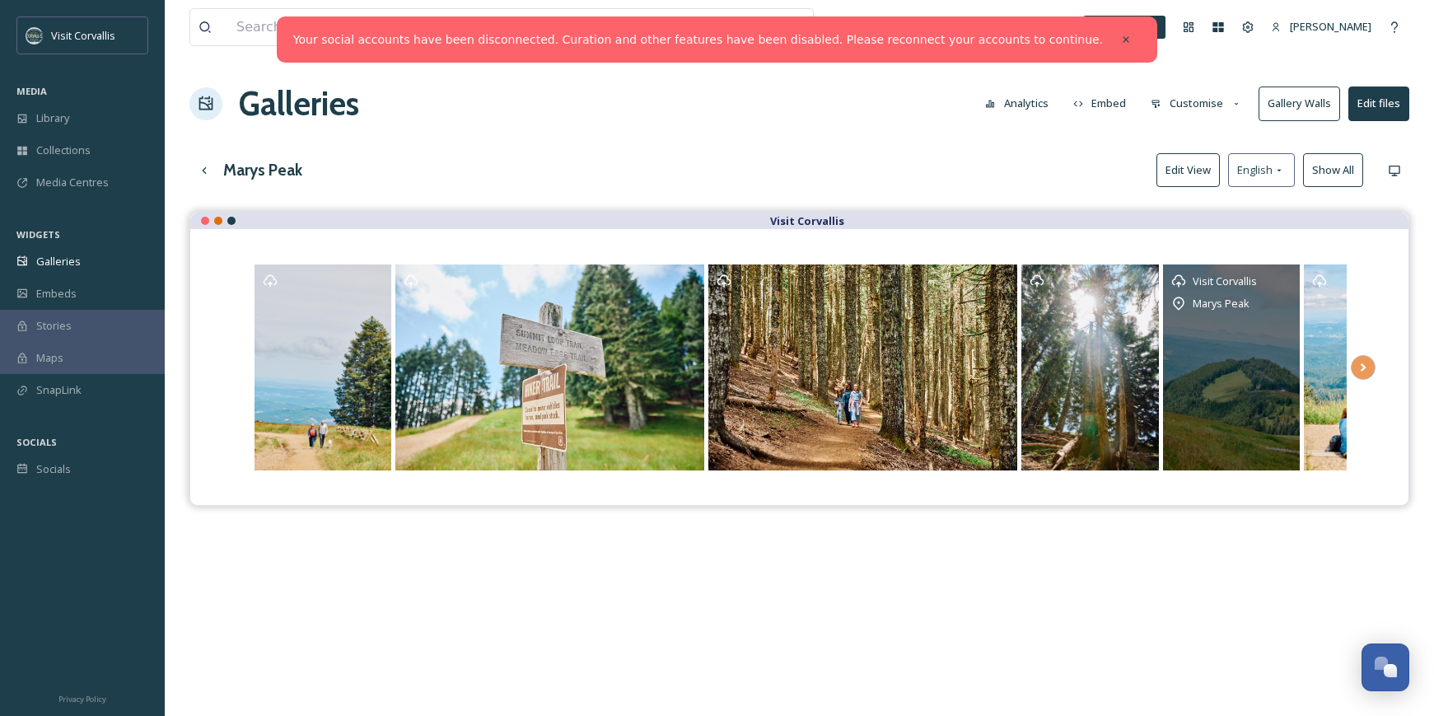
click at [1256, 313] on div "Visit Corvallis [GEOGRAPHIC_DATA]" at bounding box center [1232, 367] width 138 height 206
click at [1227, 271] on div "Visit Corvallis" at bounding box center [1225, 281] width 64 height 20
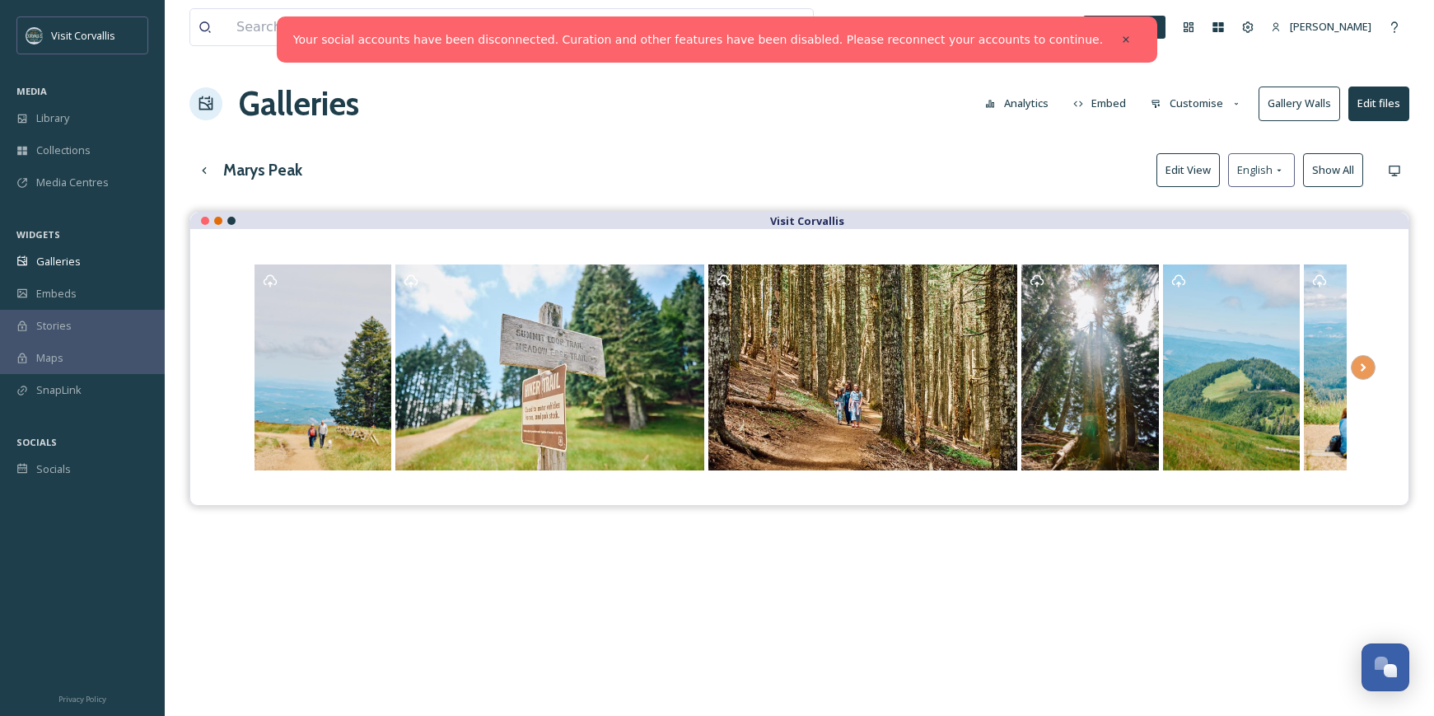
click at [1379, 106] on button "Edit files" at bounding box center [1379, 104] width 61 height 34
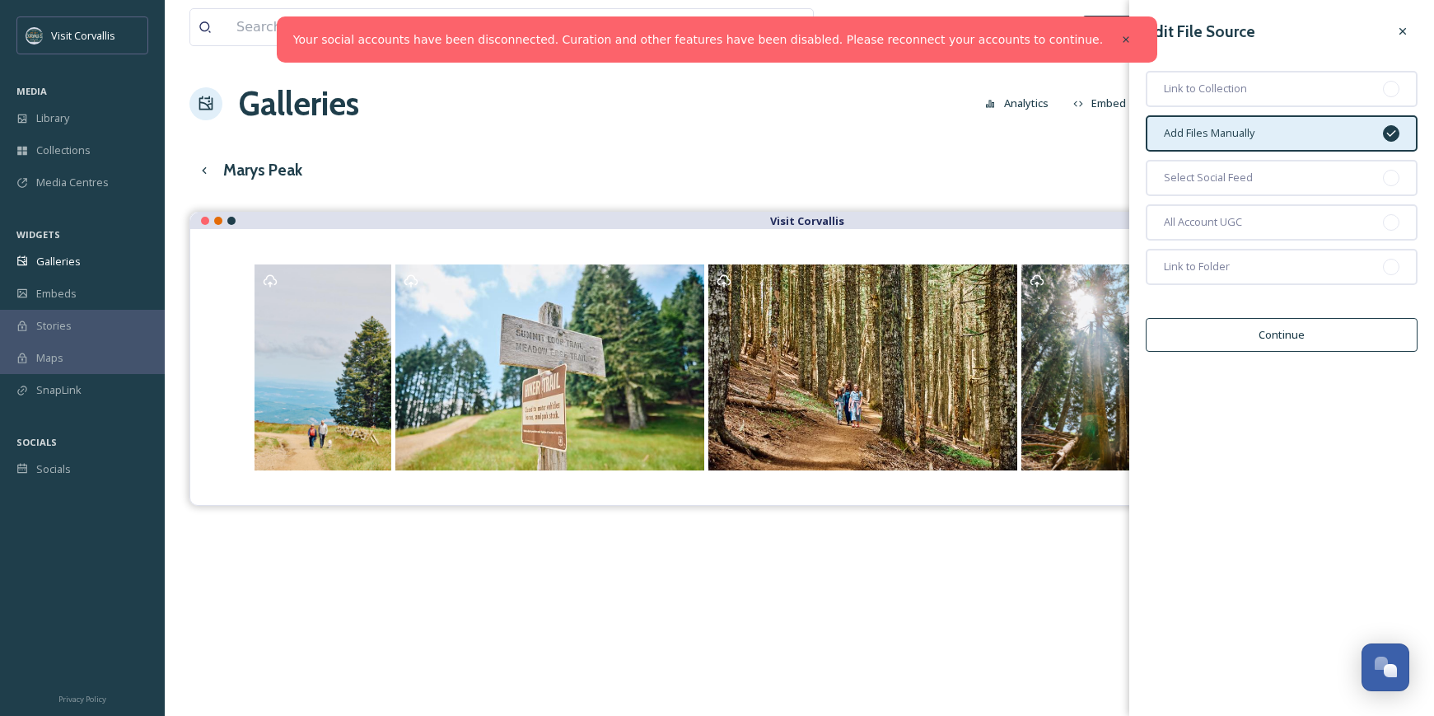
click at [983, 171] on div "Marys Peak Edit View English Show All" at bounding box center [799, 170] width 1220 height 34
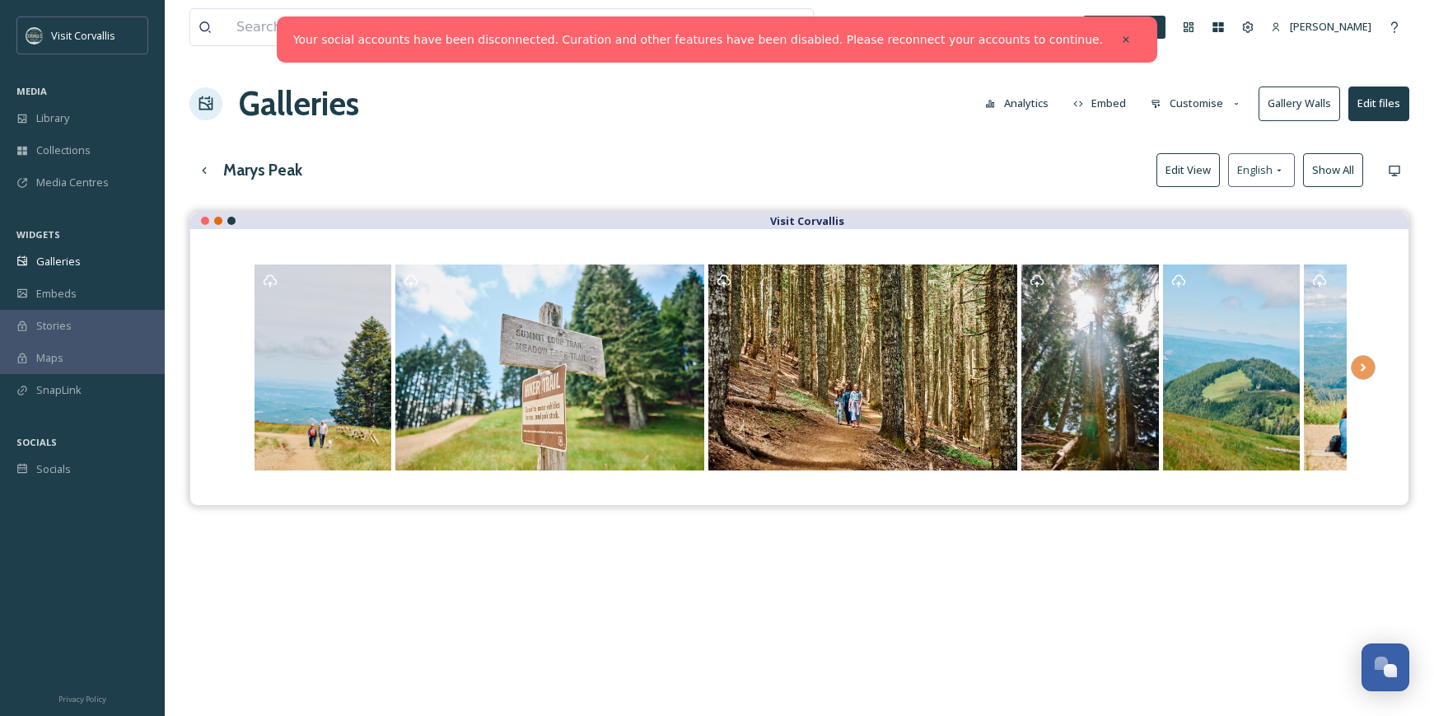
click at [47, 323] on span "Stories" at bounding box center [53, 326] width 35 height 16
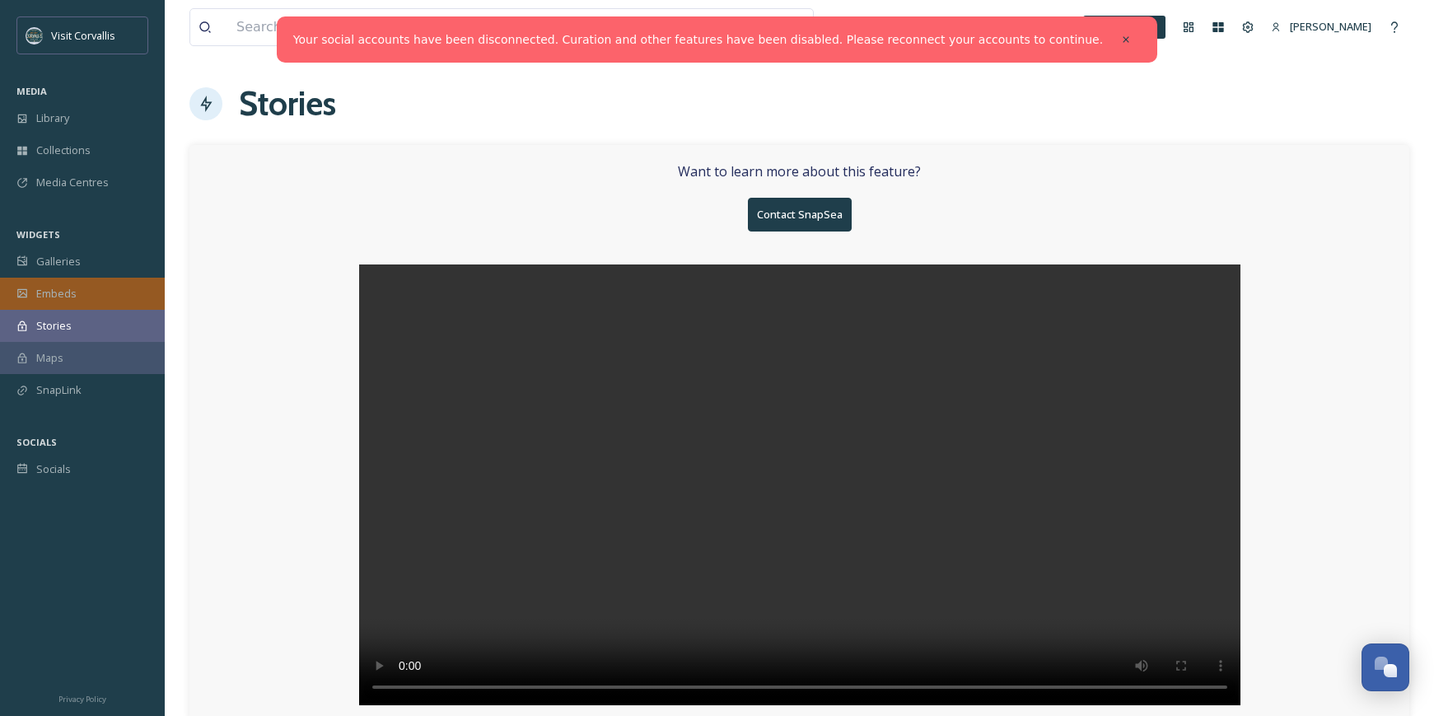
click at [63, 279] on div "Embeds" at bounding box center [82, 294] width 165 height 32
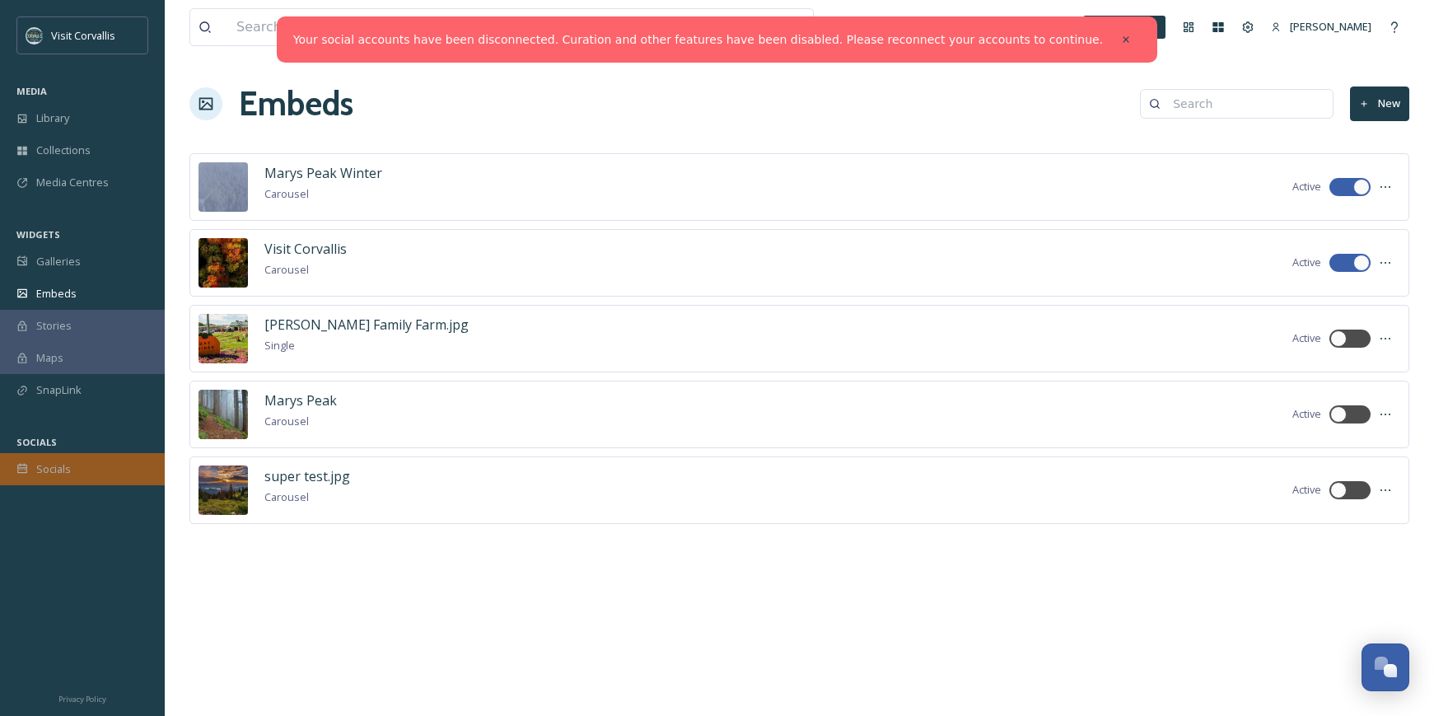
click at [46, 468] on span "Socials" at bounding box center [53, 469] width 35 height 16
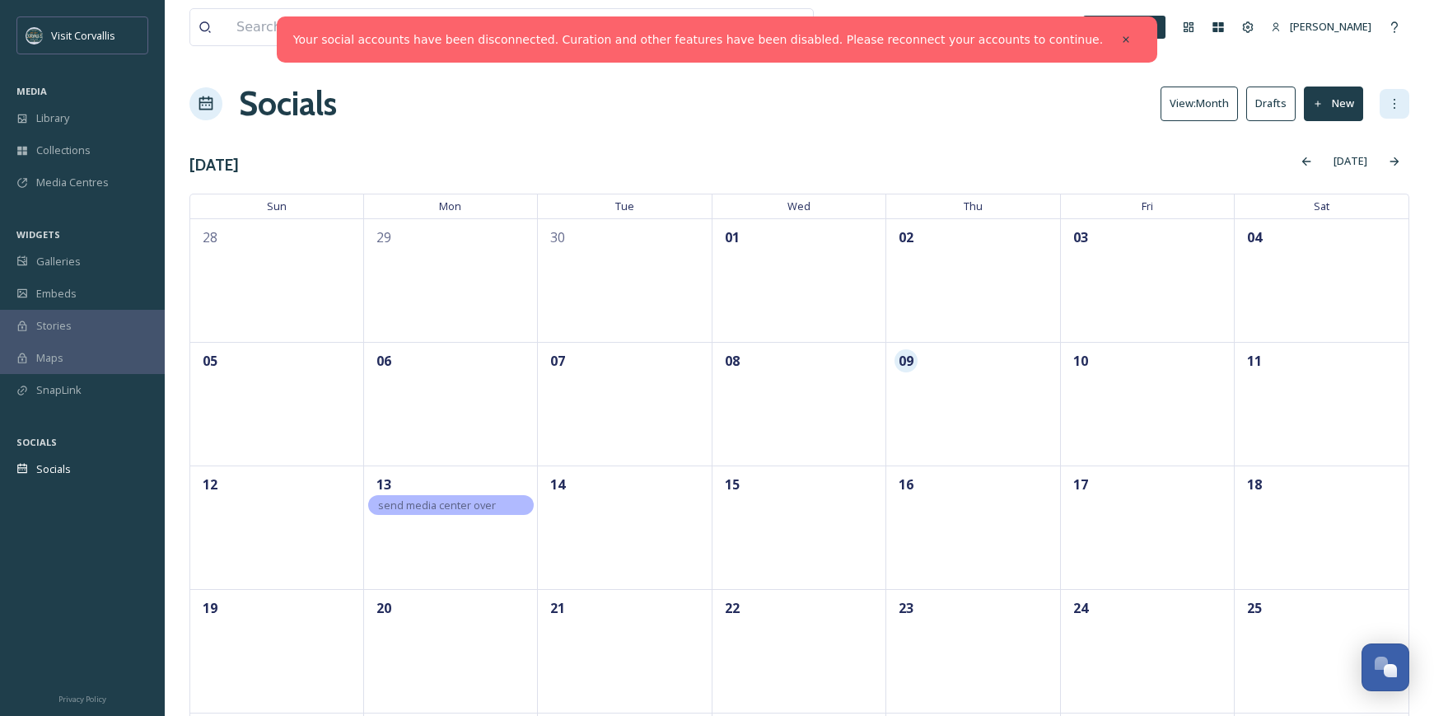
click at [1387, 101] on div at bounding box center [1395, 104] width 30 height 30
click at [1375, 183] on span "Settings" at bounding box center [1374, 189] width 40 height 16
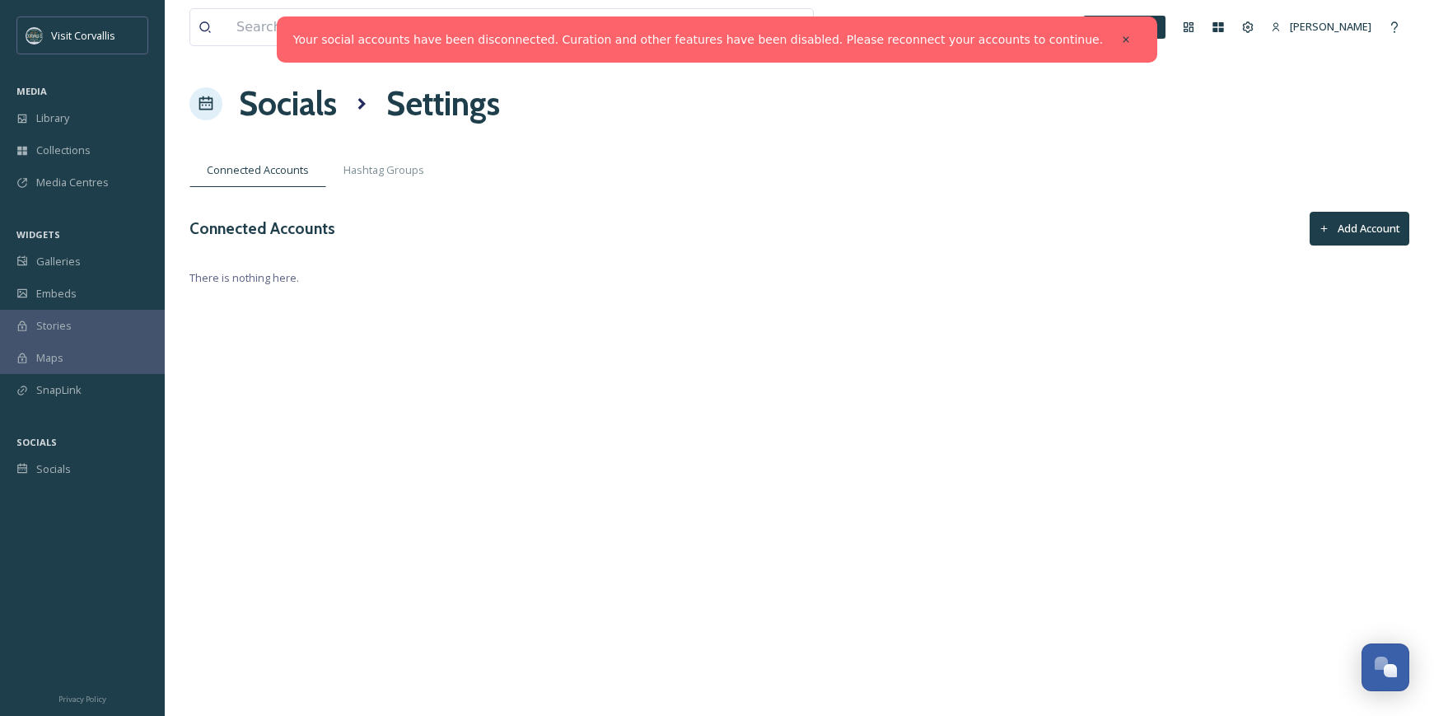
click at [1340, 235] on button "Add Account" at bounding box center [1360, 229] width 100 height 34
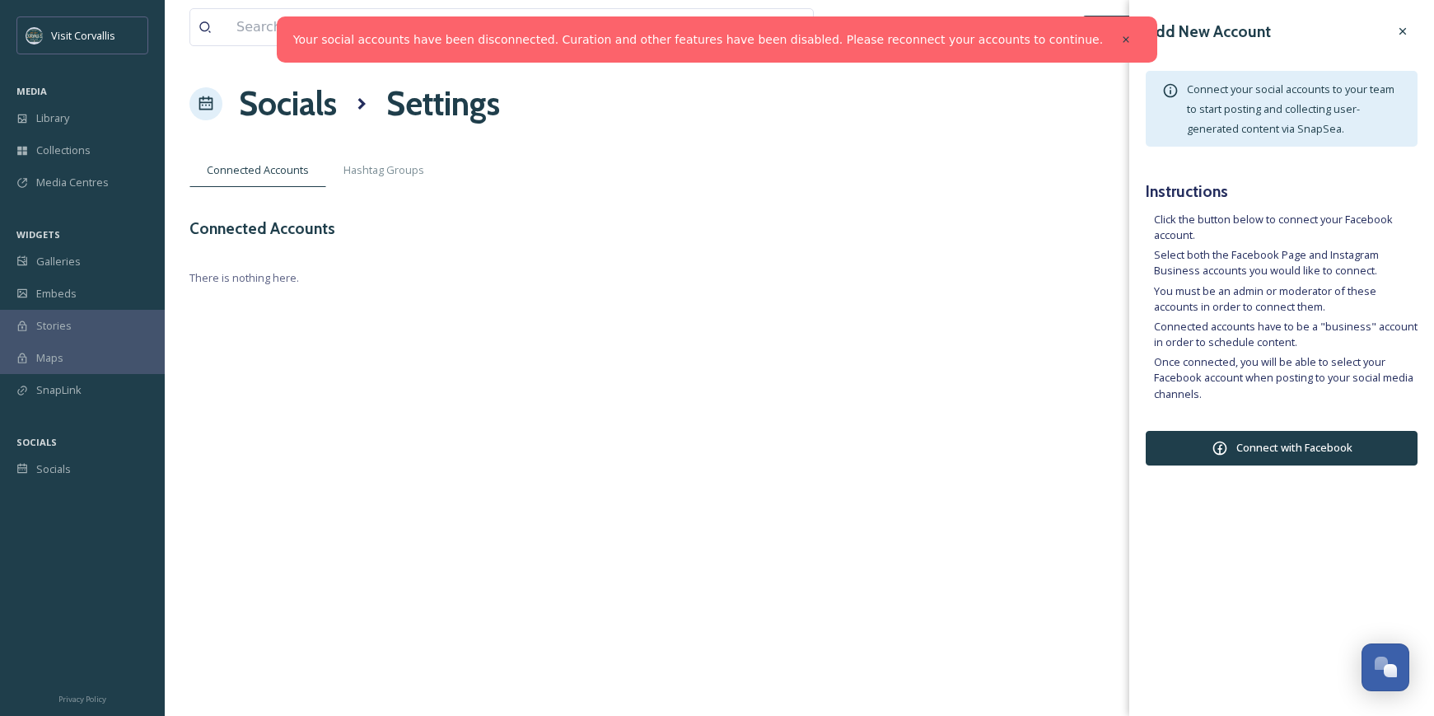
click at [1232, 452] on button "Connect with Facebook" at bounding box center [1282, 448] width 272 height 35
click at [1402, 40] on div at bounding box center [1403, 31] width 30 height 30
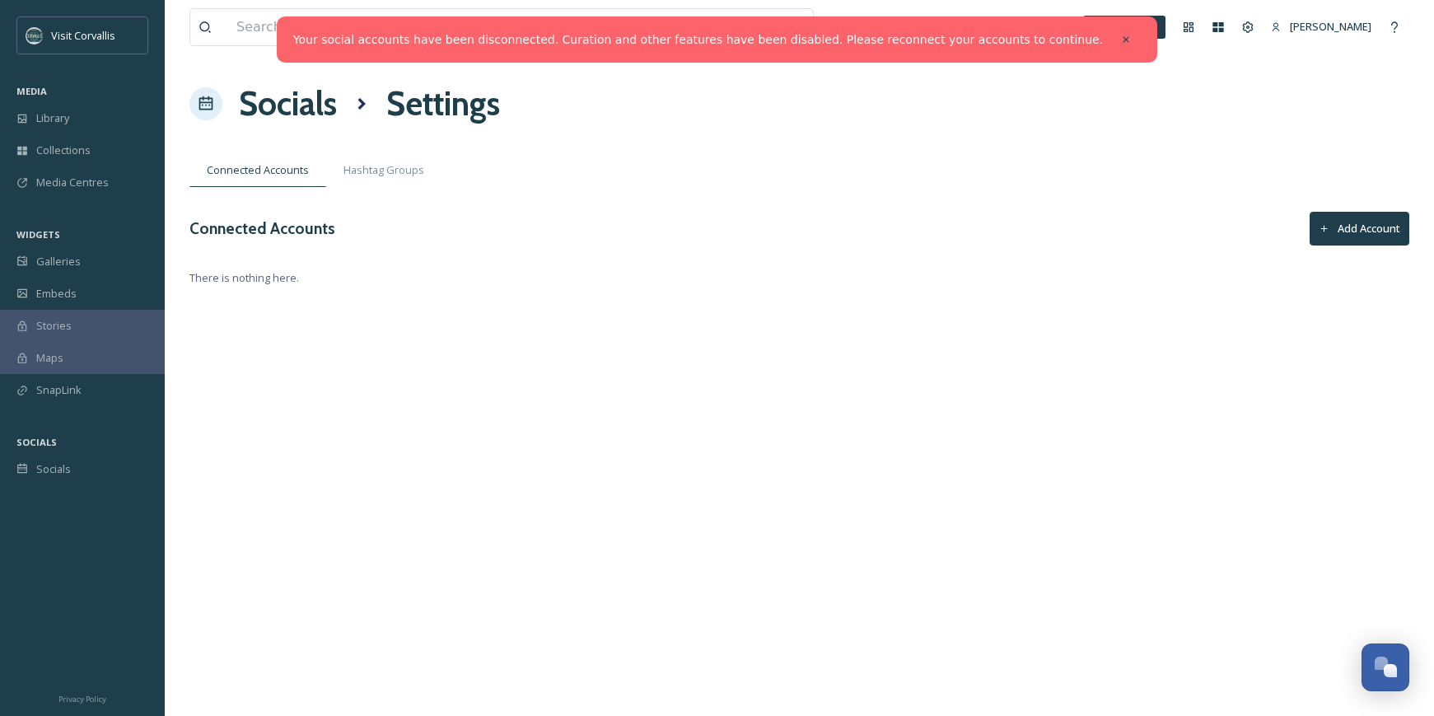
click at [1349, 219] on button "Add Account" at bounding box center [1360, 229] width 100 height 34
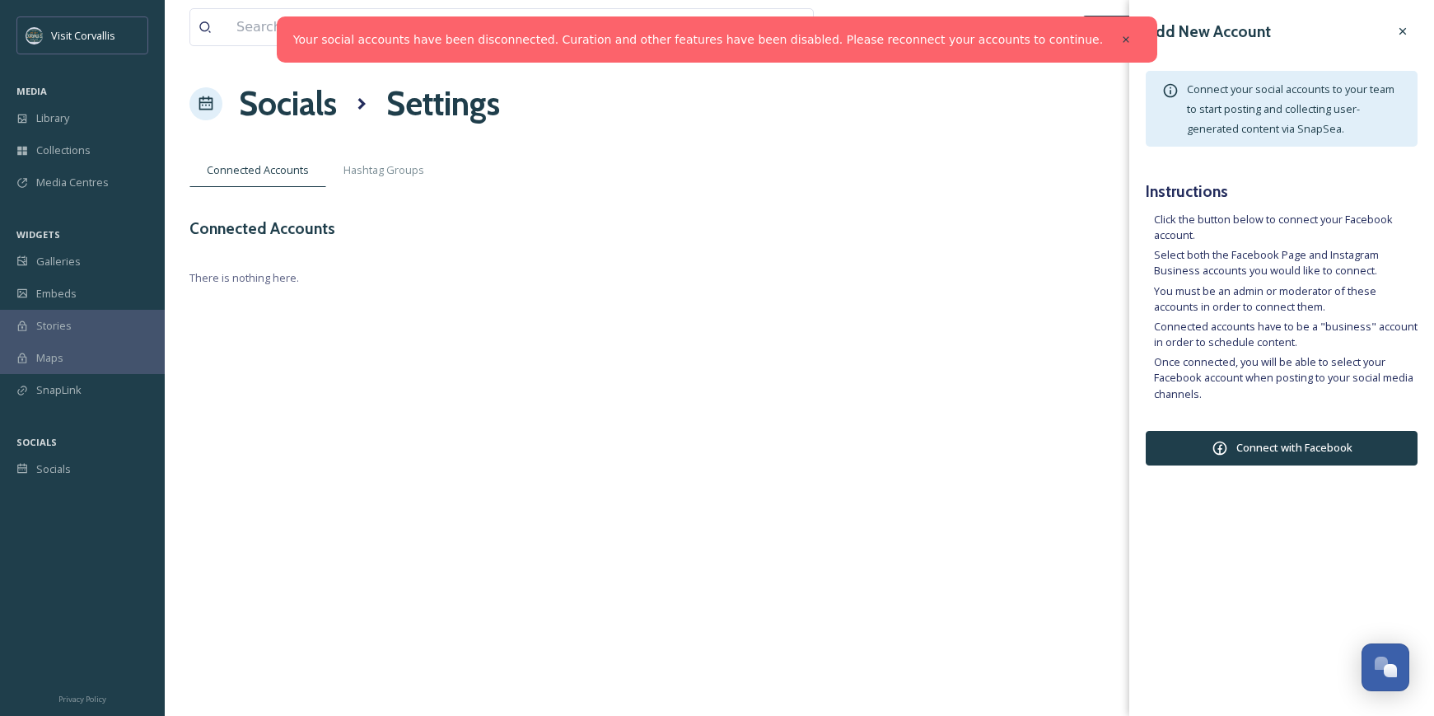
click at [1299, 114] on span "Connect your social accounts to your team to start posting and collecting user-…" at bounding box center [1291, 109] width 208 height 54
click at [1408, 45] on div at bounding box center [1403, 31] width 30 height 30
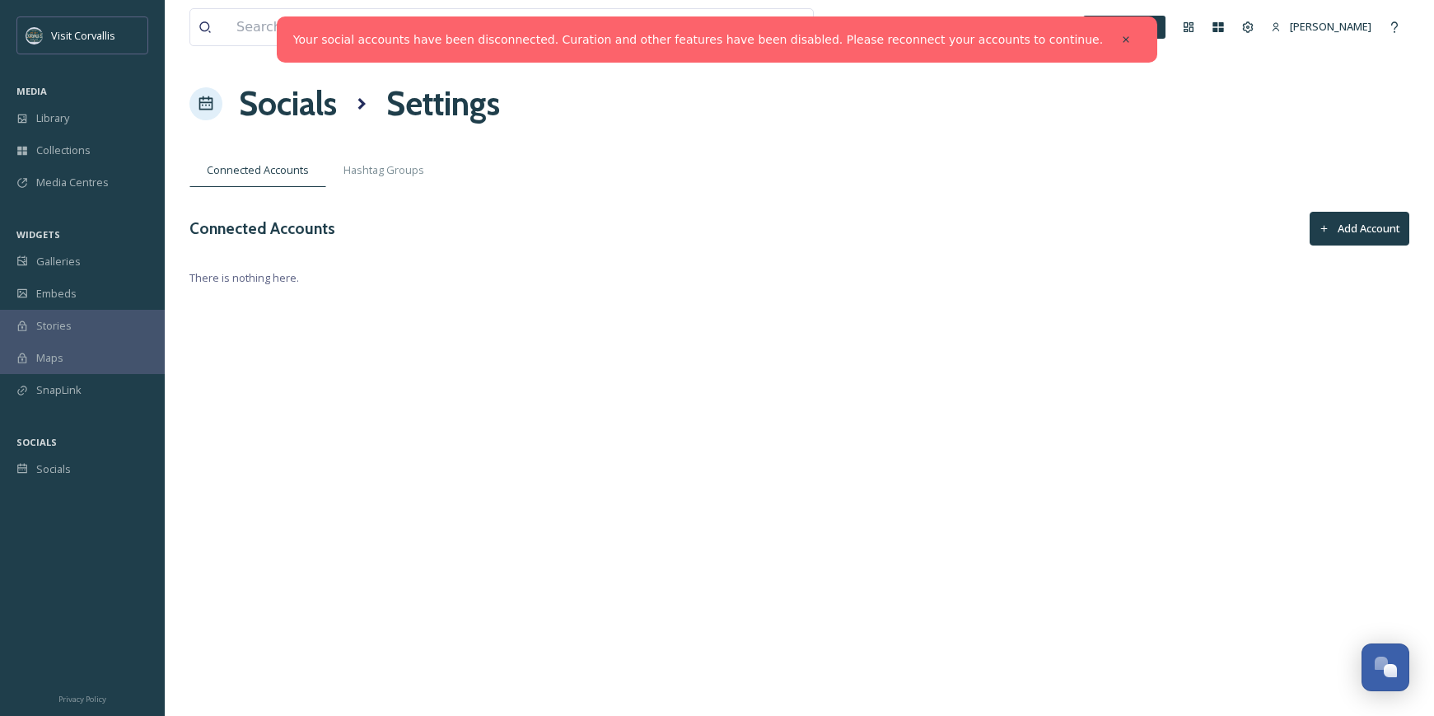
drag, startPoint x: 1322, startPoint y: 272, endPoint x: 1349, endPoint y: 242, distance: 39.7
click at [1322, 271] on span "There is nothing here." at bounding box center [799, 278] width 1220 height 16
click at [1355, 228] on button "Add Account" at bounding box center [1360, 229] width 100 height 34
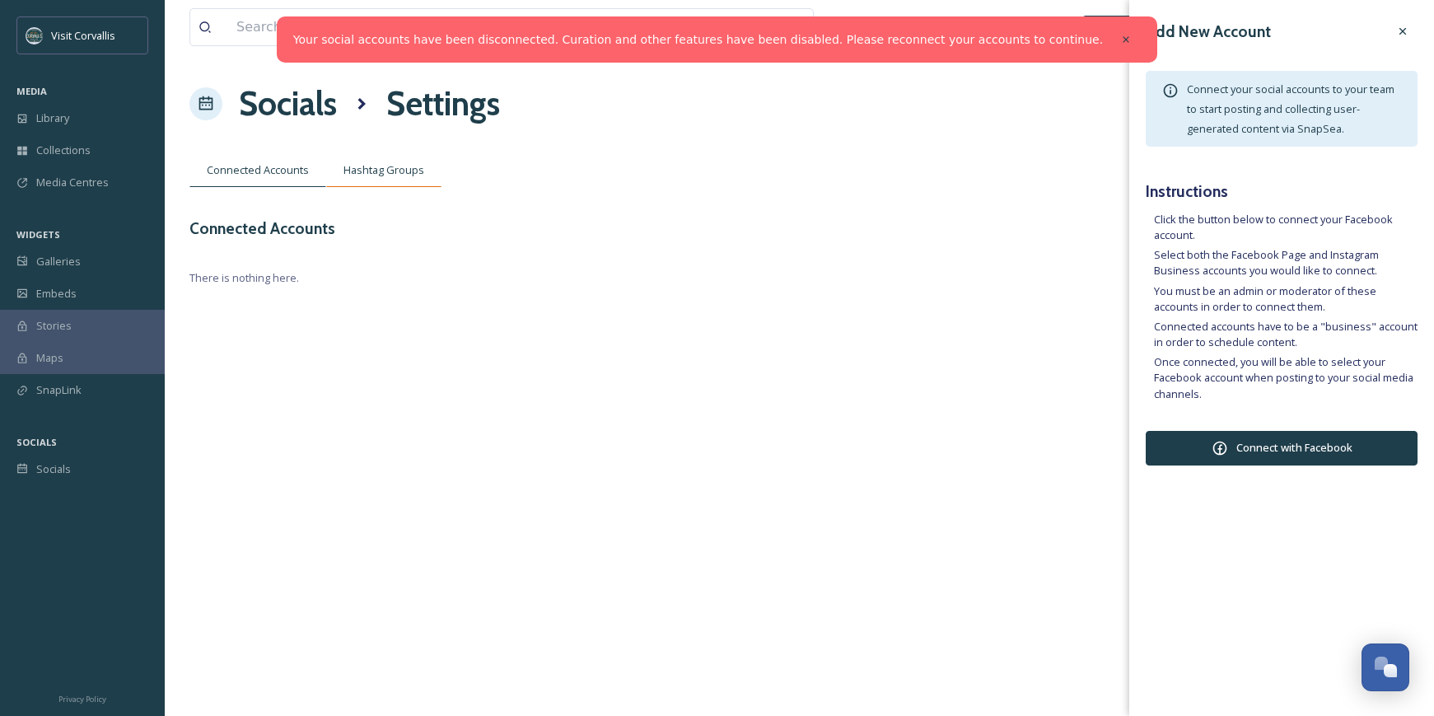
click at [392, 175] on span "Hashtag Groups" at bounding box center [384, 170] width 81 height 16
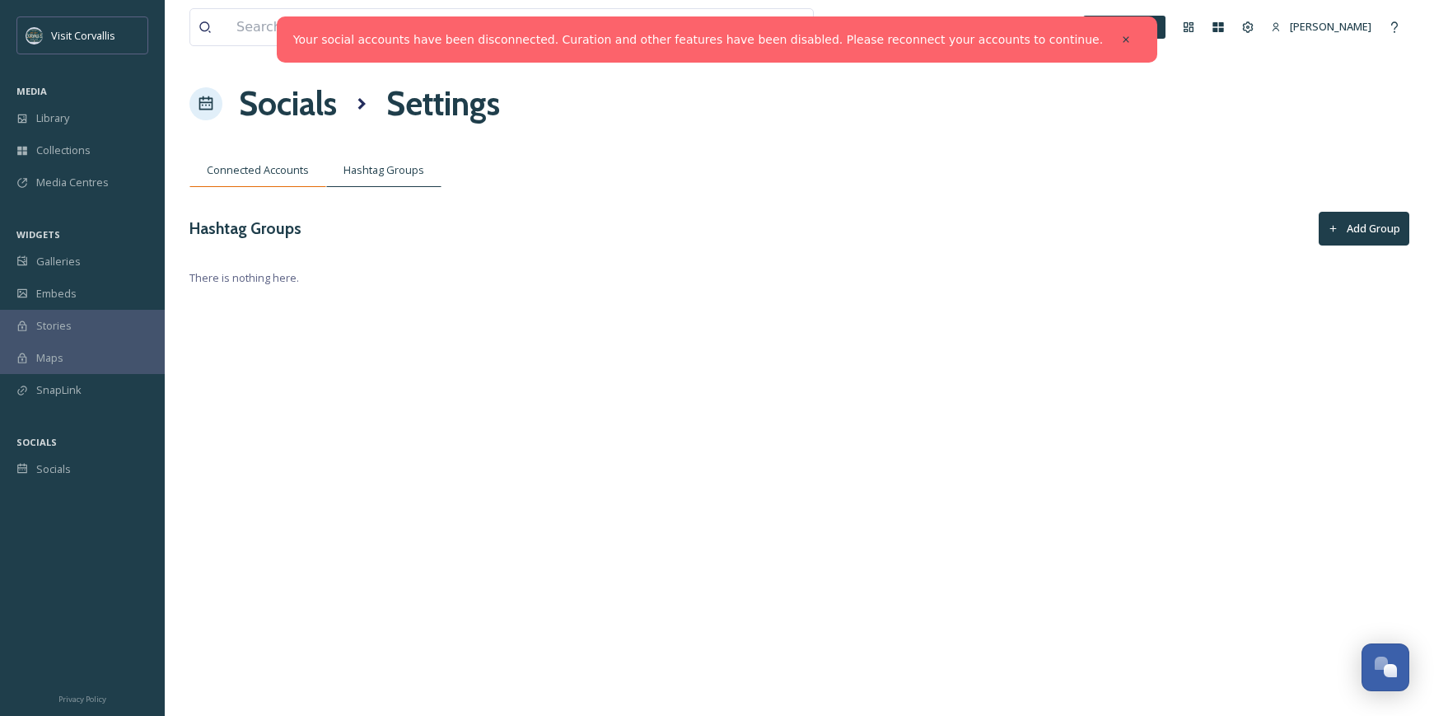
click at [273, 175] on span "Connected Accounts" at bounding box center [258, 170] width 102 height 16
click at [1356, 227] on button "Add Account" at bounding box center [1360, 229] width 100 height 34
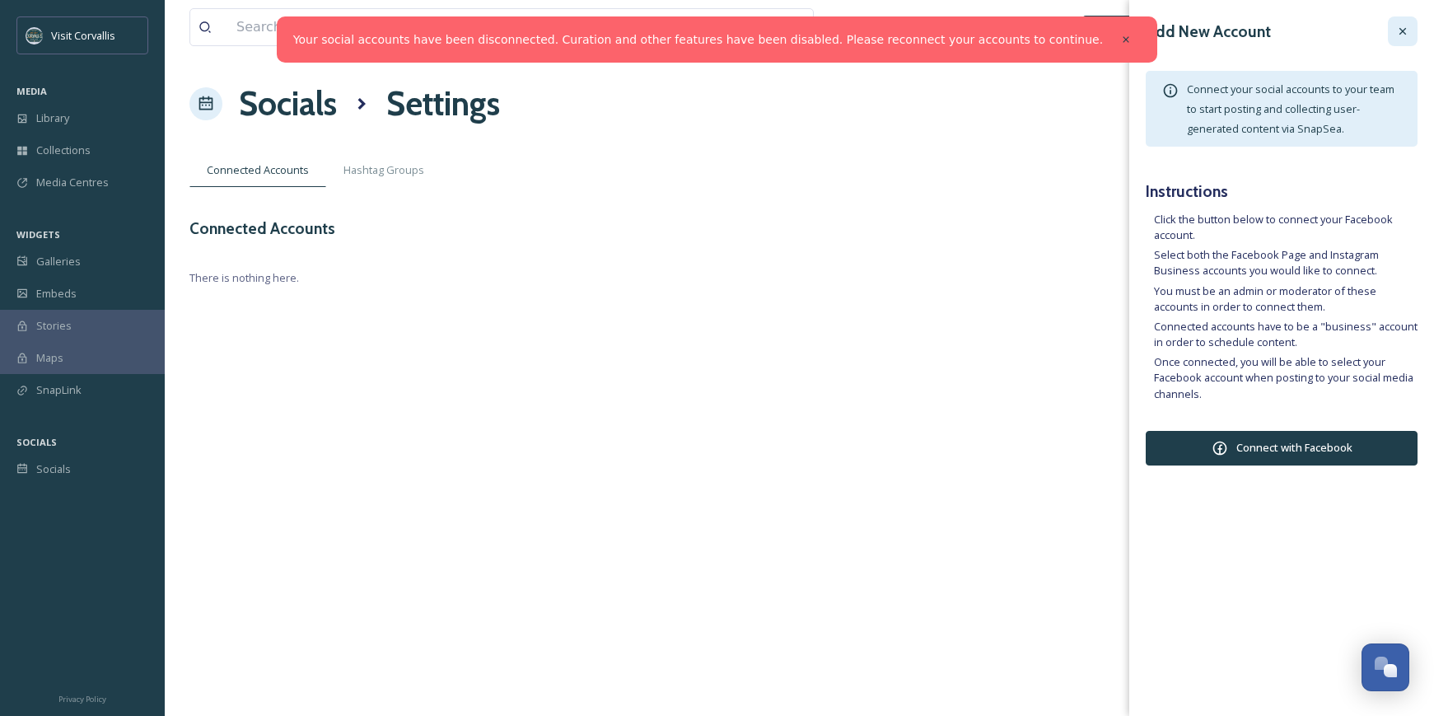
click at [1402, 21] on div at bounding box center [1403, 31] width 30 height 30
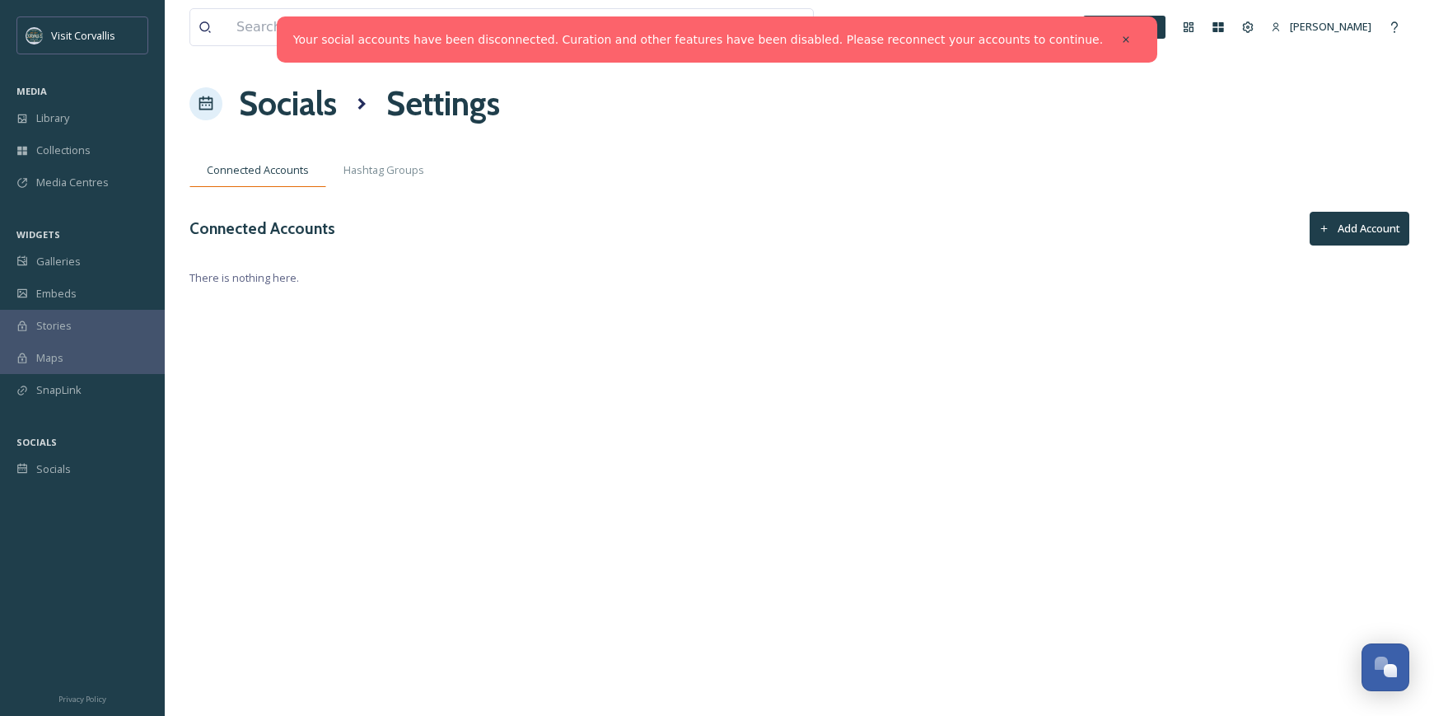
click at [297, 166] on span "Connected Accounts" at bounding box center [258, 170] width 102 height 16
click at [353, 175] on span "Hashtag Groups" at bounding box center [384, 170] width 81 height 16
click at [267, 175] on span "Connected Accounts" at bounding box center [258, 170] width 102 height 16
click at [44, 472] on span "Socials" at bounding box center [53, 469] width 35 height 16
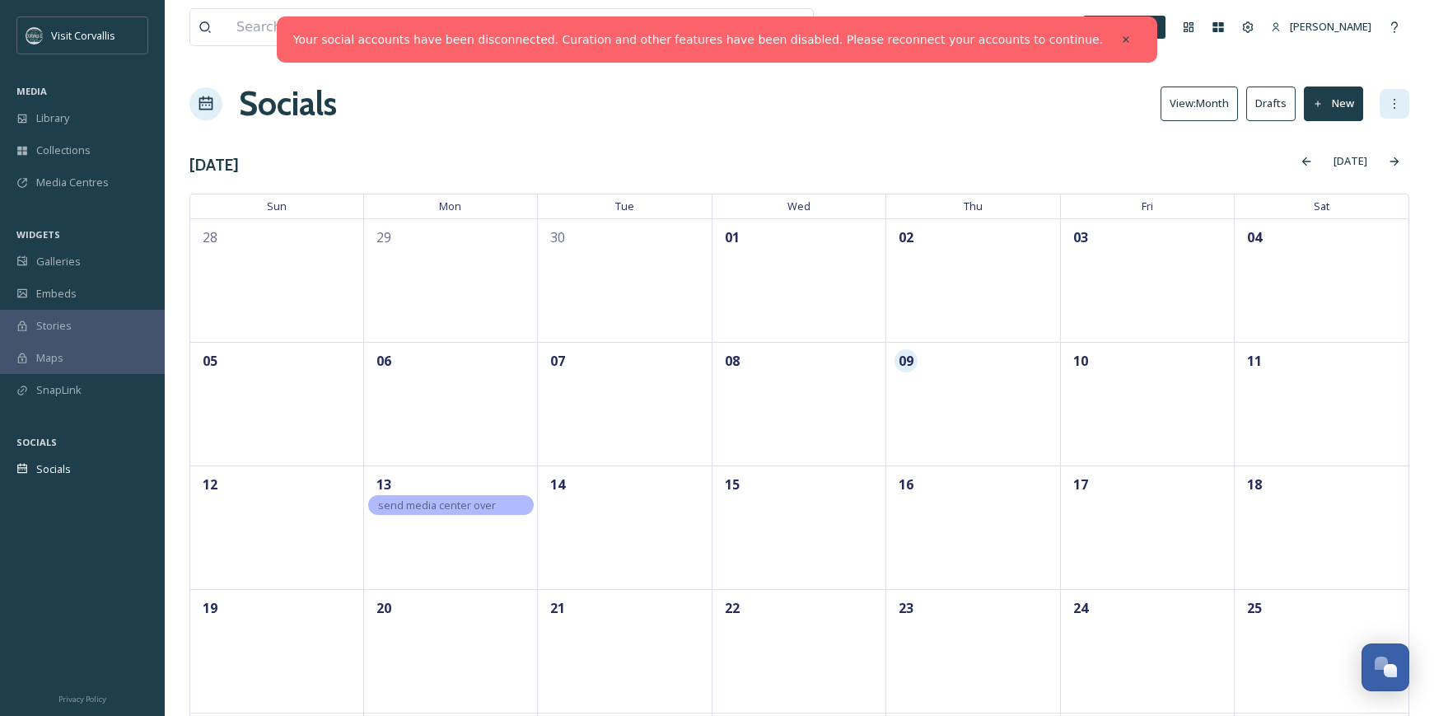
click at [1392, 102] on icon at bounding box center [1394, 103] width 13 height 13
click at [1372, 185] on span "Settings" at bounding box center [1374, 189] width 40 height 16
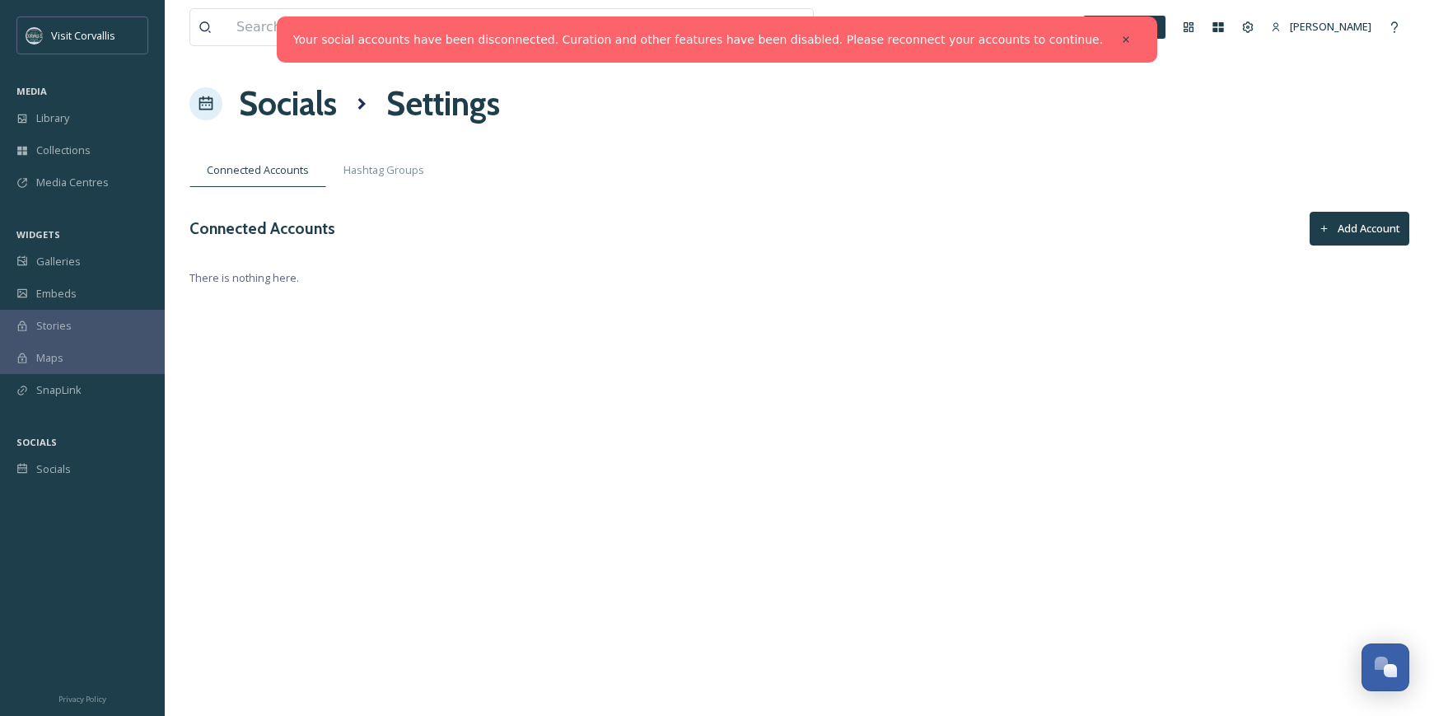
click at [1387, 227] on button "Add Account" at bounding box center [1360, 229] width 100 height 34
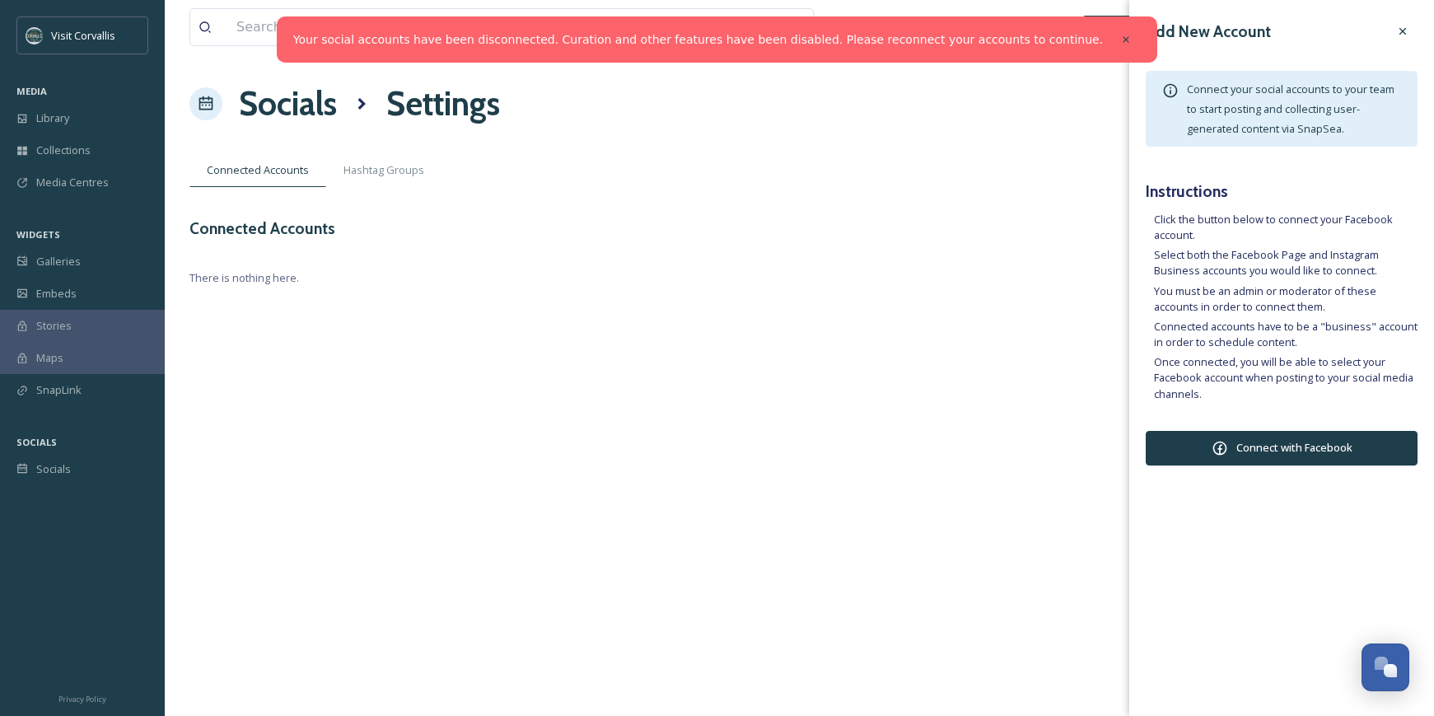
click at [1295, 452] on button "Connect with Facebook" at bounding box center [1282, 448] width 272 height 35
click at [1238, 442] on button "Connect with Facebook" at bounding box center [1282, 448] width 272 height 35
click at [58, 269] on span "Galleries" at bounding box center [58, 262] width 44 height 16
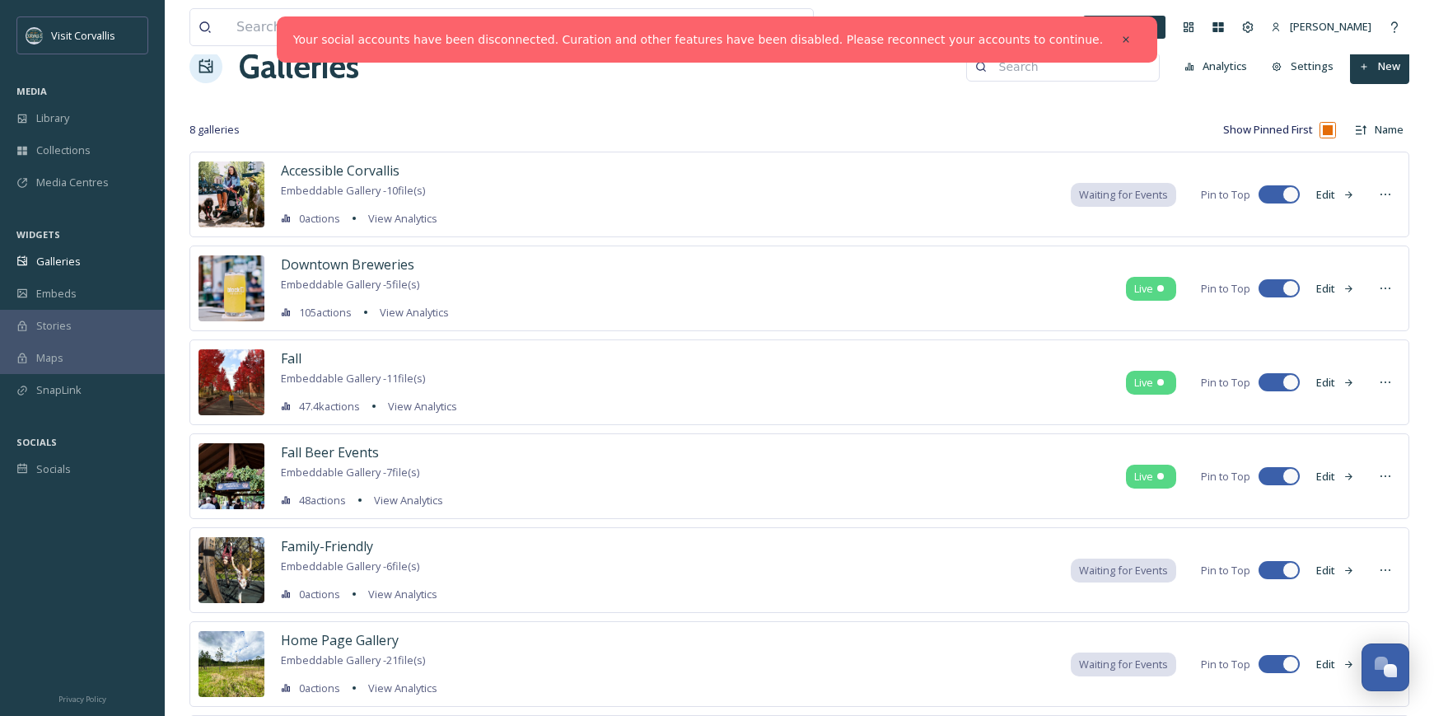
scroll to position [39, 0]
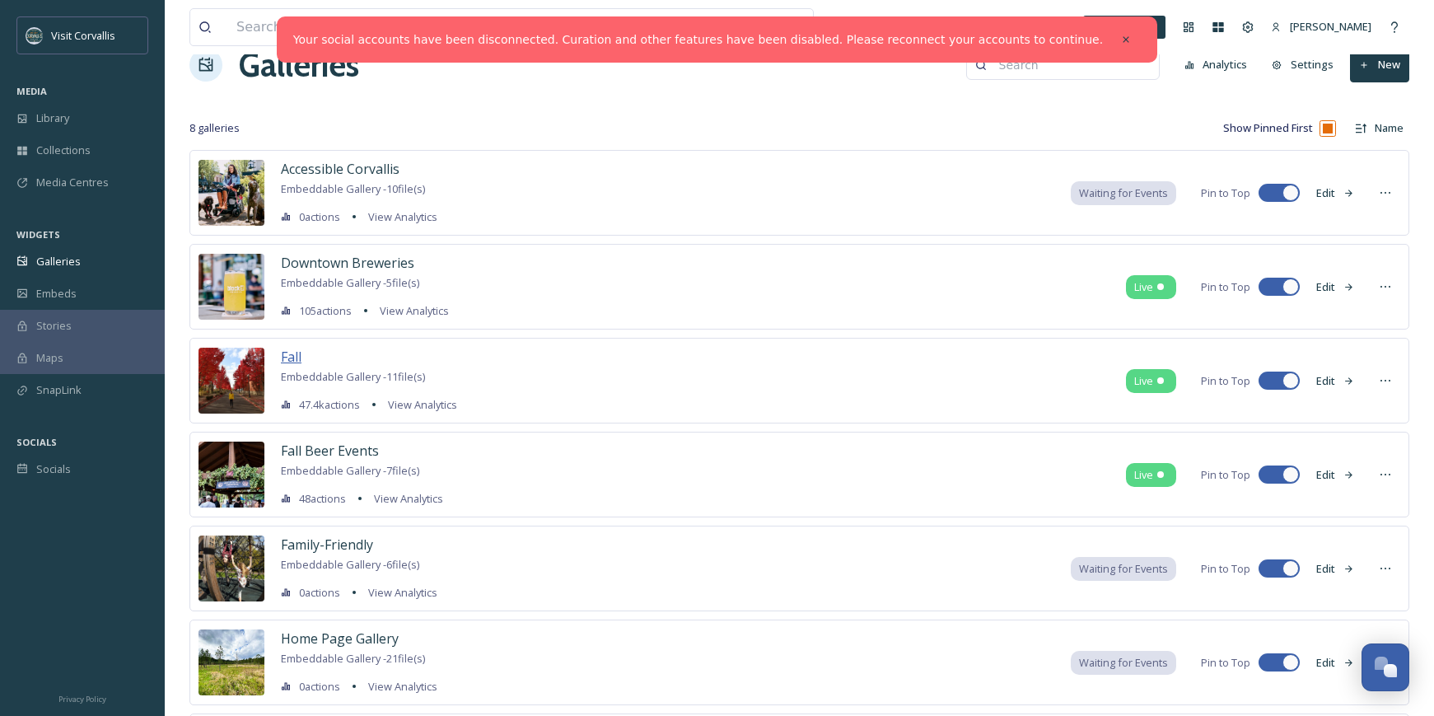
click at [285, 361] on span "Fall" at bounding box center [291, 357] width 21 height 18
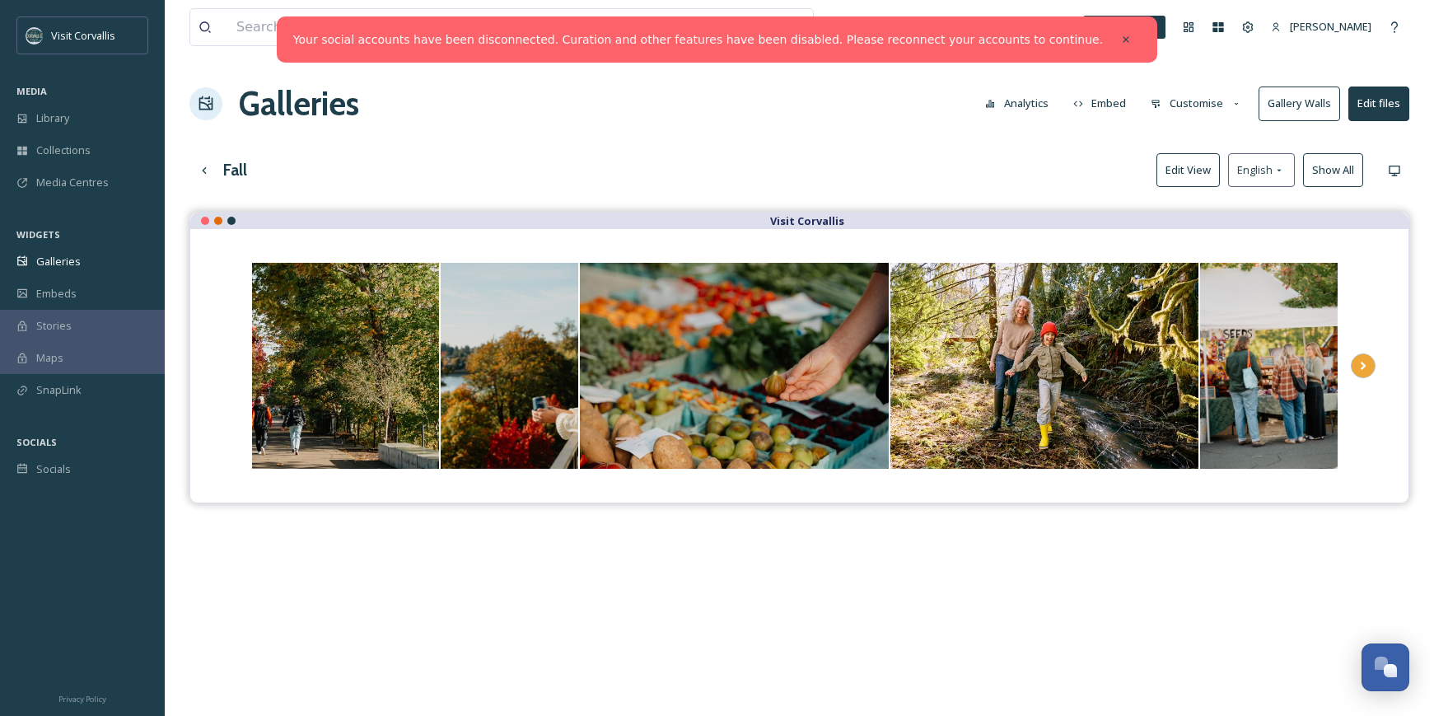
click at [1212, 107] on button "Customise" at bounding box center [1197, 103] width 108 height 32
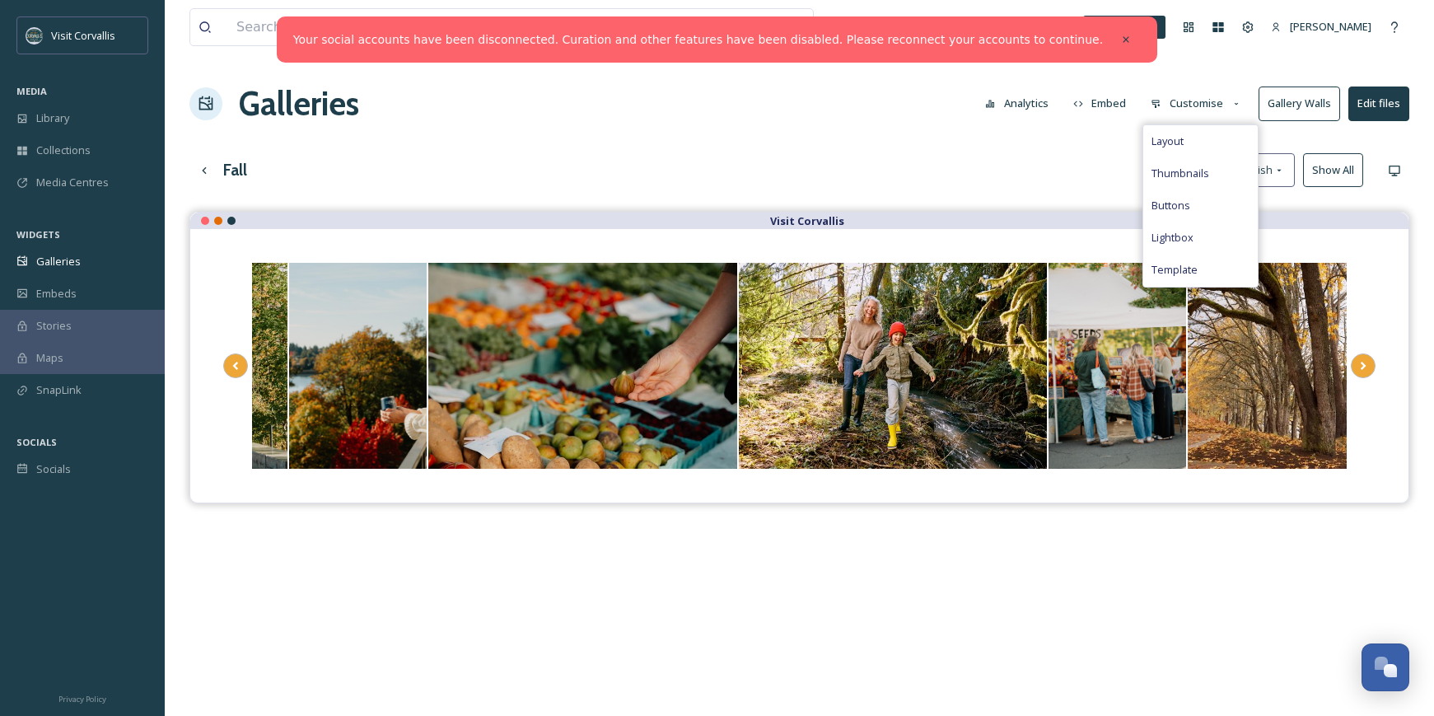
click at [1116, 99] on button "Embed" at bounding box center [1100, 103] width 70 height 32
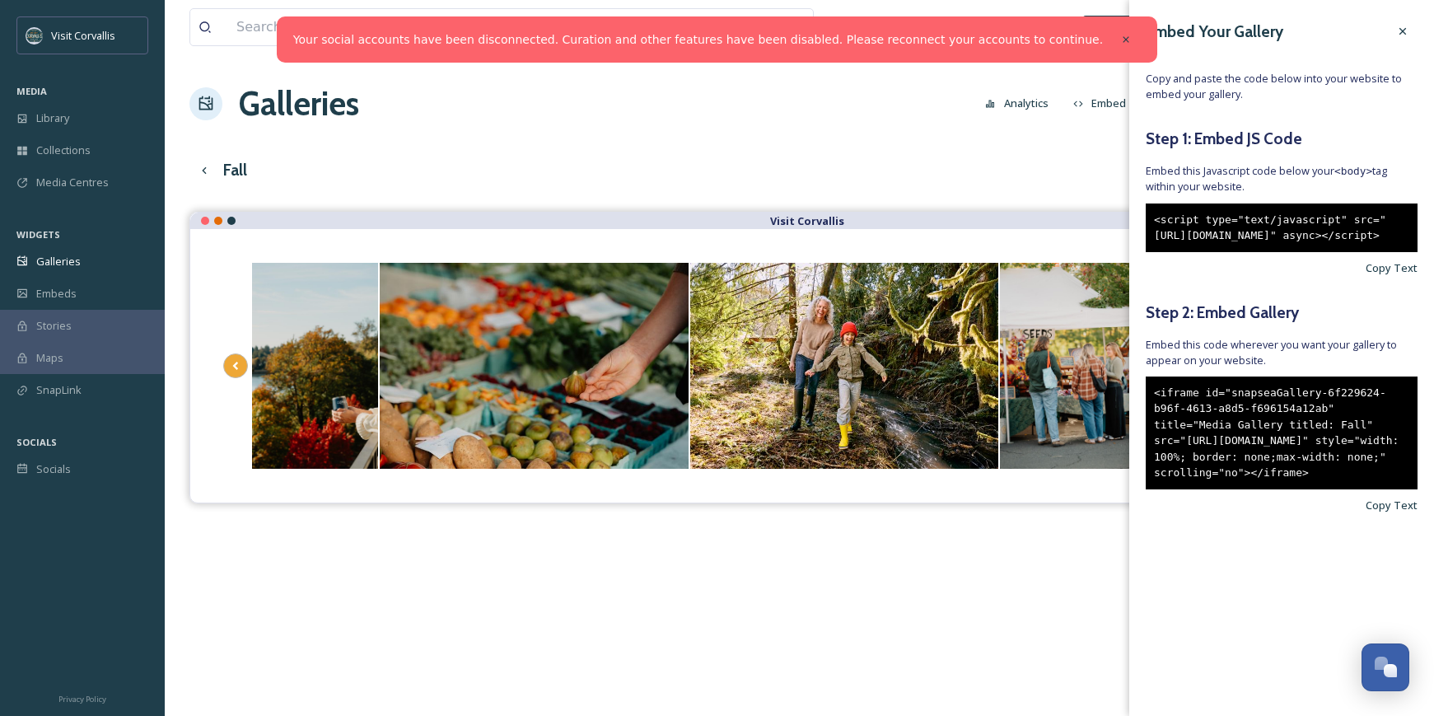
click at [1089, 145] on div "View all files What's New [PERSON_NAME] Galleries Analytics Embed Customise Gal…" at bounding box center [800, 476] width 1270 height 952
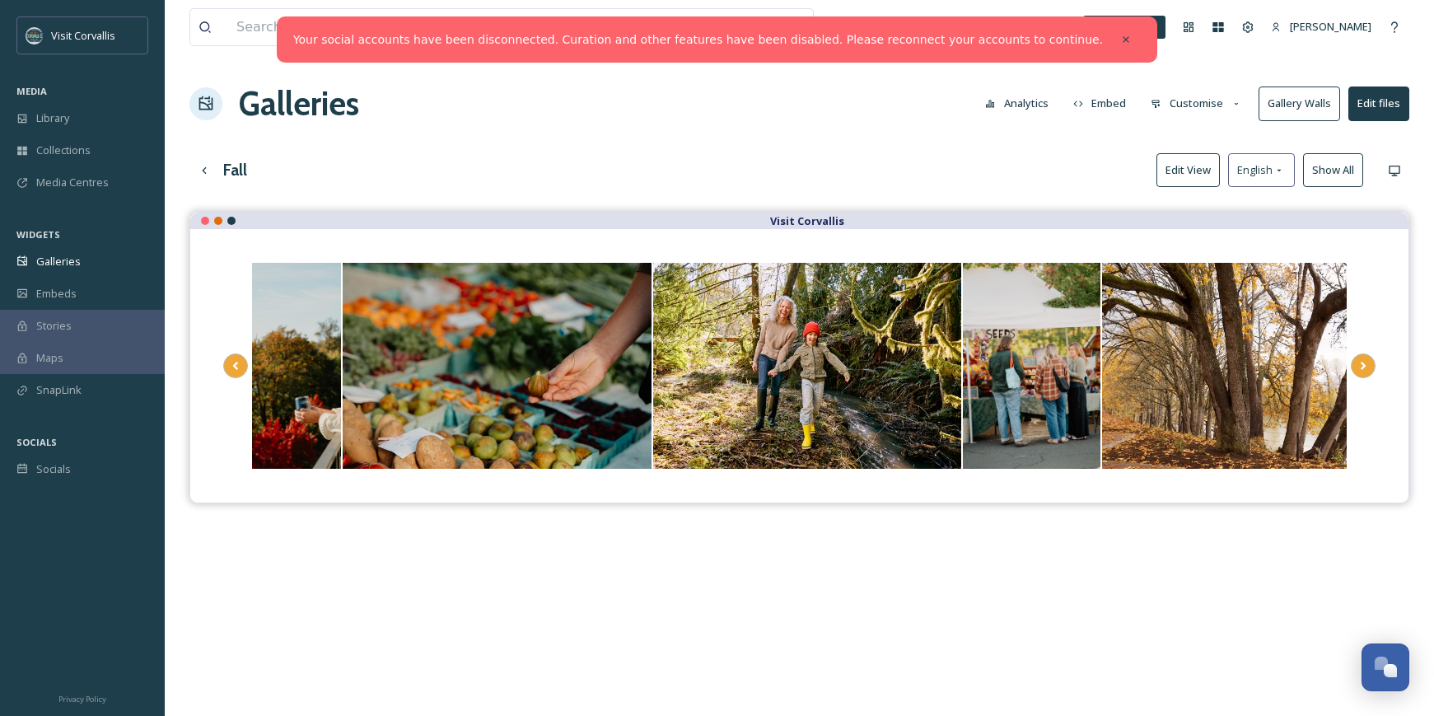
click at [1176, 104] on button "Customise" at bounding box center [1197, 103] width 108 height 32
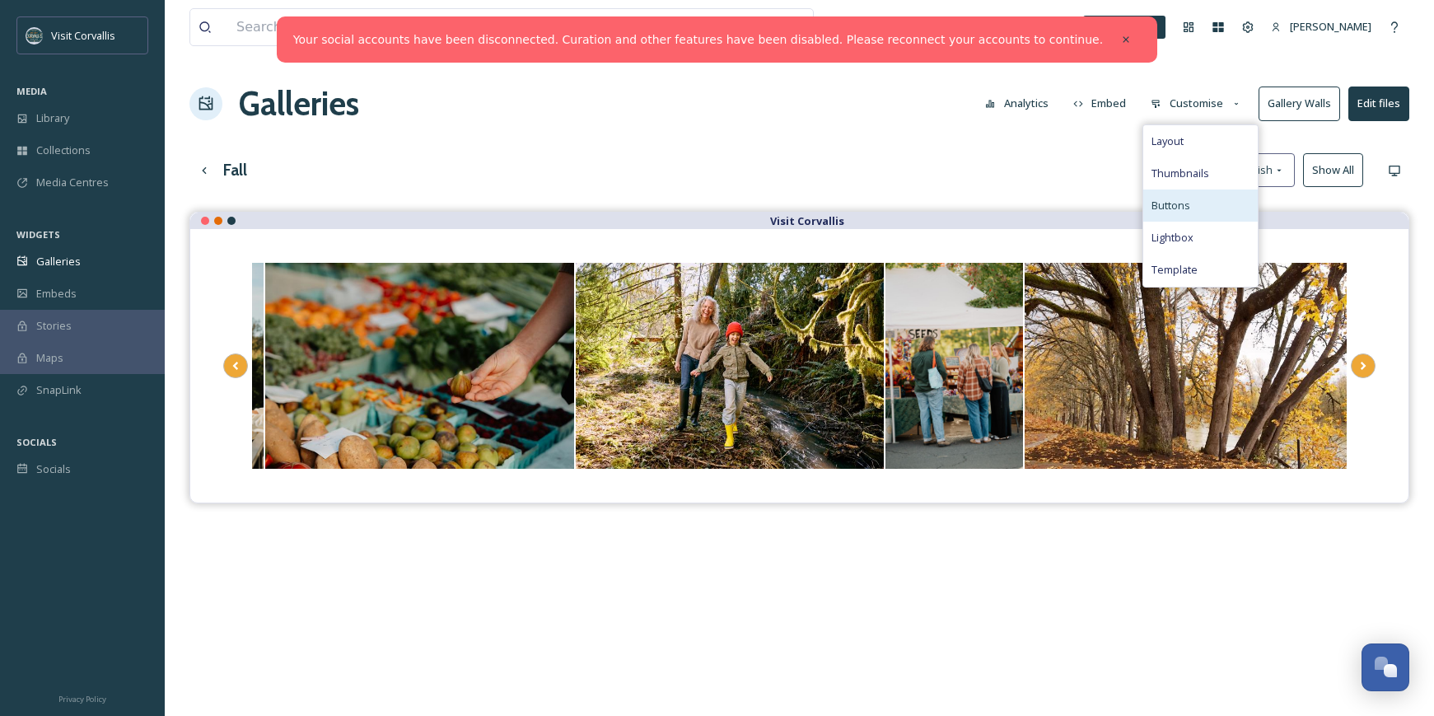
click at [1166, 202] on span "Buttons" at bounding box center [1171, 206] width 39 height 16
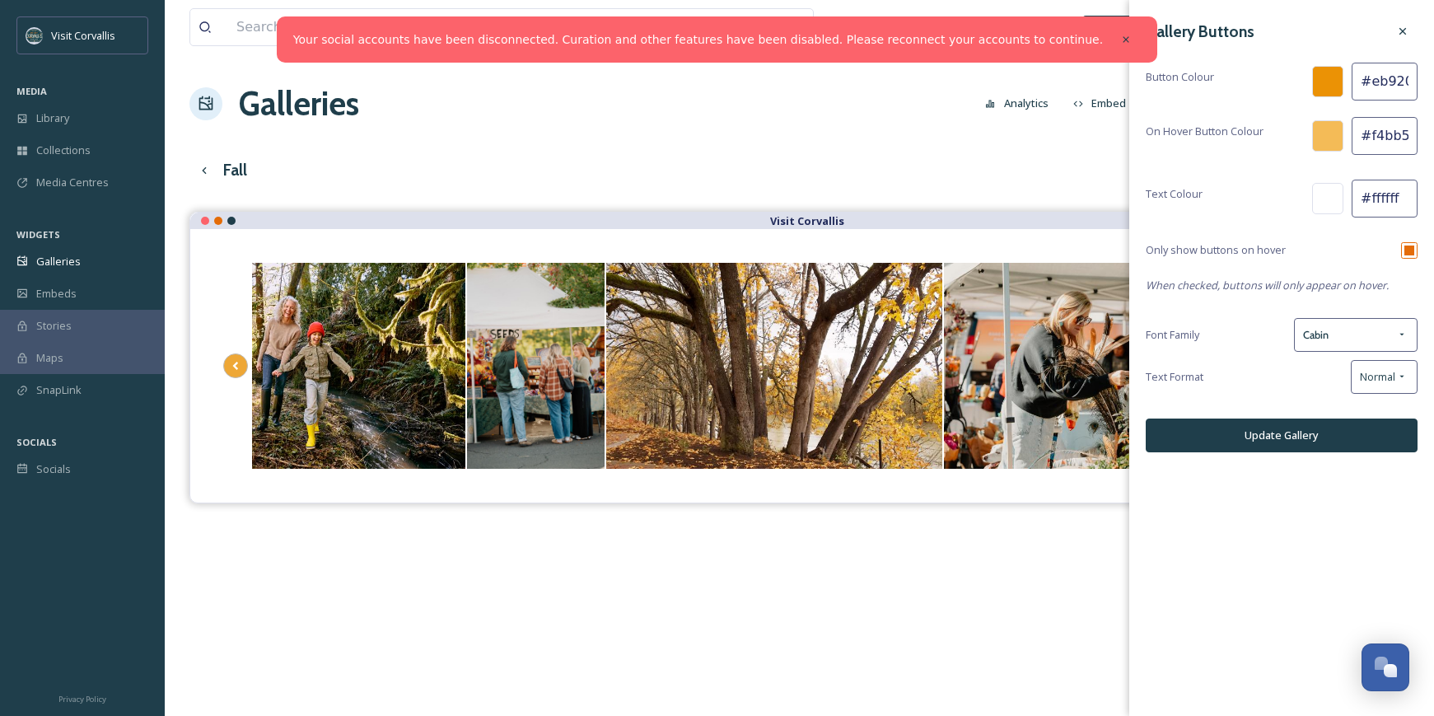
click at [1397, 82] on input "#eb9205" at bounding box center [1385, 82] width 66 height 38
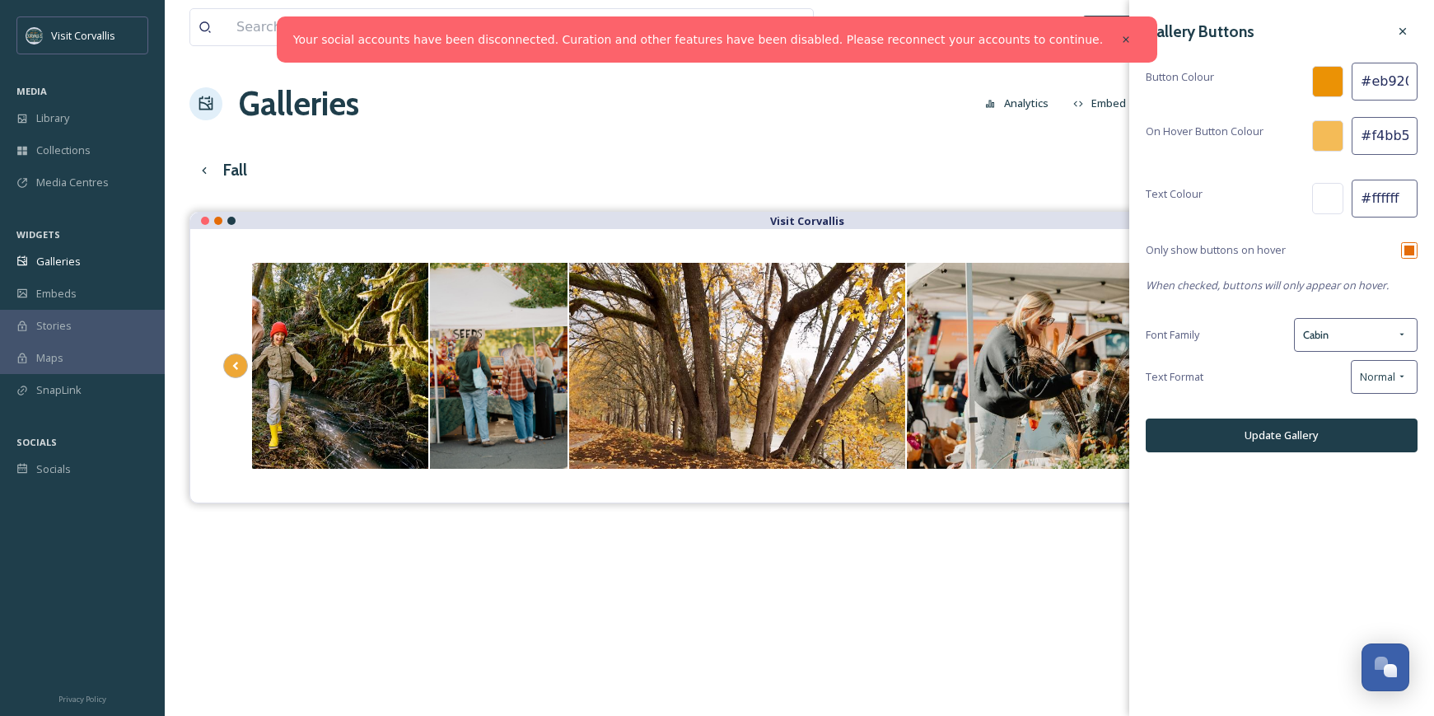
click at [1411, 84] on input "#eb9205" at bounding box center [1385, 82] width 66 height 38
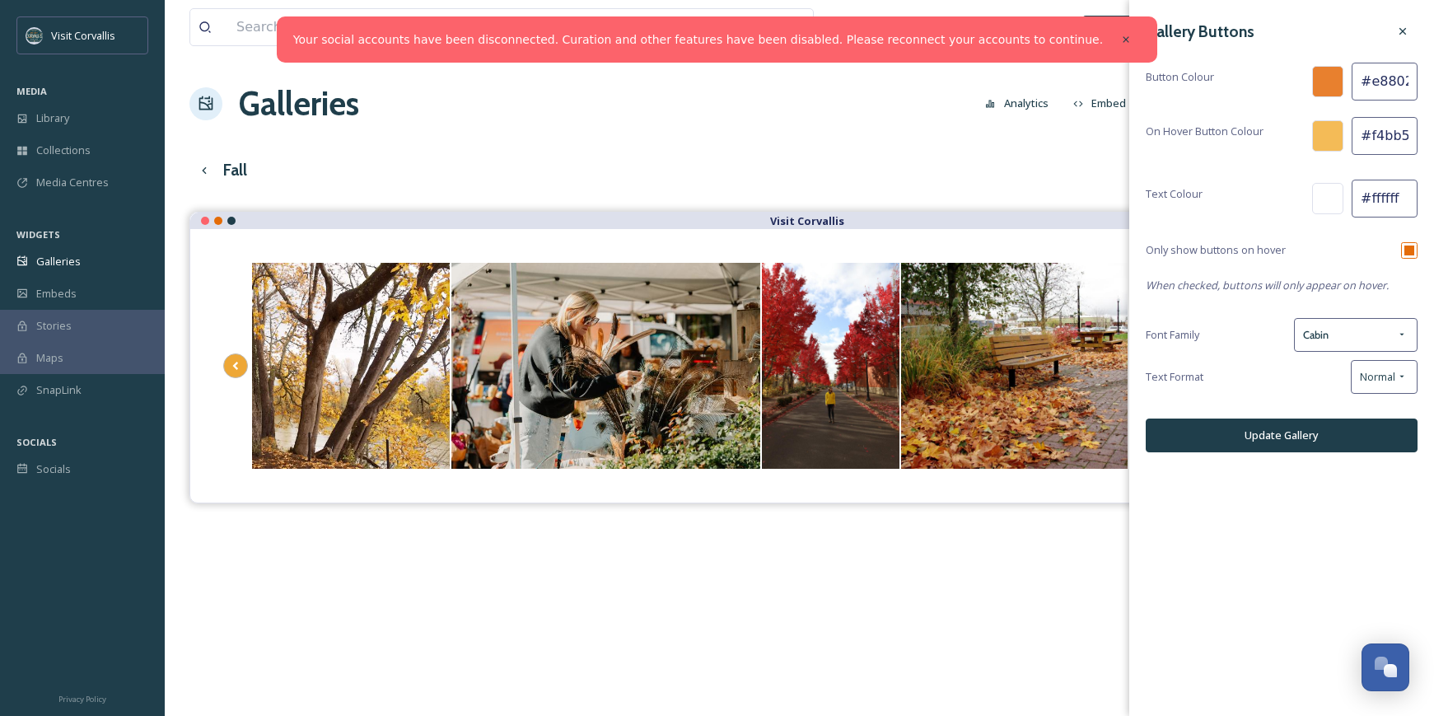
scroll to position [0, 7]
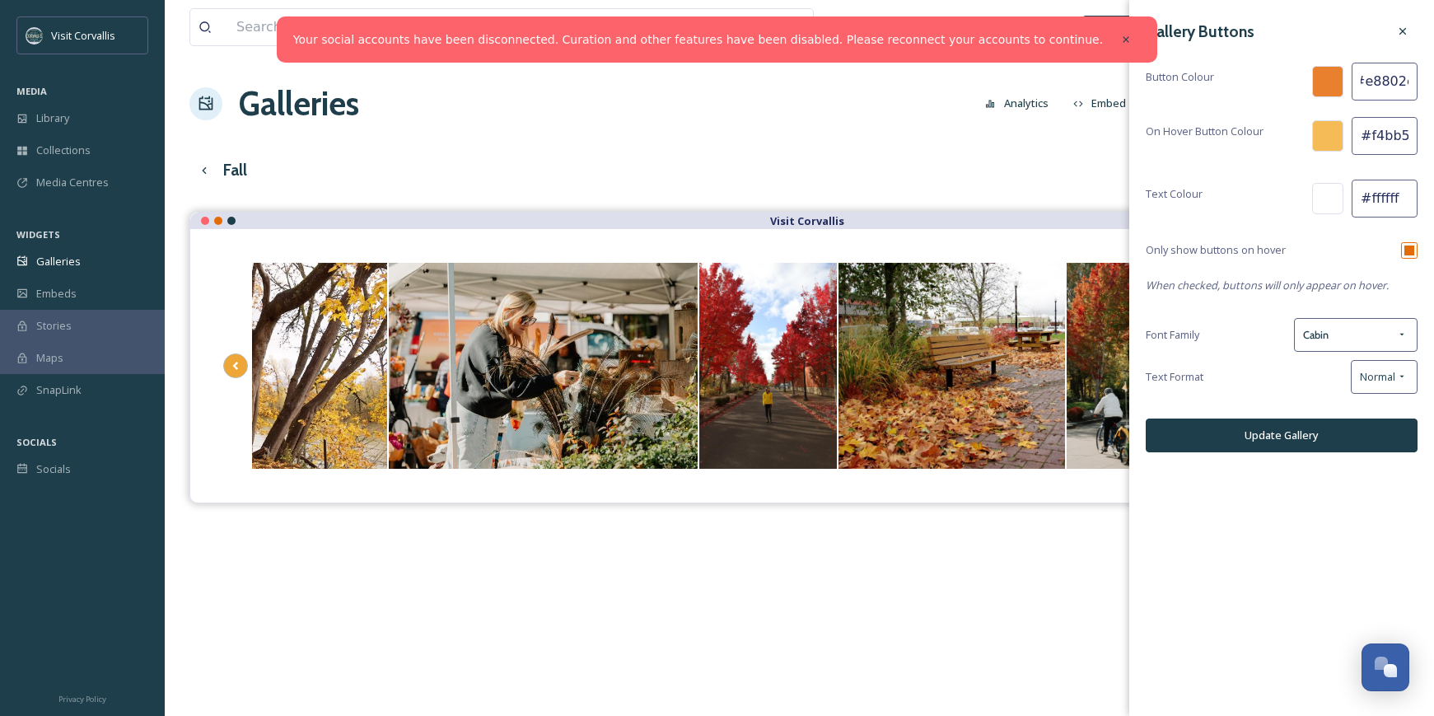
type input "#e8802e"
click at [1409, 134] on input "#f4bb57" at bounding box center [1385, 136] width 66 height 38
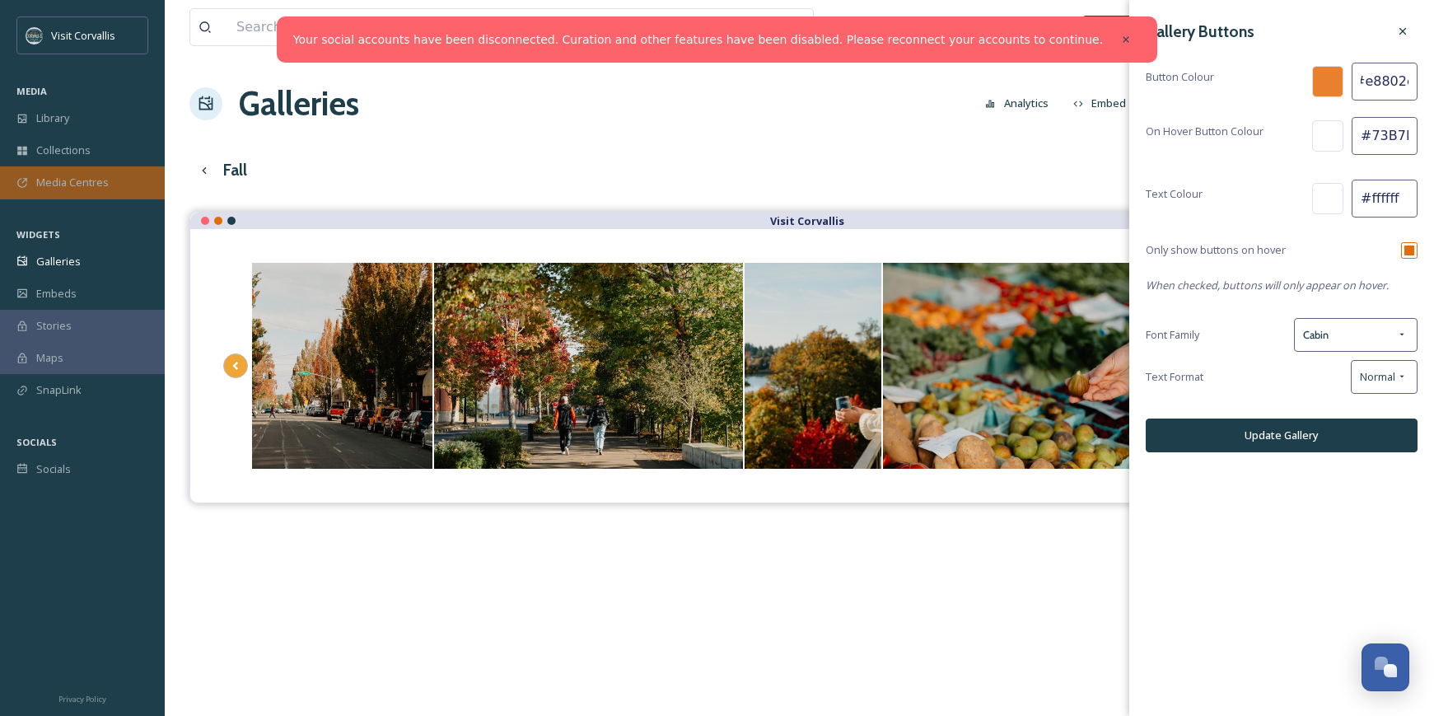
scroll to position [0, 8]
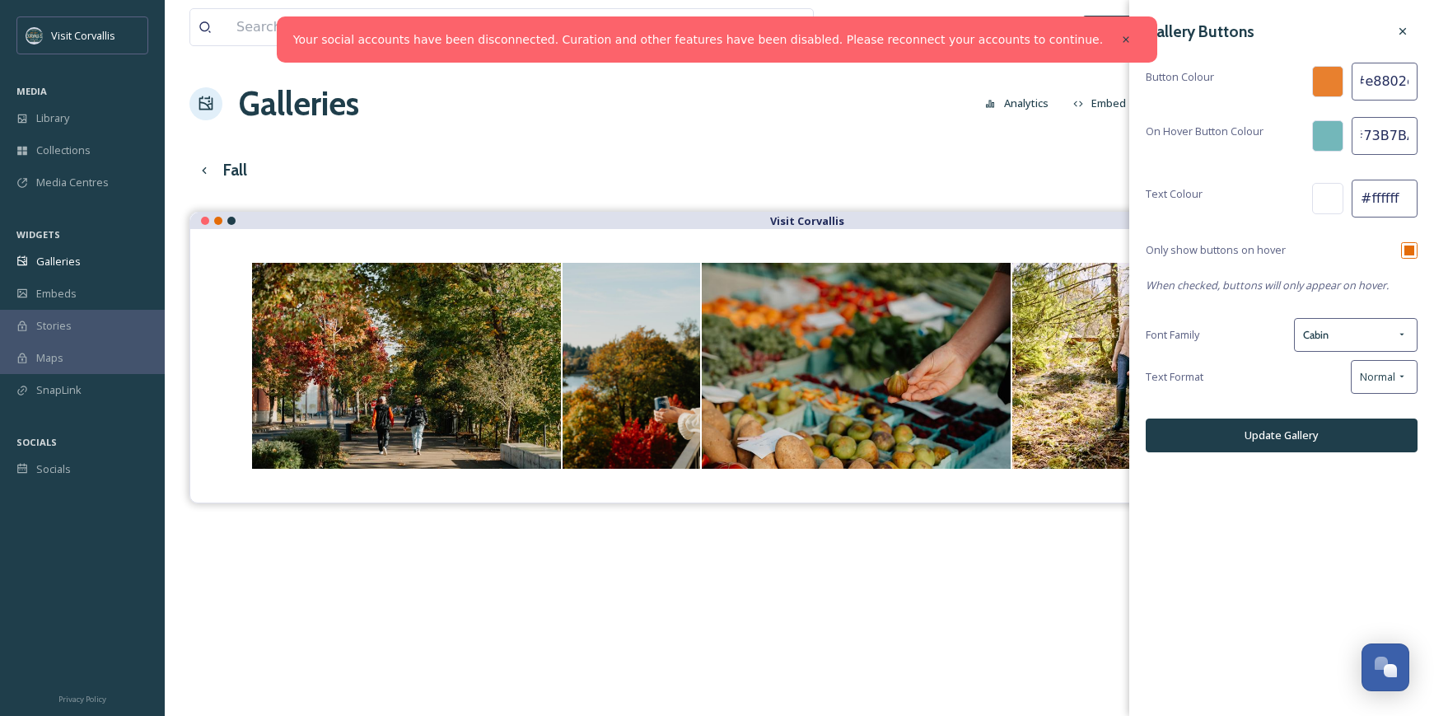
type input "#73B7BA"
click at [1355, 442] on button "Update Gallery" at bounding box center [1282, 436] width 272 height 34
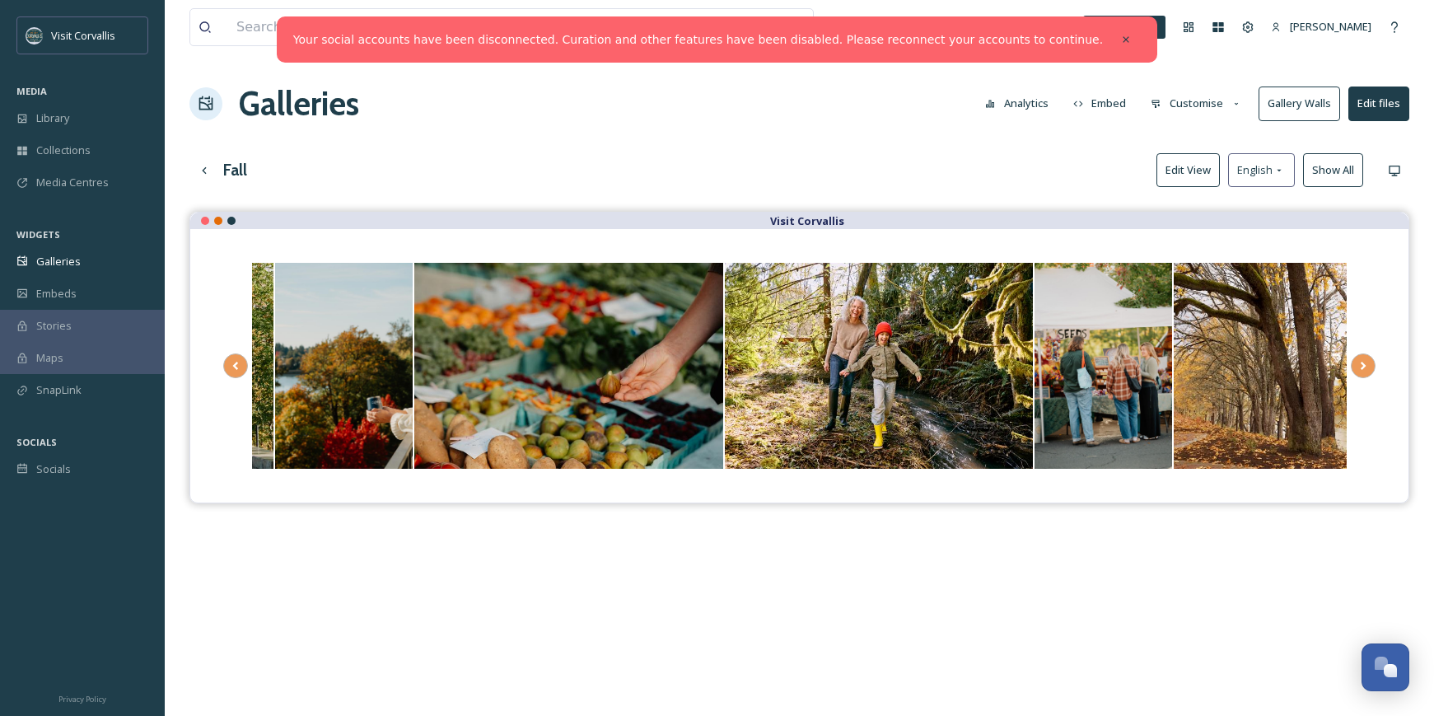
click at [1388, 110] on button "Edit files" at bounding box center [1379, 104] width 61 height 34
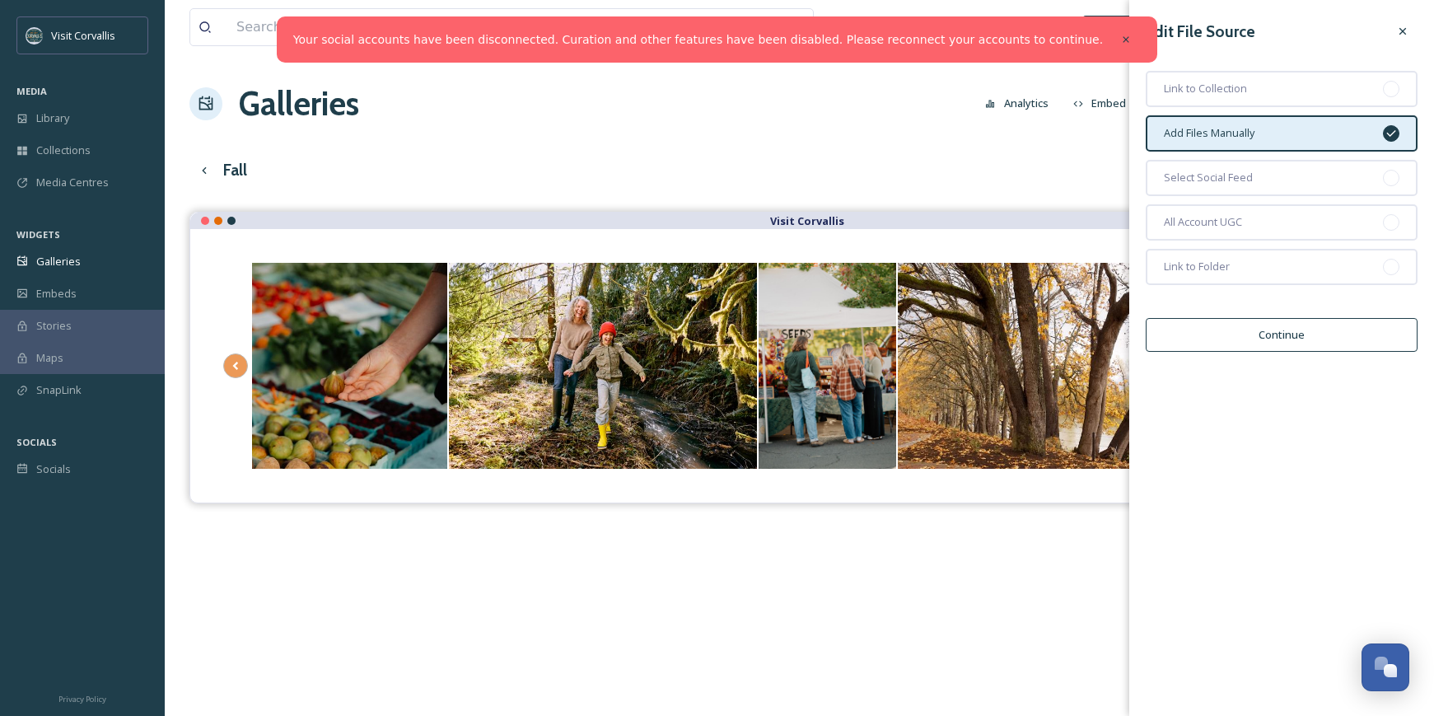
click at [1104, 150] on div "View all files What's New [PERSON_NAME] Galleries Analytics Embed Customise Gal…" at bounding box center [800, 476] width 1270 height 952
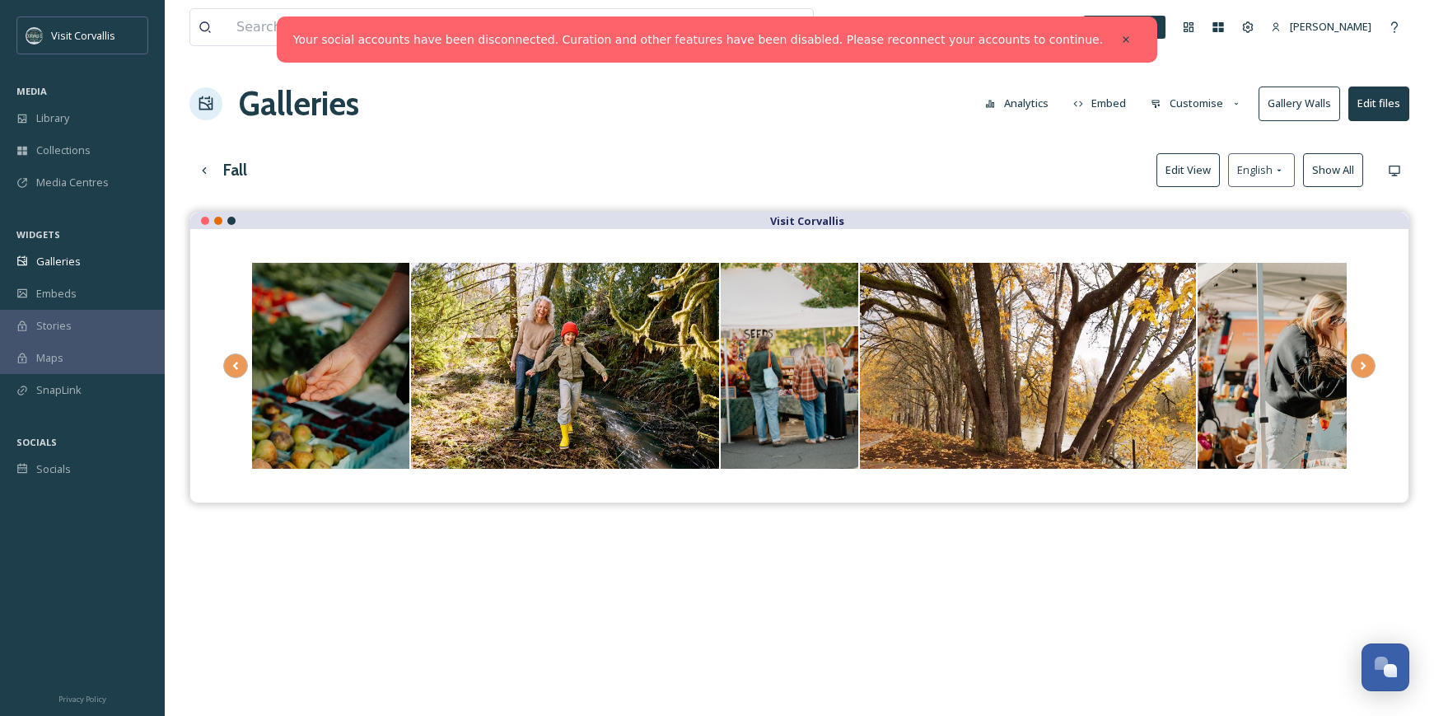
click at [1195, 100] on button "Customise" at bounding box center [1197, 103] width 108 height 32
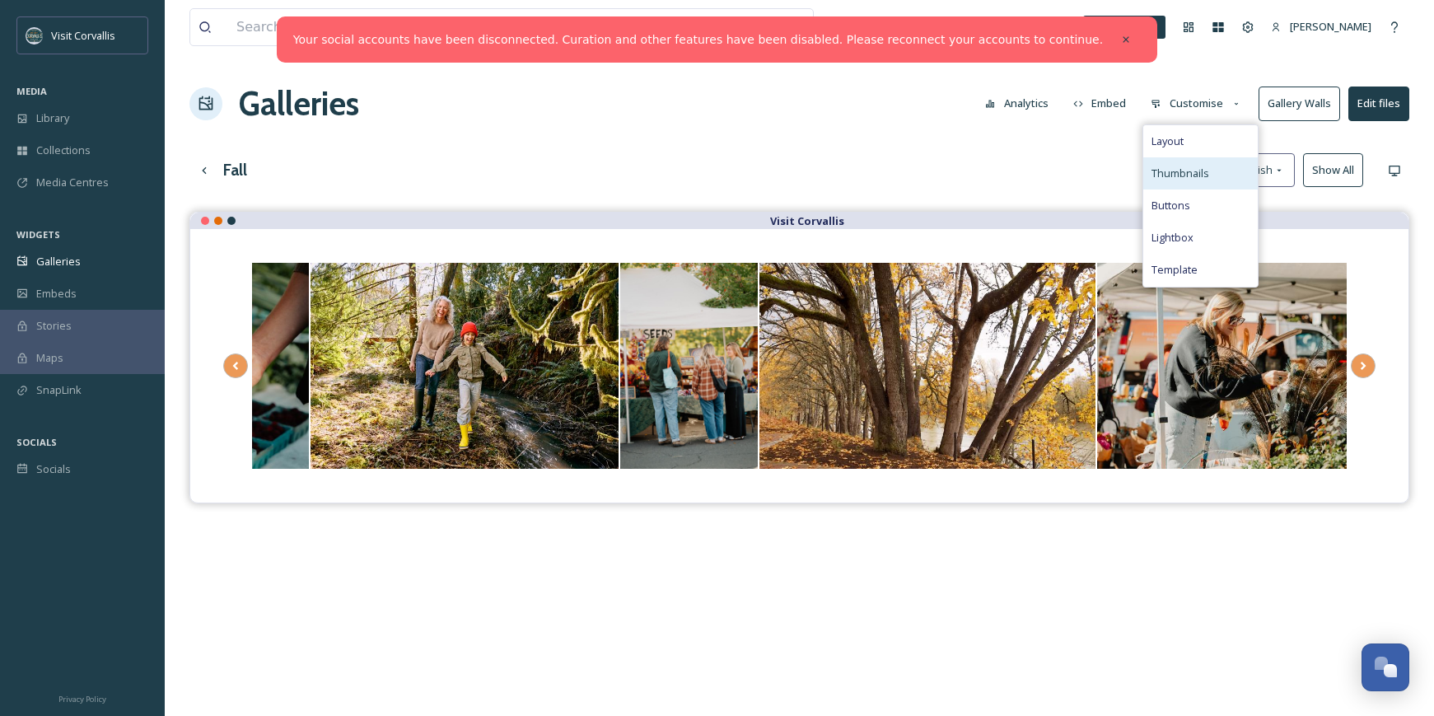
click at [1182, 163] on div "Thumbnails" at bounding box center [1201, 173] width 115 height 32
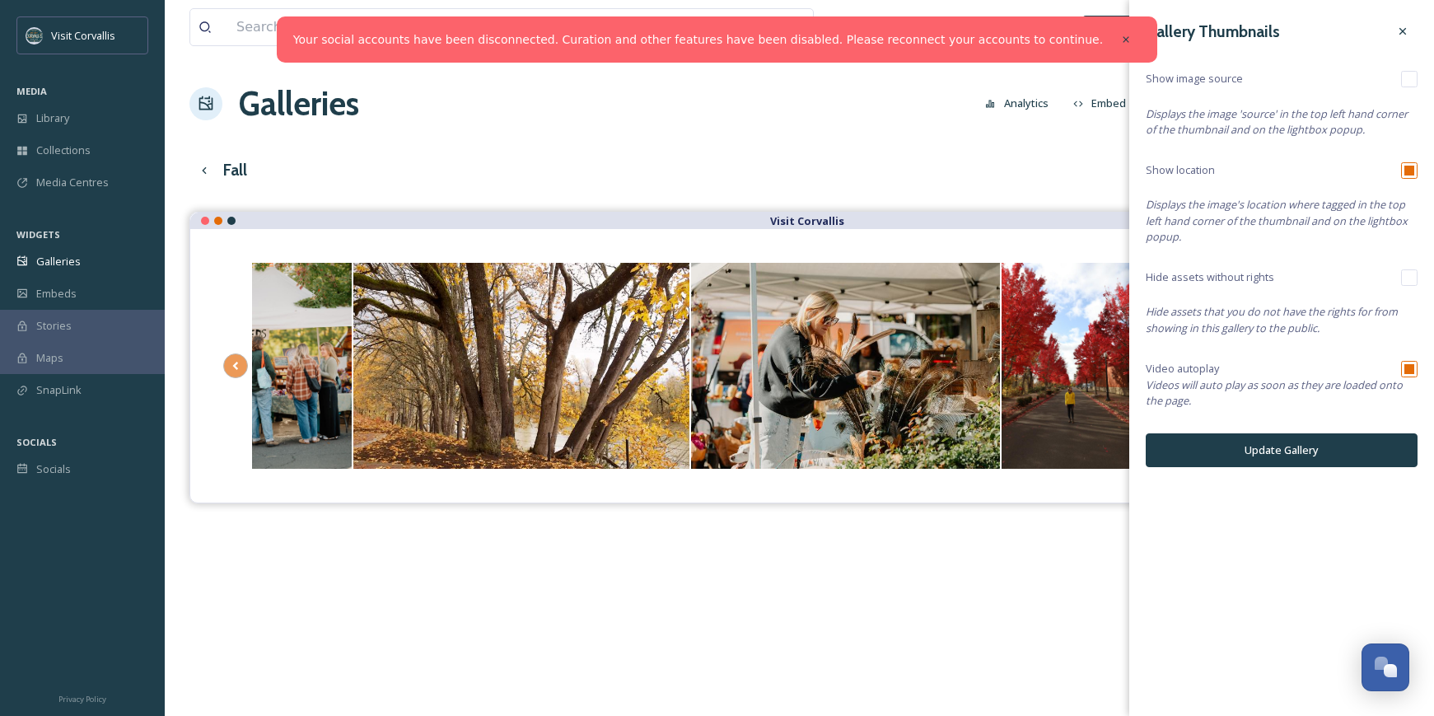
click at [1069, 158] on div "Fall Edit View English Show All" at bounding box center [799, 170] width 1220 height 34
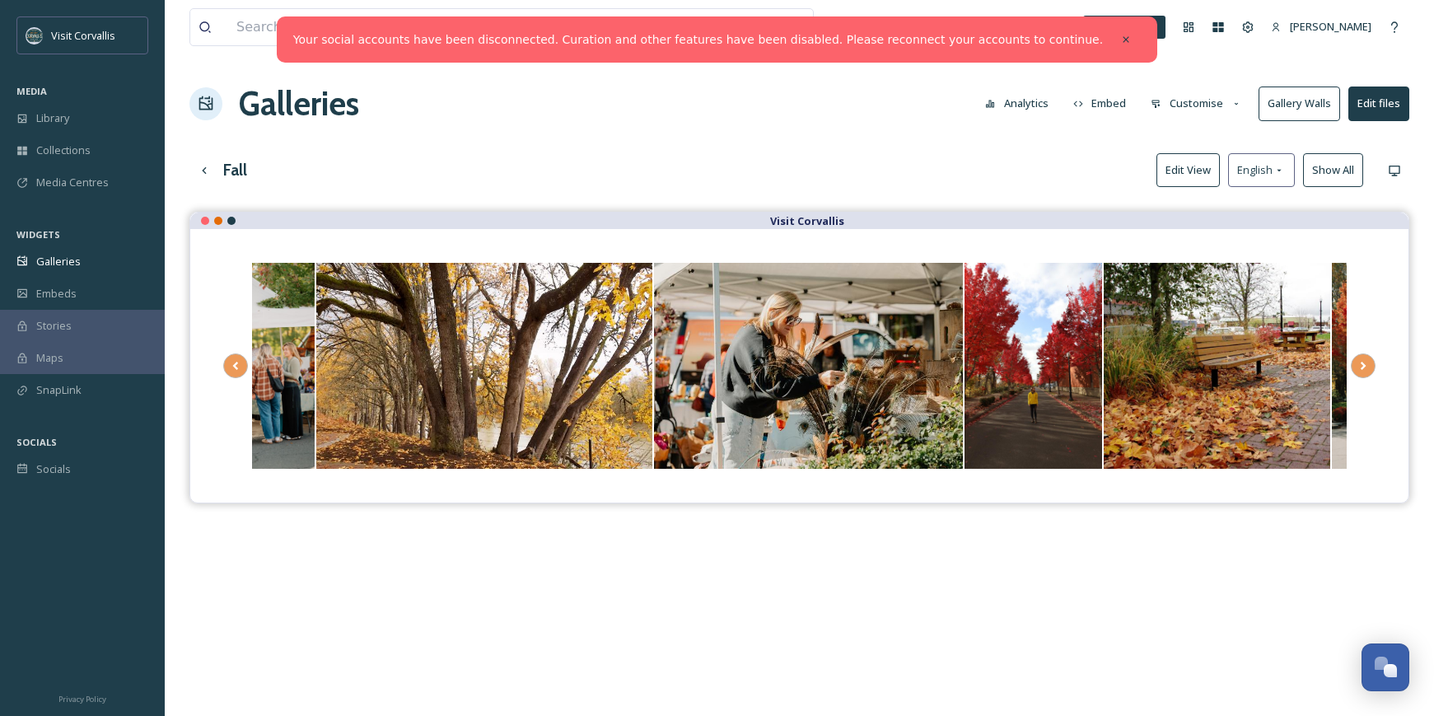
click at [1192, 96] on button "Customise" at bounding box center [1197, 103] width 108 height 32
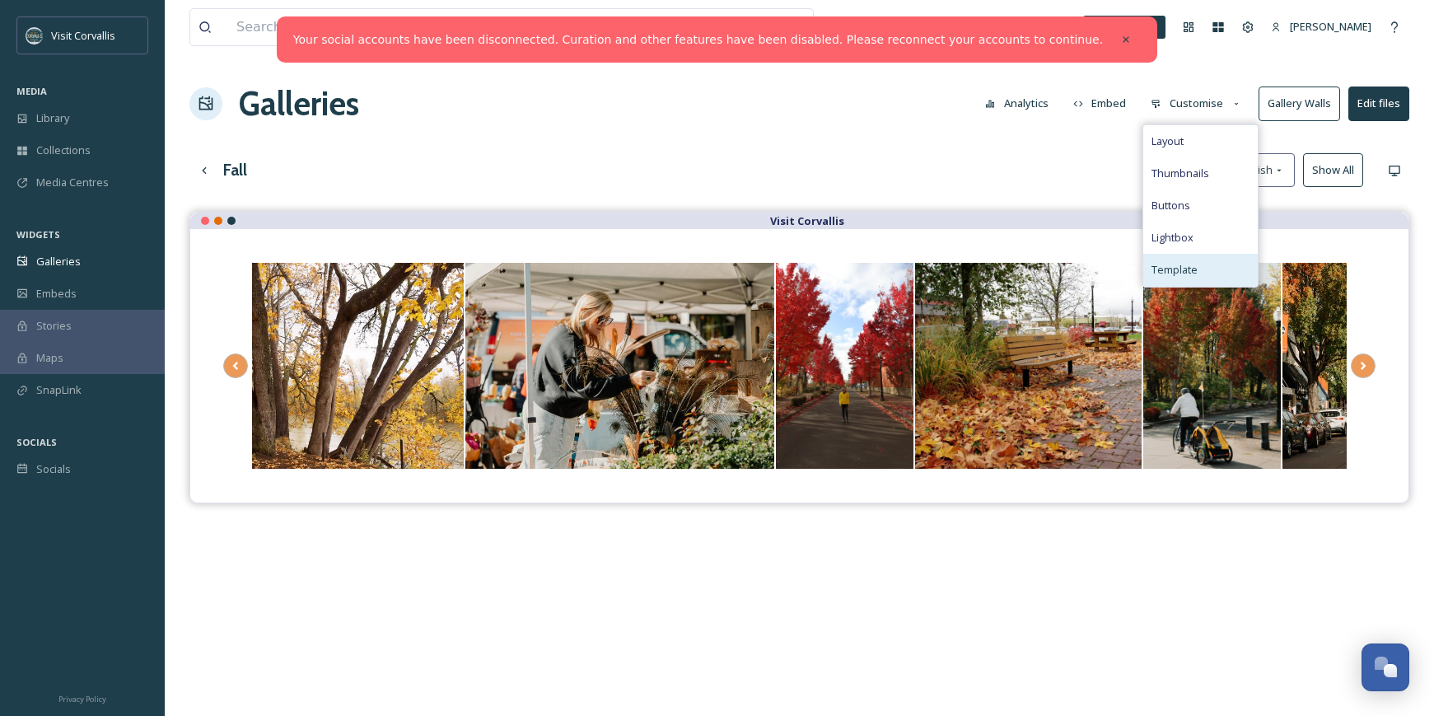
click at [1167, 275] on span "Template" at bounding box center [1175, 270] width 46 height 16
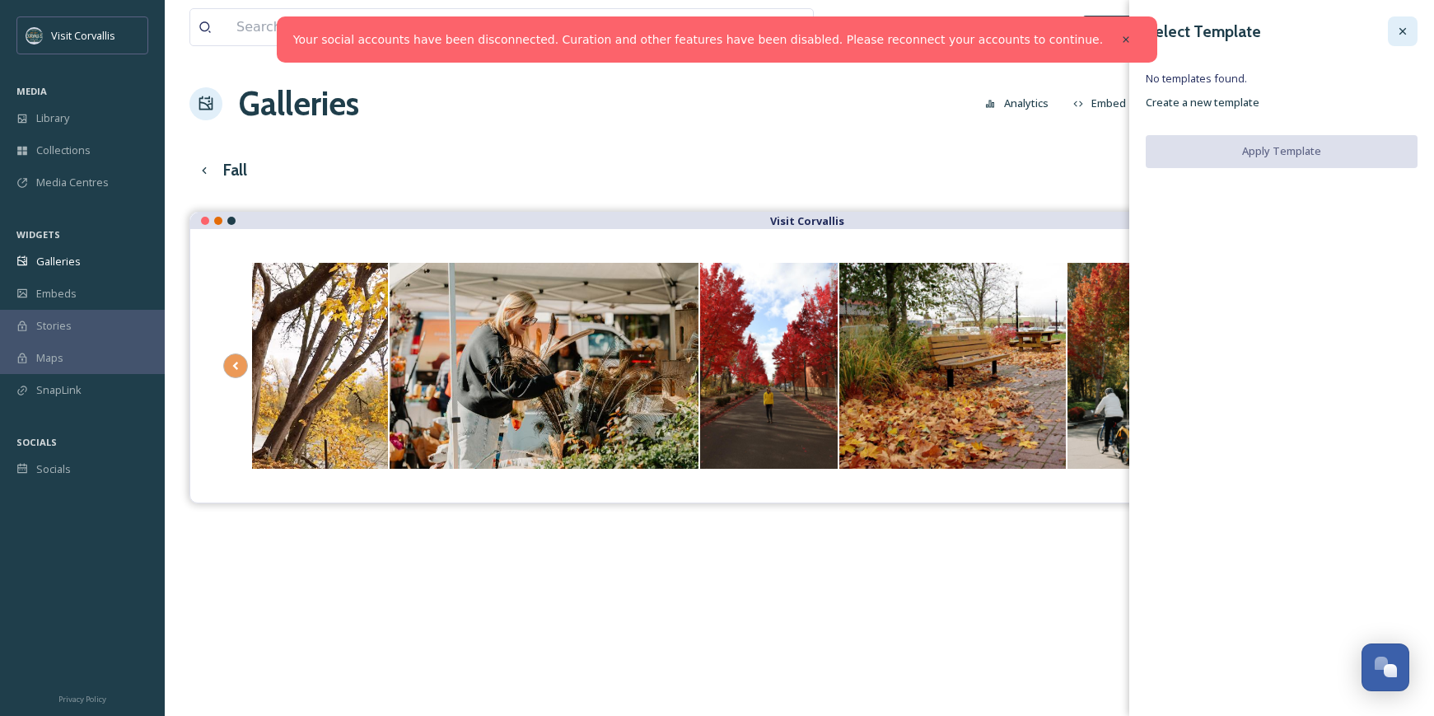
click at [1402, 31] on icon at bounding box center [1403, 31] width 13 height 13
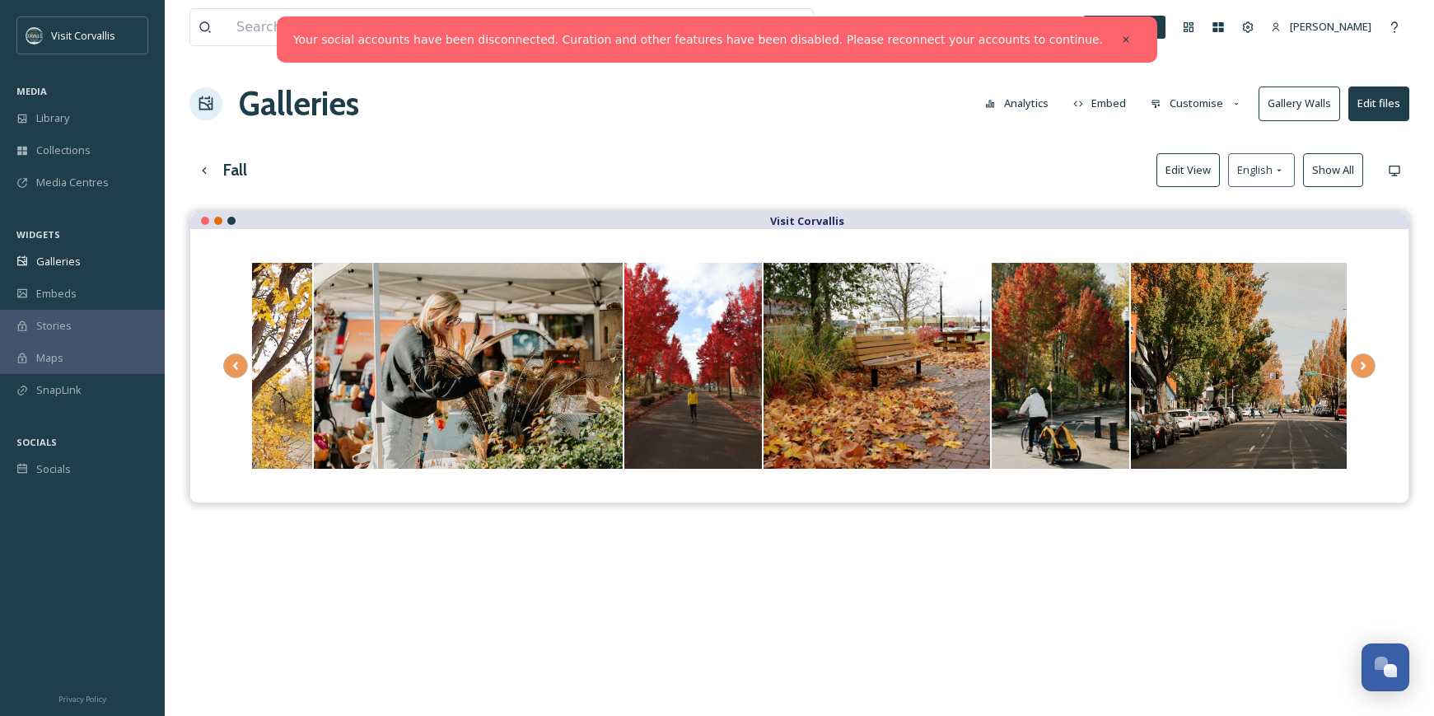
click at [1223, 106] on button "Customise" at bounding box center [1197, 103] width 108 height 32
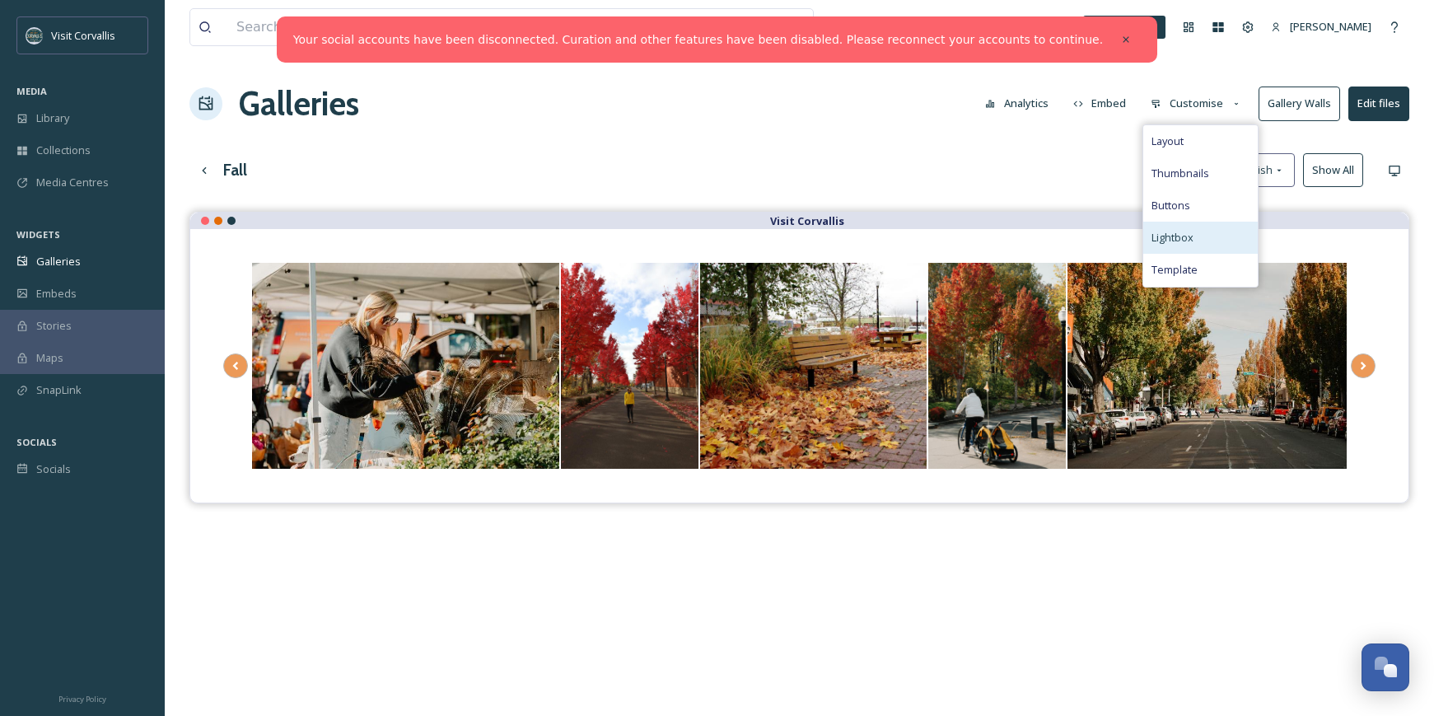
click at [1189, 231] on span "Lightbox" at bounding box center [1173, 238] width 42 height 16
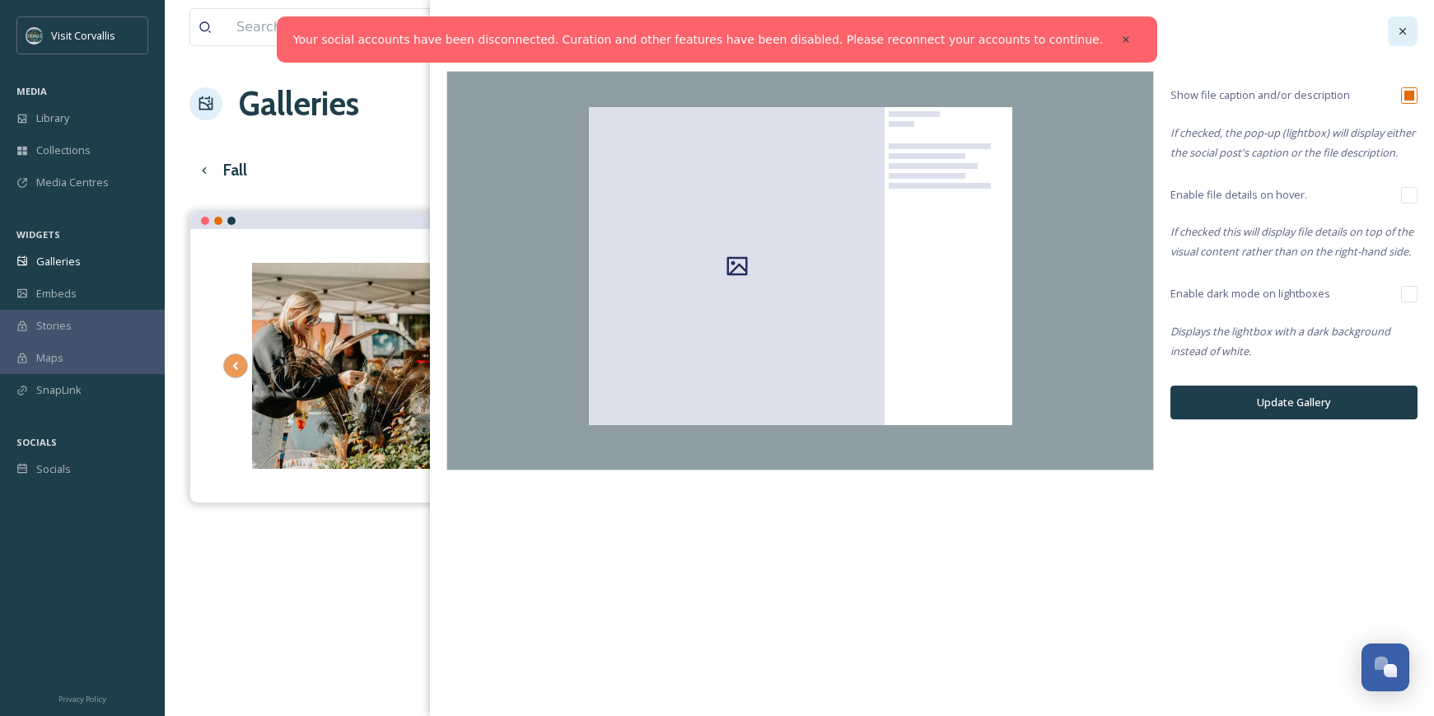
click at [1402, 37] on icon at bounding box center [1403, 31] width 13 height 13
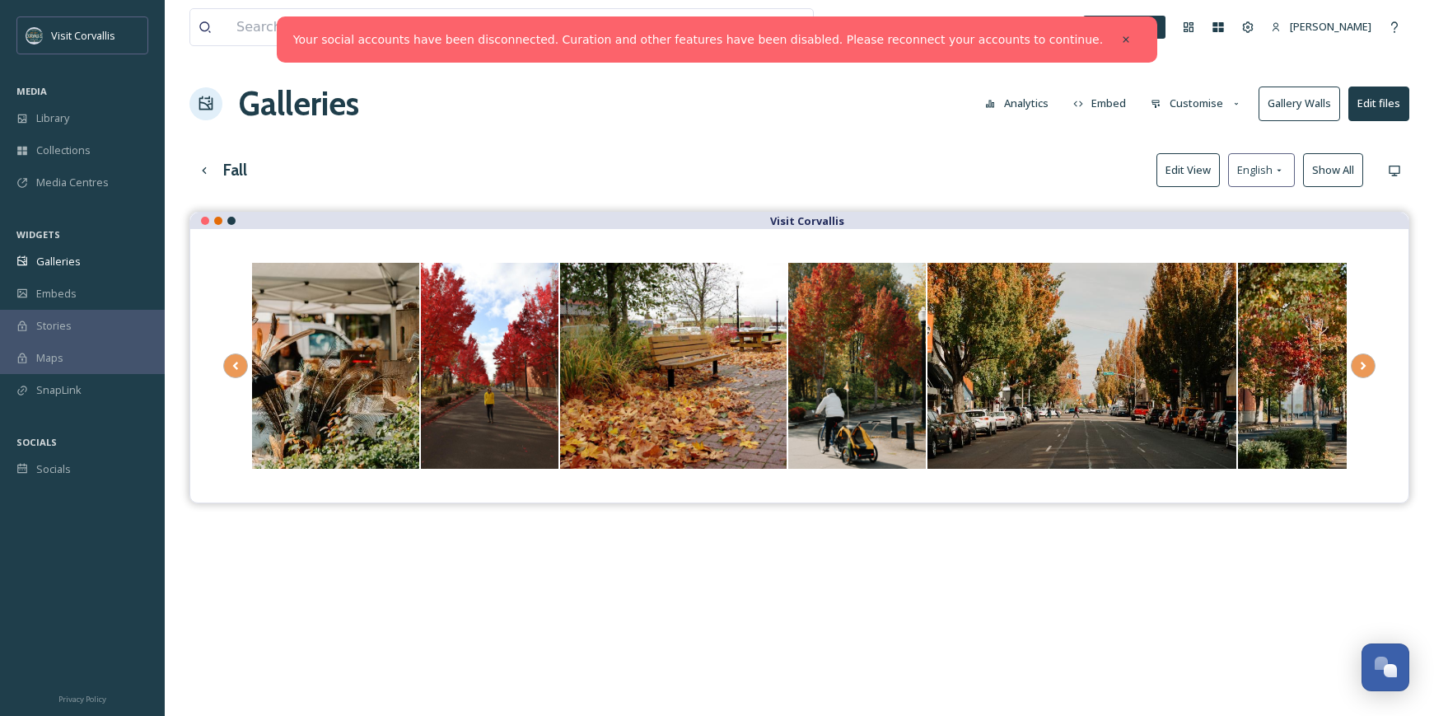
click at [1222, 102] on button "Customise" at bounding box center [1197, 103] width 108 height 32
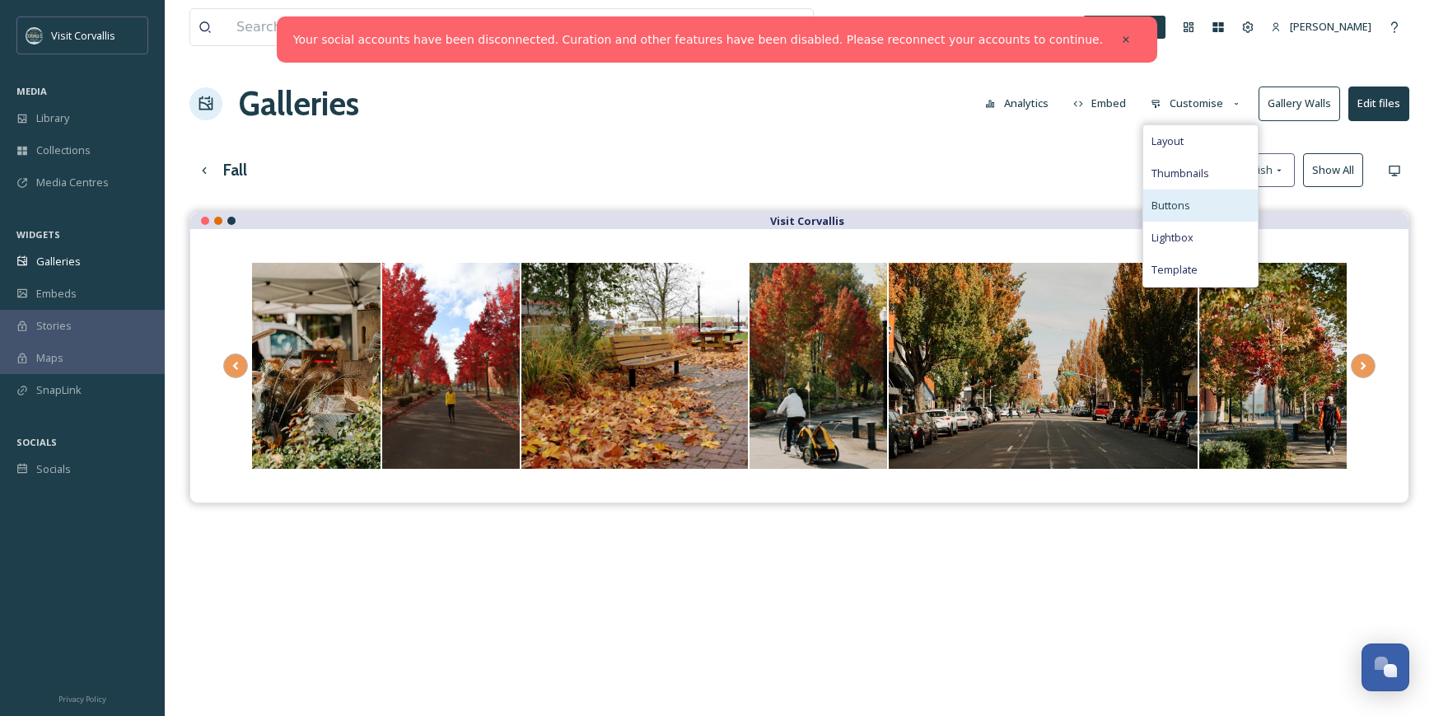
click at [1188, 202] on span "Buttons" at bounding box center [1171, 206] width 39 height 16
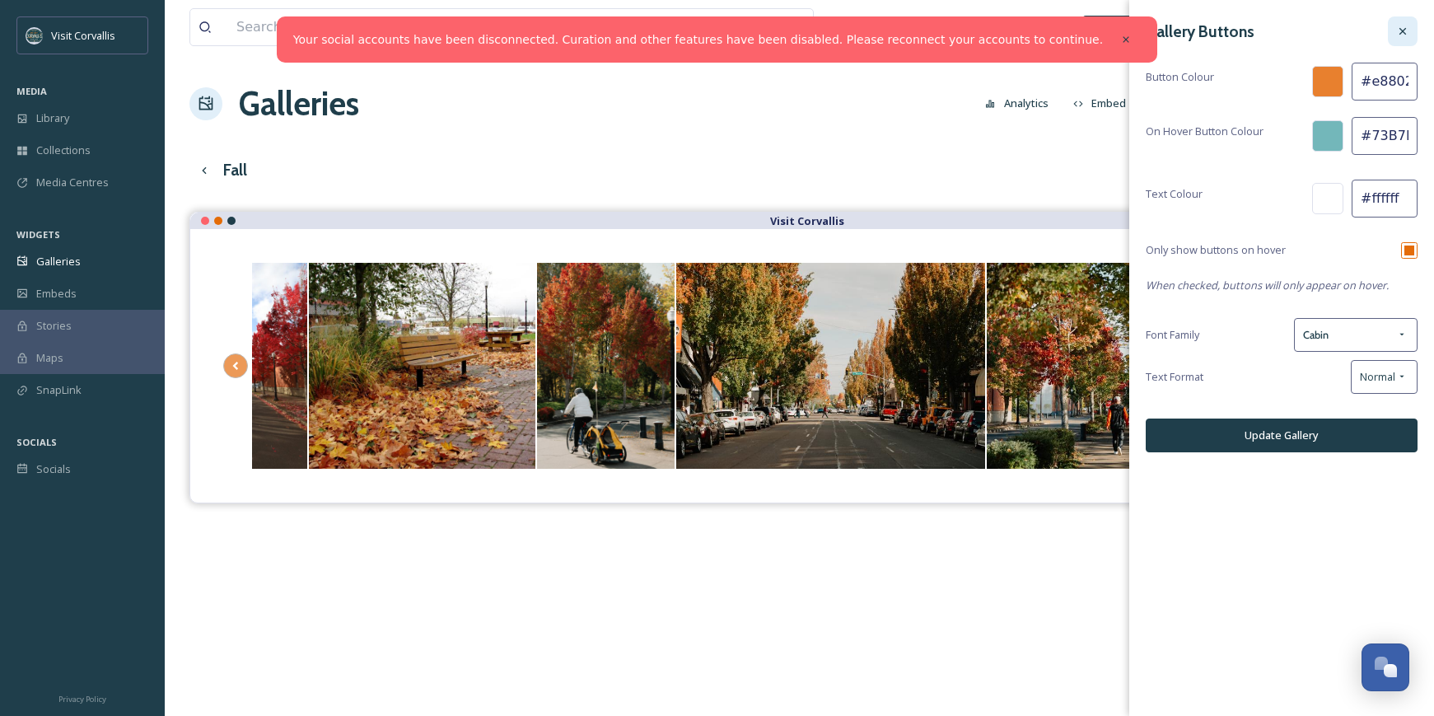
click at [1403, 35] on icon at bounding box center [1403, 31] width 13 height 13
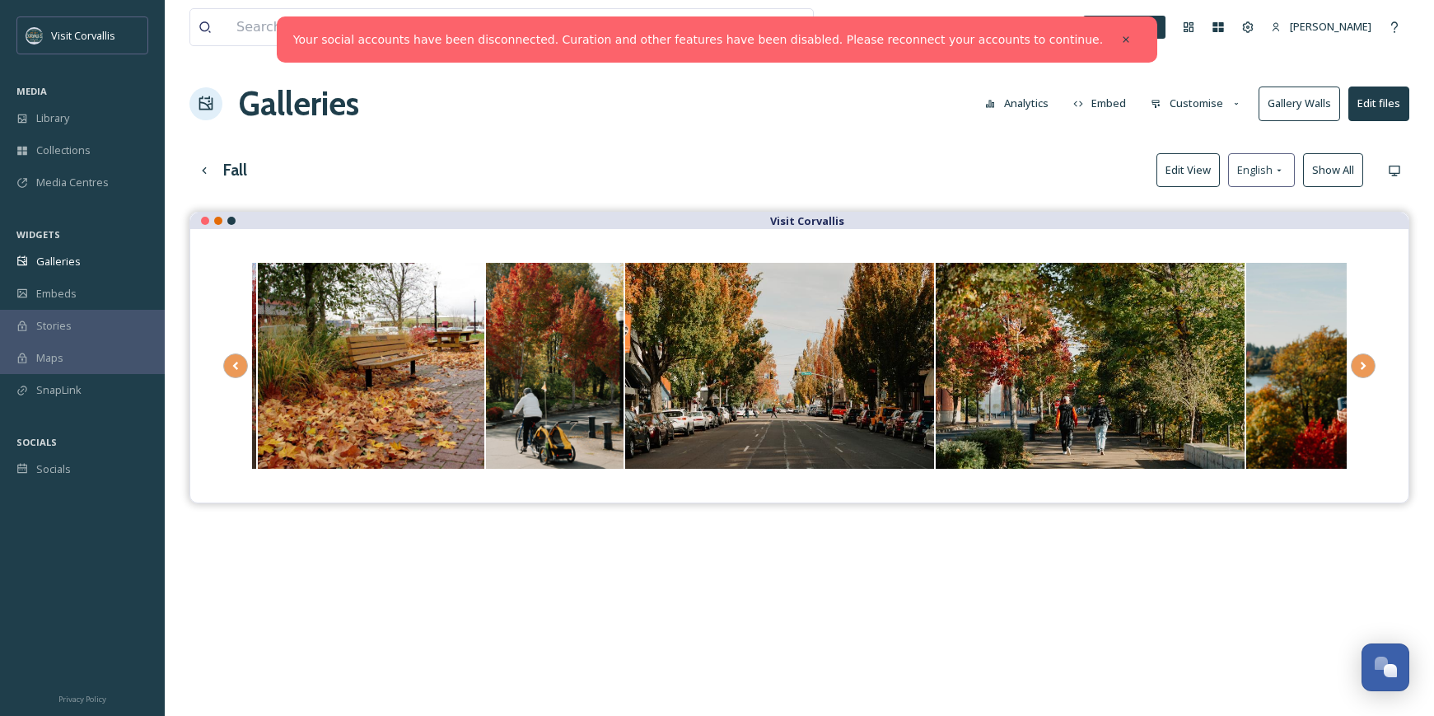
click at [1218, 104] on button "Customise" at bounding box center [1197, 103] width 108 height 32
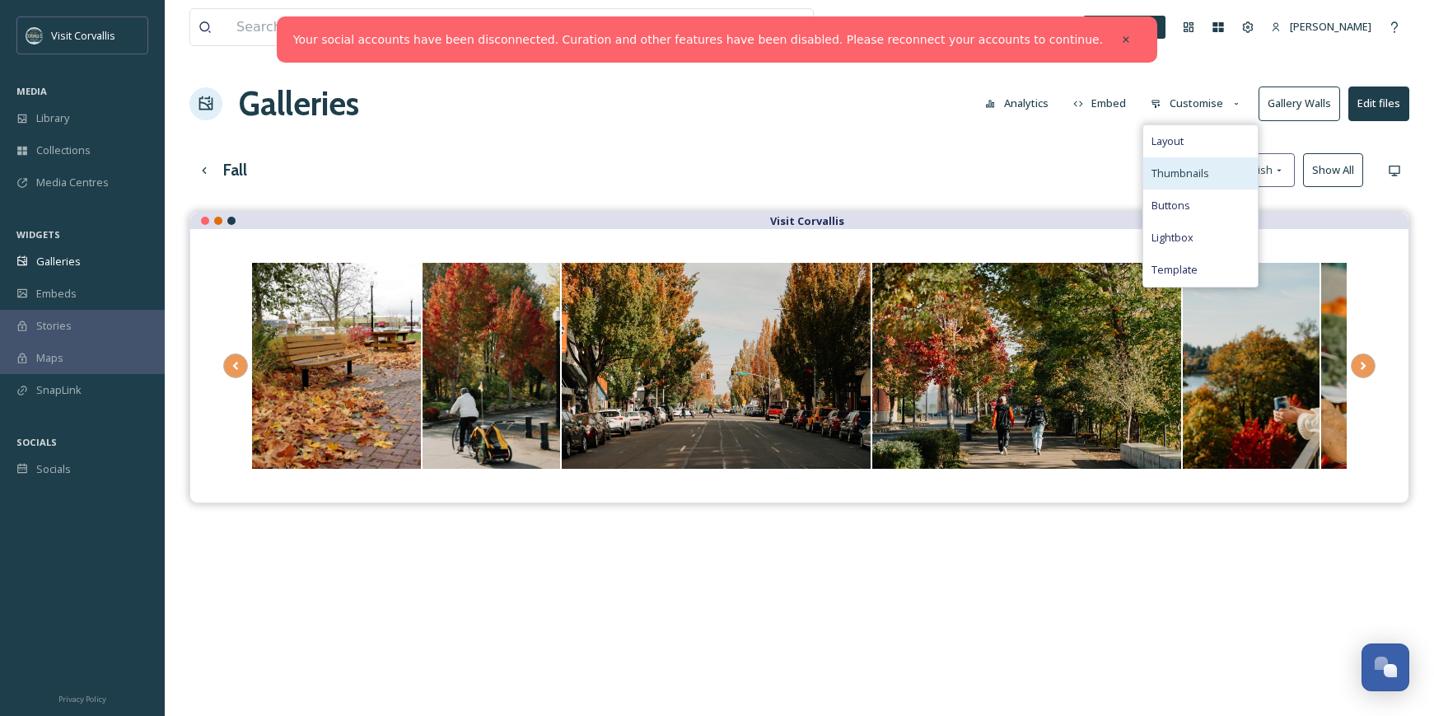
click at [1186, 176] on span "Thumbnails" at bounding box center [1181, 174] width 58 height 16
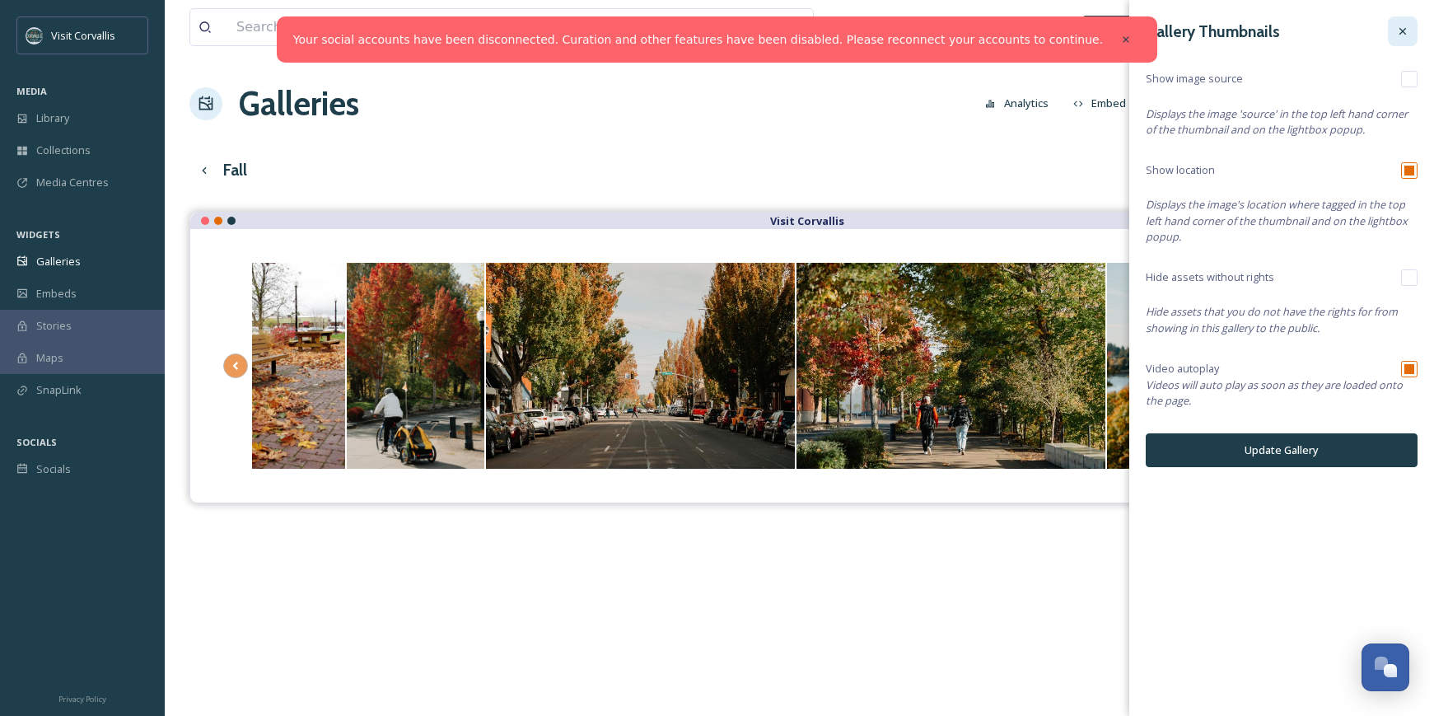
click at [1403, 34] on icon at bounding box center [1403, 31] width 13 height 13
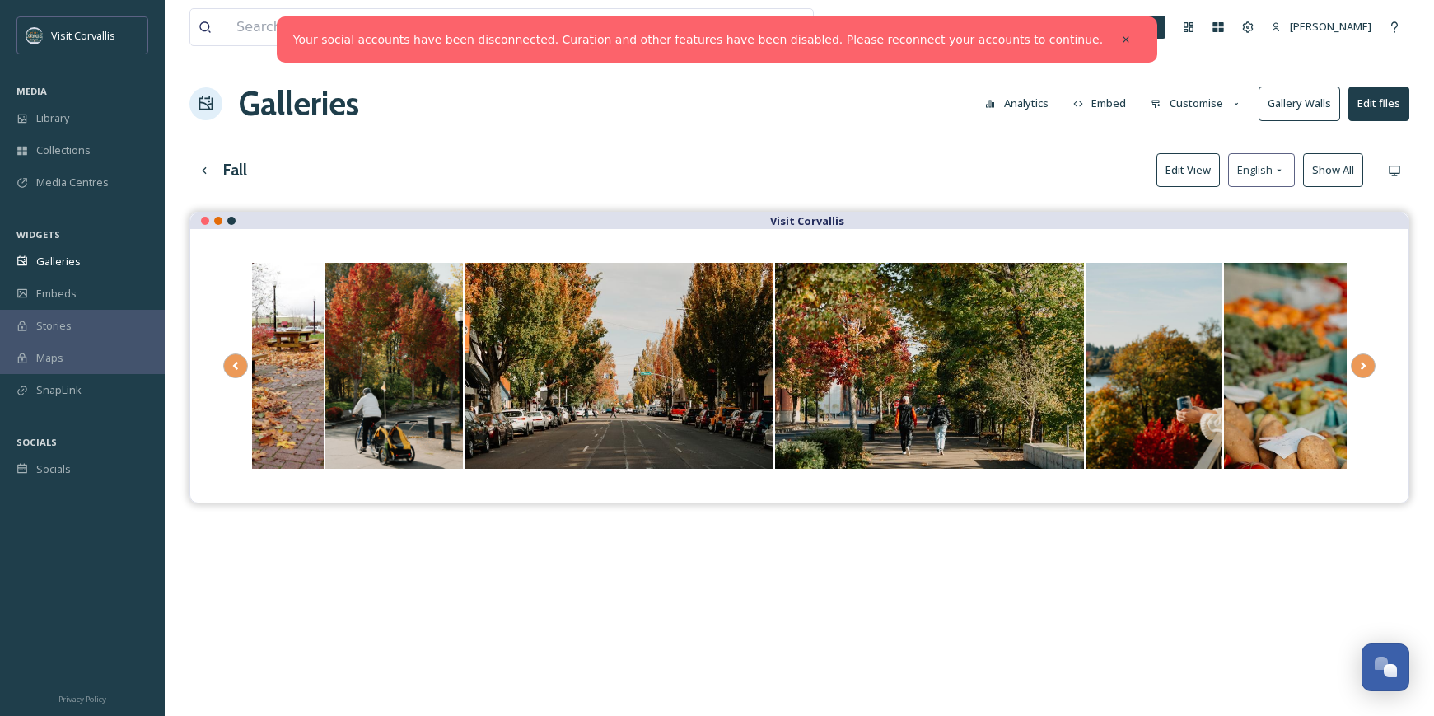
click at [1204, 101] on button "Customise" at bounding box center [1197, 103] width 108 height 32
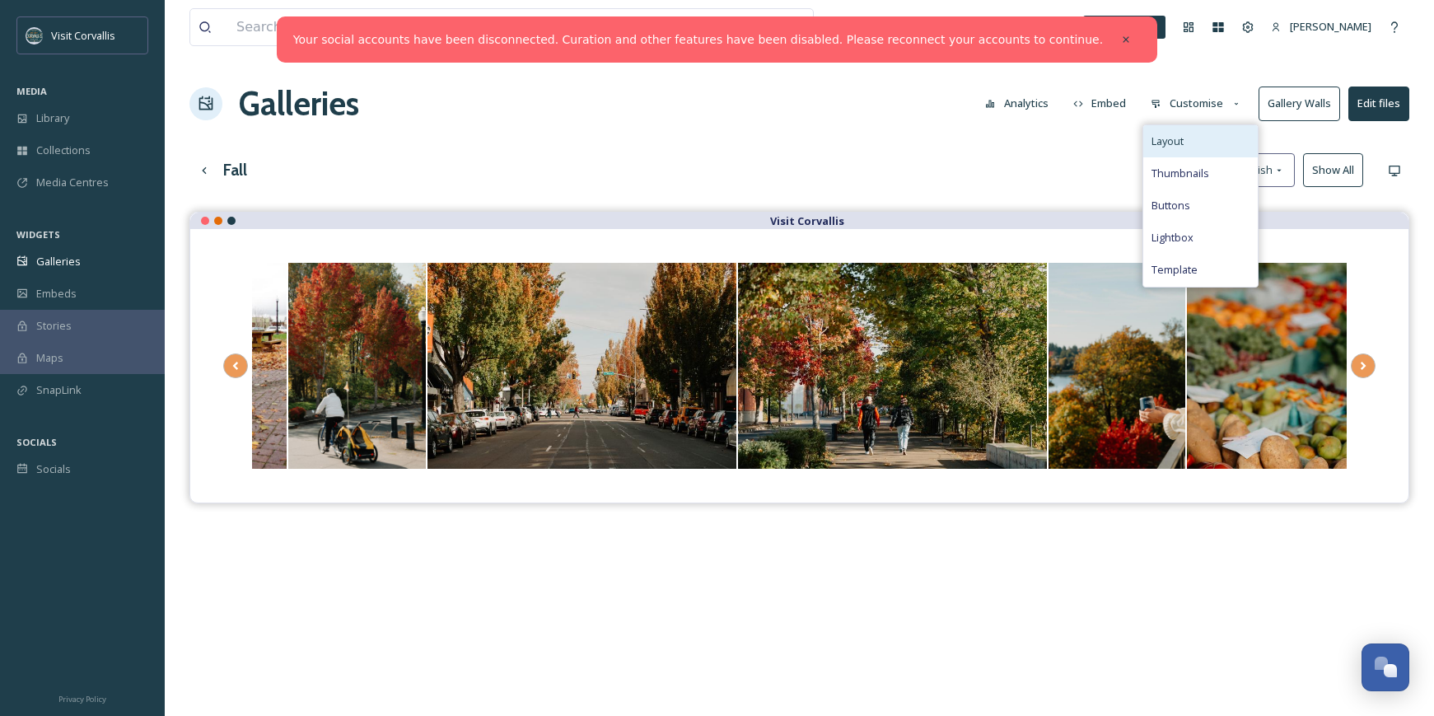
click at [1195, 135] on div "Layout" at bounding box center [1201, 141] width 115 height 32
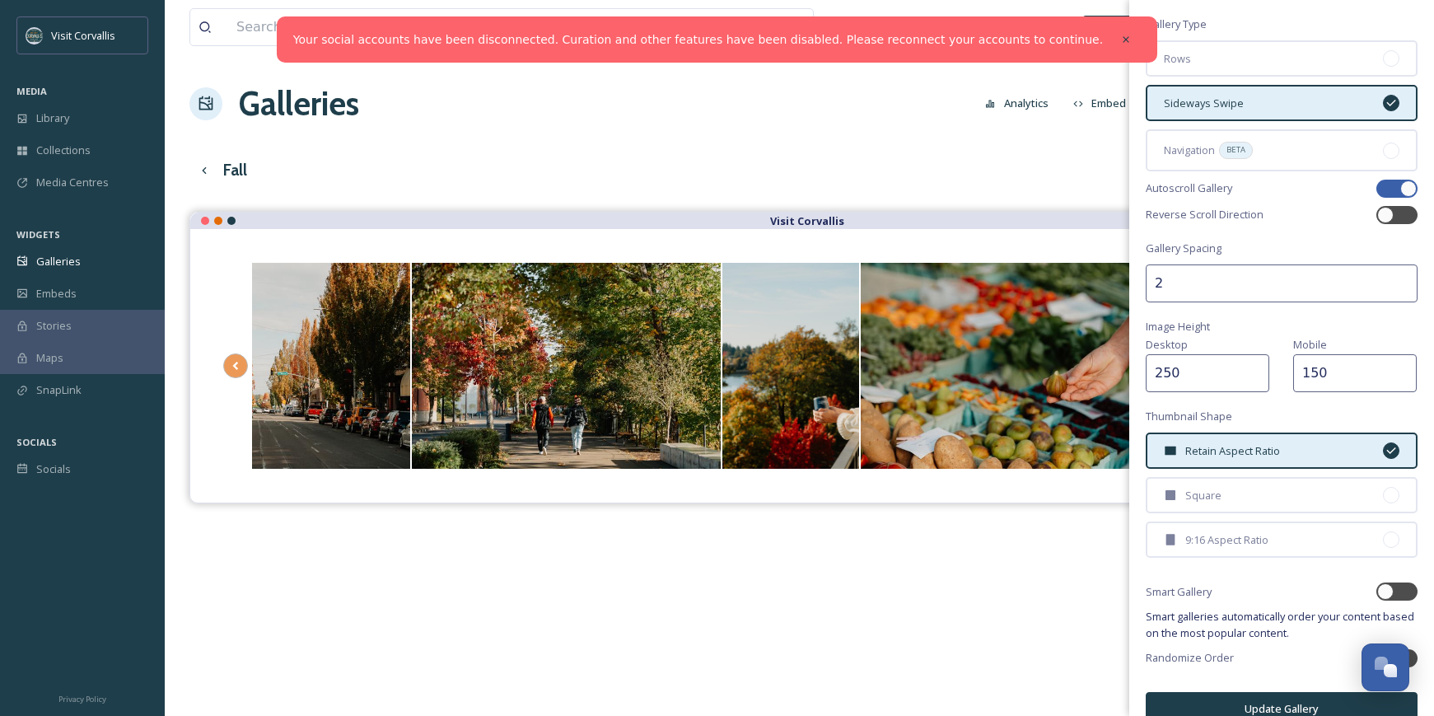
scroll to position [0, 0]
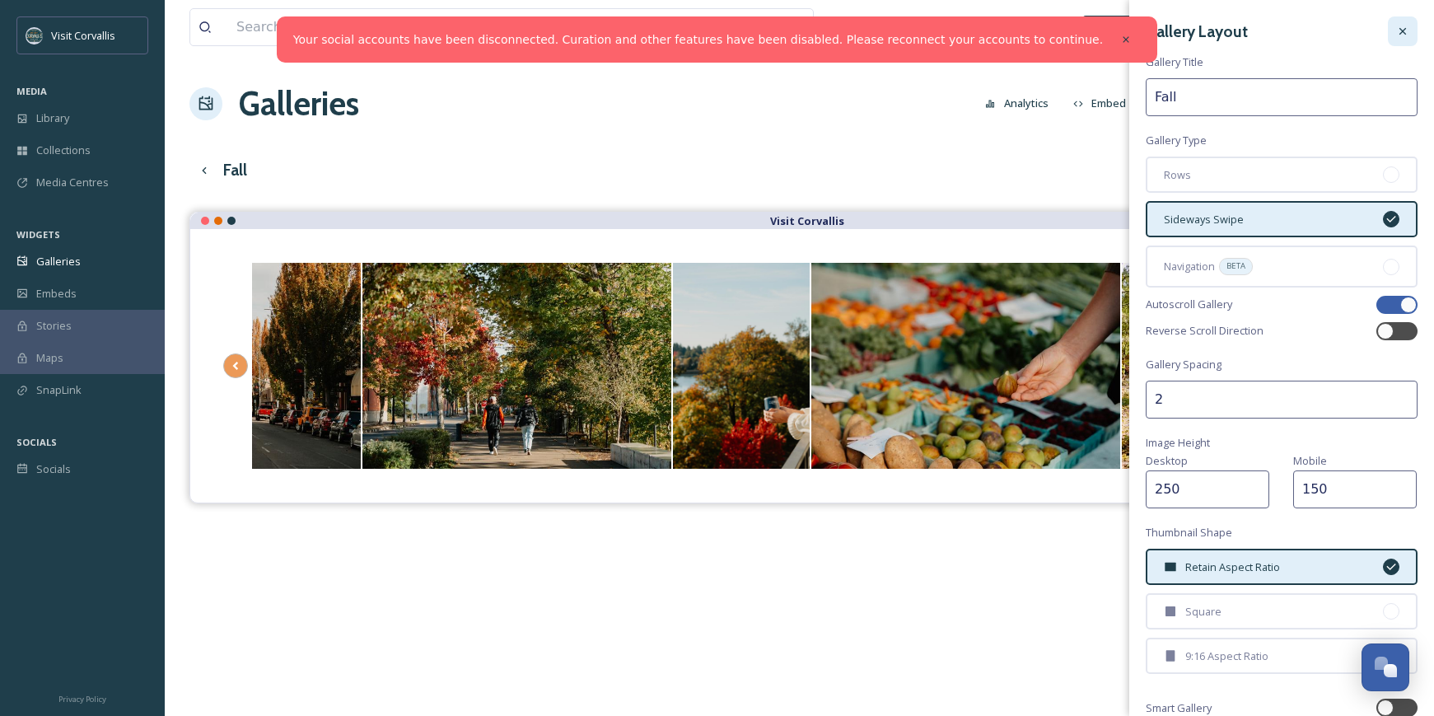
click at [1403, 29] on icon at bounding box center [1403, 31] width 13 height 13
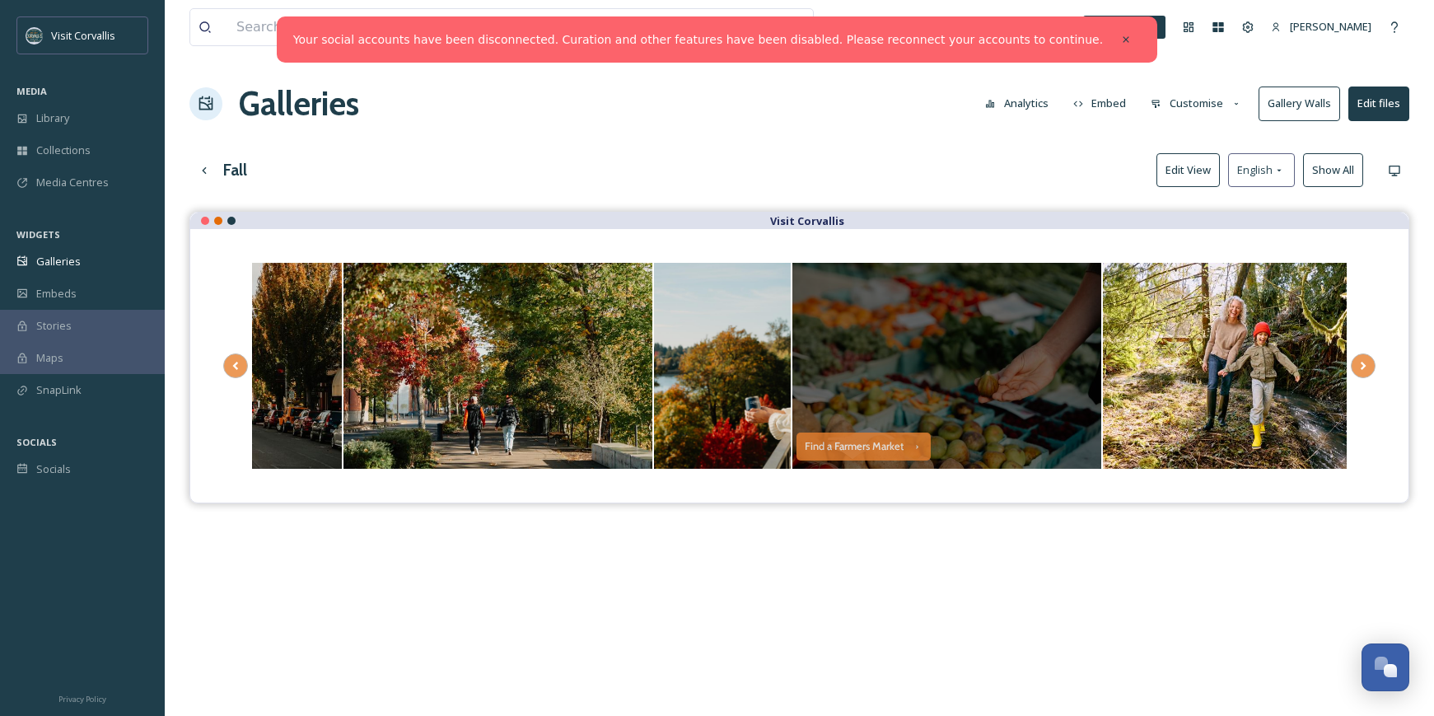
click at [1000, 305] on div "Opens media popup. Media description: Farmers Market with fall colors (10).jpg." at bounding box center [947, 366] width 309 height 206
click at [865, 441] on div "Find a Farmers Market" at bounding box center [863, 447] width 135 height 28
click at [877, 446] on div "Find a Farmers Market" at bounding box center [855, 447] width 100 height 12
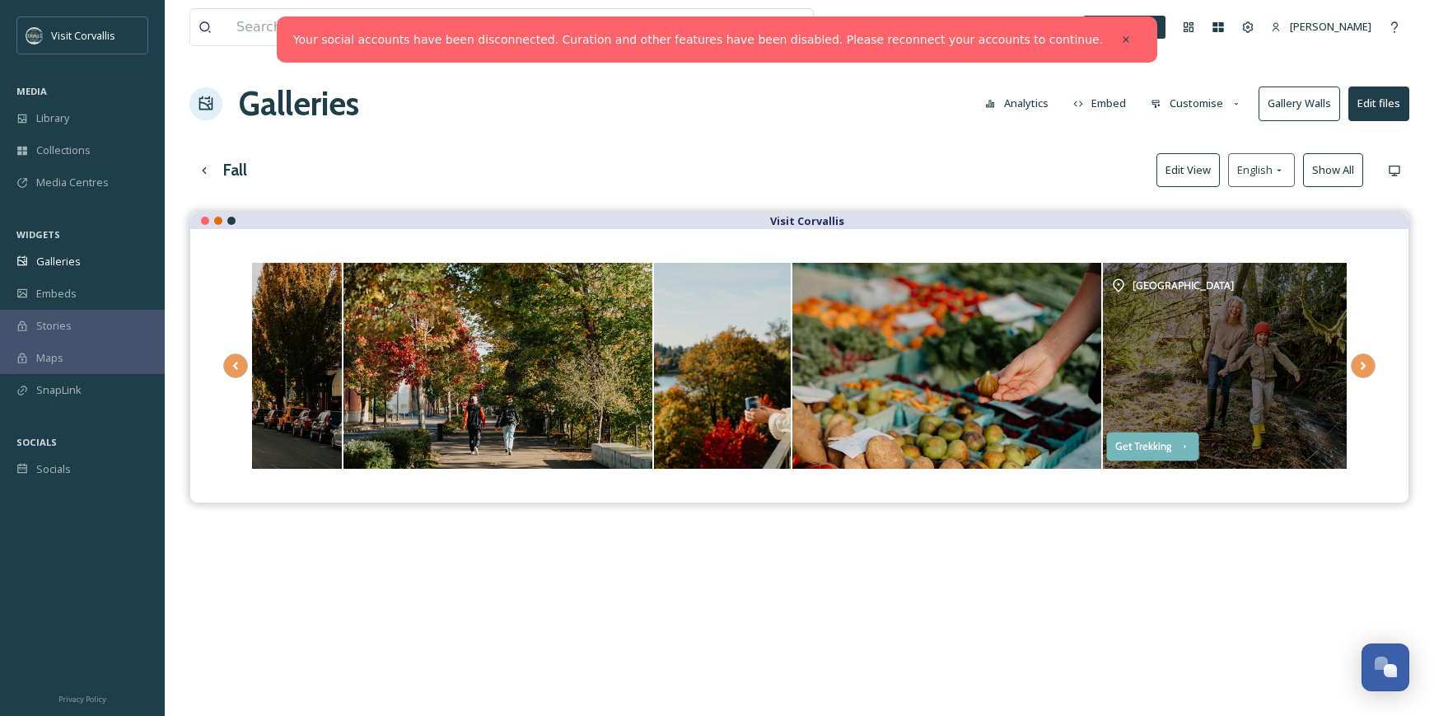
click at [1164, 442] on div "Get Trekking" at bounding box center [1144, 447] width 57 height 12
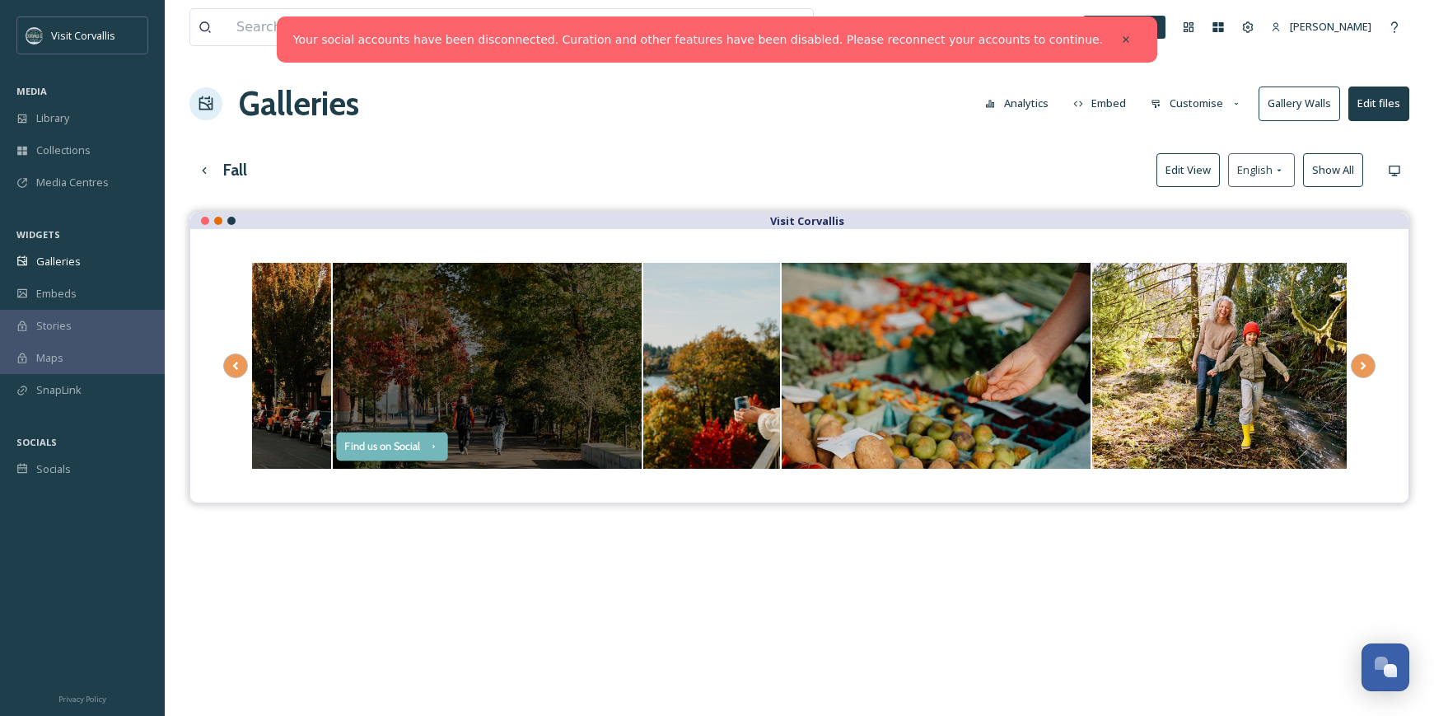
click at [398, 442] on div "Find us on Social" at bounding box center [382, 447] width 76 height 12
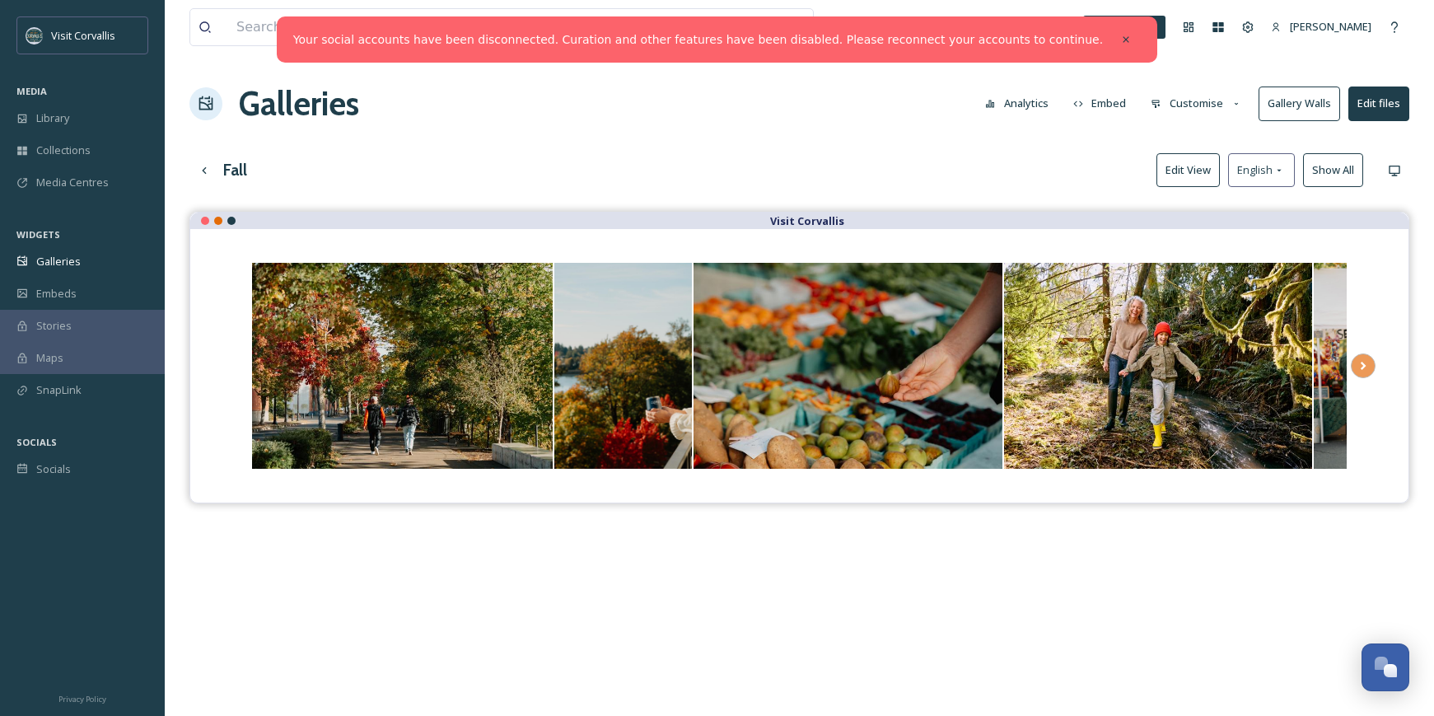
click at [1373, 100] on button "Edit files" at bounding box center [1379, 104] width 61 height 34
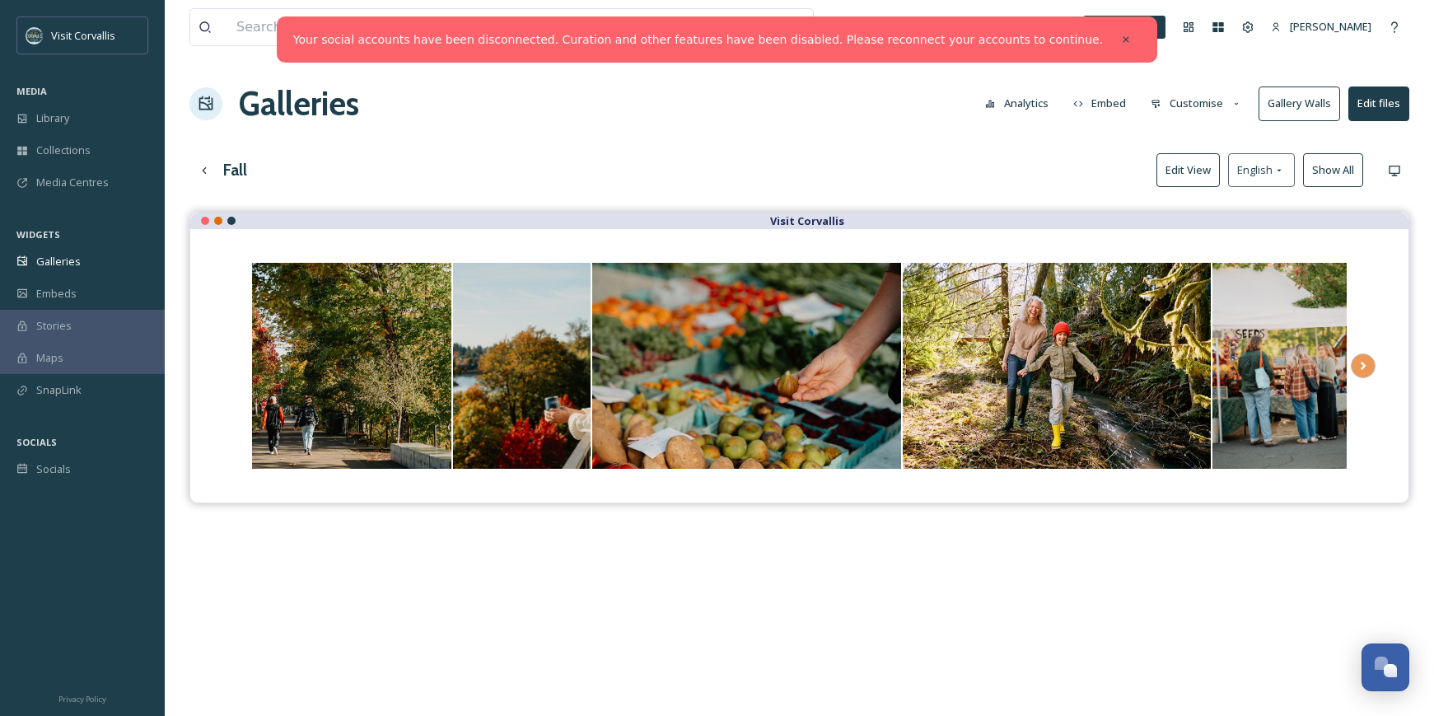
click at [1013, 164] on div "Fall Edit View English Show All" at bounding box center [799, 170] width 1220 height 34
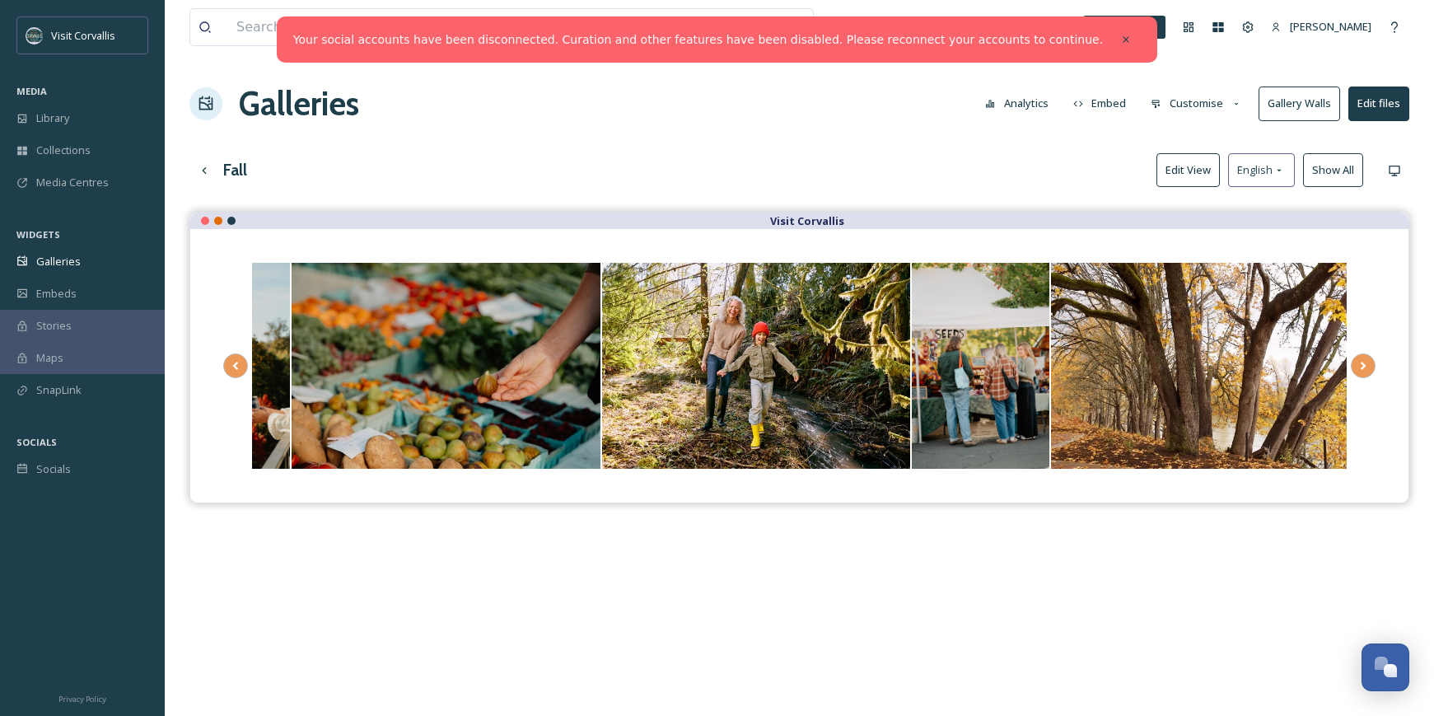
click at [1102, 101] on button "Embed" at bounding box center [1100, 103] width 70 height 32
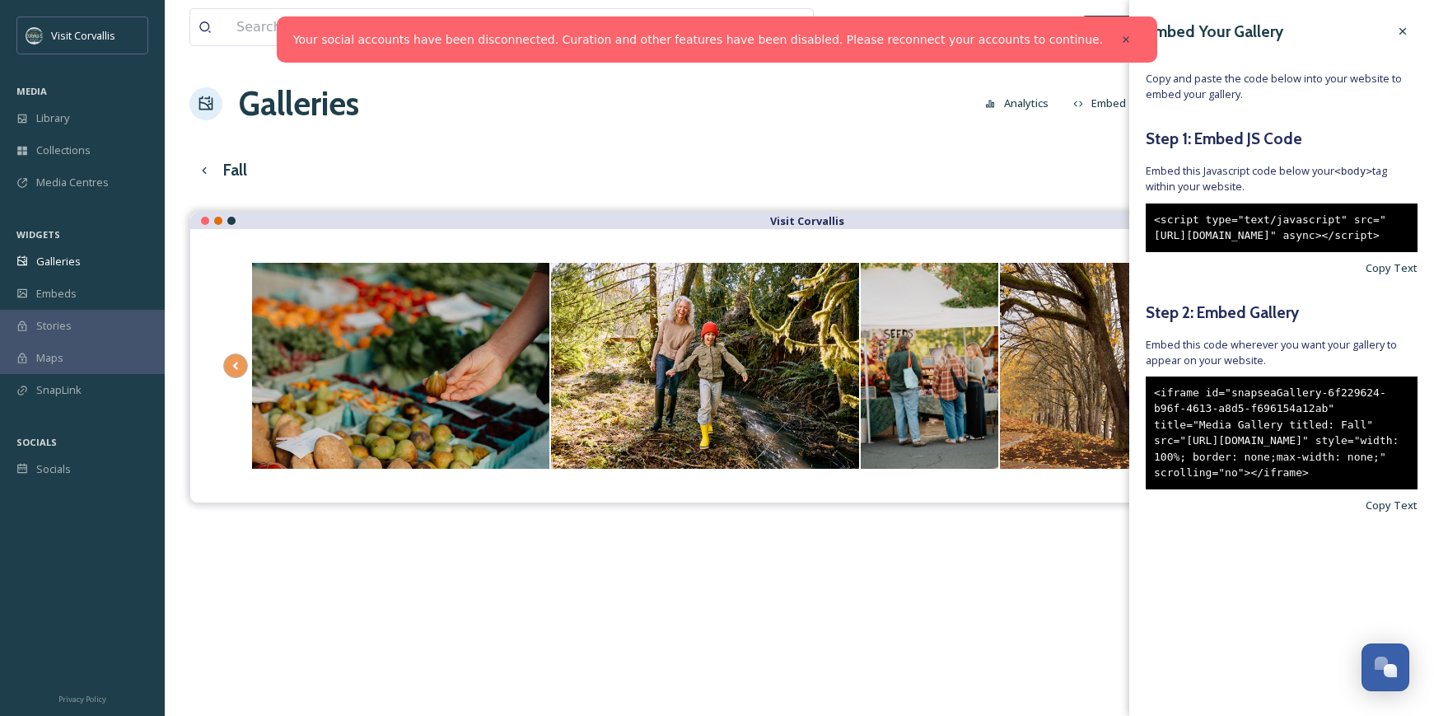
click at [1078, 145] on div "View all files What's New [PERSON_NAME] Galleries Analytics Embed Customise Gal…" at bounding box center [800, 476] width 1270 height 952
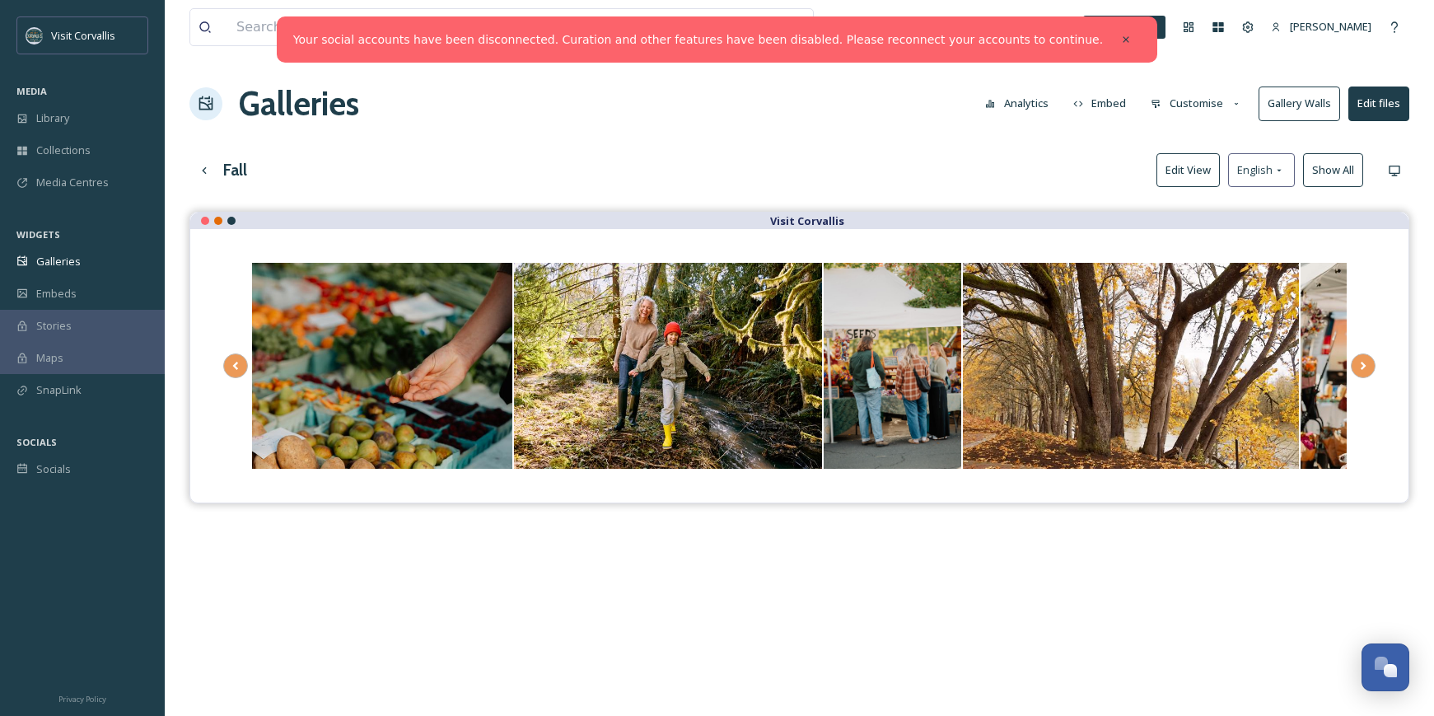
click at [1184, 95] on button "Customise" at bounding box center [1197, 103] width 108 height 32
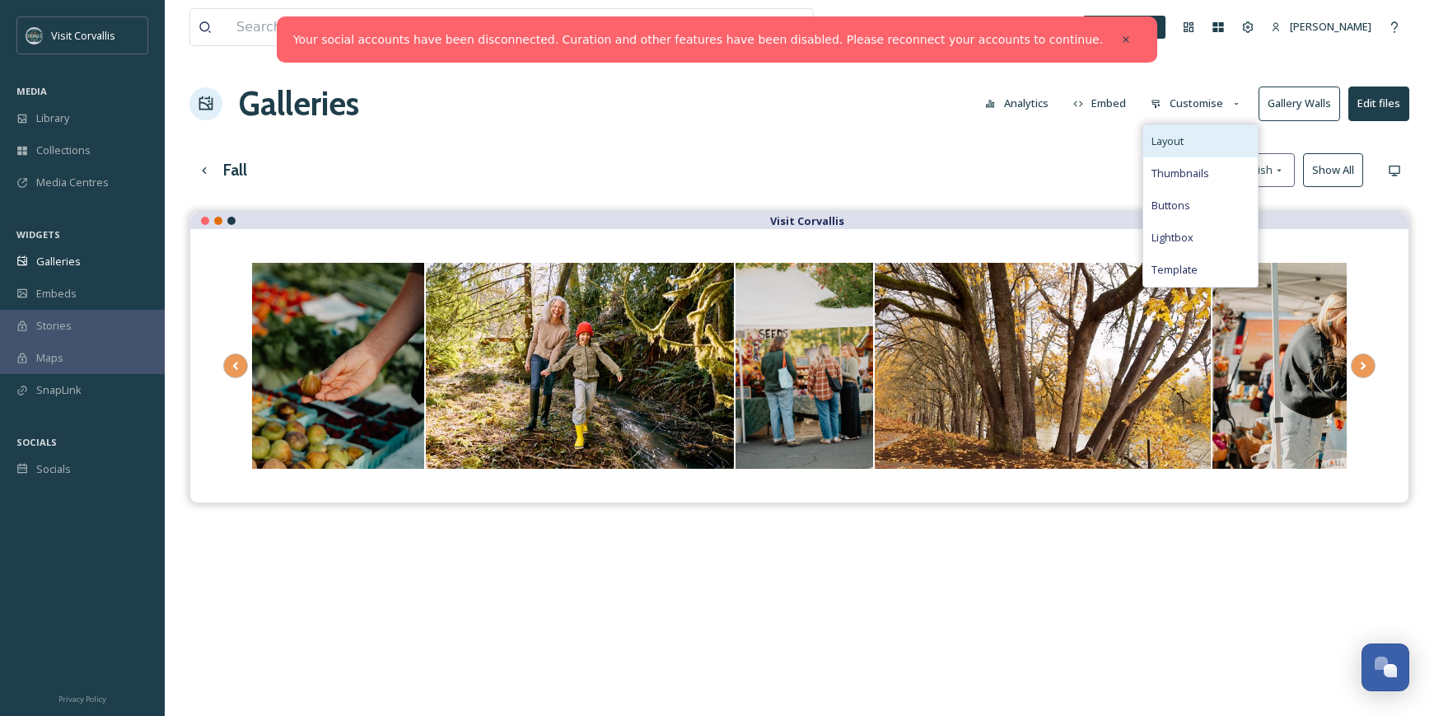
click at [1175, 143] on span "Layout" at bounding box center [1168, 141] width 32 height 16
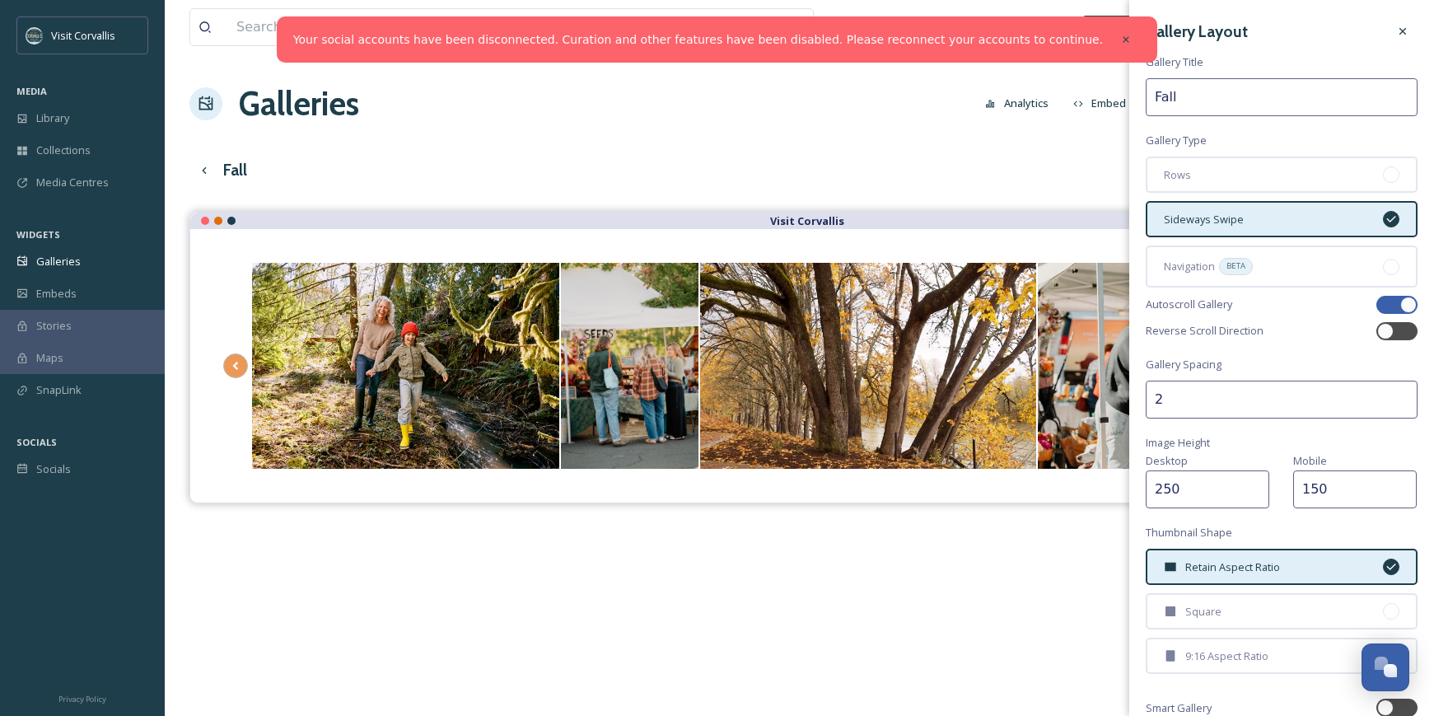
scroll to position [143, 0]
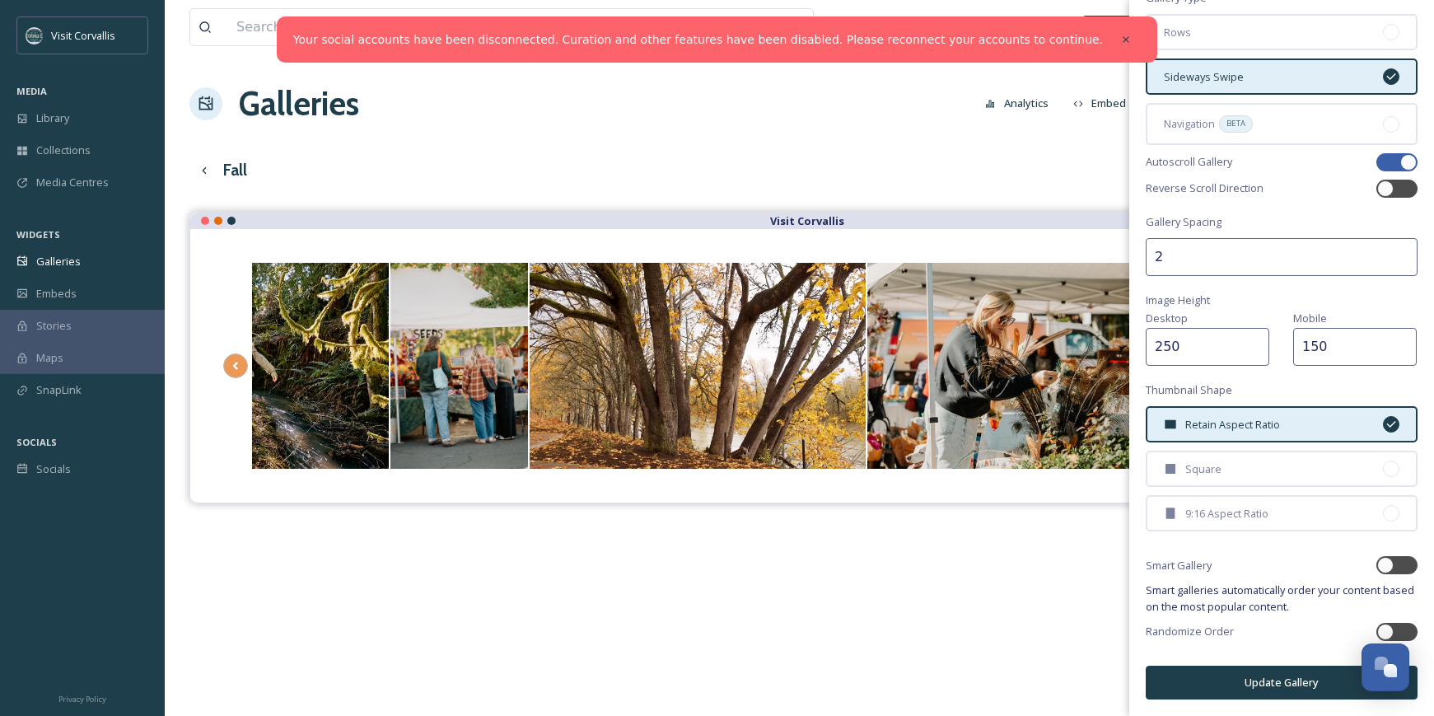
click at [1215, 682] on button "Update Gallery" at bounding box center [1282, 683] width 272 height 34
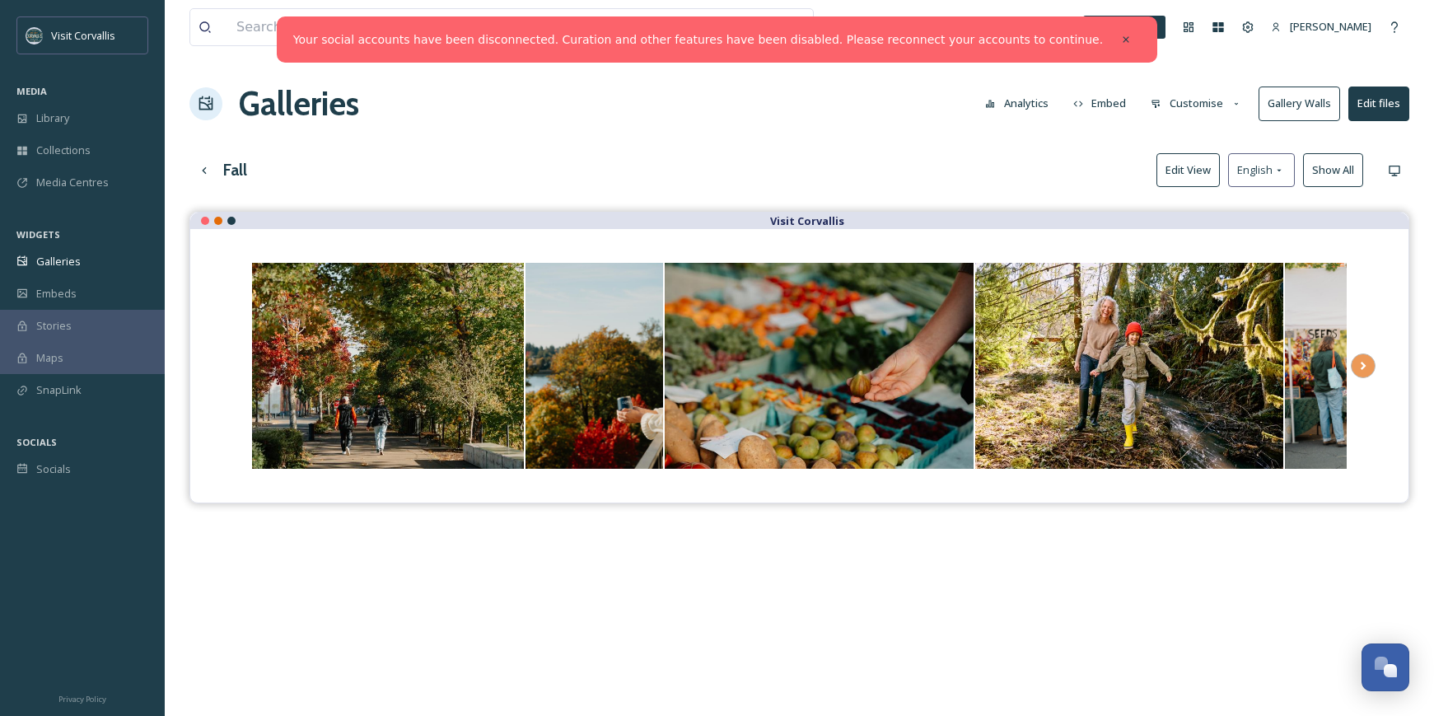
click at [1065, 137] on div "View all files What's New [PERSON_NAME] Galleries Analytics Embed Customise Gal…" at bounding box center [800, 476] width 1270 height 952
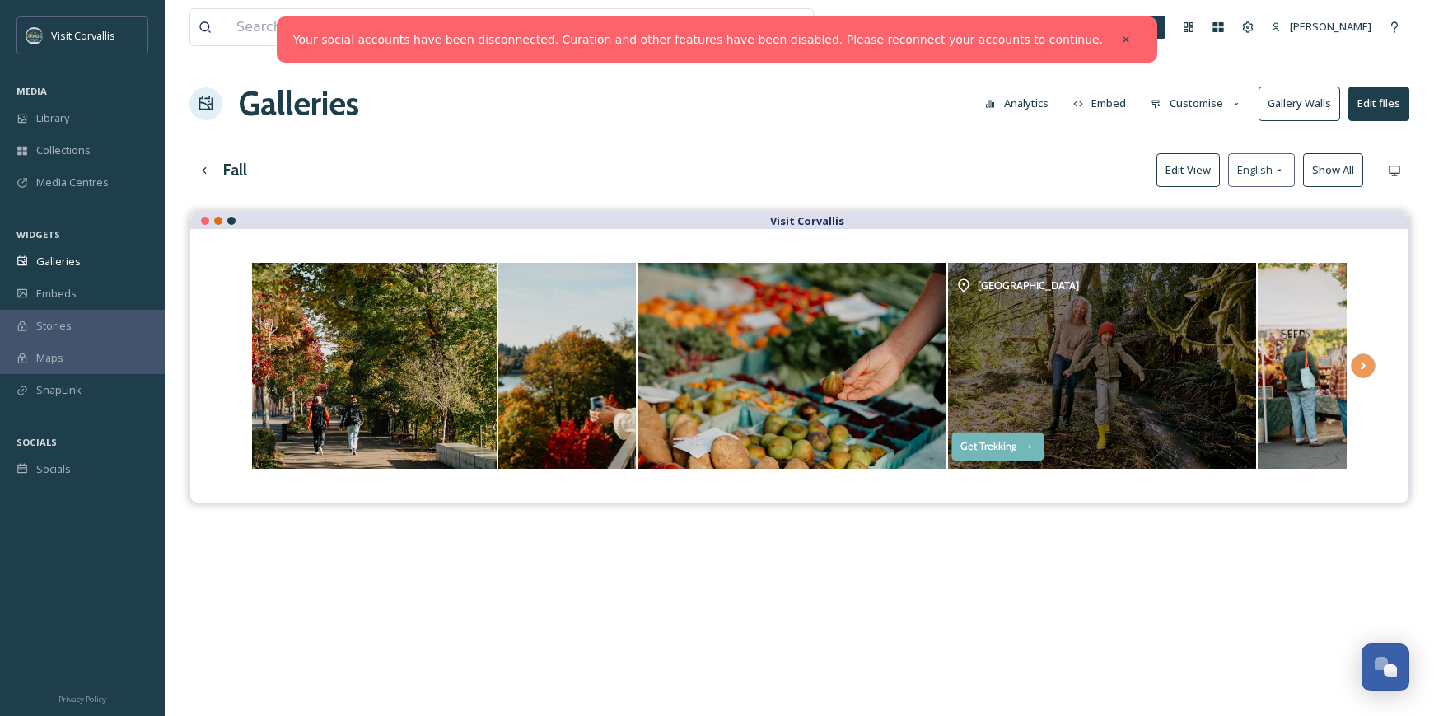
click at [1006, 446] on div "Get Trekking" at bounding box center [988, 447] width 57 height 12
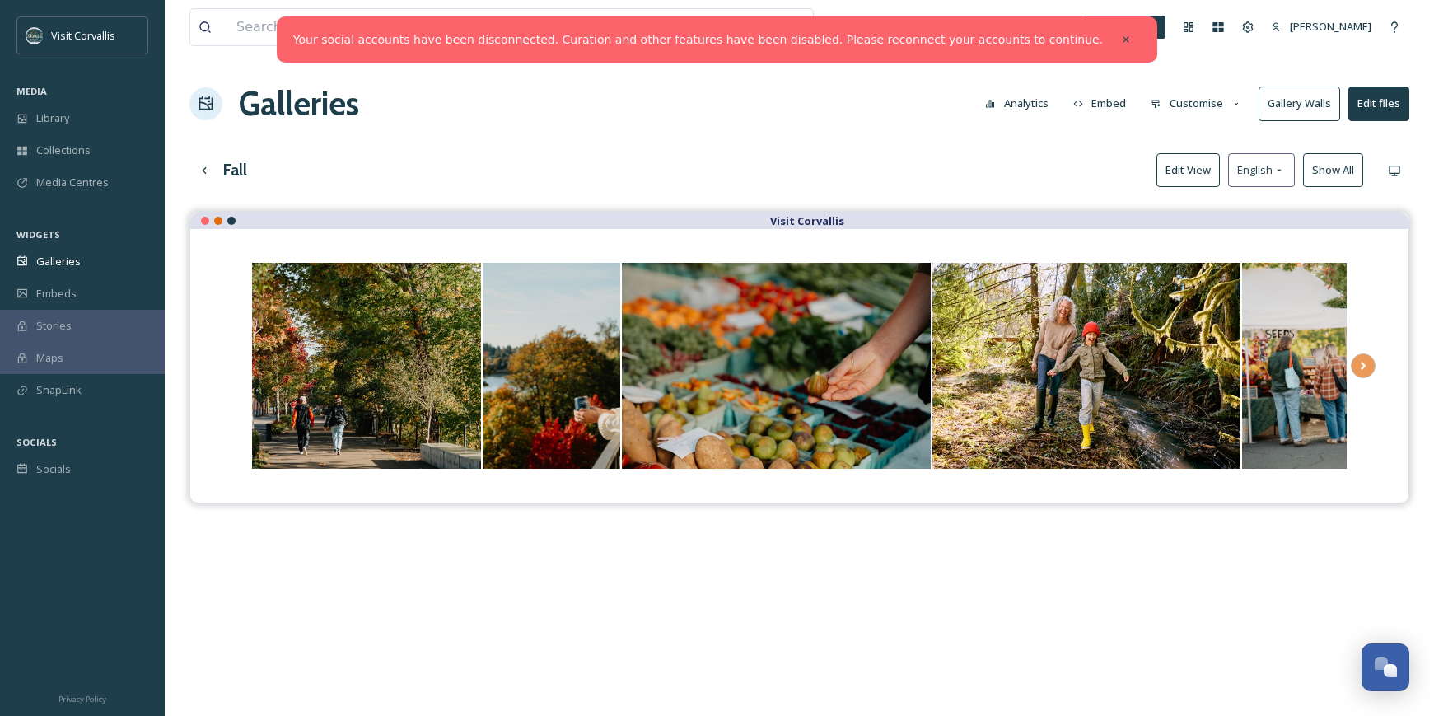
click at [1028, 173] on div "Fall Edit View English Show All" at bounding box center [799, 170] width 1220 height 34
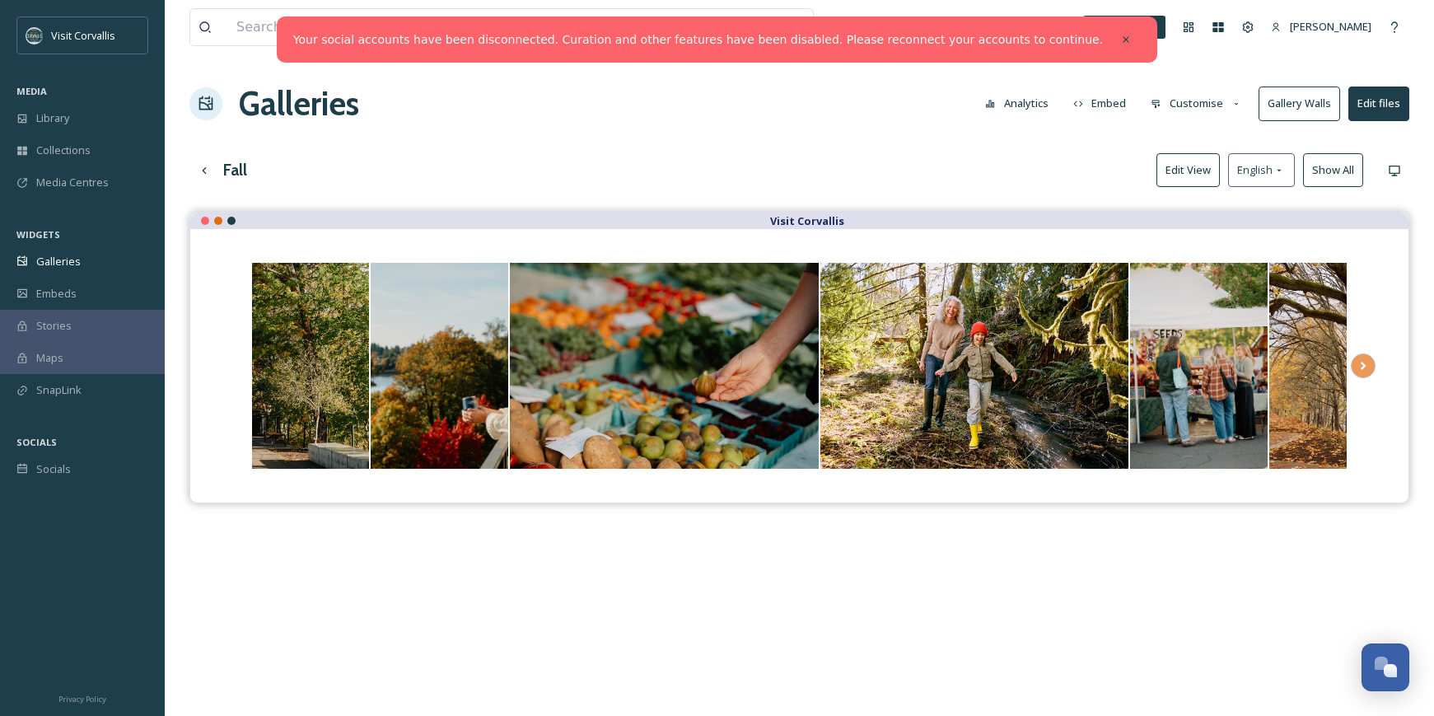
click at [1214, 110] on button "Customise" at bounding box center [1197, 103] width 108 height 32
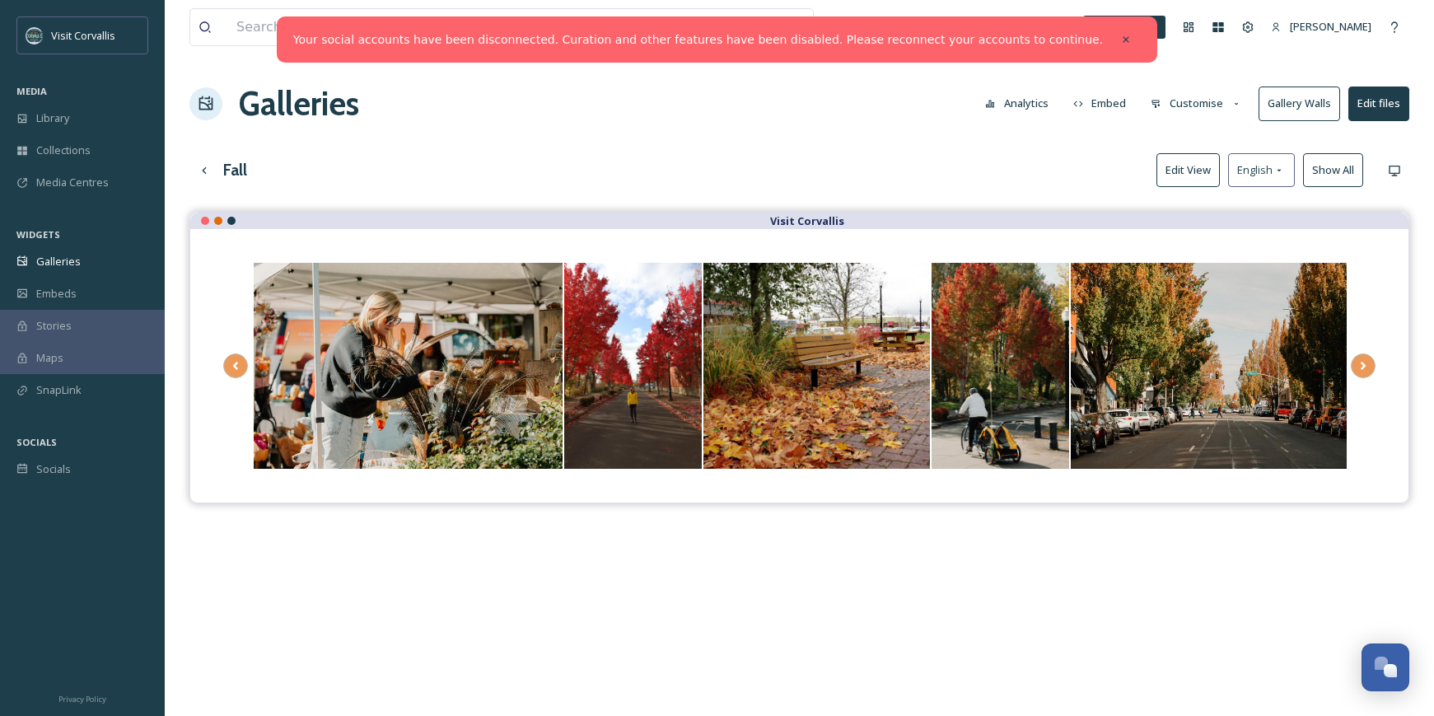
click at [235, 166] on h3 "Fall" at bounding box center [235, 170] width 24 height 24
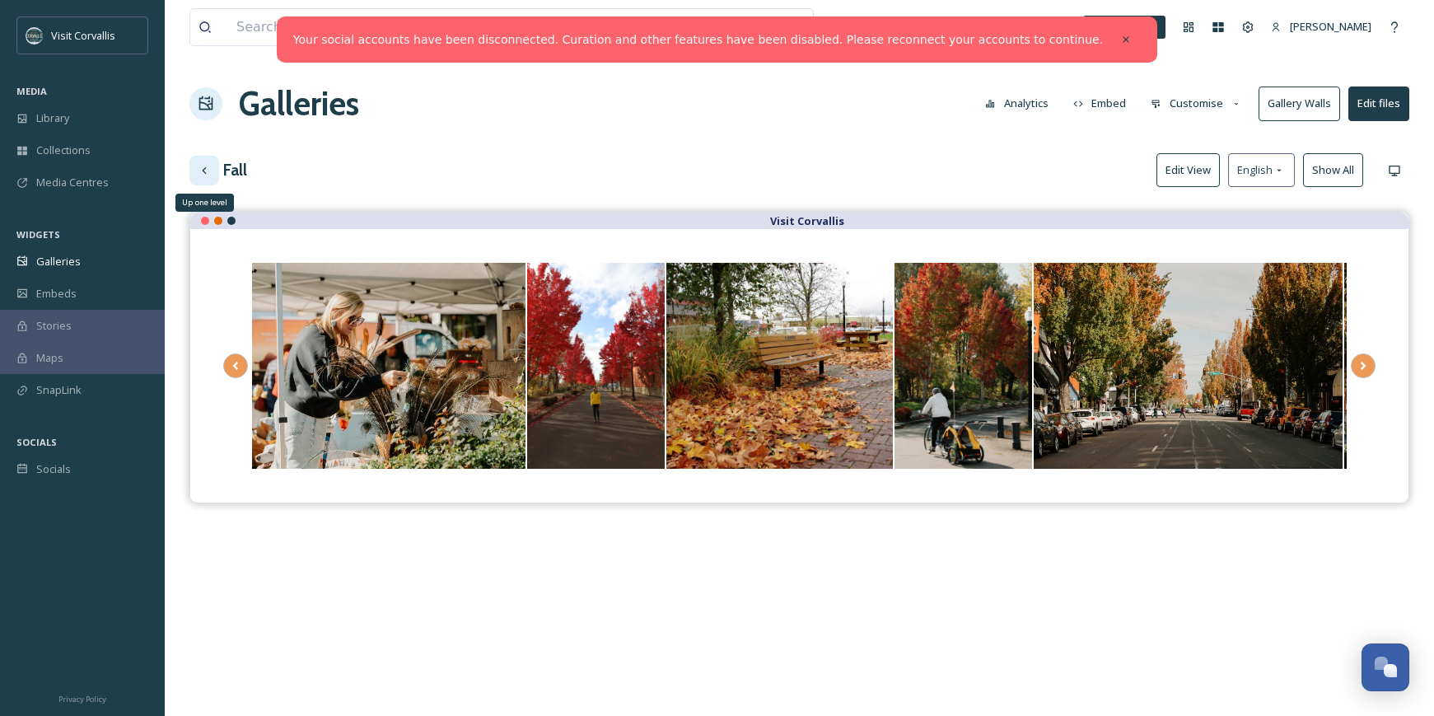
click at [205, 169] on icon at bounding box center [204, 169] width 4 height 7
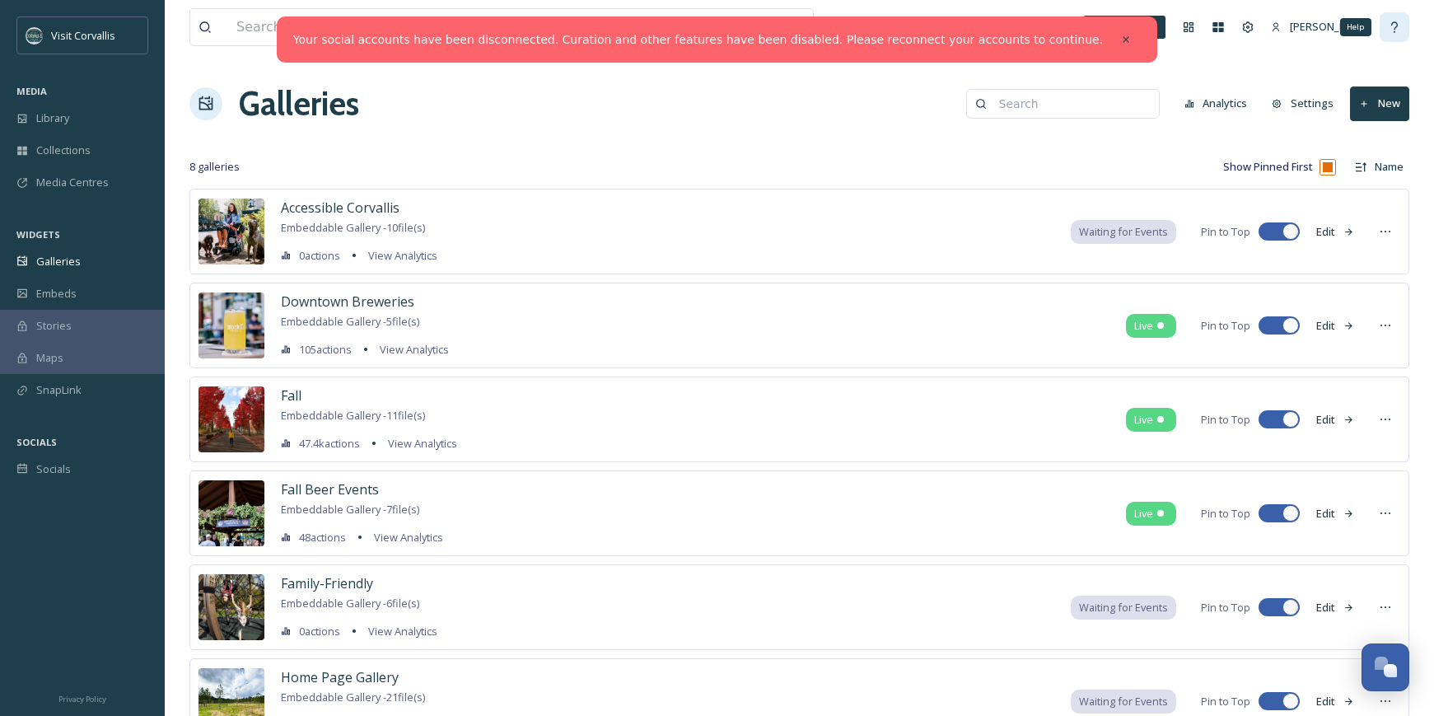
click at [1397, 21] on icon at bounding box center [1394, 27] width 13 height 13
click at [296, 396] on span "Fall" at bounding box center [291, 395] width 21 height 18
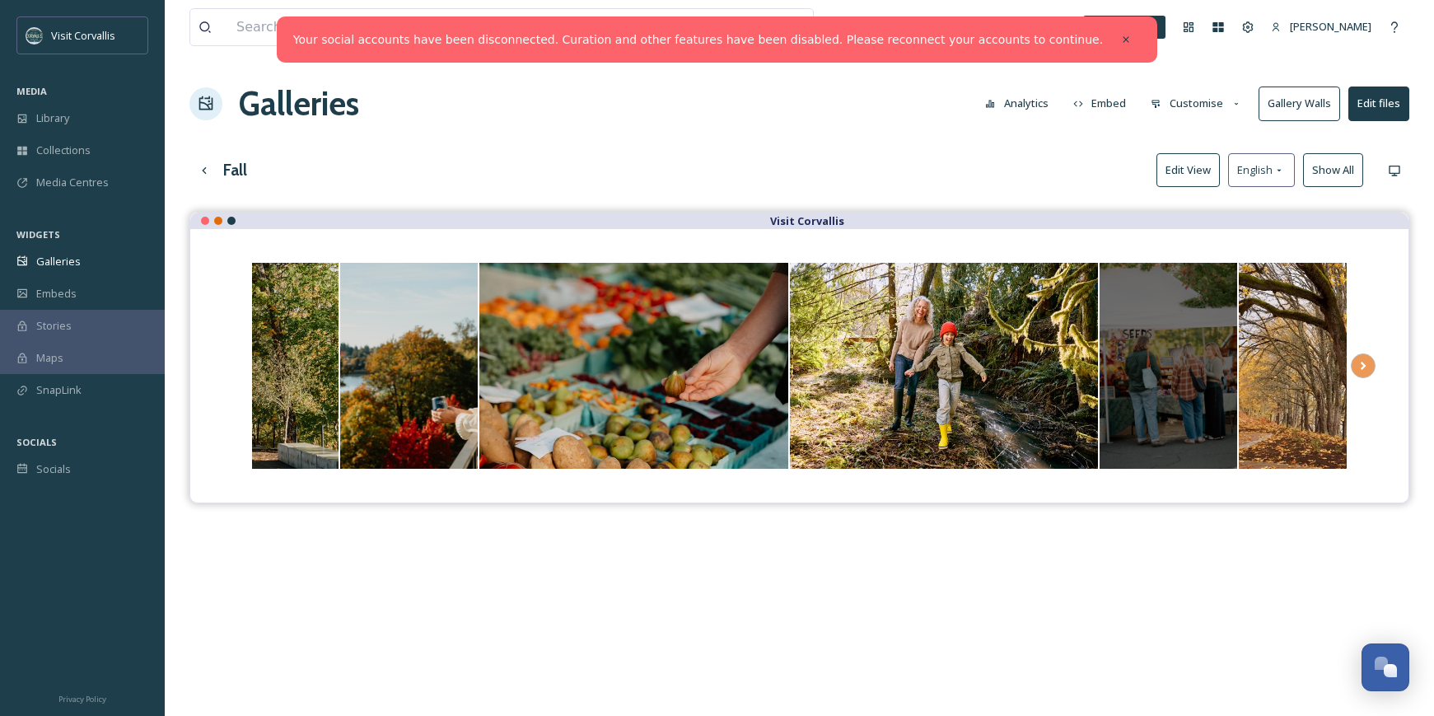
click at [1214, 275] on div "Opens media popup. Media description: Farmers Market with fall colors (21).jpg." at bounding box center [1169, 366] width 138 height 206
click at [1181, 280] on div "Opens media popup. Media description: Farmers Market with fall colors (21).jpg." at bounding box center [1169, 366] width 138 height 206
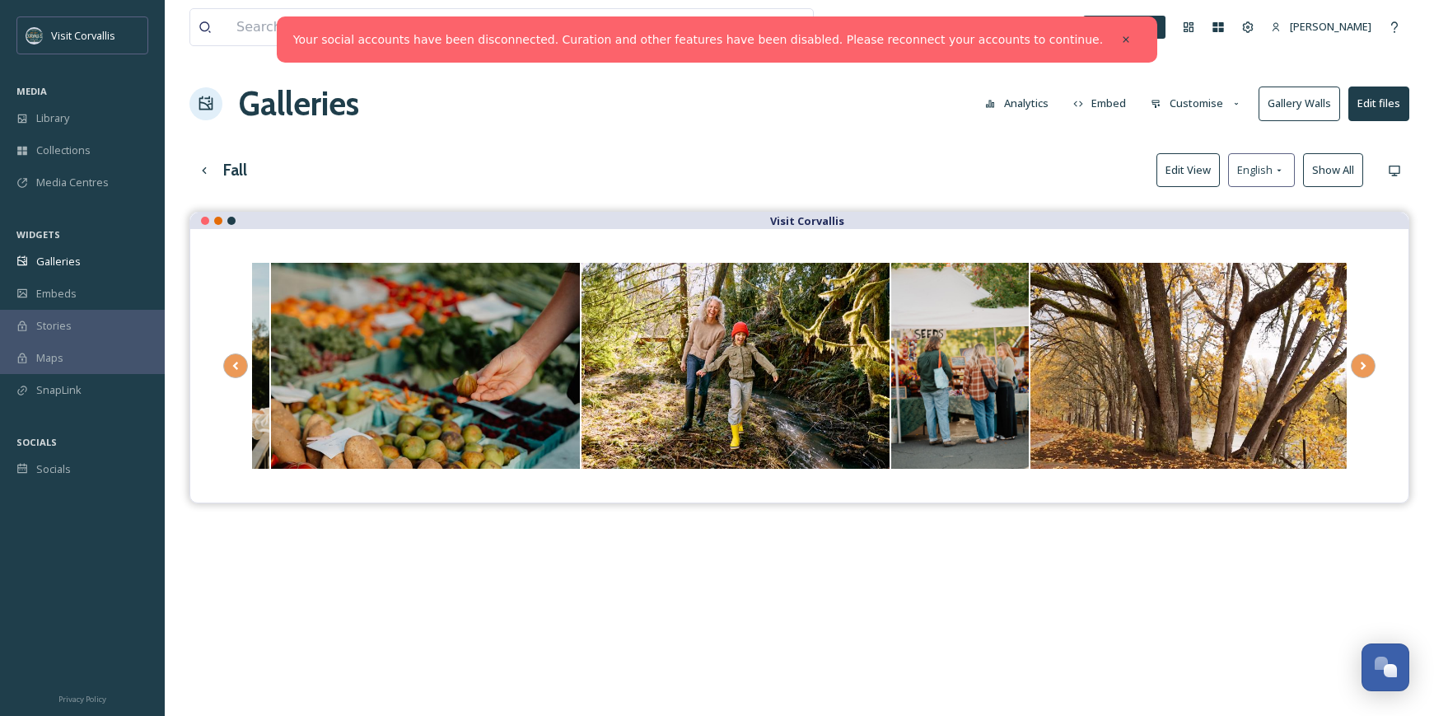
click at [1353, 170] on button "Show All" at bounding box center [1333, 170] width 60 height 34
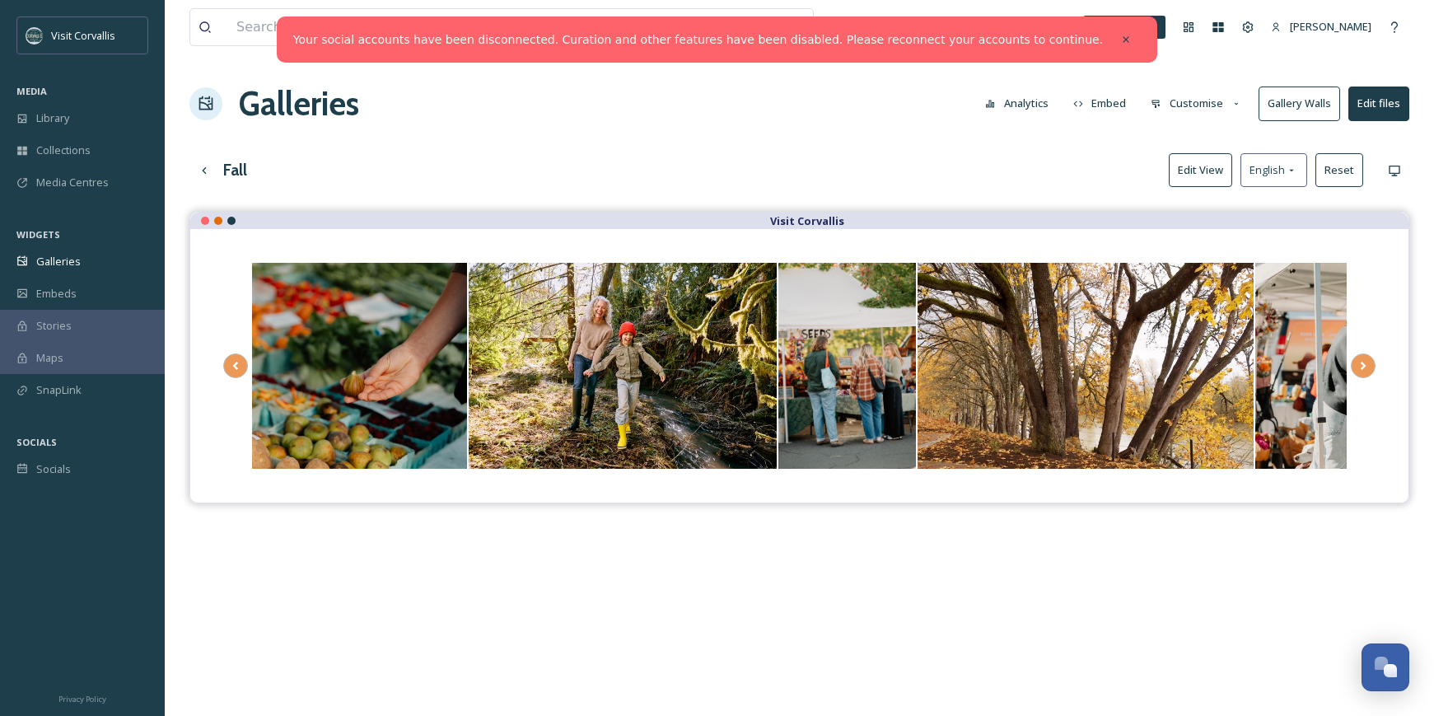
click at [1200, 170] on button "Edit View" at bounding box center [1200, 170] width 63 height 34
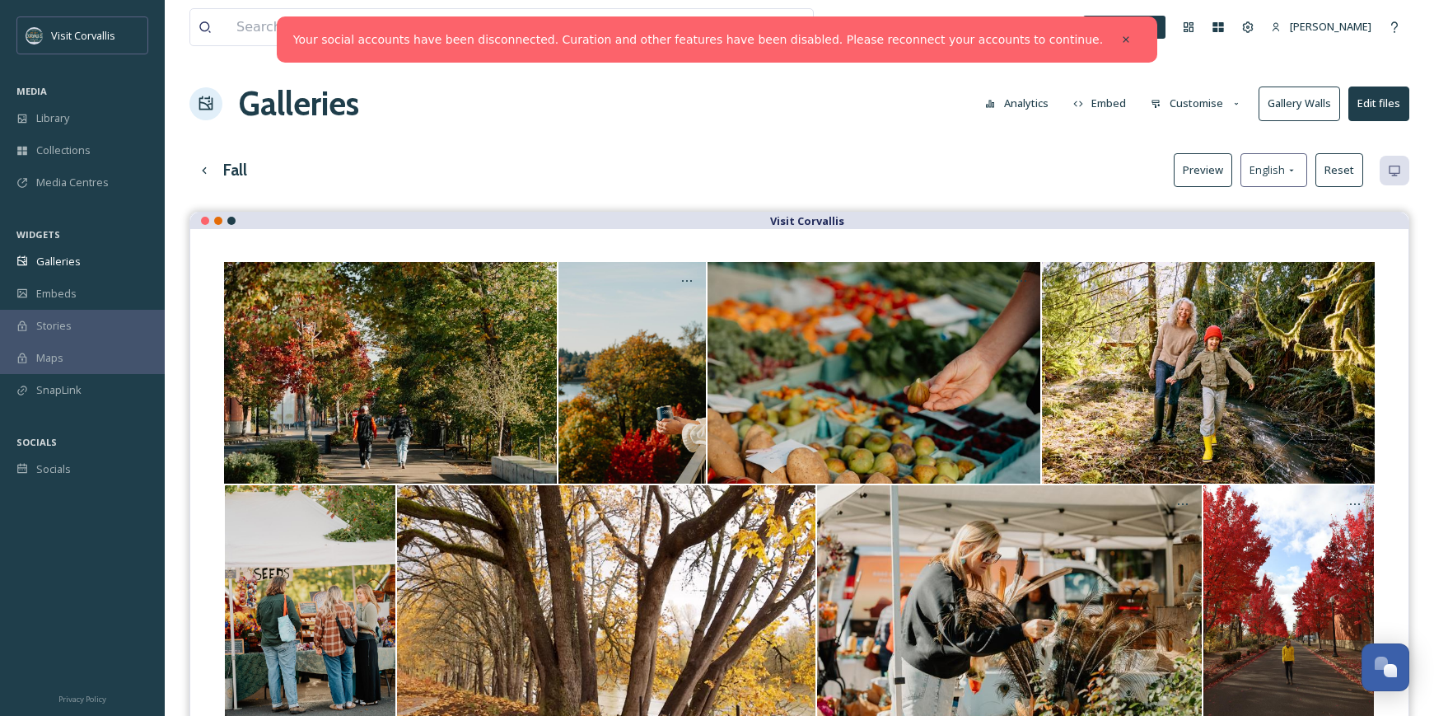
click at [1215, 169] on button "Preview" at bounding box center [1203, 170] width 58 height 34
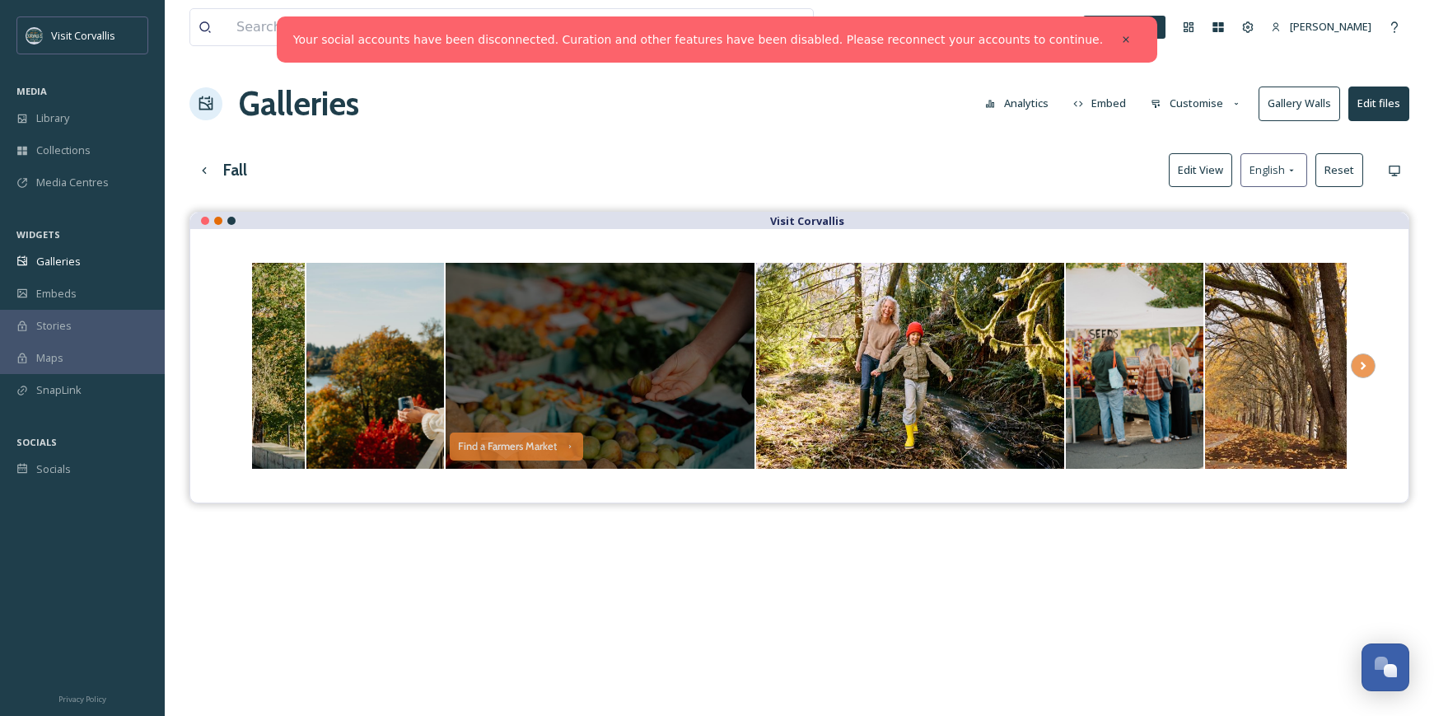
click at [722, 292] on div "Opens media popup. Media description: Farmers Market with fall colors (10).jpg." at bounding box center [600, 366] width 309 height 206
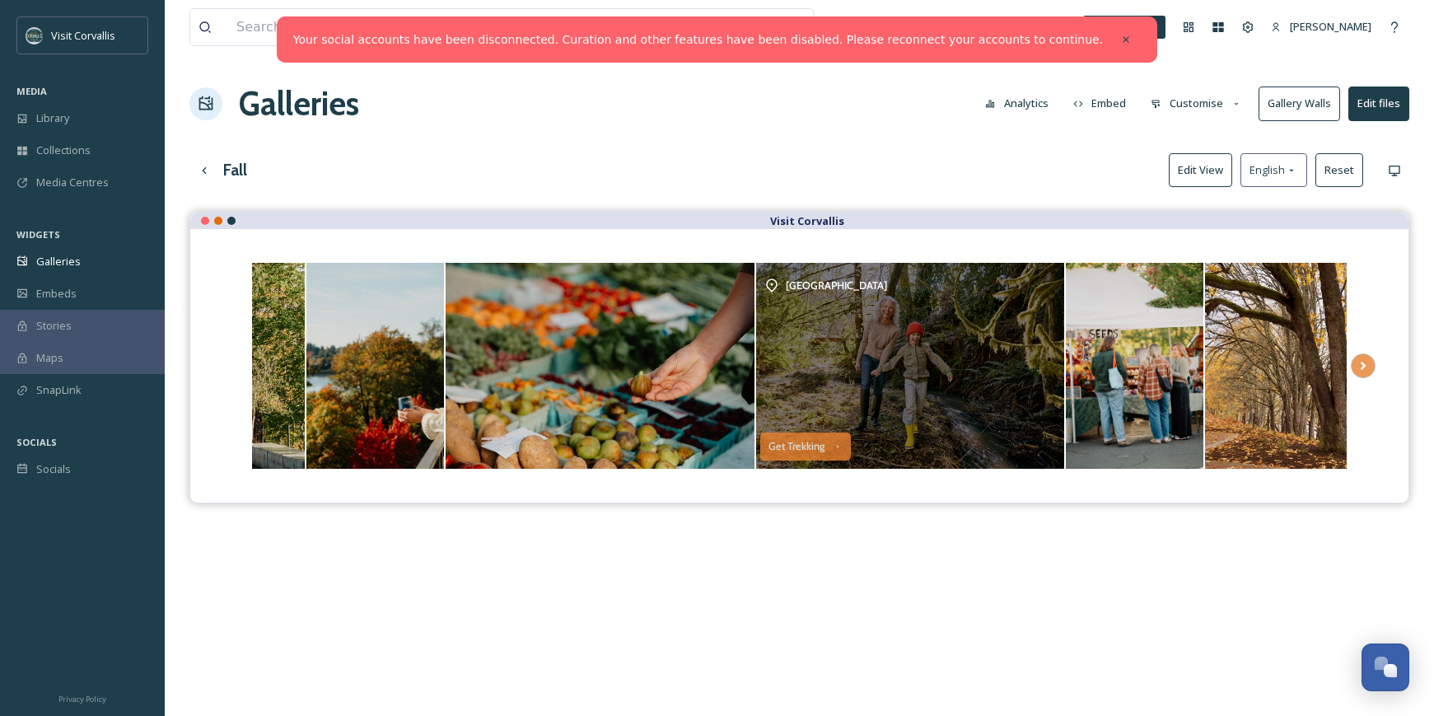
click at [985, 304] on div "[GEOGRAPHIC_DATA]" at bounding box center [910, 366] width 309 height 206
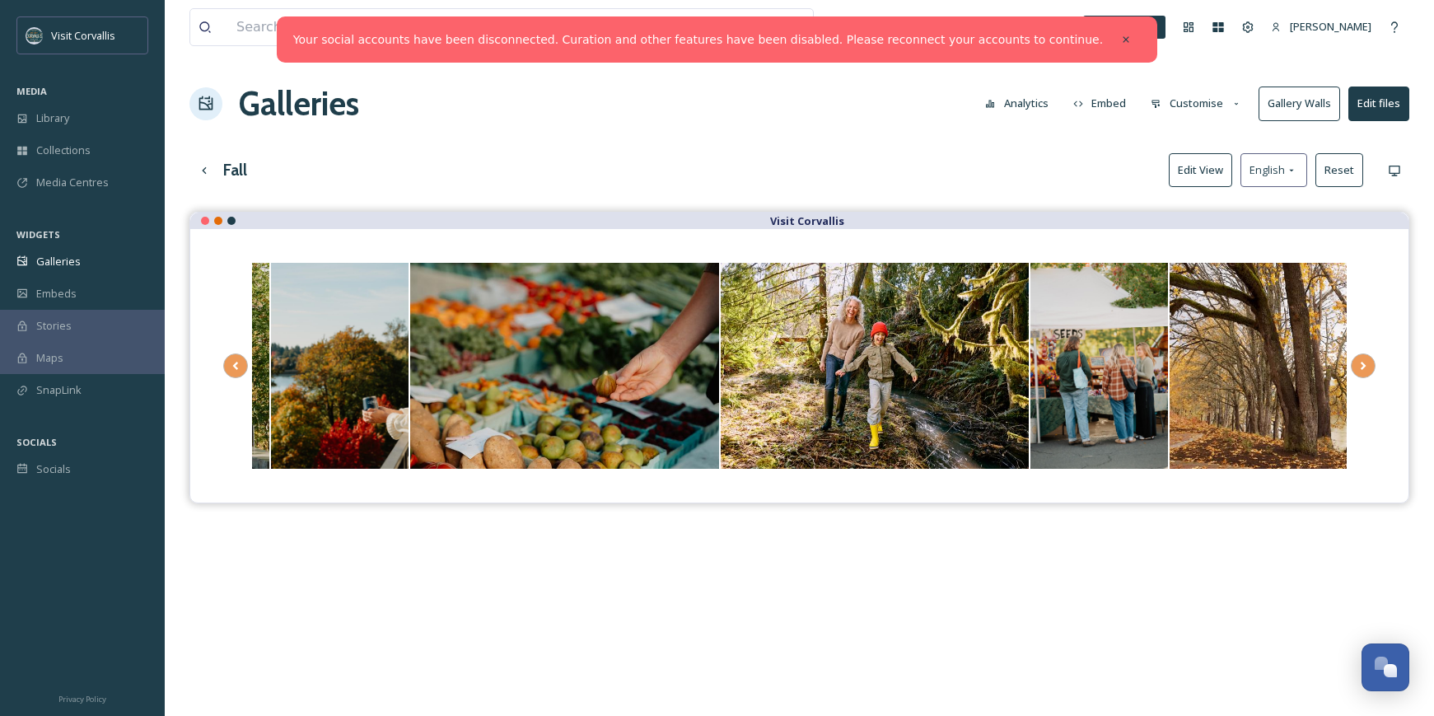
click at [1368, 119] on button "Edit files" at bounding box center [1379, 104] width 61 height 34
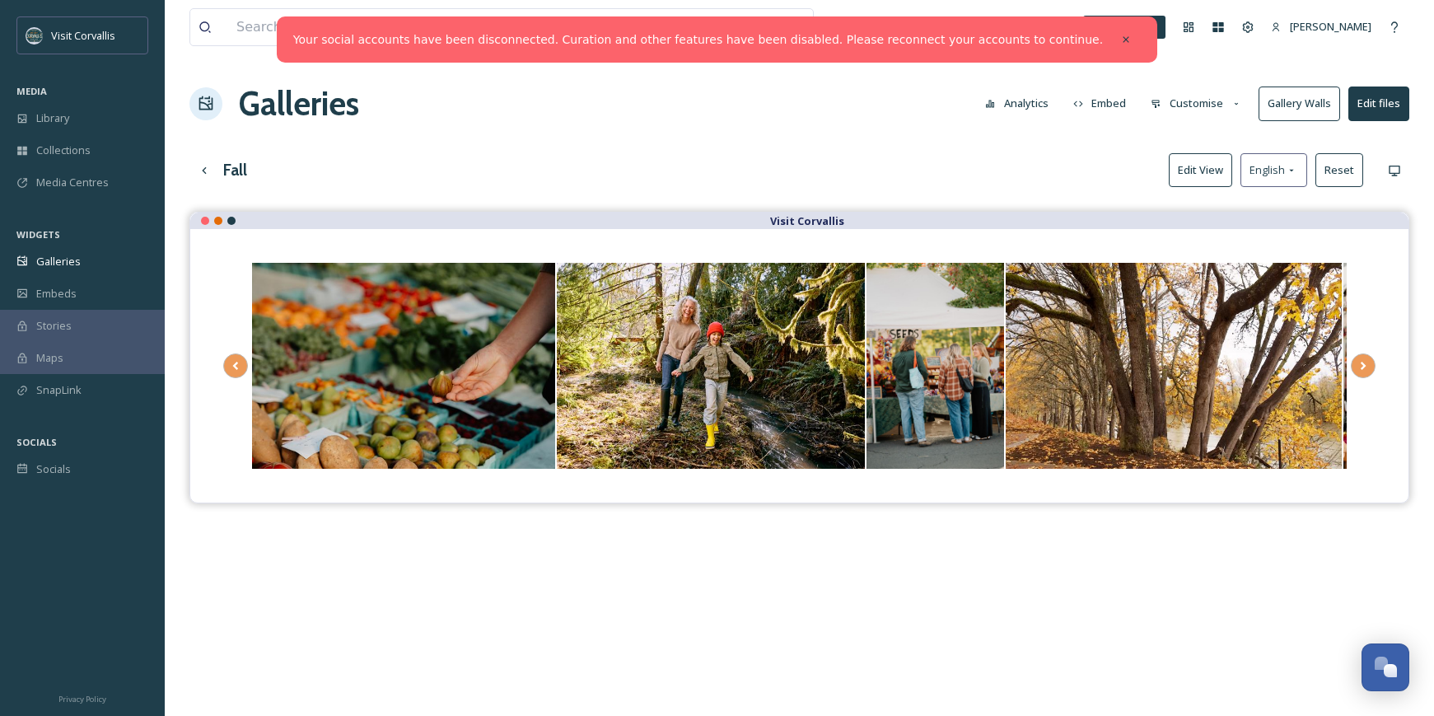
click at [1010, 175] on div "Fall Edit View English Reset" at bounding box center [799, 170] width 1220 height 34
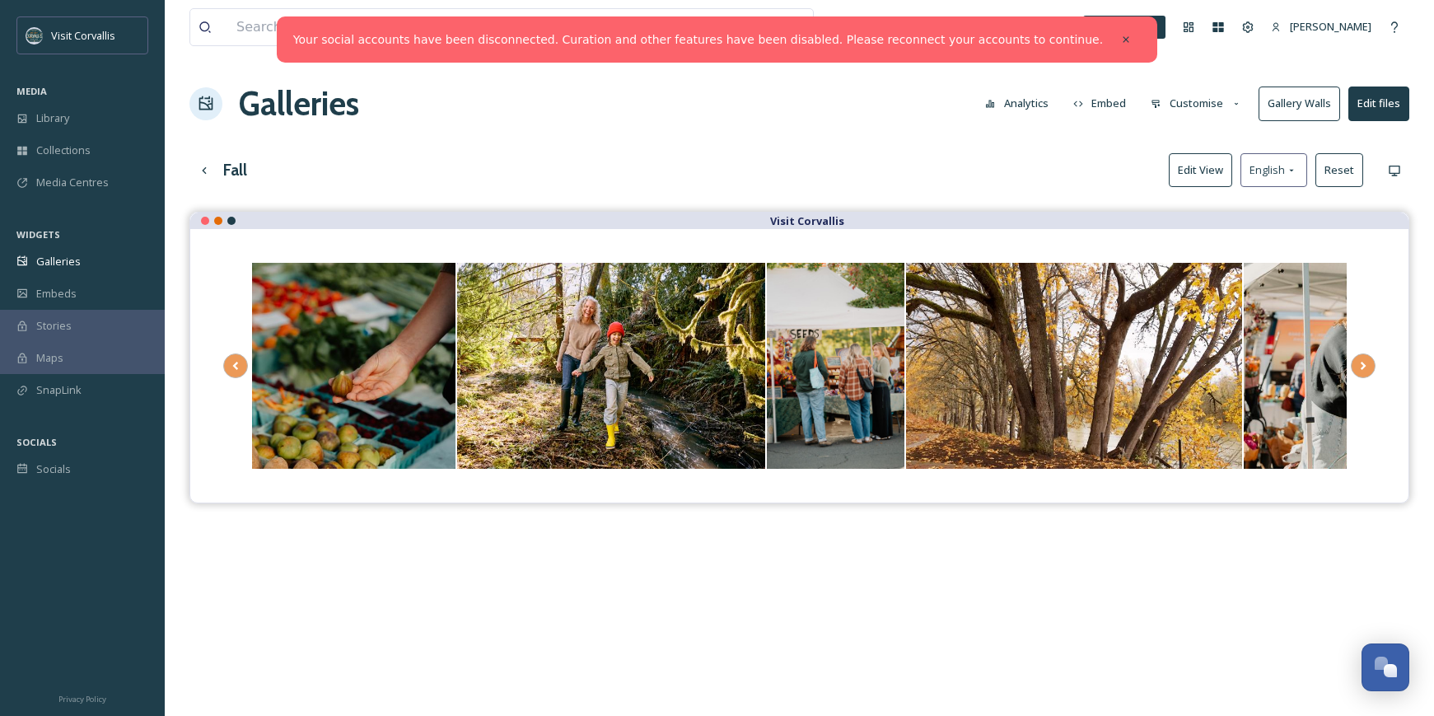
click at [1215, 108] on button "Customise" at bounding box center [1197, 103] width 108 height 32
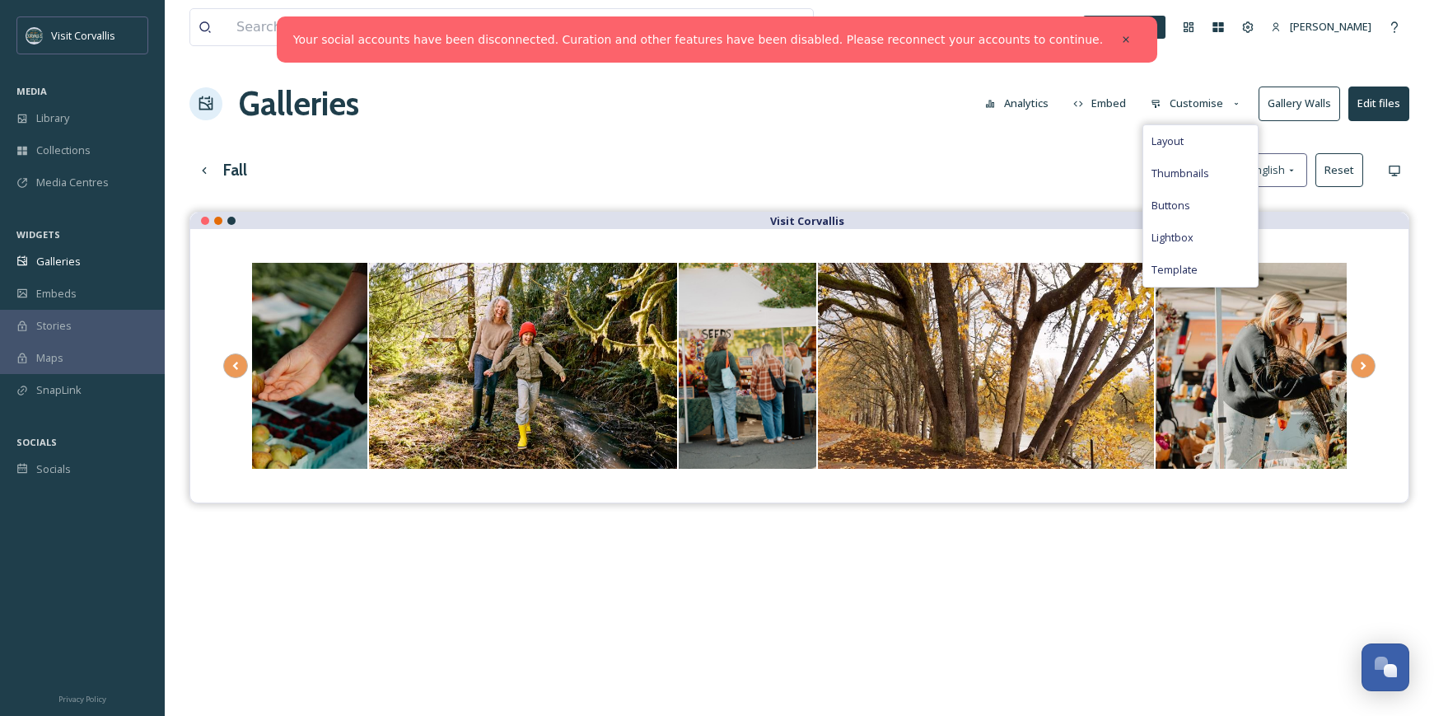
click at [1102, 133] on div "View all files What's New [PERSON_NAME] Galleries Analytics Embed Customise Lay…" at bounding box center [800, 476] width 1270 height 952
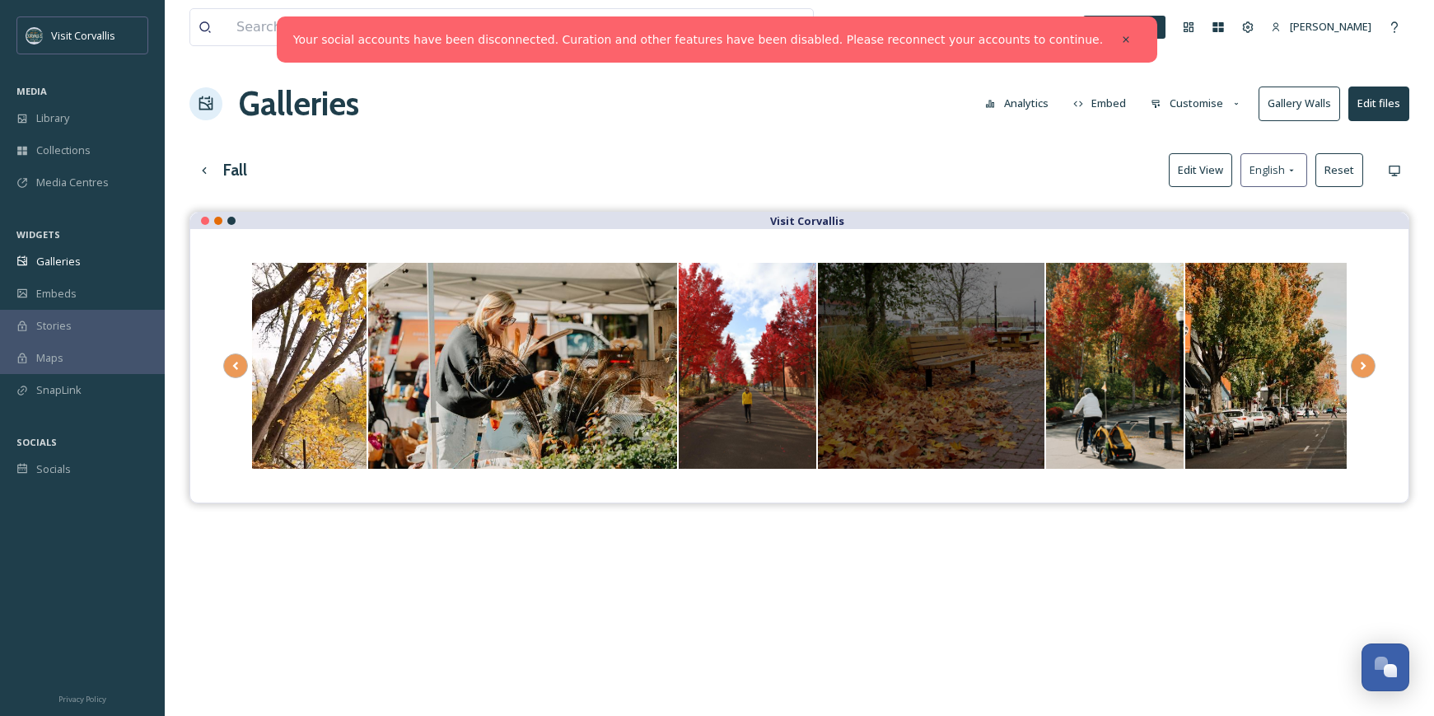
click at [996, 327] on div "Opens media popup. Media description: Bench1.JPG." at bounding box center [931, 366] width 227 height 206
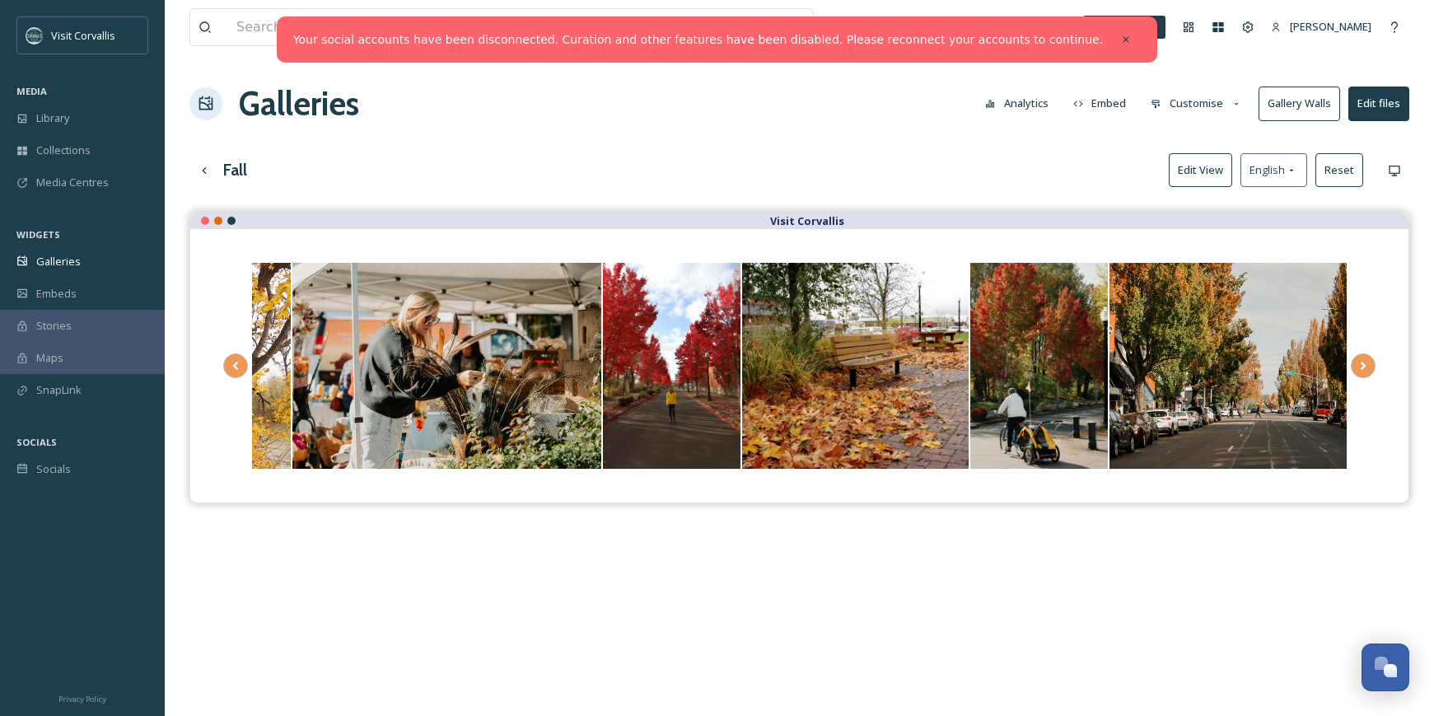
click at [1381, 112] on button "Edit files" at bounding box center [1379, 104] width 61 height 34
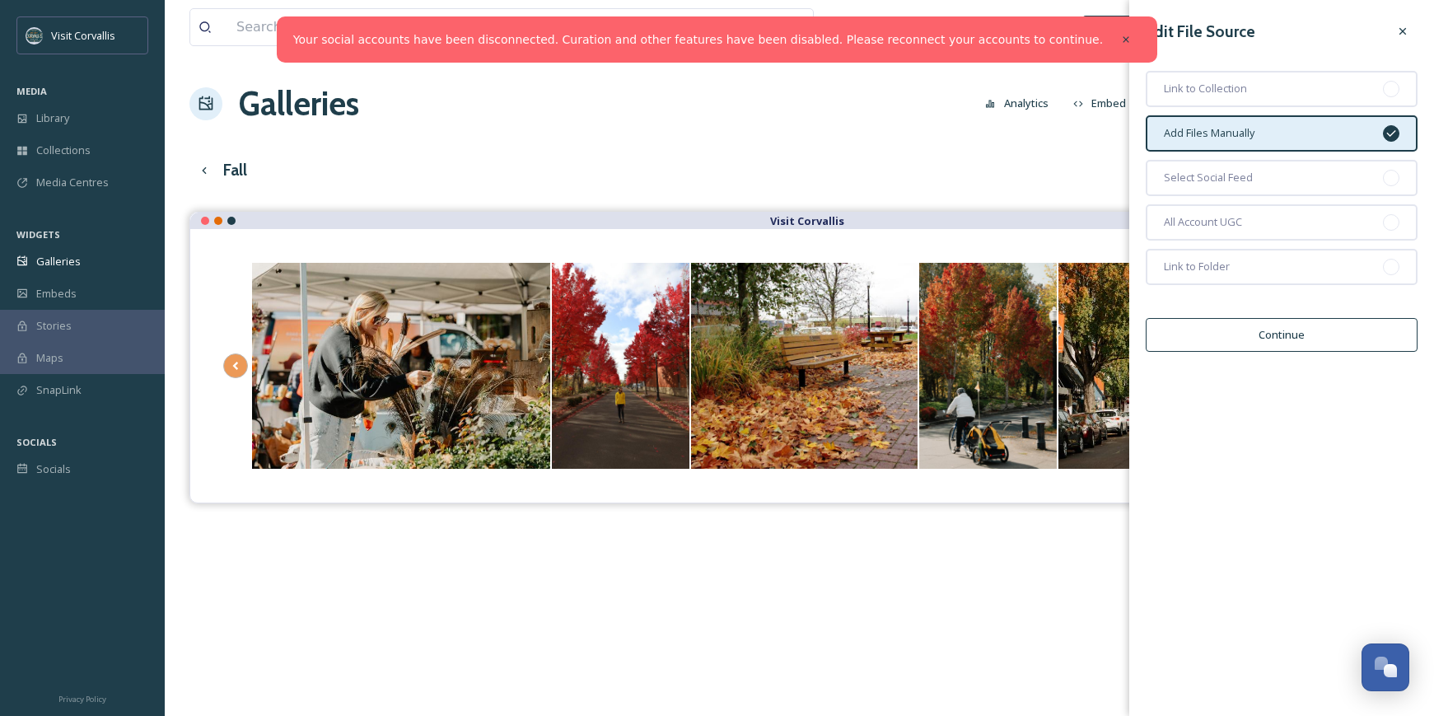
click at [1038, 161] on div "Fall Edit View English Reset" at bounding box center [799, 170] width 1220 height 34
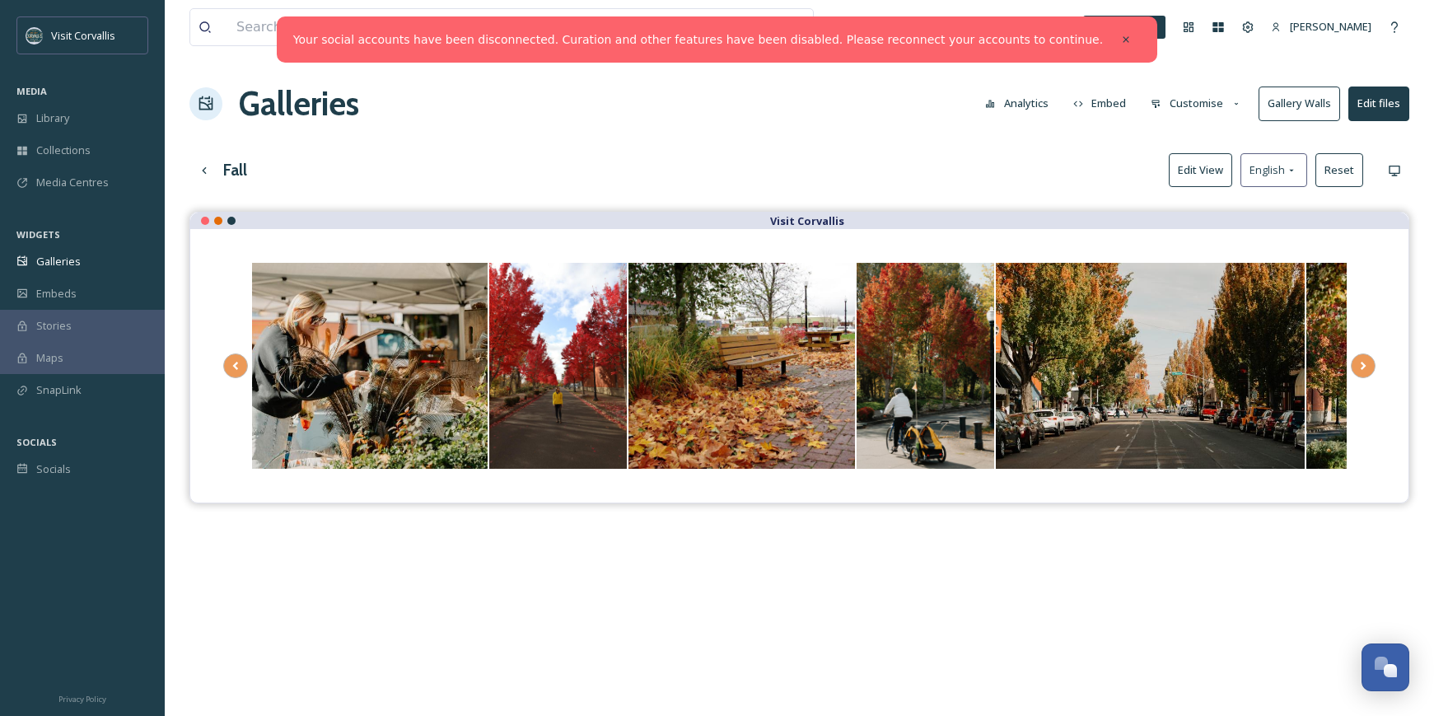
click at [1178, 99] on button "Customise" at bounding box center [1197, 103] width 108 height 32
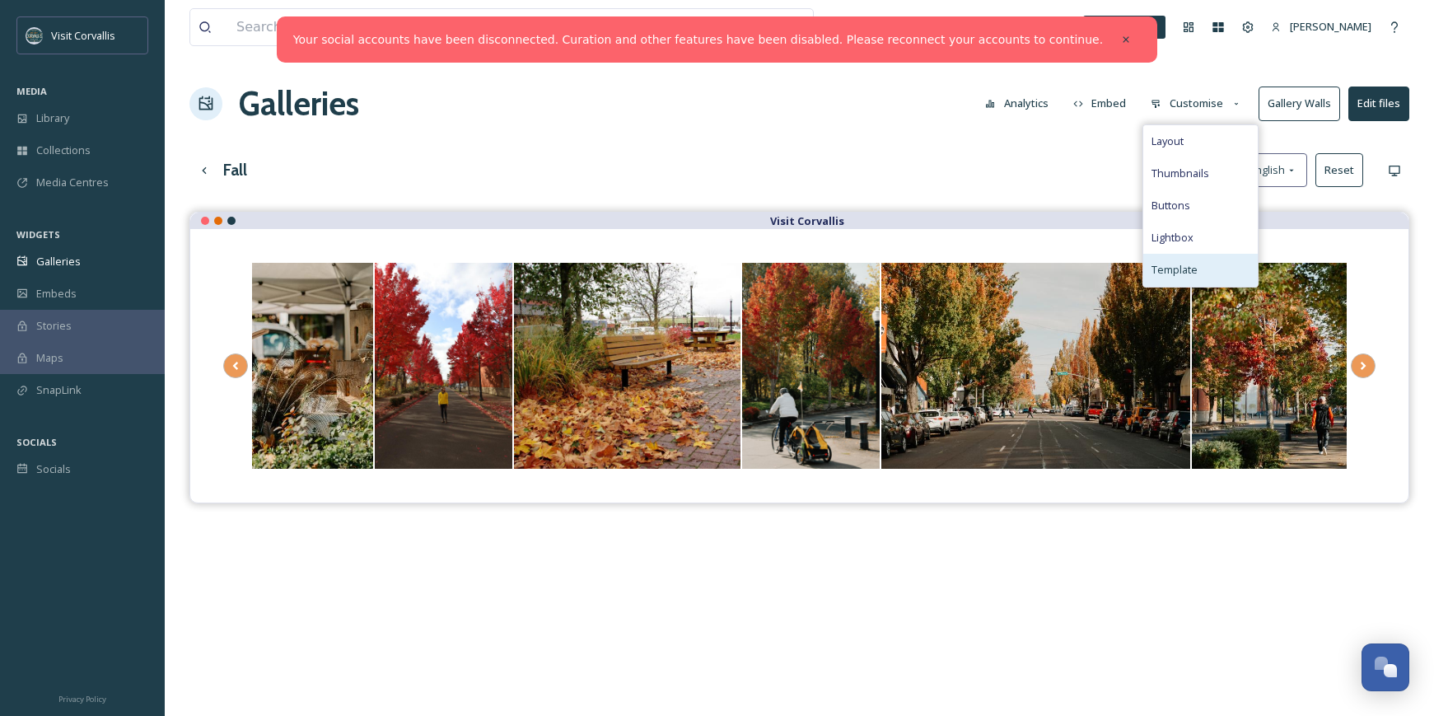
click at [1171, 275] on span "Template" at bounding box center [1175, 270] width 46 height 16
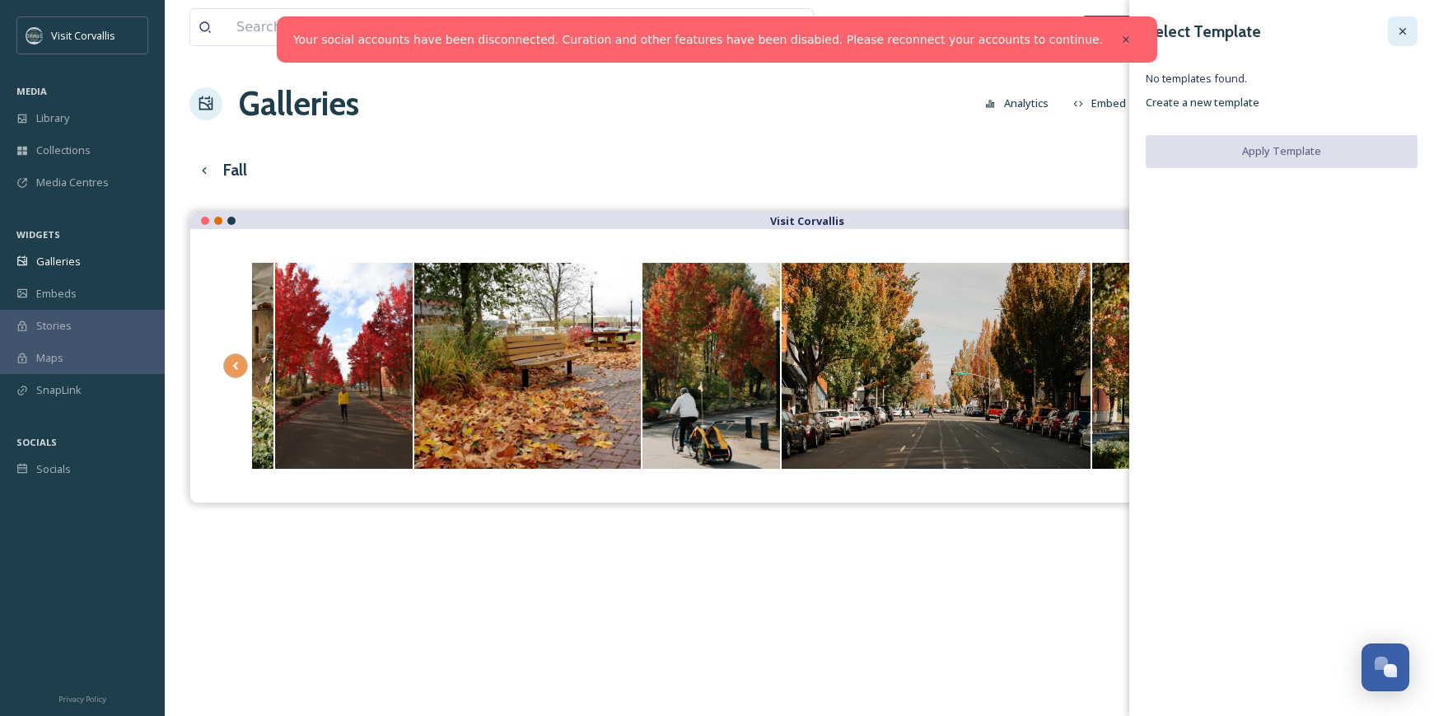
click at [1397, 32] on icon at bounding box center [1403, 31] width 13 height 13
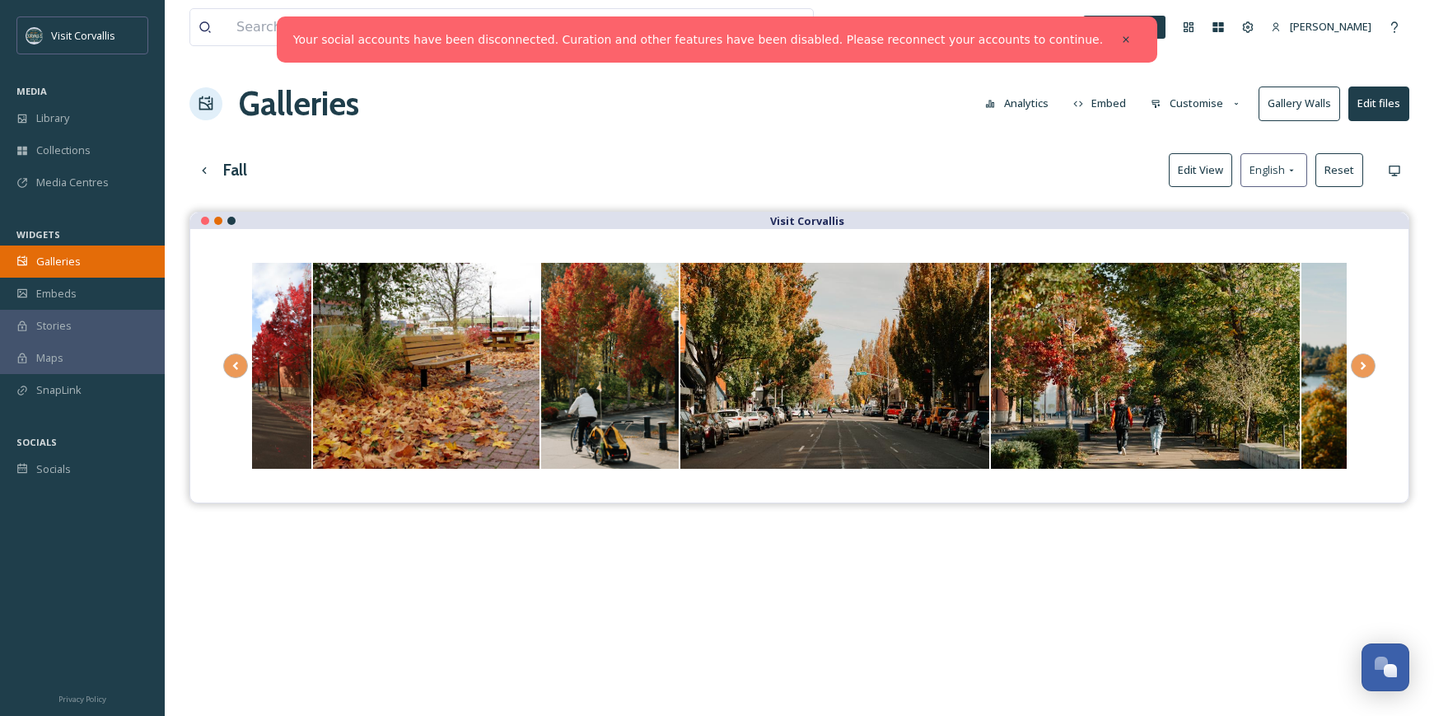
click at [62, 264] on span "Galleries" at bounding box center [58, 262] width 44 height 16
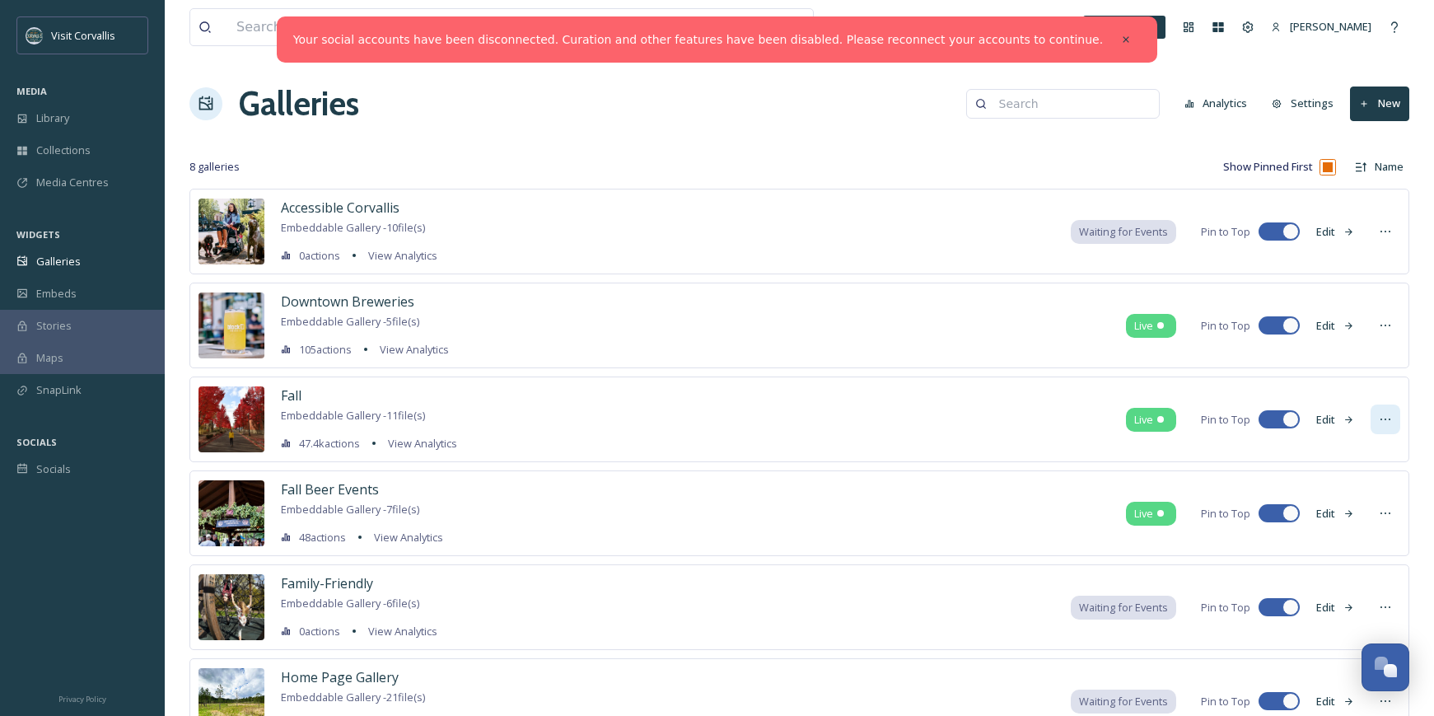
click at [1384, 420] on icon at bounding box center [1385, 419] width 13 height 13
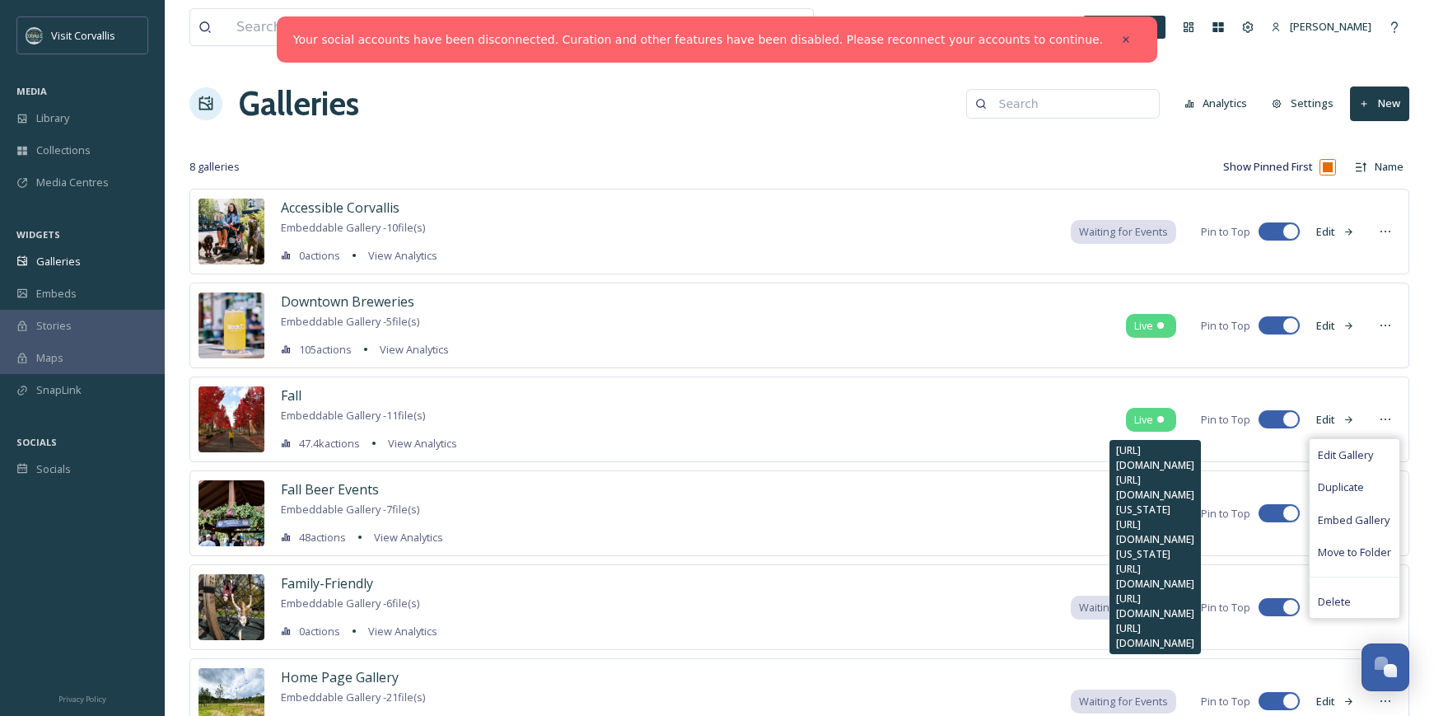
click at [1148, 418] on span "Live" at bounding box center [1144, 420] width 19 height 16
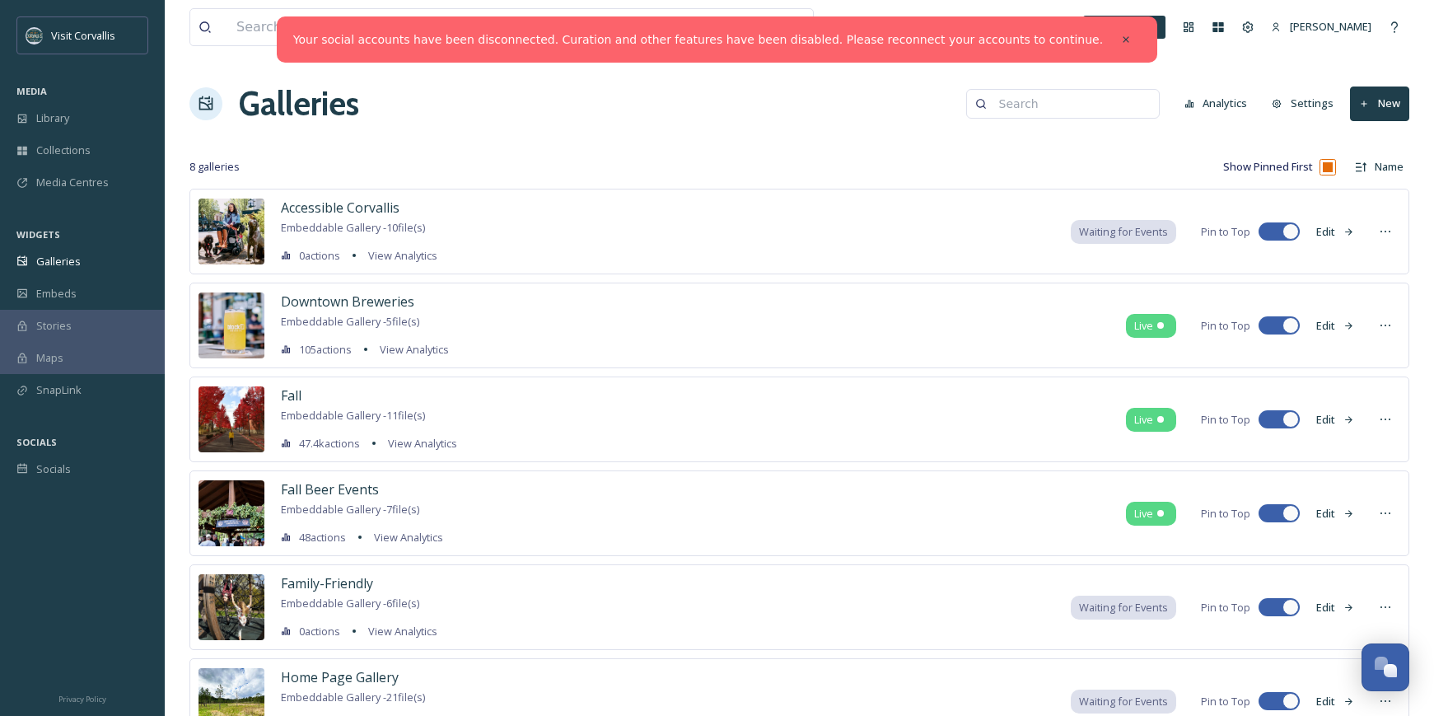
click at [1345, 418] on icon at bounding box center [1349, 419] width 11 height 11
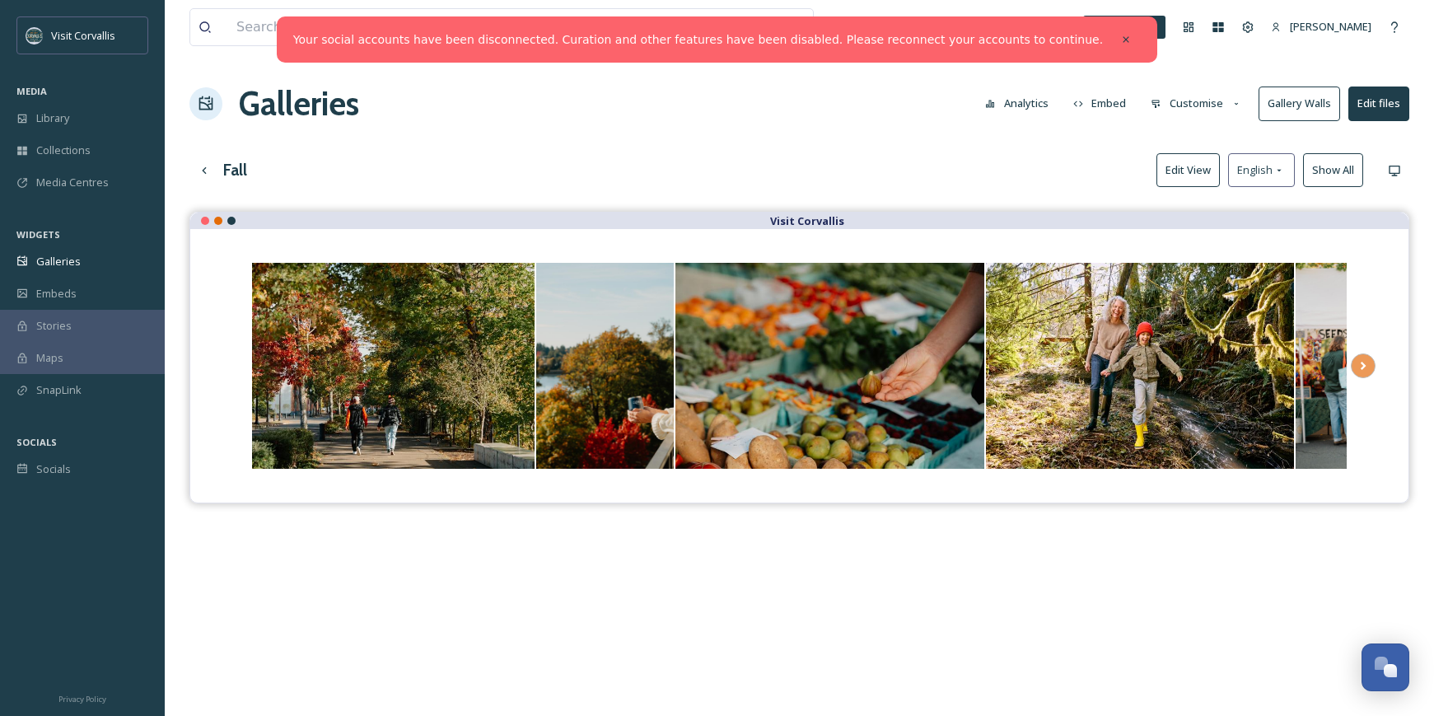
click at [945, 168] on div "Fall Edit View English Show All" at bounding box center [799, 170] width 1220 height 34
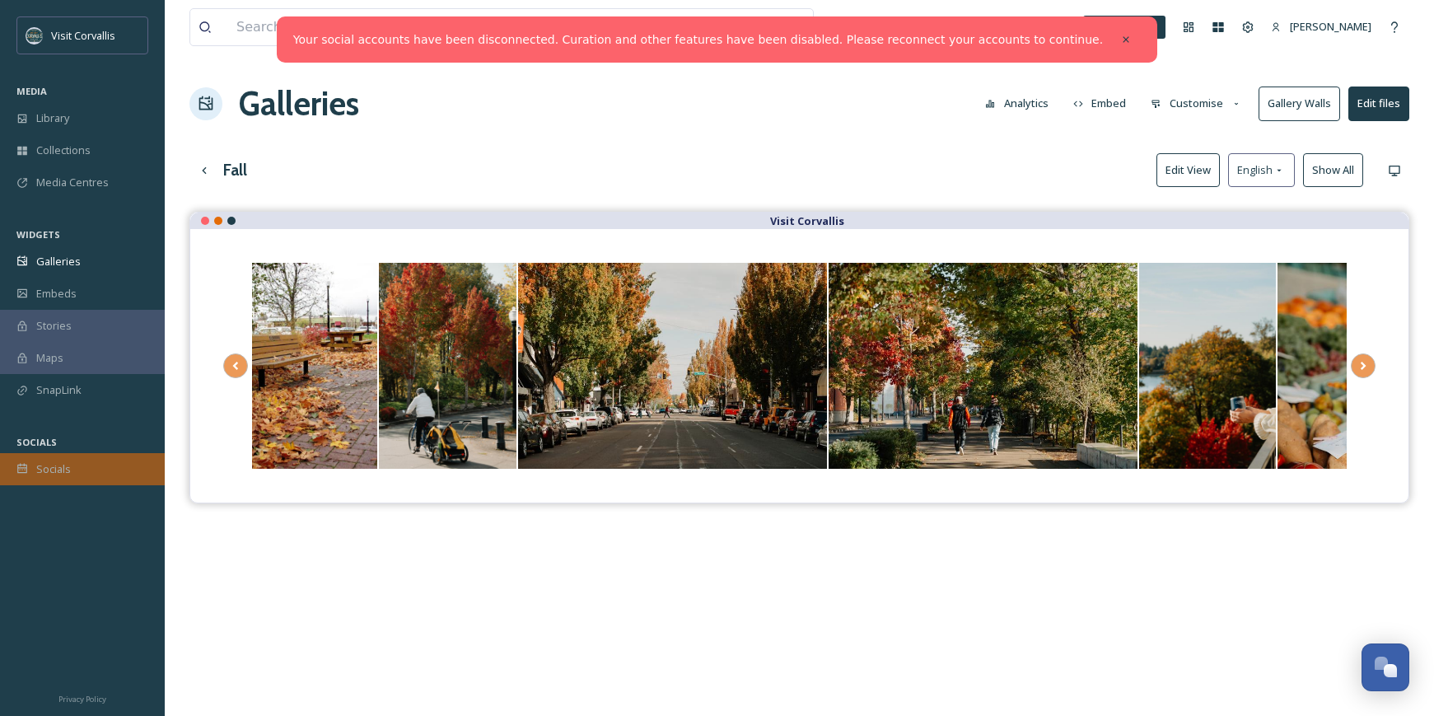
click at [42, 470] on span "Socials" at bounding box center [53, 469] width 35 height 16
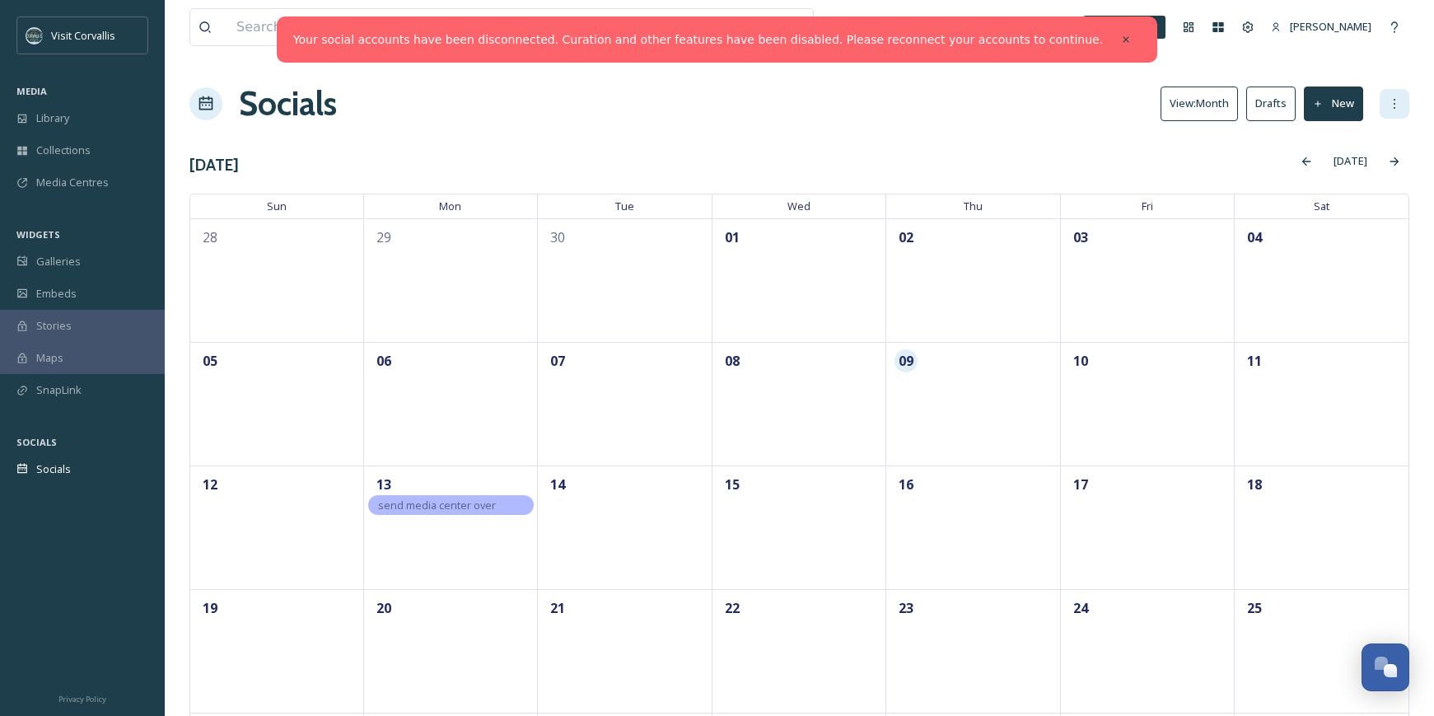
click at [1394, 103] on icon at bounding box center [1394, 103] width 13 height 13
click at [1373, 186] on span "Settings" at bounding box center [1374, 189] width 40 height 16
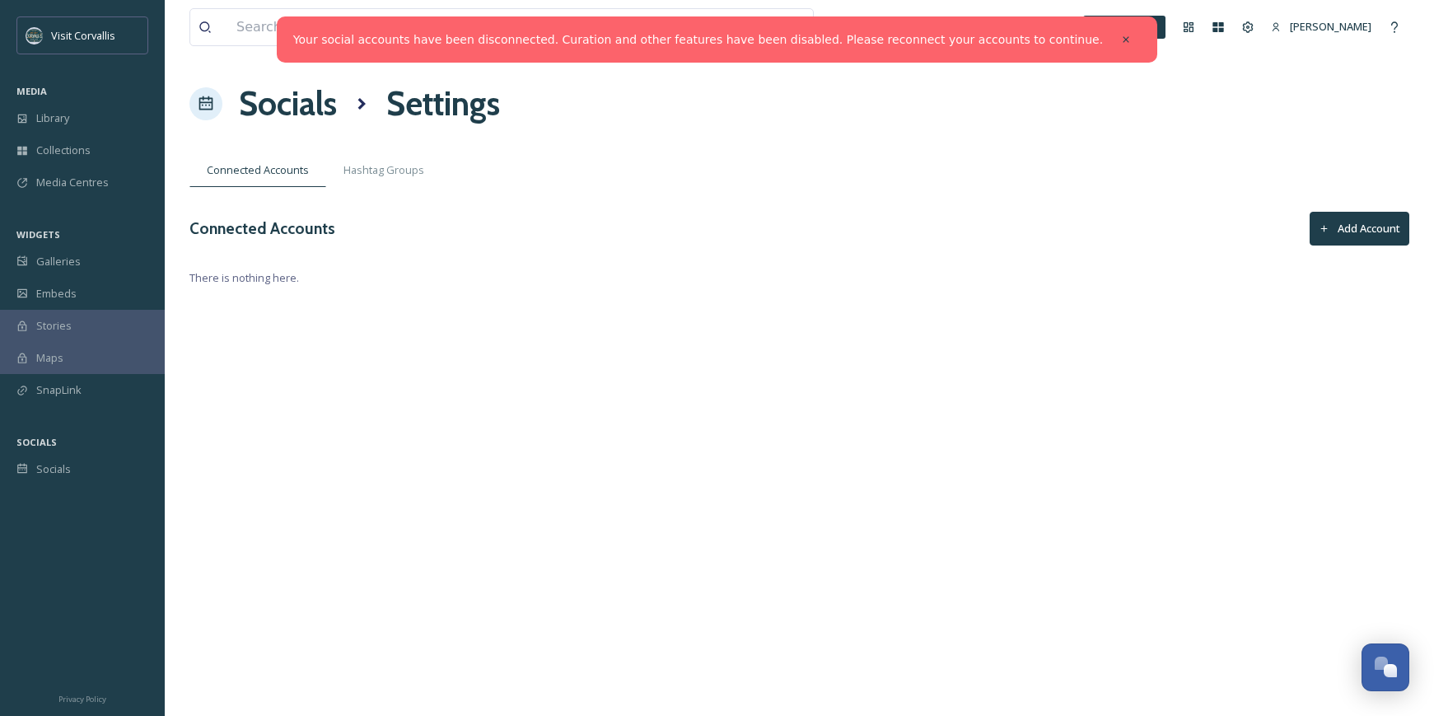
click at [1378, 229] on button "Add Account" at bounding box center [1360, 229] width 100 height 34
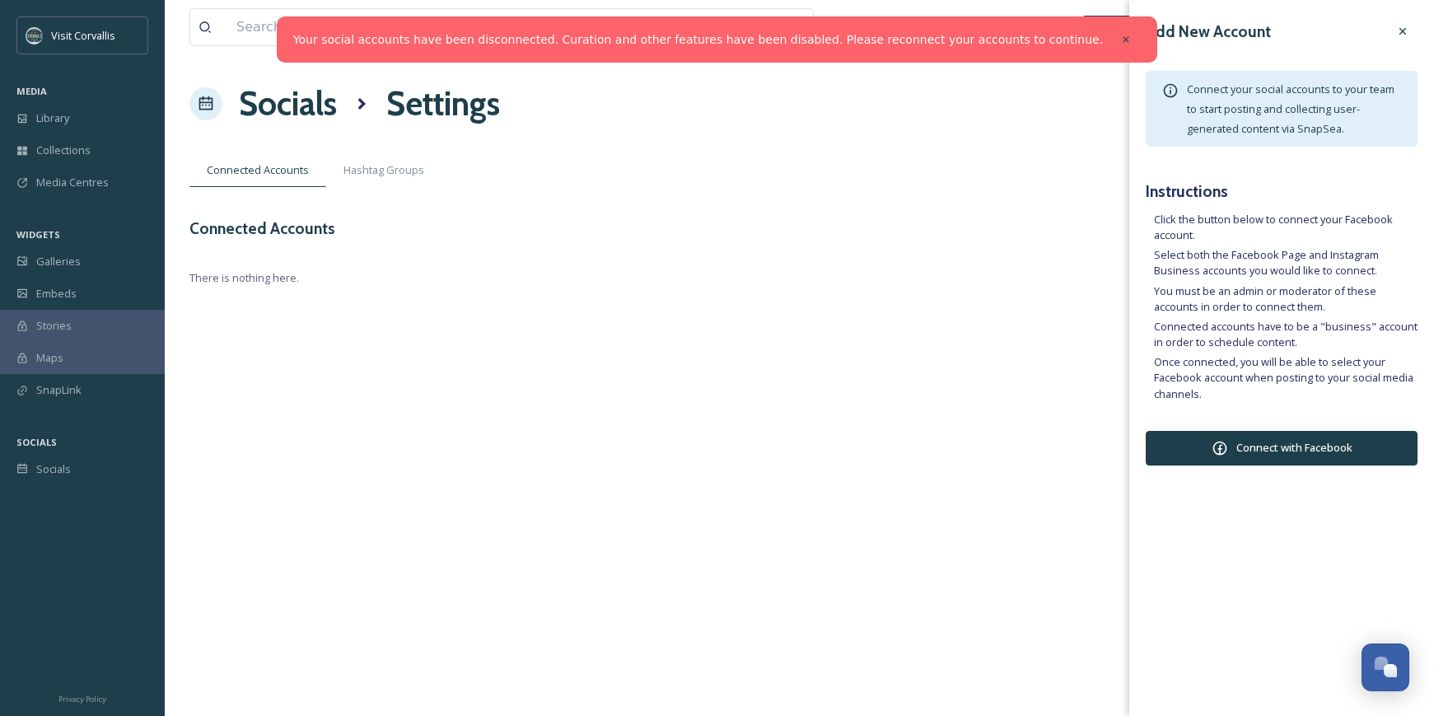
click at [1239, 446] on button "Connect with Facebook" at bounding box center [1282, 448] width 272 height 35
click at [53, 465] on span "Socials" at bounding box center [53, 469] width 35 height 16
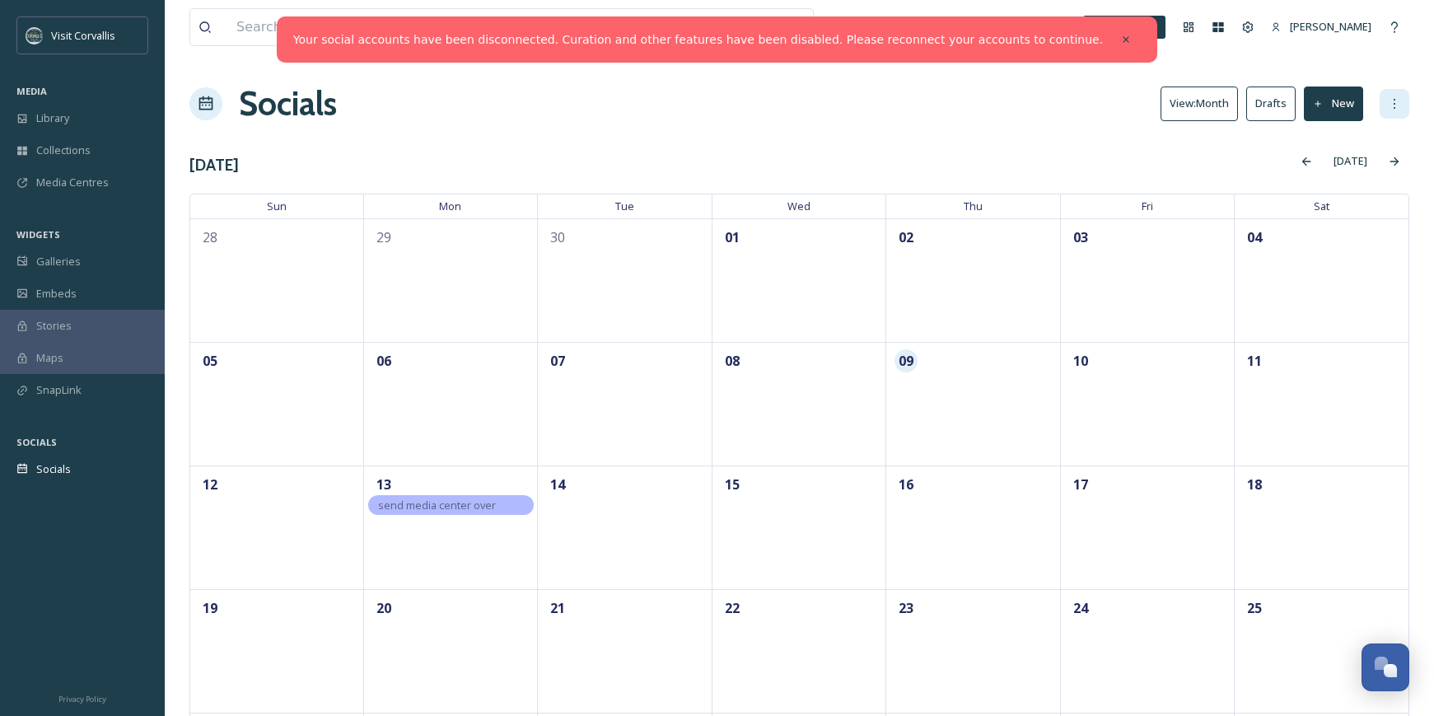
click at [1393, 102] on icon at bounding box center [1394, 103] width 13 height 13
click at [1373, 183] on span "Settings" at bounding box center [1374, 189] width 40 height 16
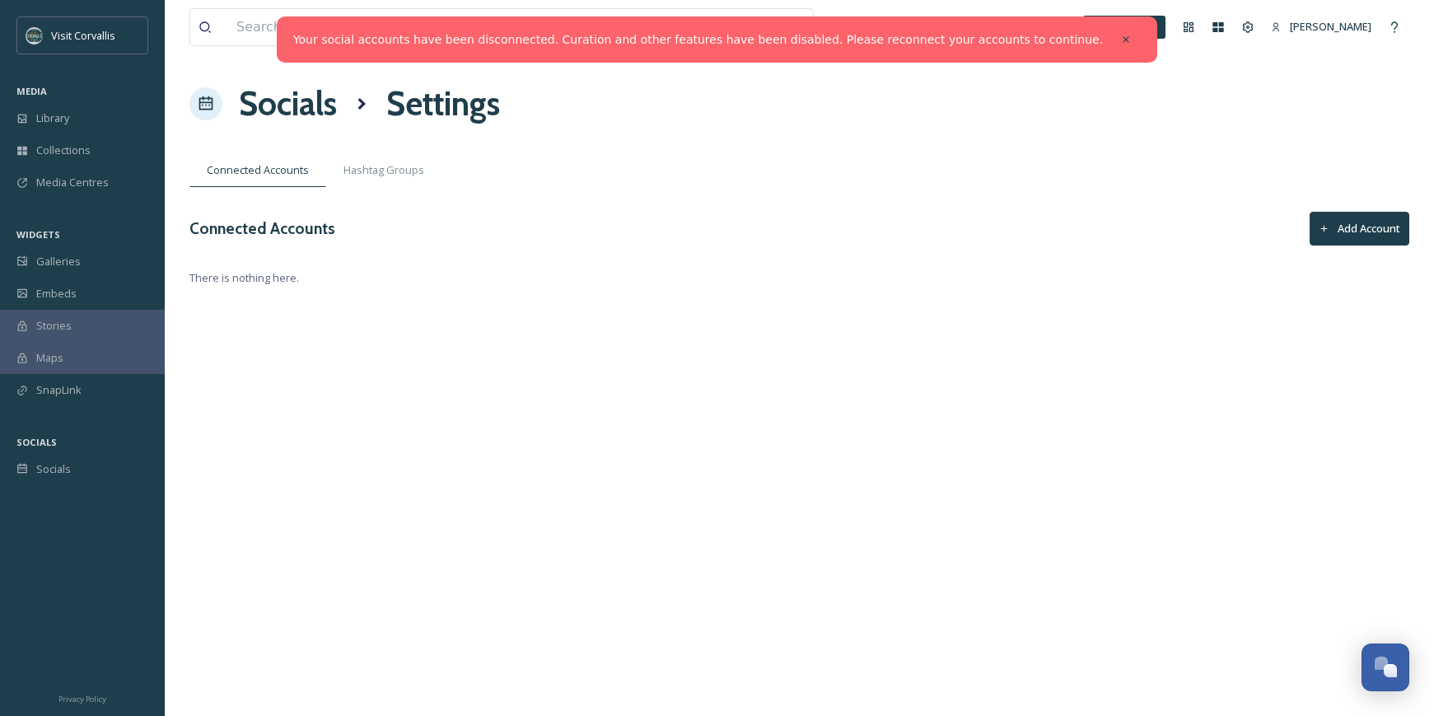
click at [1352, 221] on button "Add Account" at bounding box center [1360, 229] width 100 height 34
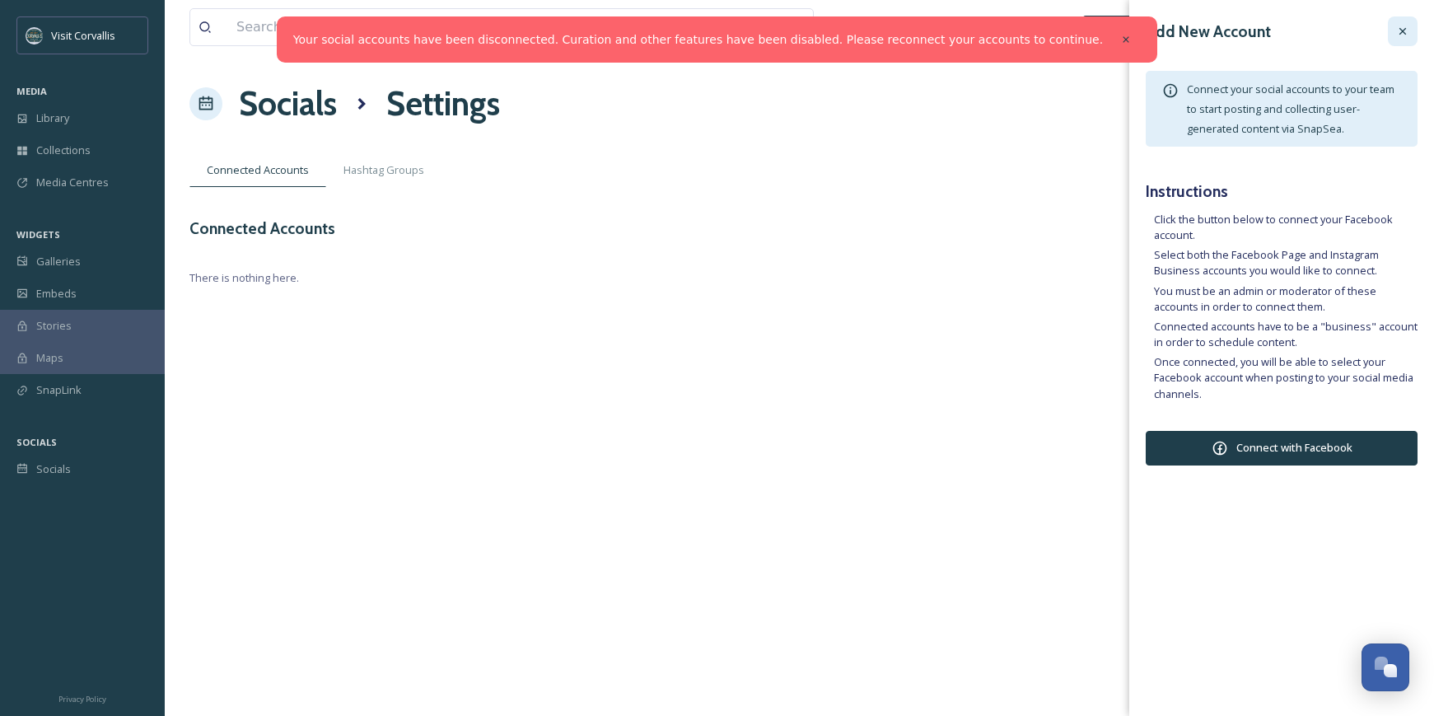
click at [1400, 35] on icon at bounding box center [1403, 31] width 13 height 13
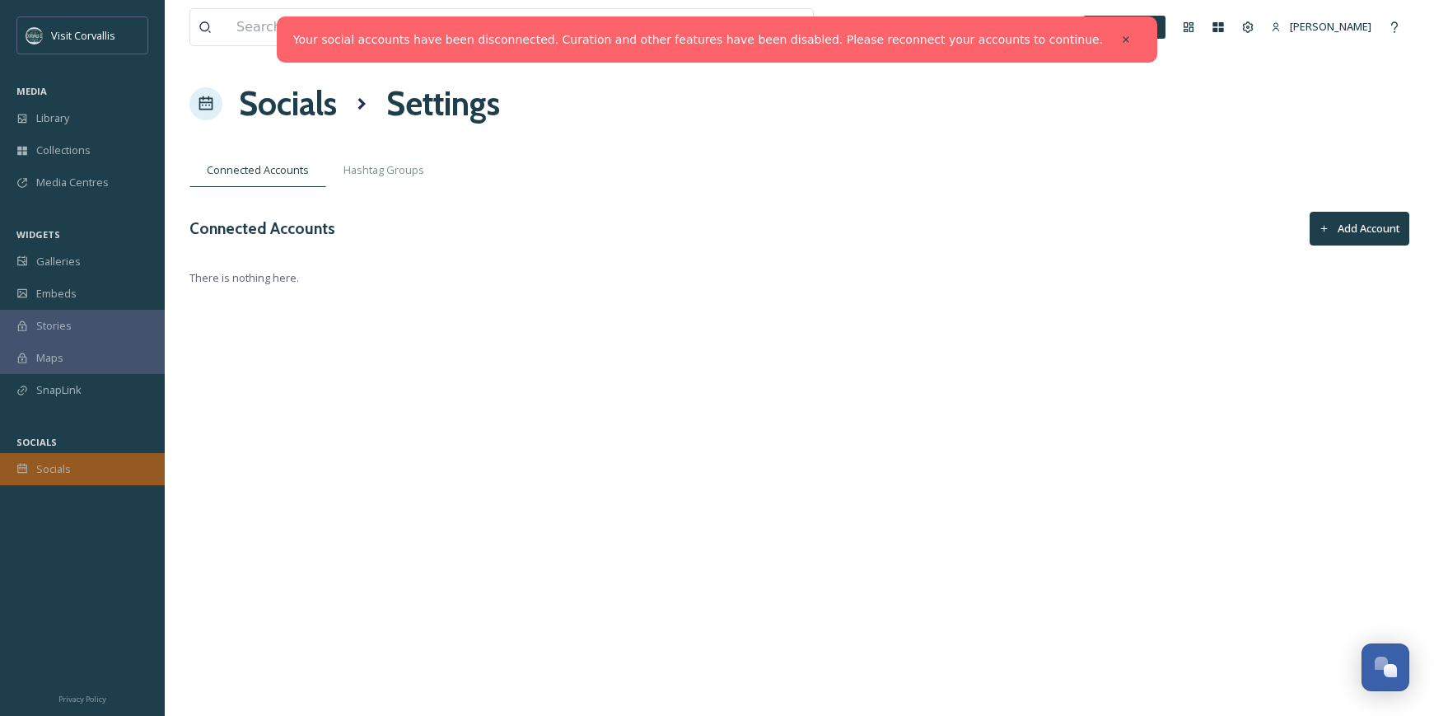
click at [54, 466] on span "Socials" at bounding box center [53, 469] width 35 height 16
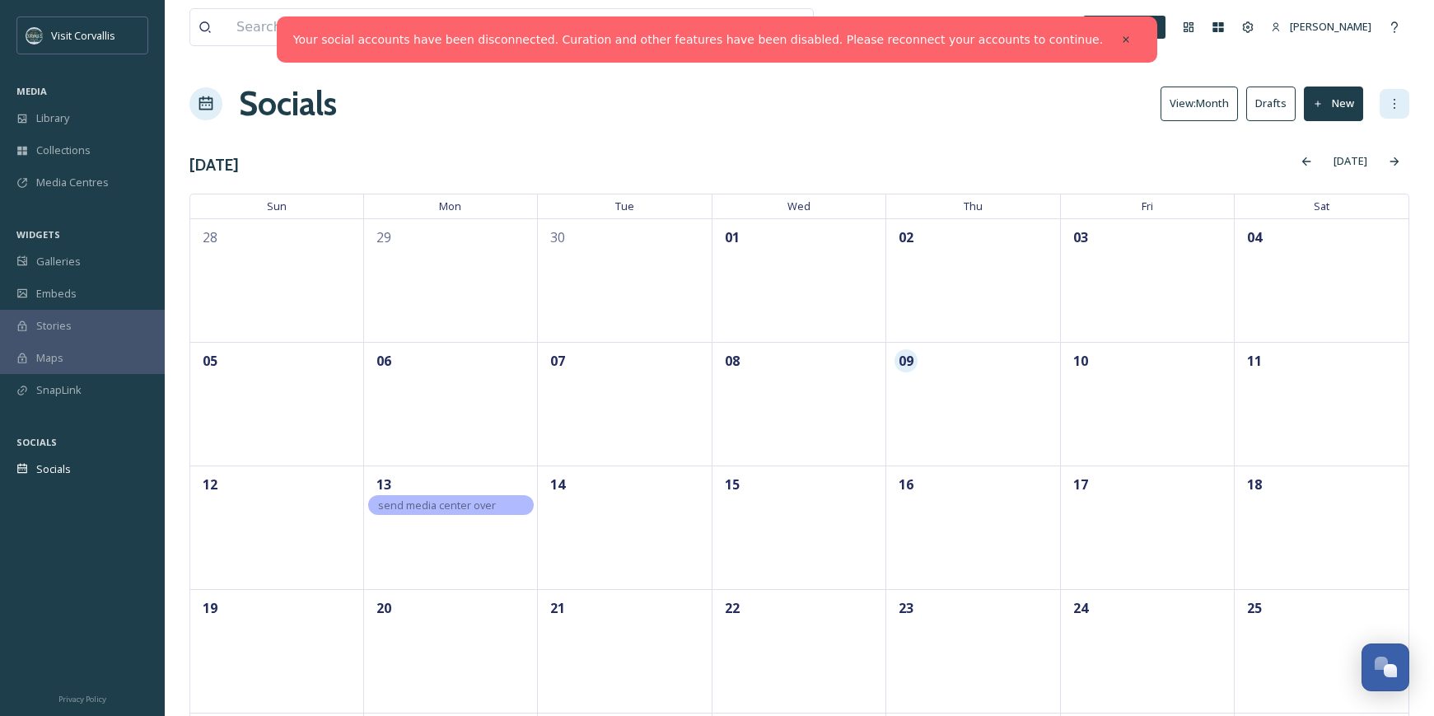
click at [1399, 98] on icon at bounding box center [1394, 103] width 13 height 13
click at [1371, 185] on span "Settings" at bounding box center [1374, 189] width 40 height 16
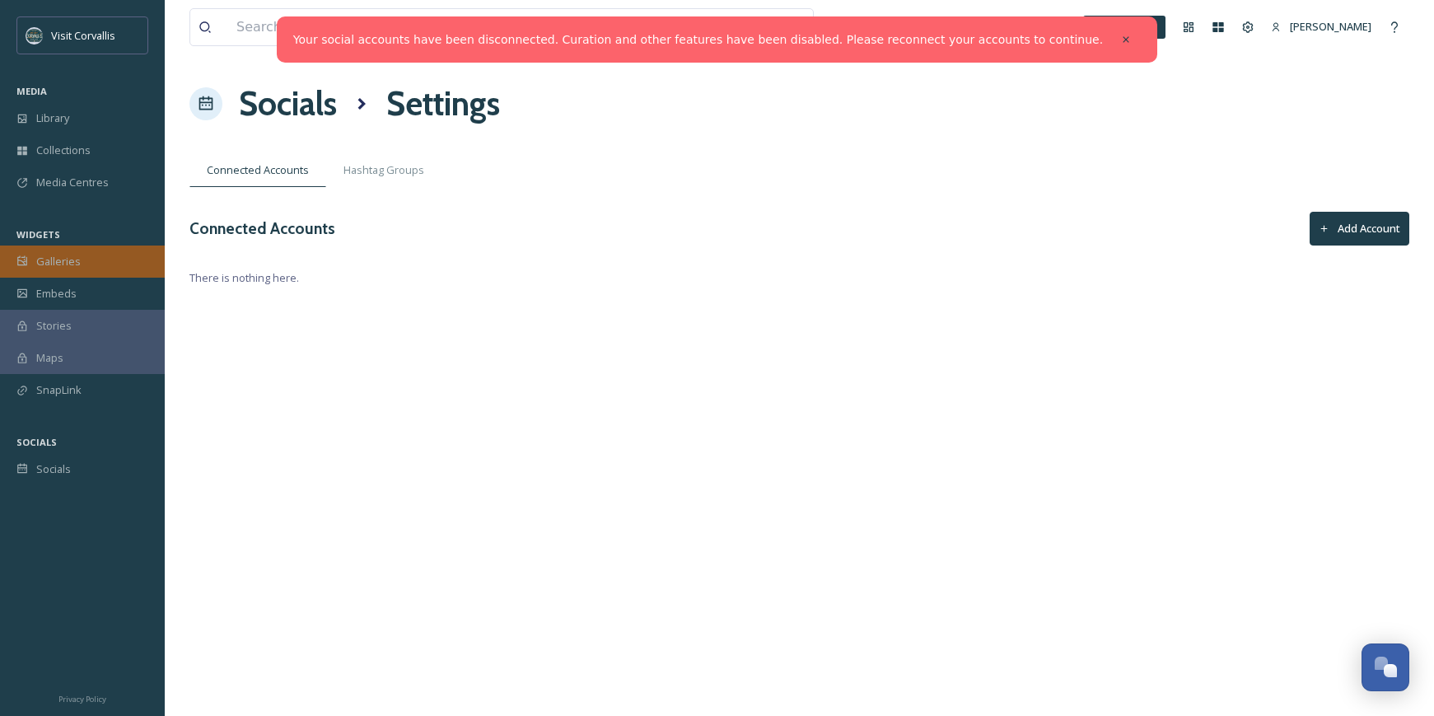
click at [52, 263] on span "Galleries" at bounding box center [58, 262] width 44 height 16
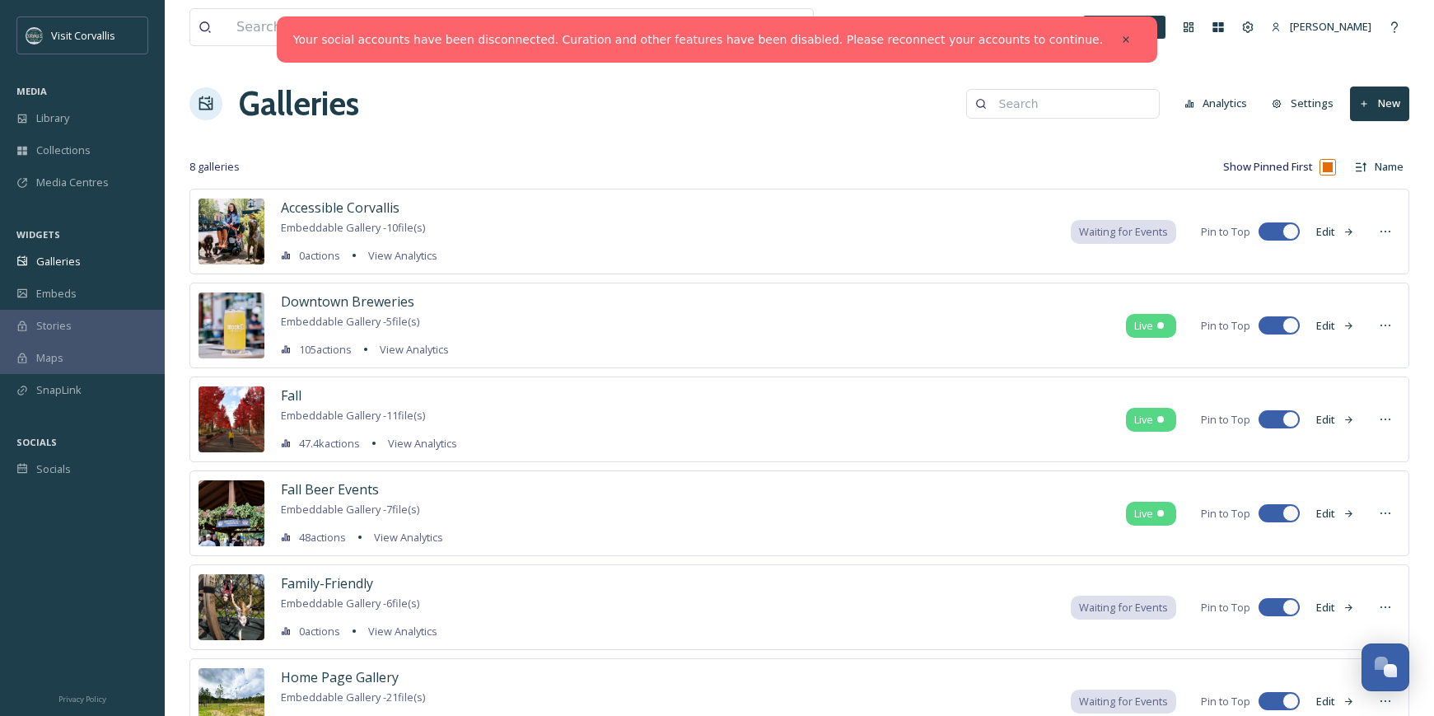
click at [1333, 415] on button "Edit" at bounding box center [1335, 420] width 54 height 32
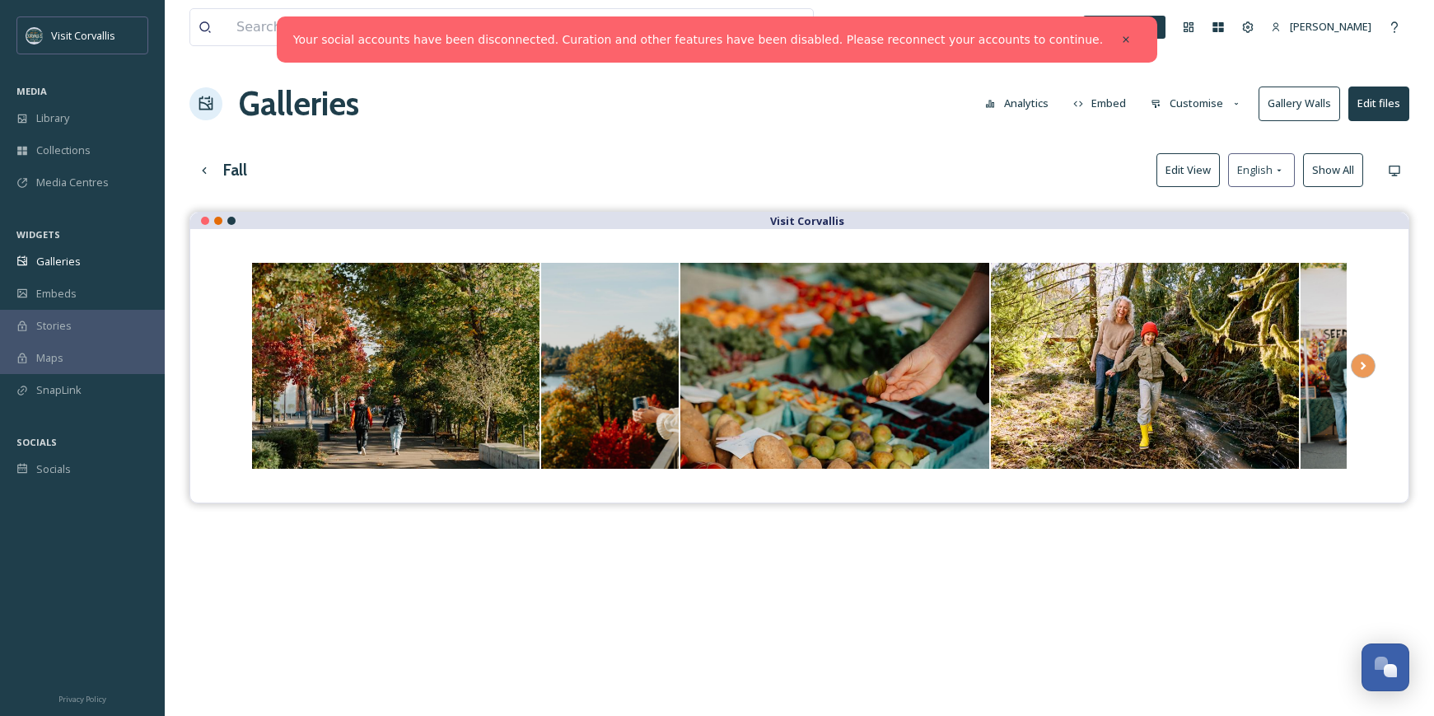
click at [1168, 178] on button "Edit View" at bounding box center [1188, 170] width 63 height 34
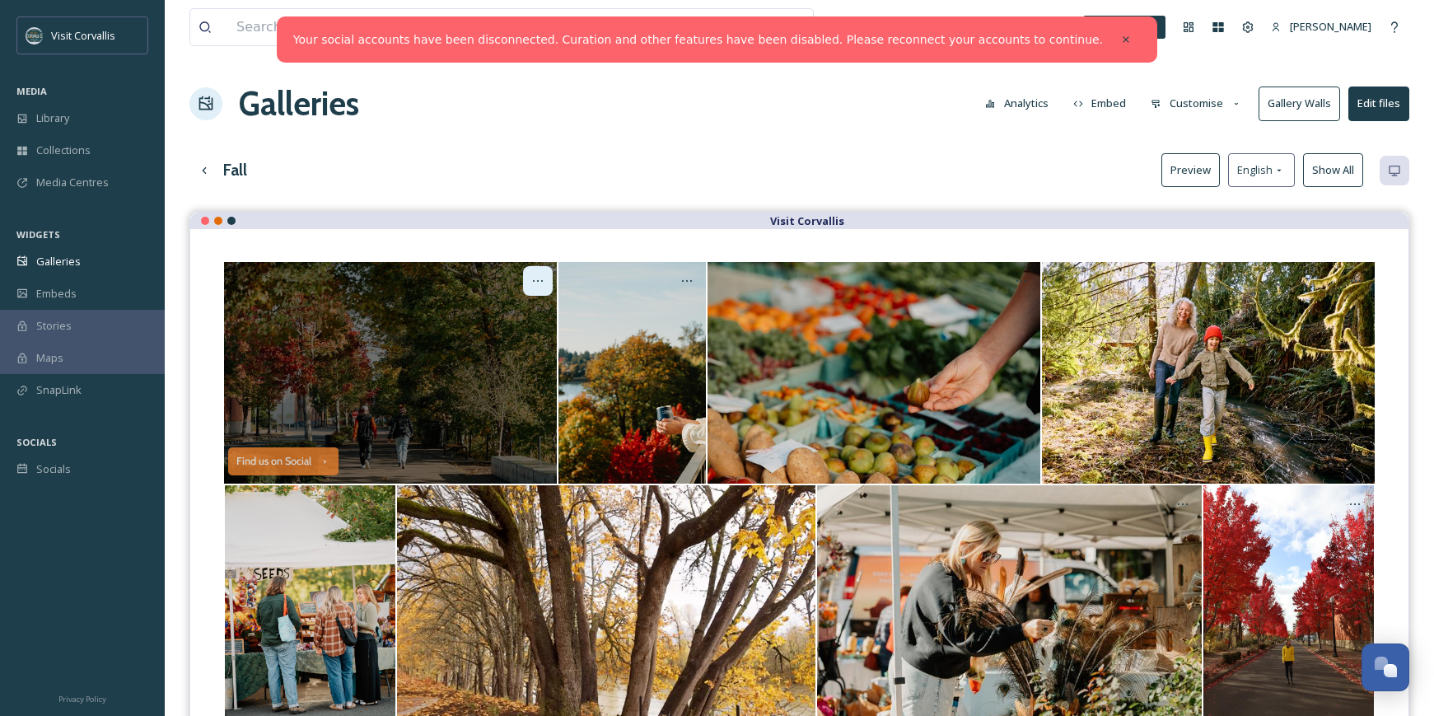
click at [535, 282] on icon "Opens media popup. Media description: Corvallis-OR-Downtown-Fall-Scenic2-VDohma…" at bounding box center [537, 280] width 13 height 13
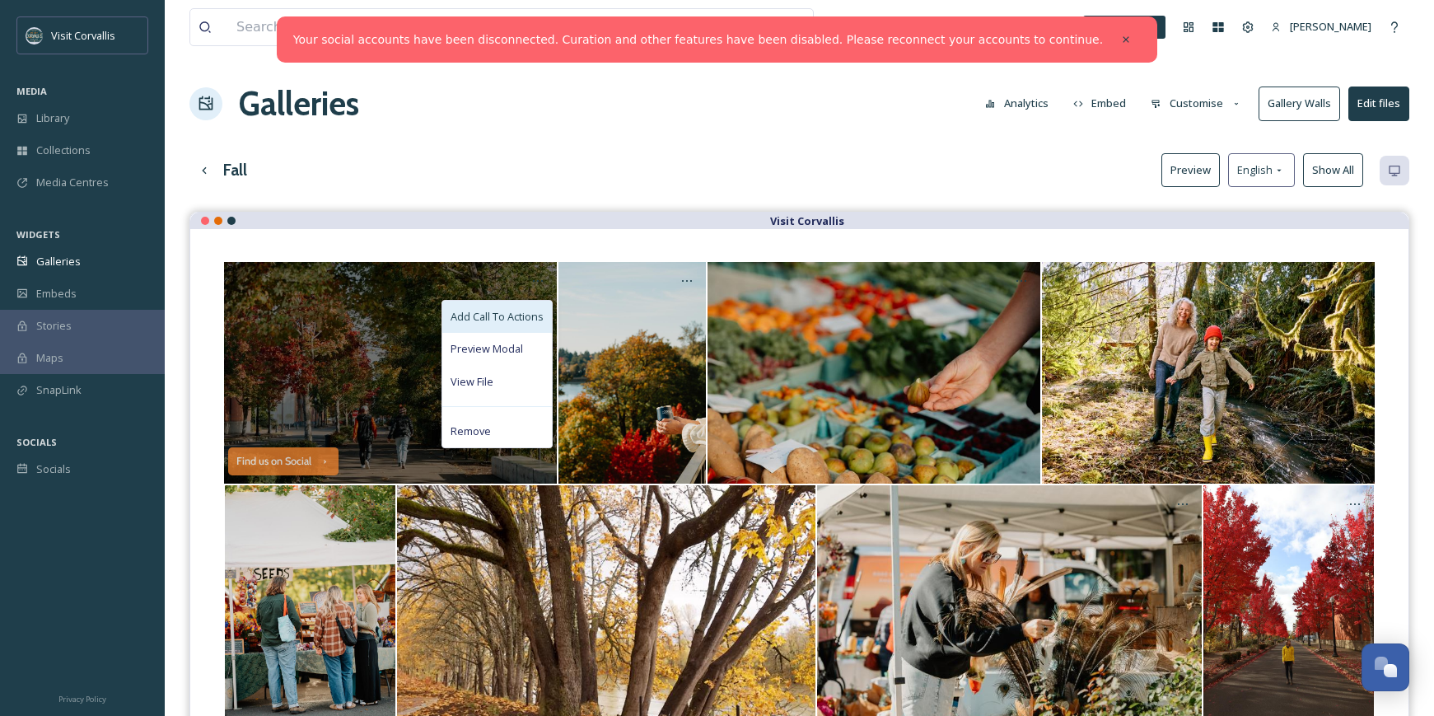
click at [508, 324] on span "Add Call To Actions" at bounding box center [497, 317] width 93 height 16
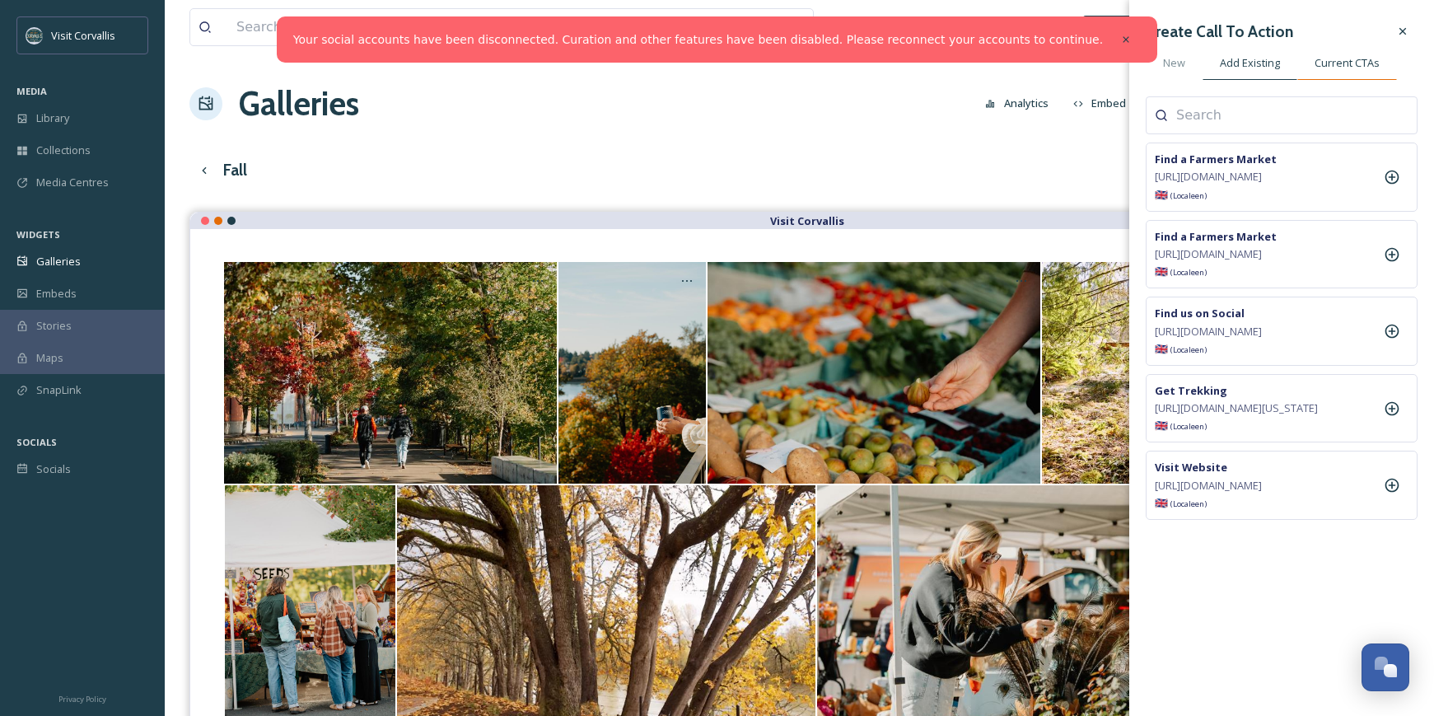
click at [1336, 65] on span "Current CTAs" at bounding box center [1347, 63] width 65 height 16
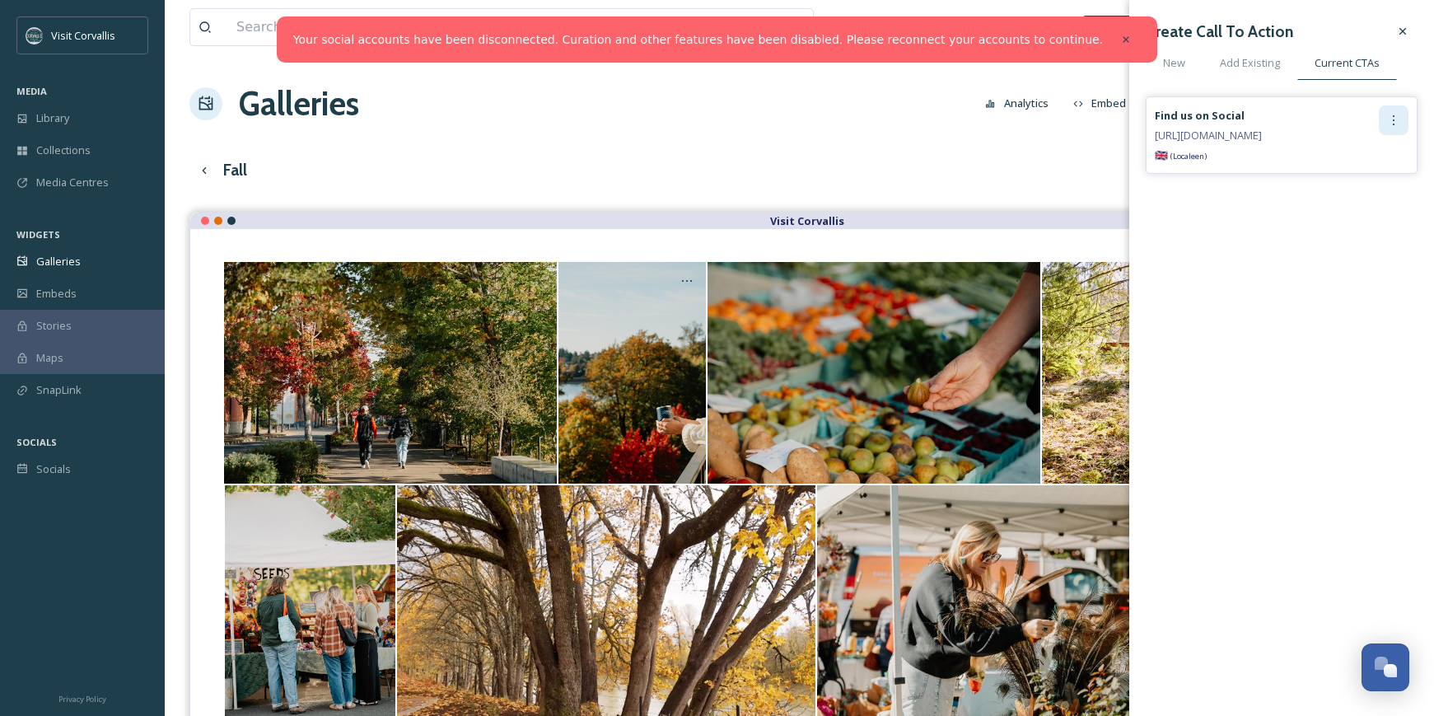
click at [1393, 124] on icon at bounding box center [1393, 120] width 13 height 13
click at [1259, 129] on span "[URL][DOMAIN_NAME]" at bounding box center [1208, 135] width 107 height 15
click at [1195, 159] on span "(Locale en )" at bounding box center [1189, 156] width 36 height 11
click at [1251, 58] on span "Add Existing" at bounding box center [1250, 63] width 60 height 16
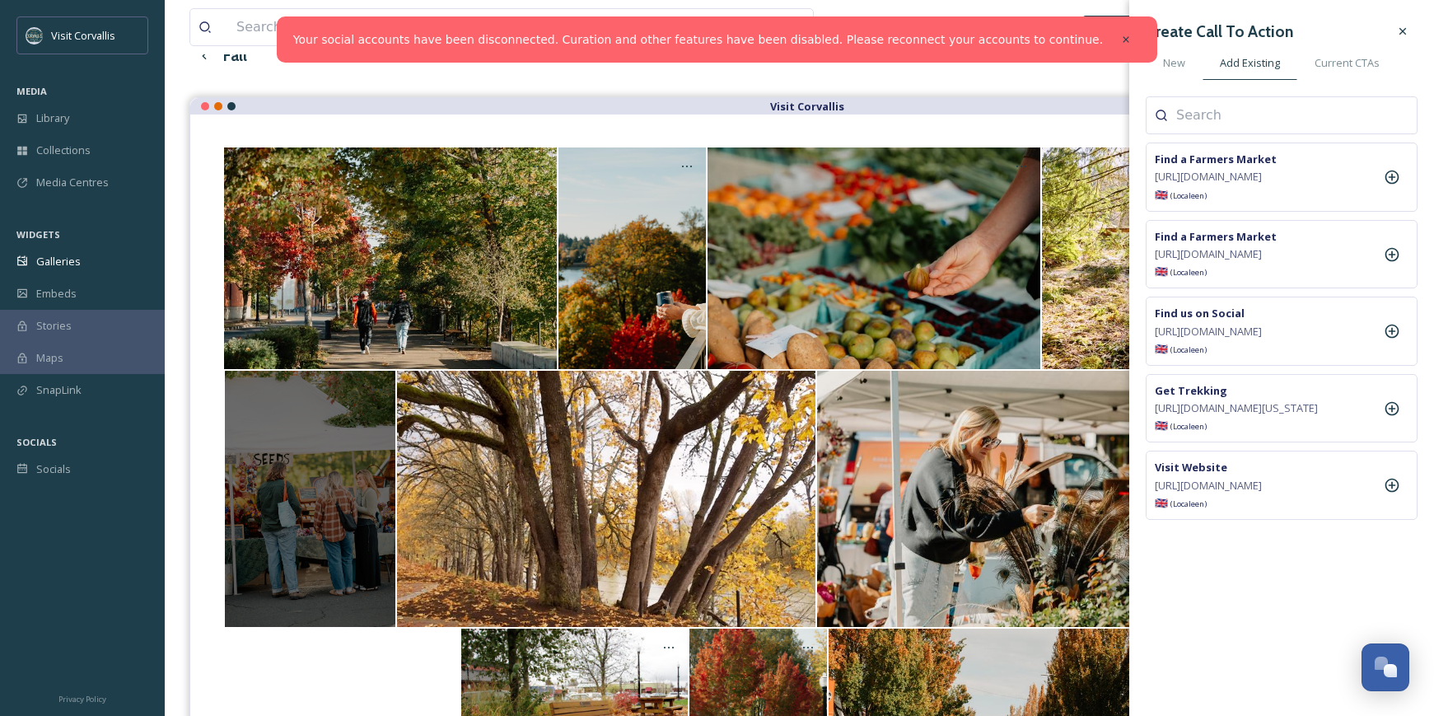
scroll to position [123, 0]
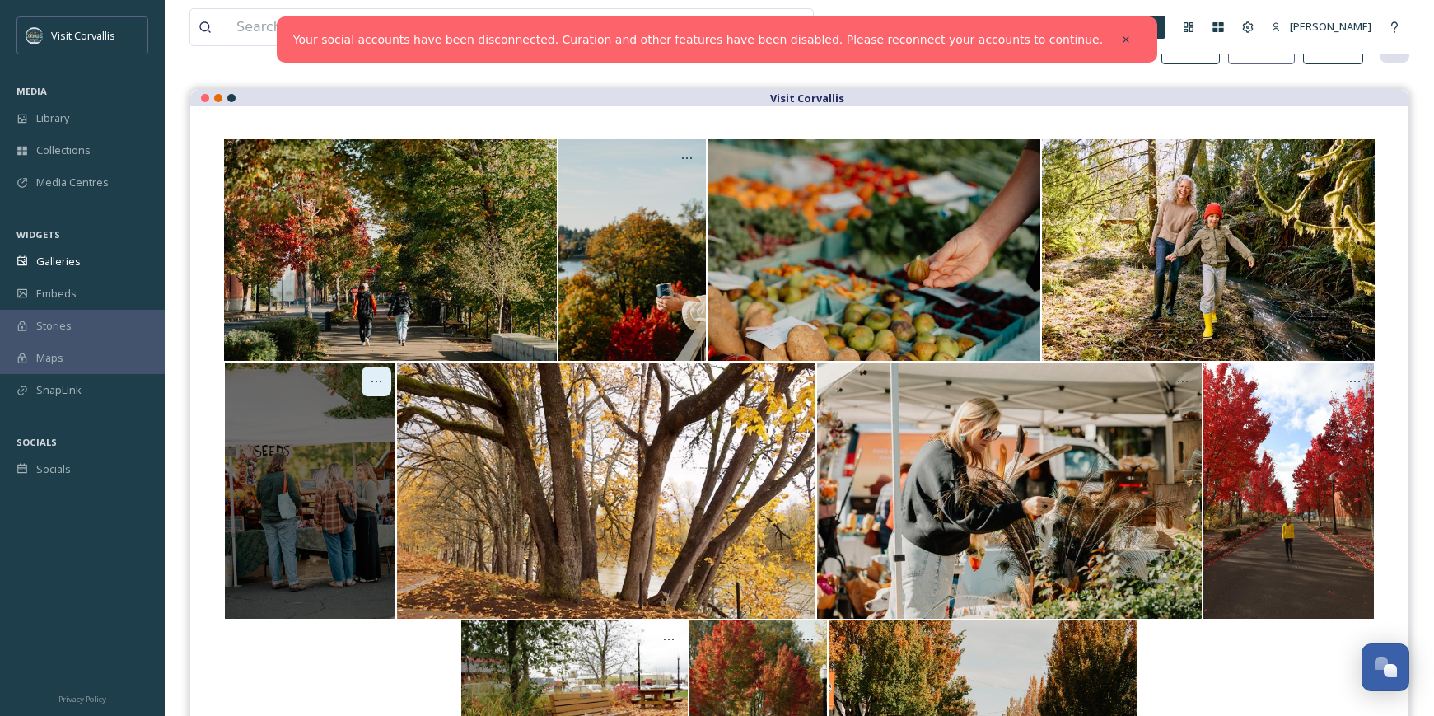
click at [382, 378] on icon "Opens media popup. Media description: Farmers Market with fall colors (21).jpg." at bounding box center [376, 381] width 13 height 13
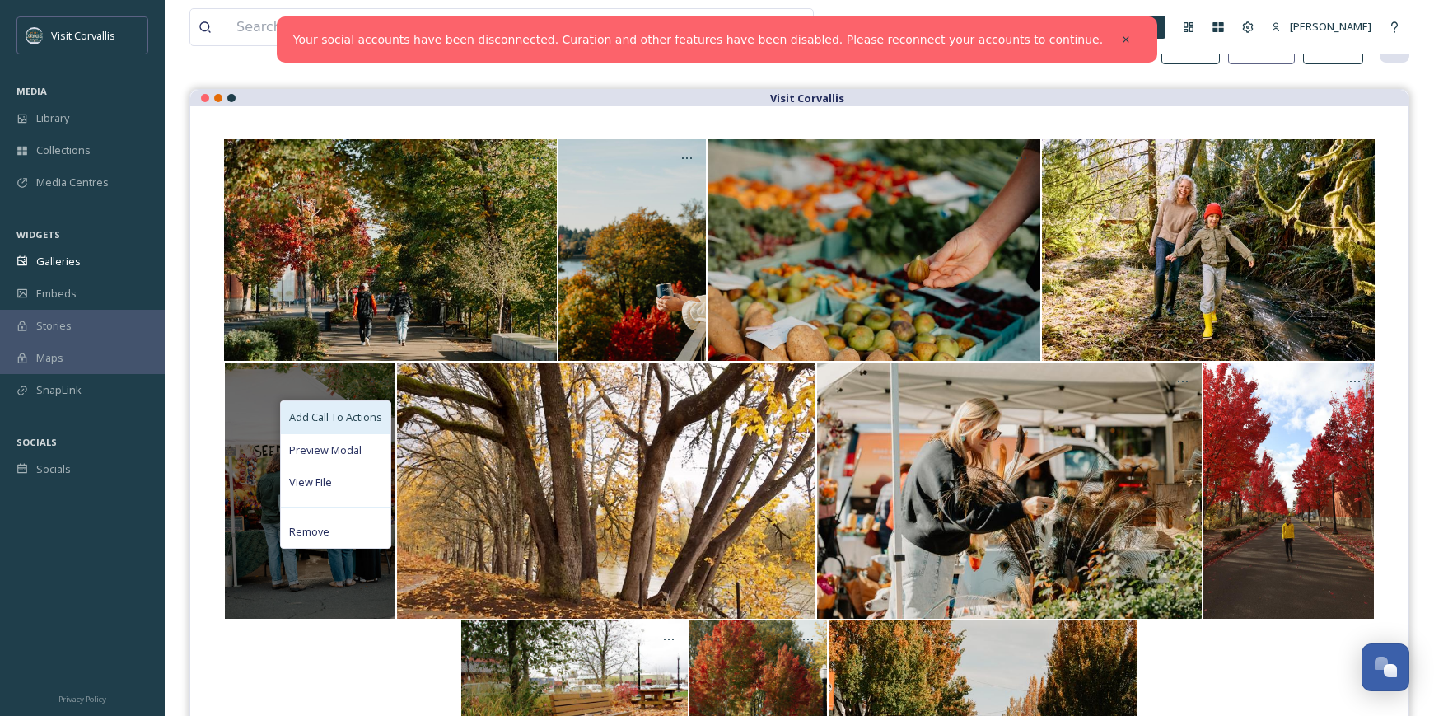
click at [352, 424] on span "Add Call To Actions" at bounding box center [335, 417] width 93 height 16
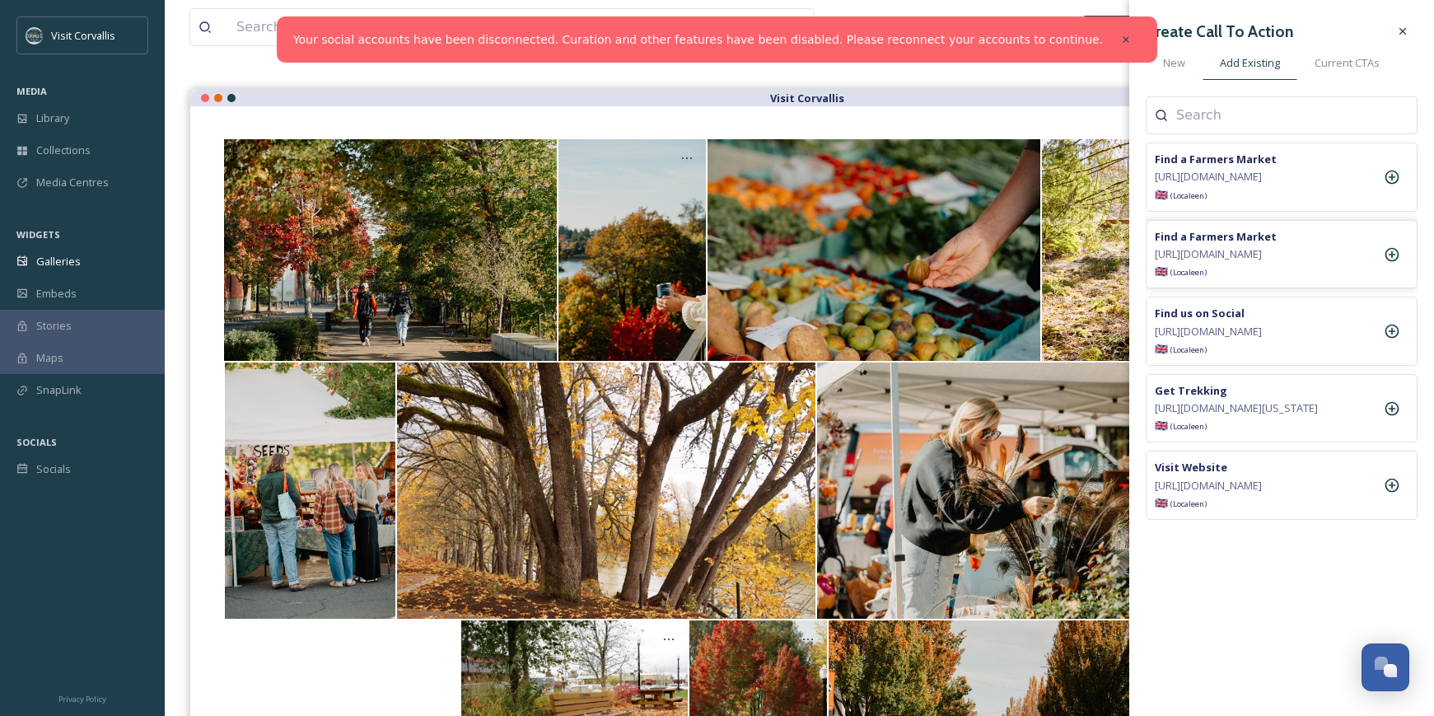
click at [1262, 262] on span "[URL][DOMAIN_NAME]" at bounding box center [1208, 254] width 107 height 16
click at [1393, 263] on icon at bounding box center [1392, 254] width 16 height 16
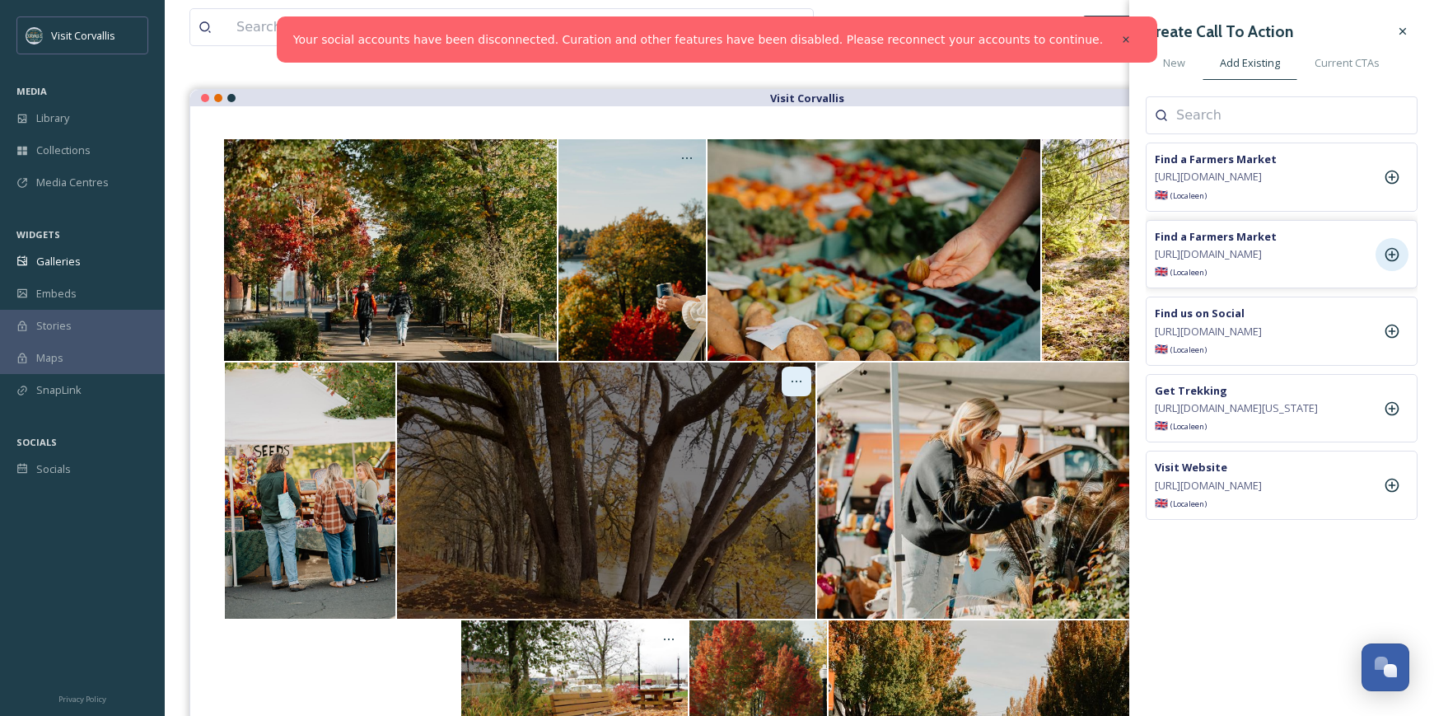
click at [795, 381] on icon "Opens media popup. Media description: Fall foliage in Corvallis, OR\a\aPhoto cr…" at bounding box center [796, 381] width 13 height 13
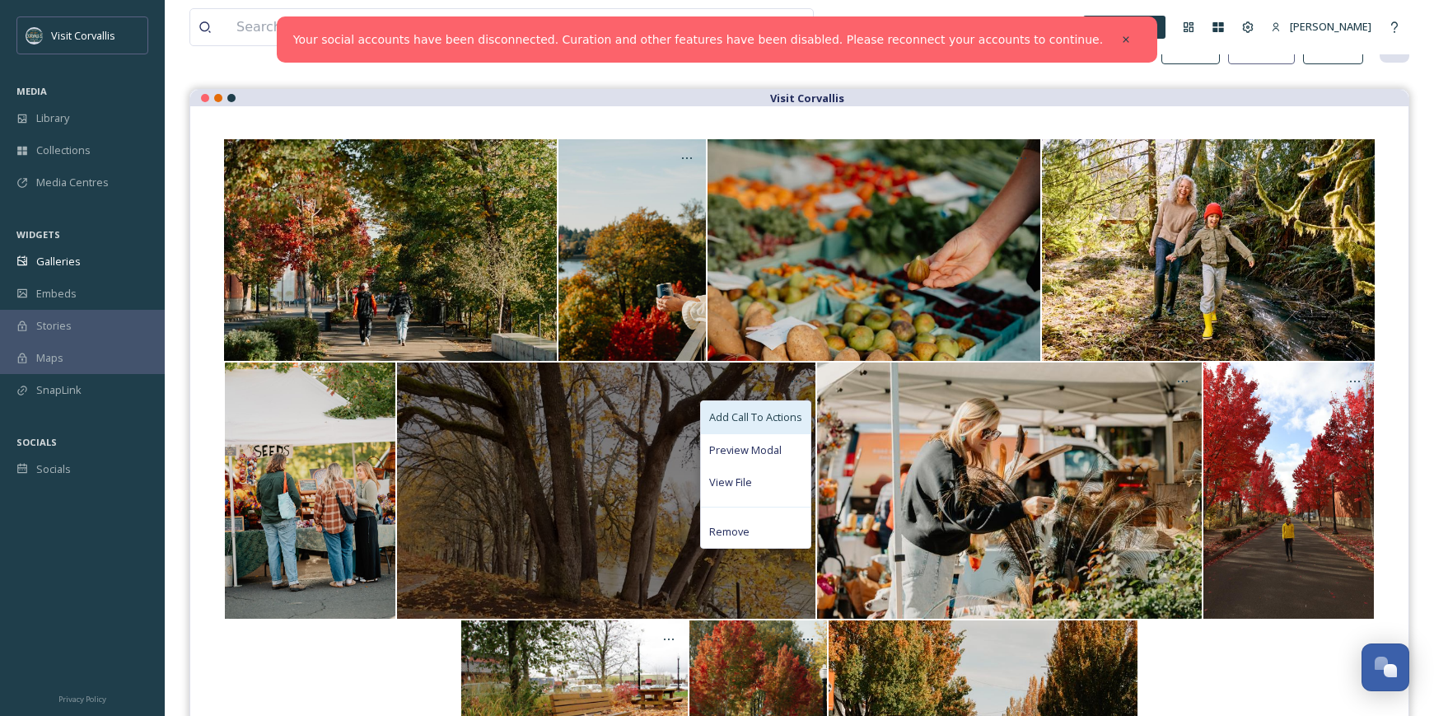
click at [760, 415] on span "Add Call To Actions" at bounding box center [755, 417] width 93 height 16
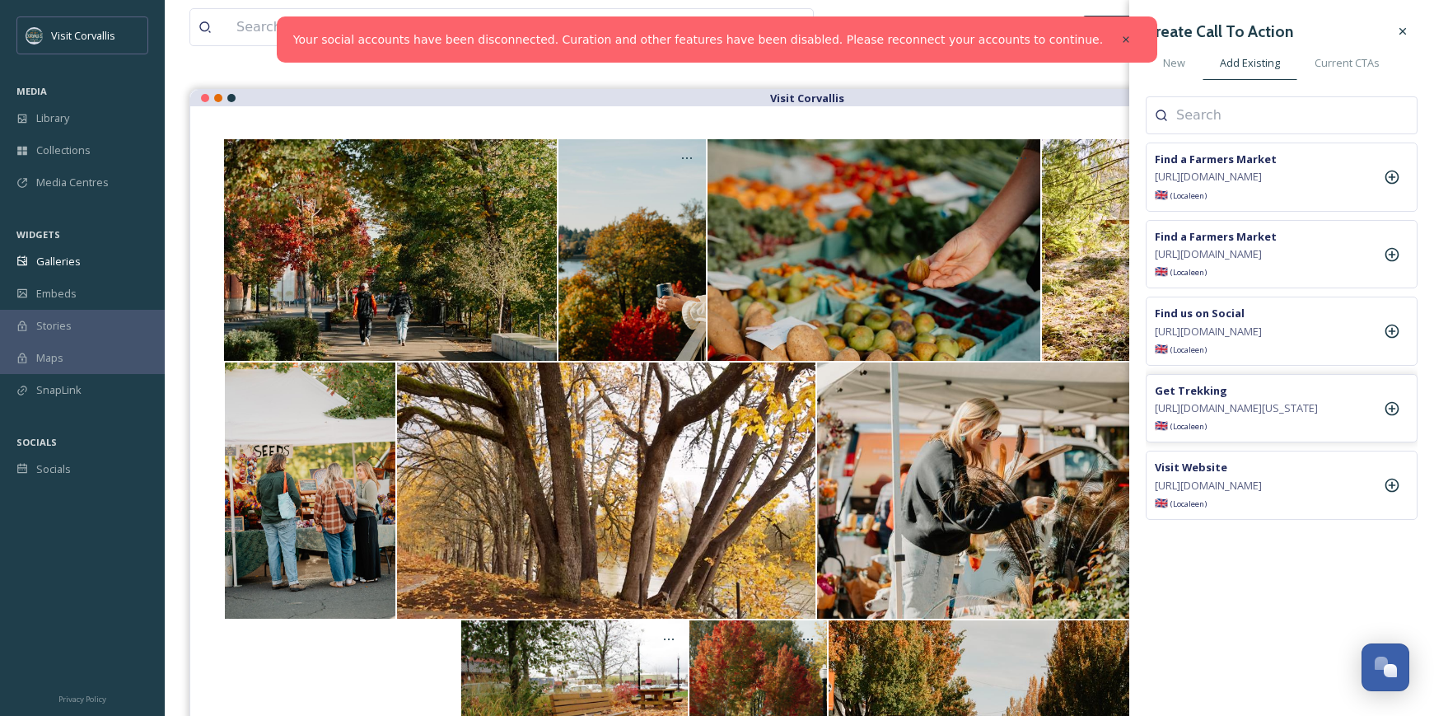
click at [1237, 416] on span "[URL][DOMAIN_NAME][US_STATE]" at bounding box center [1236, 408] width 163 height 16
click at [1397, 417] on icon at bounding box center [1392, 408] width 16 height 16
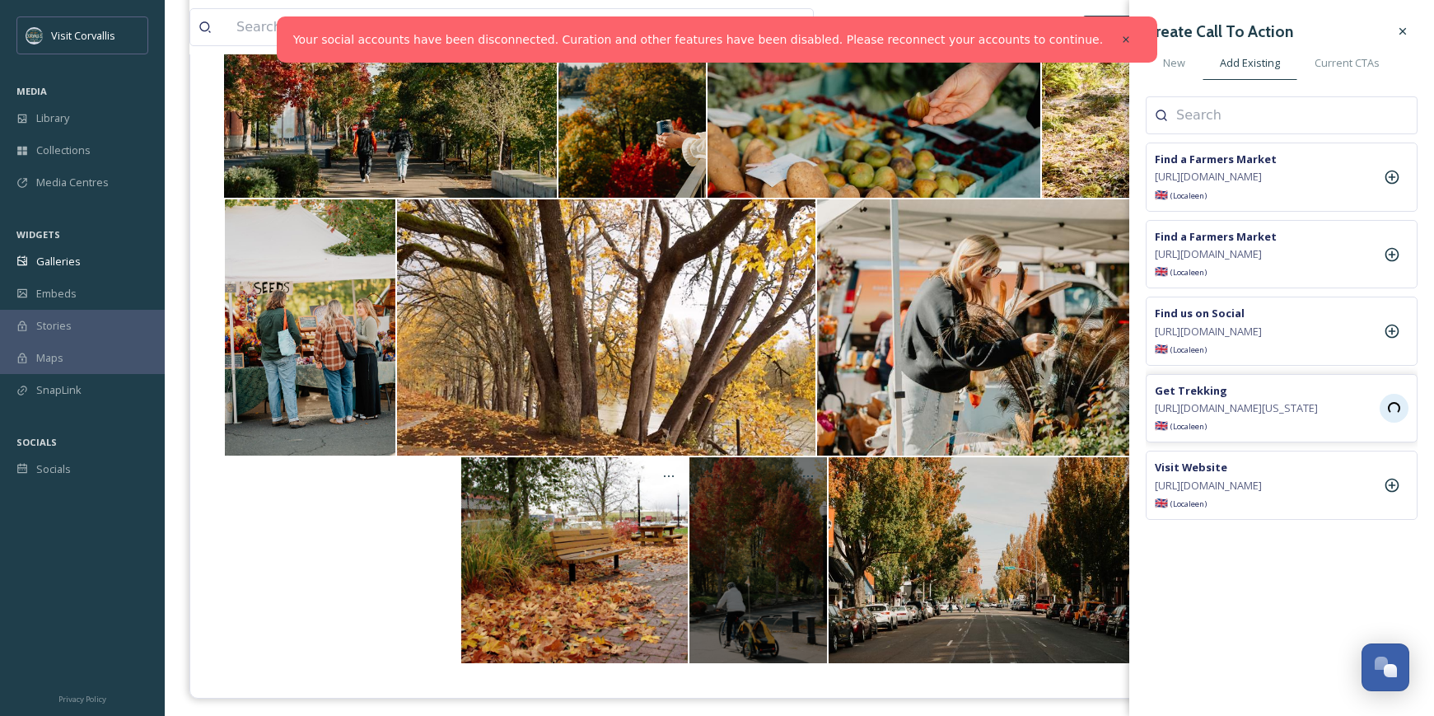
scroll to position [288, 0]
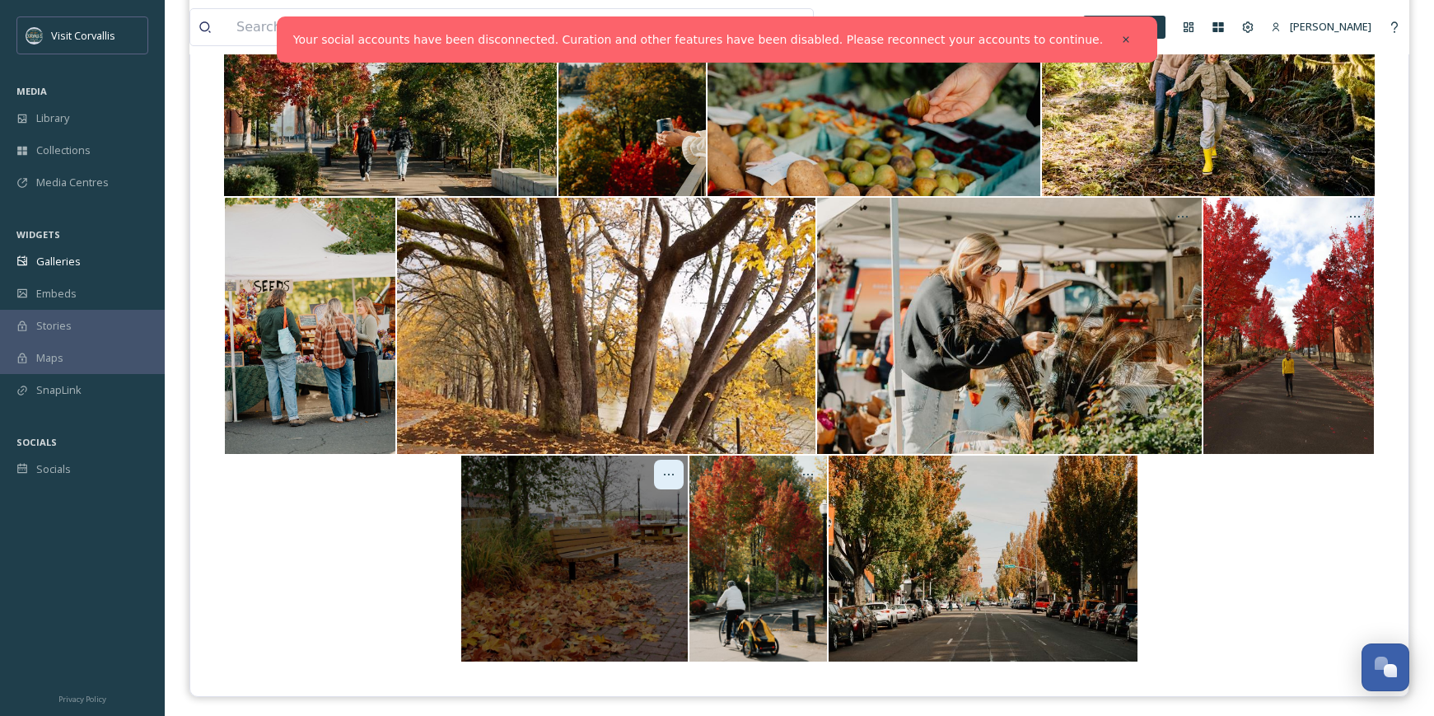
click at [665, 475] on icon "Opens media popup. Media description: Bench1.JPG." at bounding box center [669, 475] width 10 height 2
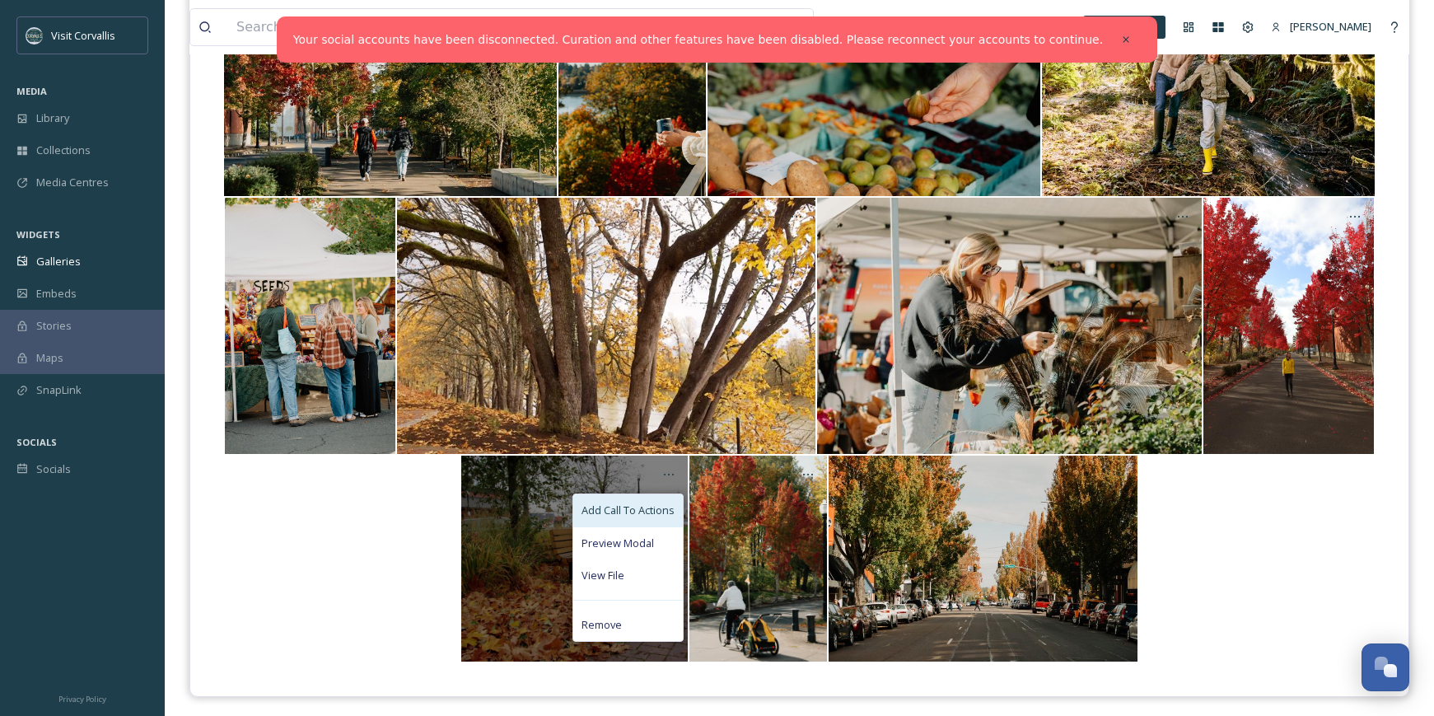
click at [652, 509] on span "Add Call To Actions" at bounding box center [628, 511] width 93 height 16
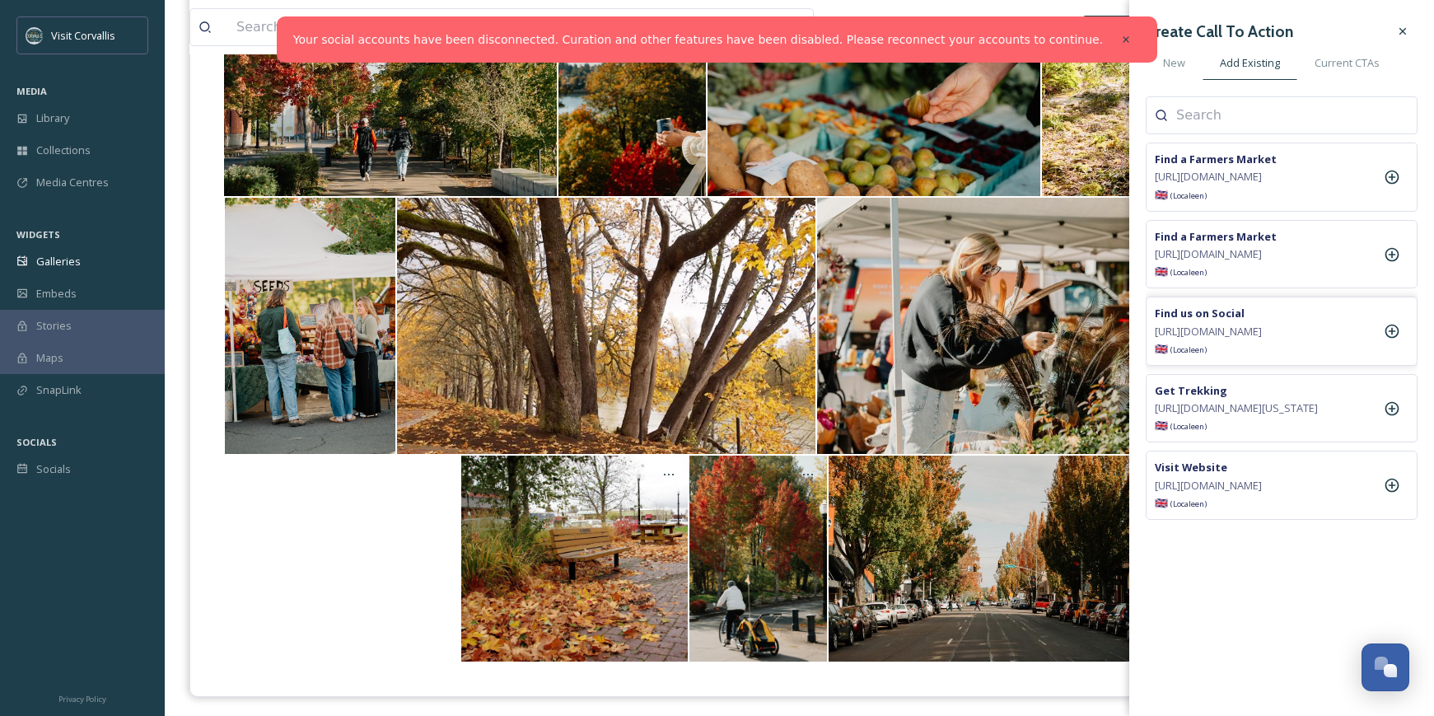
click at [1262, 339] on span "[URL][DOMAIN_NAME]" at bounding box center [1208, 332] width 107 height 16
click at [1397, 339] on icon at bounding box center [1392, 331] width 16 height 16
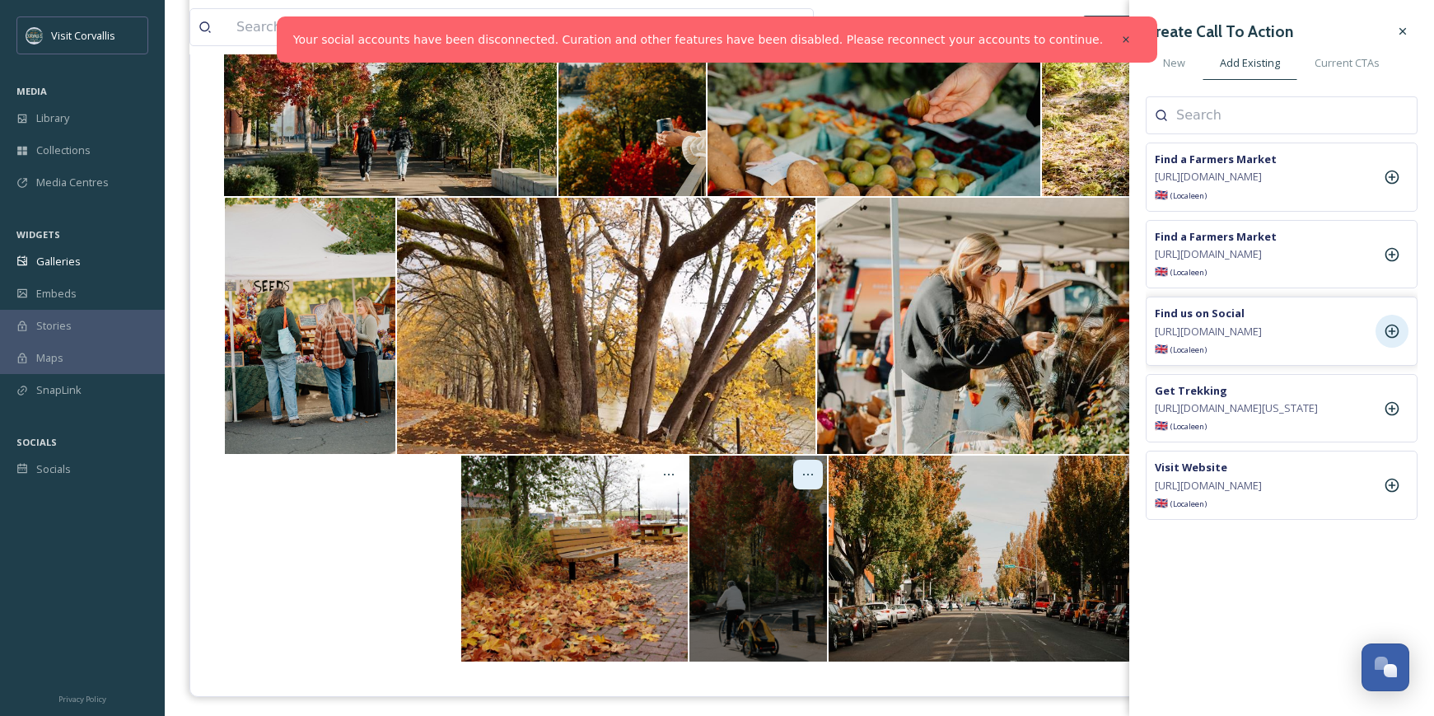
click at [812, 476] on icon "Opens media popup. Media description: Corvallis-OR-Downtown-Fall-Scenic2-VDohma…" at bounding box center [808, 474] width 13 height 13
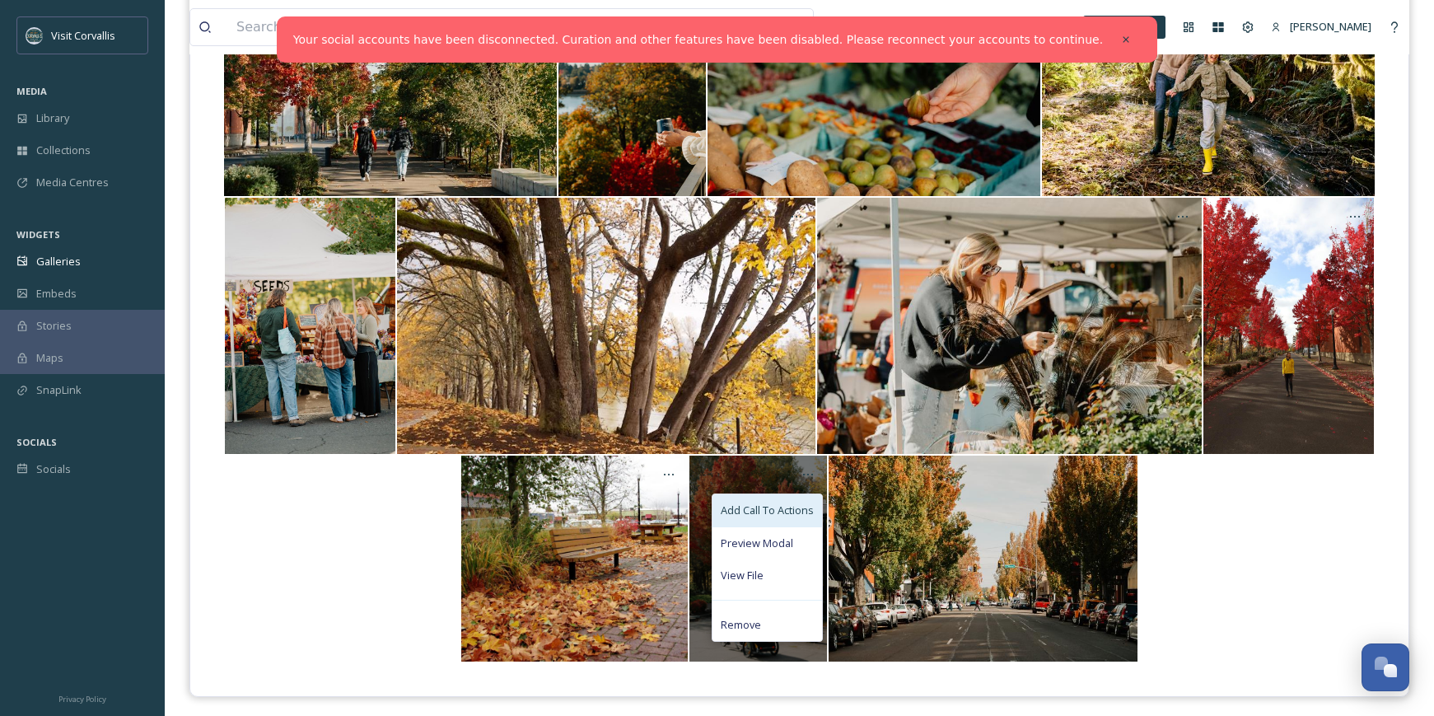
click at [794, 508] on span "Add Call To Actions" at bounding box center [767, 511] width 93 height 16
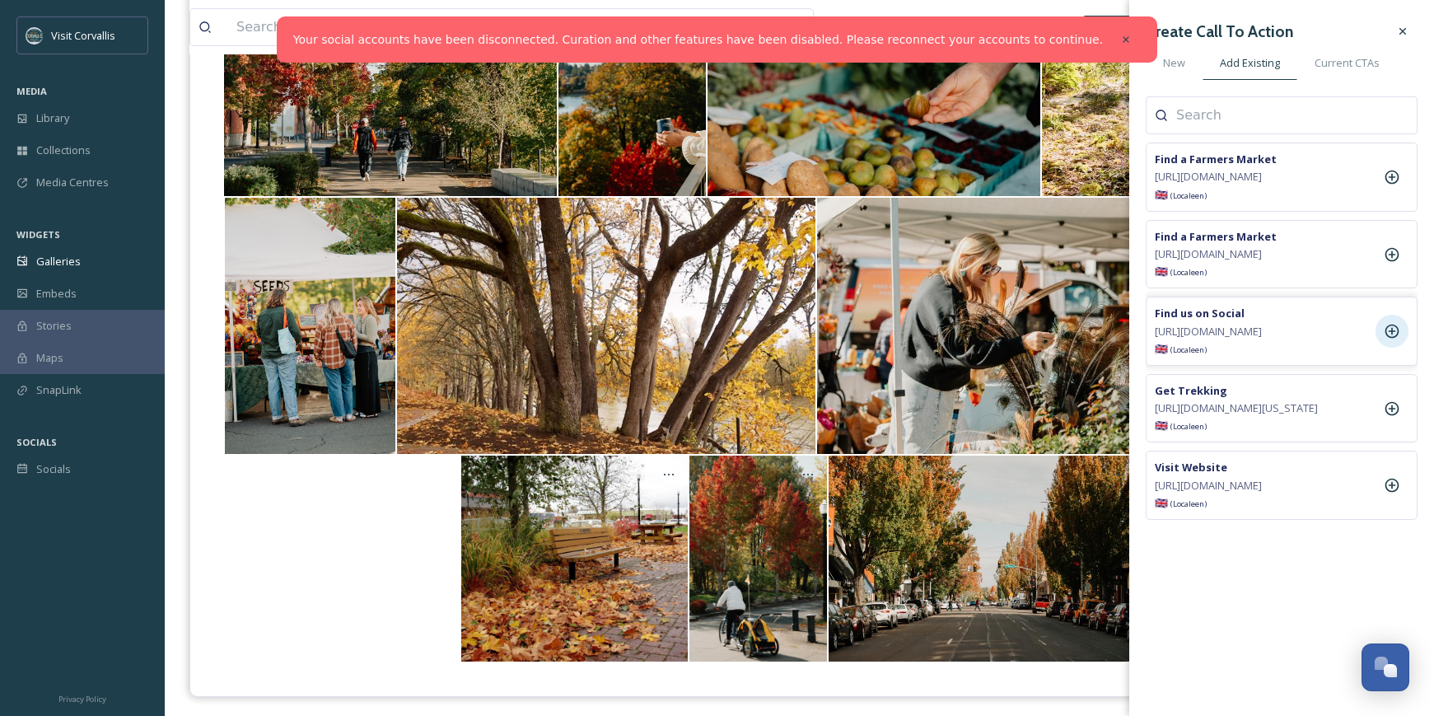
click at [1392, 339] on icon at bounding box center [1393, 332] width 14 height 14
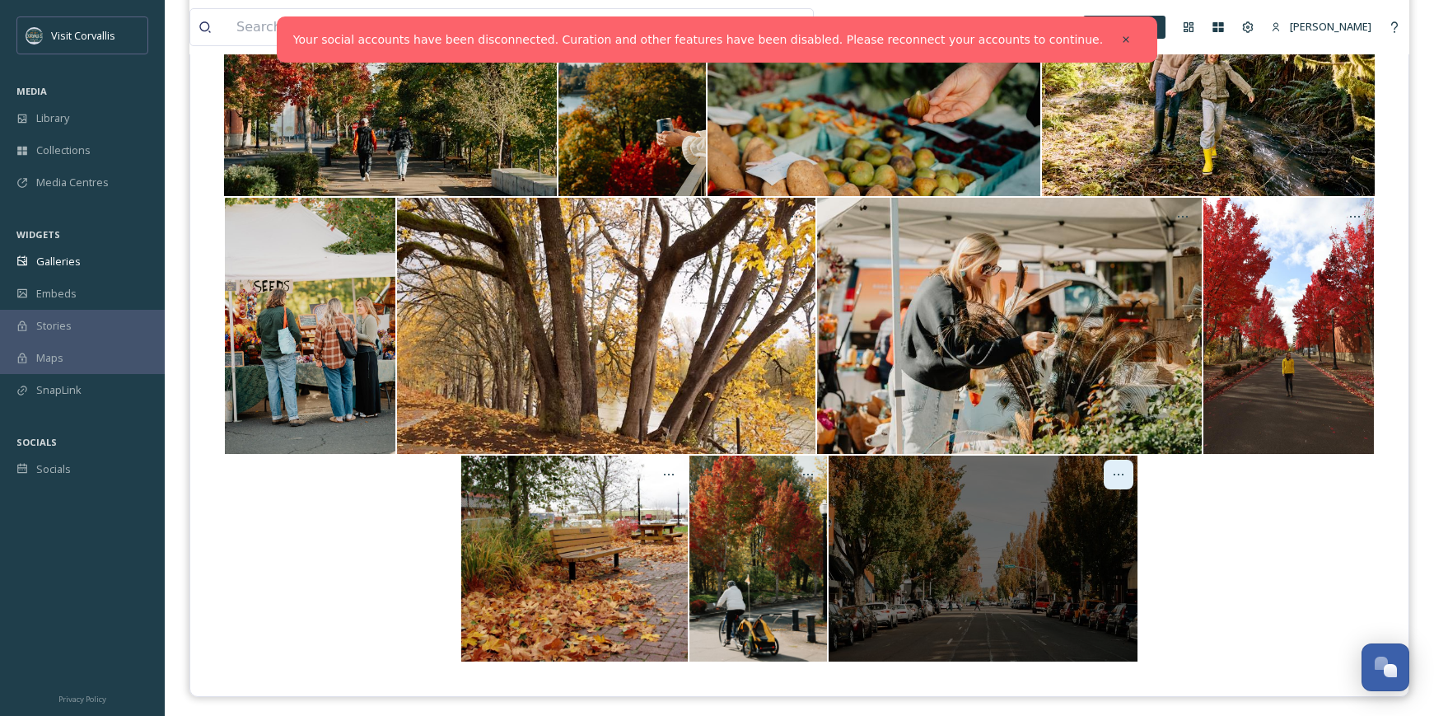
click at [1116, 480] on icon "Opens media popup. Media description: Corvallis-OR-Downtown-Fall-Scenic2-VDohma…" at bounding box center [1118, 474] width 13 height 13
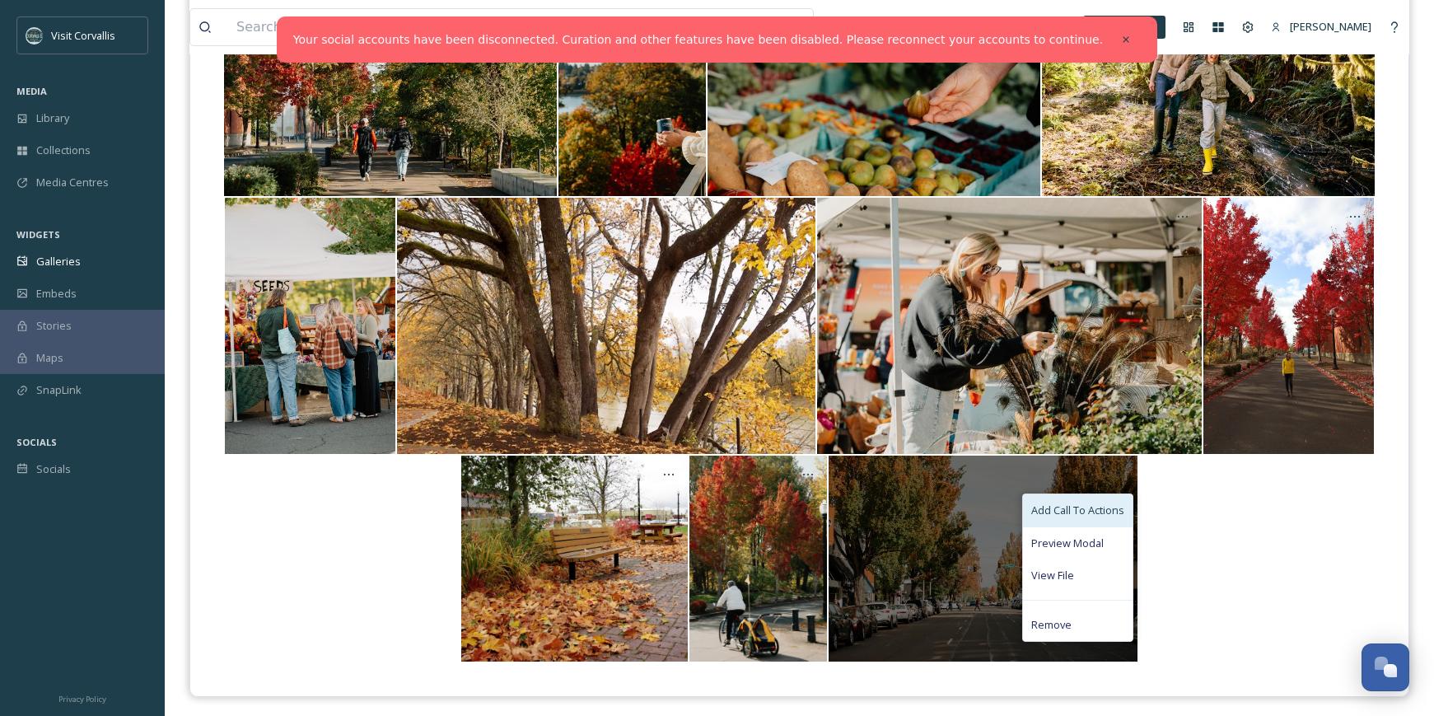
click at [1116, 517] on span "Add Call To Actions" at bounding box center [1078, 511] width 93 height 16
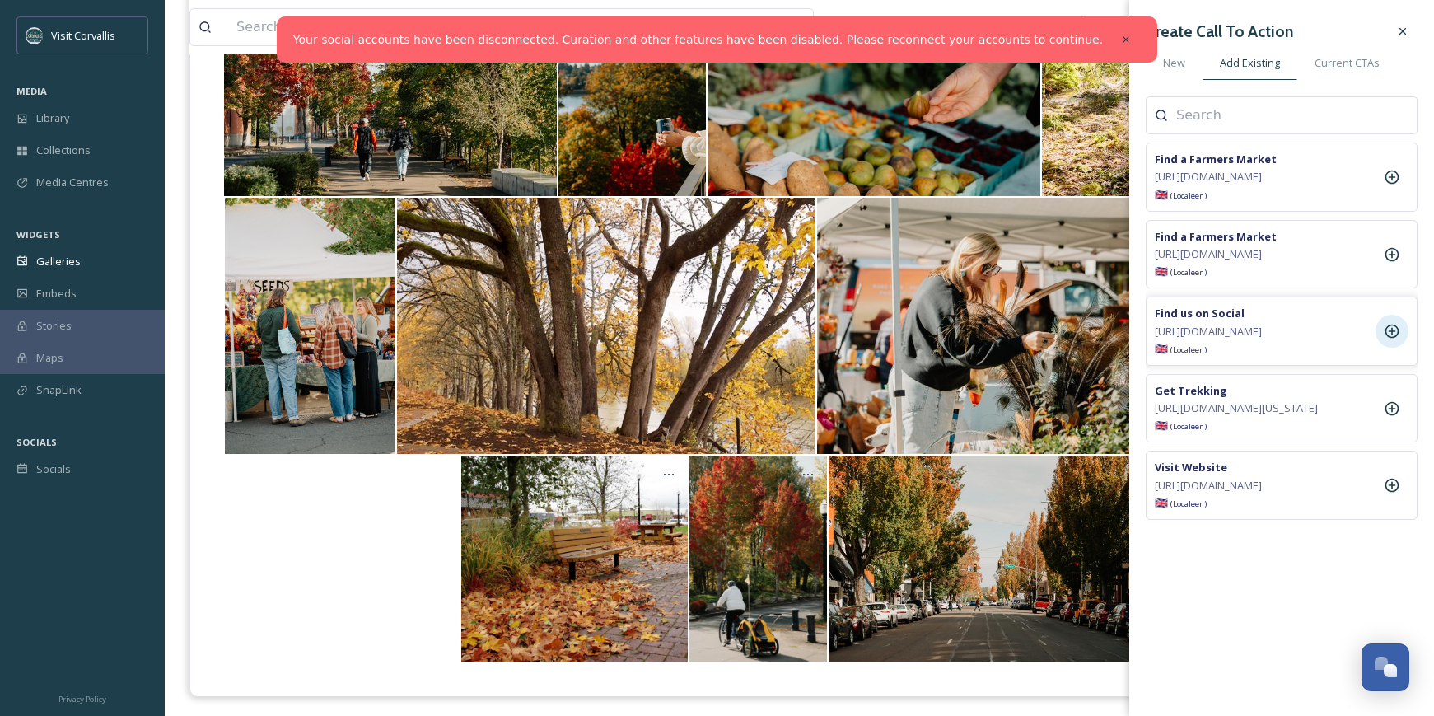
click at [1393, 339] on icon at bounding box center [1392, 331] width 16 height 16
click at [584, 30] on div "Your social accounts have been disconnected. Curation and other features have b…" at bounding box center [717, 39] width 881 height 46
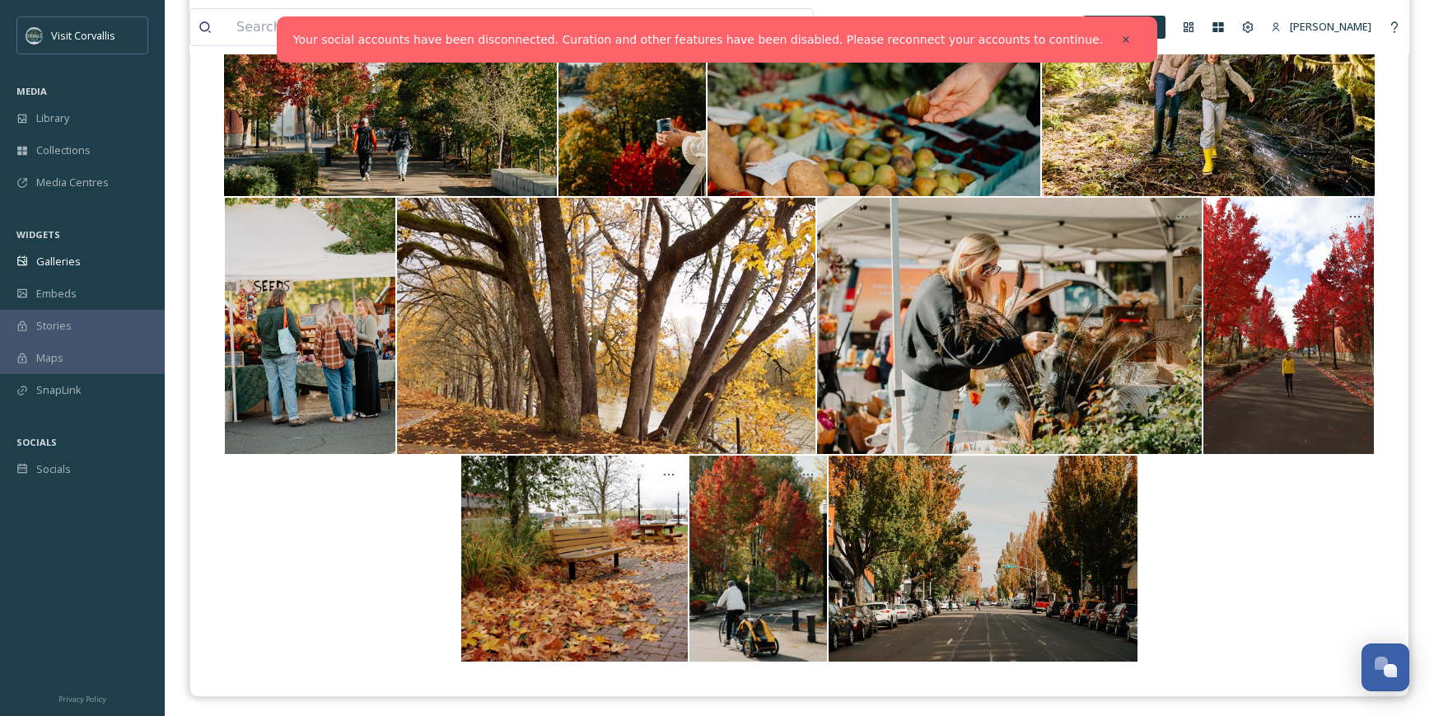
click at [1032, 35] on link "Your social accounts have been disconnected. Curation and other features have b…" at bounding box center [698, 39] width 810 height 17
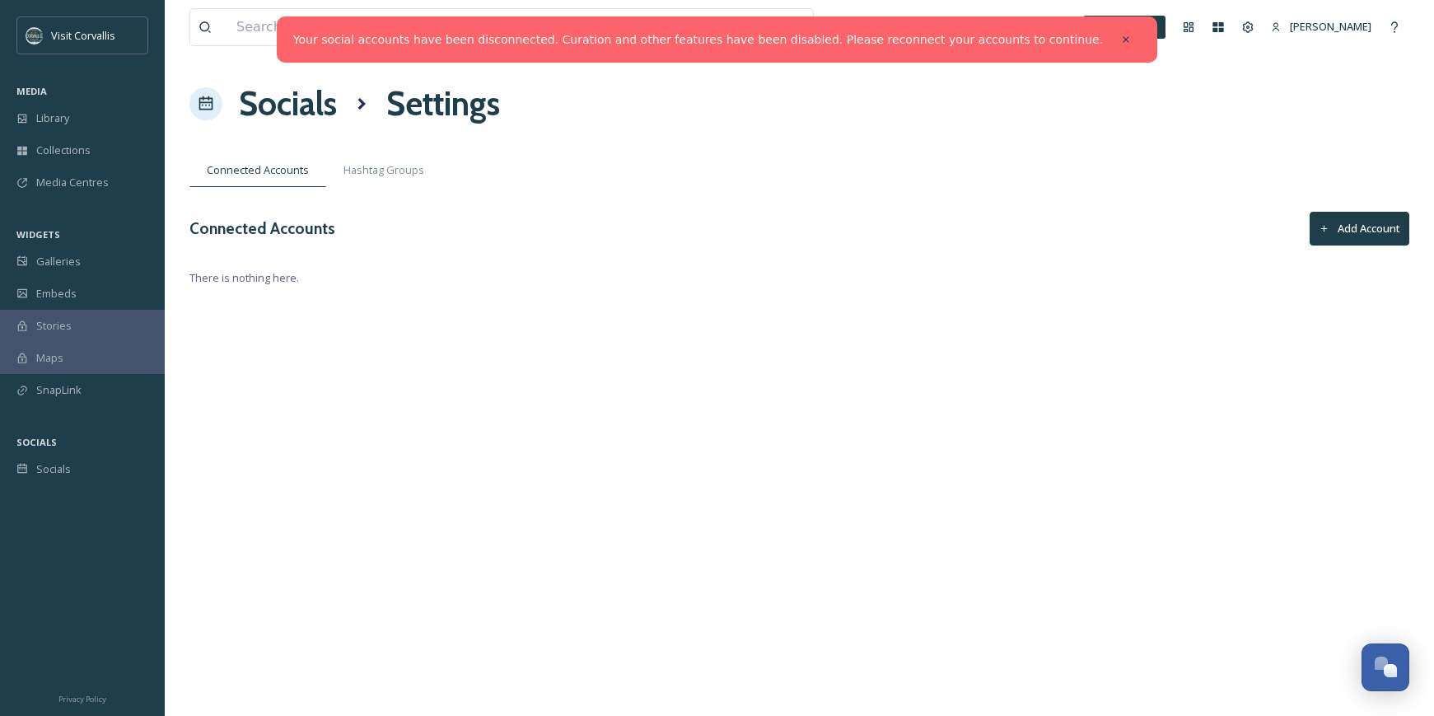
click at [1378, 227] on button "Add Account" at bounding box center [1360, 229] width 100 height 34
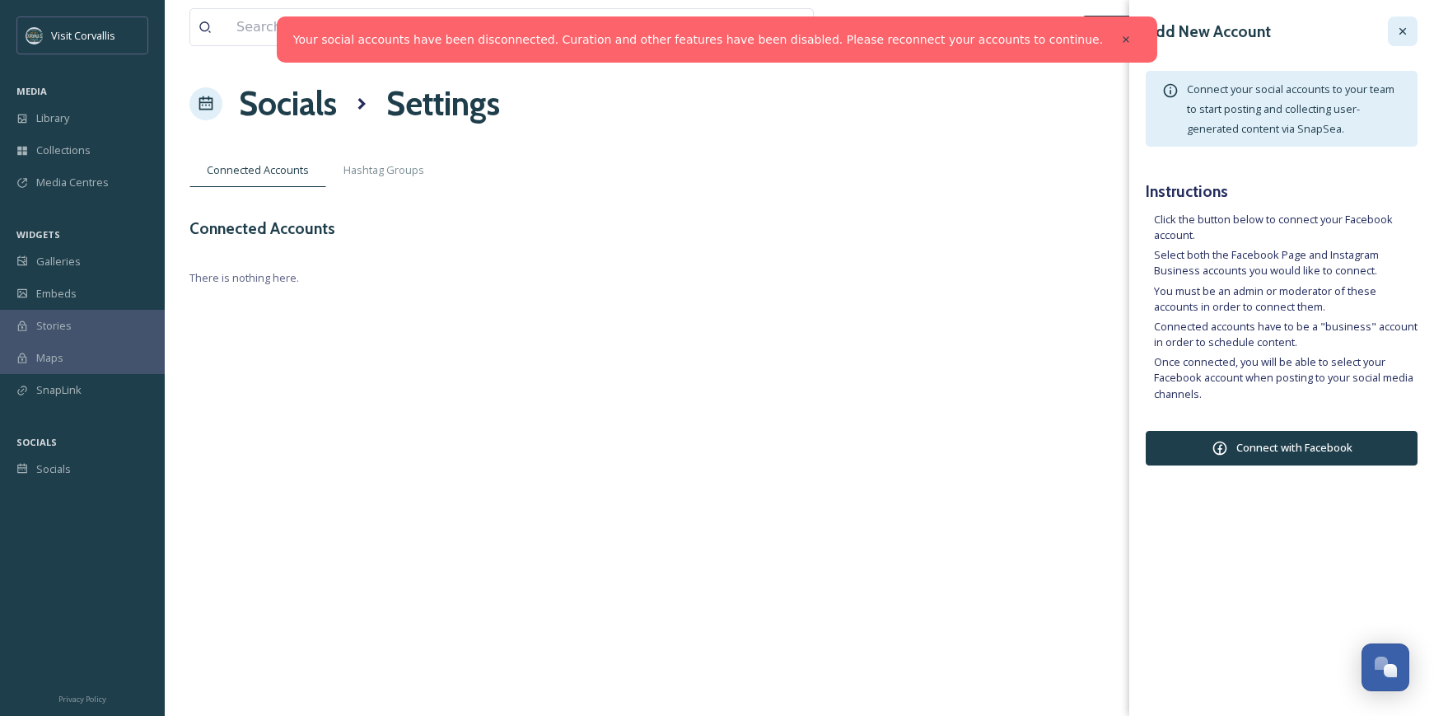
click at [1406, 30] on icon at bounding box center [1403, 31] width 13 height 13
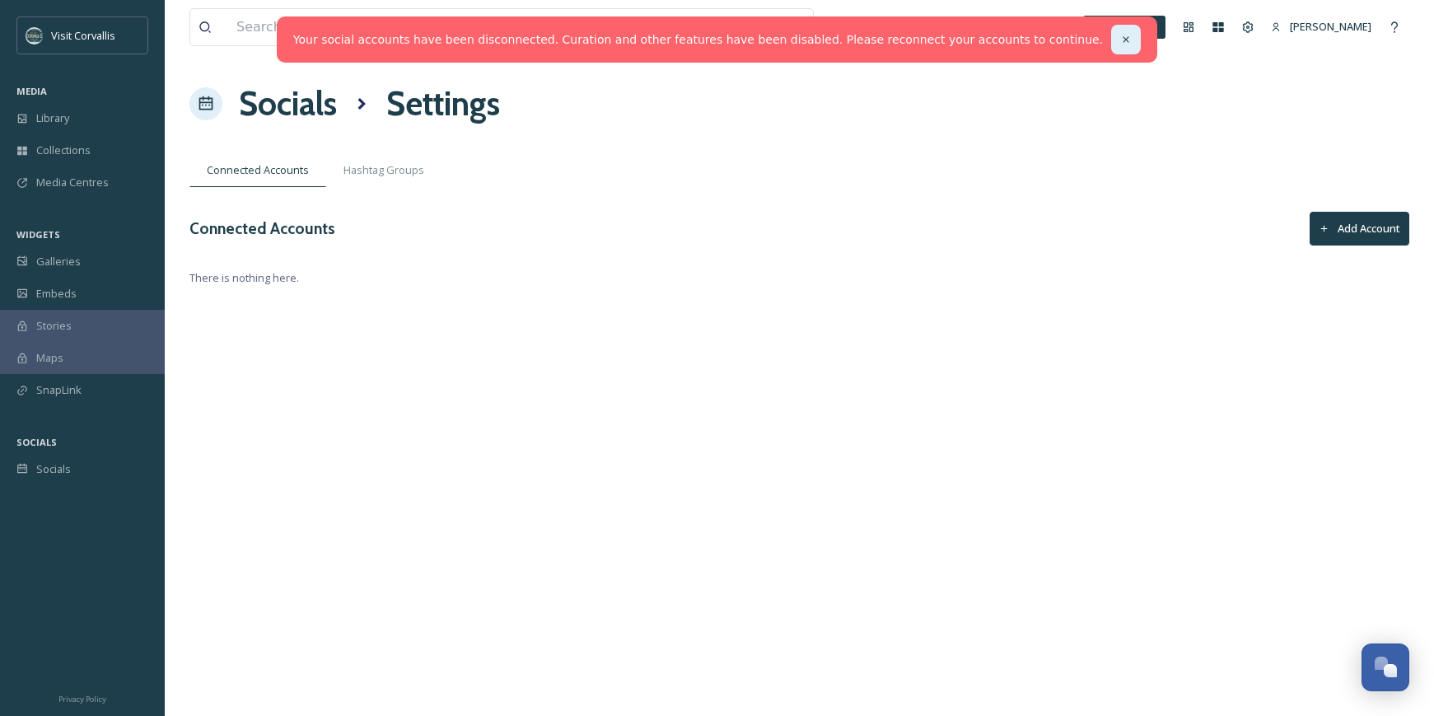
click at [1121, 36] on icon at bounding box center [1127, 40] width 12 height 12
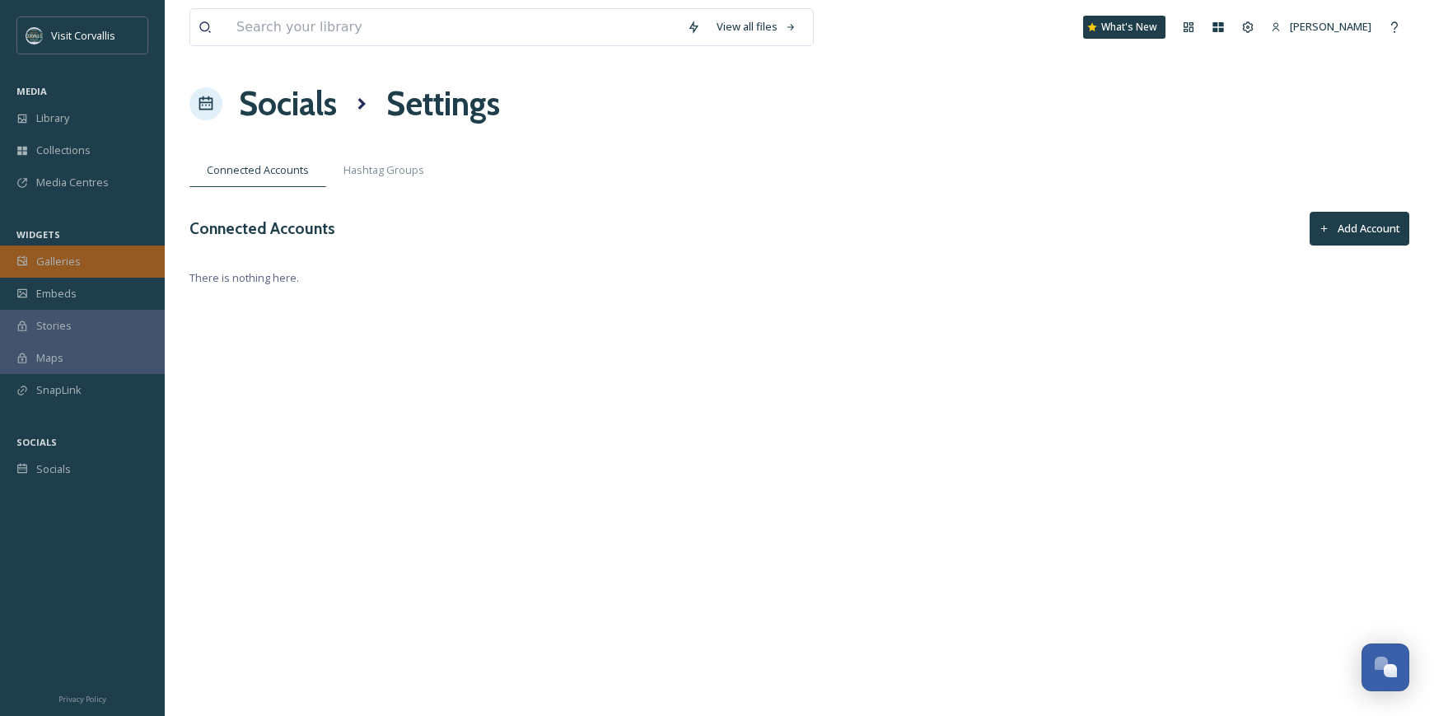
click at [98, 264] on div "Galleries" at bounding box center [82, 262] width 165 height 32
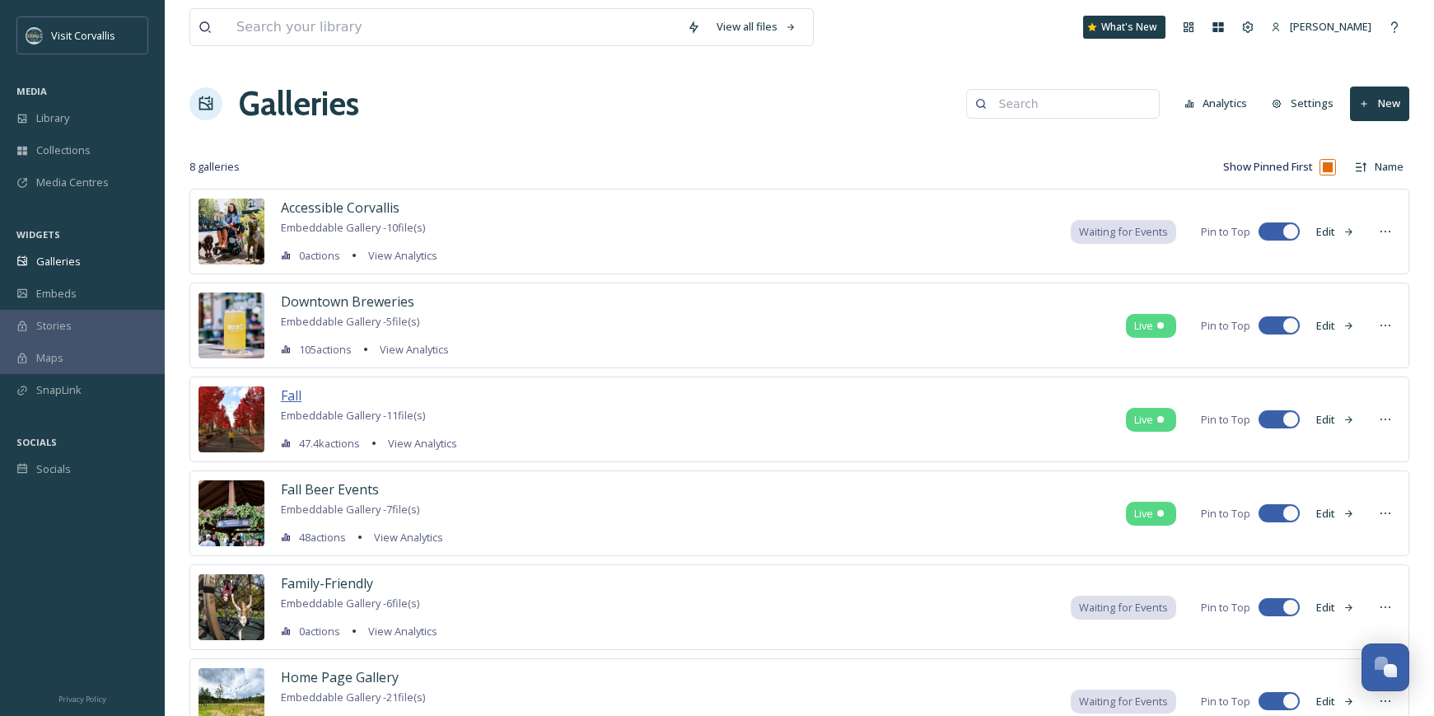
click at [296, 395] on span "Fall" at bounding box center [291, 395] width 21 height 18
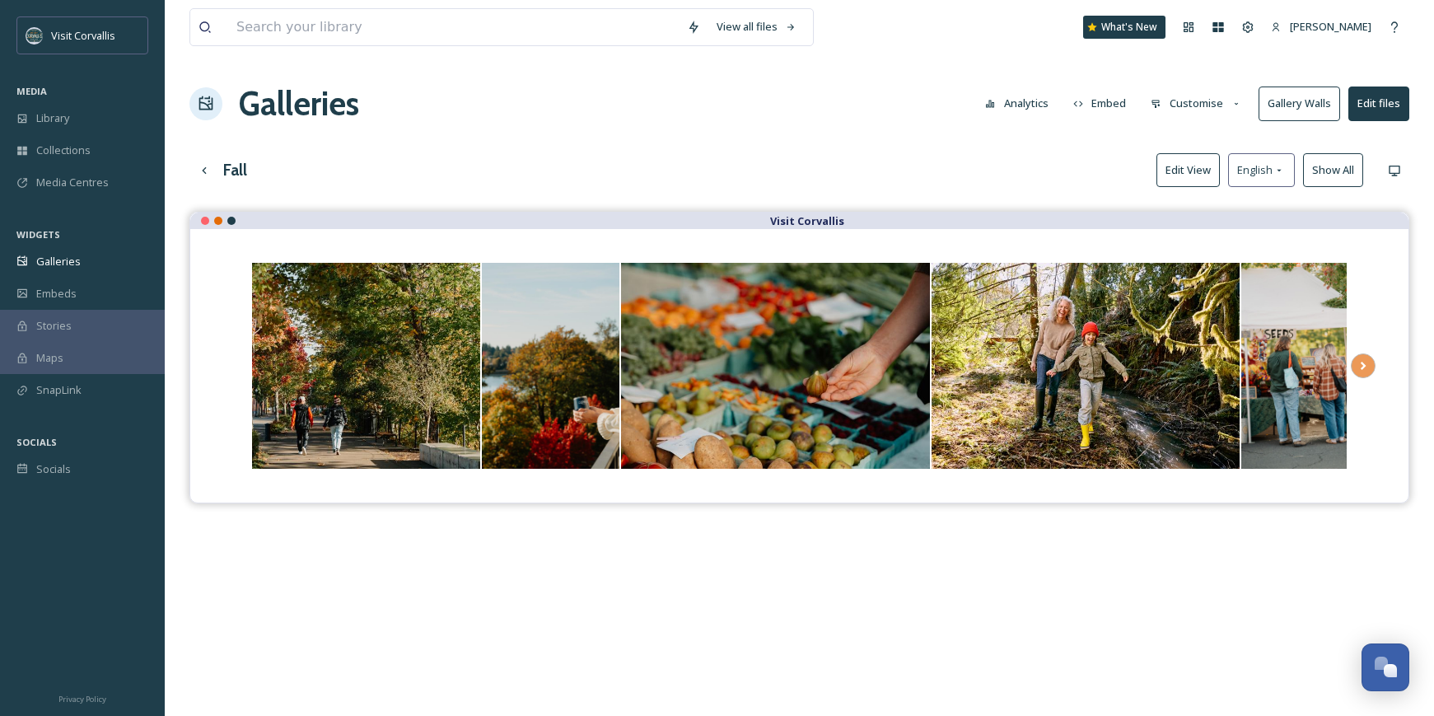
click at [1182, 167] on button "Edit View" at bounding box center [1188, 170] width 63 height 34
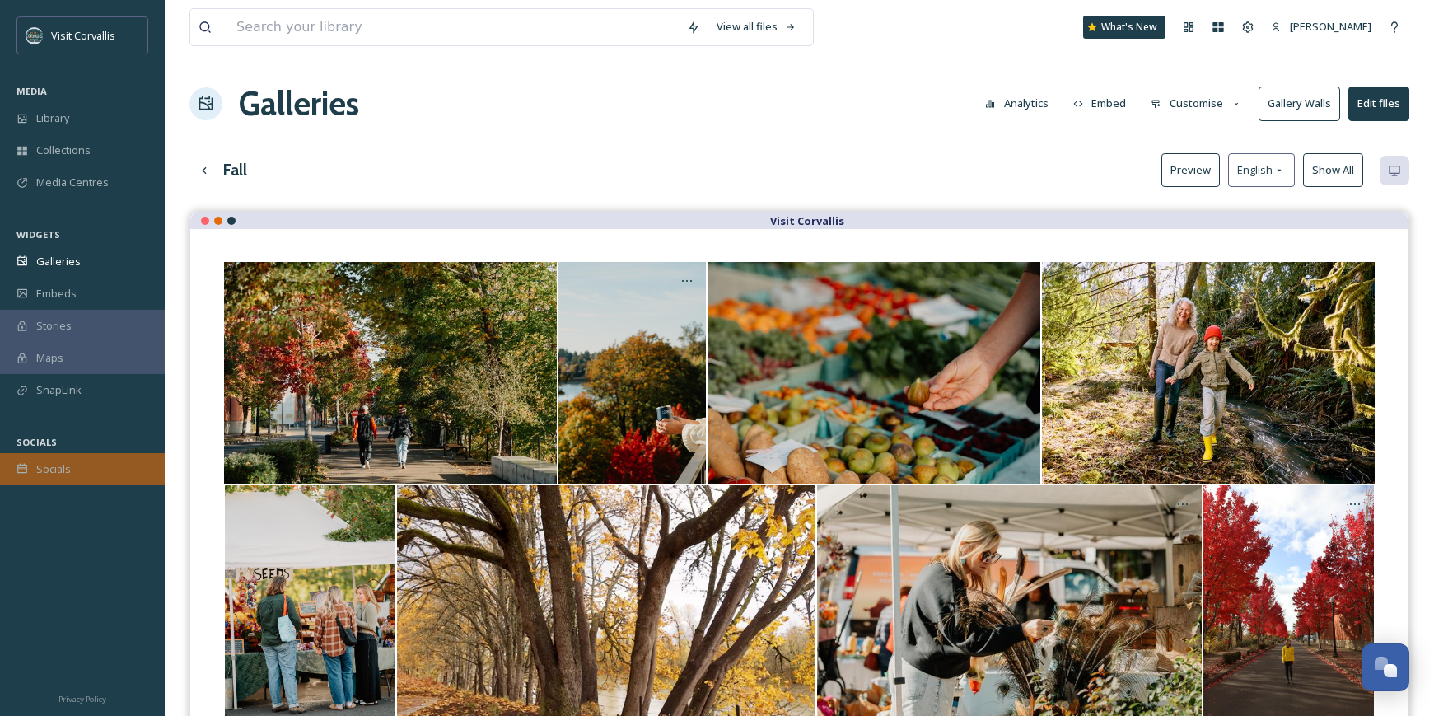
click at [55, 475] on span "Socials" at bounding box center [53, 469] width 35 height 16
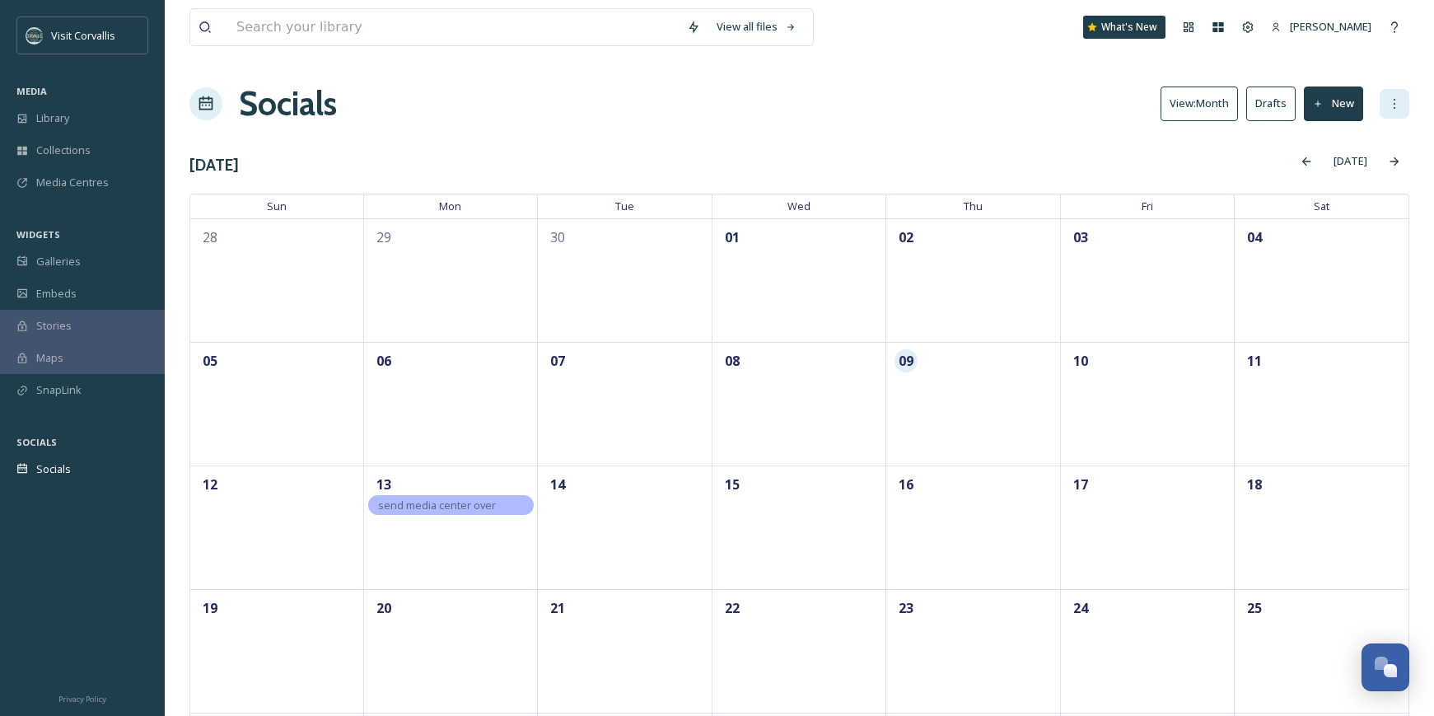
click at [1401, 109] on icon at bounding box center [1394, 103] width 13 height 13
click at [1379, 179] on div "Settings" at bounding box center [1376, 189] width 63 height 32
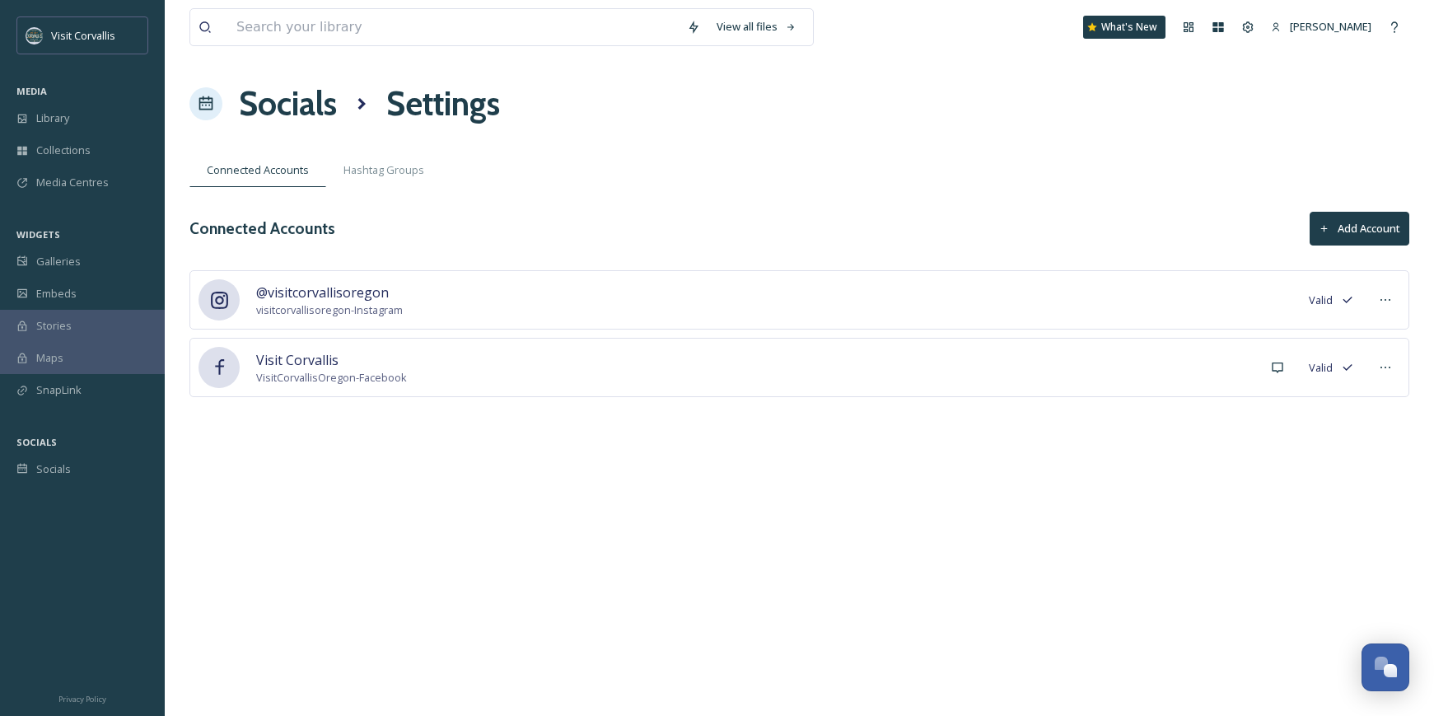
click at [1174, 214] on div "Connected Accounts Add Account" at bounding box center [799, 229] width 1220 height 34
click at [669, 150] on div "View all files What's New [PERSON_NAME] Socials Settings Connected Accounts Has…" at bounding box center [800, 358] width 1270 height 716
click at [1390, 300] on icon at bounding box center [1386, 300] width 10 height 2
click at [1184, 217] on div "Connected Accounts Add Account" at bounding box center [799, 229] width 1220 height 34
click at [69, 478] on div "Socials" at bounding box center [82, 469] width 165 height 32
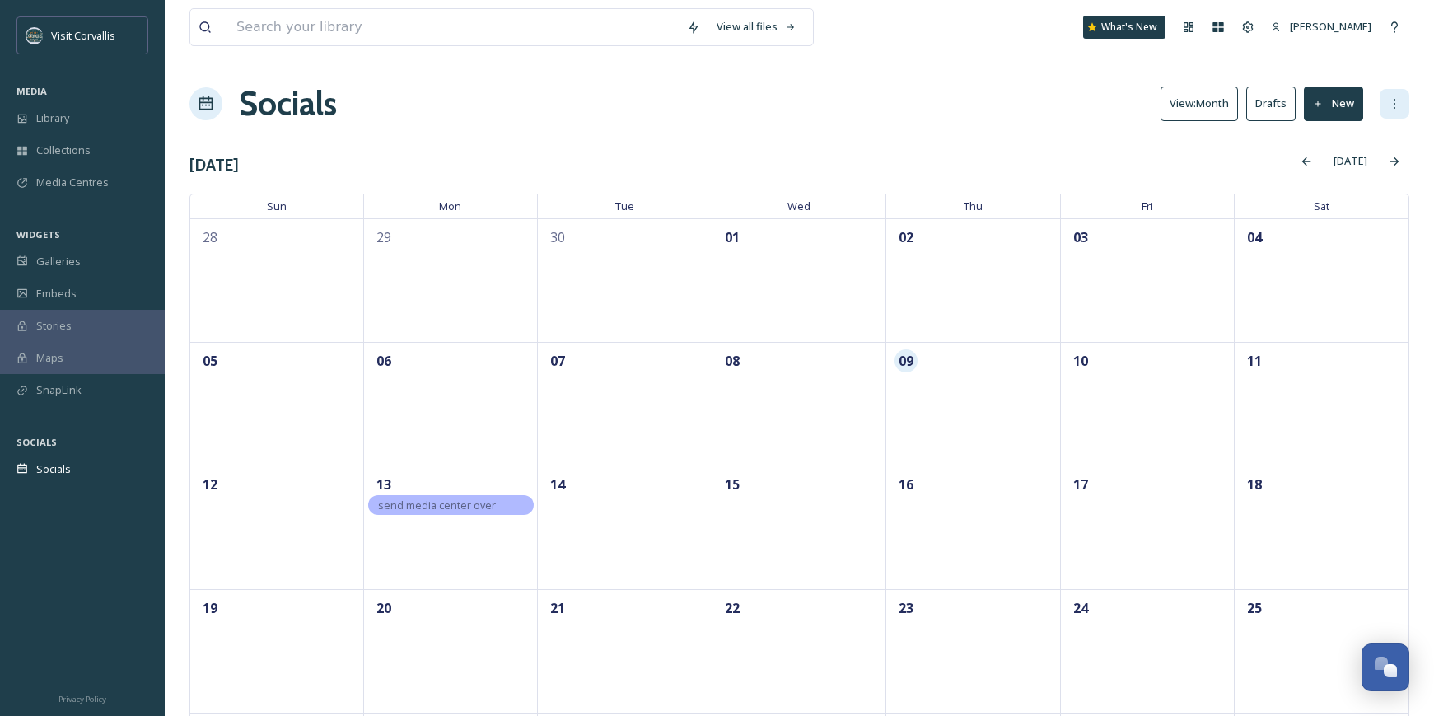
click at [1387, 105] on div at bounding box center [1395, 104] width 30 height 30
click at [1375, 182] on span "Settings" at bounding box center [1374, 189] width 40 height 16
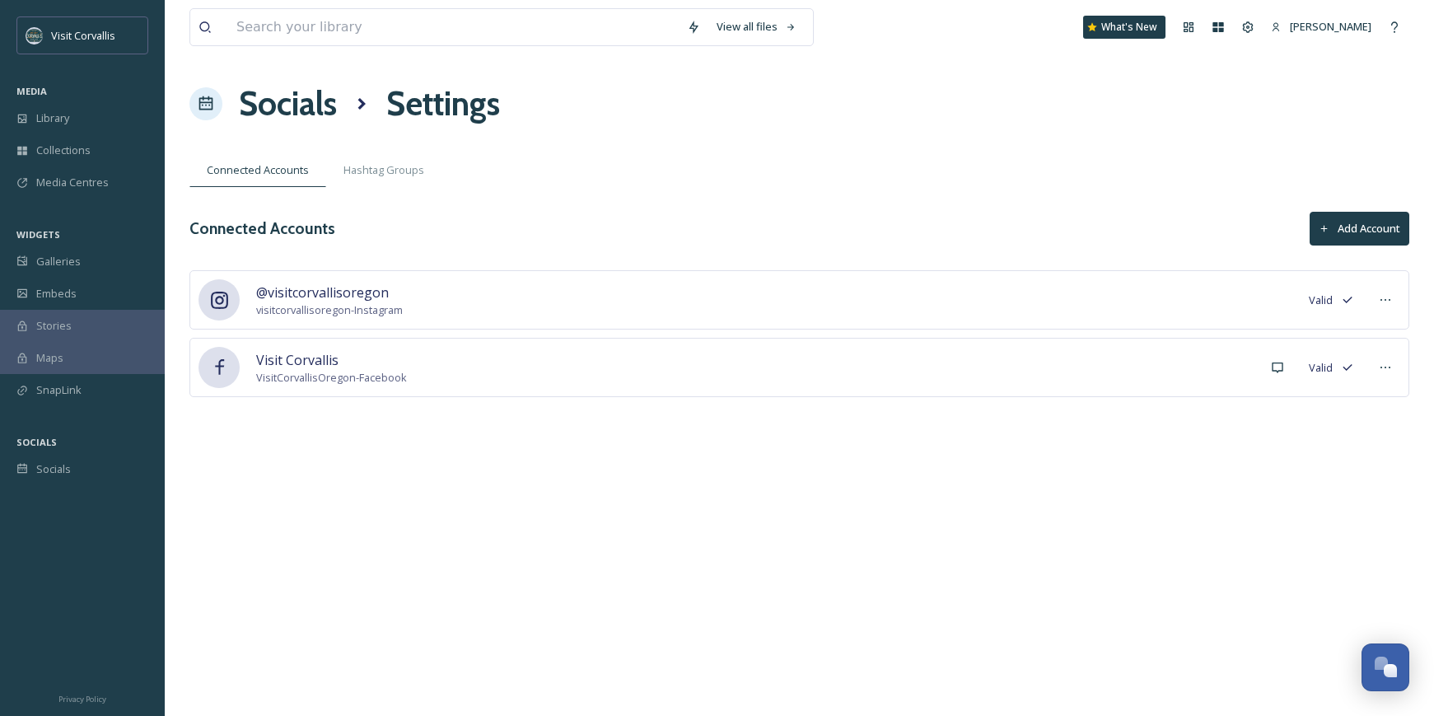
click at [306, 286] on span "@visitcorvallisoregon" at bounding box center [329, 293] width 147 height 20
click at [1323, 302] on span "Valid" at bounding box center [1321, 300] width 24 height 16
click at [52, 460] on div "Socials" at bounding box center [82, 469] width 165 height 32
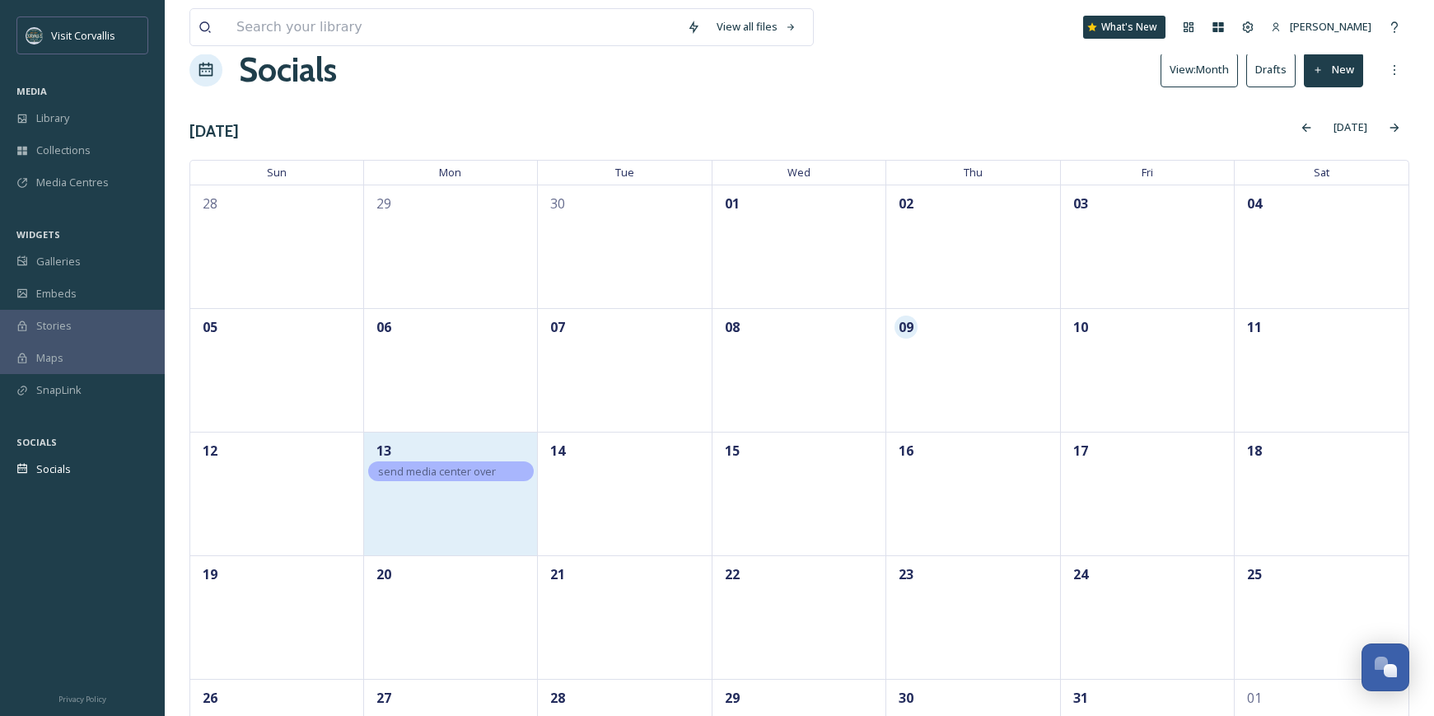
scroll to position [138, 0]
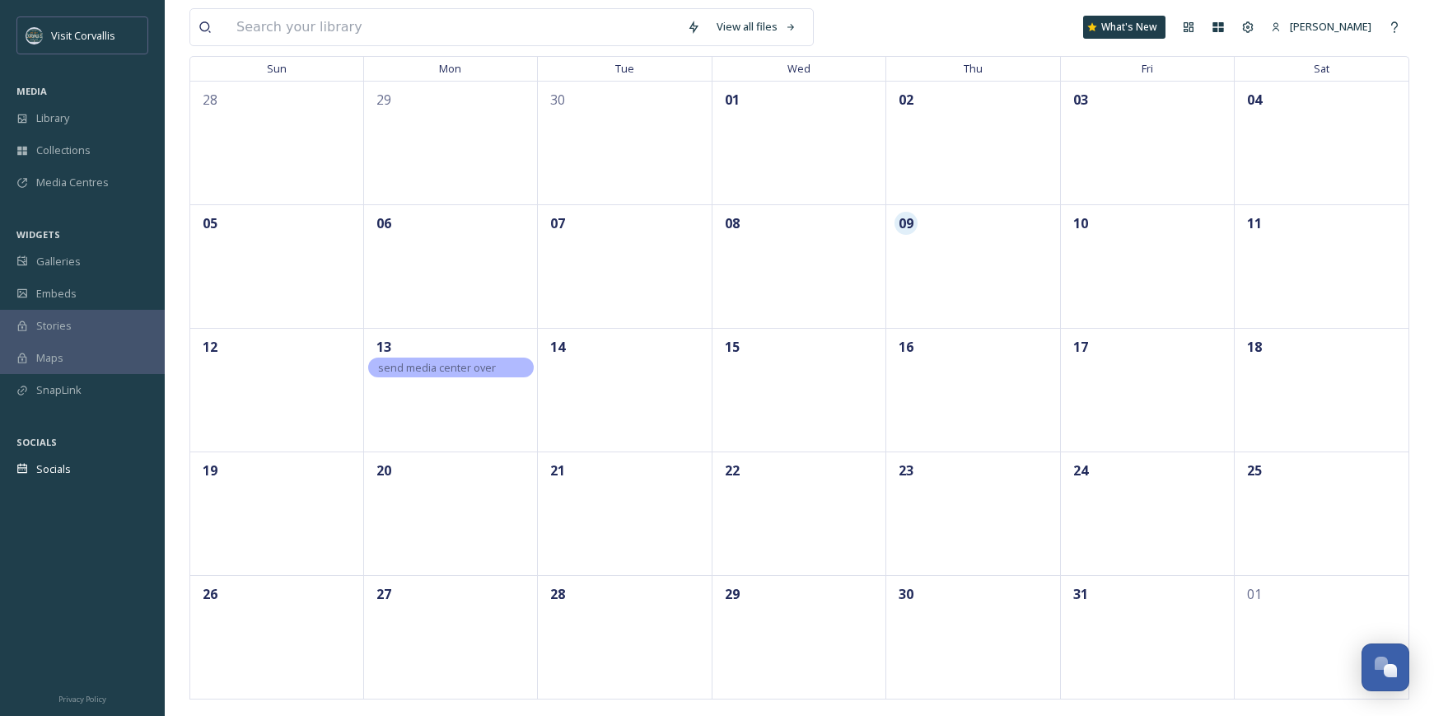
click at [446, 371] on span "send media center over" at bounding box center [437, 367] width 118 height 15
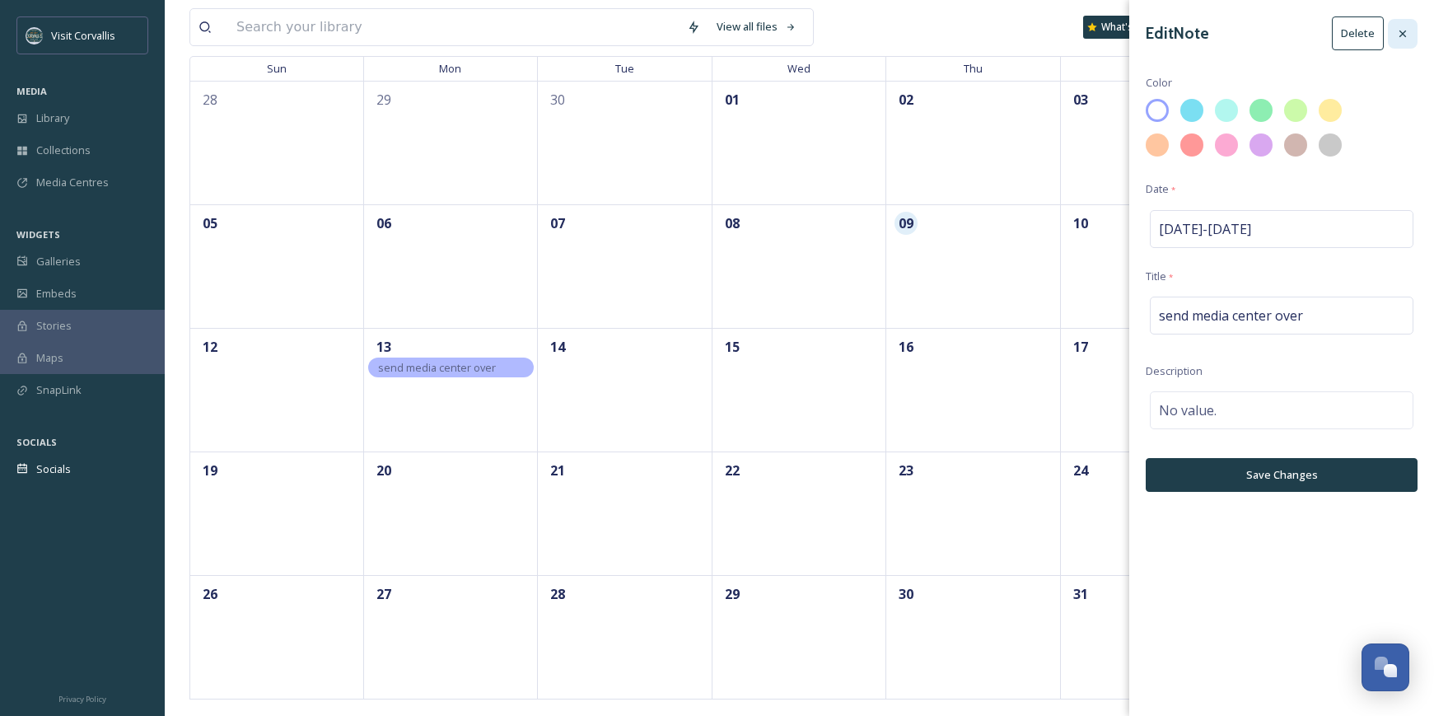
click at [1397, 35] on icon at bounding box center [1403, 33] width 13 height 13
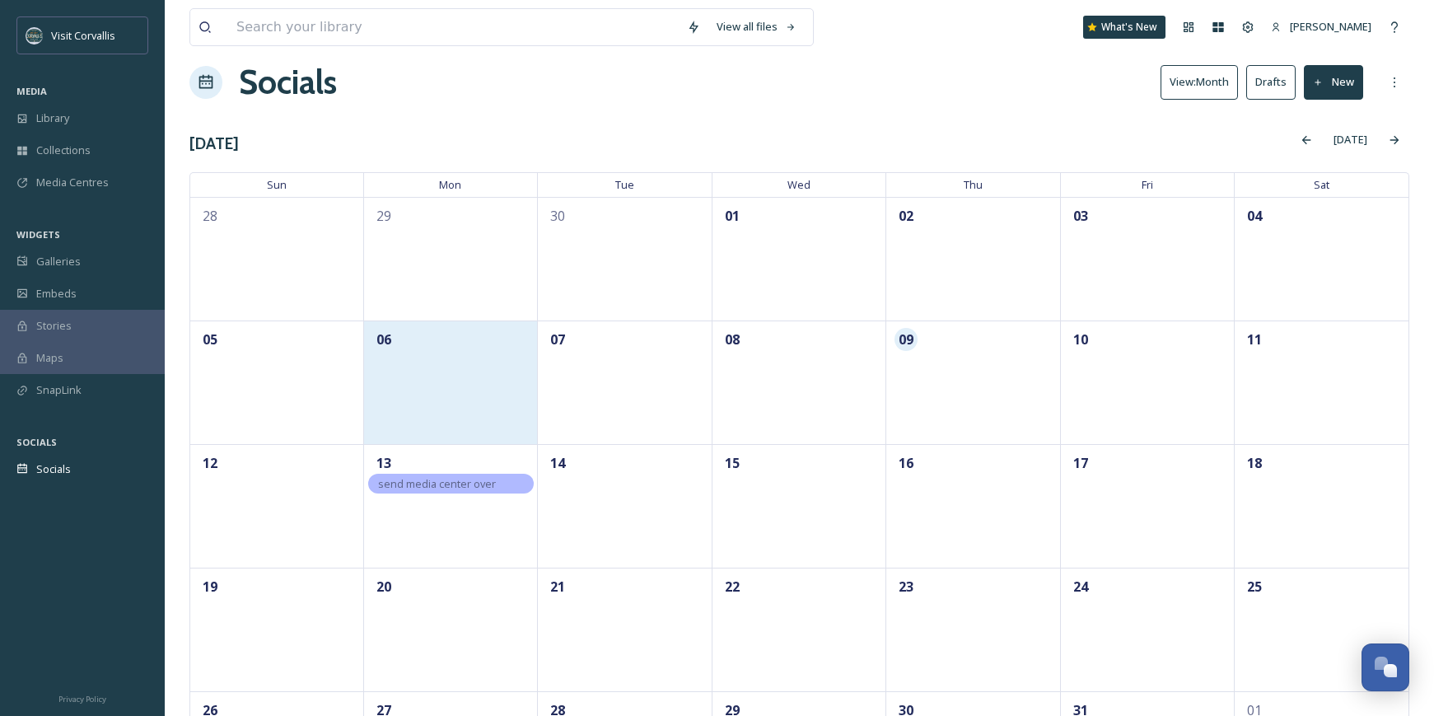
scroll to position [0, 0]
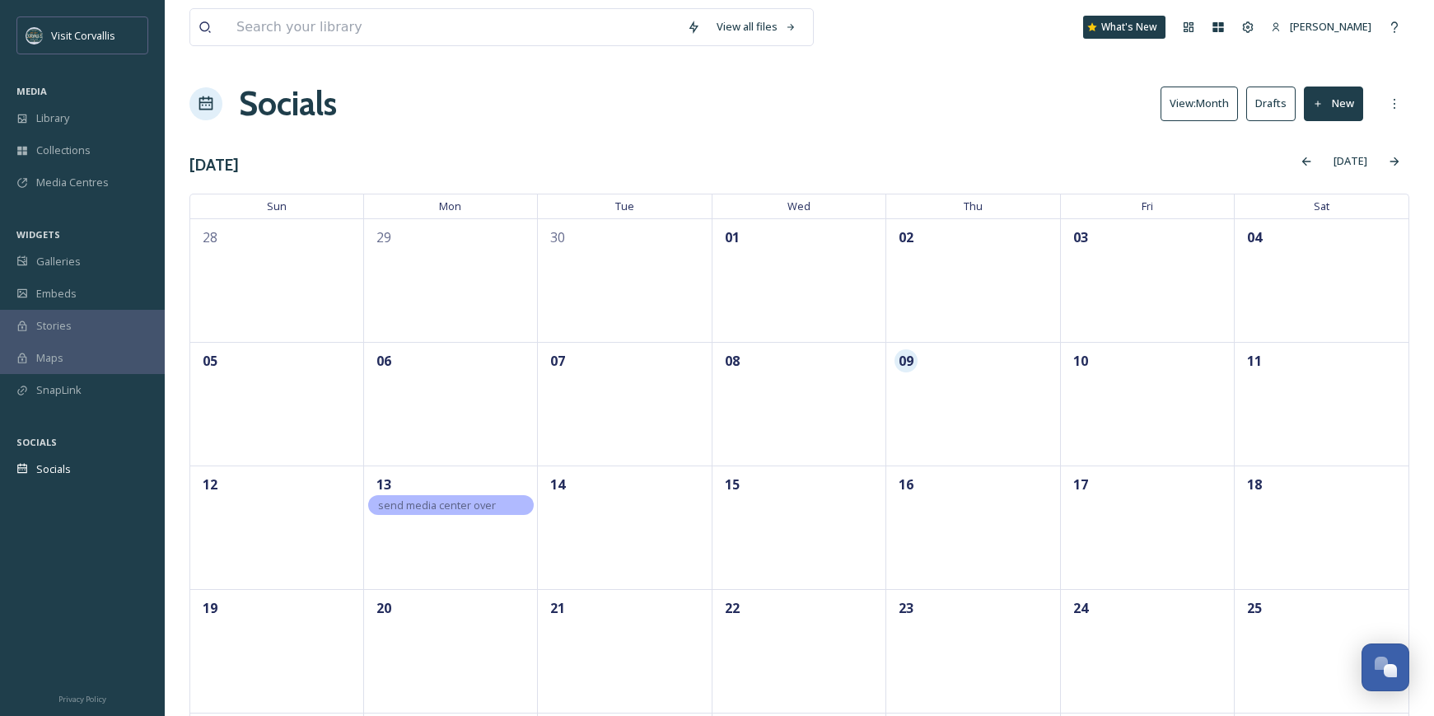
click at [437, 82] on div "Socials View: Month Drafts New" at bounding box center [799, 103] width 1220 height 49
click at [58, 258] on span "Galleries" at bounding box center [58, 262] width 44 height 16
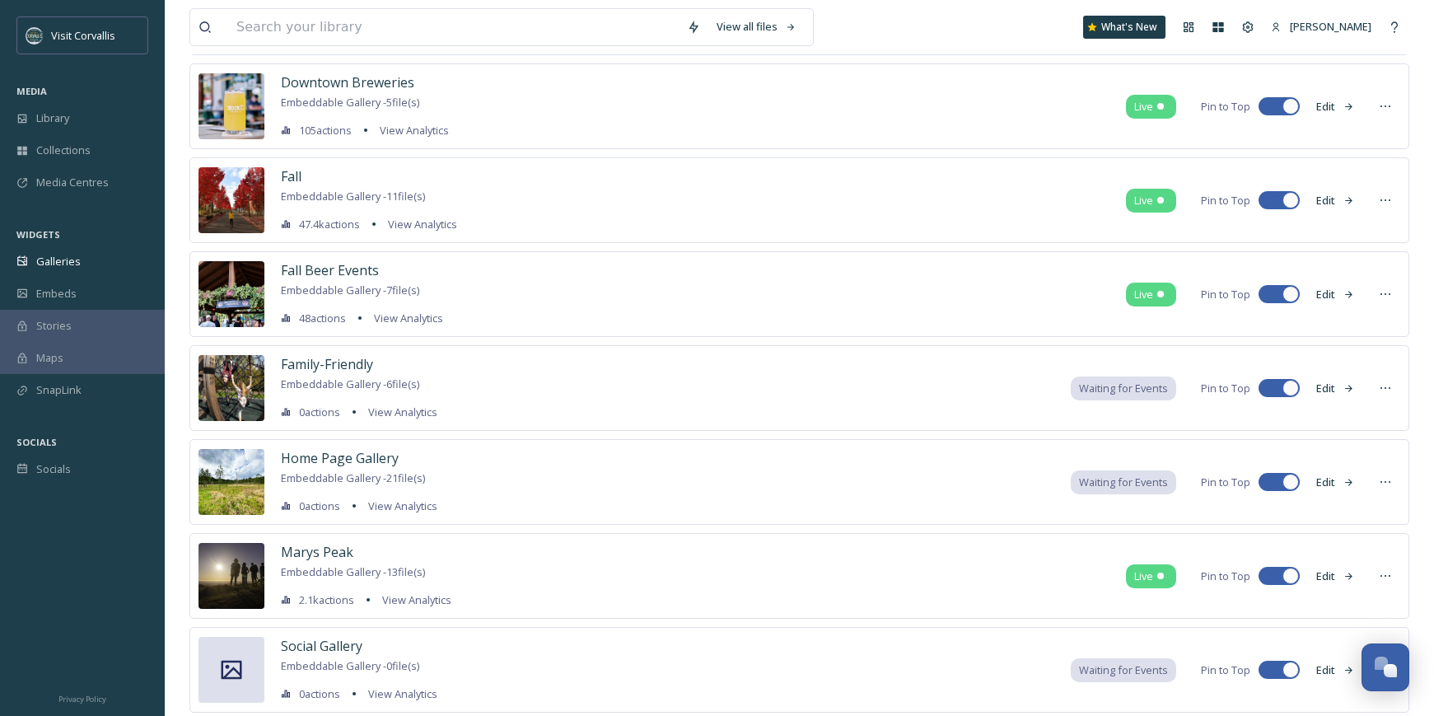
scroll to position [265, 0]
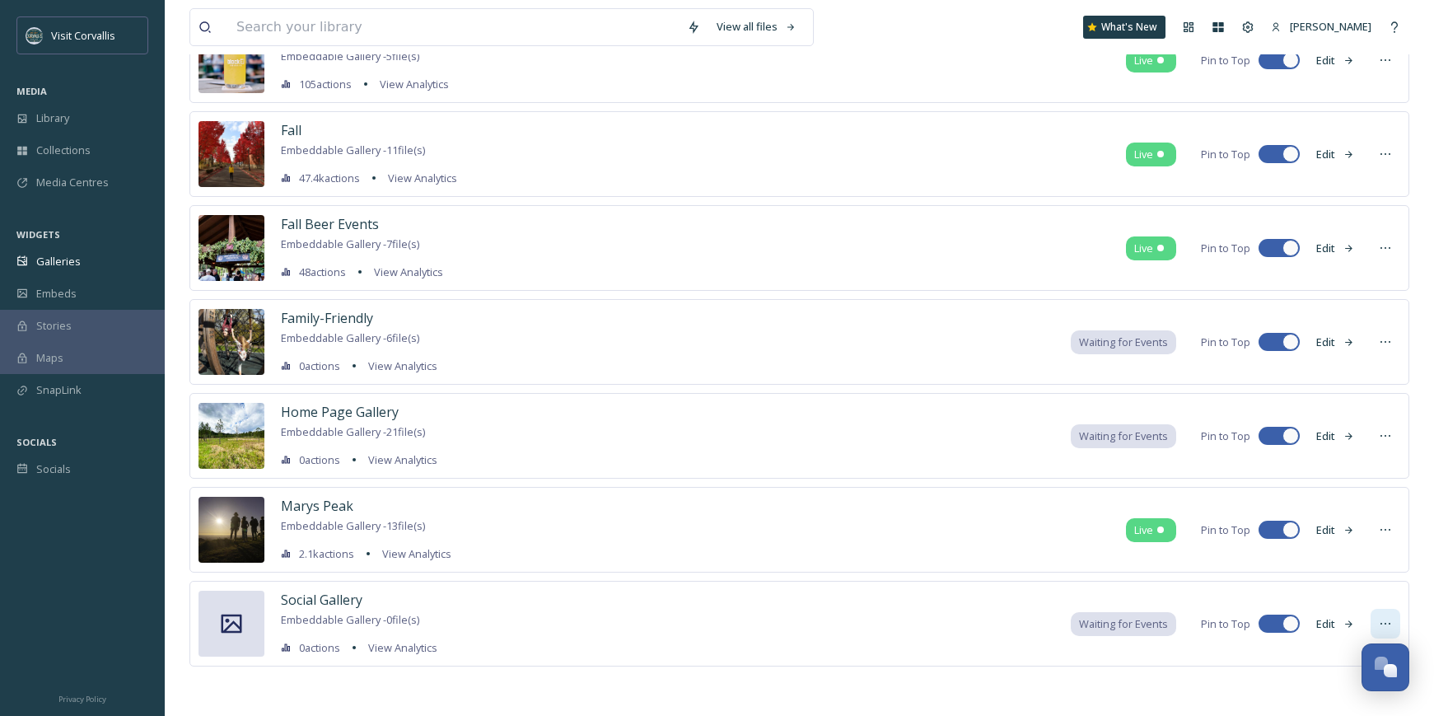
click at [1383, 621] on icon at bounding box center [1385, 623] width 13 height 13
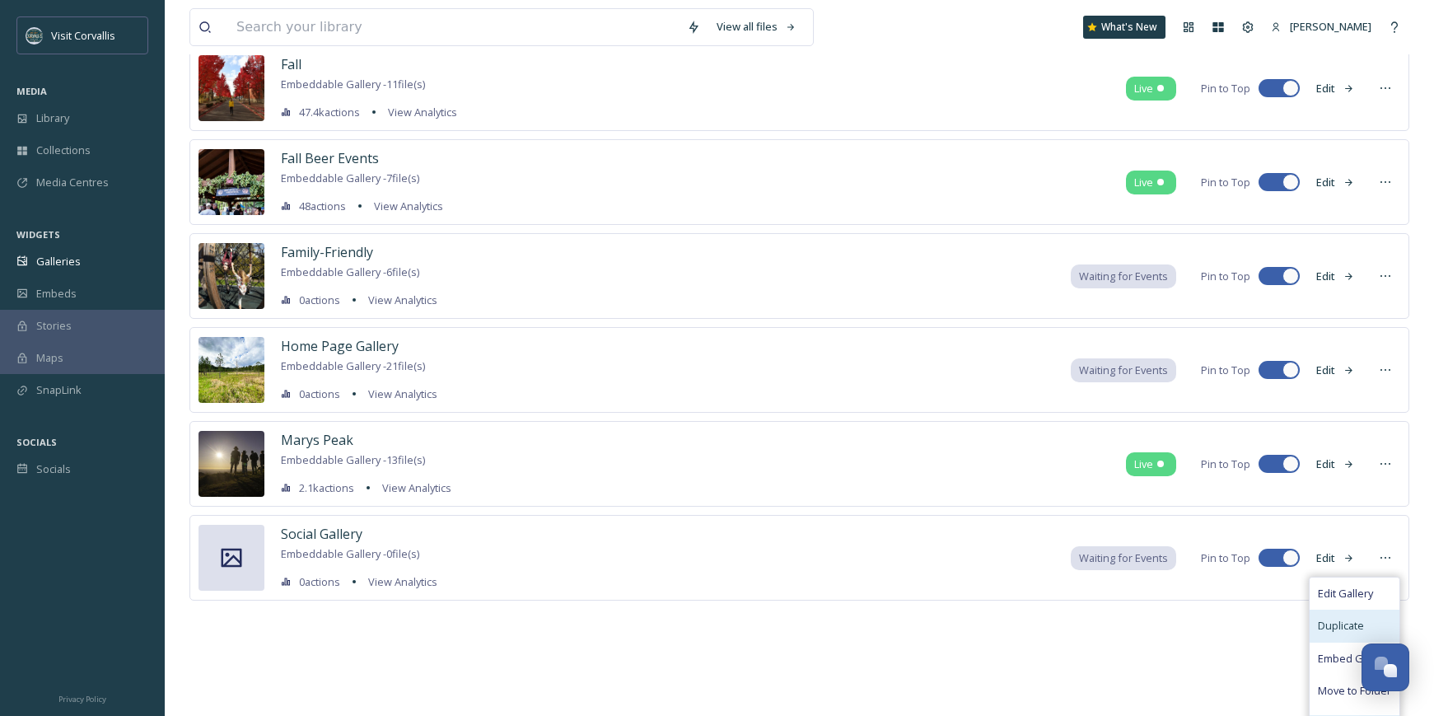
scroll to position [358, 0]
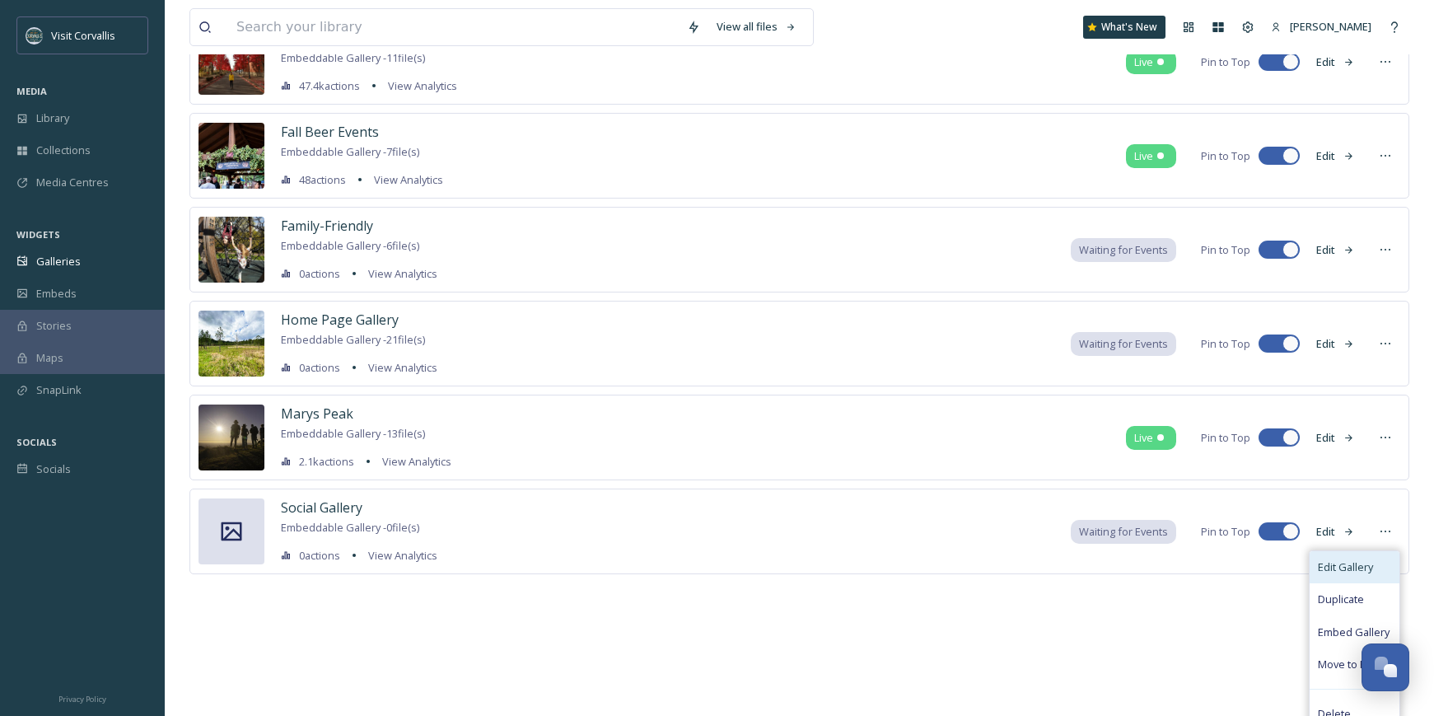
click at [1343, 568] on span "Edit Gallery" at bounding box center [1345, 567] width 55 height 16
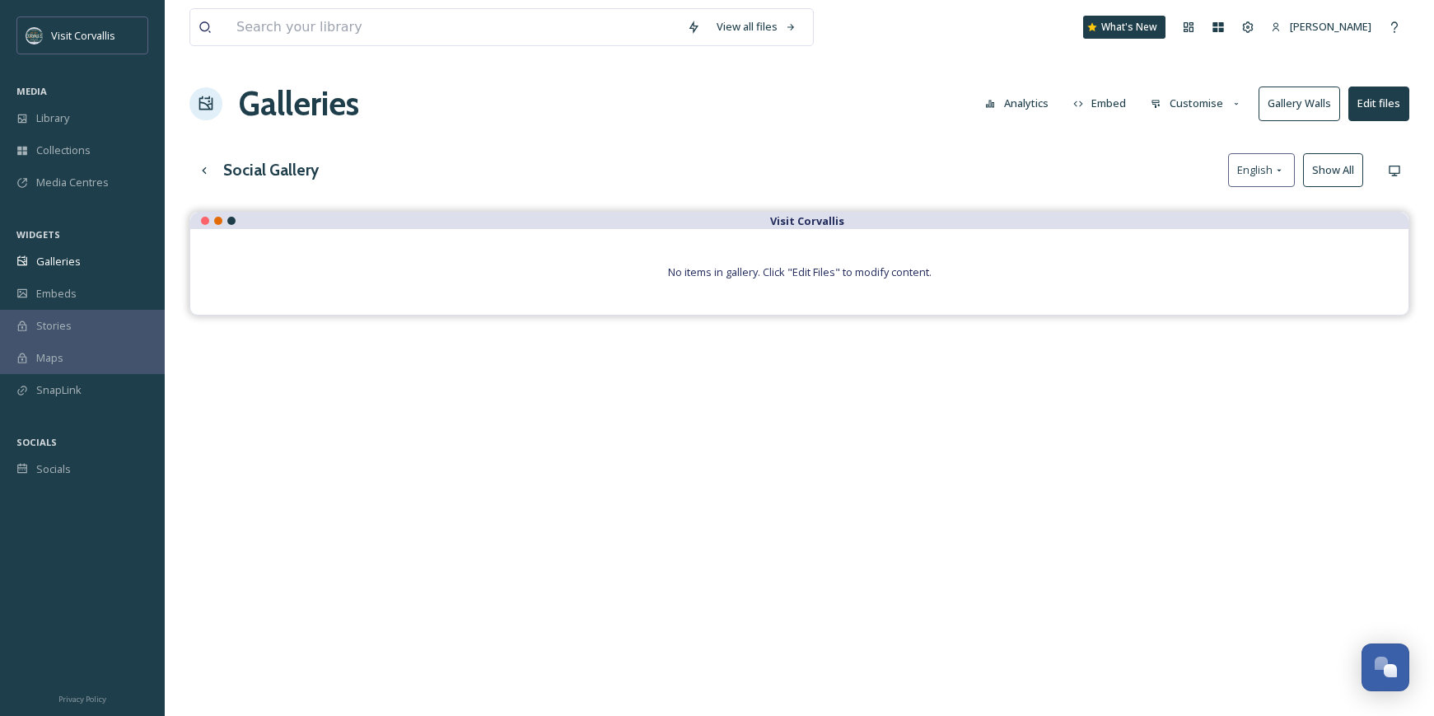
click at [1207, 101] on button "Customise" at bounding box center [1197, 103] width 108 height 32
click at [1382, 106] on button "Edit files" at bounding box center [1379, 104] width 61 height 34
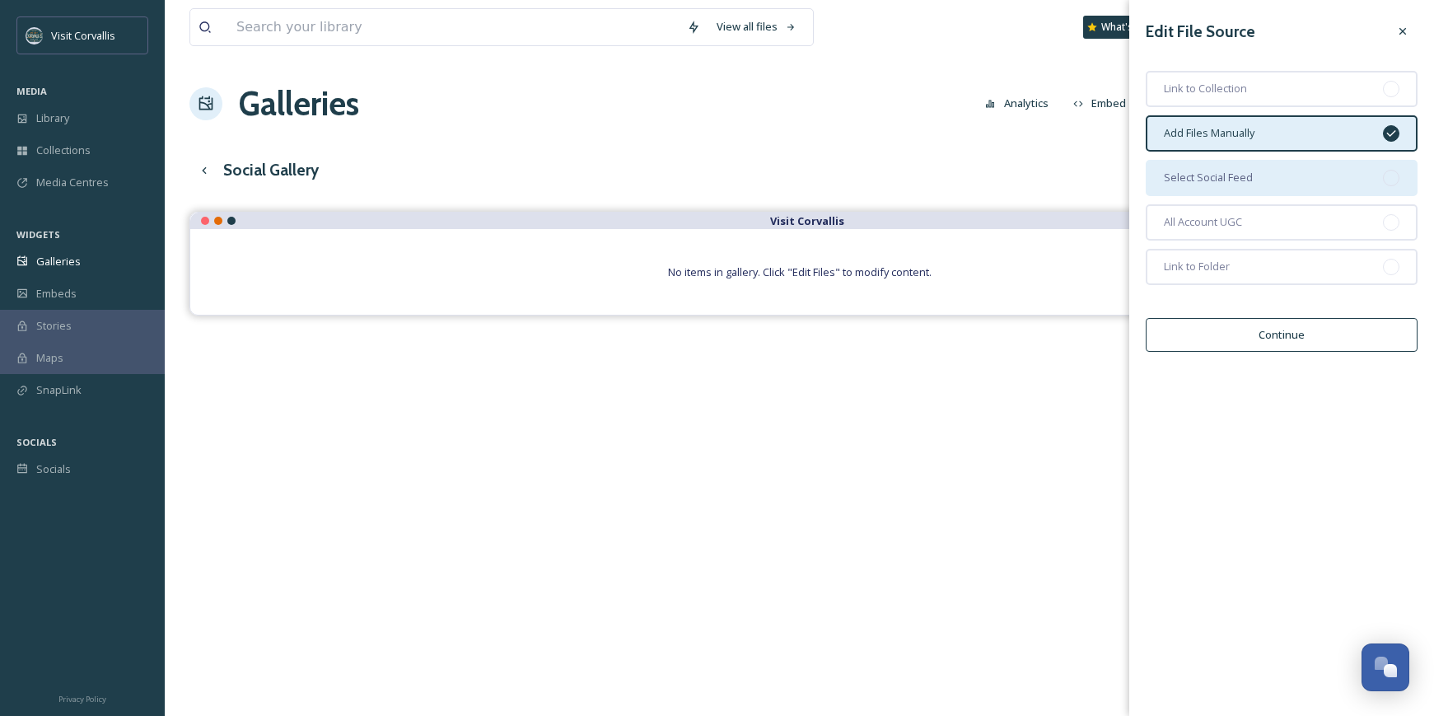
click at [1281, 180] on div "Select Social Feed" at bounding box center [1282, 178] width 272 height 36
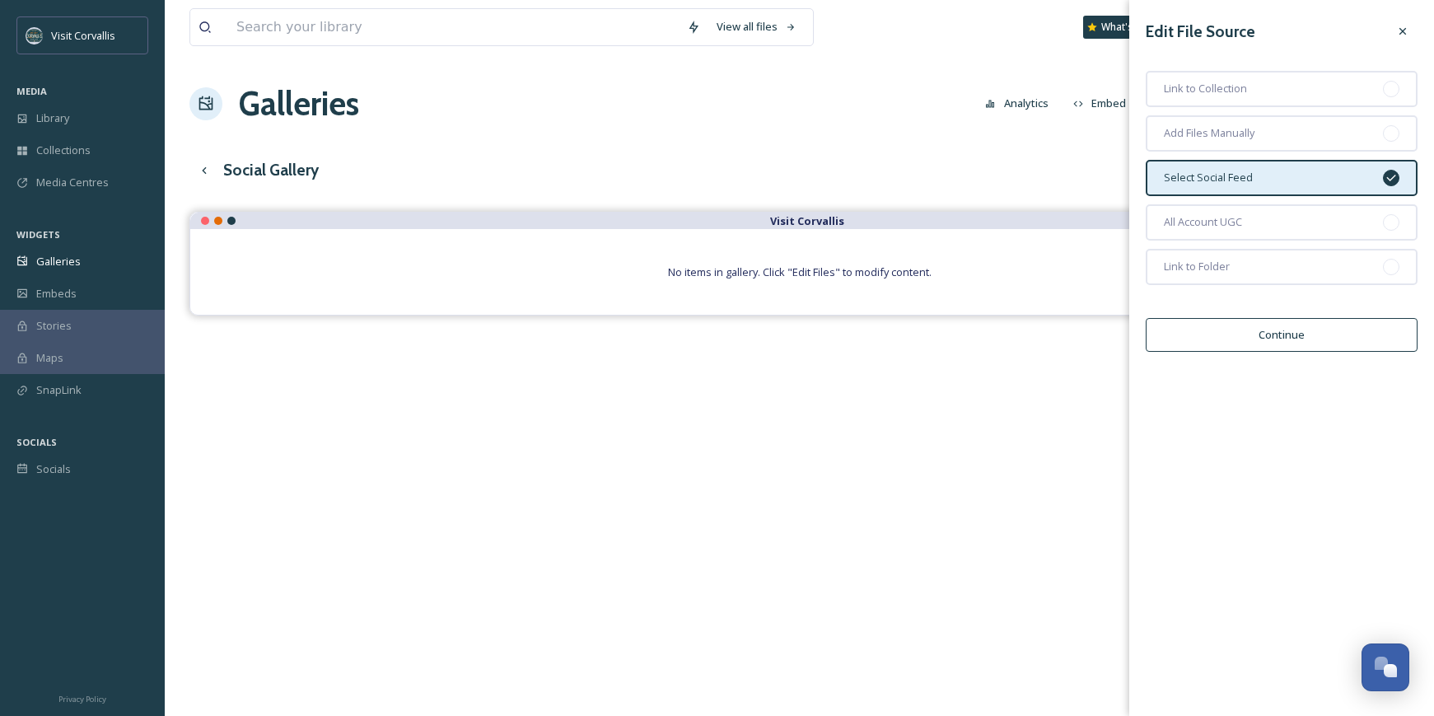
click at [1252, 330] on button "Continue" at bounding box center [1282, 335] width 272 height 34
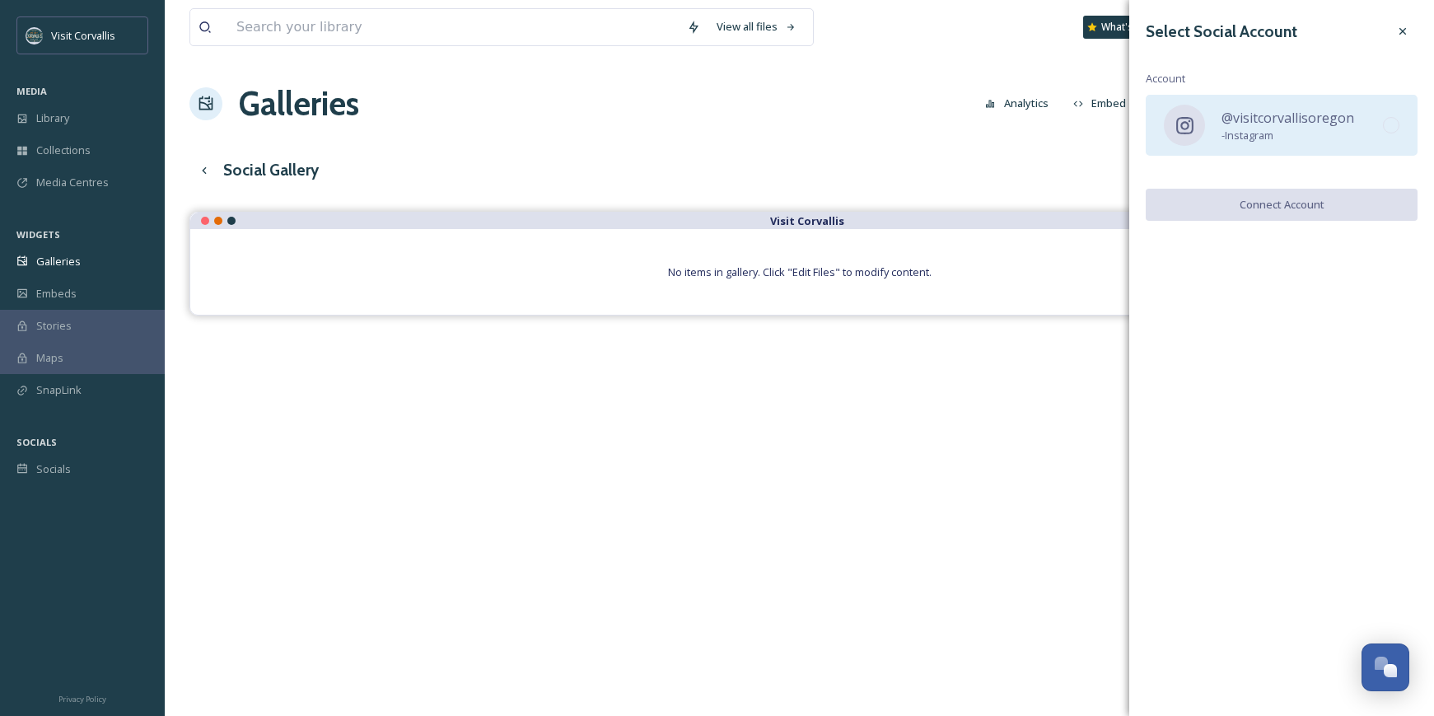
click at [1290, 137] on span "- Instagram" at bounding box center [1288, 136] width 133 height 16
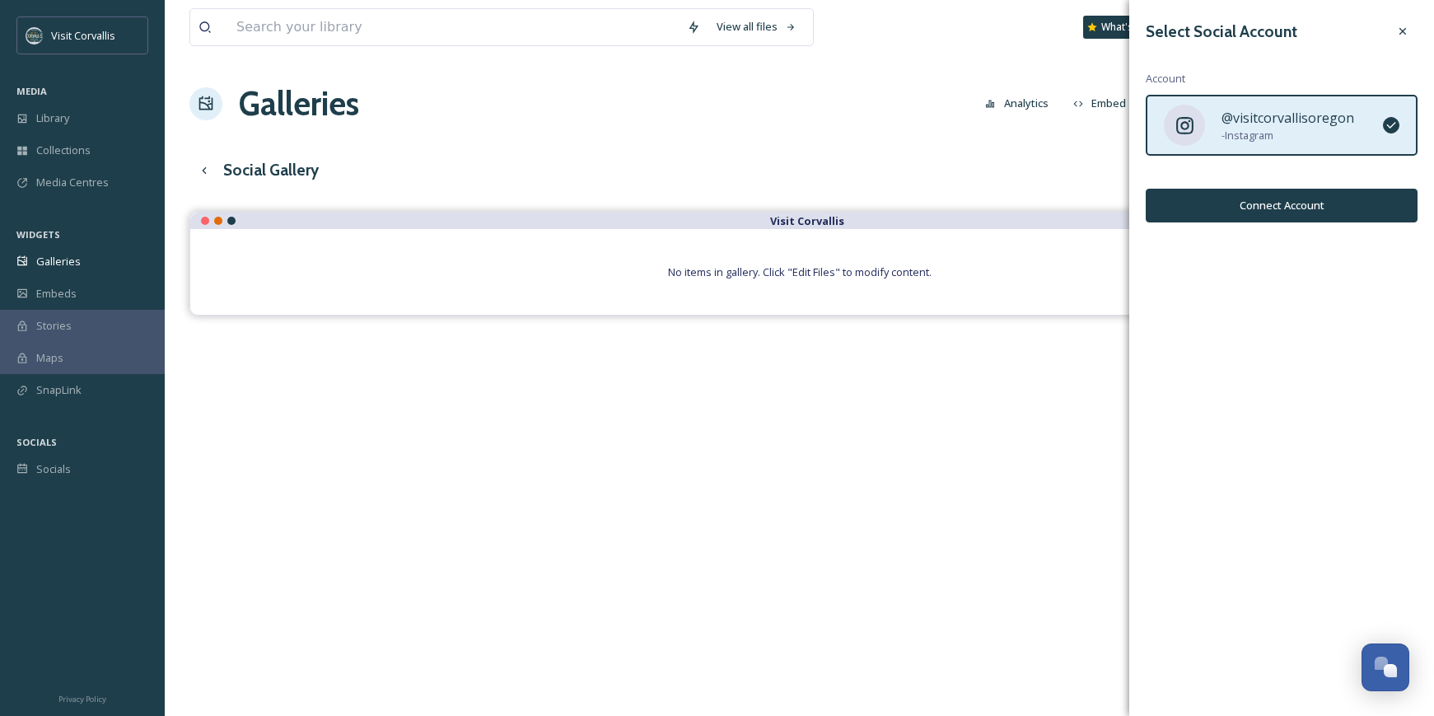
click at [1258, 212] on button "Connect Account" at bounding box center [1282, 206] width 272 height 34
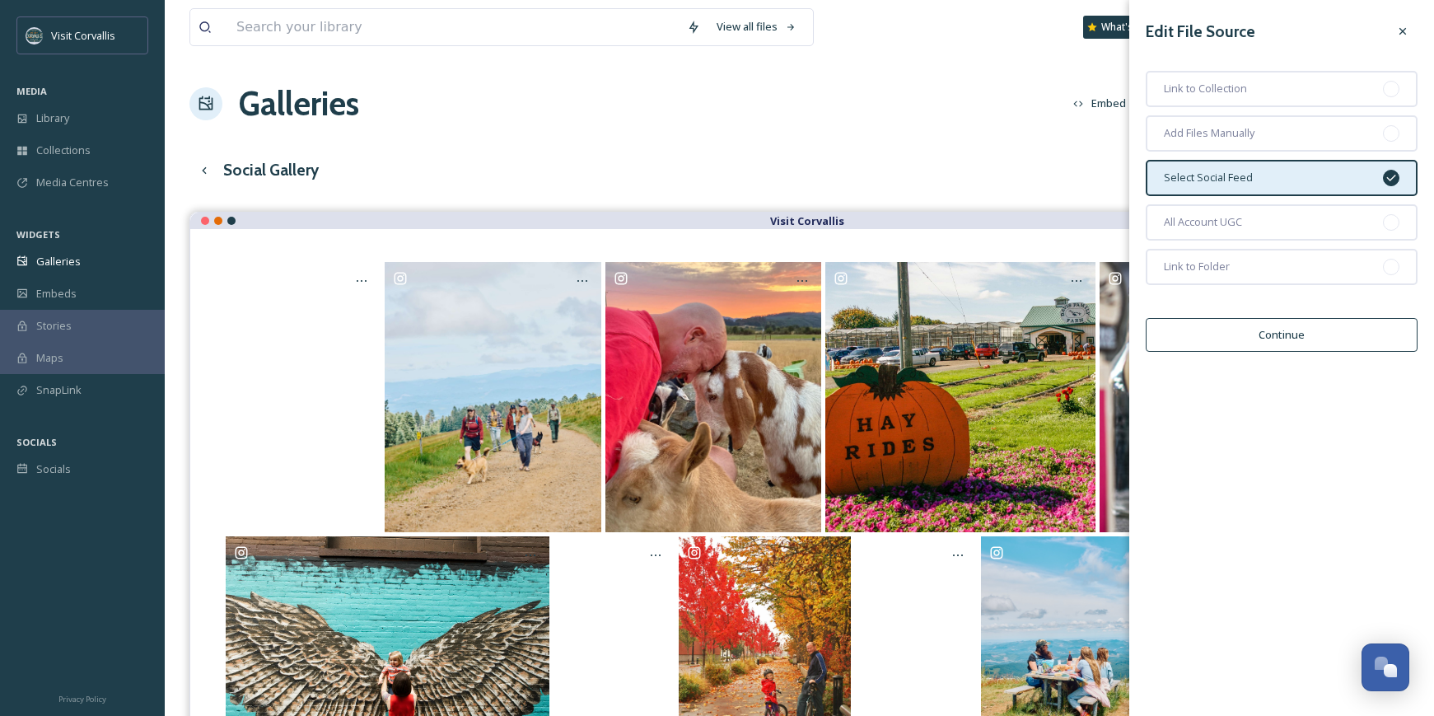
click at [1286, 334] on button "Continue" at bounding box center [1282, 335] width 272 height 34
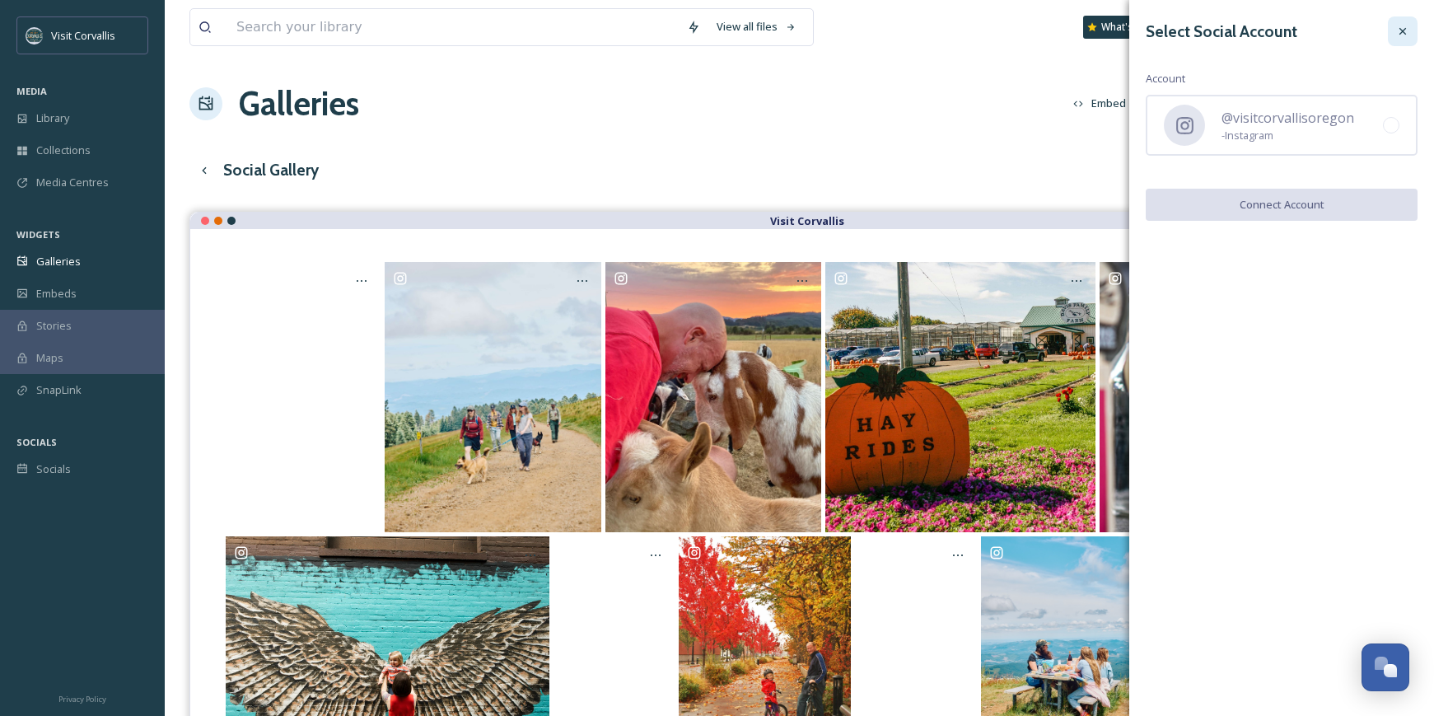
click at [1402, 32] on icon at bounding box center [1403, 31] width 7 height 7
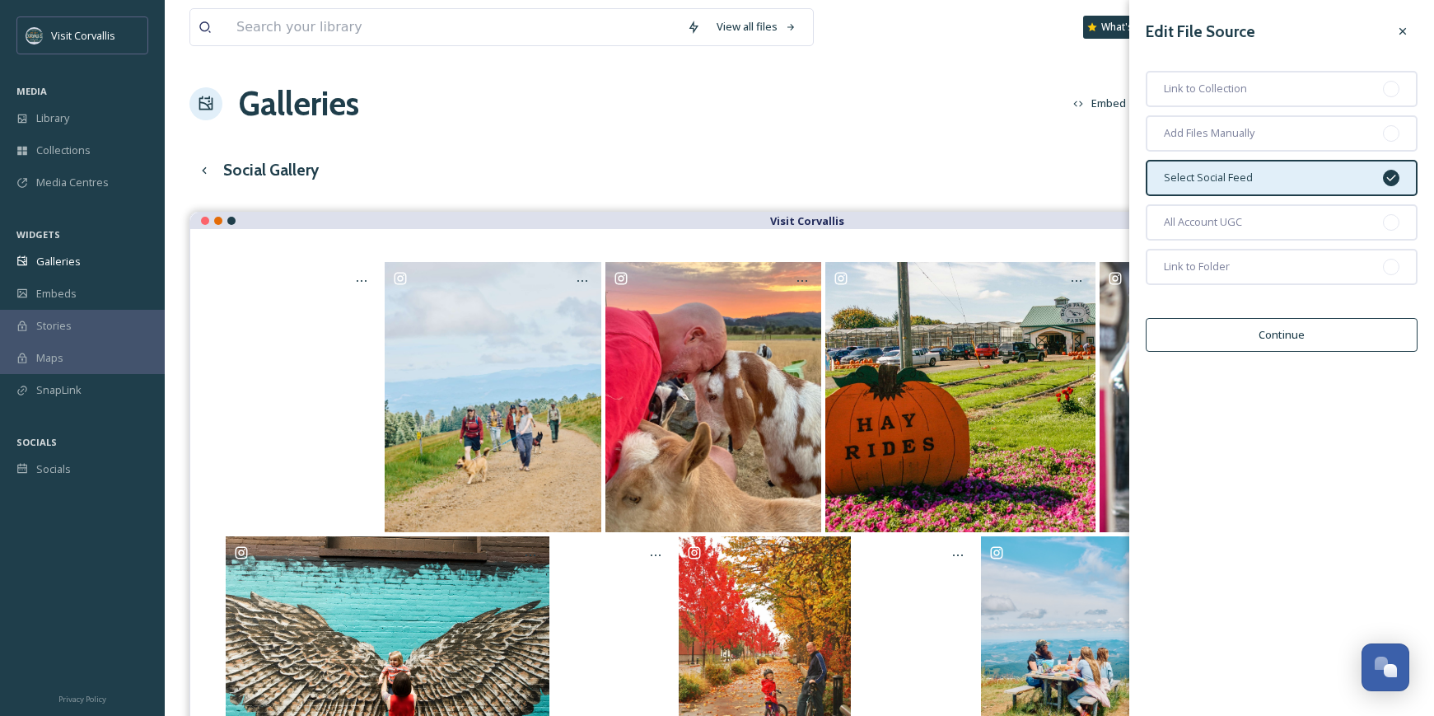
click at [1290, 336] on button "Continue" at bounding box center [1282, 335] width 272 height 34
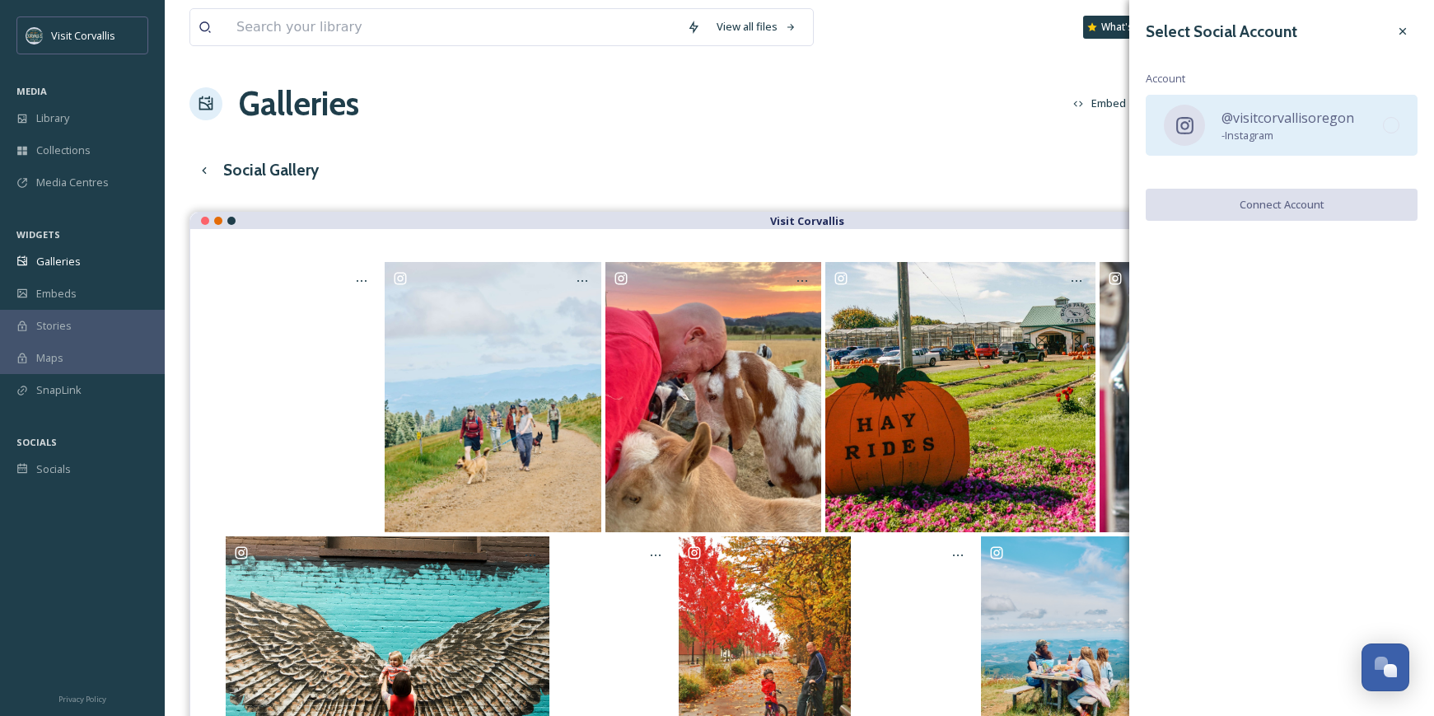
click at [1408, 111] on div "@visitcorvallisoregon - Instagram" at bounding box center [1282, 125] width 272 height 61
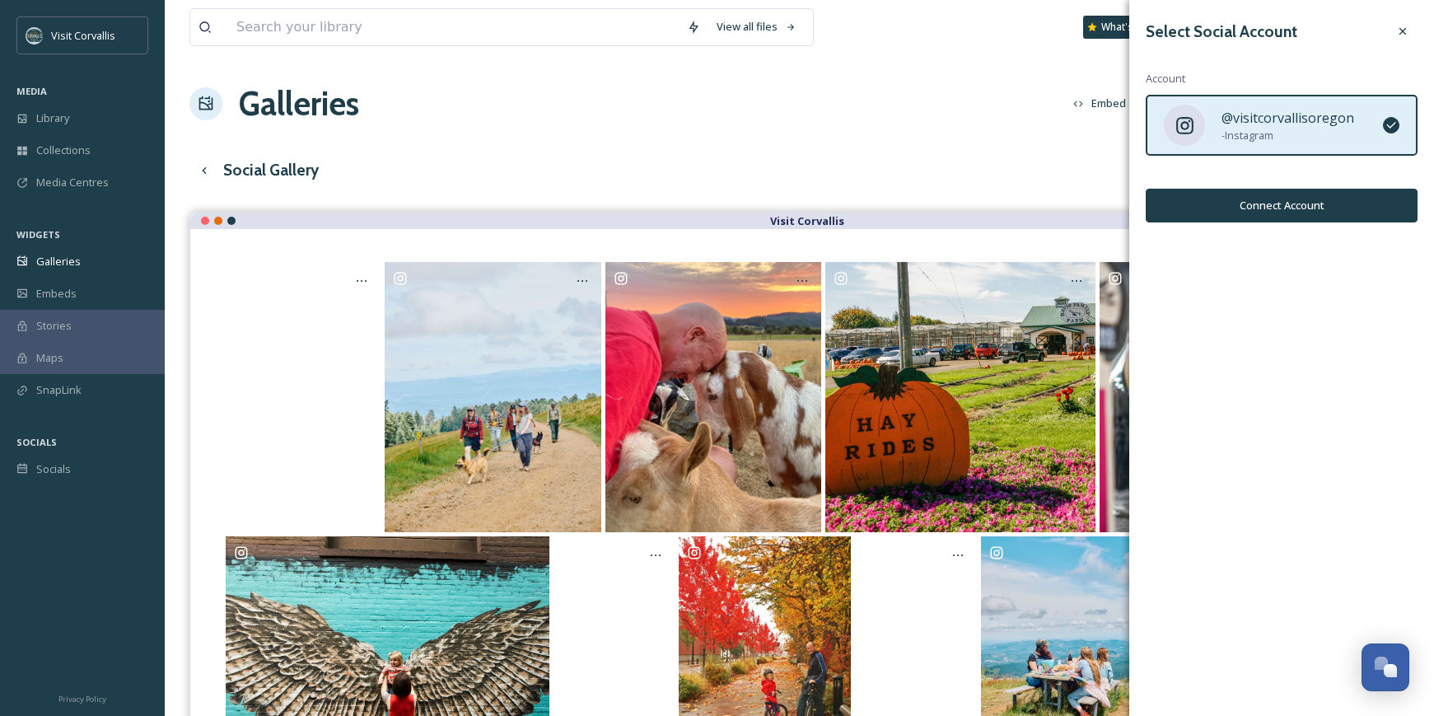
click at [1300, 200] on button "Connect Account" at bounding box center [1282, 206] width 272 height 34
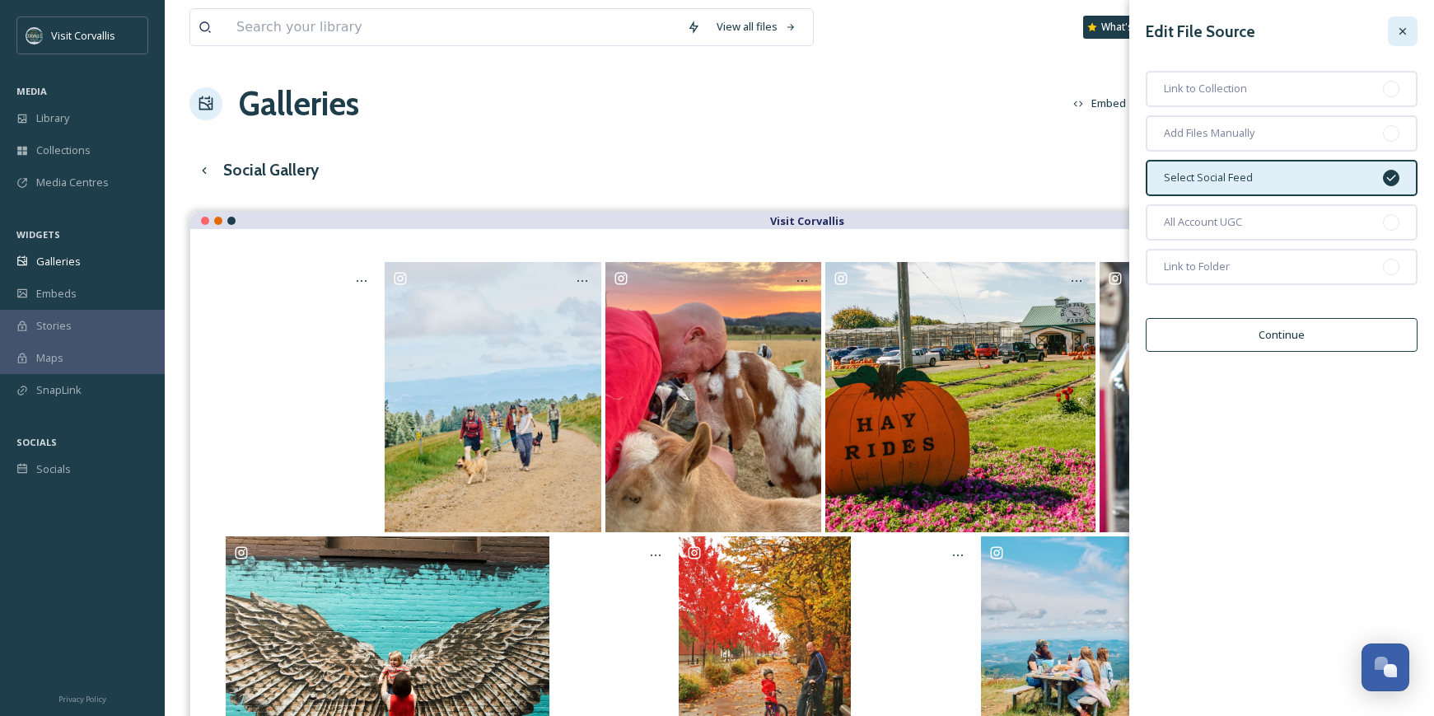
click at [1406, 26] on icon at bounding box center [1403, 31] width 13 height 13
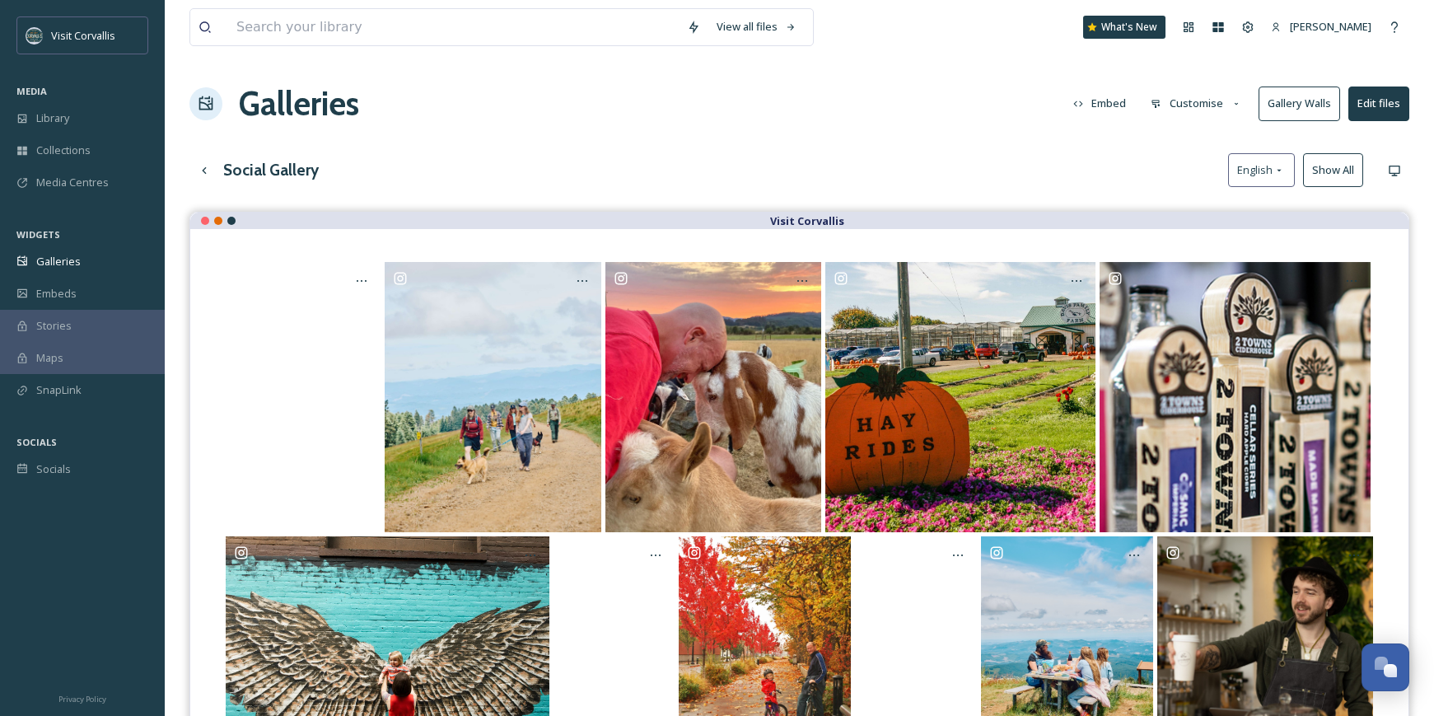
click at [1203, 105] on button "Customise" at bounding box center [1197, 103] width 108 height 32
click at [1164, 200] on span "Buttons" at bounding box center [1171, 206] width 39 height 16
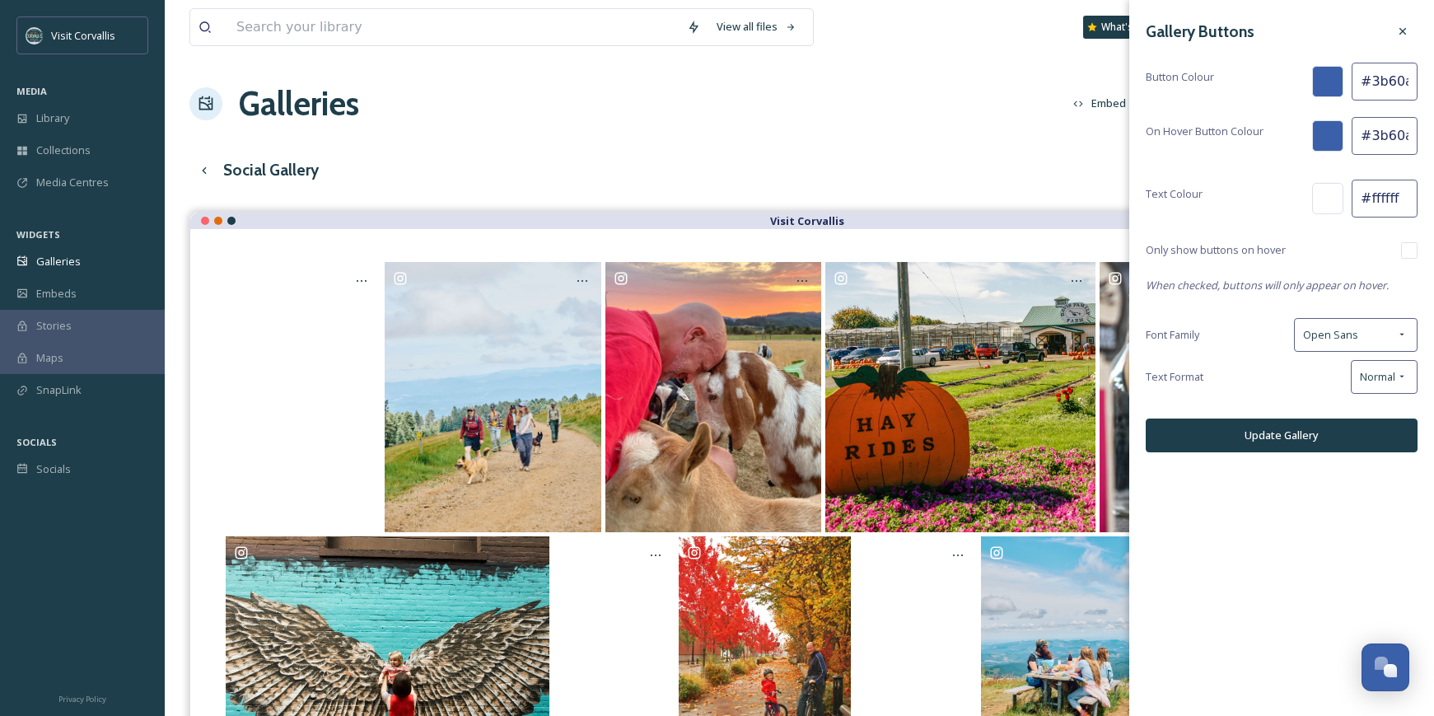
click at [1406, 83] on input "#3b60aa" at bounding box center [1385, 82] width 66 height 38
type input "#E8802e"
click at [1407, 137] on input "#3b60aa" at bounding box center [1385, 136] width 66 height 38
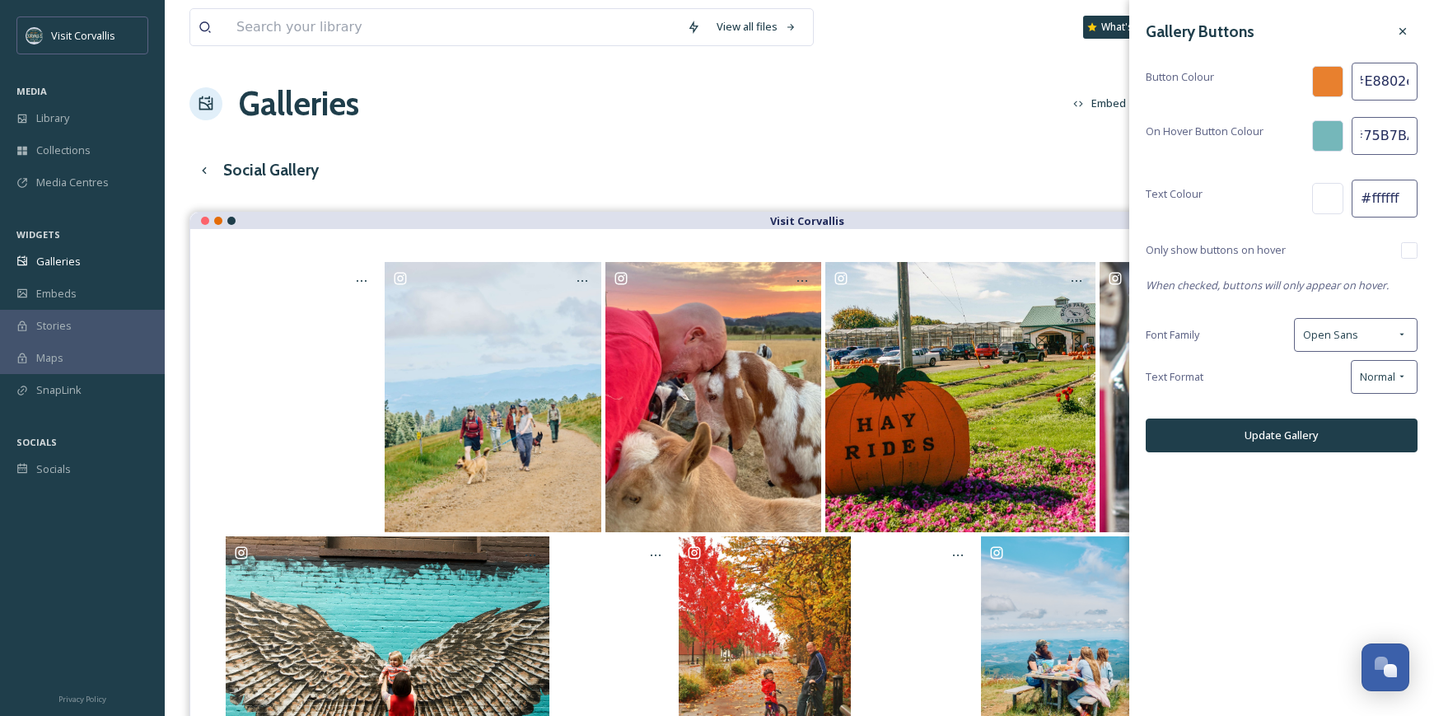
type input "#75B7BA"
click at [1284, 31] on div "Gallery Buttons" at bounding box center [1282, 31] width 272 height 30
click at [1272, 430] on button "Update Gallery" at bounding box center [1282, 436] width 272 height 34
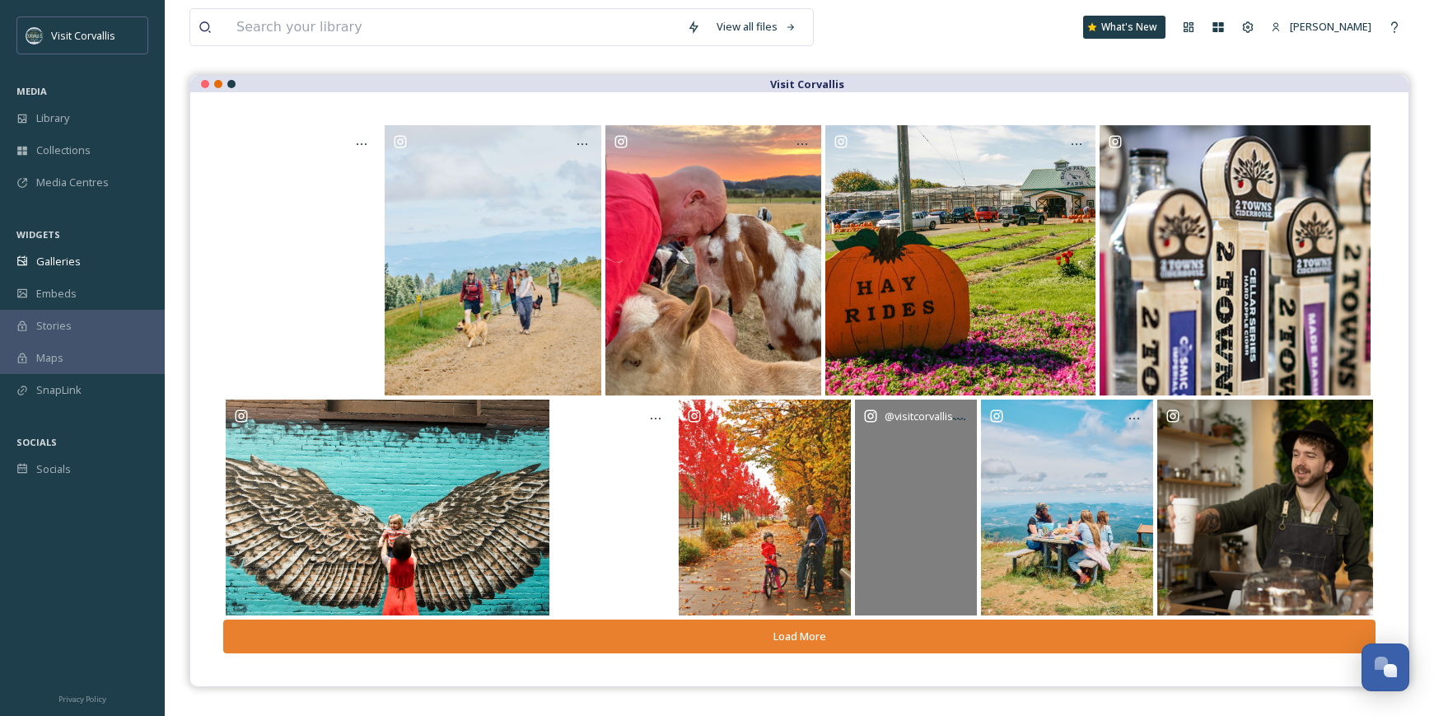
scroll to position [0, 0]
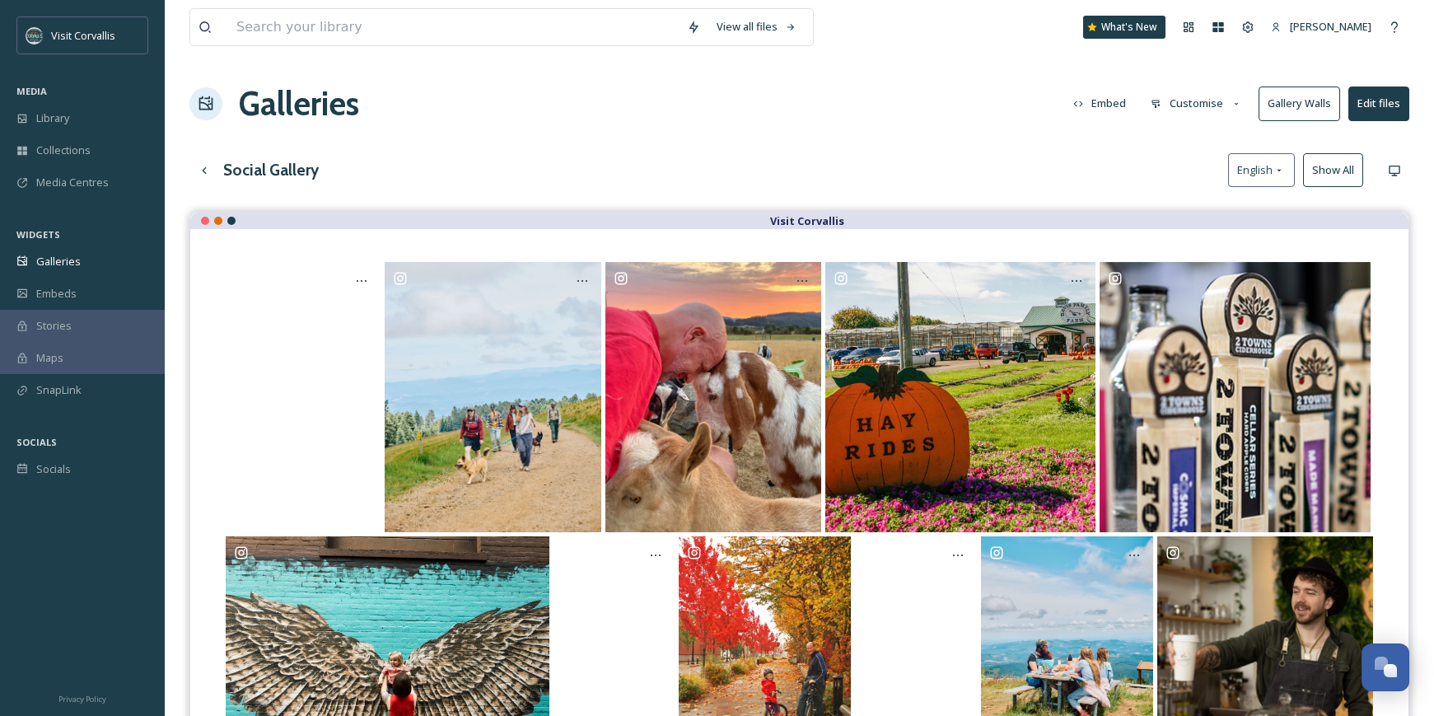
click at [1316, 101] on button "Gallery Walls" at bounding box center [1300, 104] width 82 height 34
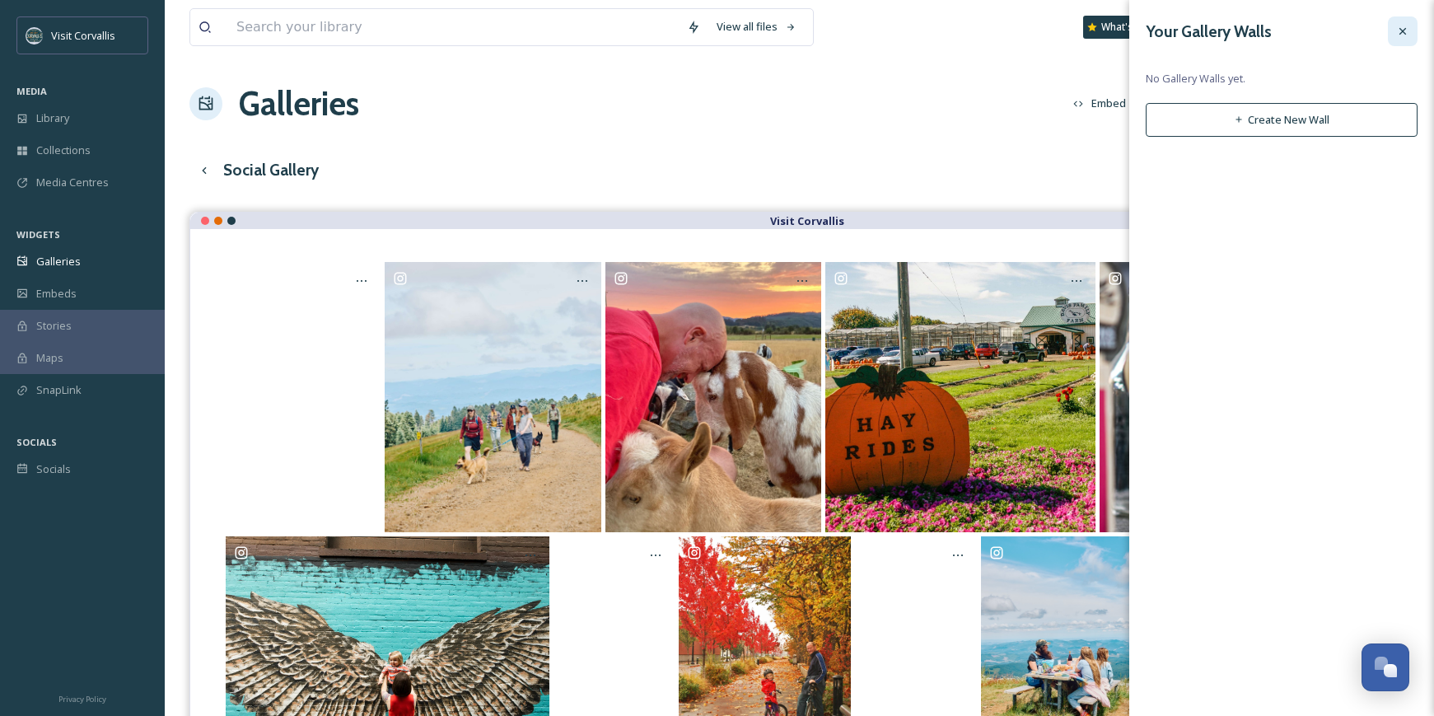
click at [1398, 39] on div at bounding box center [1403, 31] width 30 height 30
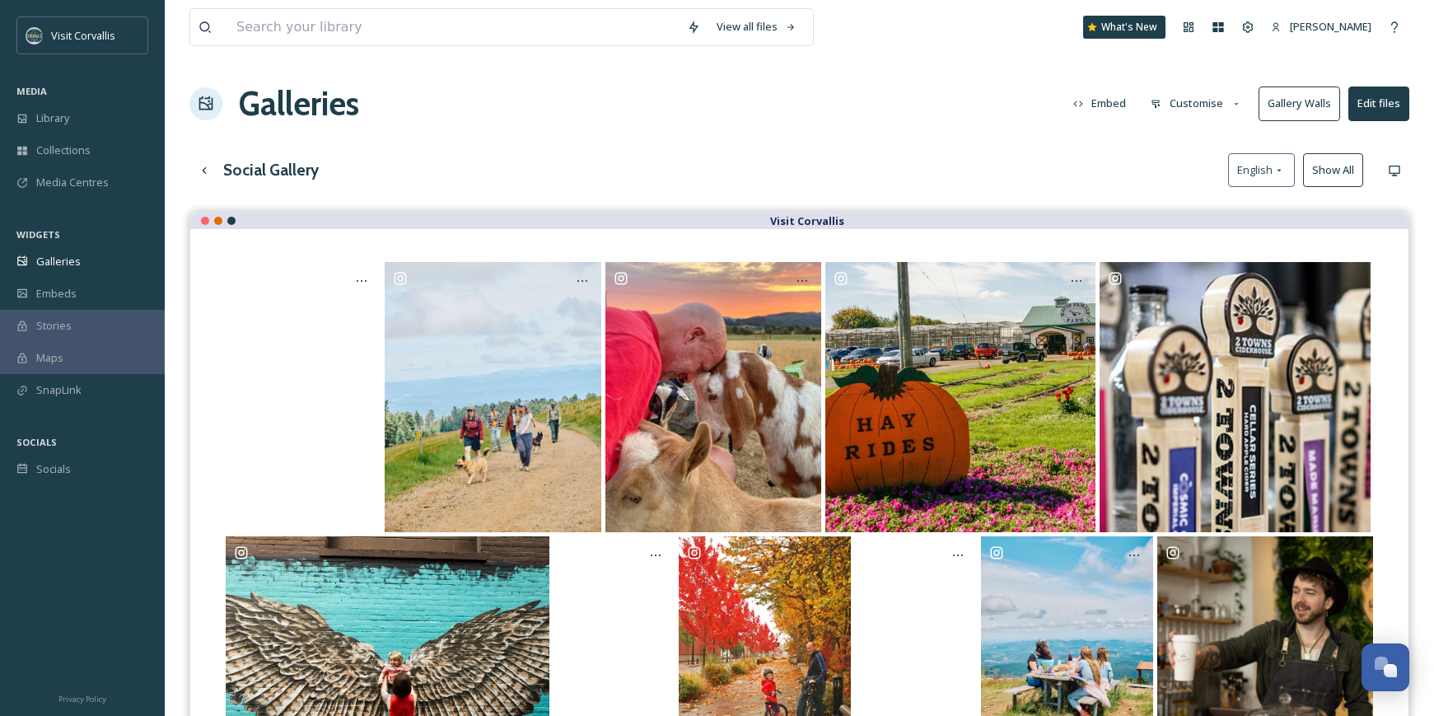
click at [1191, 104] on button "Customise" at bounding box center [1197, 103] width 108 height 32
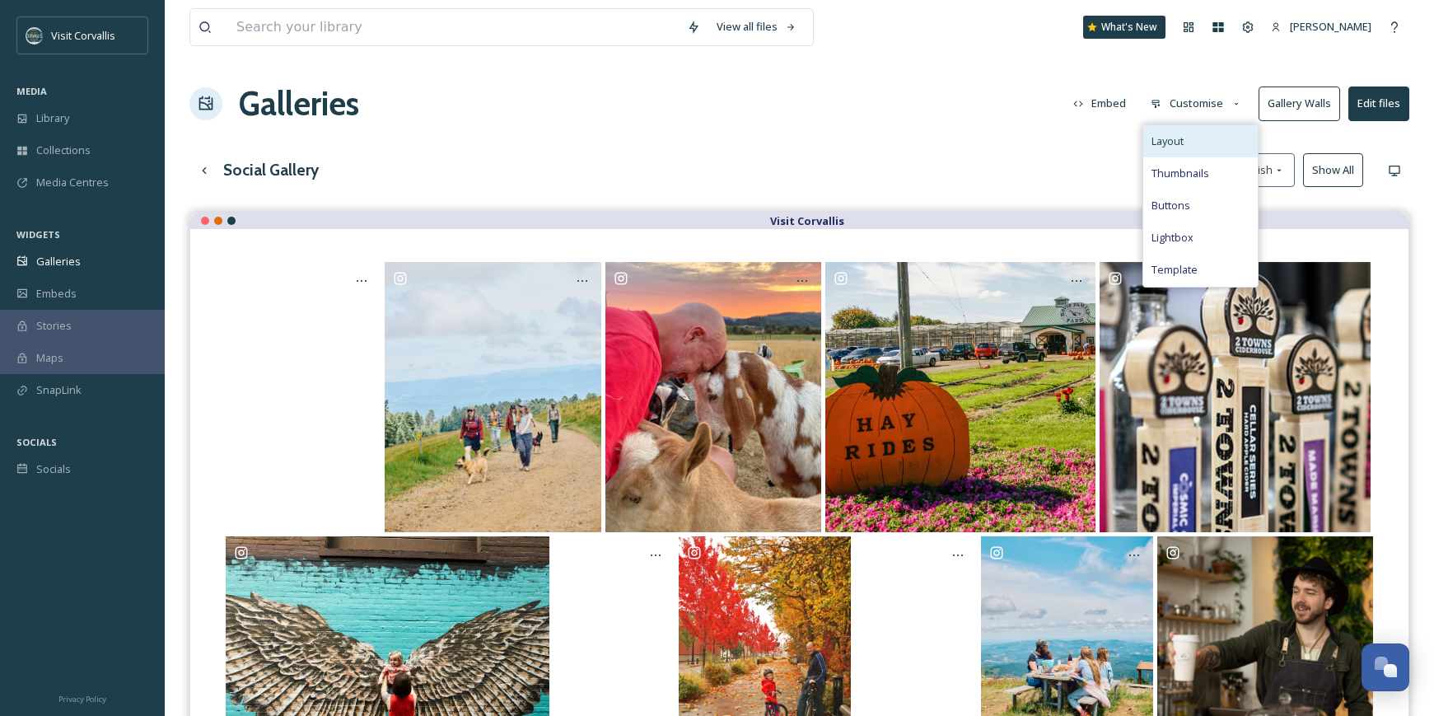
click at [1182, 135] on span "Layout" at bounding box center [1168, 141] width 32 height 16
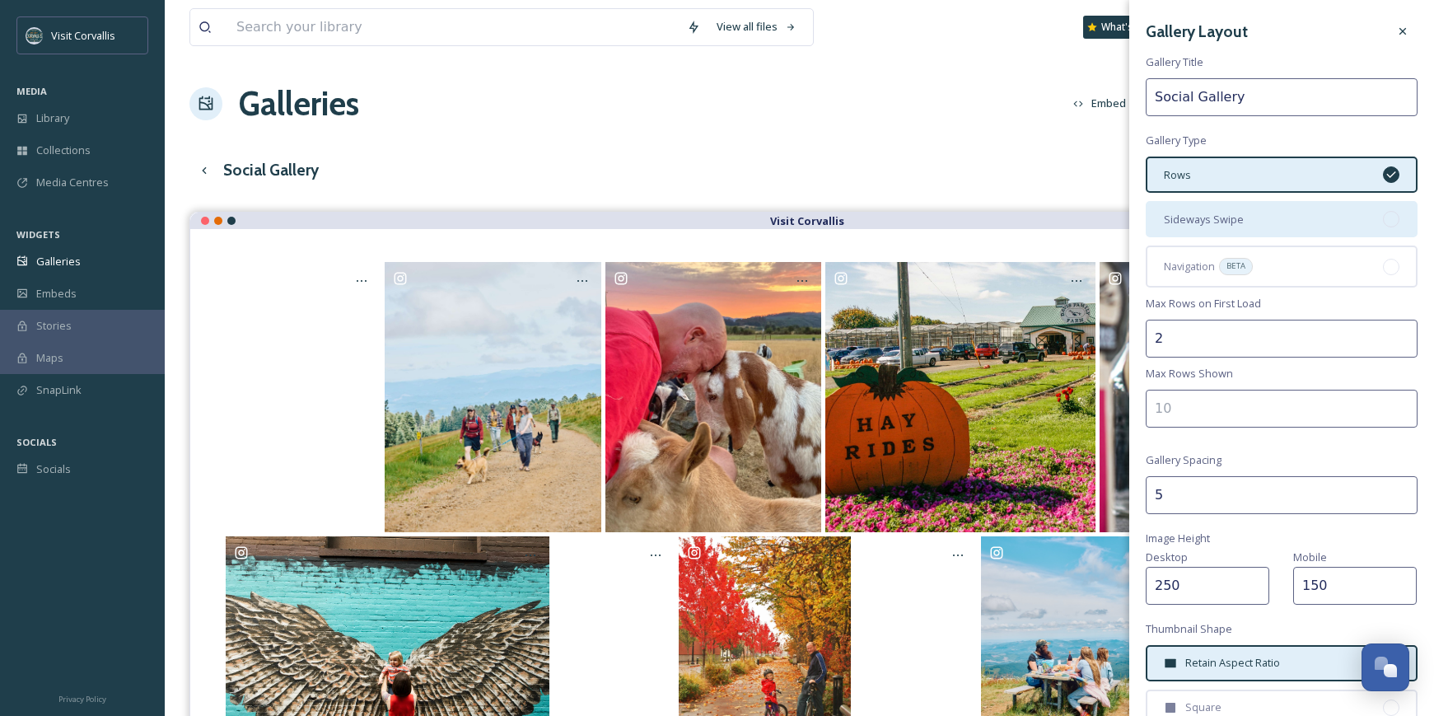
click at [1193, 218] on span "Sideways Swipe" at bounding box center [1204, 220] width 80 height 16
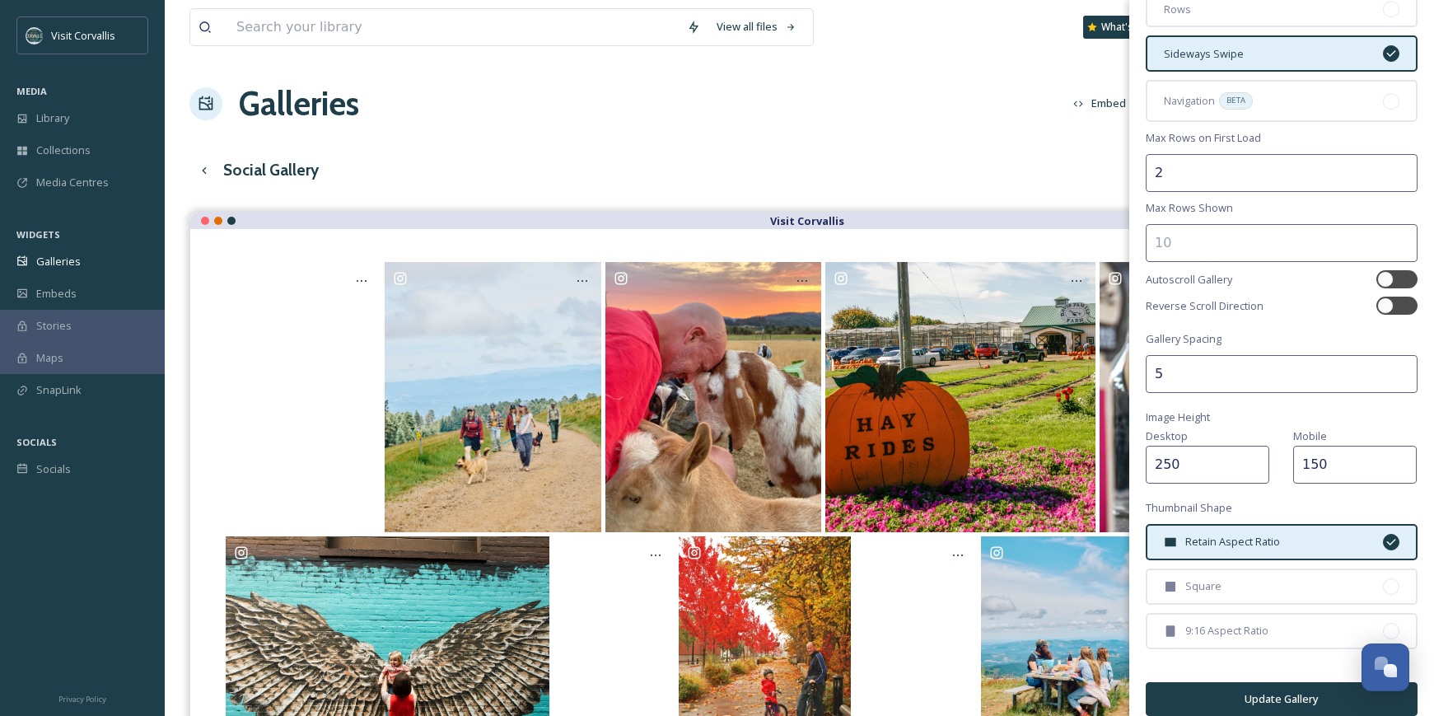
scroll to position [182, 0]
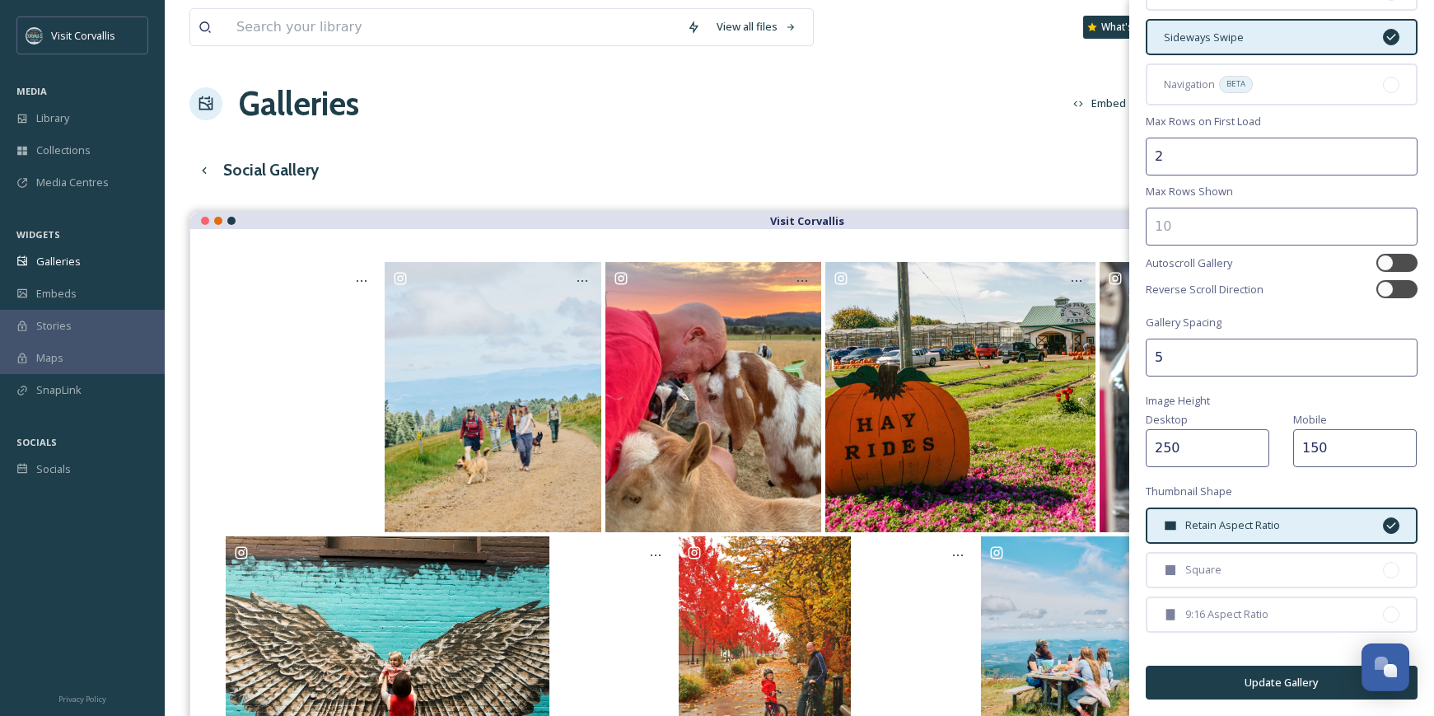
click at [1224, 672] on button "Update Gallery" at bounding box center [1282, 683] width 272 height 34
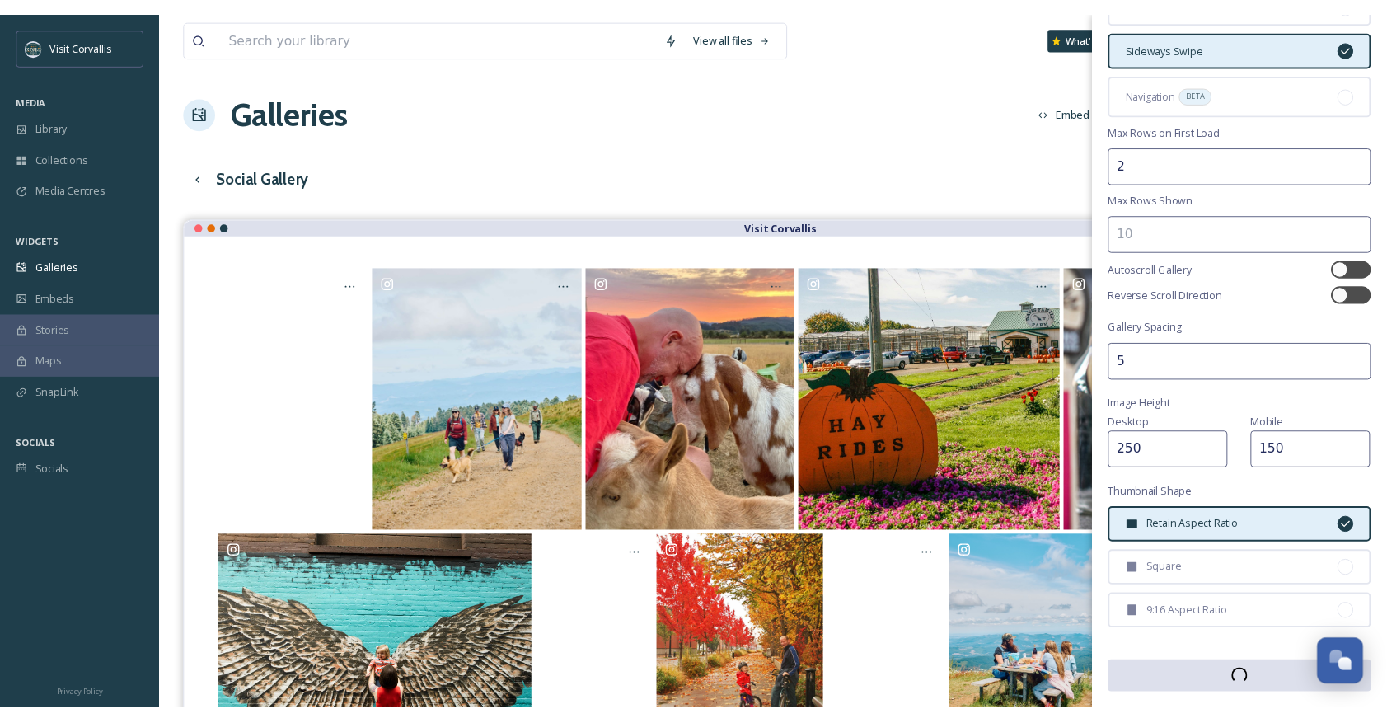
scroll to position [181, 0]
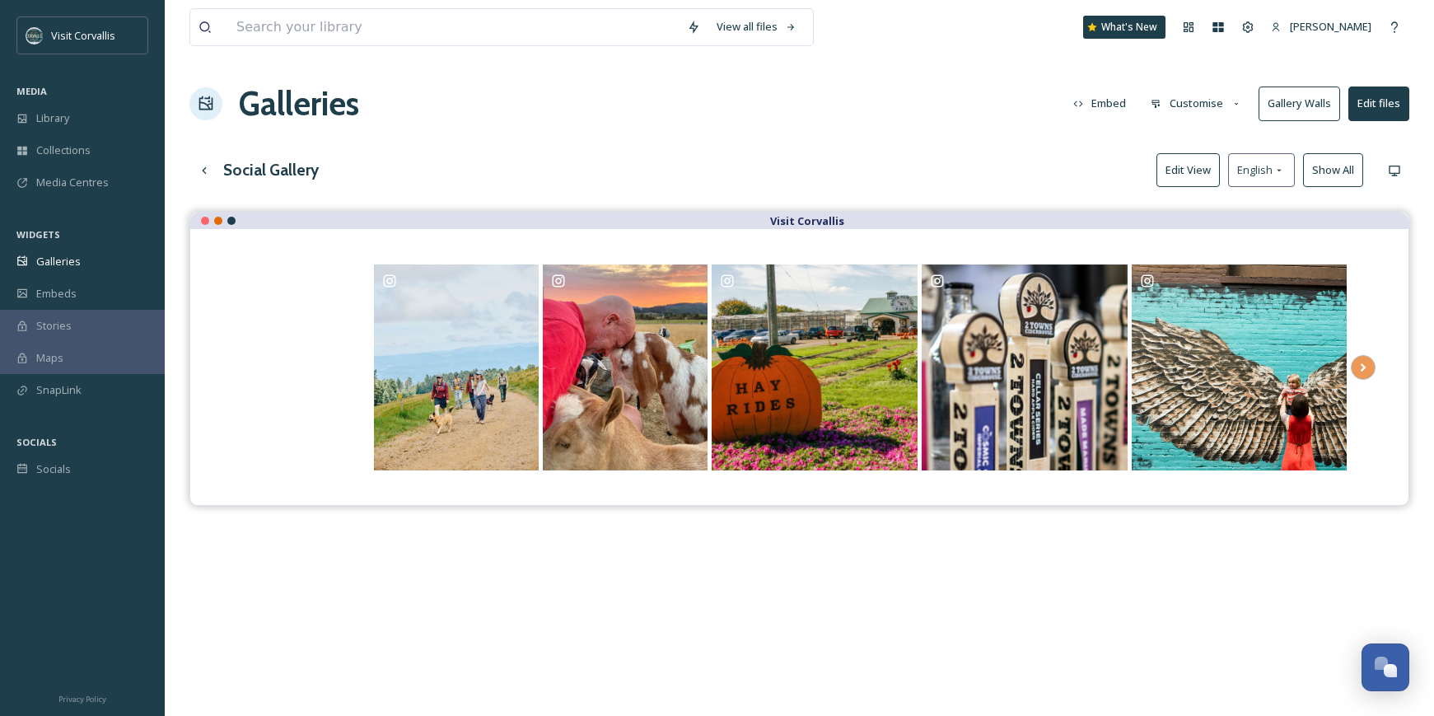
click at [1111, 107] on button "Embed" at bounding box center [1100, 103] width 70 height 32
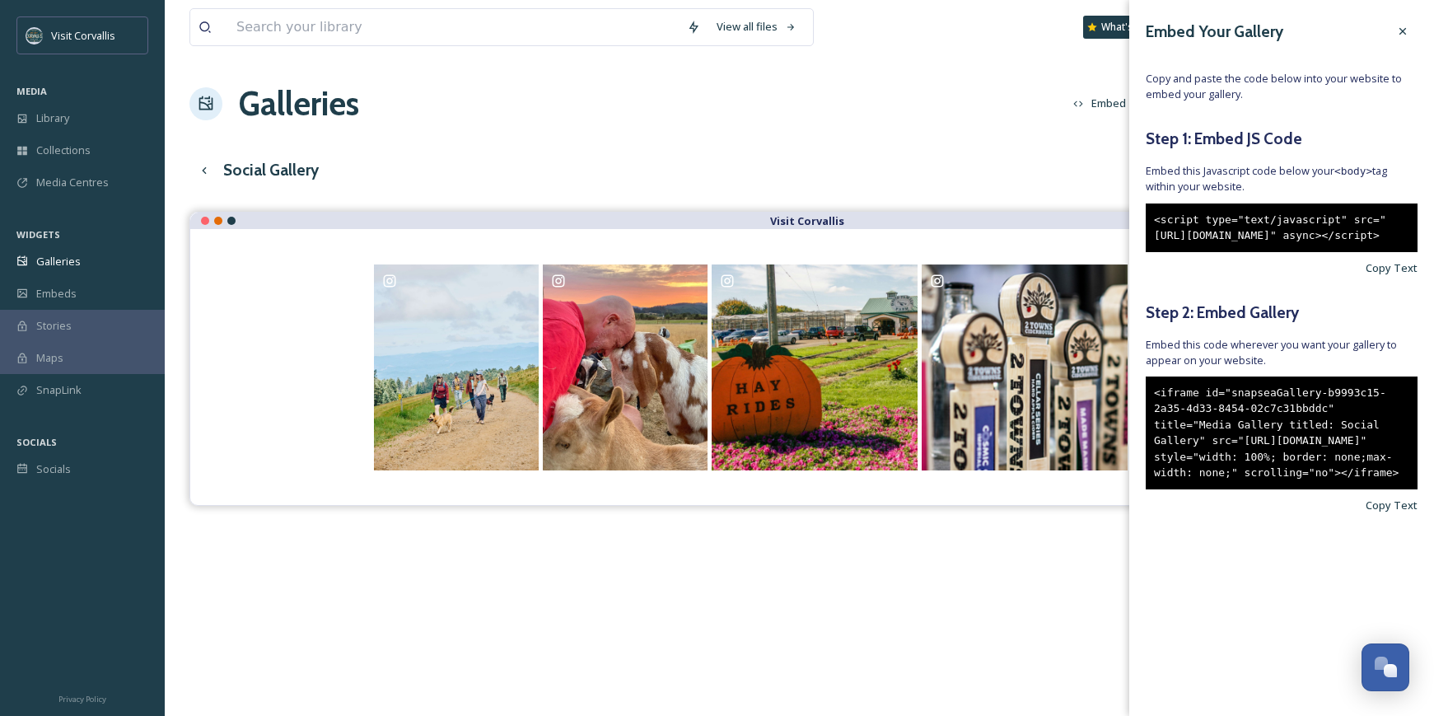
drag, startPoint x: 1317, startPoint y: 570, endPoint x: 1157, endPoint y: 445, distance: 203.7
click at [1157, 445] on div "<iframe id="snapseaGallery-b9993c15-2a35-4d33-8454-02c7c31bbddc" title="Media G…" at bounding box center [1282, 433] width 272 height 113
copy div "<iframe id="snapseaGallery-b9993c15-2a35-4d33-8454-02c7c31bbddc" title="Media G…"
click at [1219, 252] on div "<script type="text/javascript" src="[URL][DOMAIN_NAME]" async></script>" at bounding box center [1282, 228] width 272 height 49
drag, startPoint x: 1228, startPoint y: 286, endPoint x: 1149, endPoint y: 220, distance: 103.0
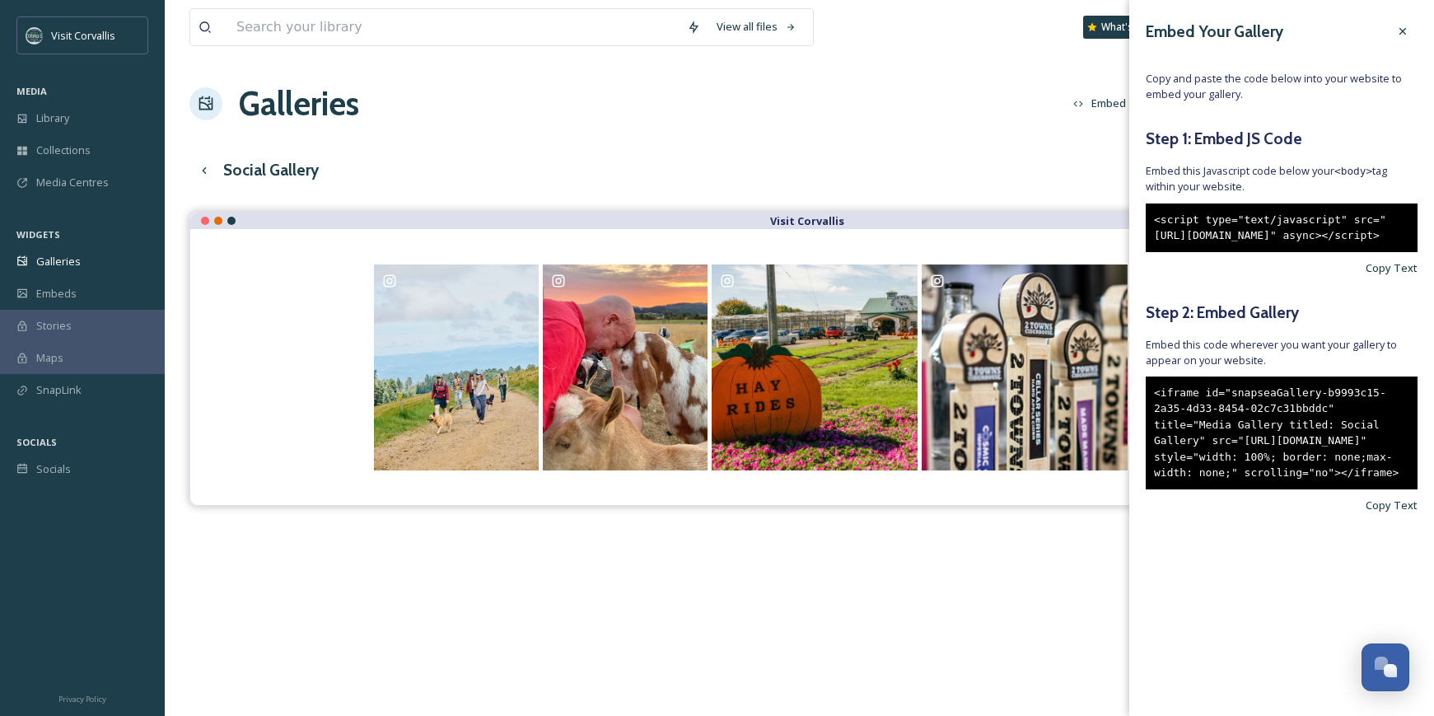
click at [1149, 220] on div "<script type="text/javascript" src="[URL][DOMAIN_NAME]" async></script>" at bounding box center [1282, 228] width 272 height 49
copy div "<script type="text/javascript" src="[URL][DOMAIN_NAME]" async></script>"
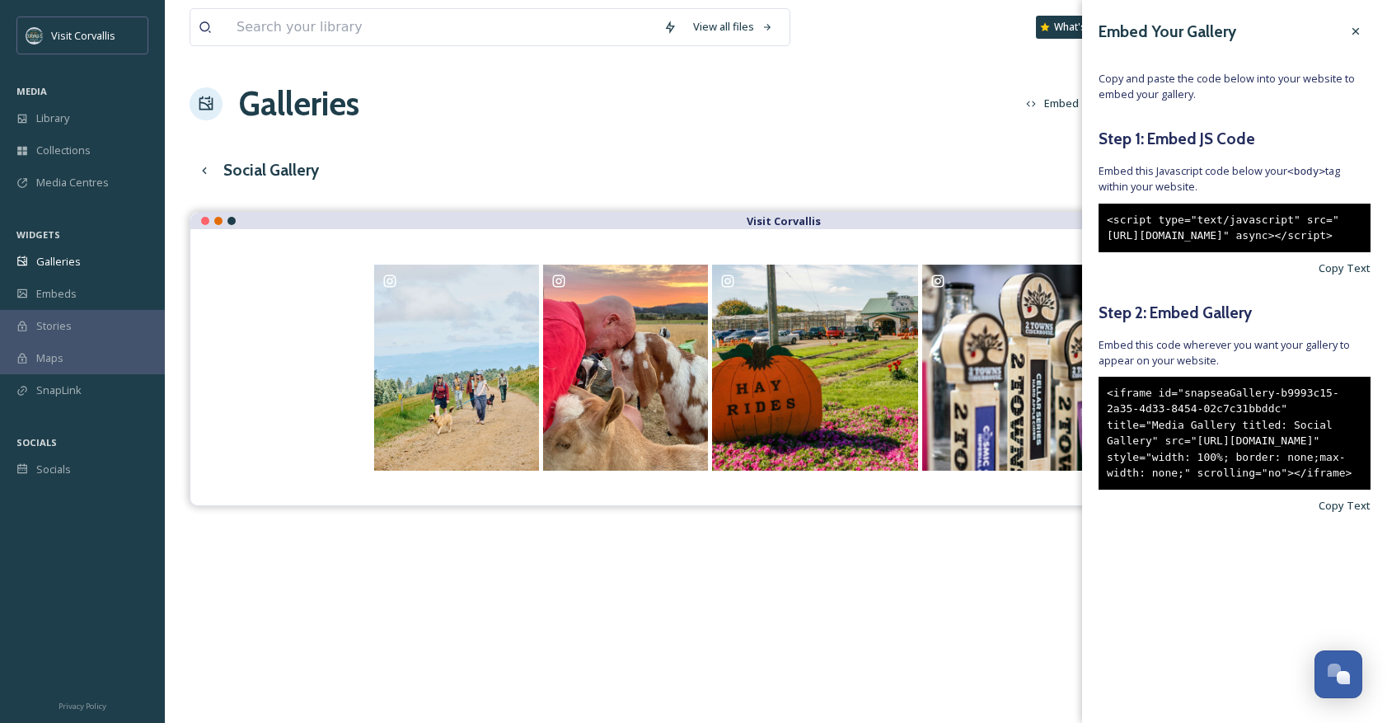
click at [1226, 252] on div "<script type="text/javascript" src="[URL][DOMAIN_NAME]" async></script>" at bounding box center [1234, 228] width 272 height 49
drag, startPoint x: 1177, startPoint y: 291, endPoint x: 1103, endPoint y: 224, distance: 99.2
click at [1103, 224] on div "<script type="text/javascript" src="[URL][DOMAIN_NAME]" async></script>" at bounding box center [1234, 228] width 272 height 49
copy div "<script type="text/javascript" src="[URL][DOMAIN_NAME]" async></script>"
drag, startPoint x: 1273, startPoint y: 565, endPoint x: 1107, endPoint y: 442, distance: 206.6
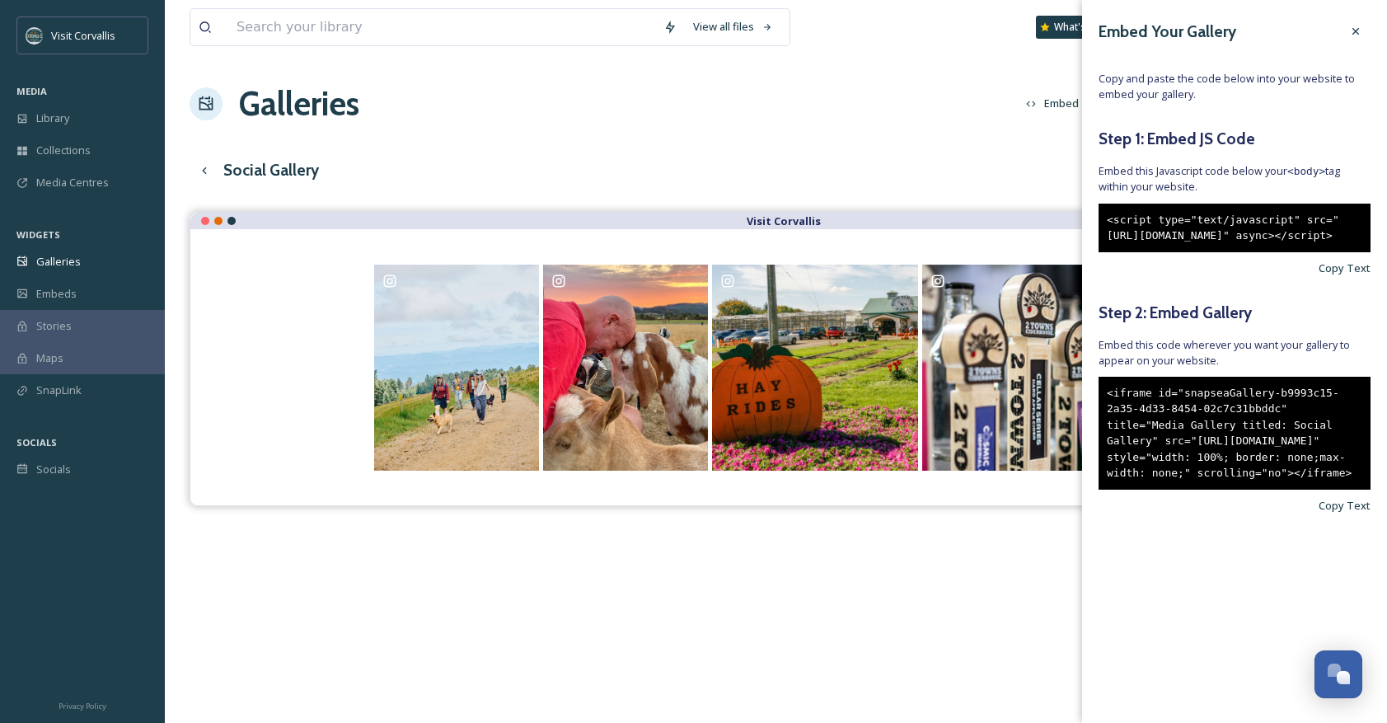
click at [1107, 442] on div "<iframe id="snapseaGallery-b9993c15-2a35-4d33-8454-02c7c31bbddc" title="Media G…" at bounding box center [1234, 433] width 272 height 113
copy div "<iframe id="snapseaGallery-b9993c15-2a35-4d33-8454-02c7c31bbddc" title="Media G…"
click at [1354, 37] on icon at bounding box center [1355, 31] width 13 height 13
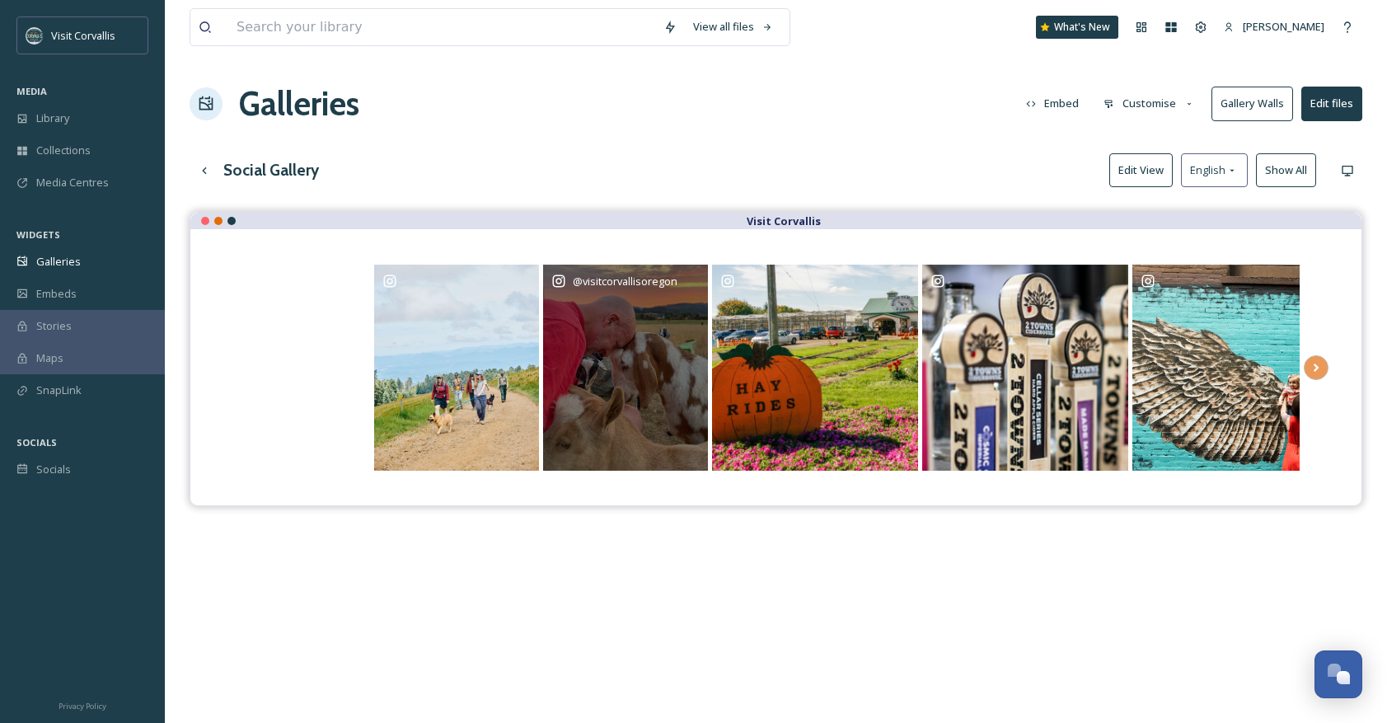
click at [668, 353] on div "@ visitcorvallisoregon" at bounding box center [625, 367] width 165 height 206
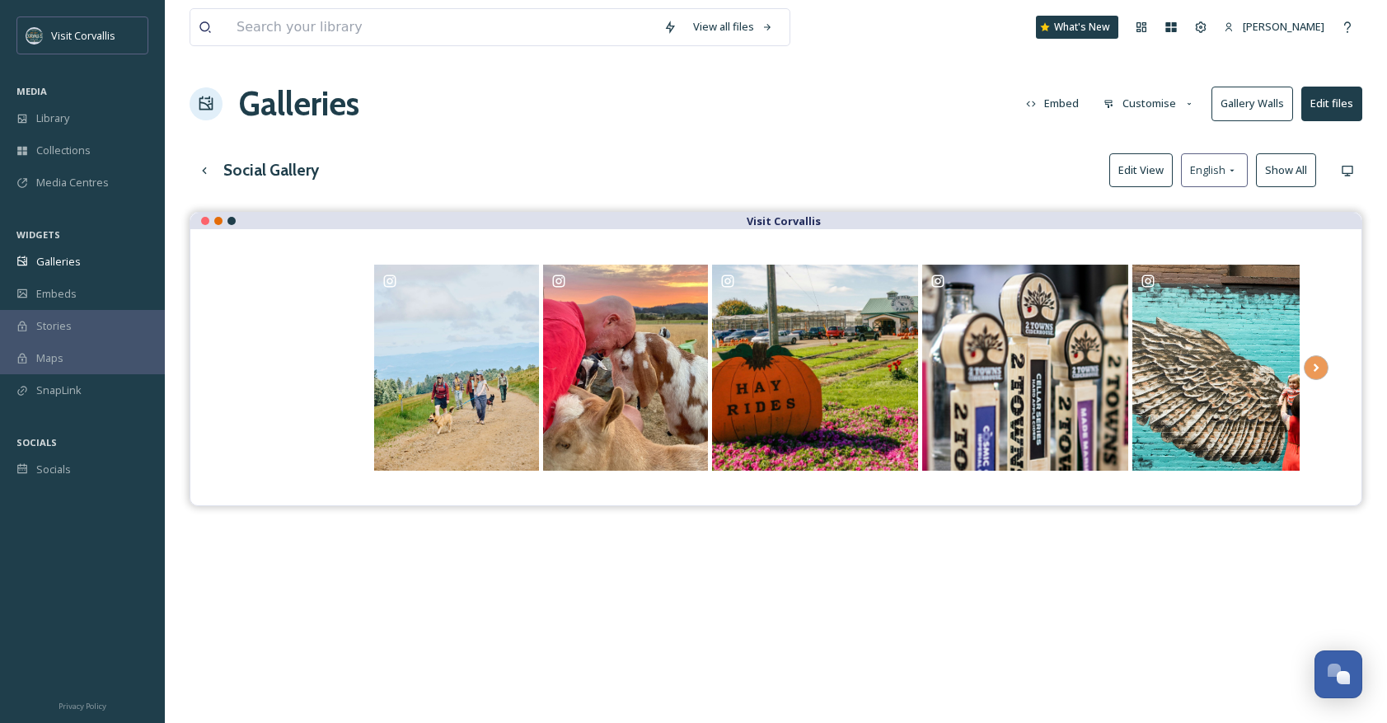
click at [1144, 166] on button "Edit View" at bounding box center [1140, 170] width 63 height 34
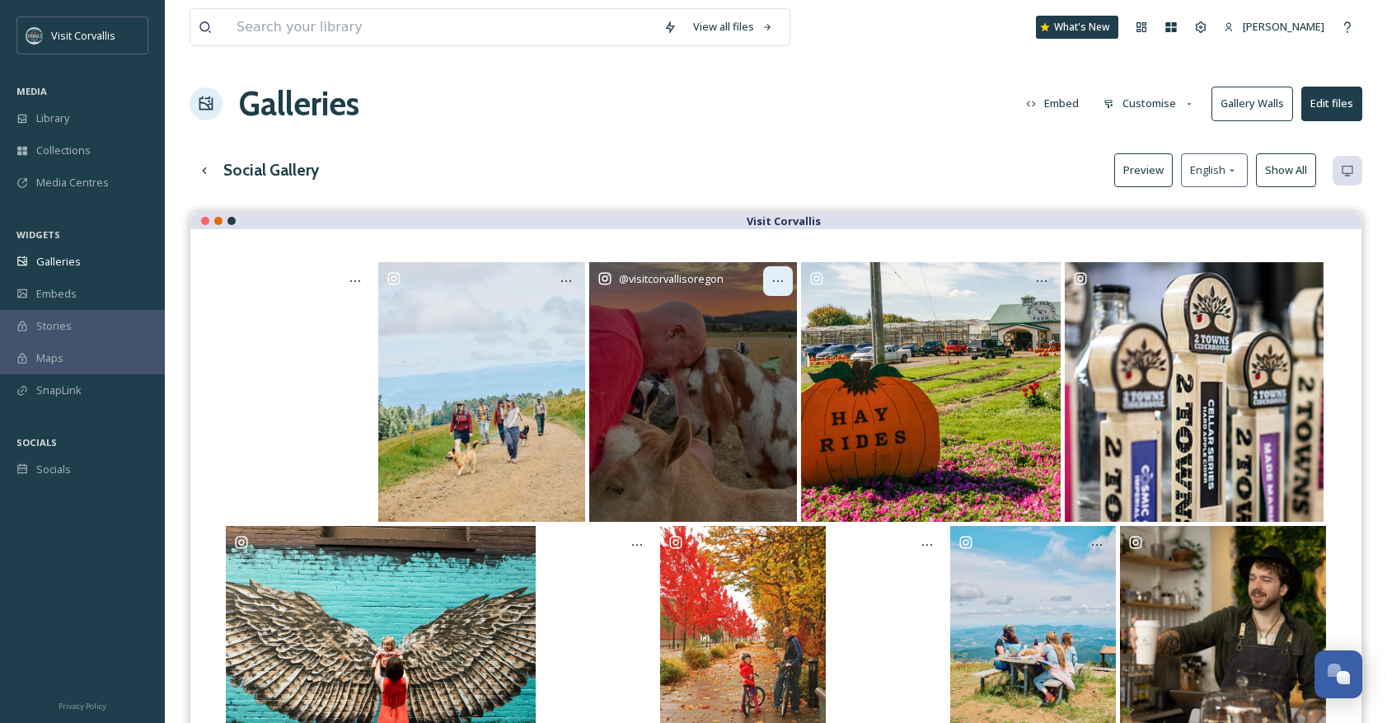
click at [776, 283] on icon "Opens media popup. Media description: undefined." at bounding box center [777, 280] width 13 height 13
click at [771, 277] on div "Opens media popup. Media description: undefined." at bounding box center [778, 281] width 30 height 30
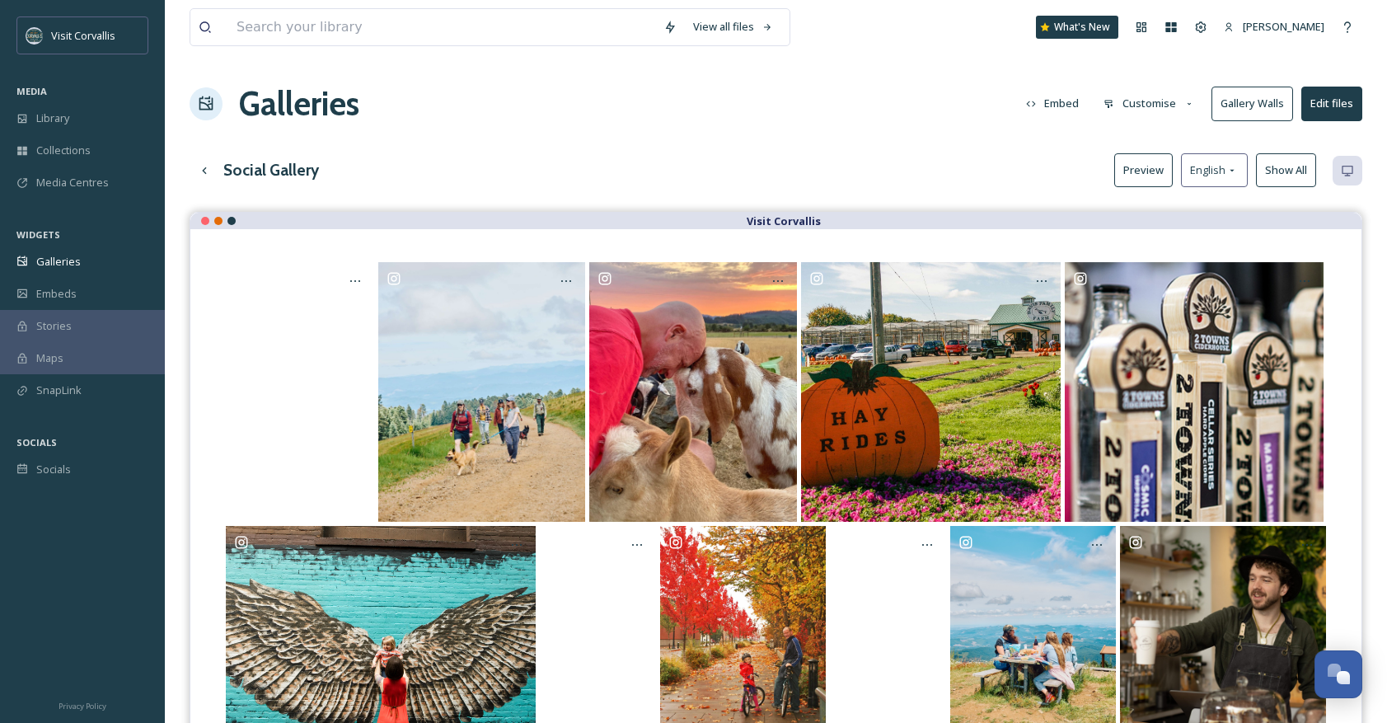
click at [808, 160] on div "Social Gallery Preview English Show All" at bounding box center [775, 170] width 1172 height 34
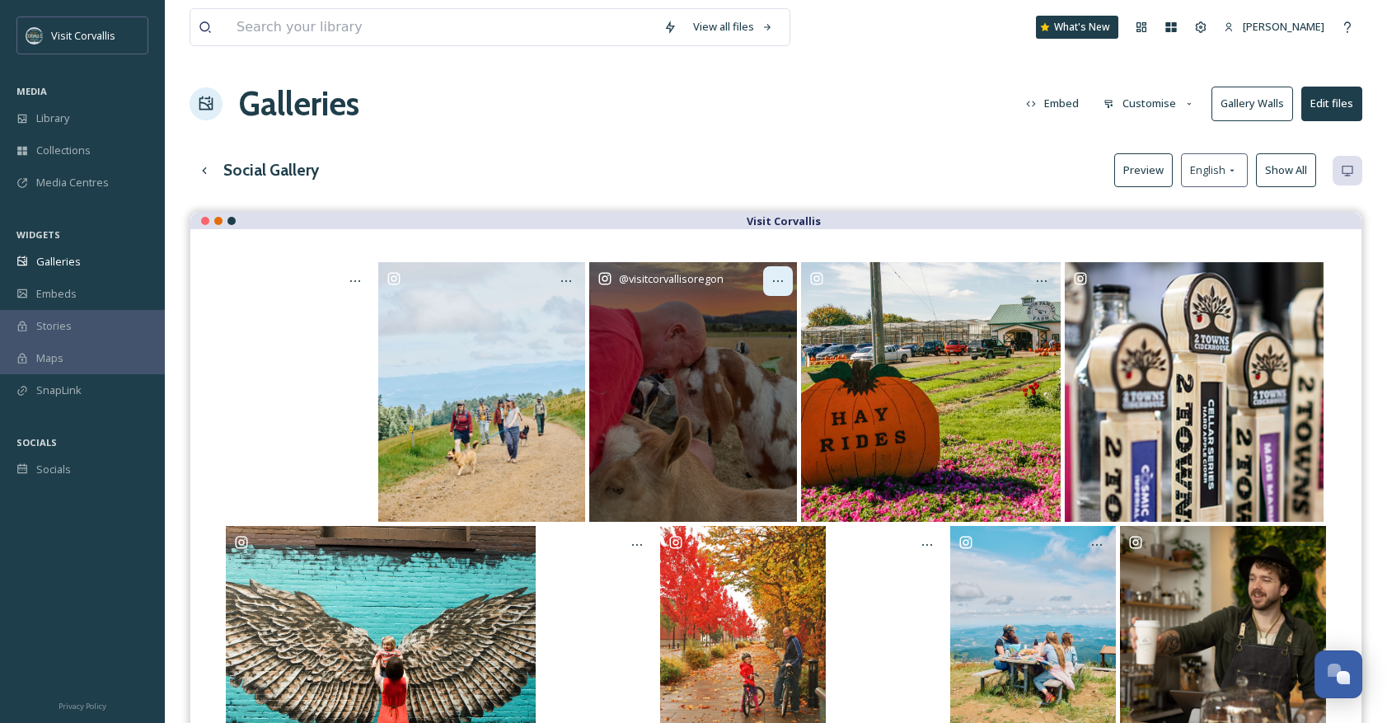
click at [780, 278] on icon "Opens media popup. Media description: undefined." at bounding box center [777, 280] width 13 height 13
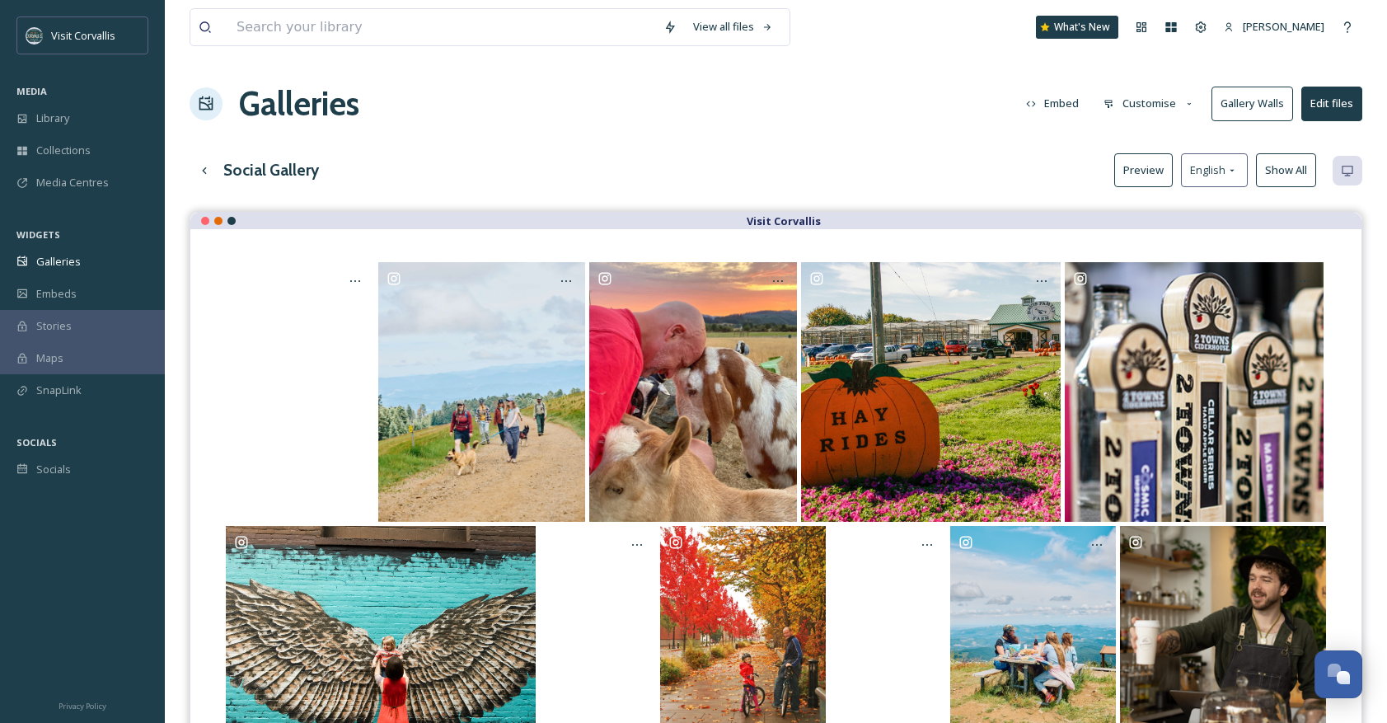
click at [895, 177] on div "Social Gallery Preview English Show All" at bounding box center [775, 170] width 1172 height 34
click at [1145, 105] on button "Customise" at bounding box center [1149, 103] width 108 height 32
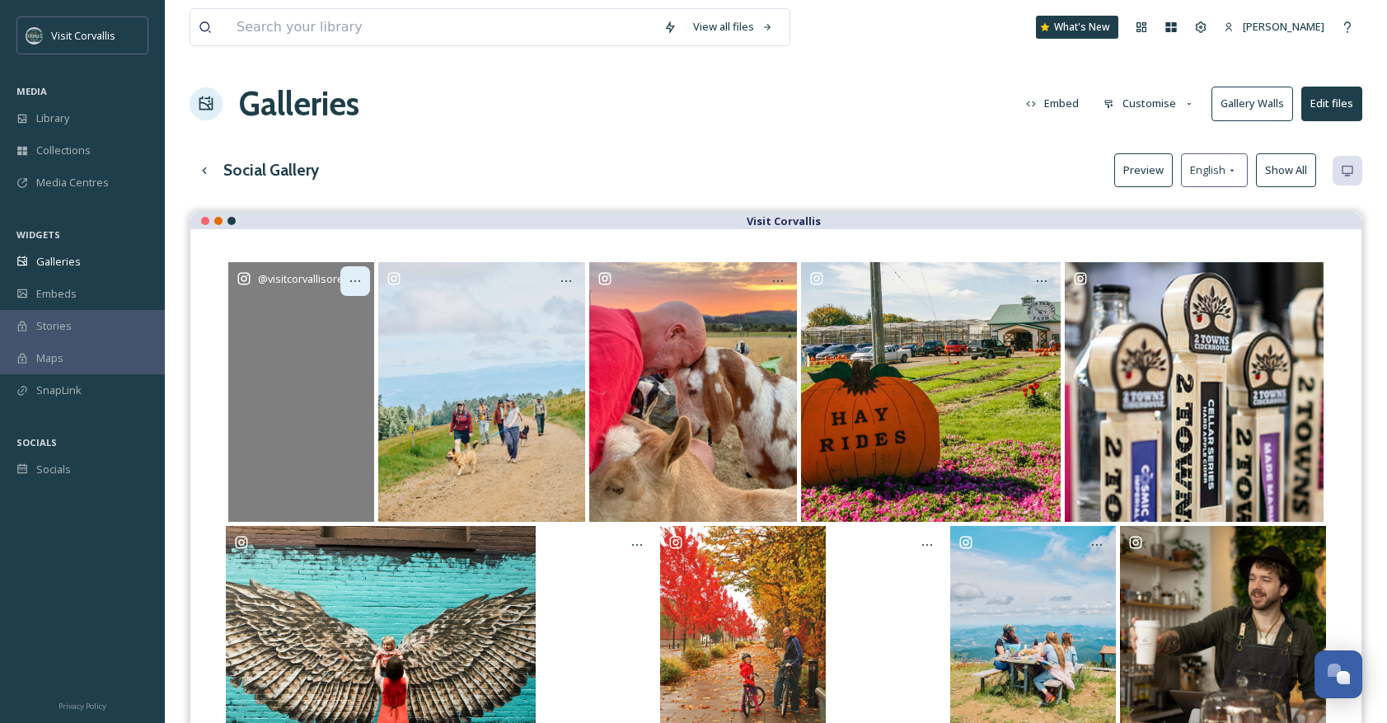
click at [358, 278] on icon "Opens media popup. Media description: undefined." at bounding box center [355, 280] width 13 height 13
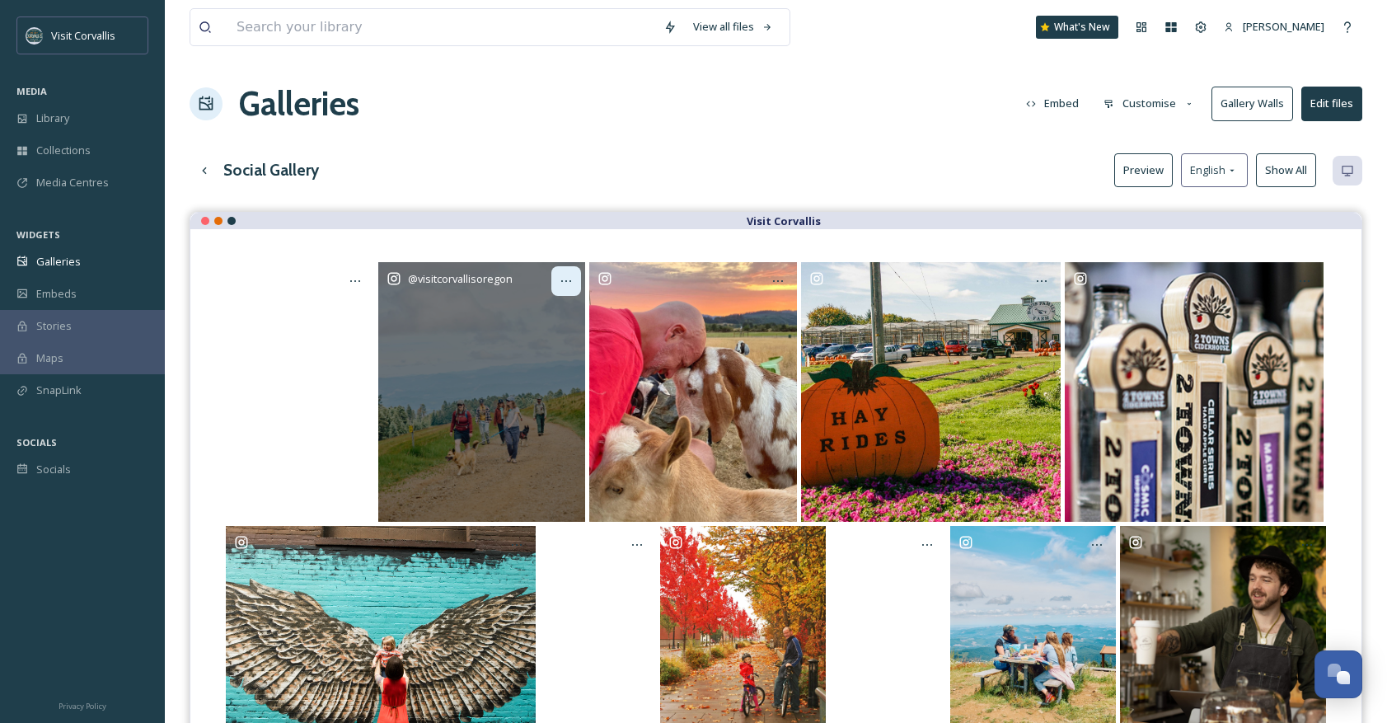
click at [553, 281] on div "Opens media popup. Media description: undefined." at bounding box center [566, 281] width 30 height 30
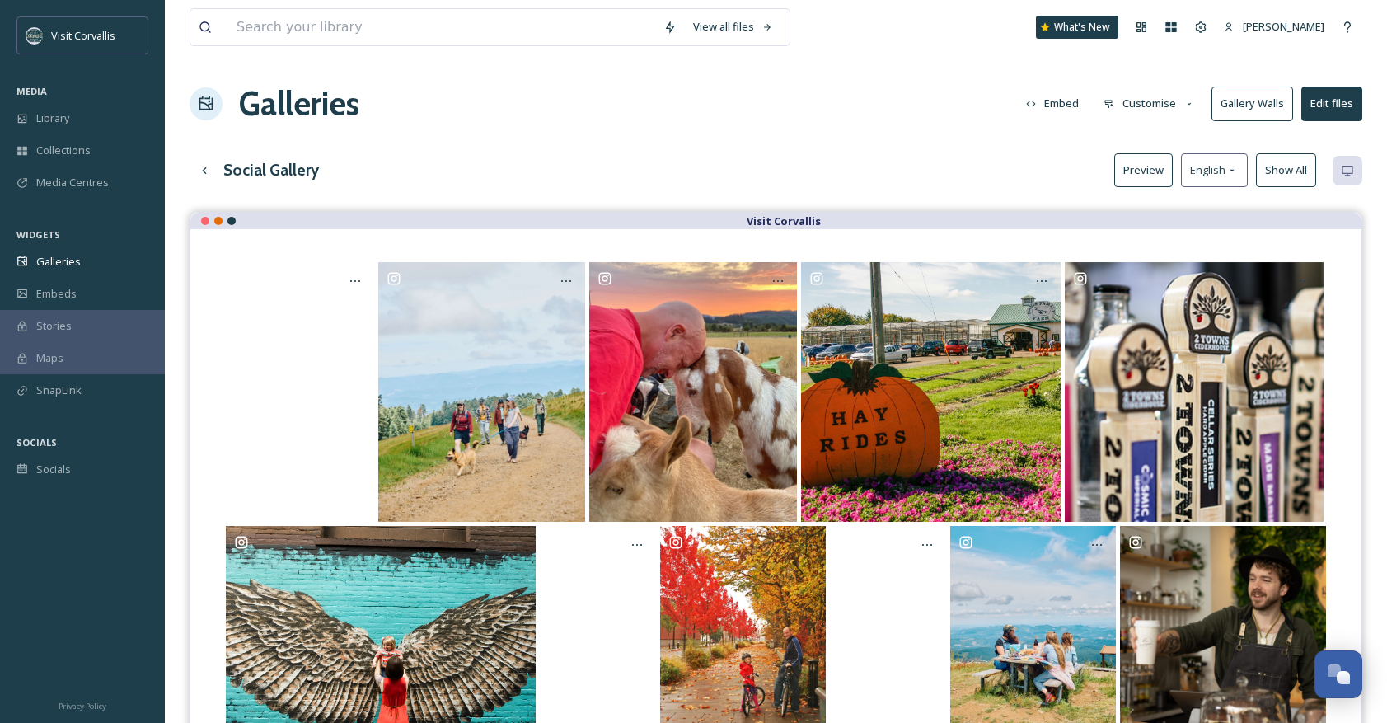
click at [578, 162] on div "Social Gallery Preview English Show All" at bounding box center [775, 170] width 1172 height 34
click at [47, 480] on div "Socials" at bounding box center [82, 469] width 165 height 32
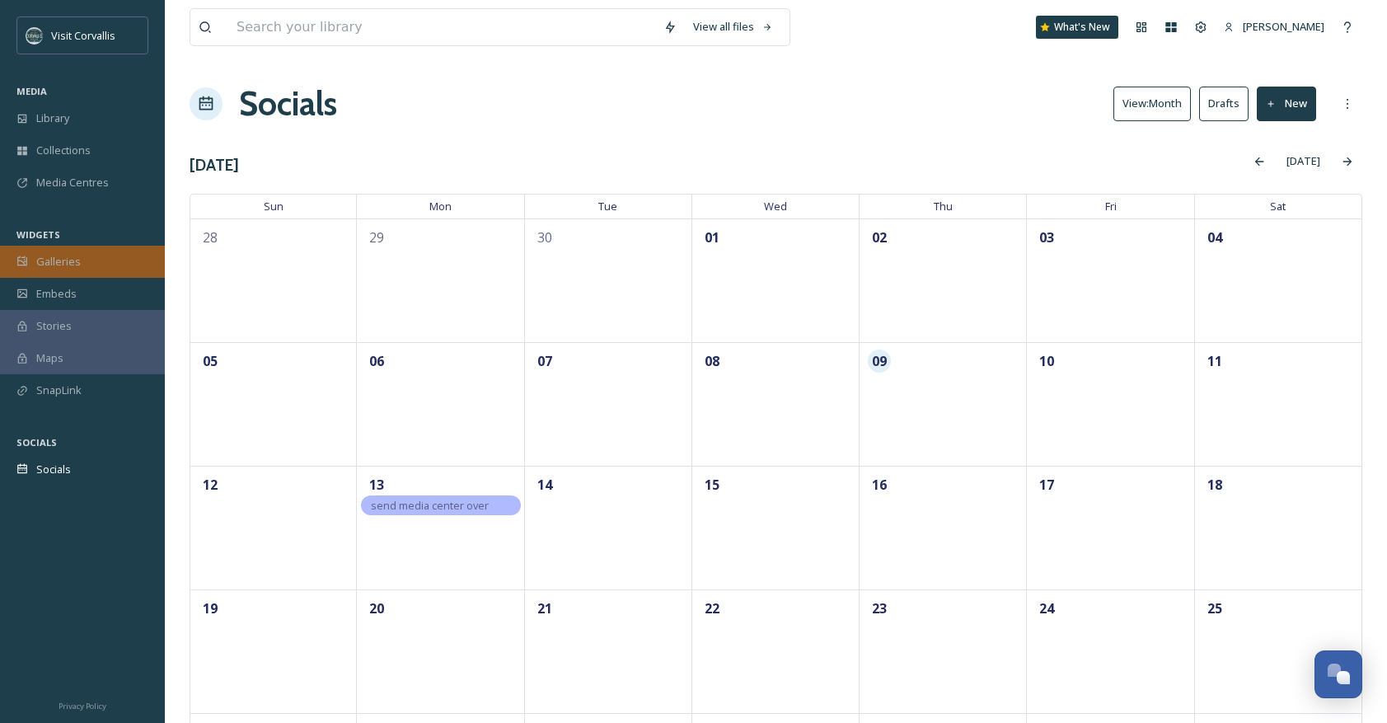
click at [59, 264] on span "Galleries" at bounding box center [58, 262] width 44 height 16
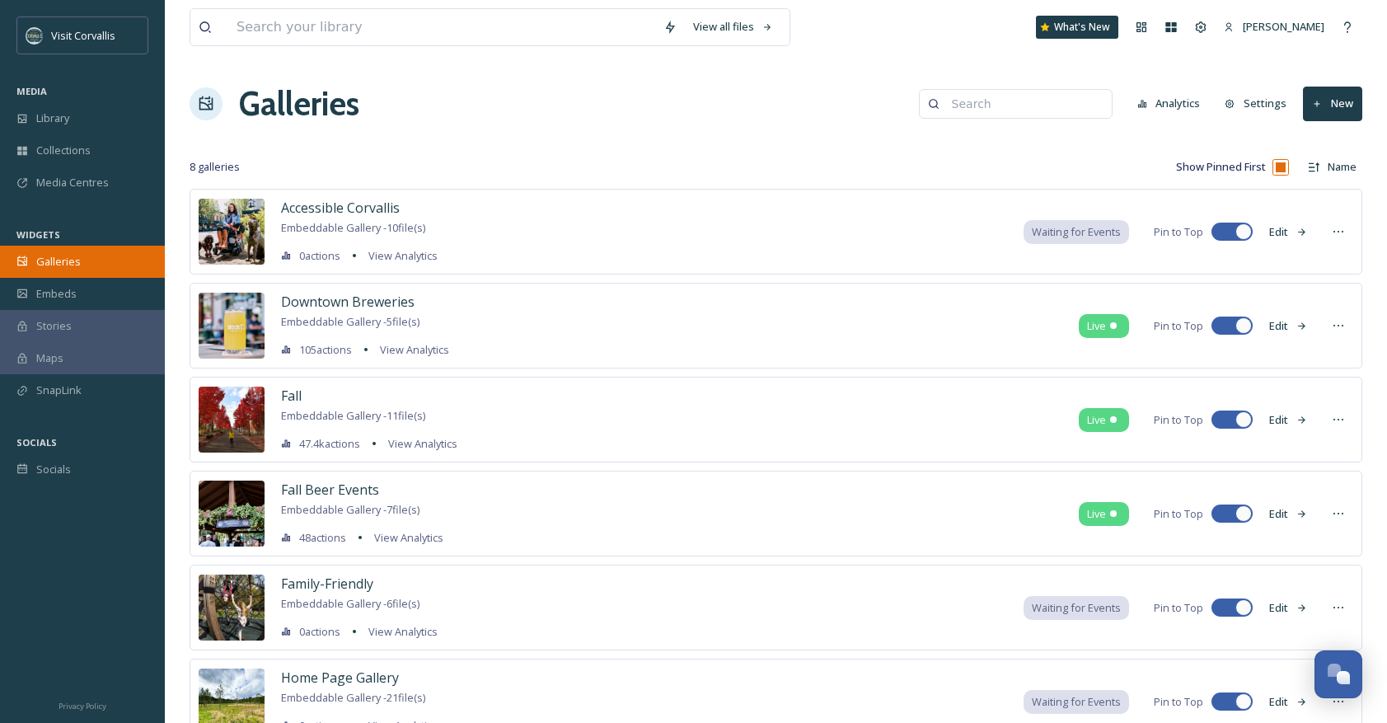
click at [55, 266] on span "Galleries" at bounding box center [58, 262] width 44 height 16
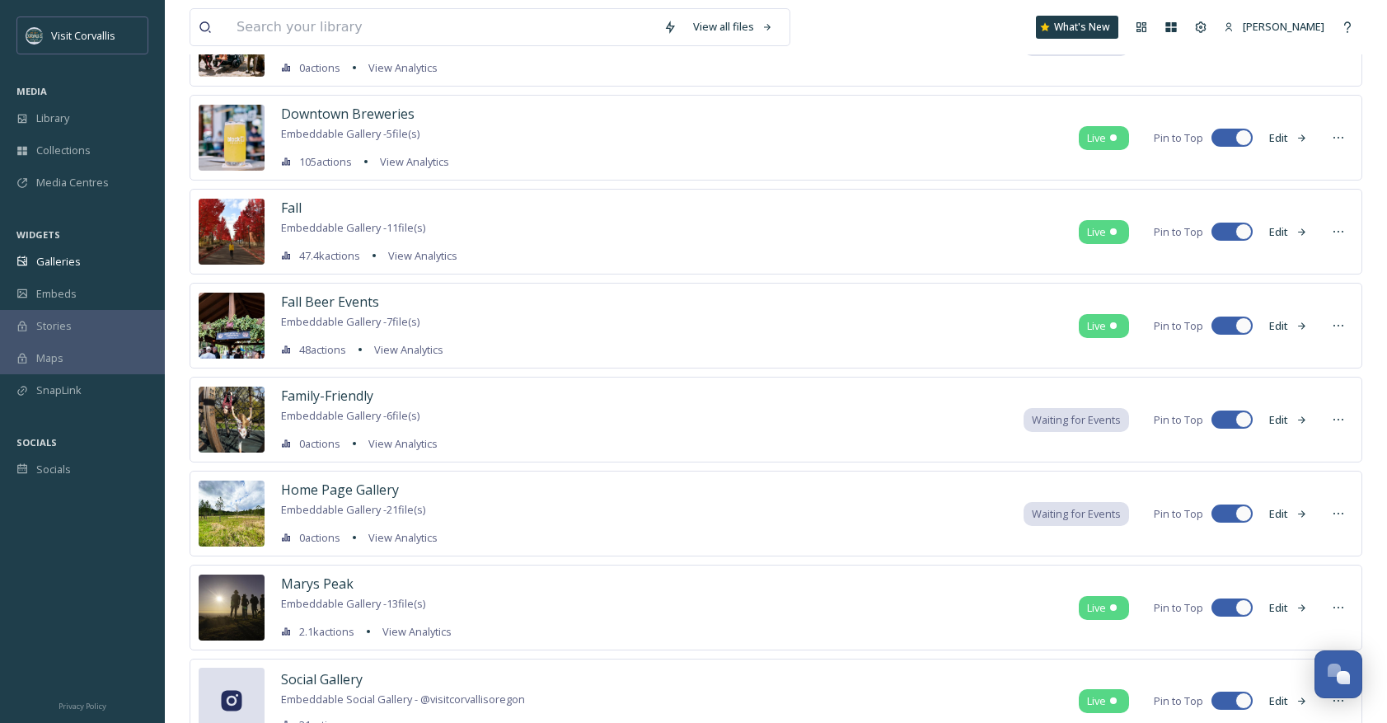
scroll to position [257, 0]
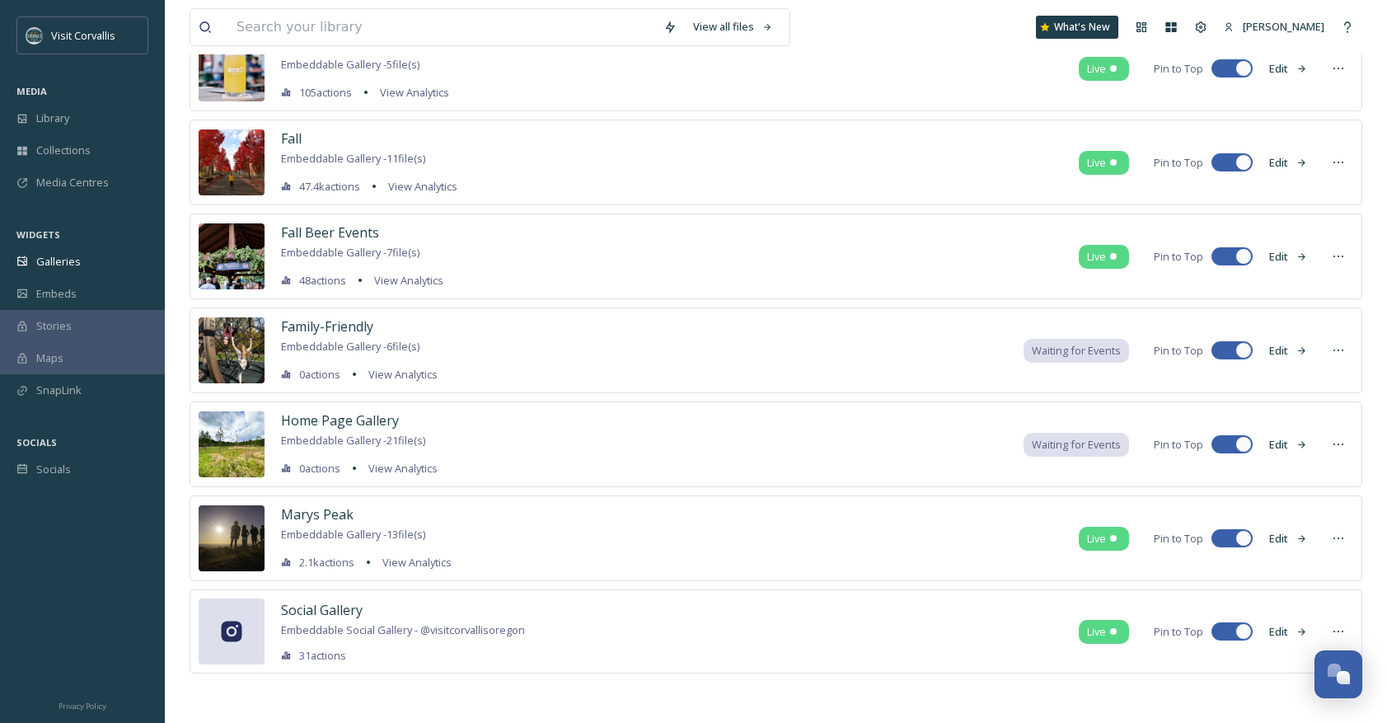
click at [957, 536] on div "Marys Peak Embeddable Gallery - 13 file(s) 2.1k actions View Analytics Live Pin…" at bounding box center [775, 538] width 1172 height 86
click at [1303, 528] on button "Edit" at bounding box center [1288, 538] width 54 height 32
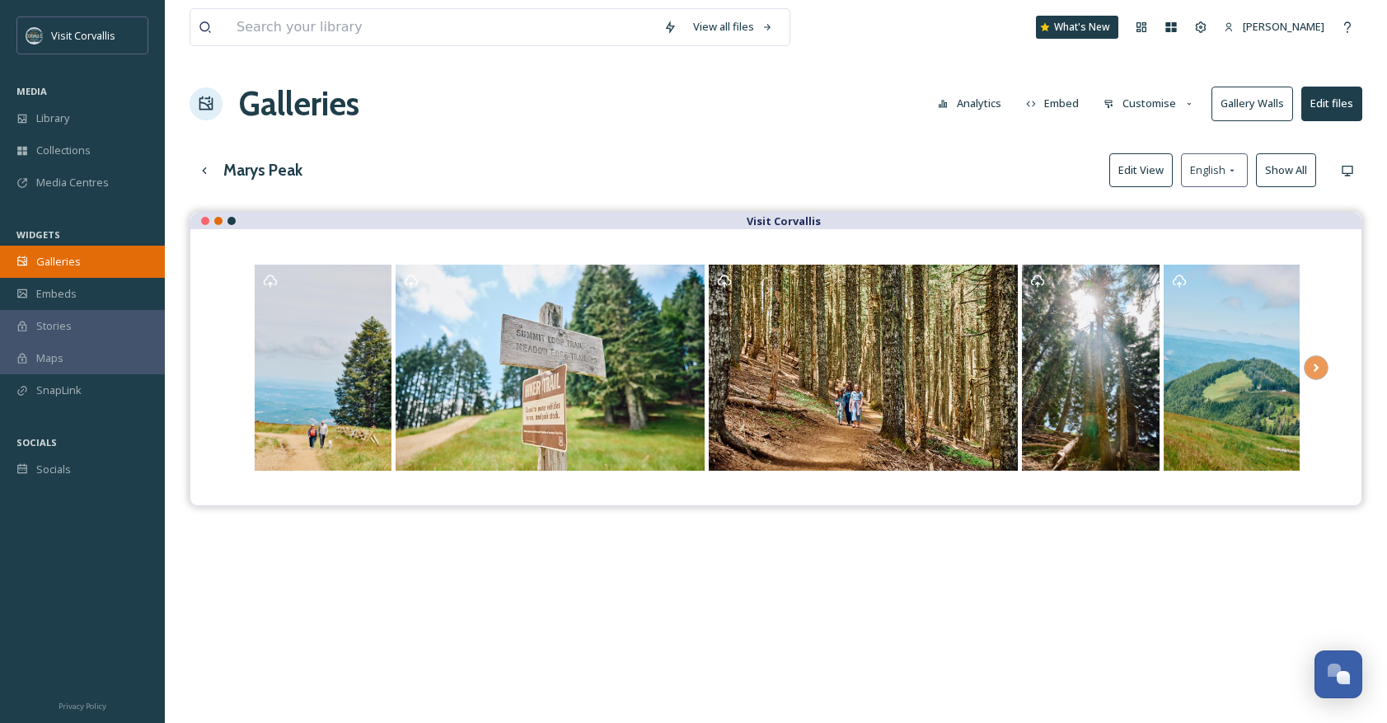
click at [60, 263] on span "Galleries" at bounding box center [58, 262] width 44 height 16
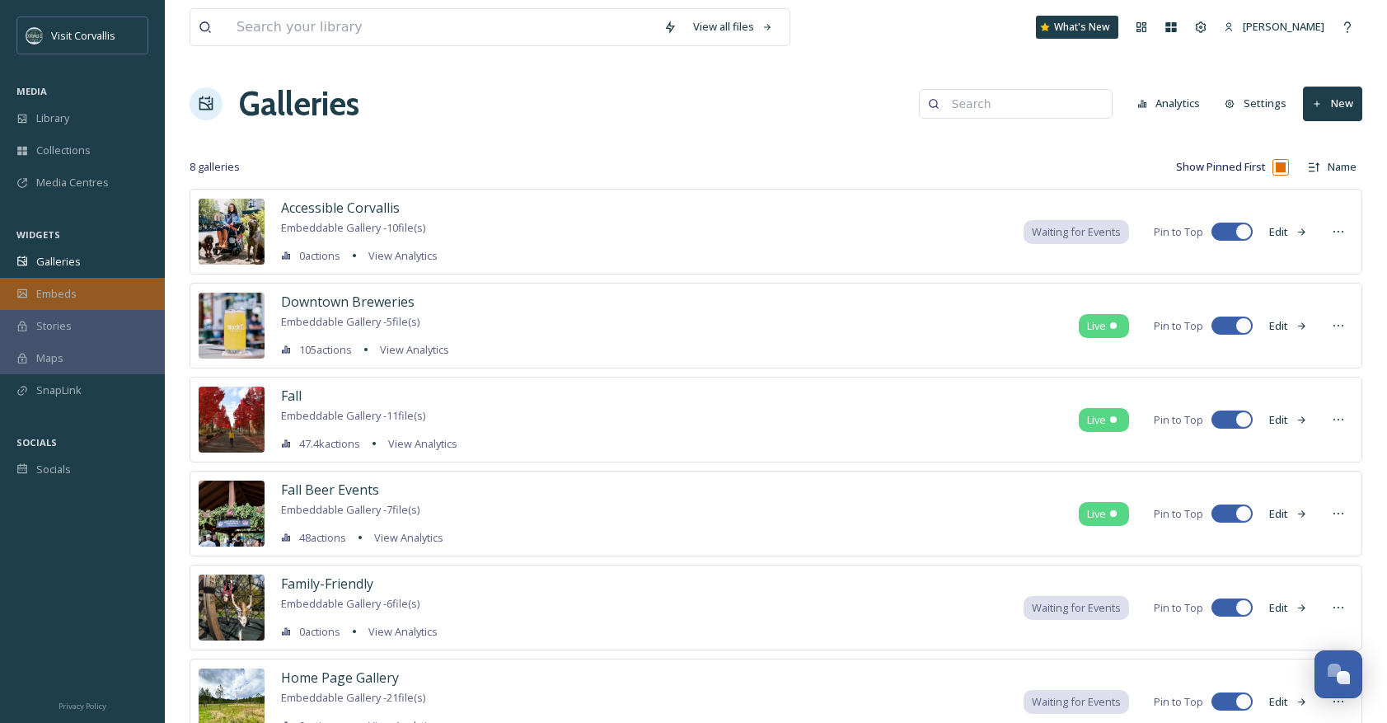
click at [63, 288] on span "Embeds" at bounding box center [56, 294] width 40 height 16
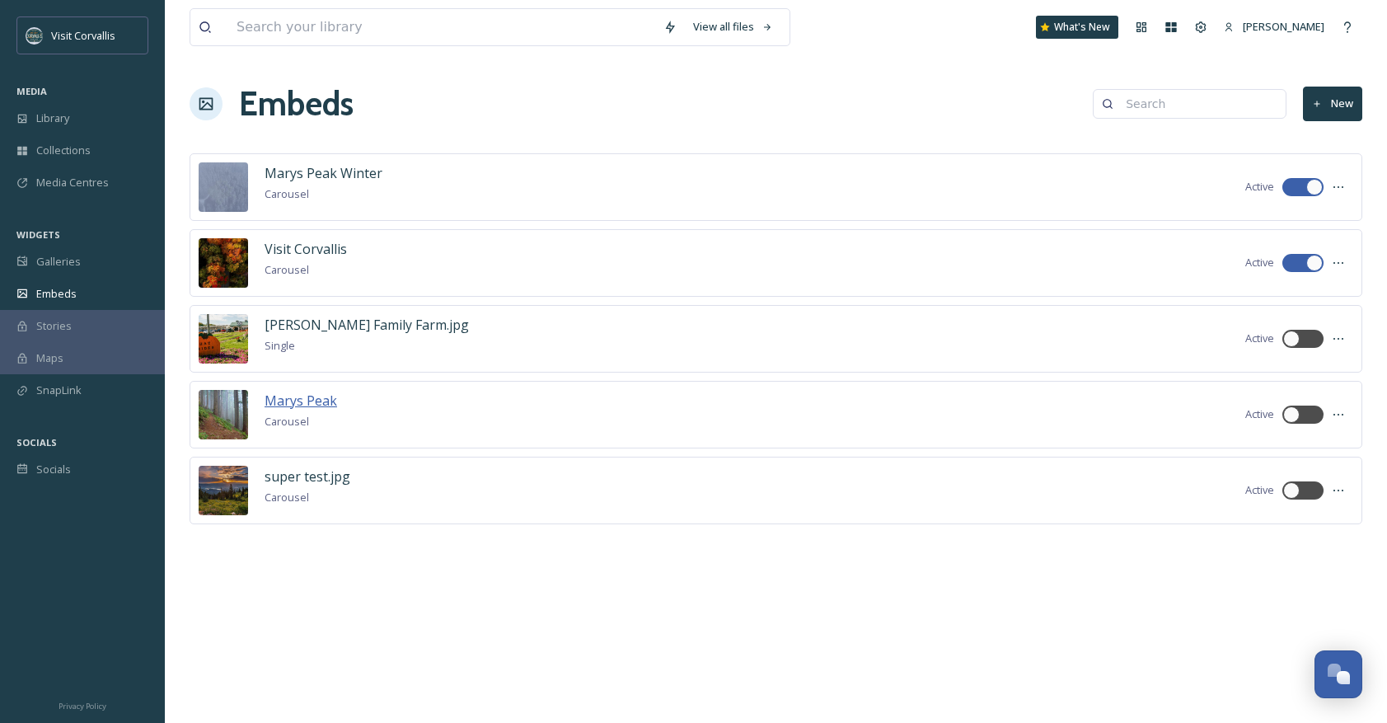
click at [311, 405] on span "Marys Peak" at bounding box center [300, 400] width 73 height 18
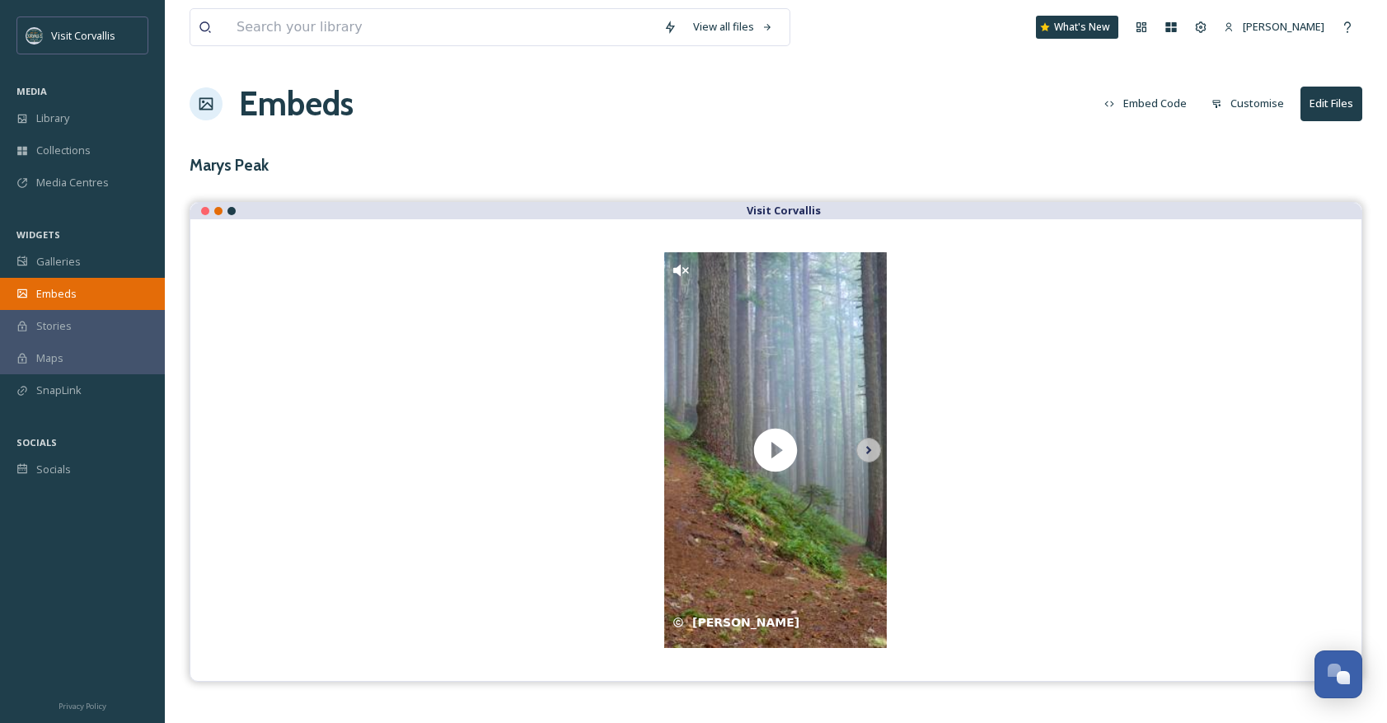
click at [66, 283] on div "Embeds" at bounding box center [82, 294] width 165 height 32
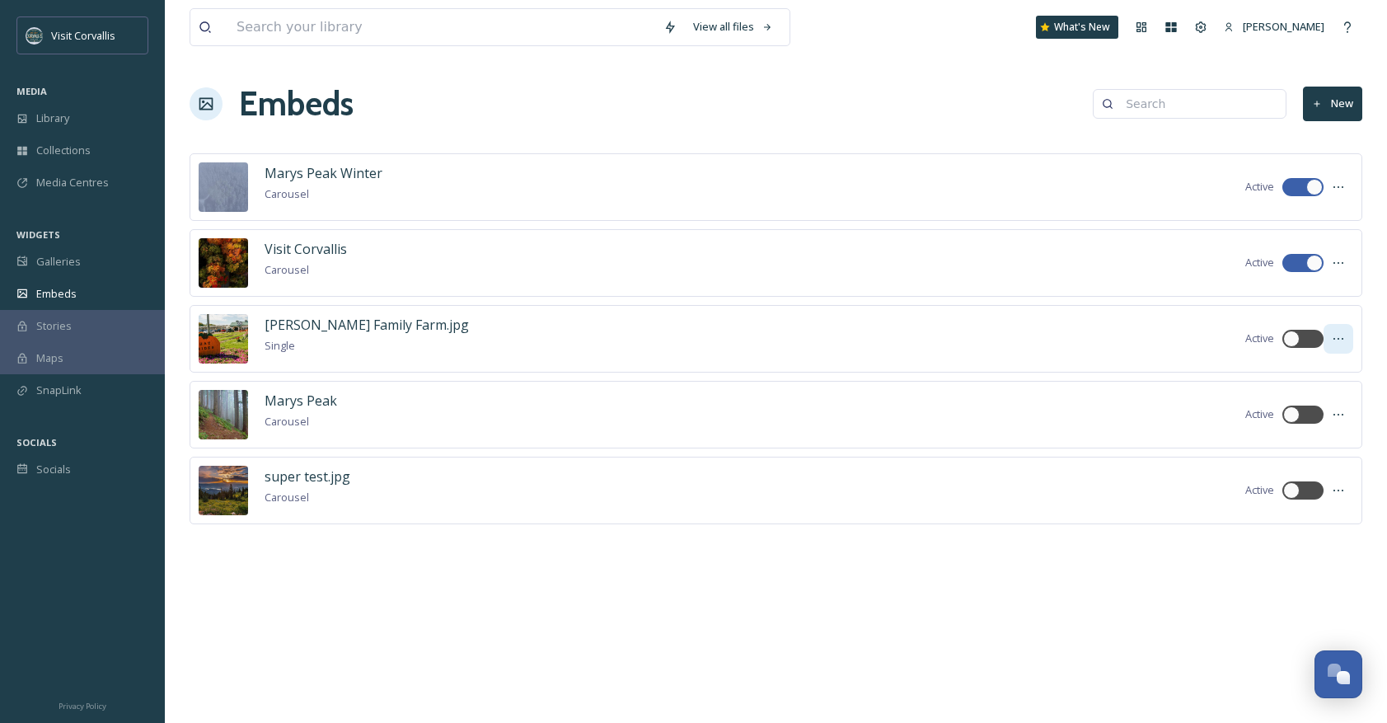
click at [1339, 336] on icon at bounding box center [1337, 338] width 13 height 13
click at [1304, 454] on span "Delete Embed" at bounding box center [1309, 456] width 70 height 16
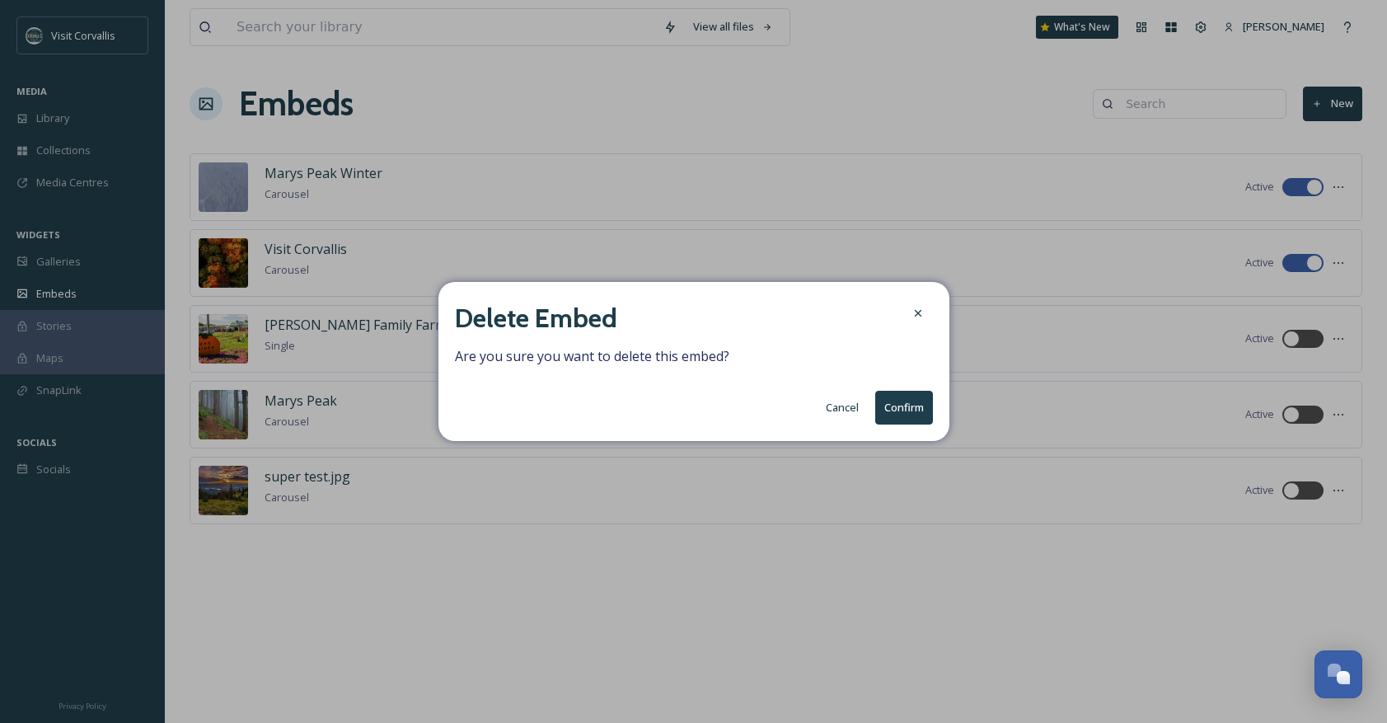
click at [919, 407] on button "Confirm" at bounding box center [904, 408] width 58 height 34
